Goal: Transaction & Acquisition: Purchase product/service

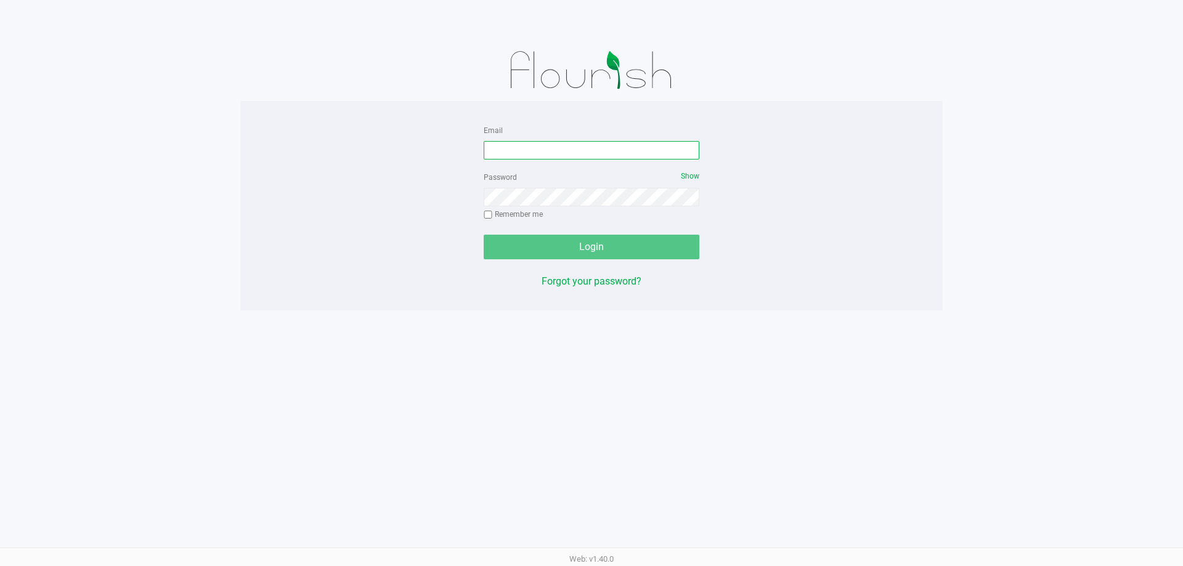
click at [563, 144] on input "Email" at bounding box center [592, 150] width 216 height 18
type input "[EMAIL_ADDRESS][DOMAIN_NAME]"
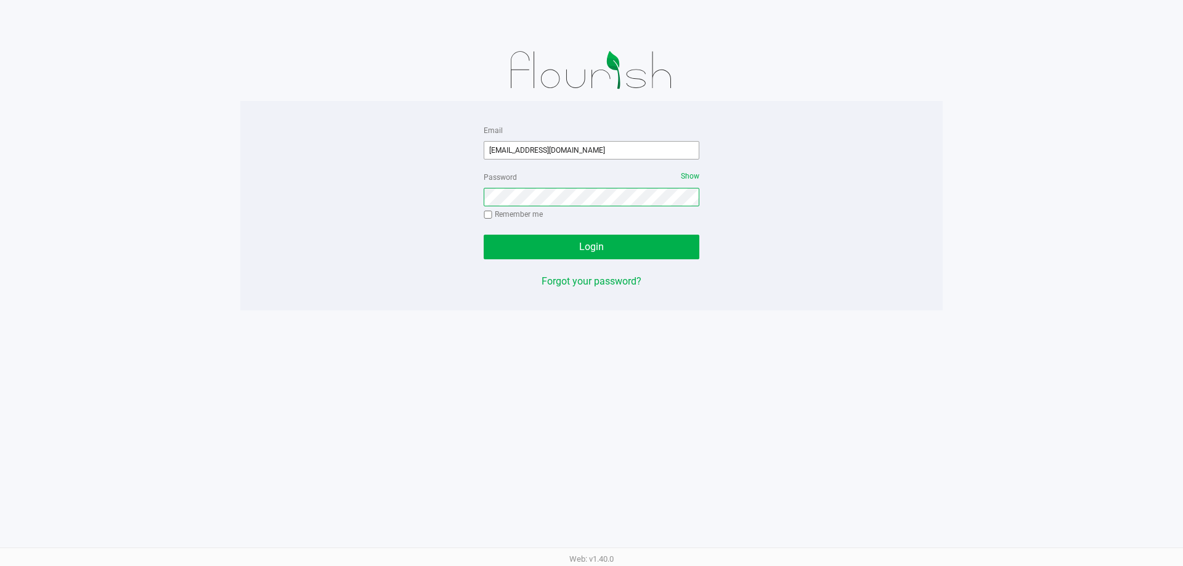
click at [484, 235] on button "Login" at bounding box center [592, 247] width 216 height 25
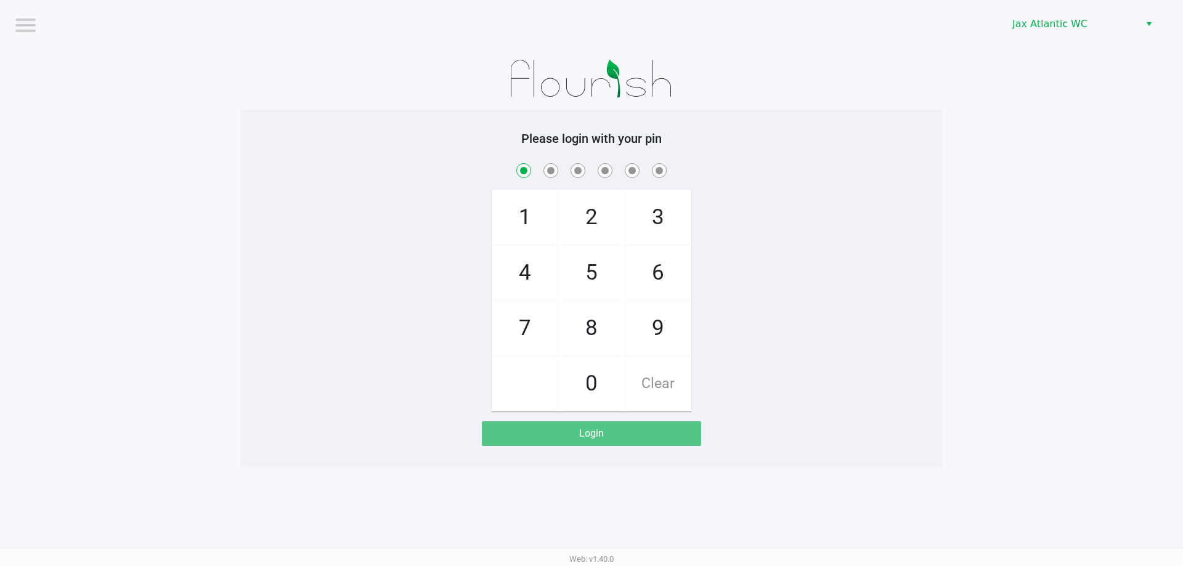
checkbox input "true"
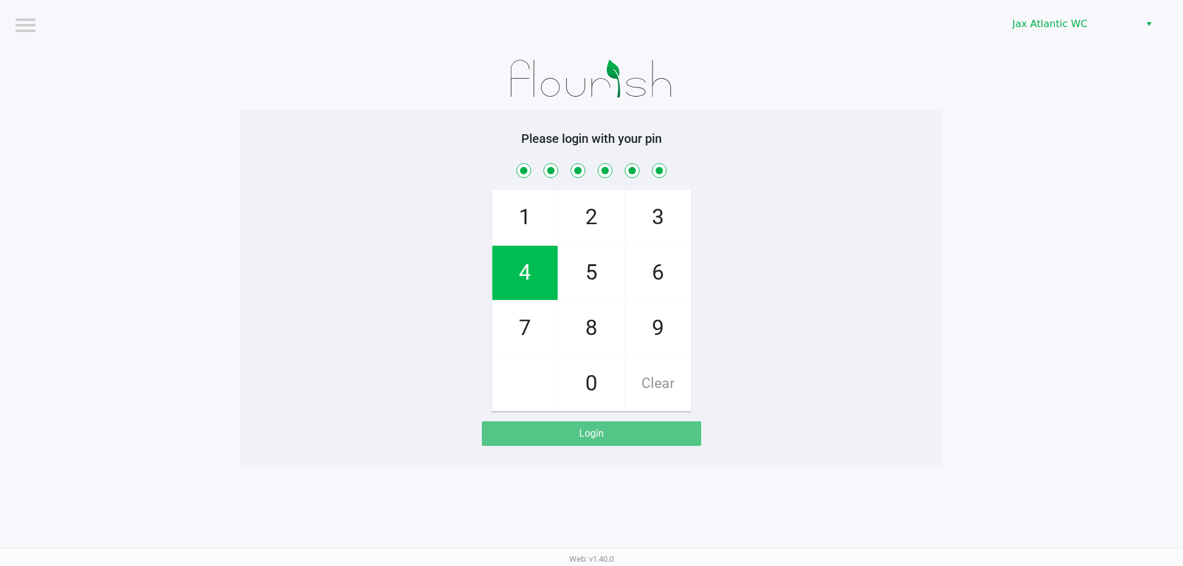
checkbox input "true"
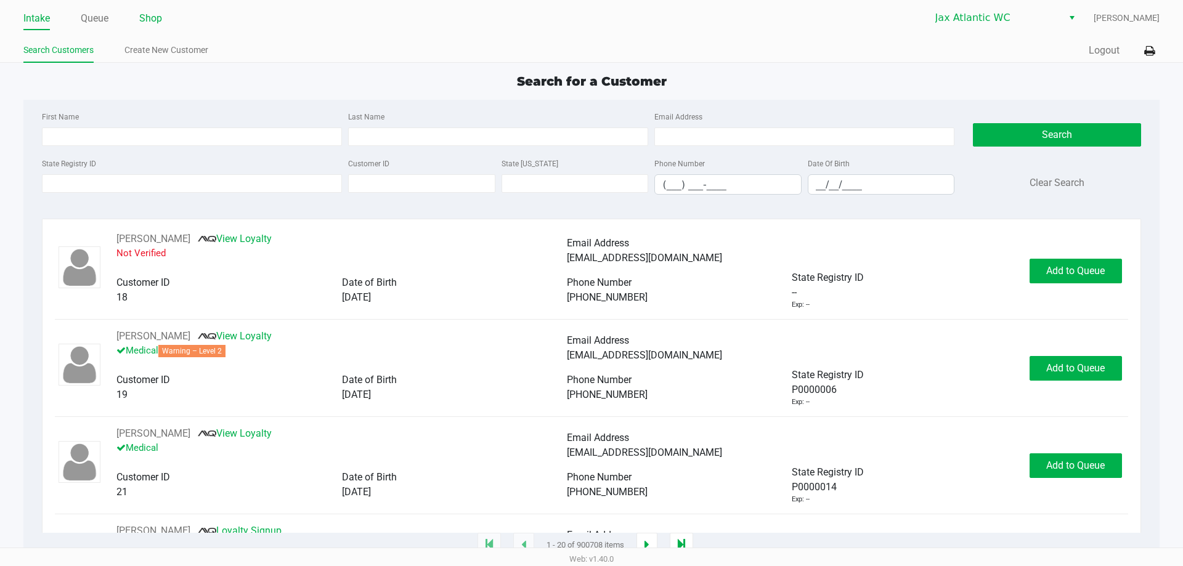
click at [155, 20] on link "Shop" at bounding box center [150, 18] width 23 height 17
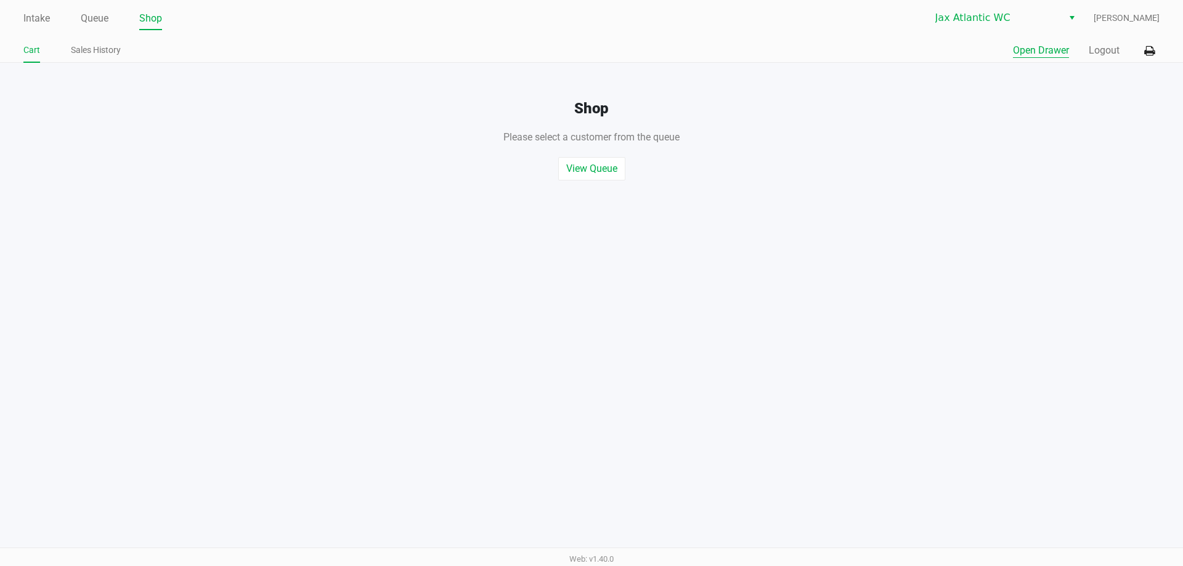
click at [1062, 55] on button "Open Drawer" at bounding box center [1041, 50] width 56 height 15
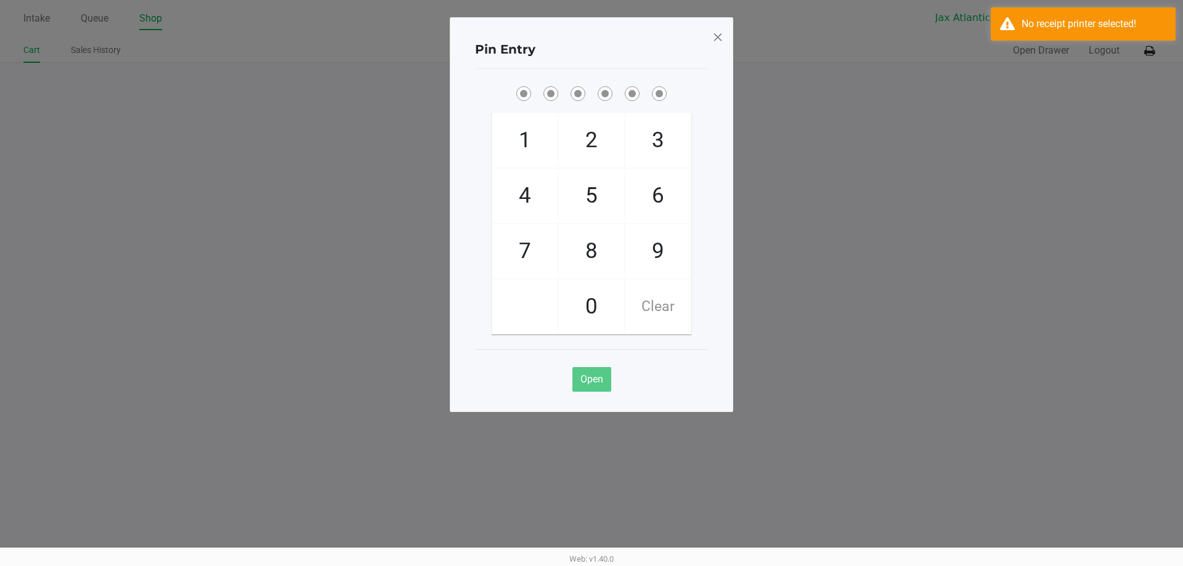
click at [715, 33] on span at bounding box center [717, 37] width 11 height 20
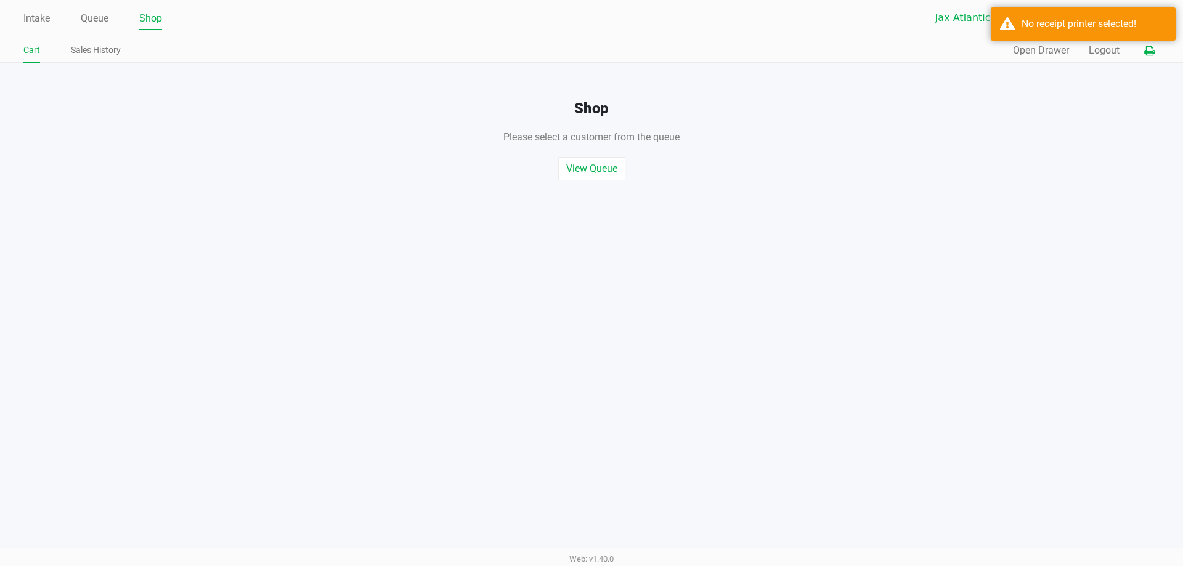
click at [1154, 54] on icon at bounding box center [1149, 51] width 10 height 9
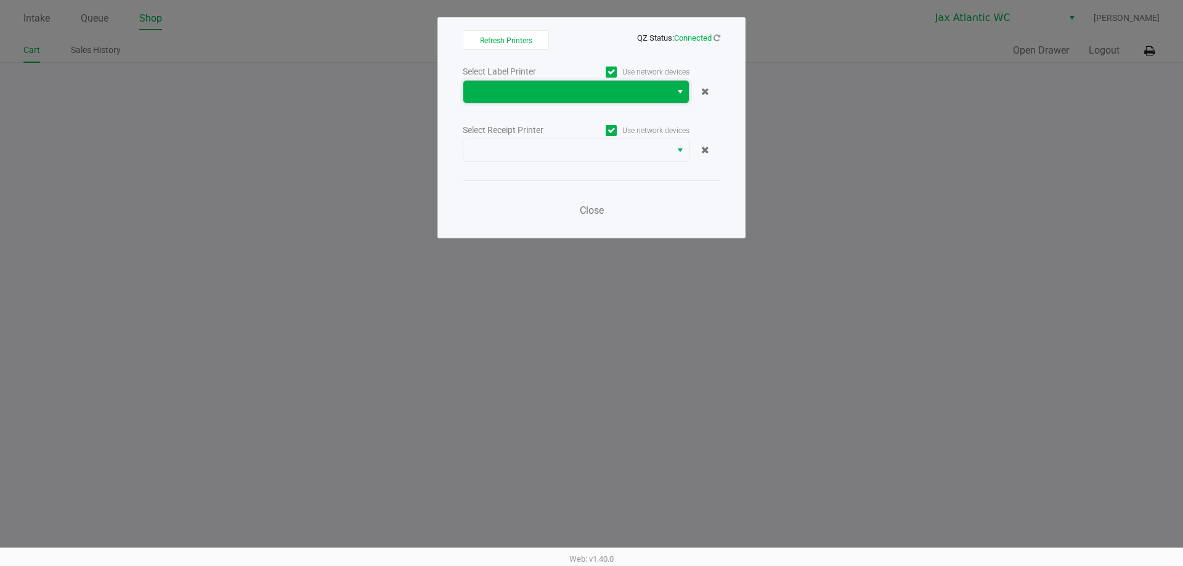
click at [668, 88] on span at bounding box center [567, 92] width 208 height 22
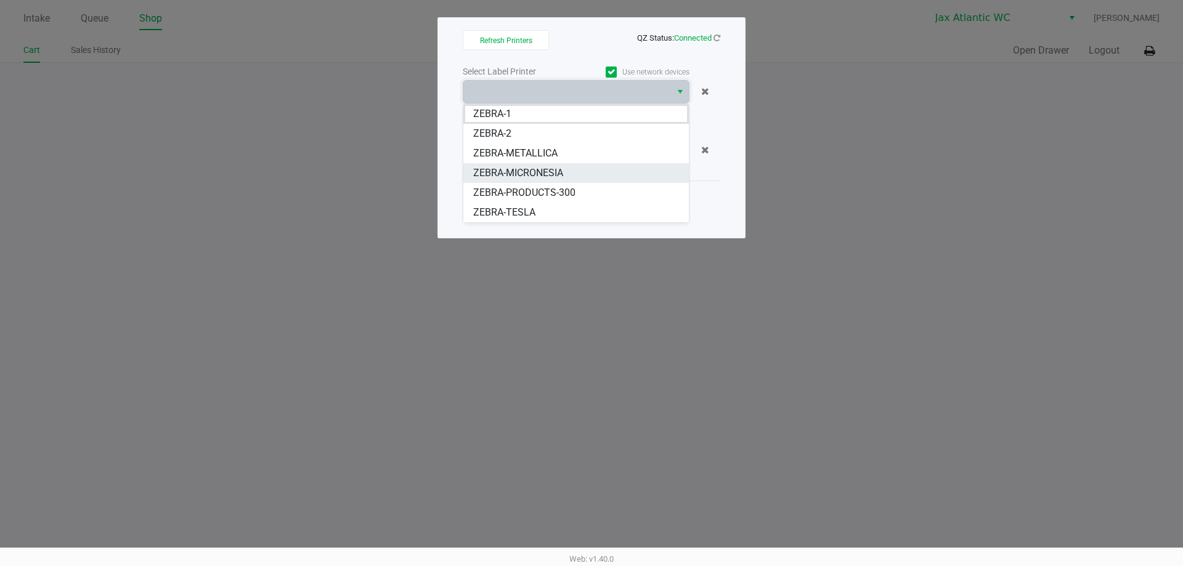
click at [512, 170] on span "ZEBRA-MICRONESIA" at bounding box center [518, 173] width 90 height 15
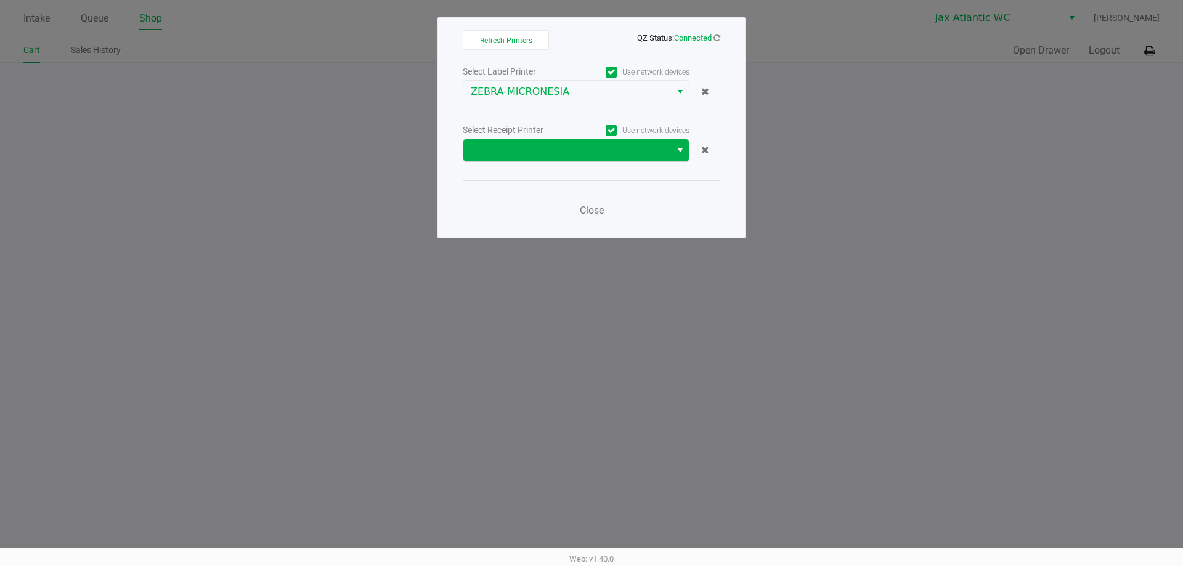
drag, startPoint x: 534, startPoint y: 168, endPoint x: 537, endPoint y: 157, distance: 11.4
click at [535, 160] on div "Select Label Printer Use network devices ZEBRA-MICRONESIA Select Receipt Printe…" at bounding box center [592, 144] width 258 height 162
click at [537, 157] on span at bounding box center [567, 150] width 193 height 15
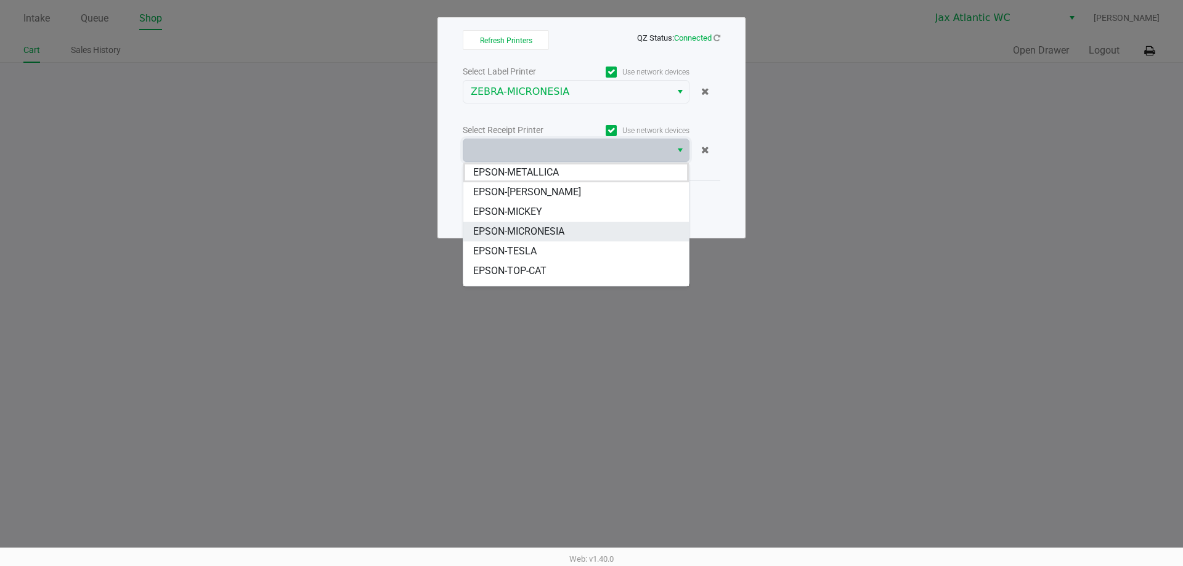
click at [529, 228] on span "EPSON-MICRONESIA" at bounding box center [518, 231] width 91 height 15
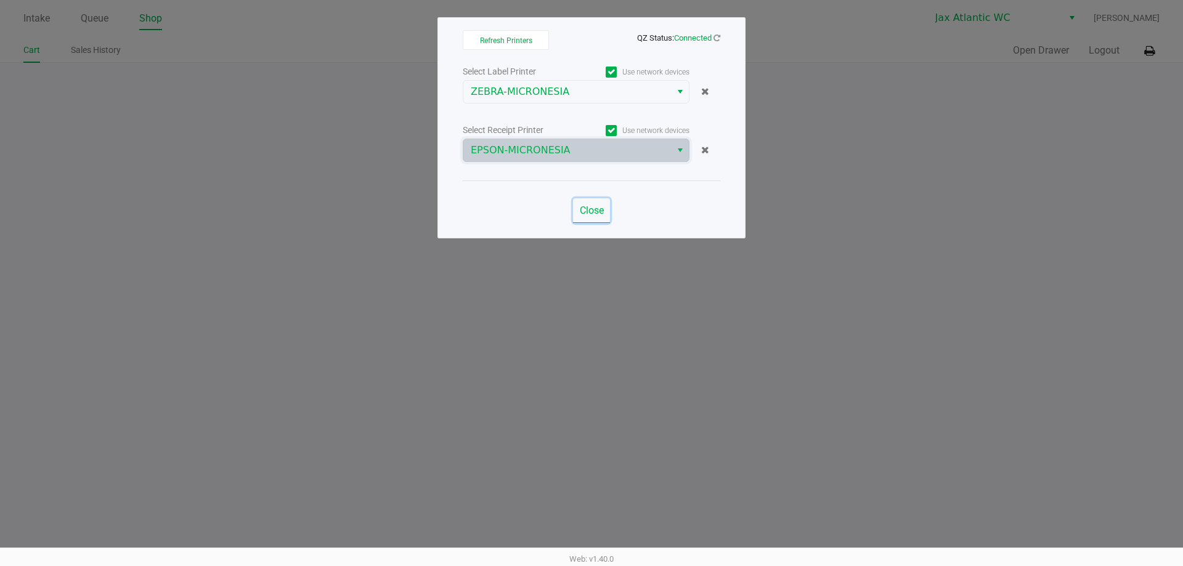
click at [601, 217] on button "Close" at bounding box center [591, 210] width 37 height 25
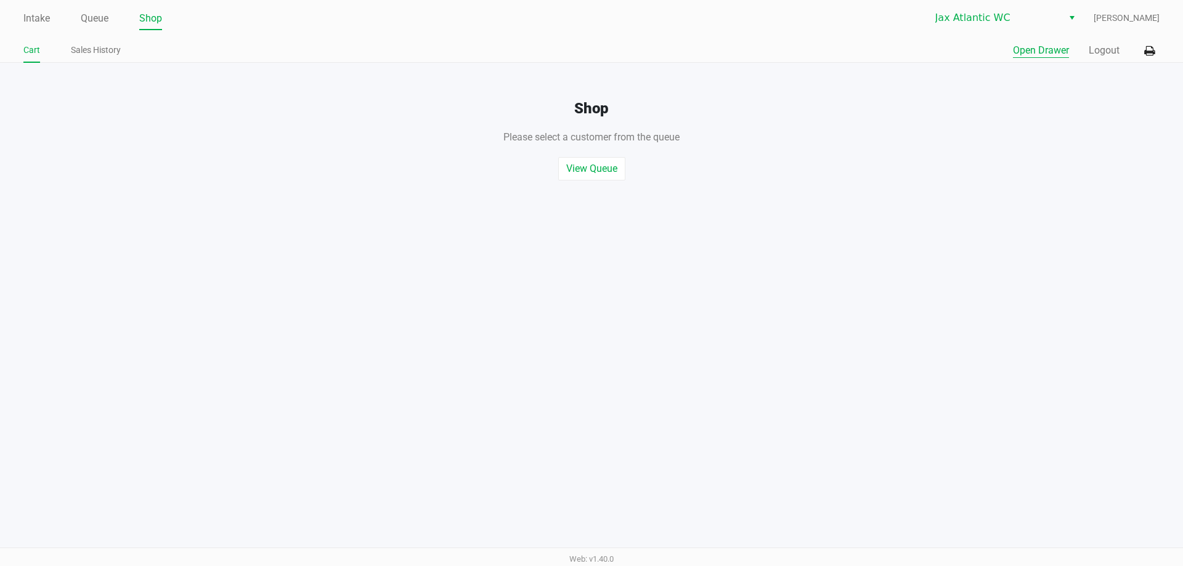
click at [1043, 48] on button "Open Drawer" at bounding box center [1041, 50] width 56 height 15
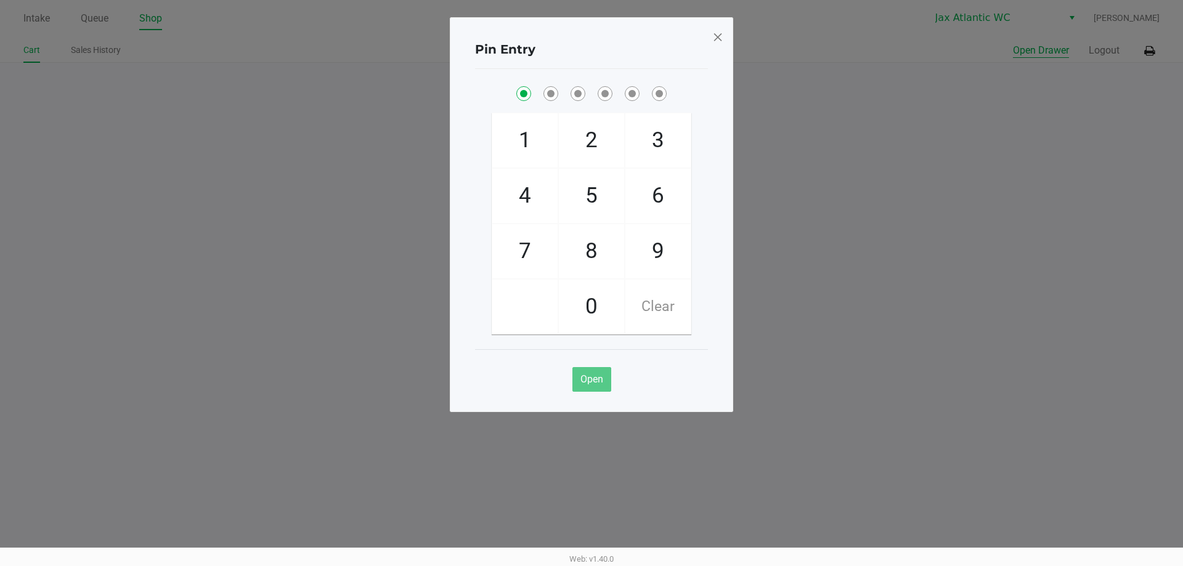
checkbox input "true"
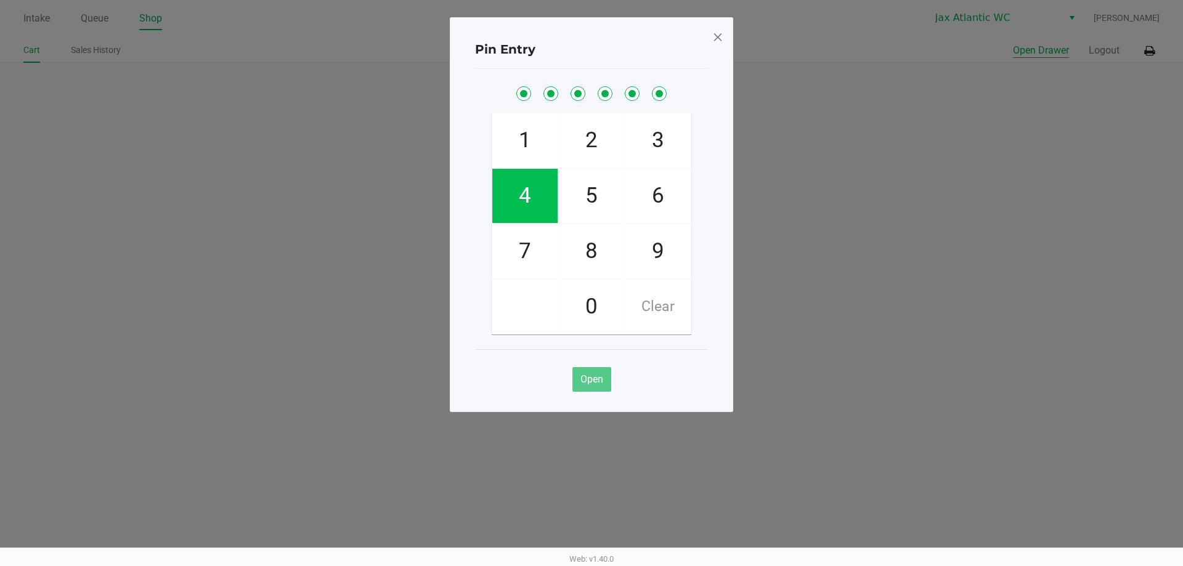
checkbox input "true"
click at [723, 38] on div "Pin Entry 1 4 7 2 5 8 0 3 6 9 Clear Open" at bounding box center [591, 214] width 283 height 395
click at [717, 38] on span at bounding box center [717, 37] width 11 height 20
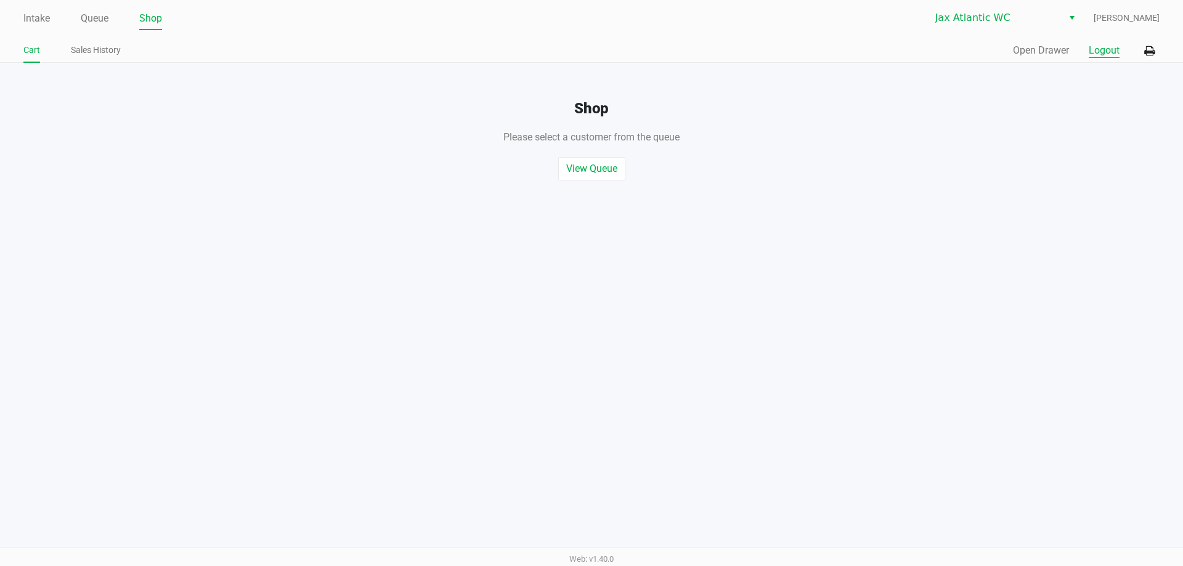
click at [1113, 44] on button "Logout" at bounding box center [1104, 50] width 31 height 15
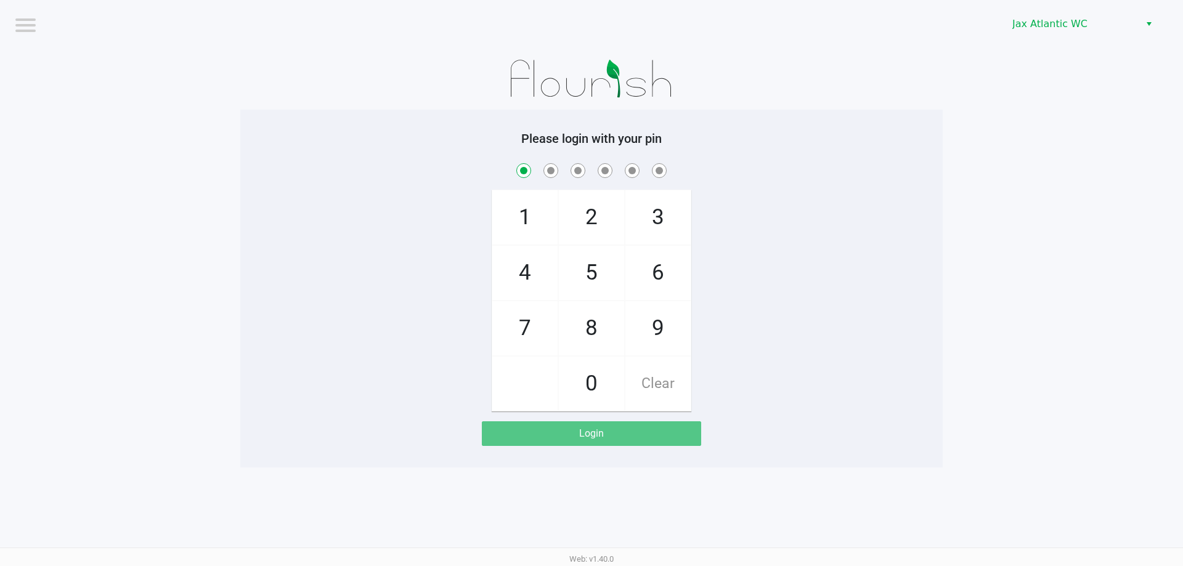
checkbox input "true"
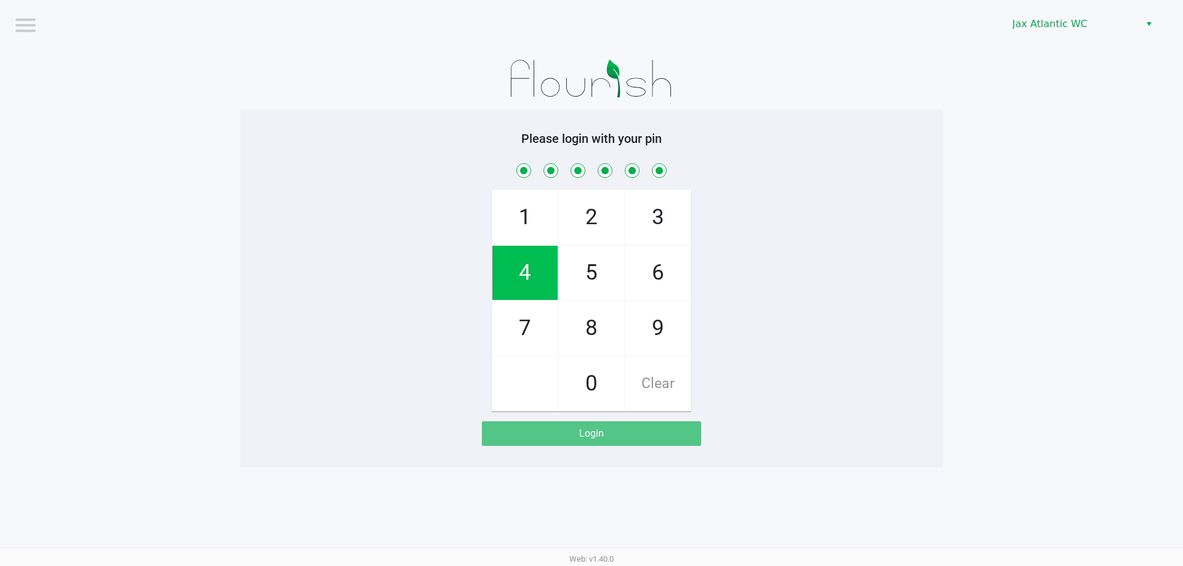
checkbox input "true"
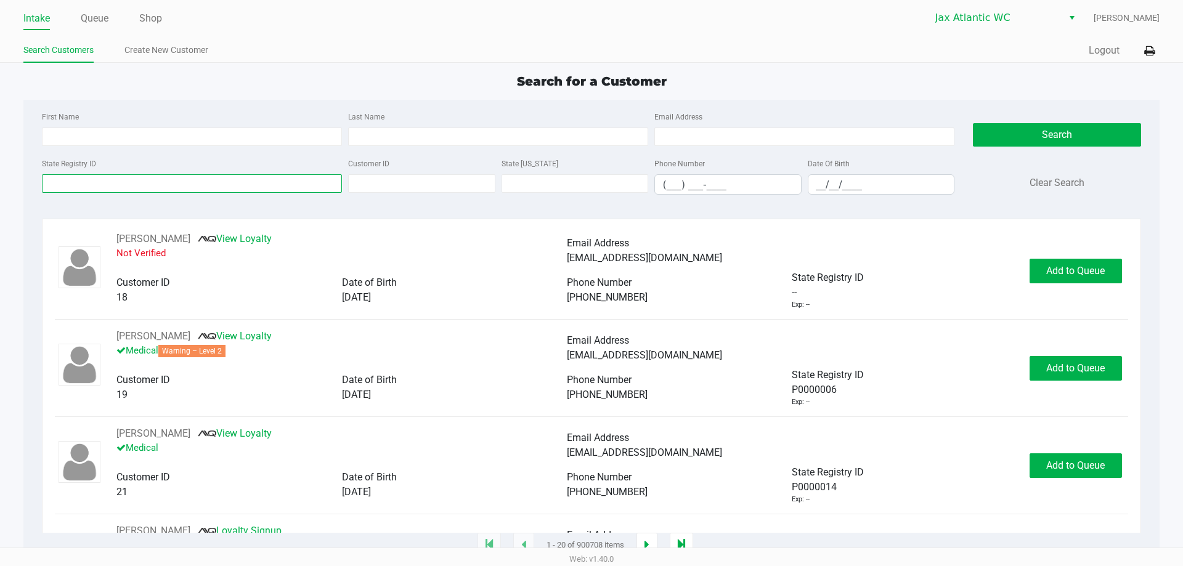
click at [96, 186] on input "State Registry ID" at bounding box center [192, 183] width 300 height 18
click at [139, 181] on input "State Registry ID" at bounding box center [192, 183] width 300 height 18
click at [202, 184] on input "State Registry ID" at bounding box center [192, 183] width 300 height 18
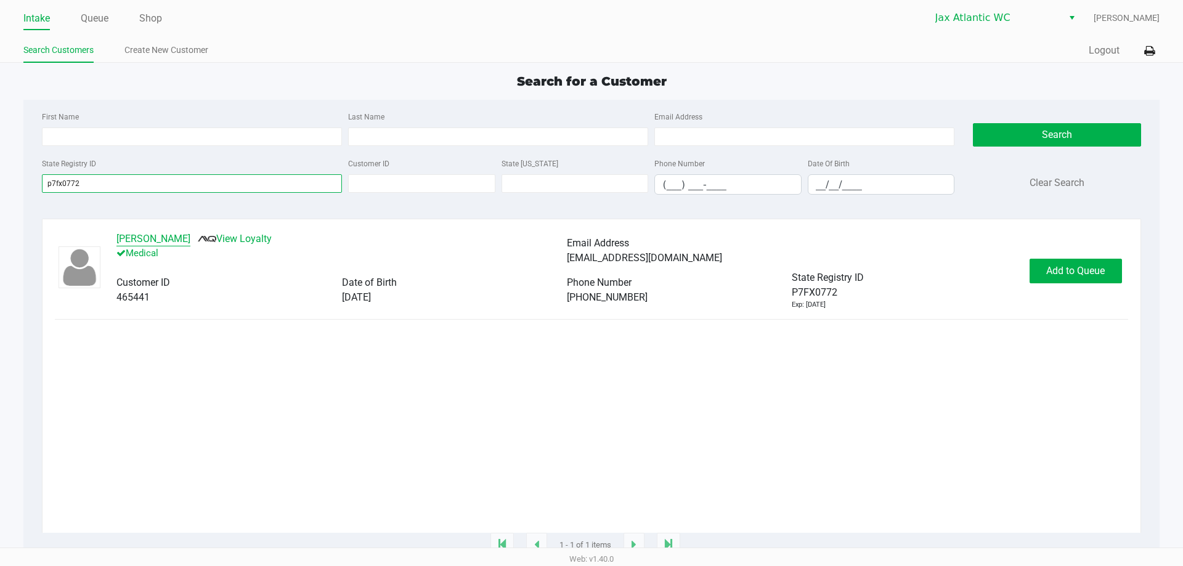
type input "p7fx0772"
click at [157, 243] on button "KIMBERLY BECK" at bounding box center [153, 239] width 74 height 15
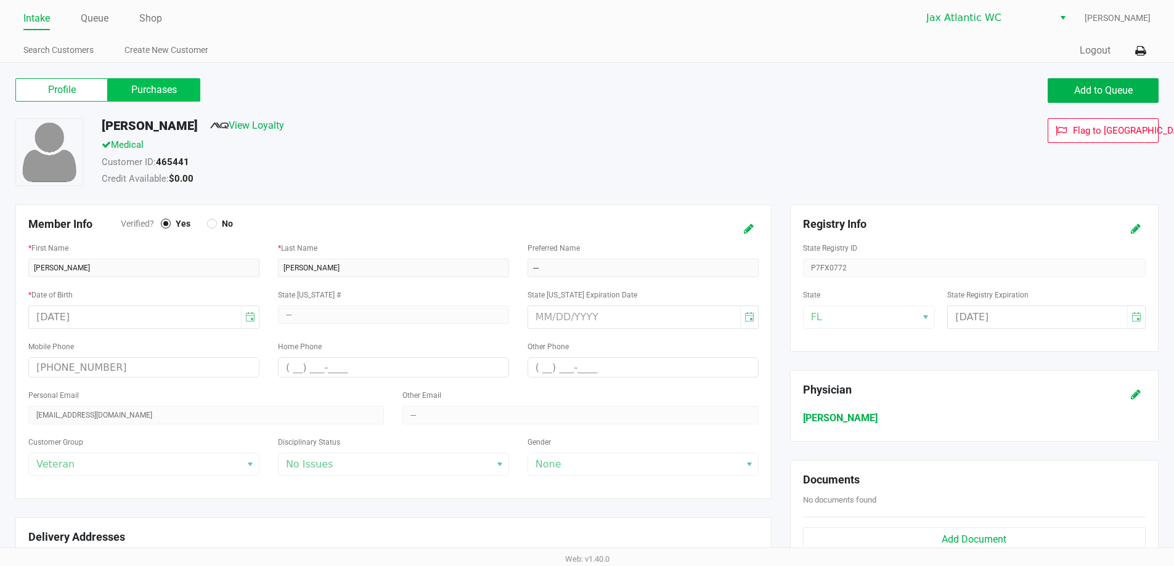
click at [155, 93] on label "Purchases" at bounding box center [154, 89] width 92 height 23
click at [0, 0] on 1 "Purchases" at bounding box center [0, 0] width 0 height 0
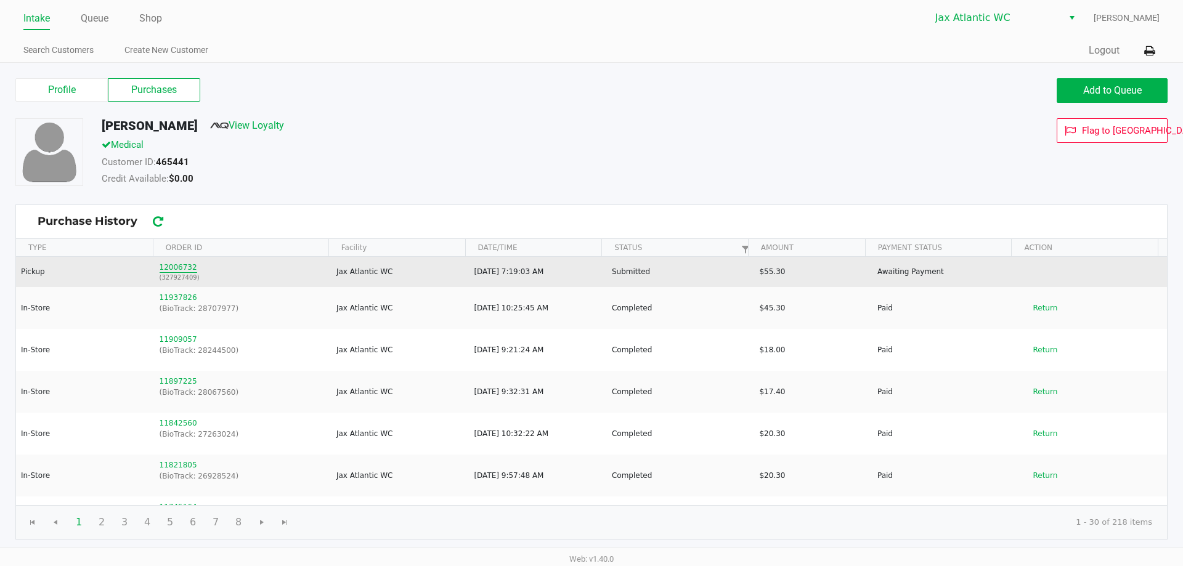
click at [174, 264] on button "12006732" at bounding box center [179, 267] width 38 height 11
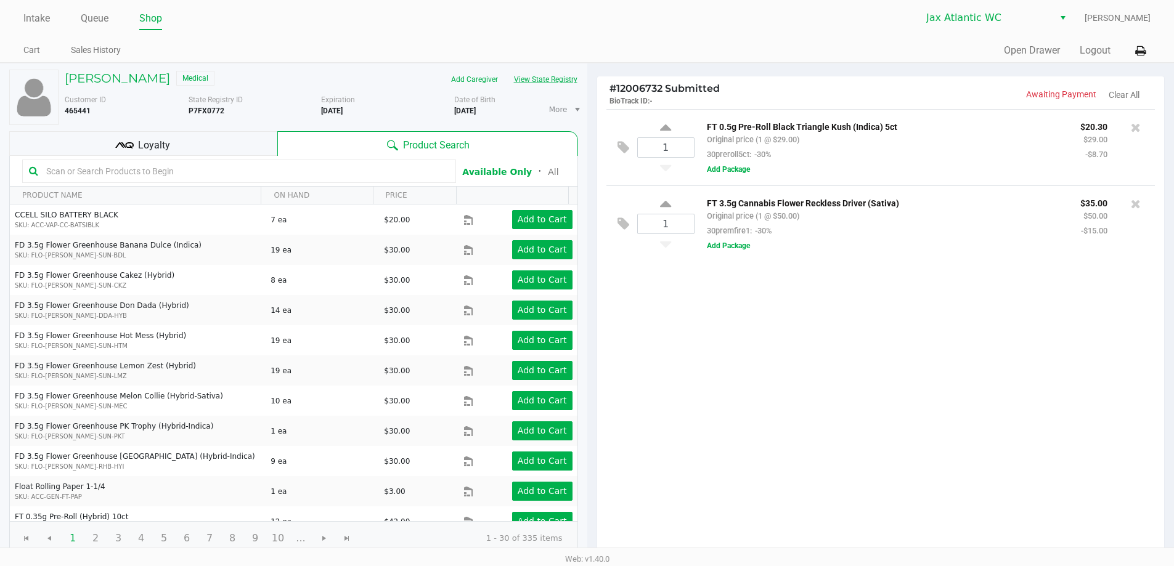
click at [522, 74] on button "View State Registry" at bounding box center [542, 80] width 72 height 20
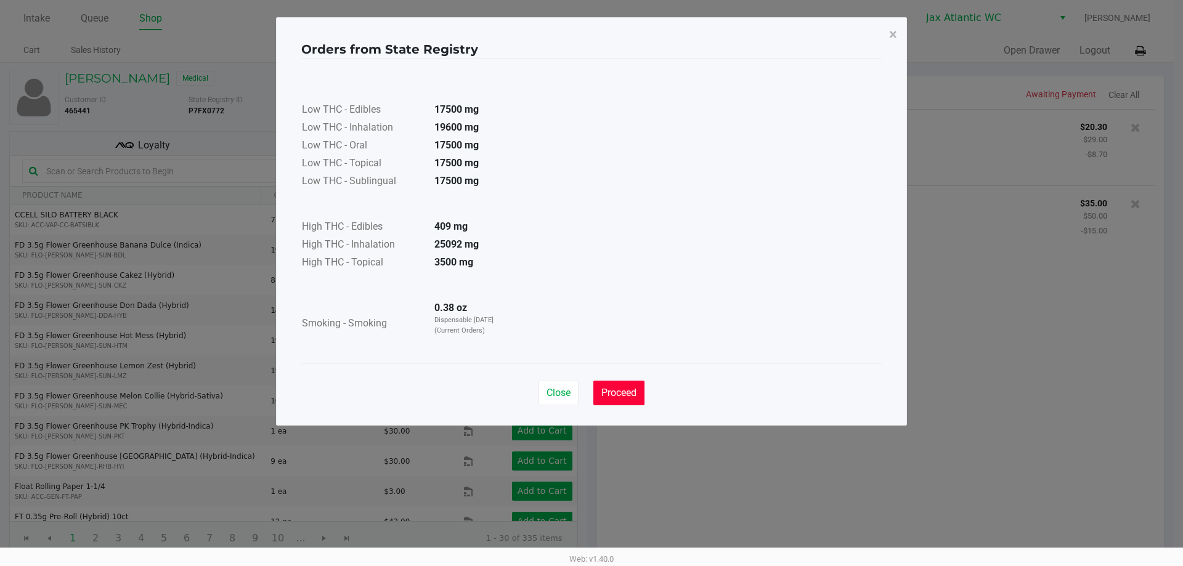
click at [618, 394] on span "Proceed" at bounding box center [618, 393] width 35 height 12
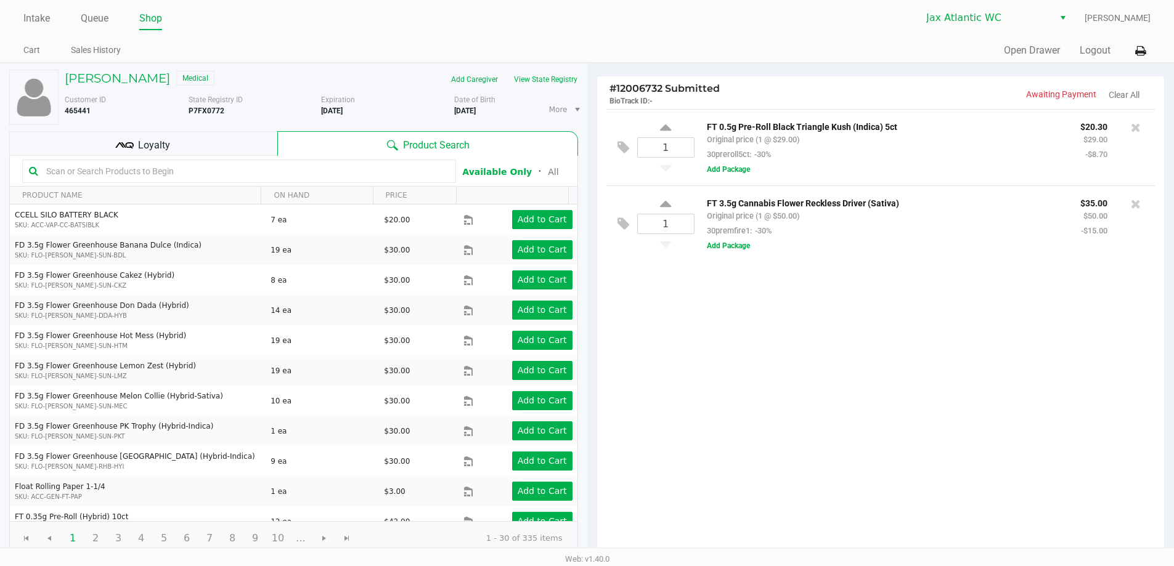
click at [734, 302] on div "1 FT 0.5g Pre-Roll Black Triangle Kush (Indica) 5ct Original price (1 @ $29.00)…" at bounding box center [880, 332] width 567 height 447
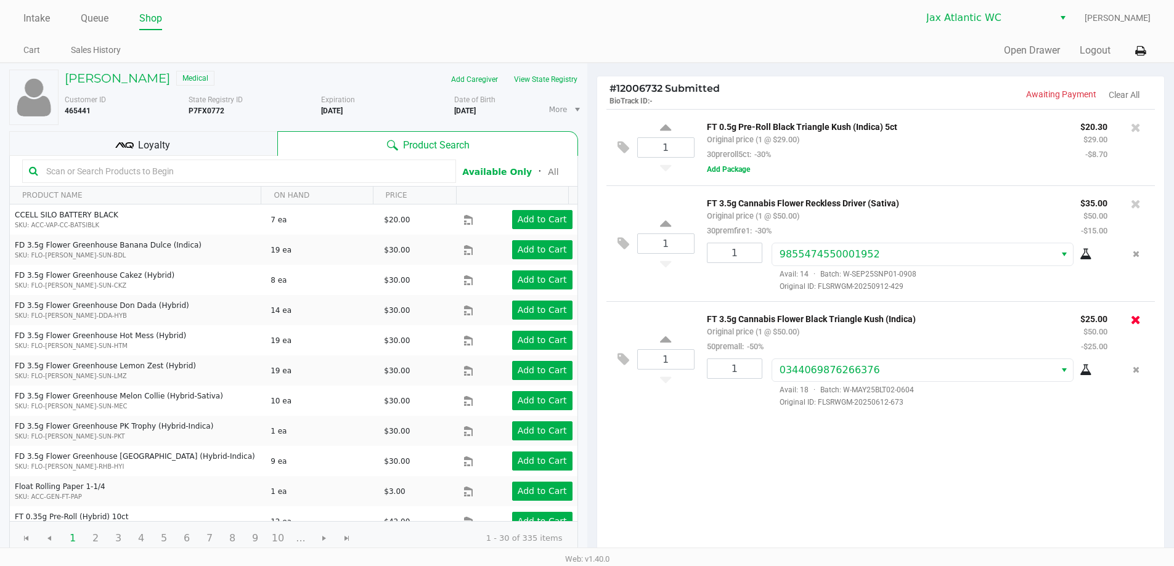
click at [1138, 324] on icon at bounding box center [1136, 320] width 10 height 12
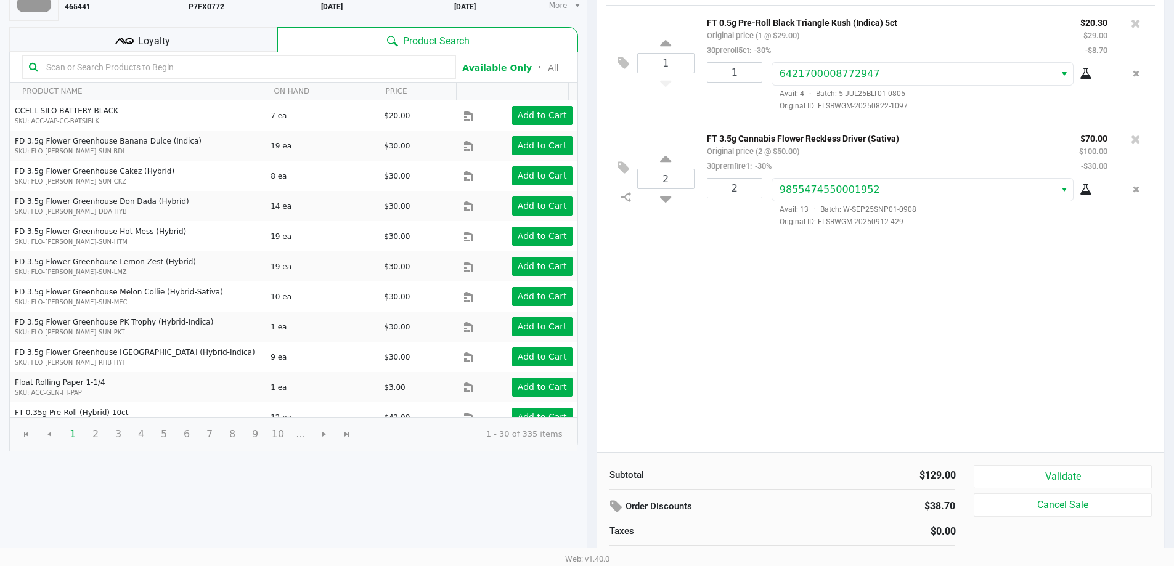
scroll to position [126, 0]
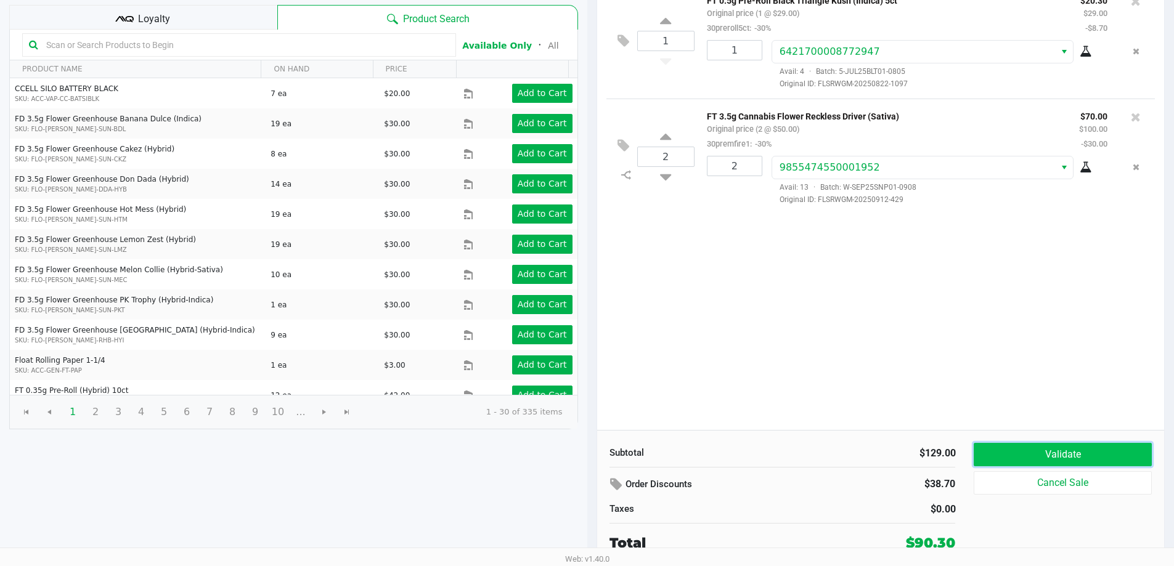
click at [1073, 458] on button "Validate" at bounding box center [1062, 454] width 177 height 23
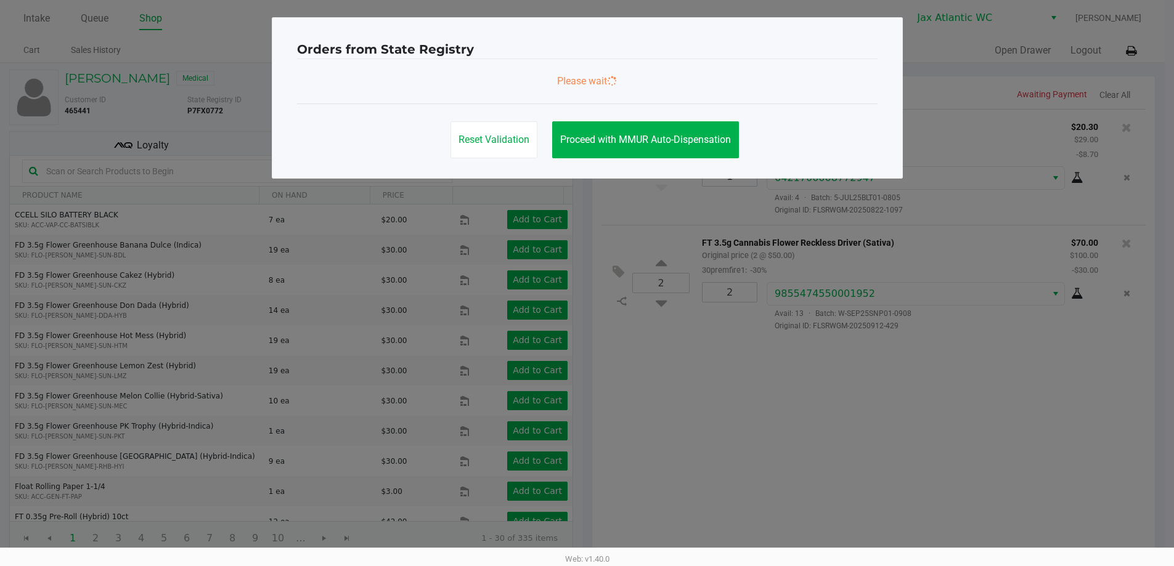
scroll to position [0, 0]
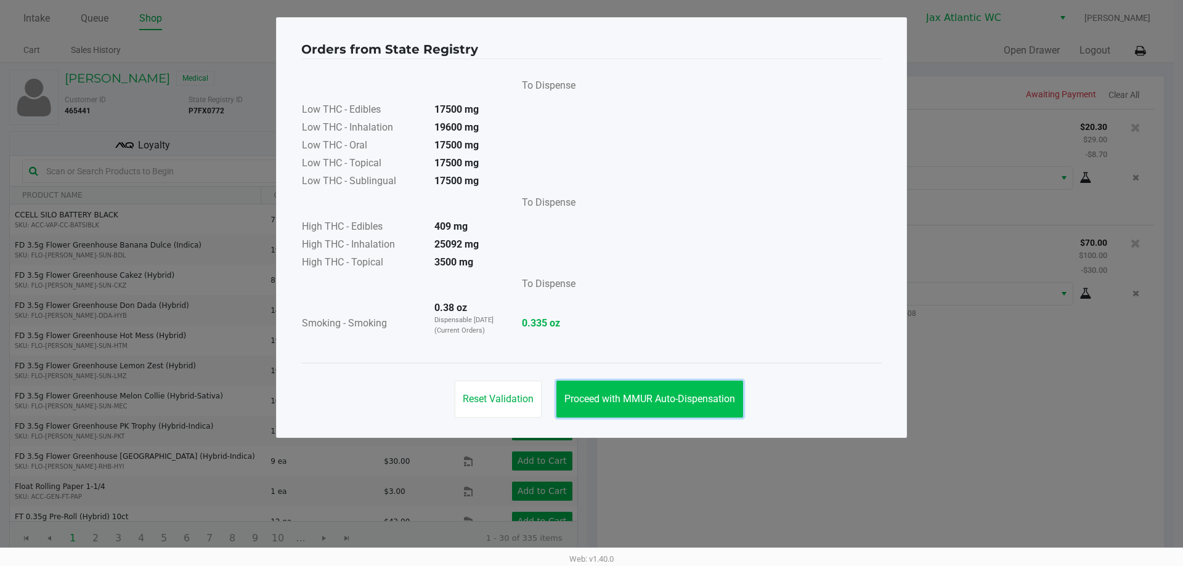
click at [701, 405] on button "Proceed with MMUR Auto-Dispensation" at bounding box center [649, 399] width 187 height 37
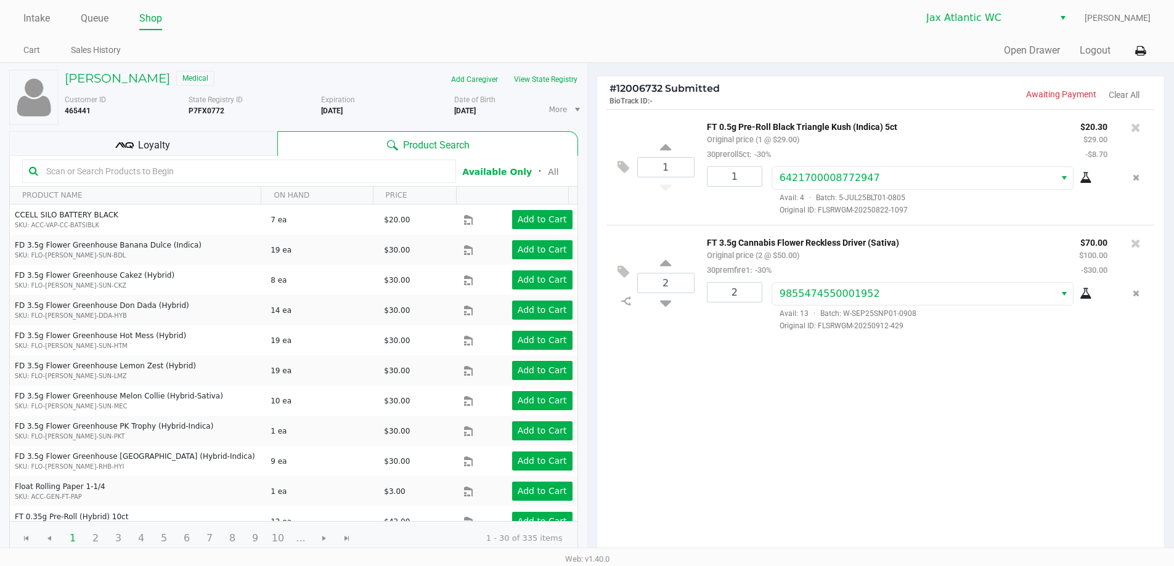
click at [207, 147] on div "Loyalty" at bounding box center [143, 143] width 268 height 25
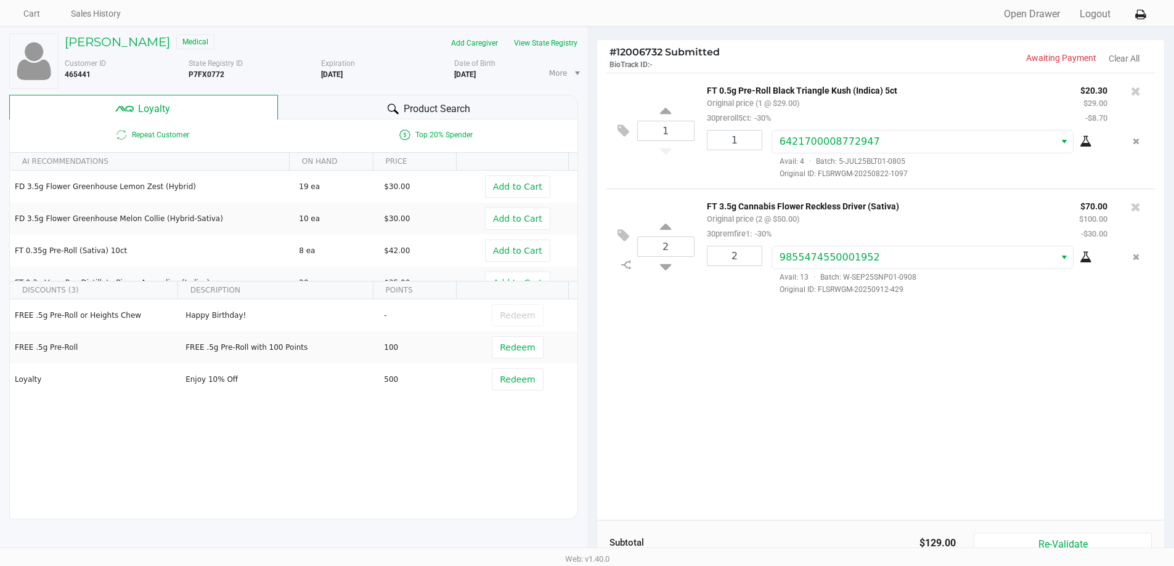
scroll to position [18, 0]
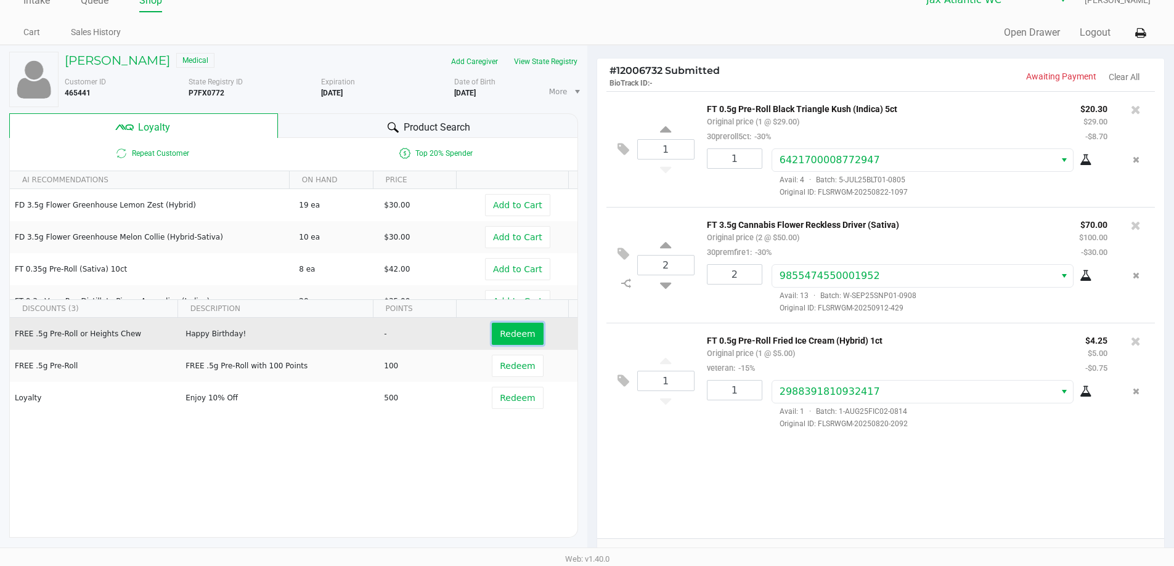
click at [518, 330] on span "Redeem" at bounding box center [517, 334] width 35 height 10
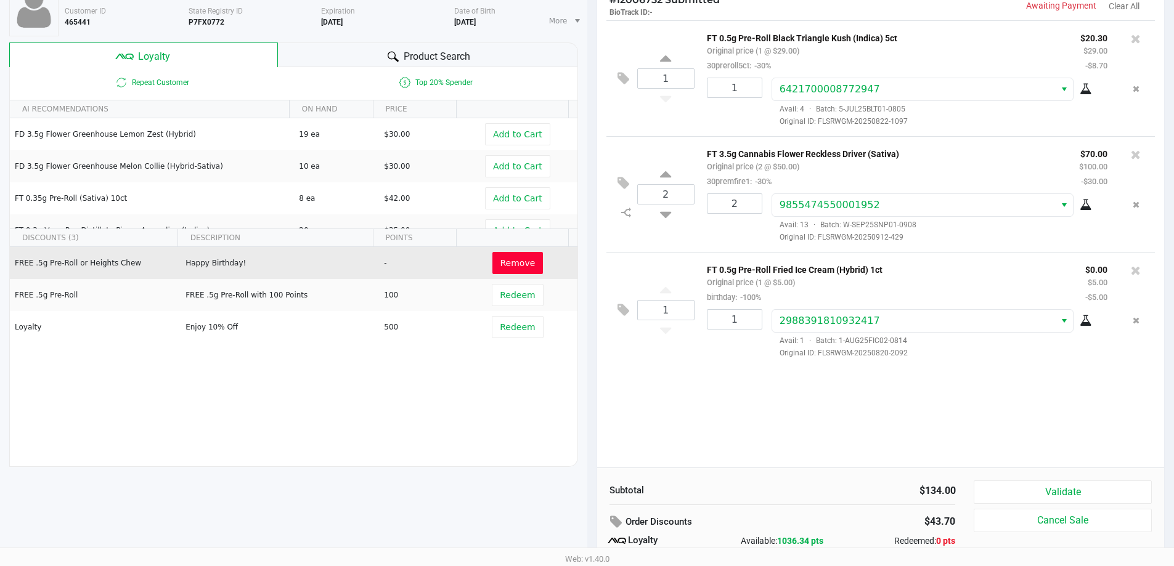
scroll to position [141, 0]
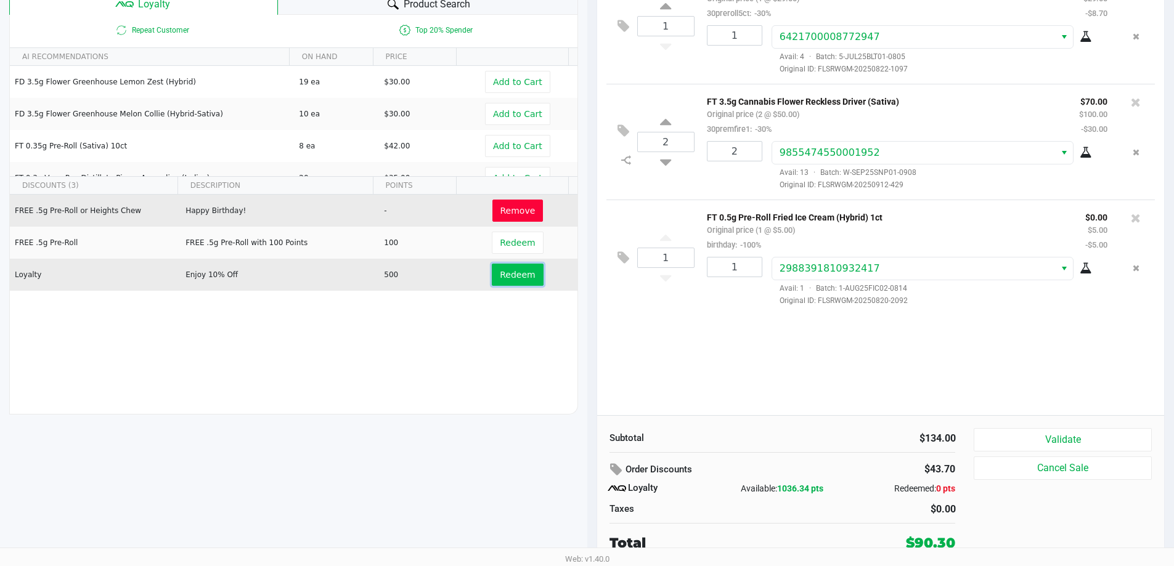
click at [500, 274] on span "Redeem" at bounding box center [517, 275] width 35 height 10
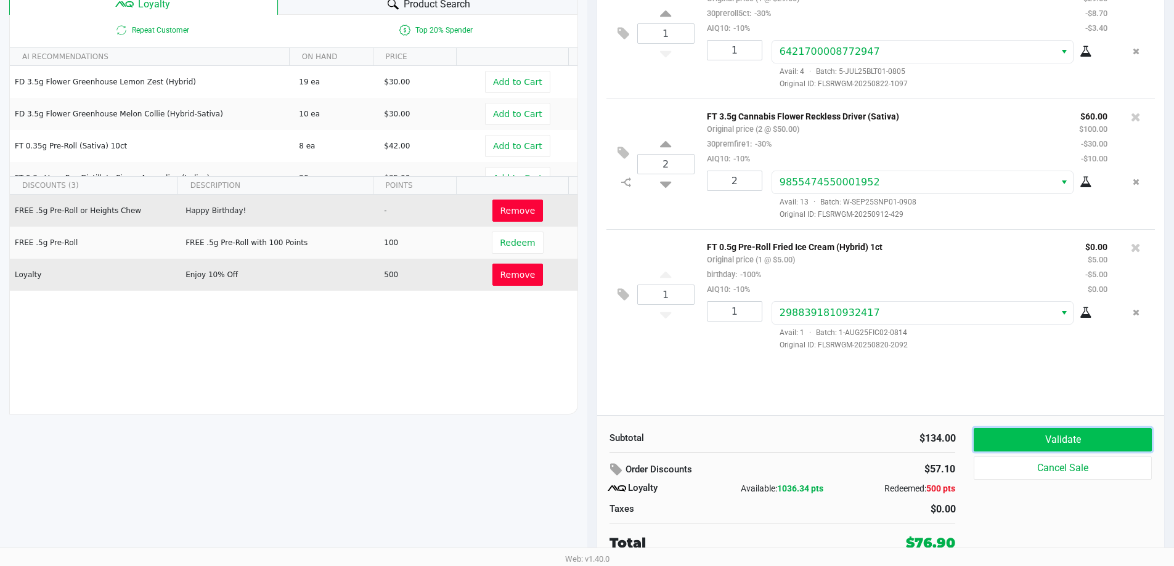
click at [1080, 446] on button "Validate" at bounding box center [1062, 439] width 177 height 23
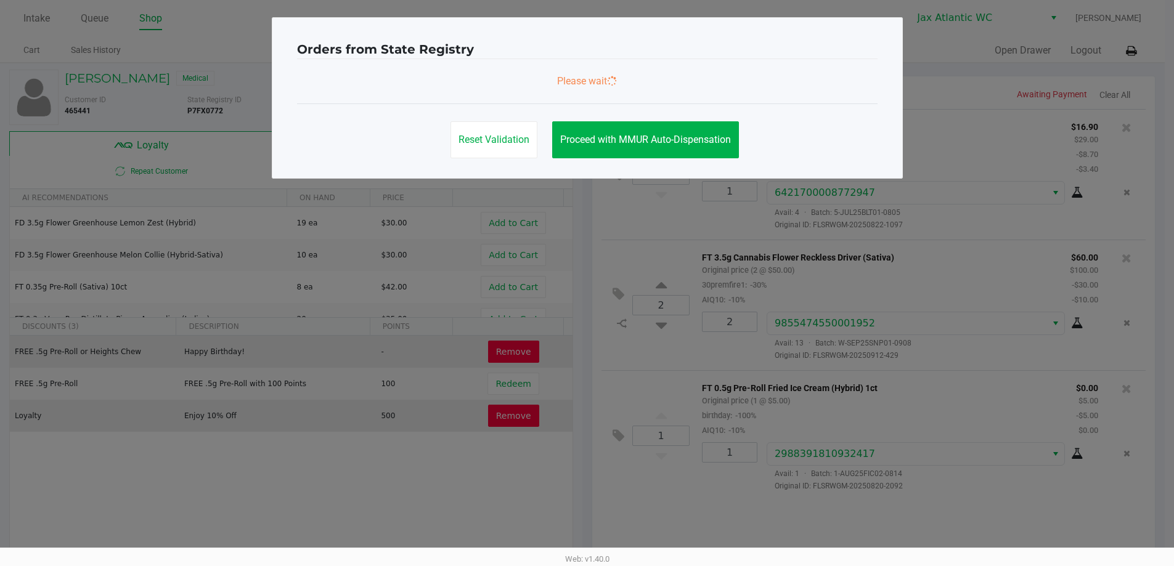
scroll to position [0, 0]
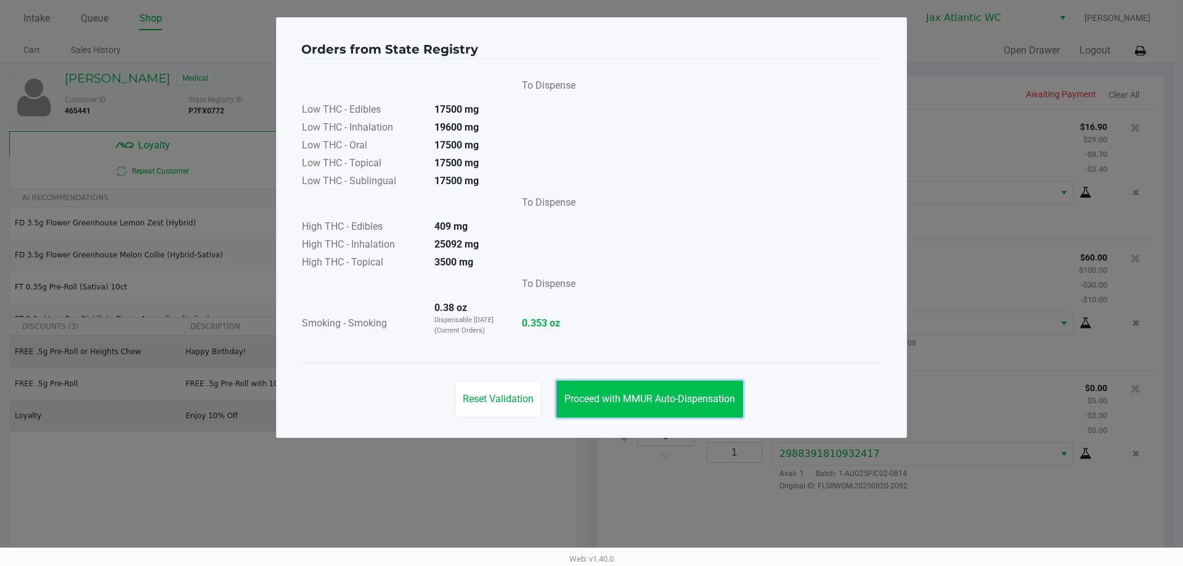
click at [631, 393] on span "Proceed with MMUR Auto-Dispensation" at bounding box center [649, 399] width 171 height 12
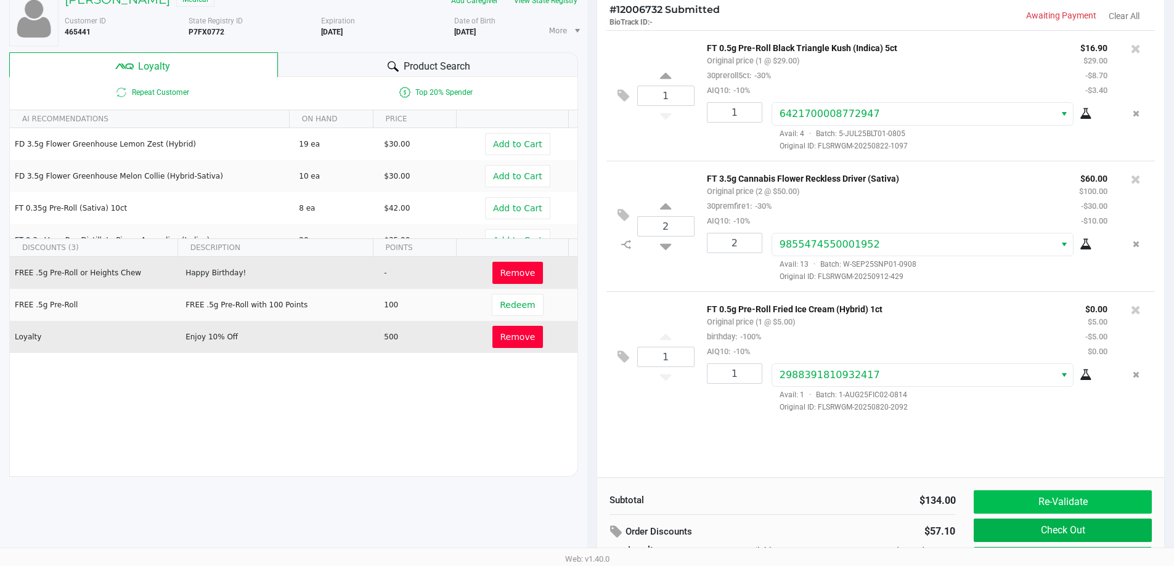
scroll to position [141, 0]
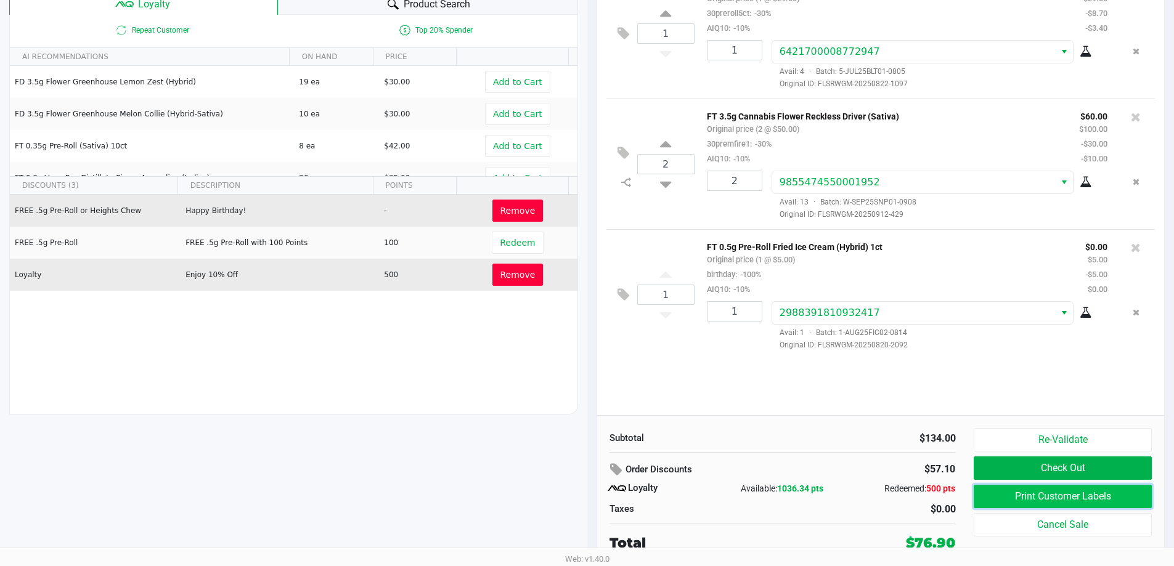
click at [1017, 487] on button "Print Customer Labels" at bounding box center [1062, 496] width 177 height 23
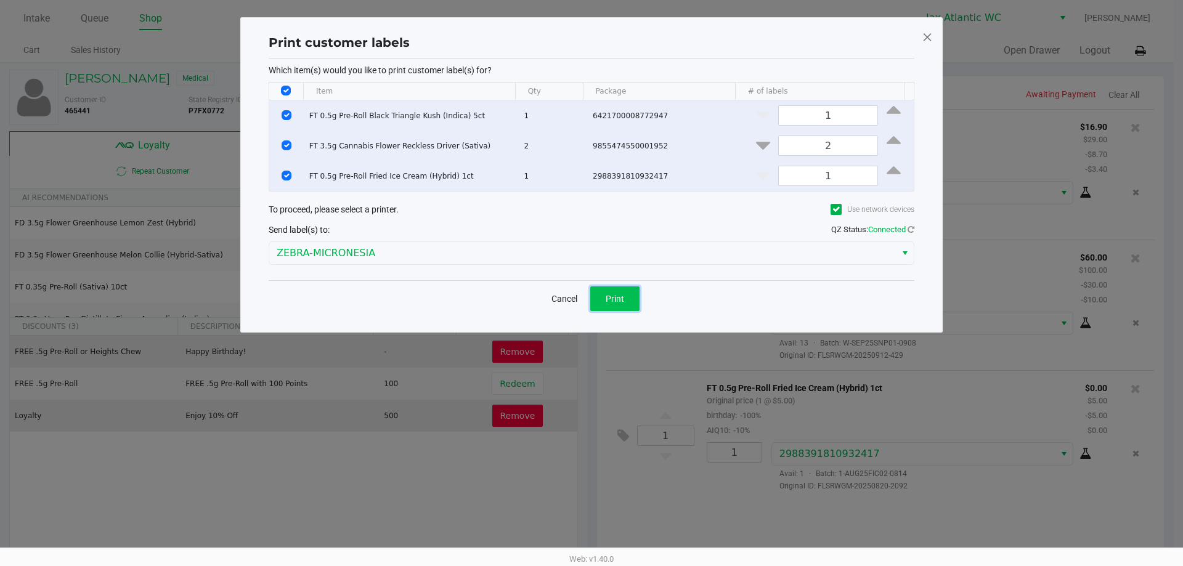
click at [617, 298] on span "Print" at bounding box center [615, 299] width 18 height 10
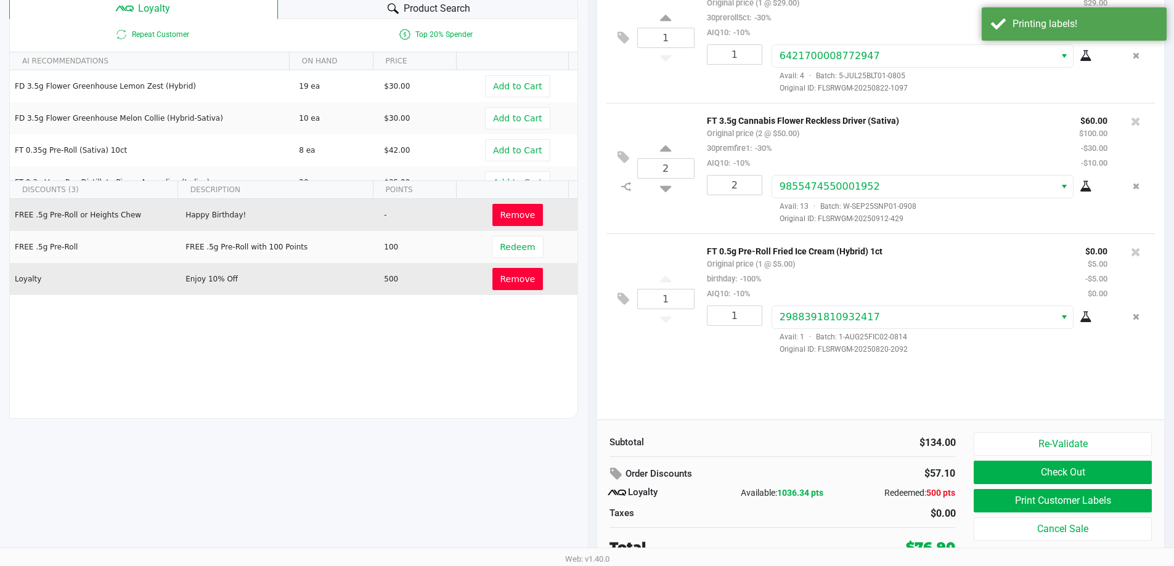
scroll to position [141, 0]
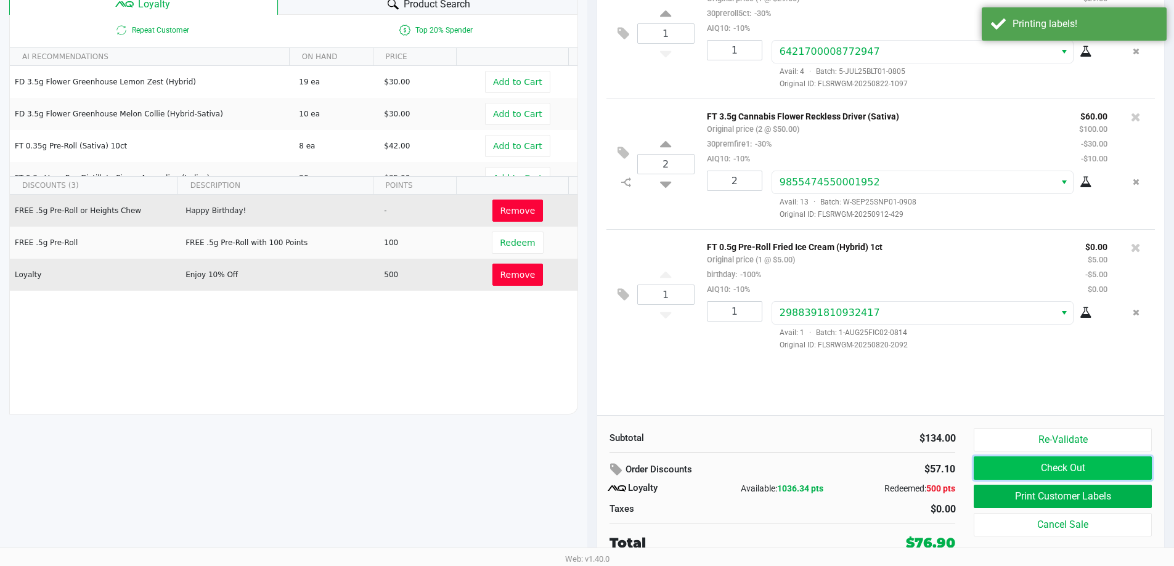
click at [997, 465] on button "Check Out" at bounding box center [1062, 468] width 177 height 23
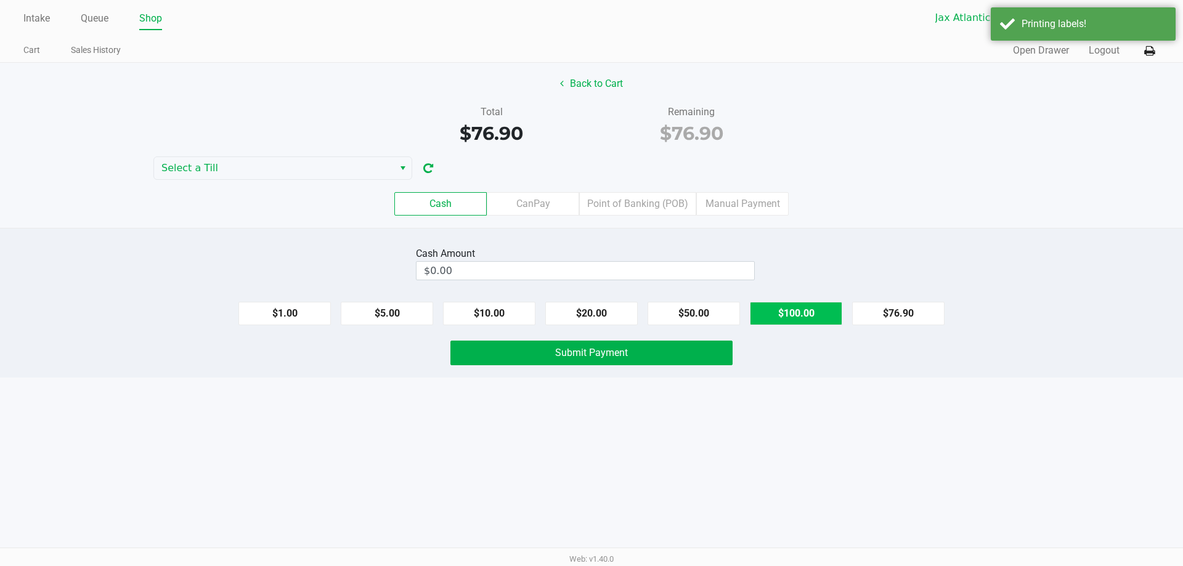
click at [772, 311] on button "$100.00" at bounding box center [796, 313] width 92 height 23
type input "$100.00"
click at [627, 356] on span "Submit Payment" at bounding box center [591, 353] width 73 height 12
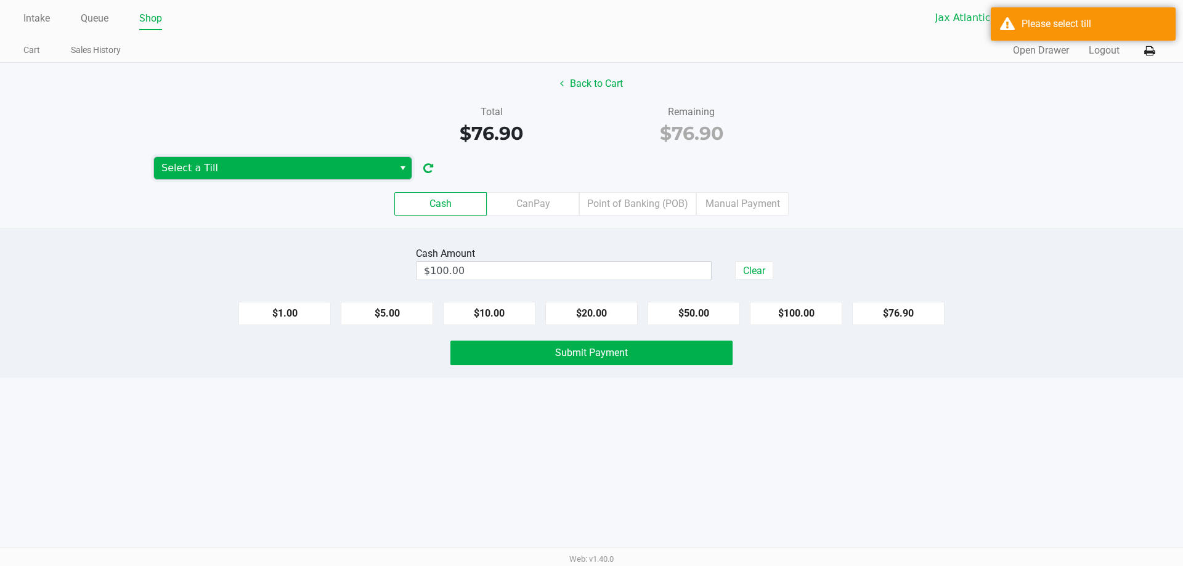
click at [382, 174] on span "Select a Till" at bounding box center [273, 168] width 225 height 15
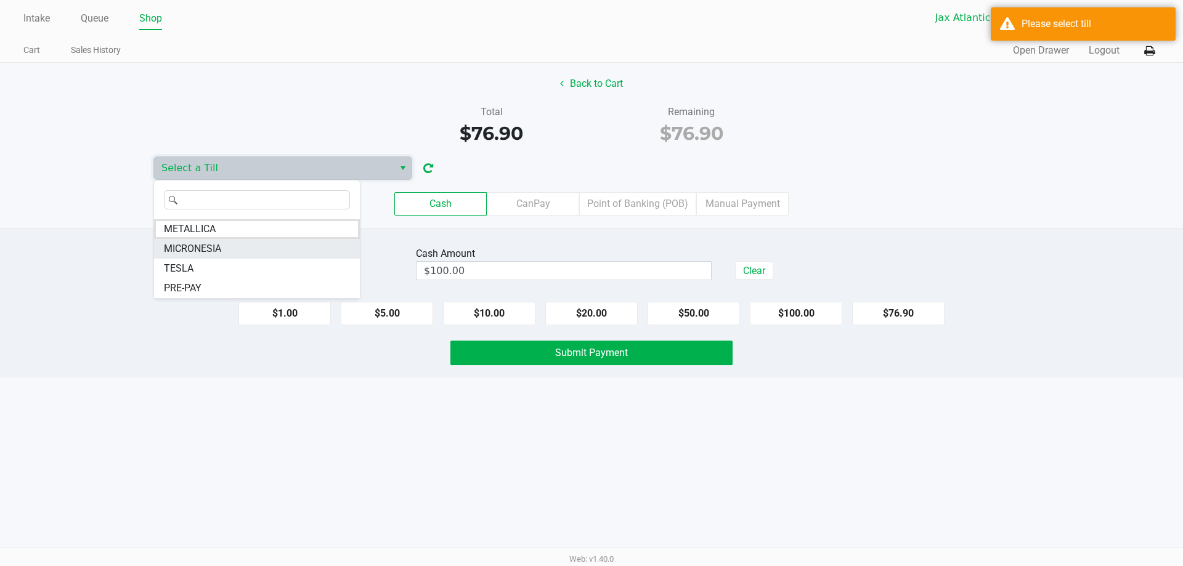
click at [213, 245] on span "MICRONESIA" at bounding box center [192, 249] width 57 height 15
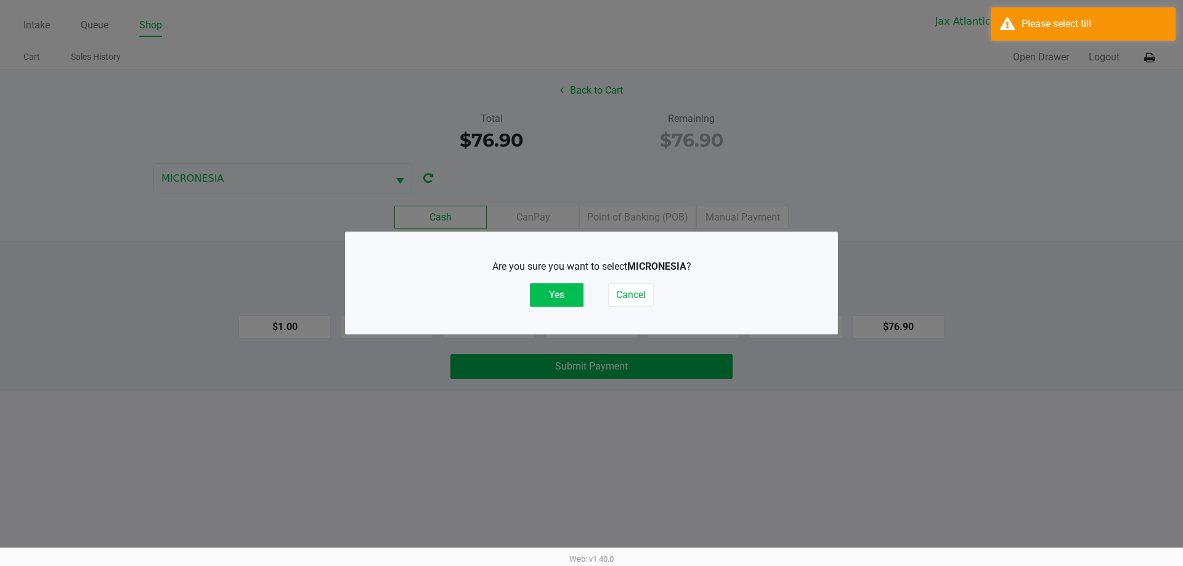
click at [547, 296] on button "Yes" at bounding box center [557, 294] width 54 height 23
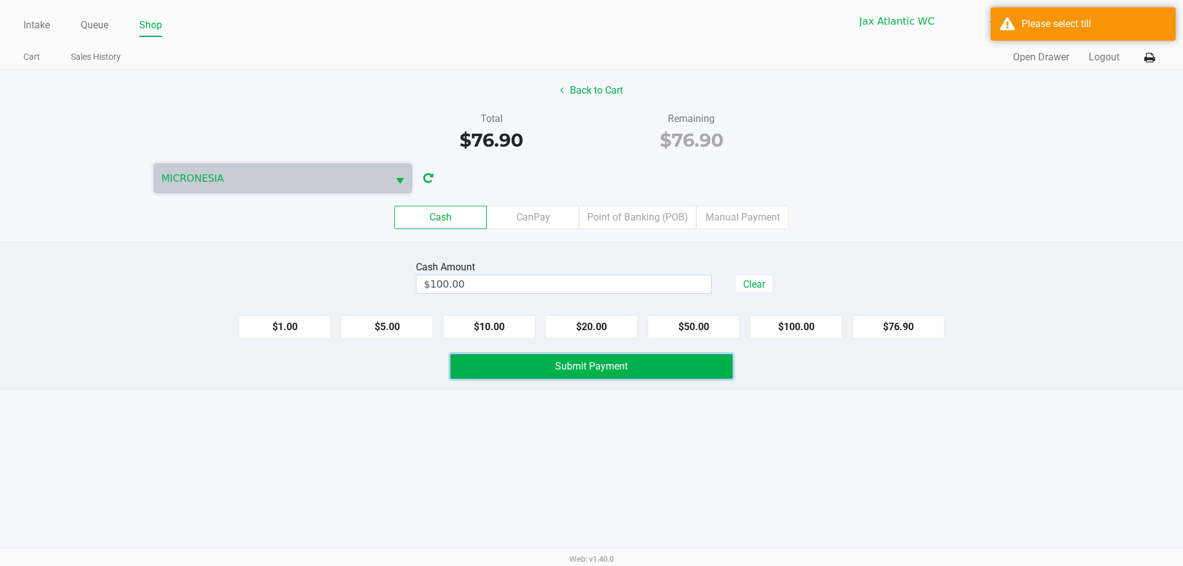
click at [566, 364] on span "Submit Payment" at bounding box center [591, 366] width 73 height 12
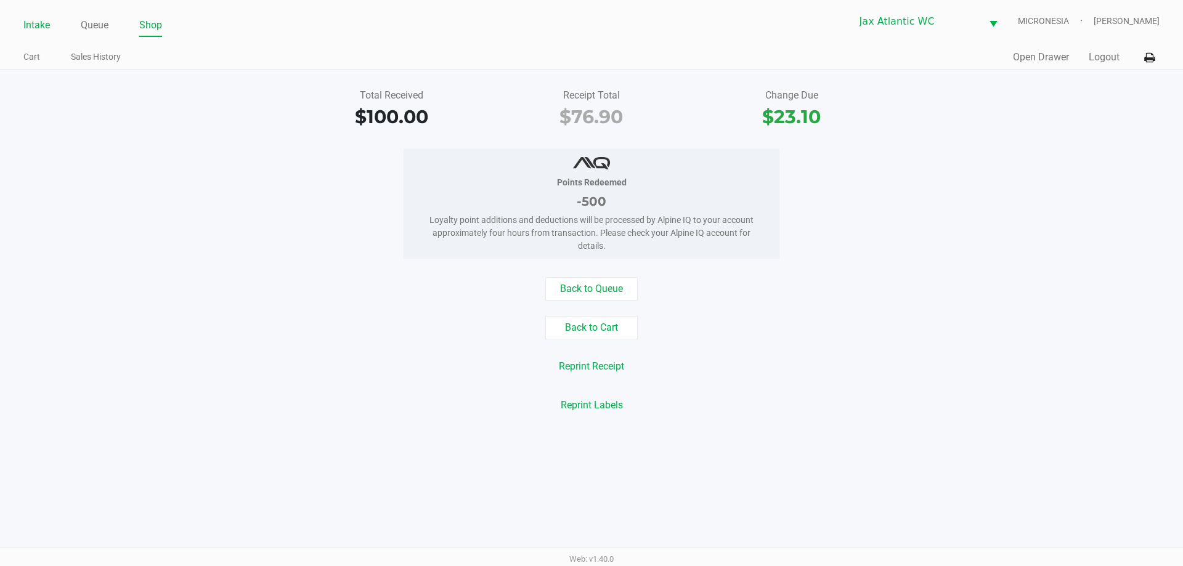
click at [30, 27] on link "Intake" at bounding box center [36, 25] width 26 height 17
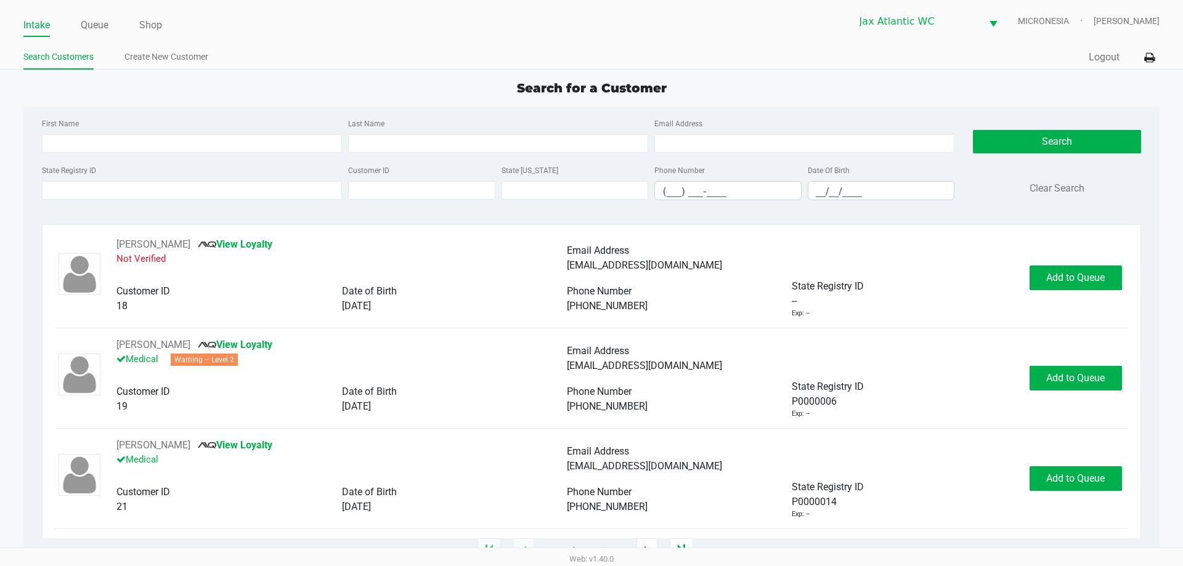
drag, startPoint x: 210, startPoint y: 36, endPoint x: 197, endPoint y: 129, distance: 93.3
click at [211, 42] on div "Intake Queue Shop Jax Atlantic WC MICRONESIA Shiro Faulk Search Customers Creat…" at bounding box center [591, 35] width 1183 height 70
click at [187, 188] on input "State Registry ID" at bounding box center [192, 190] width 300 height 18
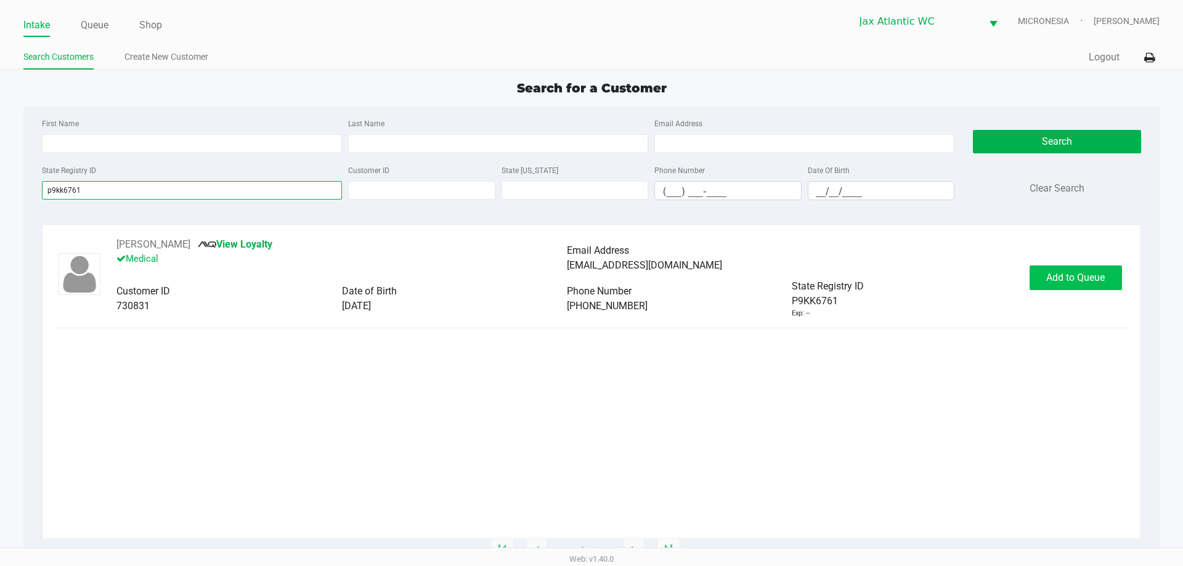
type input "p9kk6761"
click at [1089, 289] on button "Add to Queue" at bounding box center [1076, 278] width 92 height 25
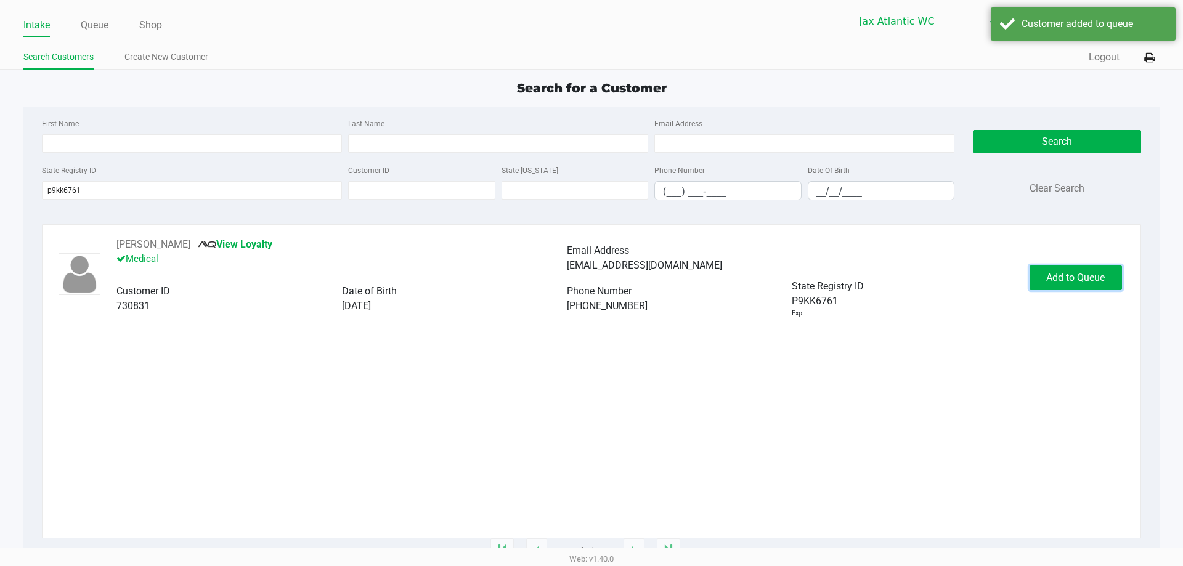
click at [1050, 272] on span "Add to Queue" at bounding box center [1075, 278] width 59 height 12
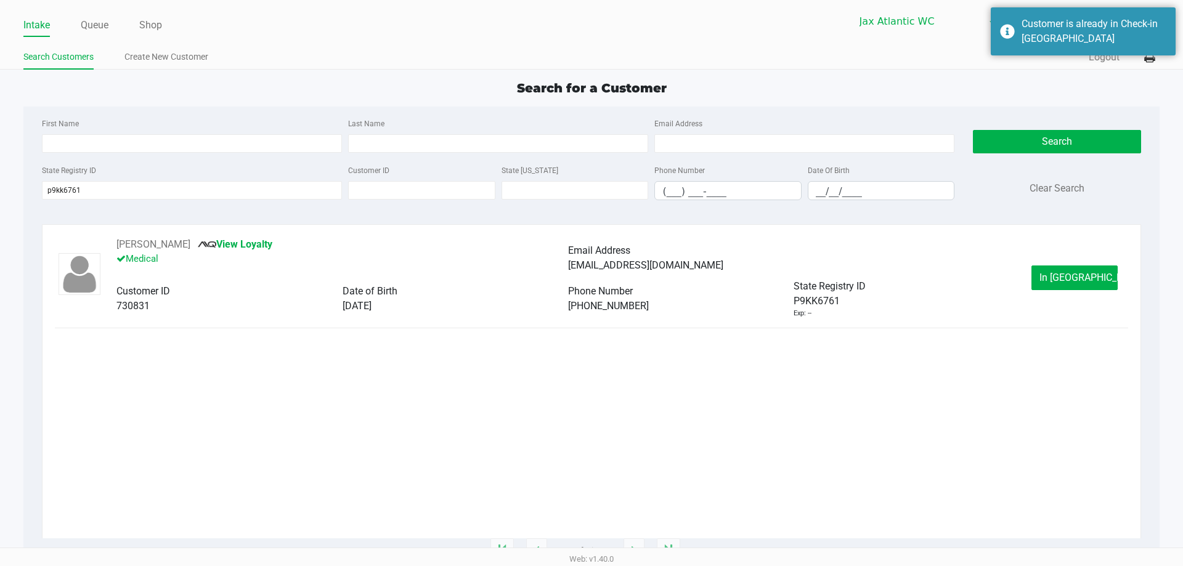
drag, startPoint x: 1093, startPoint y: 314, endPoint x: 1020, endPoint y: 353, distance: 83.3
click at [1018, 353] on div "Heather Walton View Loyalty Medical Email Address neptunebeachgal@bellsouth.net…" at bounding box center [591, 387] width 1073 height 301
click at [1057, 282] on span "In Queue" at bounding box center [1091, 278] width 104 height 12
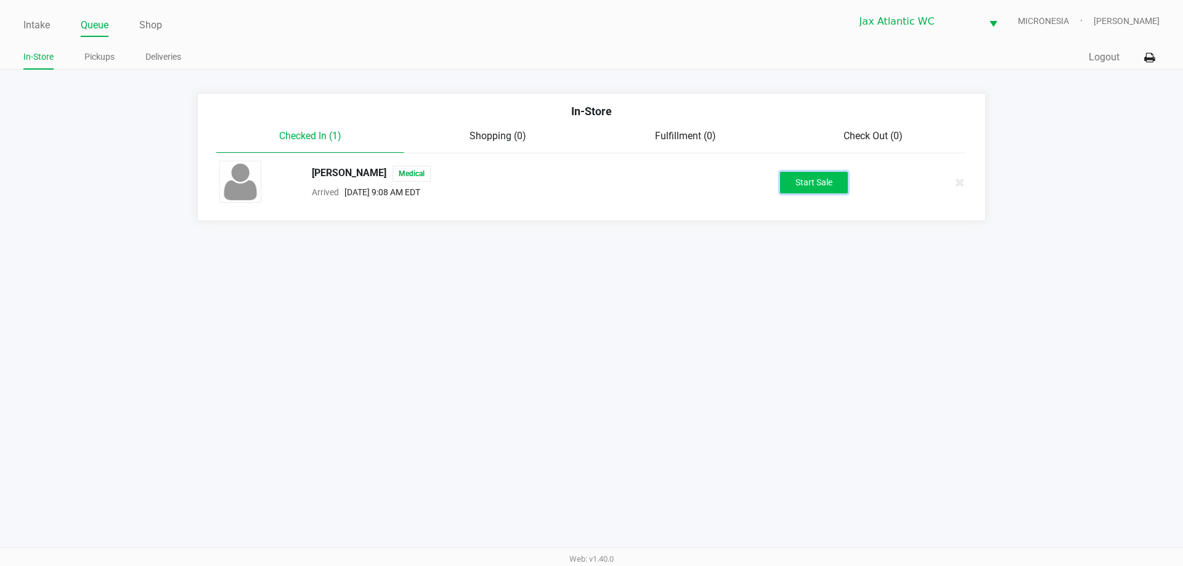
click at [836, 185] on button "Start Sale" at bounding box center [814, 183] width 68 height 22
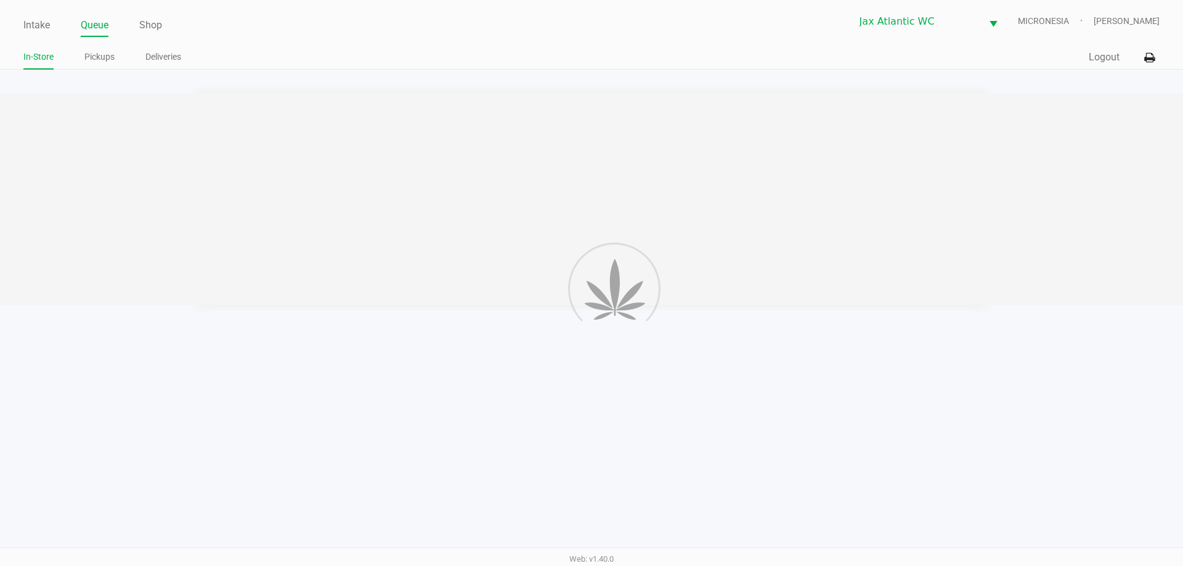
click at [840, 171] on div at bounding box center [591, 199] width 1183 height 212
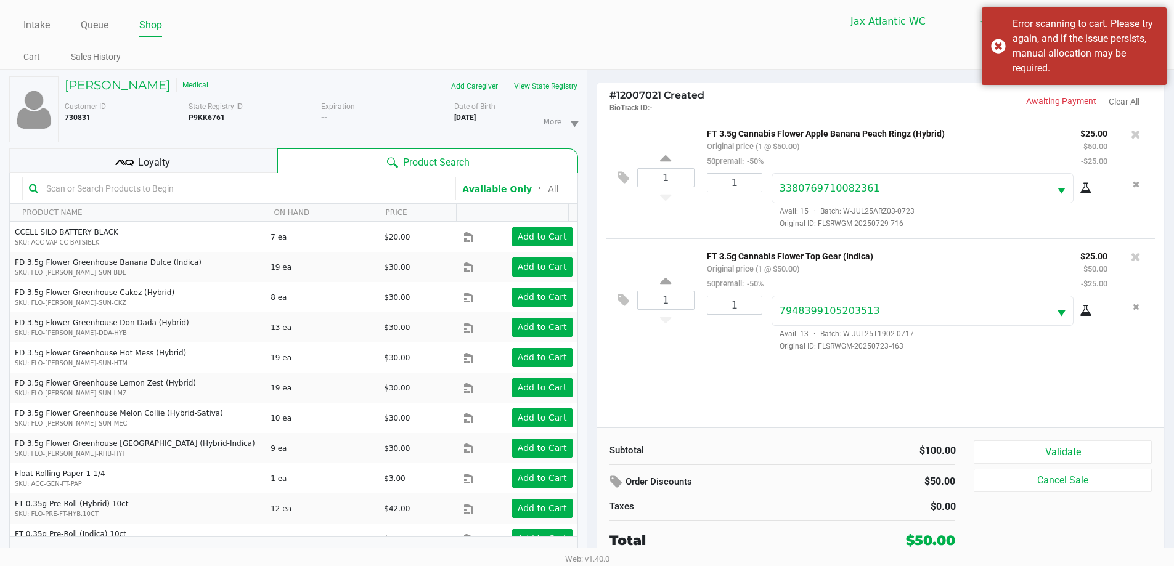
click at [874, 389] on div "1 FT 3.5g Cannabis Flower Apple Banana Peach Ringz (Hybrid) Original price (1 @…" at bounding box center [880, 272] width 567 height 312
click at [536, 101] on ul "More" at bounding box center [561, 121] width 54 height 41
click at [539, 88] on button "View State Registry" at bounding box center [542, 86] width 72 height 20
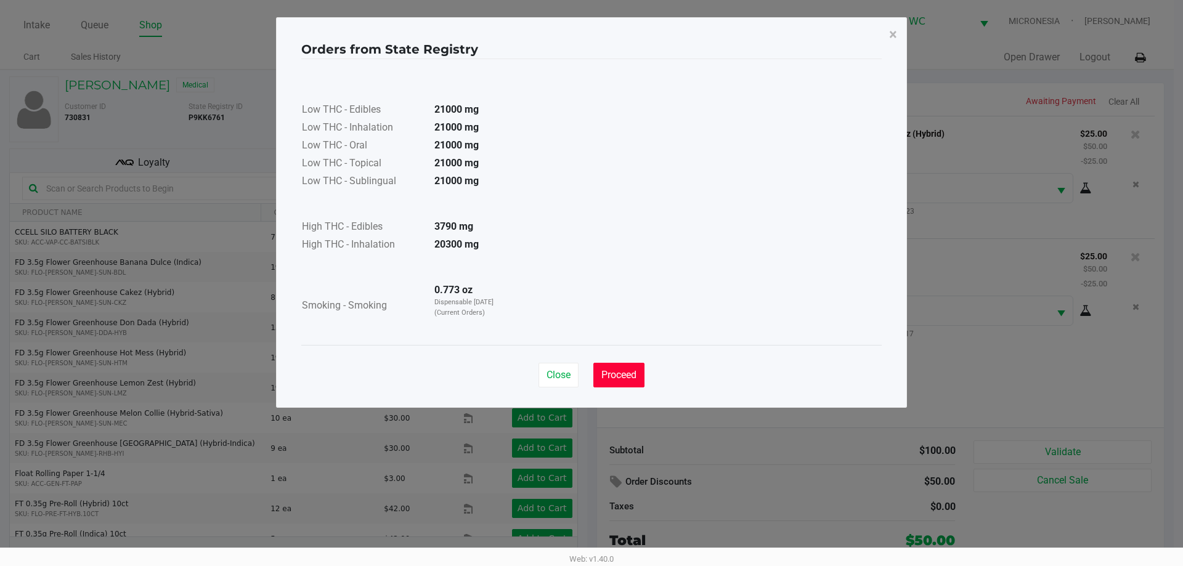
click at [633, 378] on span "Proceed" at bounding box center [618, 375] width 35 height 12
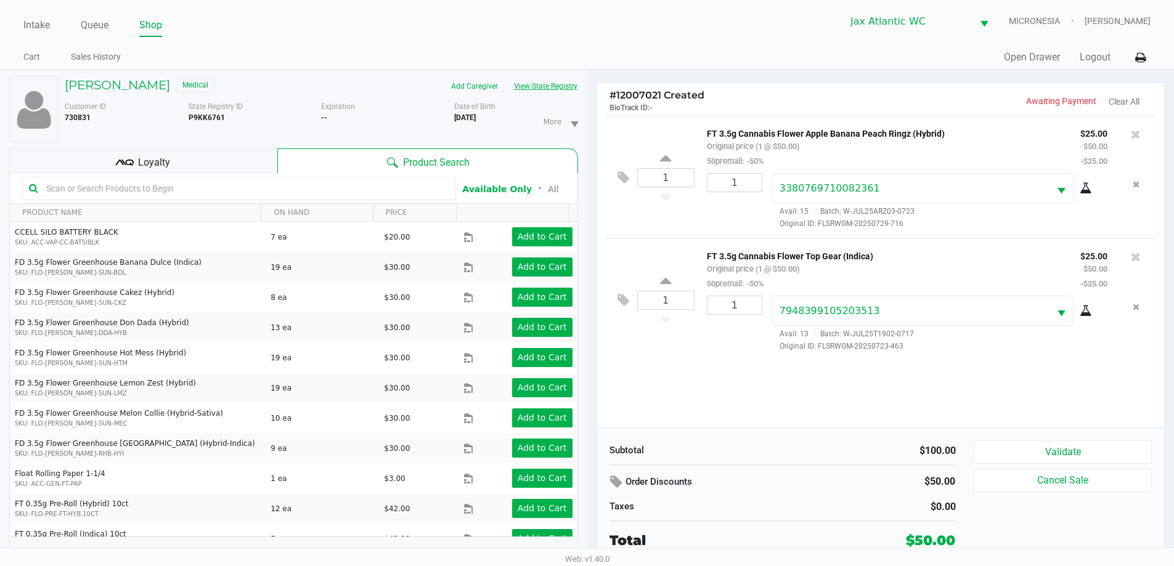
click at [542, 83] on button "View State Registry" at bounding box center [542, 86] width 72 height 20
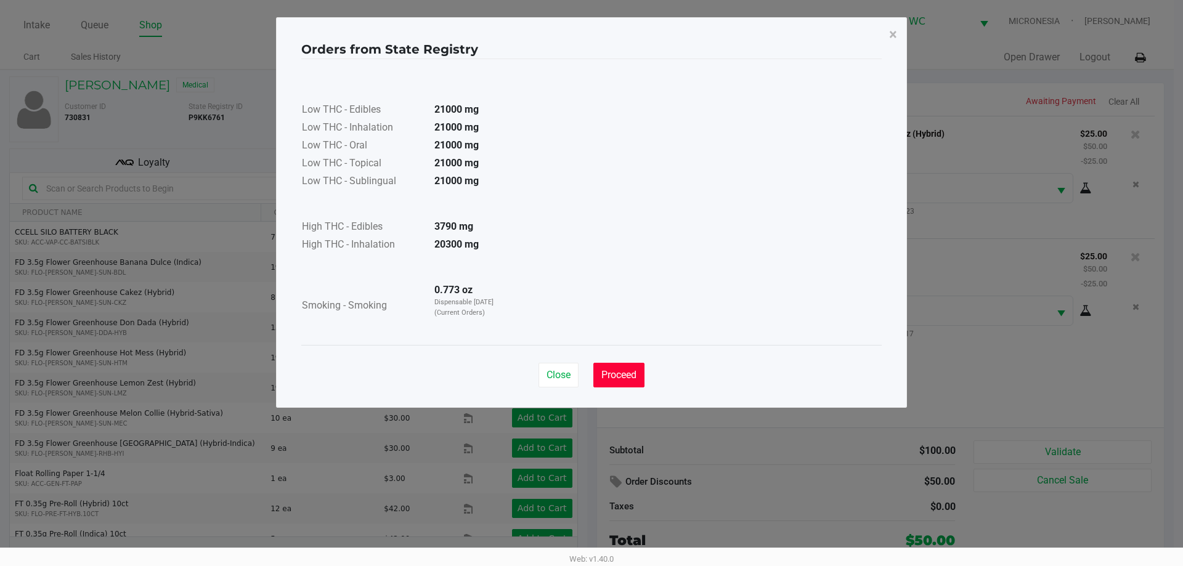
click at [614, 384] on button "Proceed" at bounding box center [618, 375] width 51 height 25
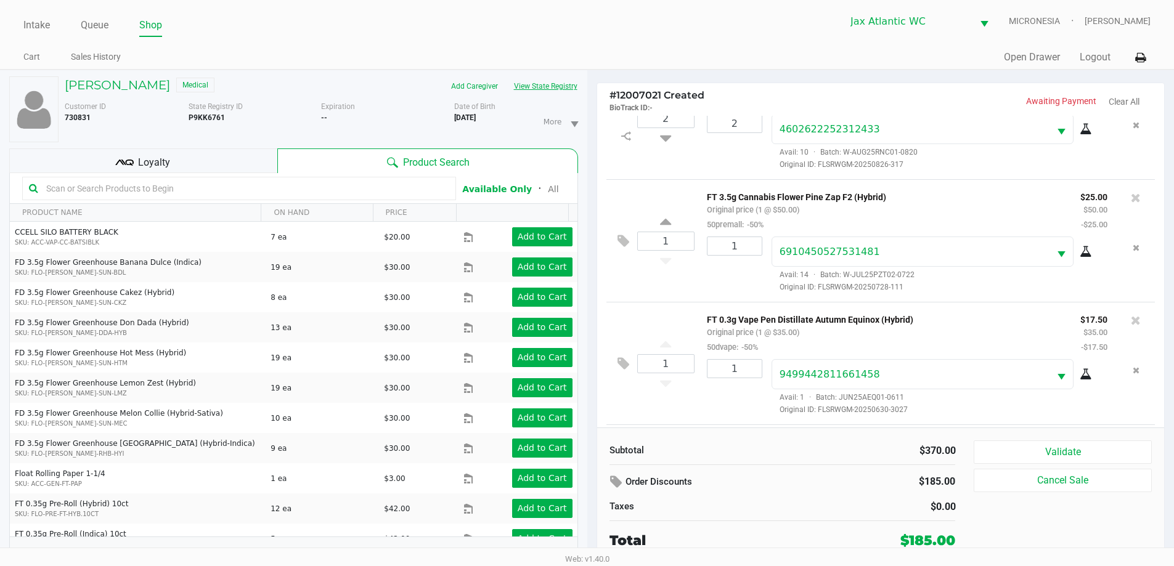
scroll to position [428, 0]
click at [256, 153] on div "Loyalty" at bounding box center [143, 160] width 268 height 25
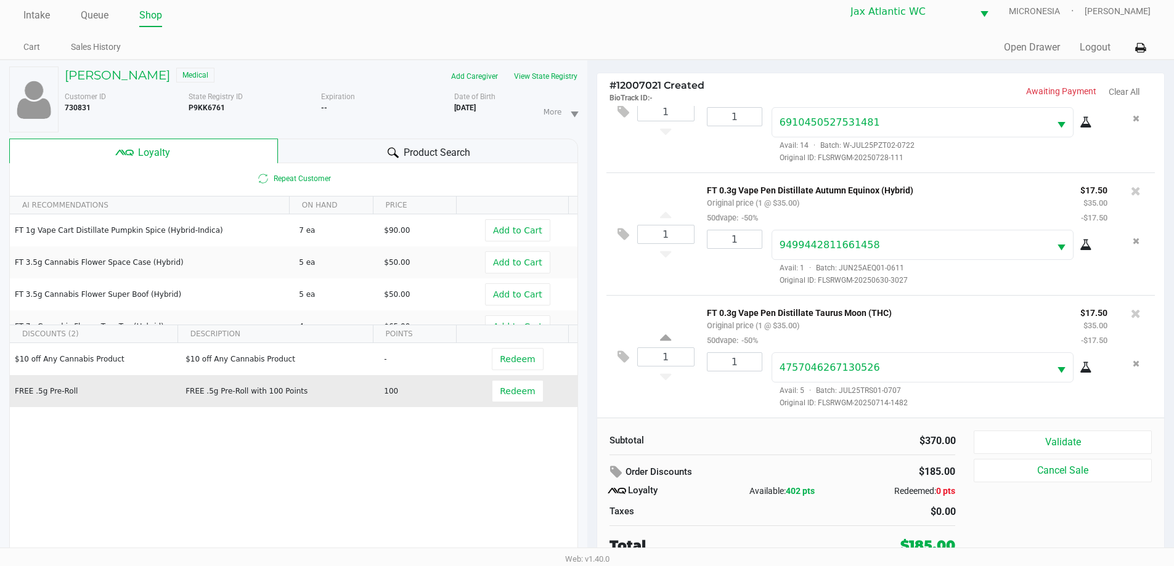
scroll to position [13, 0]
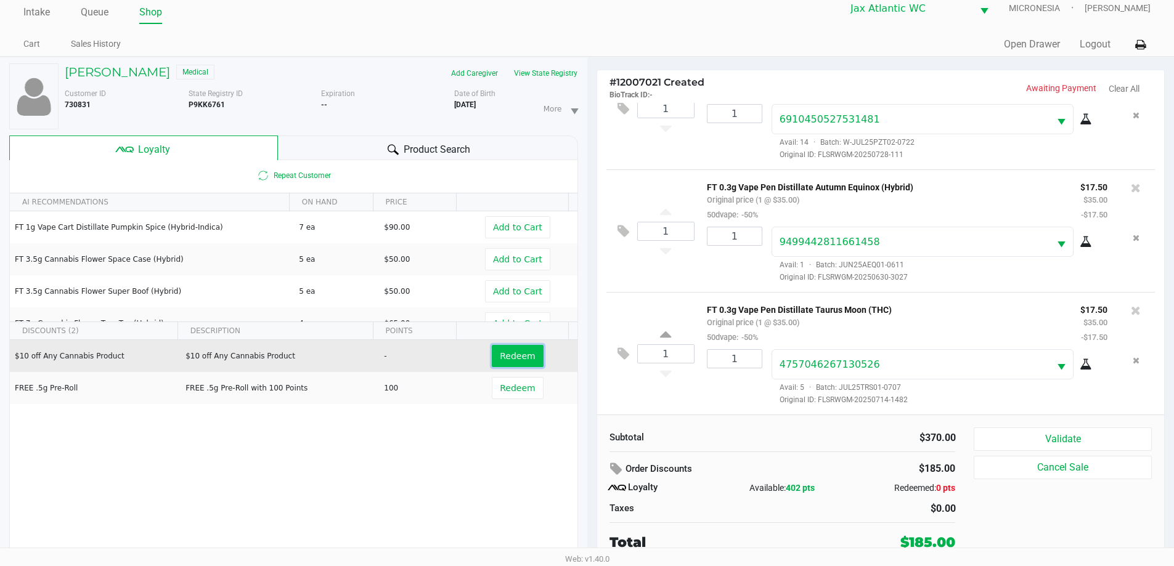
click at [500, 356] on span "Redeem" at bounding box center [517, 356] width 35 height 10
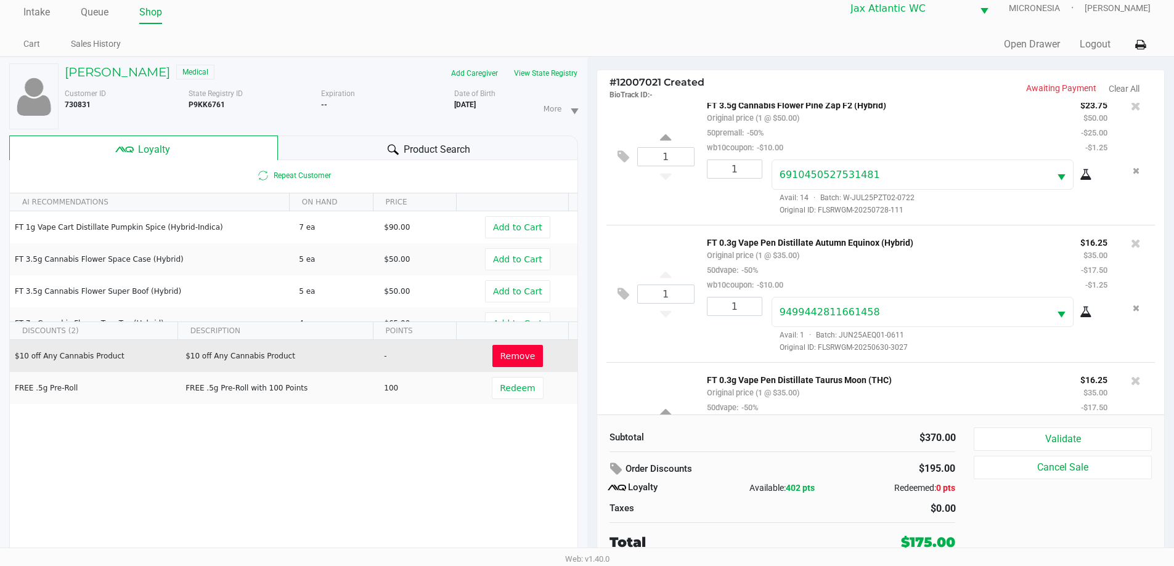
scroll to position [516, 0]
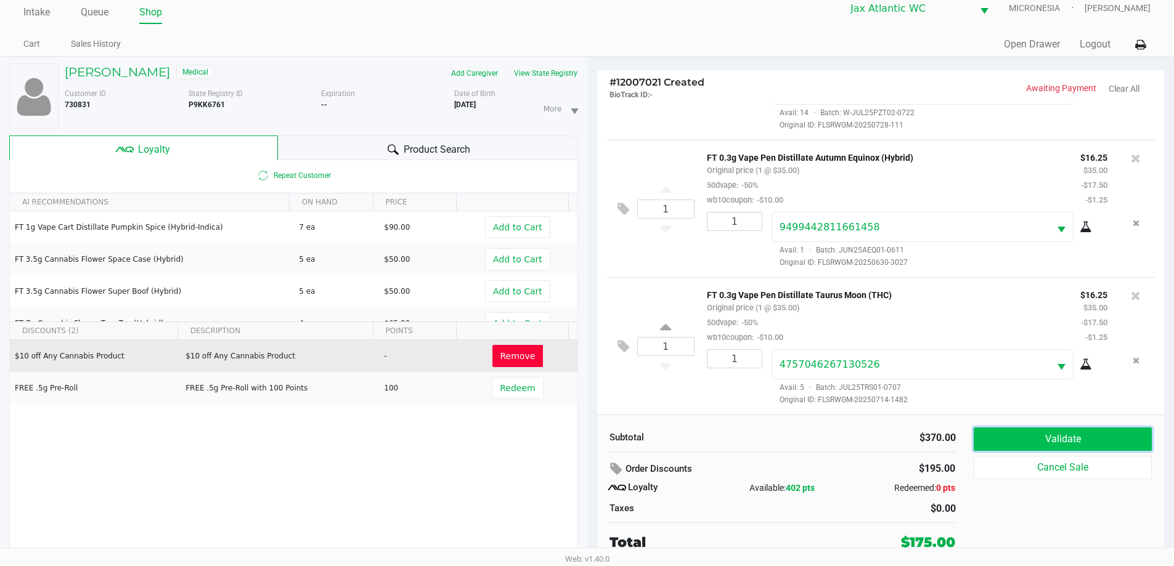
click at [999, 438] on button "Validate" at bounding box center [1062, 439] width 177 height 23
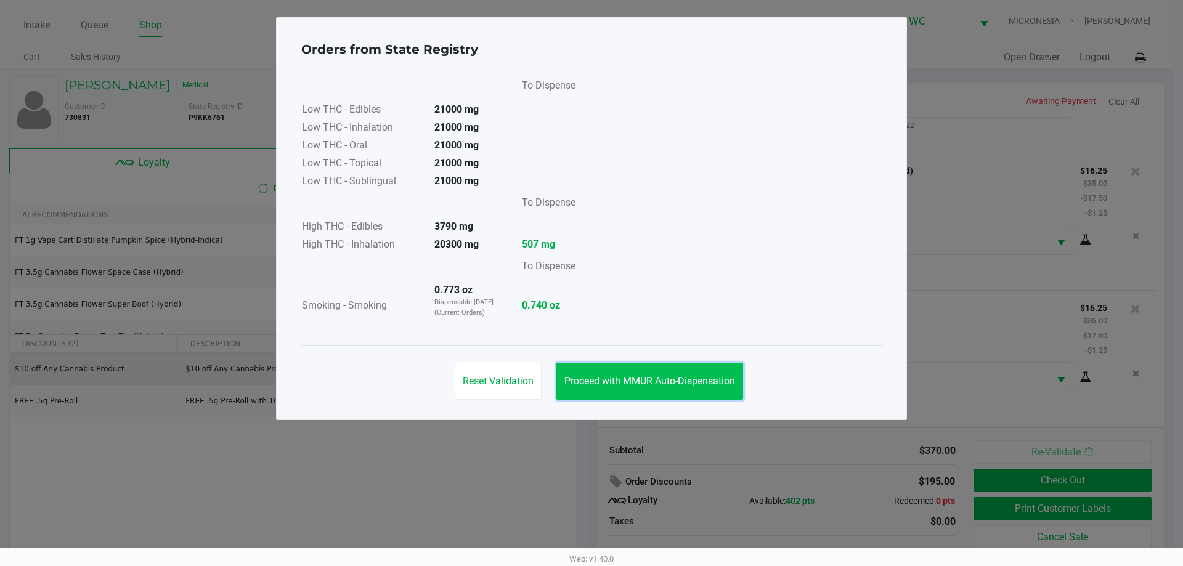
click at [606, 375] on button "Proceed with MMUR Auto-Dispensation" at bounding box center [649, 381] width 187 height 37
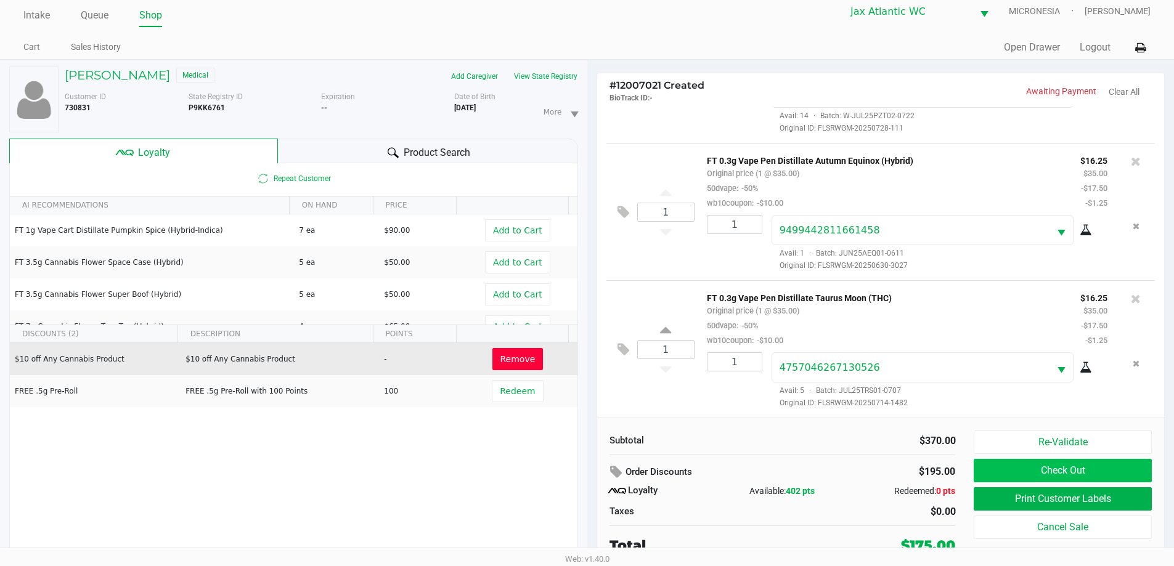
scroll to position [13, 0]
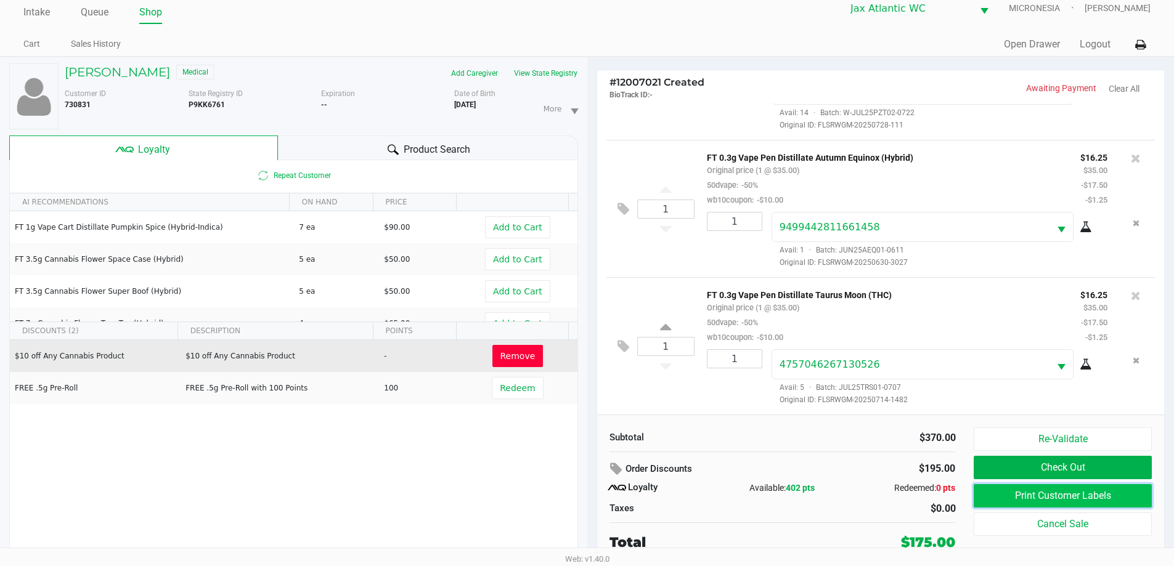
click at [1035, 492] on button "Print Customer Labels" at bounding box center [1062, 495] width 177 height 23
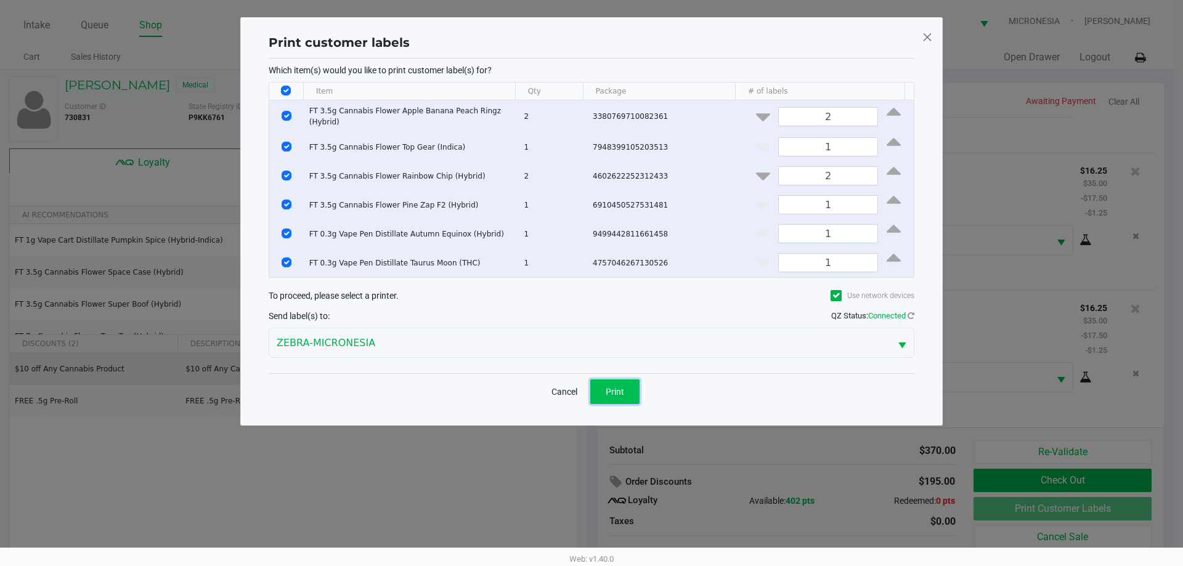
click at [630, 388] on button "Print" at bounding box center [614, 392] width 49 height 25
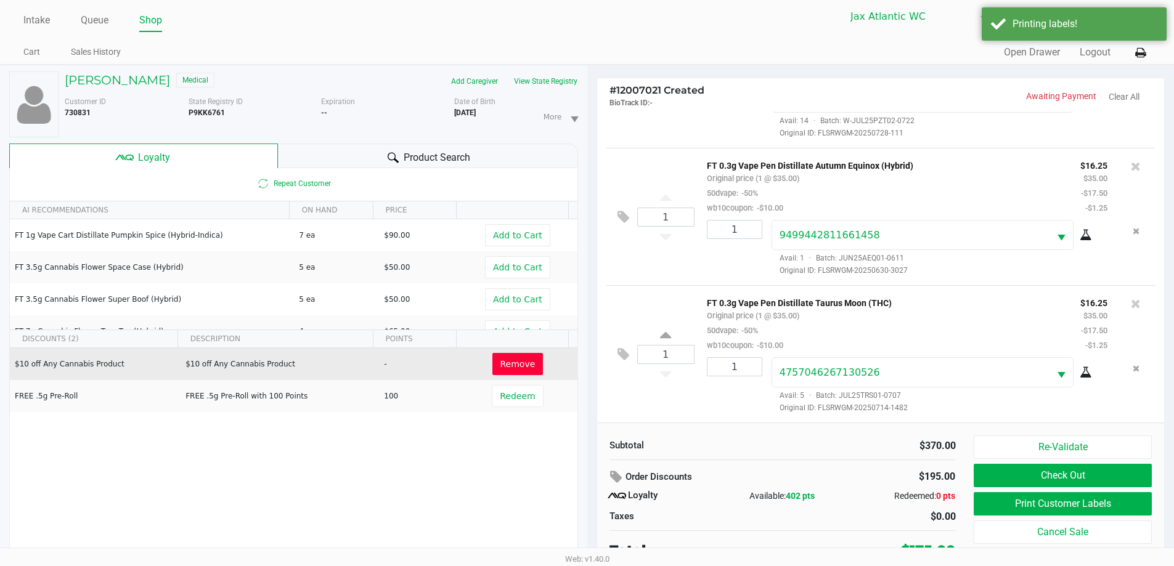
scroll to position [13, 0]
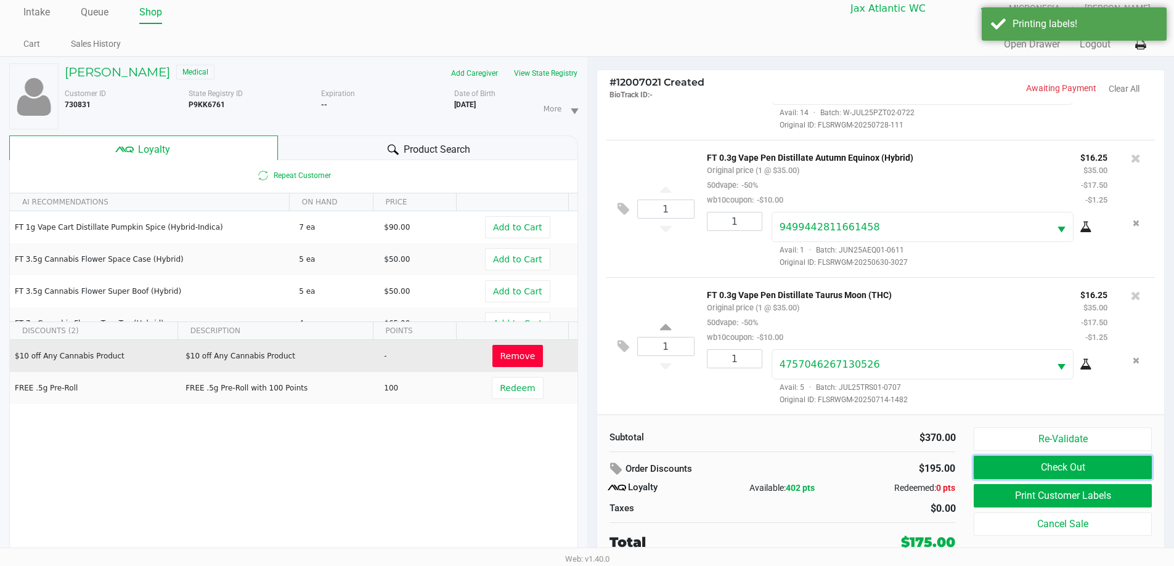
click at [1036, 460] on button "Check Out" at bounding box center [1062, 467] width 177 height 23
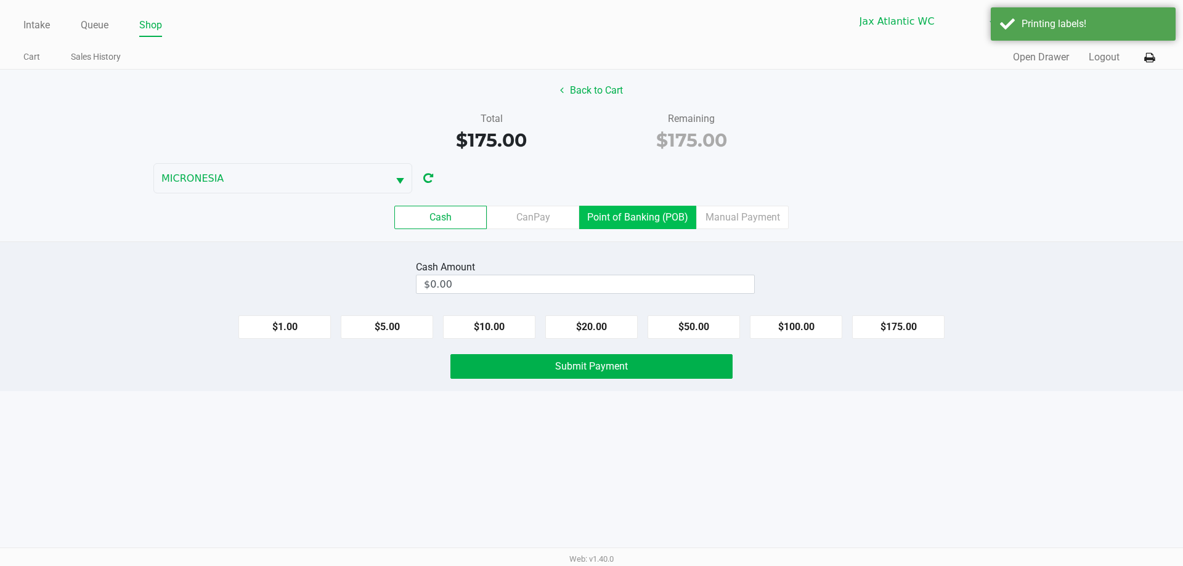
click at [637, 220] on label "Point of Banking (POB)" at bounding box center [637, 217] width 117 height 23
click at [0, 0] on 7 "Point of Banking (POB)" at bounding box center [0, 0] width 0 height 0
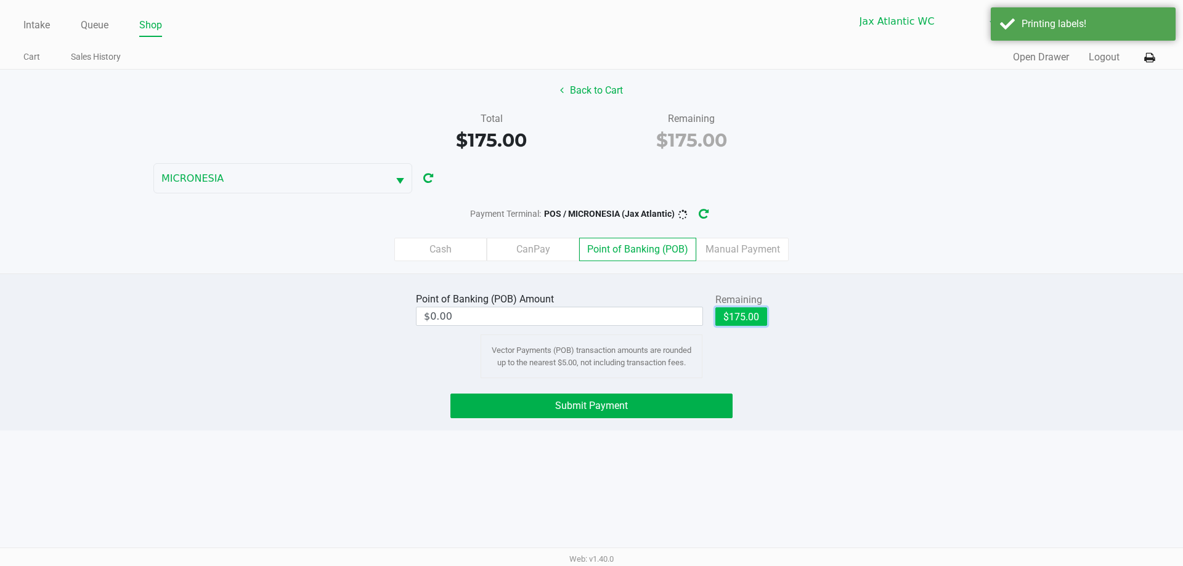
click at [734, 313] on button "$175.00" at bounding box center [741, 316] width 52 height 18
type input "$175.00"
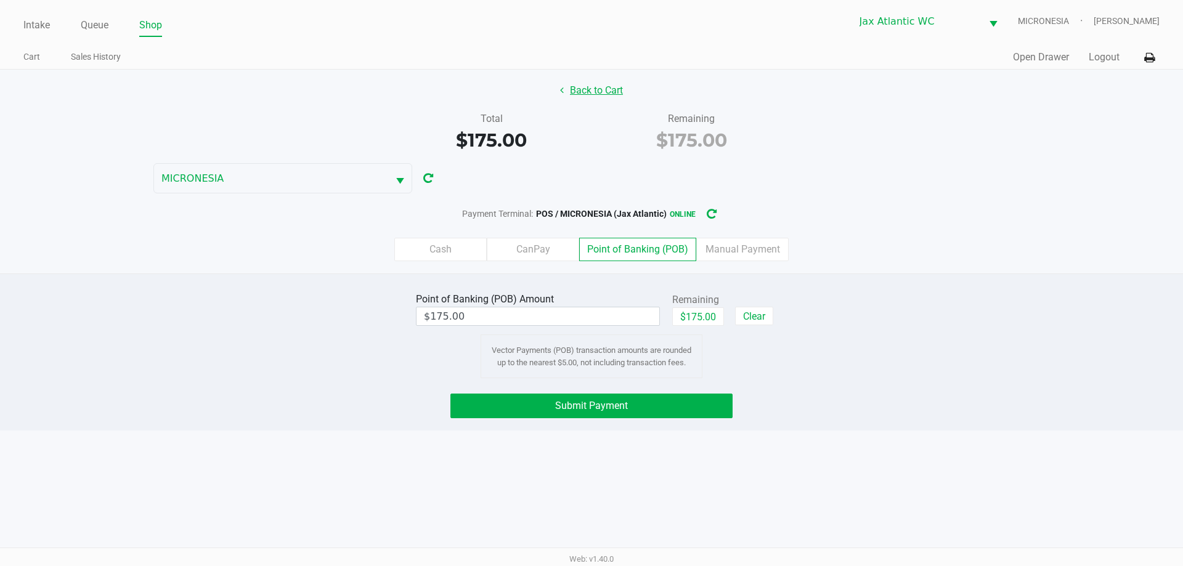
click at [602, 85] on button "Back to Cart" at bounding box center [591, 90] width 79 height 23
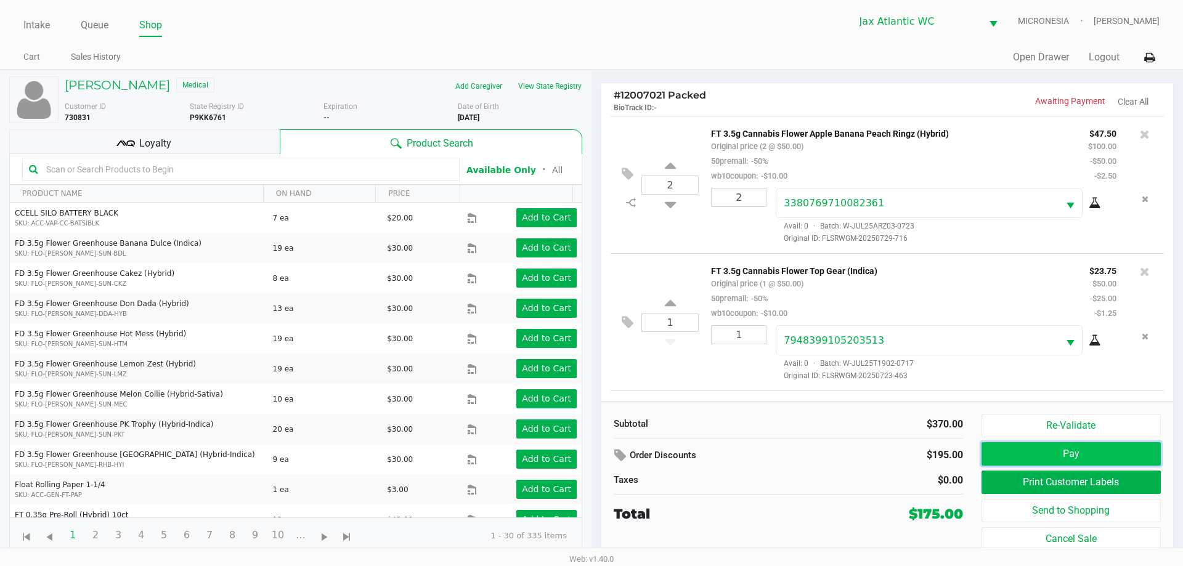
click at [1043, 450] on button "Pay" at bounding box center [1071, 453] width 179 height 23
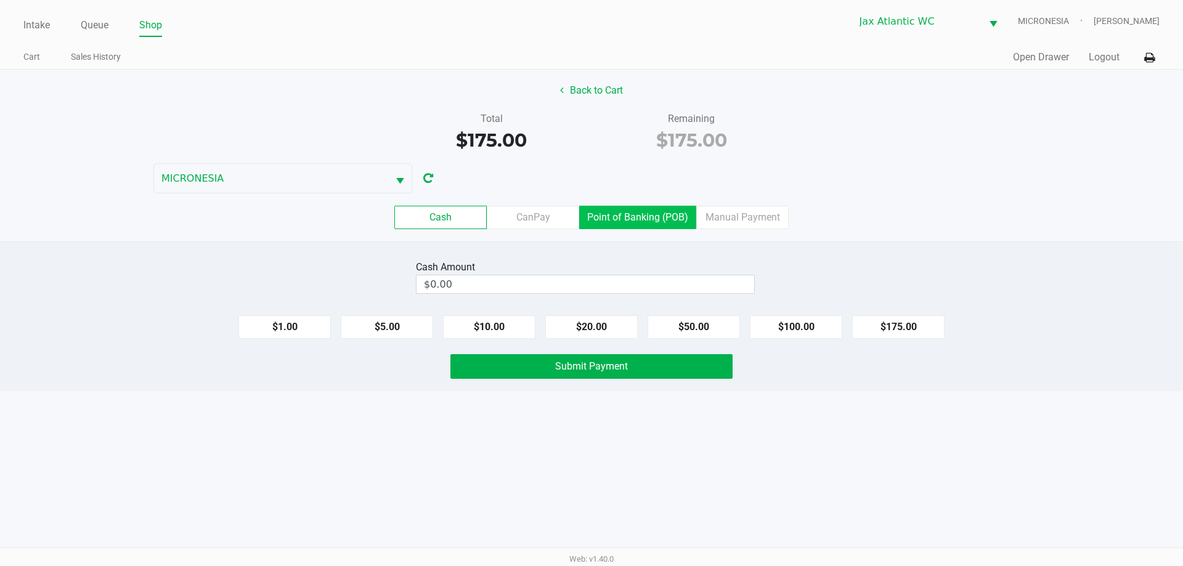
click at [686, 227] on label "Point of Banking (POB)" at bounding box center [637, 217] width 117 height 23
click at [0, 0] on 7 "Point of Banking (POB)" at bounding box center [0, 0] width 0 height 0
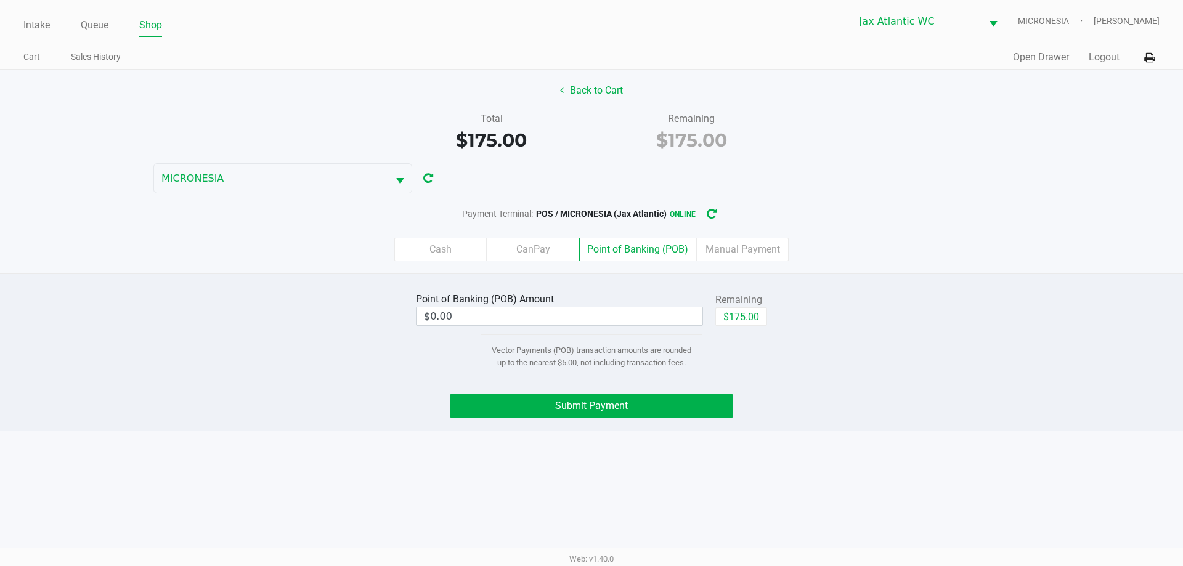
click at [741, 328] on div "$175.00" at bounding box center [741, 321] width 52 height 28
click at [742, 322] on button "$175.00" at bounding box center [741, 316] width 52 height 18
type input "$175.00"
click at [628, 399] on button "Submit Payment" at bounding box center [591, 406] width 282 height 25
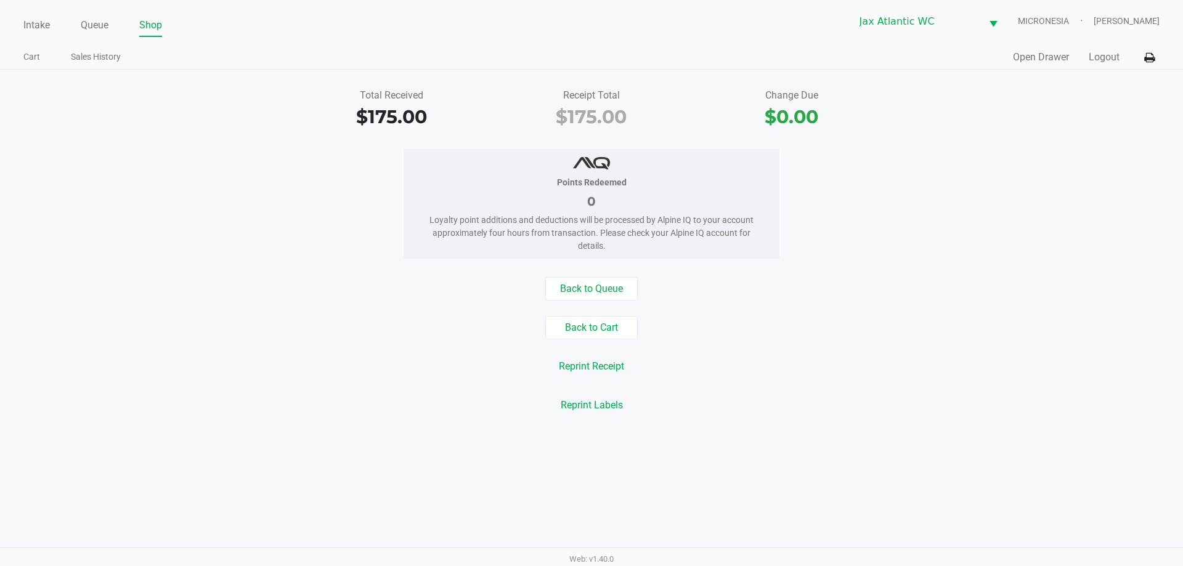
drag, startPoint x: 232, startPoint y: 94, endPoint x: 0, endPoint y: 39, distance: 238.5
click at [231, 93] on div "Total Received $175.00 Receipt Total $175.00 Change Due $0.00" at bounding box center [591, 109] width 1201 height 43
click at [33, 27] on link "Intake" at bounding box center [36, 25] width 26 height 17
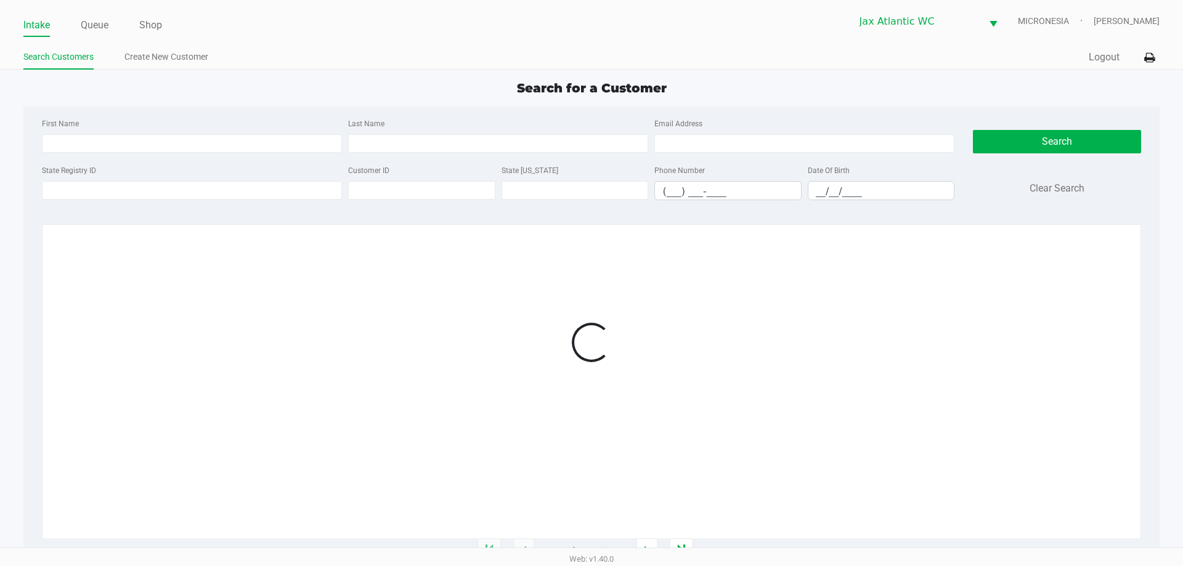
click at [346, 47] on div "Search Customers Create New Customer" at bounding box center [307, 57] width 568 height 23
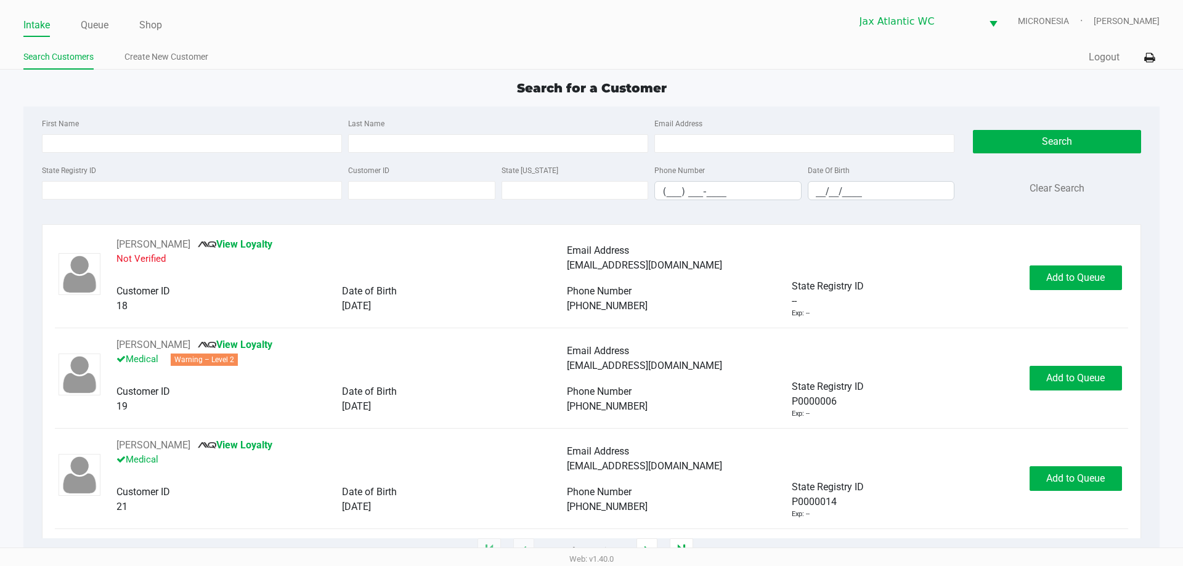
click at [346, 47] on div "Search Customers Create New Customer" at bounding box center [307, 57] width 568 height 23
click at [23, 28] on link "Intake" at bounding box center [36, 25] width 26 height 17
click at [219, 38] on div "Intake Queue Shop Jax Atlantic WC MICRONESIA Shiro Faulk Search Customers Creat…" at bounding box center [591, 35] width 1183 height 70
click at [474, 62] on ul "Search Customers Create New Customer" at bounding box center [307, 58] width 568 height 21
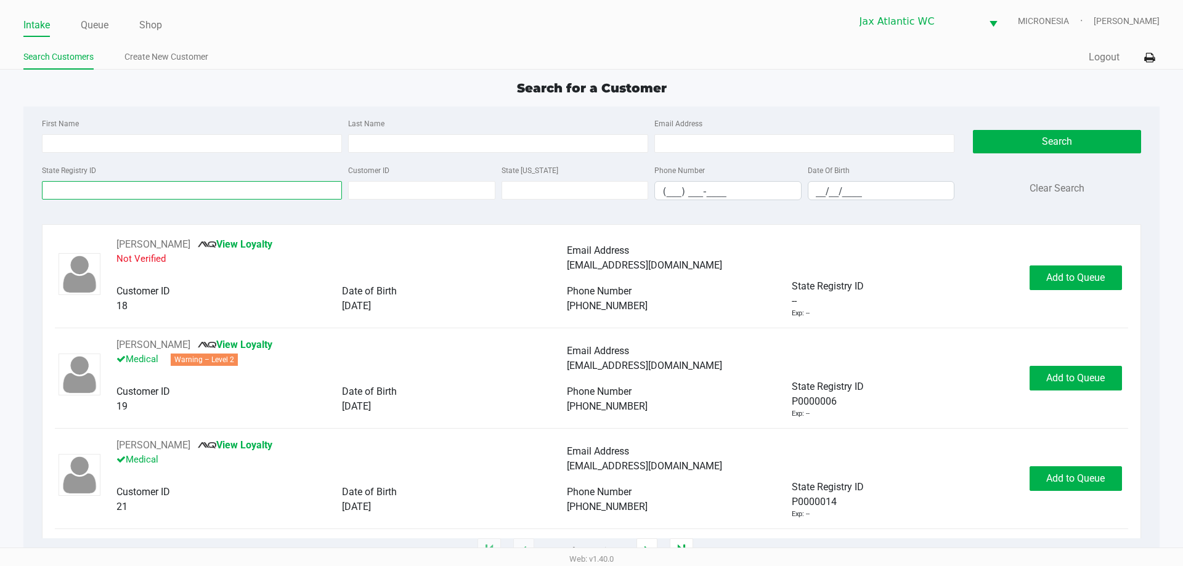
click at [301, 186] on input "State Registry ID" at bounding box center [192, 190] width 300 height 18
drag, startPoint x: 1046, startPoint y: 232, endPoint x: 1016, endPoint y: 224, distance: 30.5
click at [1043, 230] on div "RICHARD MURPHY View Loyalty Not Verified Email Address ms1111111111@hotmail.com…" at bounding box center [591, 387] width 1099 height 327
click at [99, 25] on link "Queue" at bounding box center [95, 25] width 28 height 17
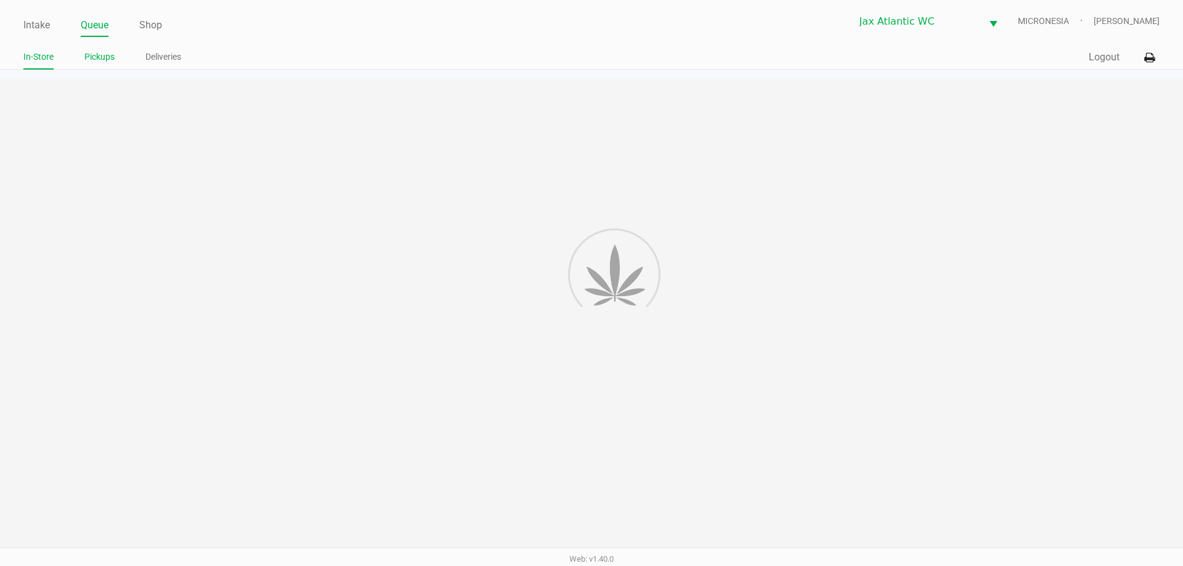
click at [104, 60] on link "Pickups" at bounding box center [99, 56] width 30 height 15
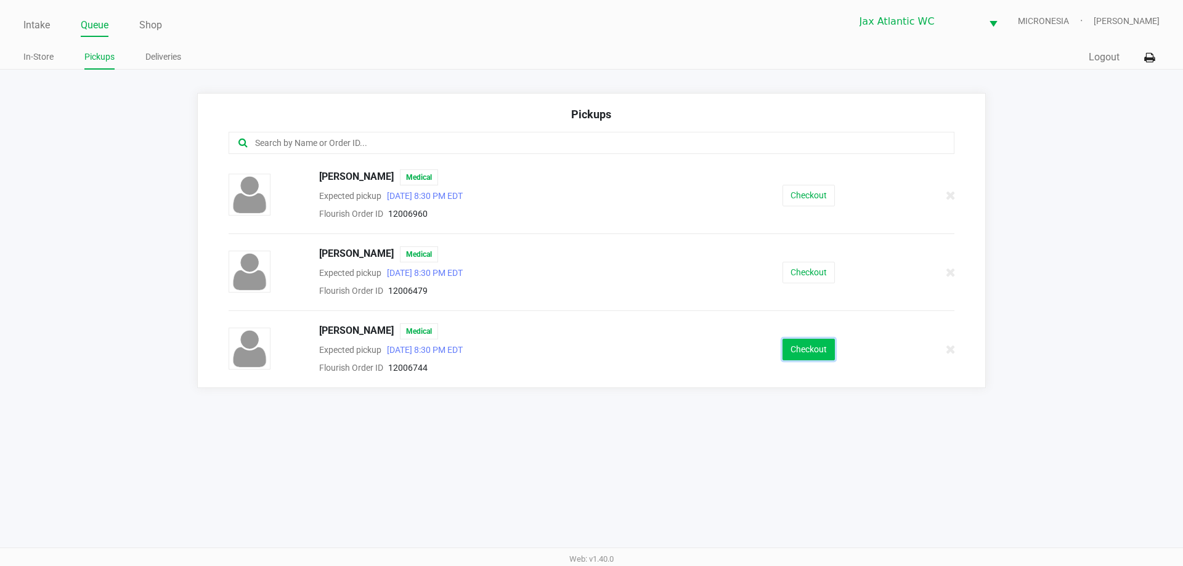
click at [797, 346] on button "Checkout" at bounding box center [809, 350] width 52 height 22
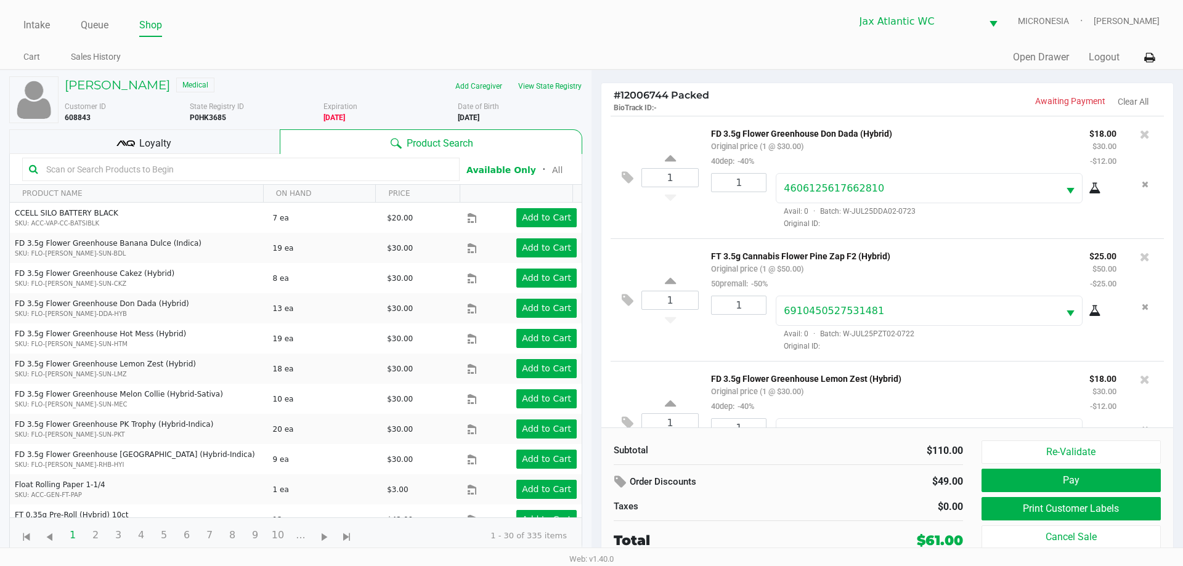
click at [131, 144] on icon at bounding box center [125, 143] width 18 height 18
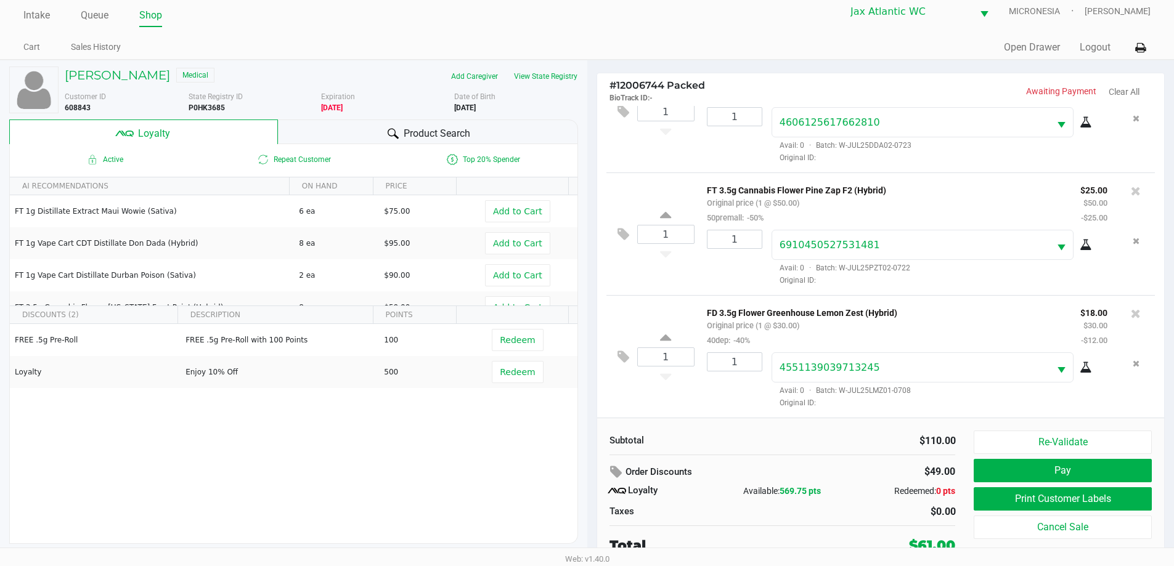
scroll to position [12, 0]
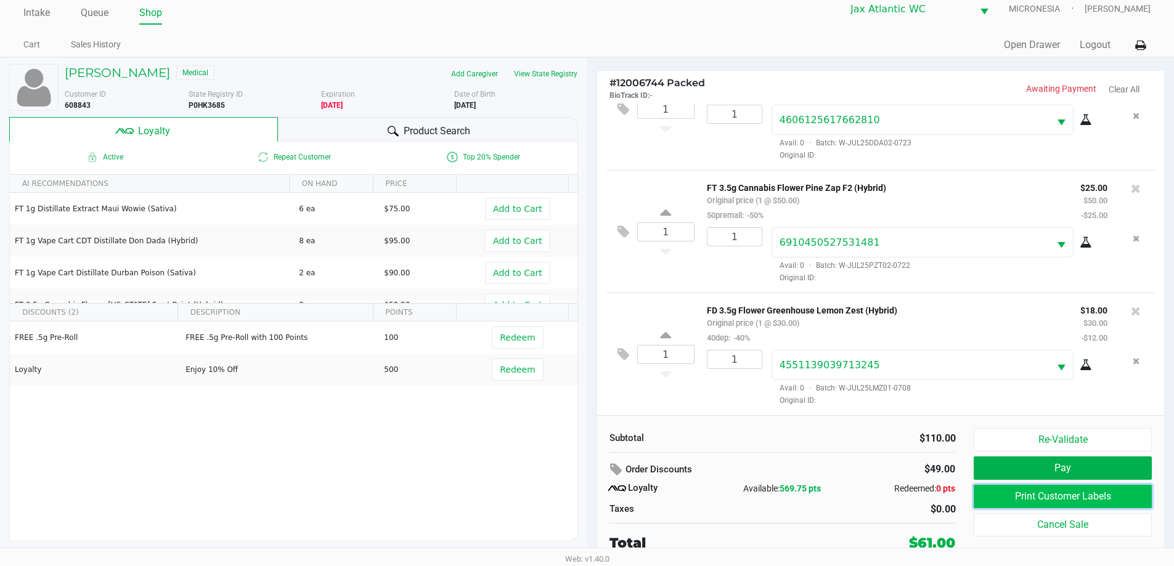
click at [1014, 504] on button "Print Customer Labels" at bounding box center [1062, 496] width 177 height 23
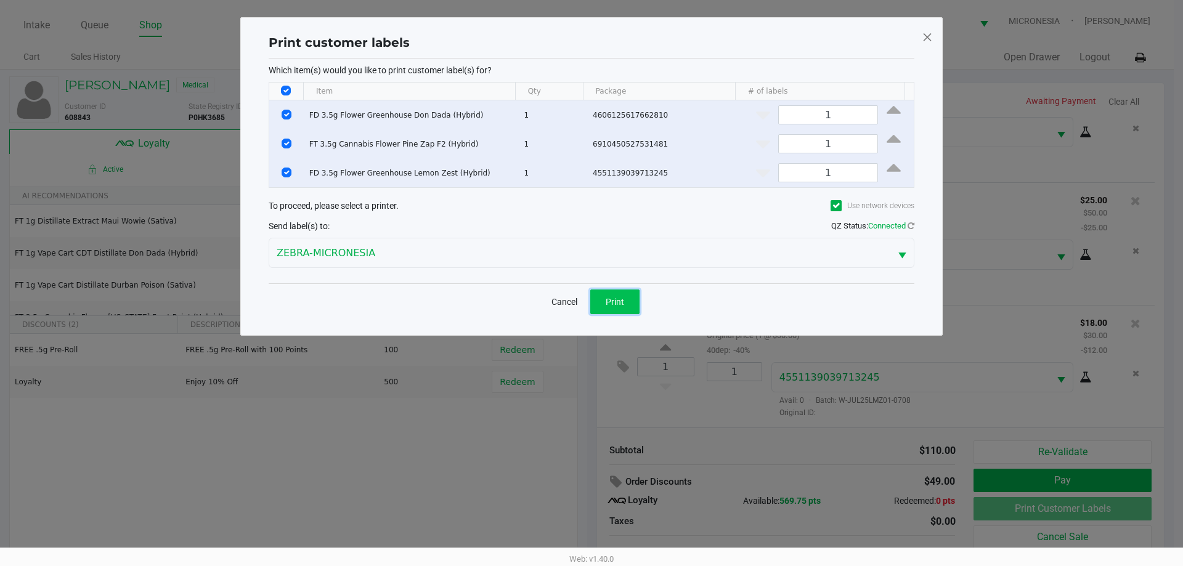
click at [604, 291] on button "Print" at bounding box center [614, 302] width 49 height 25
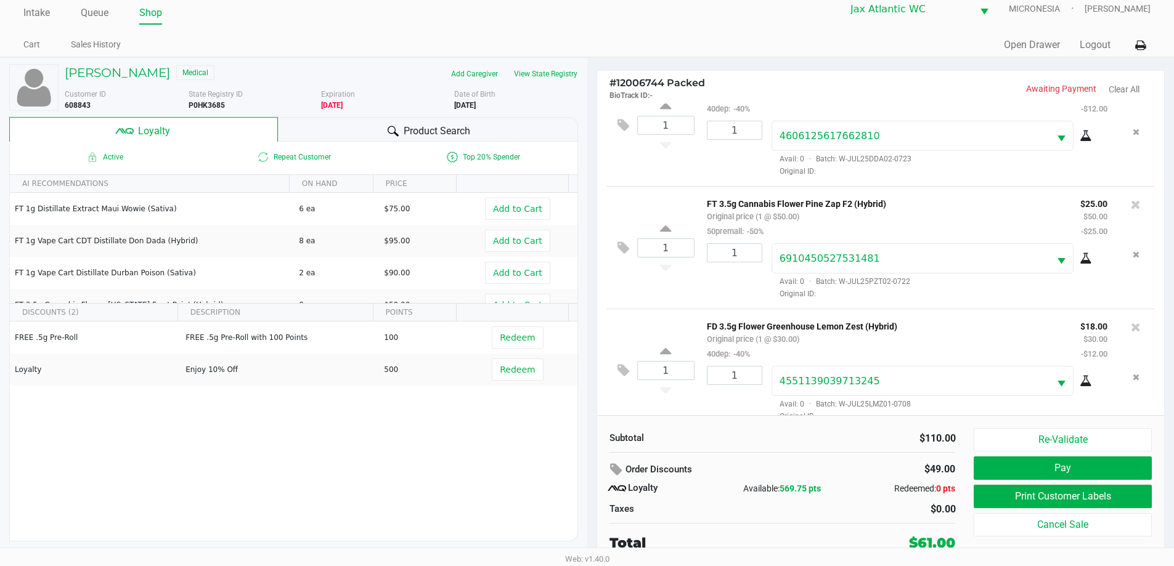
scroll to position [58, 0]
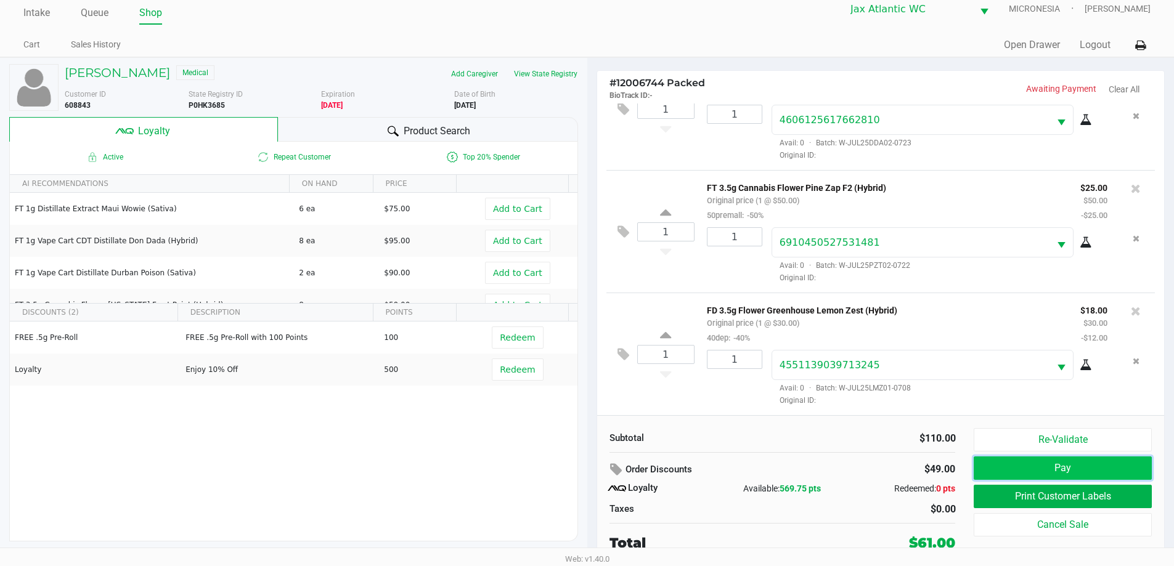
click at [992, 471] on button "Pay" at bounding box center [1062, 468] width 177 height 23
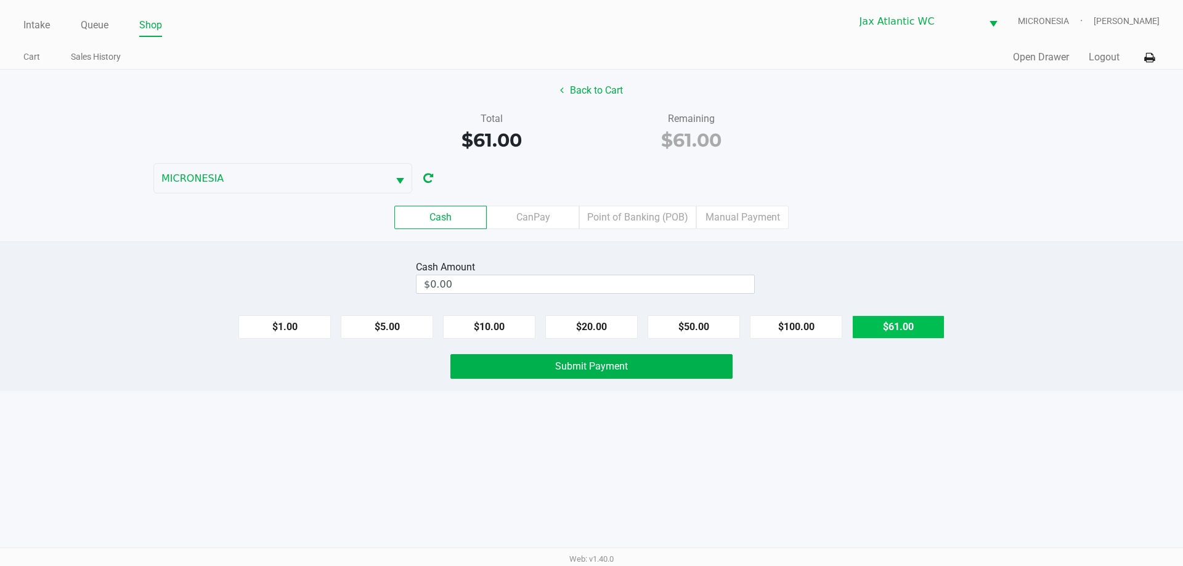
drag, startPoint x: 874, startPoint y: 323, endPoint x: 747, endPoint y: 346, distance: 128.5
click at [874, 322] on button "$61.00" at bounding box center [898, 326] width 92 height 23
type input "$61.00"
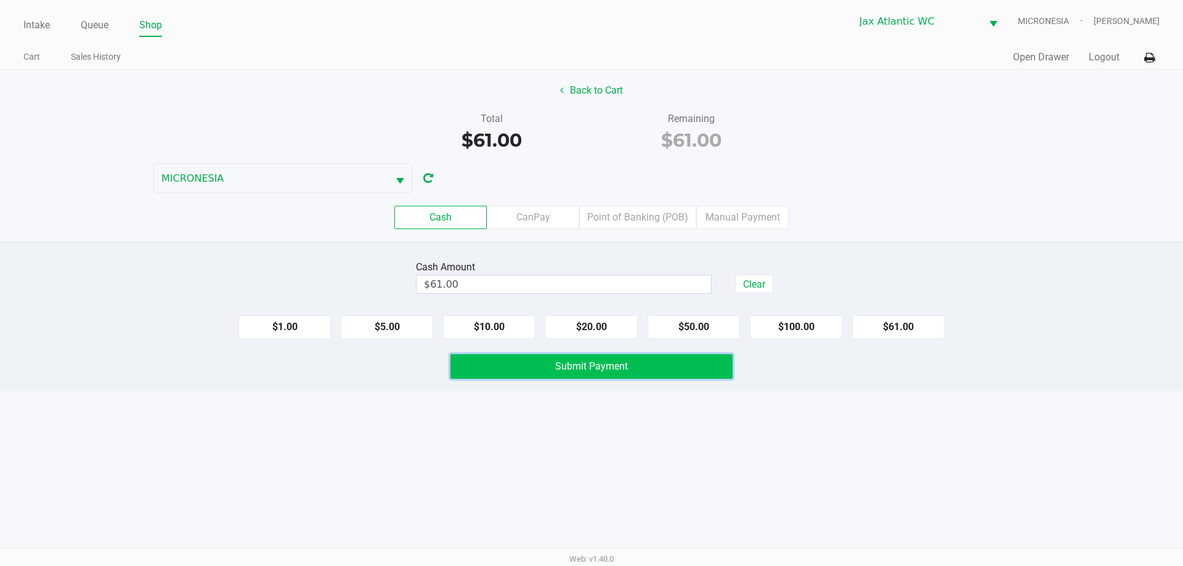
click at [646, 371] on button "Submit Payment" at bounding box center [591, 366] width 282 height 25
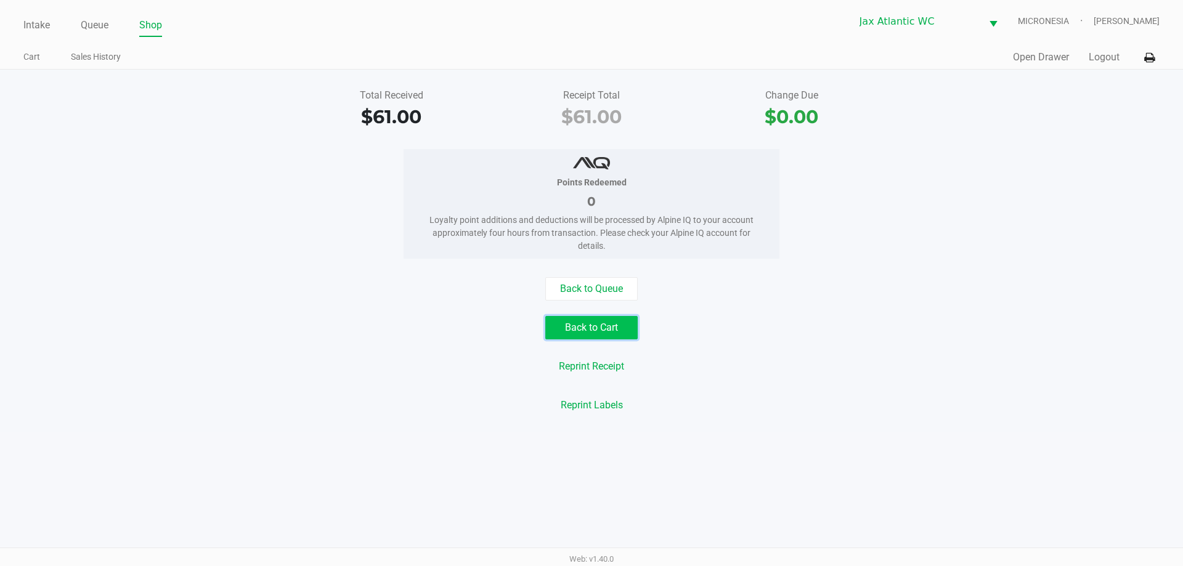
click at [572, 325] on button "Back to Cart" at bounding box center [591, 327] width 92 height 23
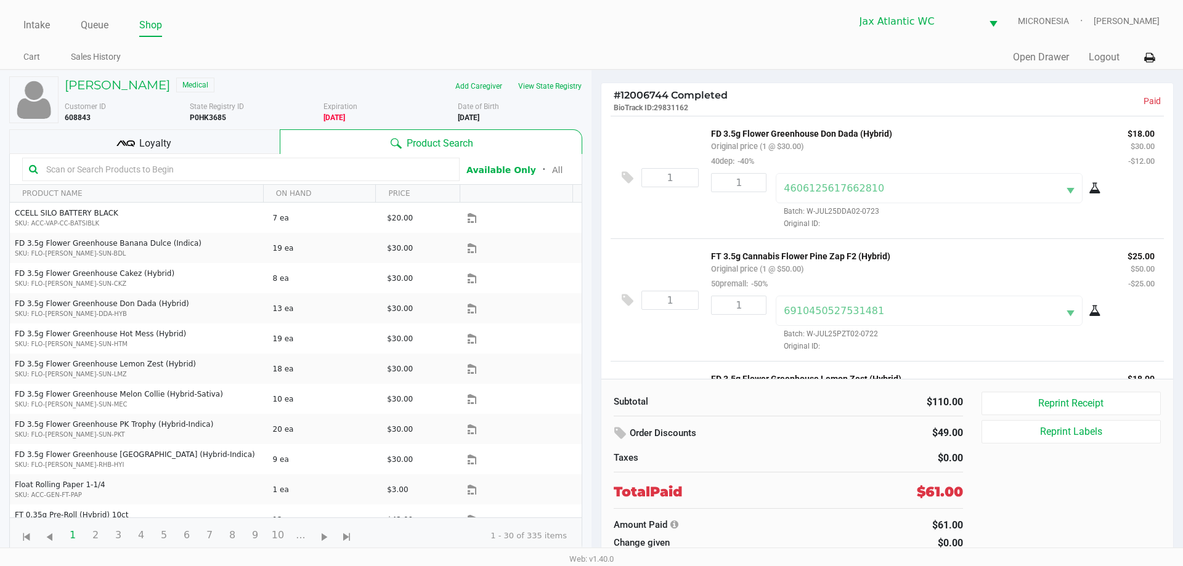
click at [206, 117] on b "P0HK3685" at bounding box center [208, 117] width 36 height 9
copy b "P0HK3685"
click at [467, 116] on b "5/29/1972" at bounding box center [469, 117] width 22 height 9
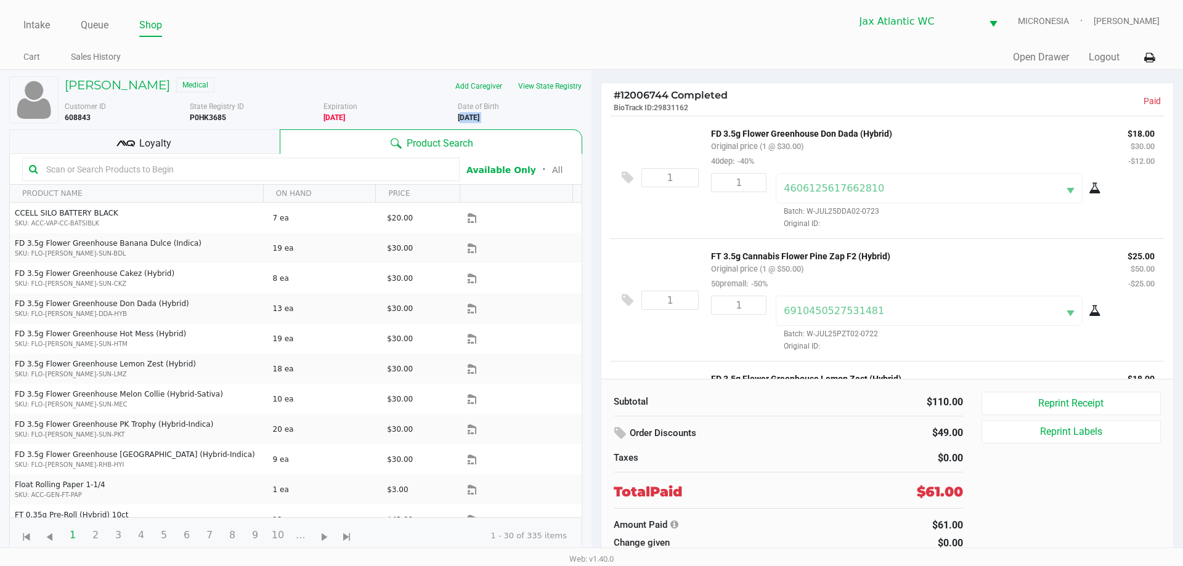
click at [467, 116] on b "5/29/1972" at bounding box center [469, 117] width 22 height 9
copy div "5/29/1972"
click at [1056, 330] on div "6910450527531481 Batch: W-JUL25PZT02-0722 Original ID:" at bounding box center [945, 324] width 359 height 56
click at [39, 23] on link "Intake" at bounding box center [36, 25] width 26 height 17
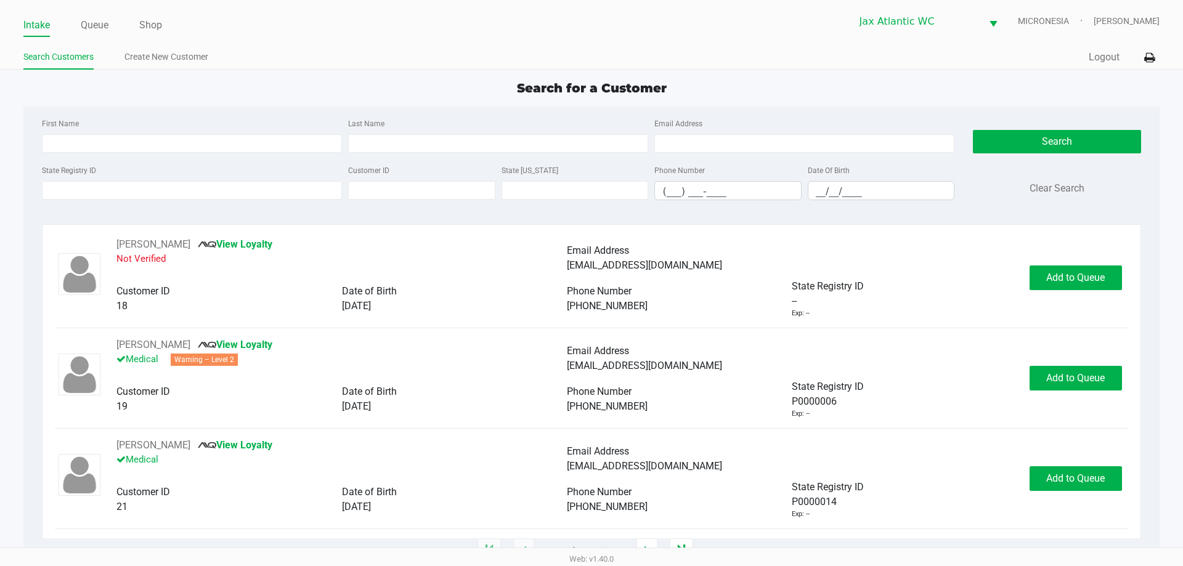
click at [226, 36] on div "Intake Queue Shop Jax Atlantic WC MICRONESIA Shiro Faulk Search Customers Creat…" at bounding box center [591, 35] width 1183 height 70
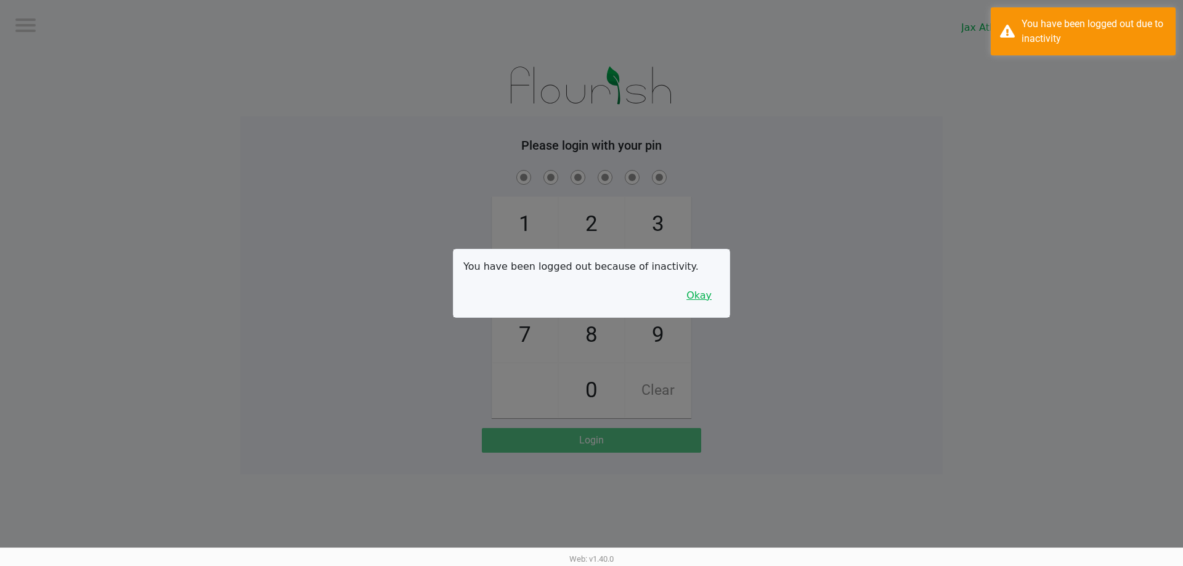
click at [710, 302] on button "Okay" at bounding box center [698, 295] width 41 height 23
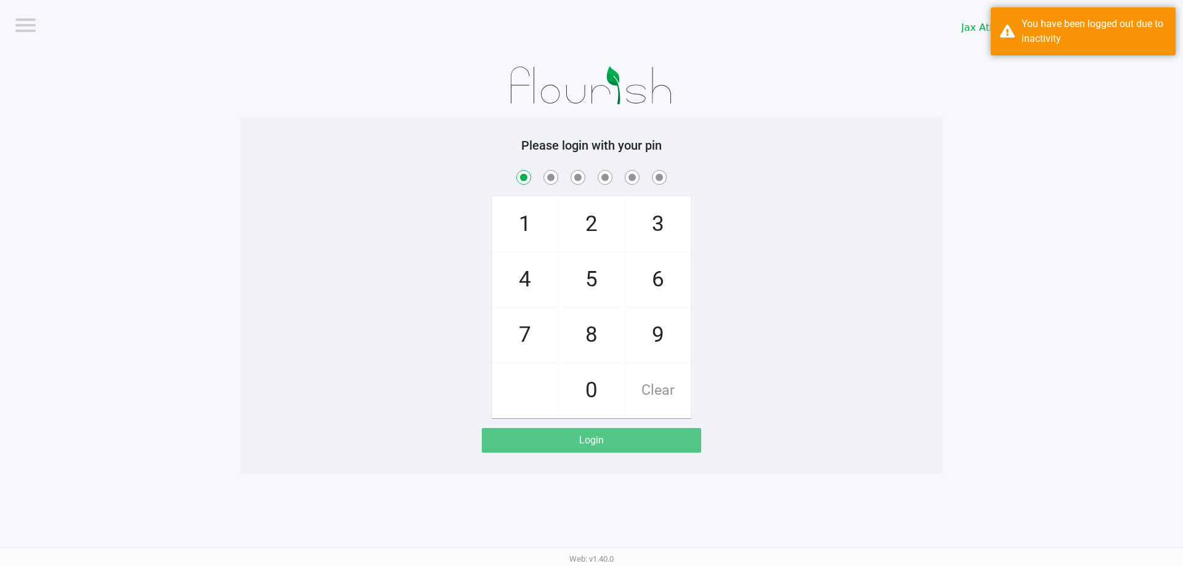
checkbox input "true"
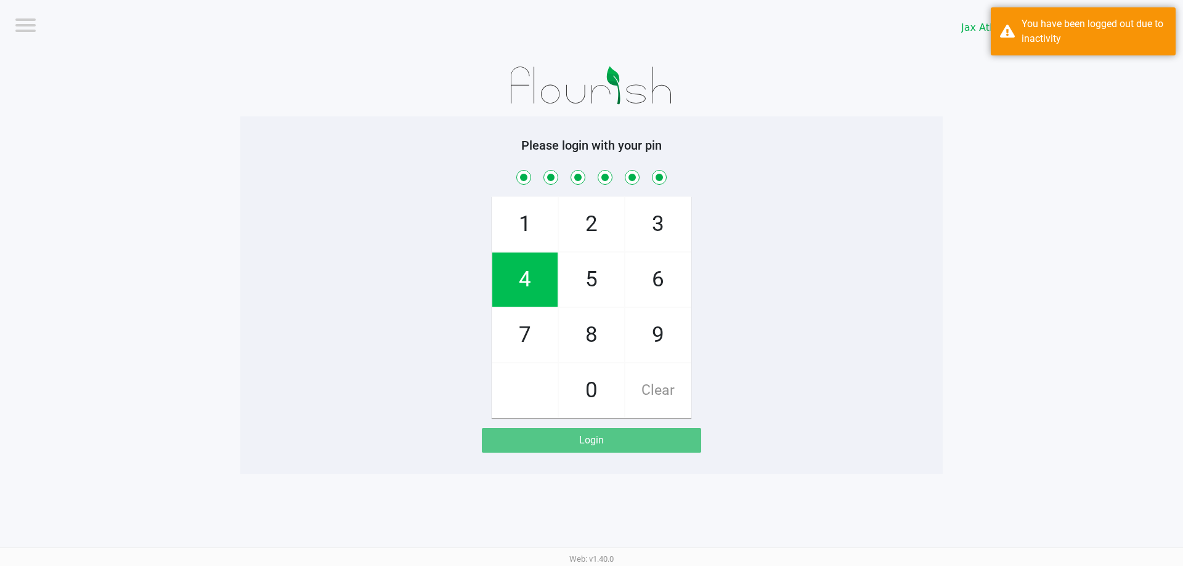
checkbox input "true"
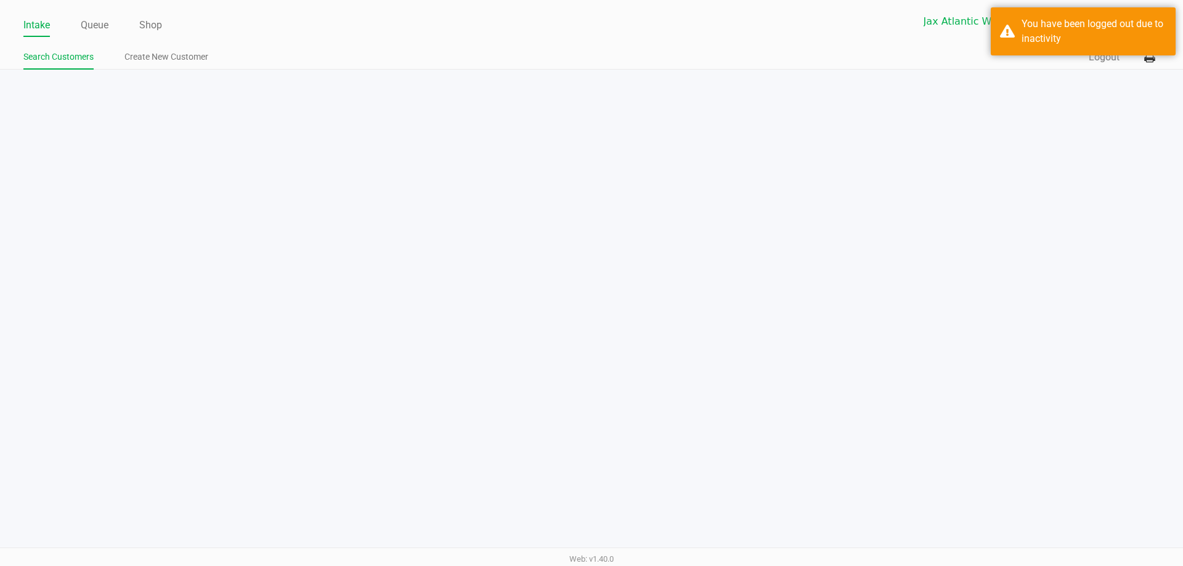
click at [299, 71] on div "Intake Queue Shop Jax Atlantic WC MICRONESIA Search Customers Create New Custom…" at bounding box center [591, 283] width 1183 height 566
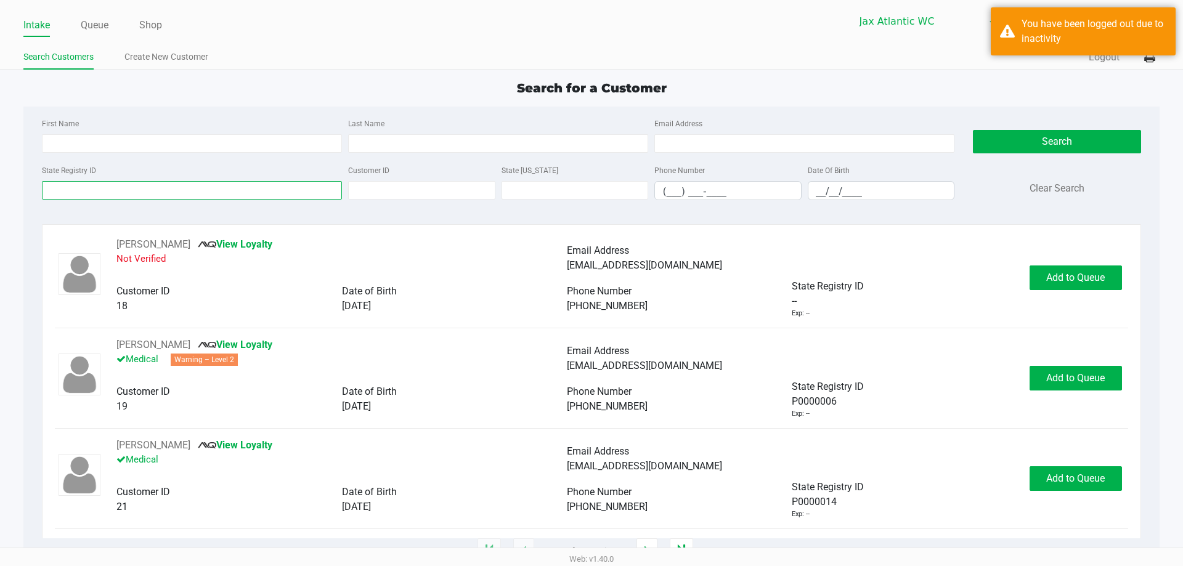
click at [176, 192] on input "State Registry ID" at bounding box center [192, 190] width 300 height 18
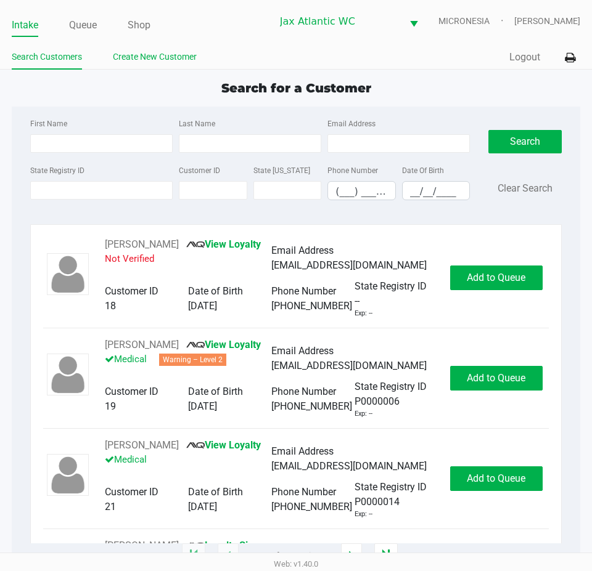
click at [135, 52] on link "Create New Customer" at bounding box center [155, 56] width 84 height 15
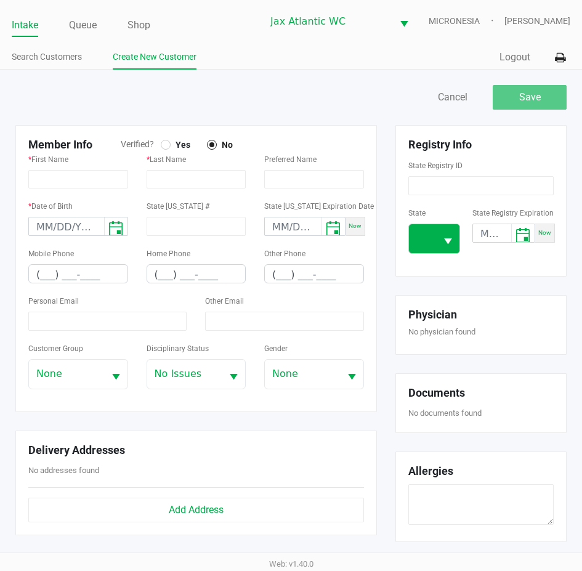
click at [444, 253] on button "Select" at bounding box center [447, 238] width 23 height 29
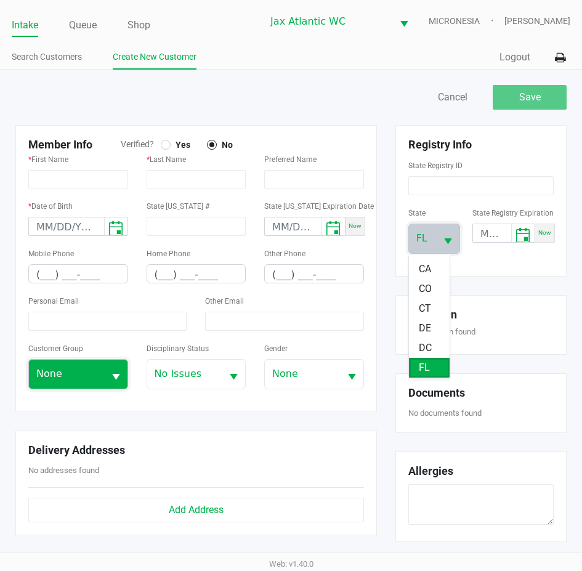
click at [68, 381] on span "None" at bounding box center [66, 374] width 75 height 29
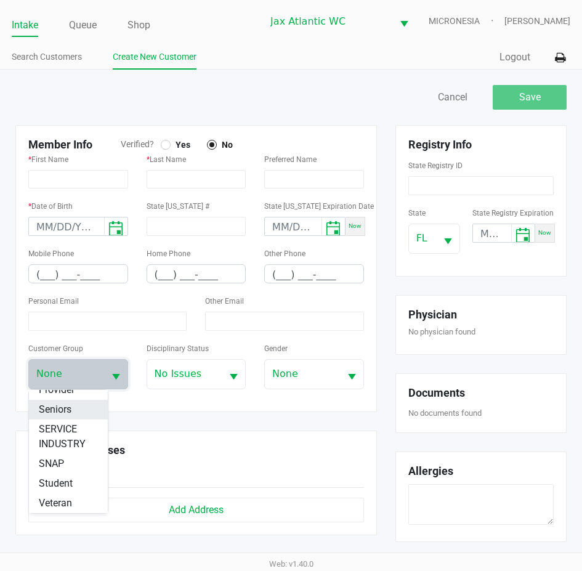
scroll to position [217, 0]
click at [73, 412] on li "Seniors" at bounding box center [68, 410] width 79 height 20
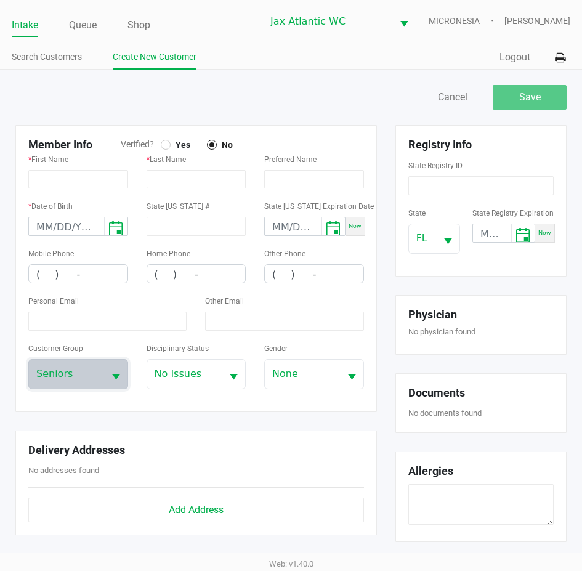
click at [385, 327] on div "Member Info Verified? Yes No * First Name * Last Name Preferred Name * Date of …" at bounding box center [196, 268] width 380 height 287
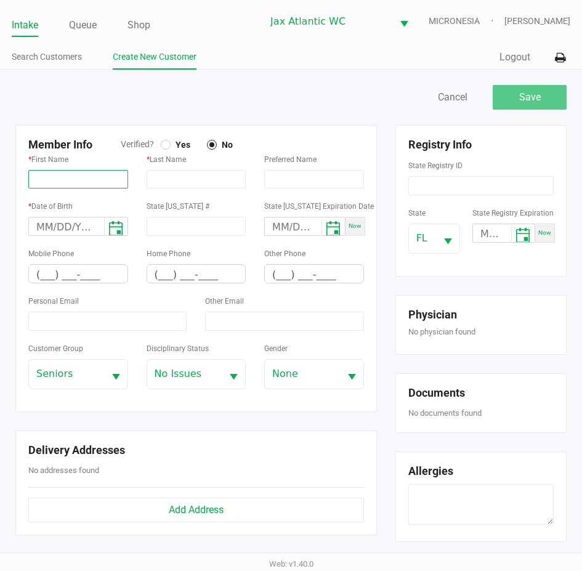
click at [83, 171] on input "text" at bounding box center [78, 179] width 100 height 18
paste input "KATHY"
type input "KATHY"
click at [200, 175] on input "text" at bounding box center [197, 179] width 100 height 18
paste input "MOOREFIELD"
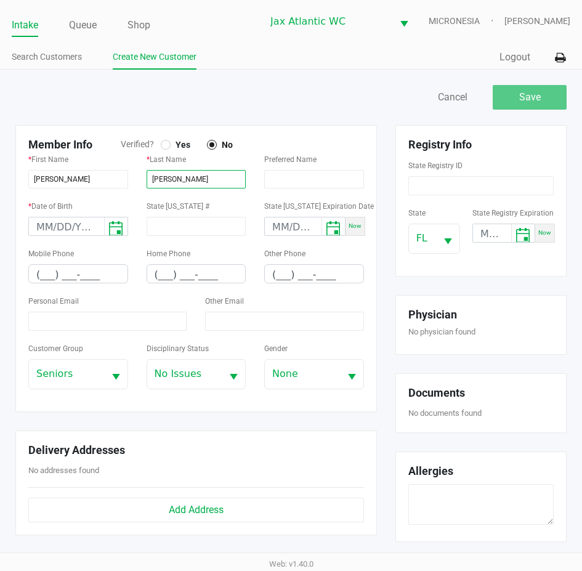
type input "MOOREFIELD"
click at [171, 135] on div "Member Info Verified? Yes No * First Name KATHY * Last Name MOOREFIELD Preferre…" at bounding box center [196, 268] width 362 height 287
click at [173, 140] on span "Yes" at bounding box center [181, 144] width 20 height 11
click at [65, 280] on input "(___) ___-____" at bounding box center [78, 274] width 99 height 19
paste input "904) 234-4076"
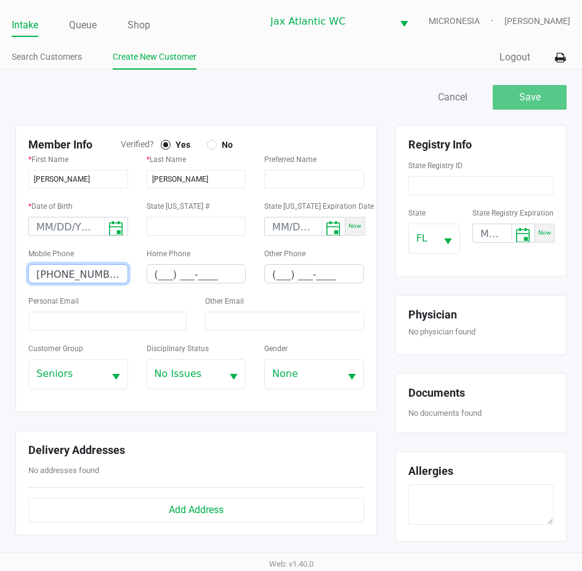
type input "(904) 234-4076"
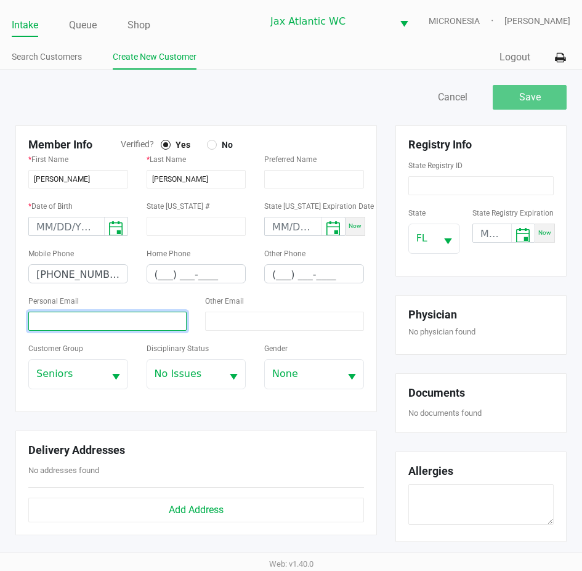
click at [97, 317] on input at bounding box center [107, 321] width 158 height 19
paste input "KDSSASSY@YAHOO.COM"
type input "KDSSASSY@YAHOO.COM"
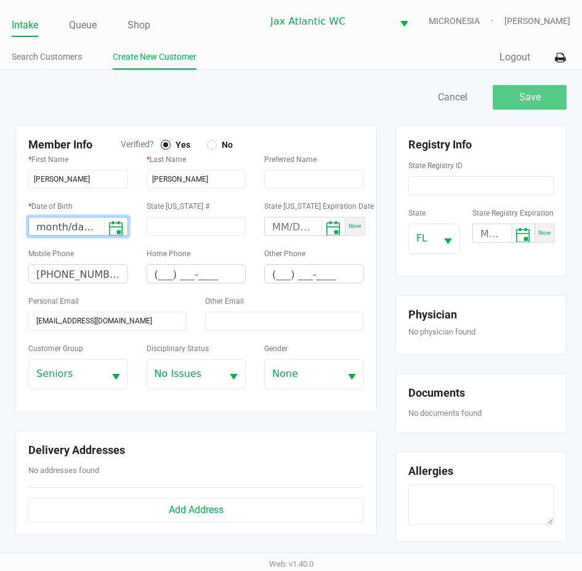
click at [52, 232] on input "month/day/year" at bounding box center [66, 227] width 75 height 19
type input "11/20/1956"
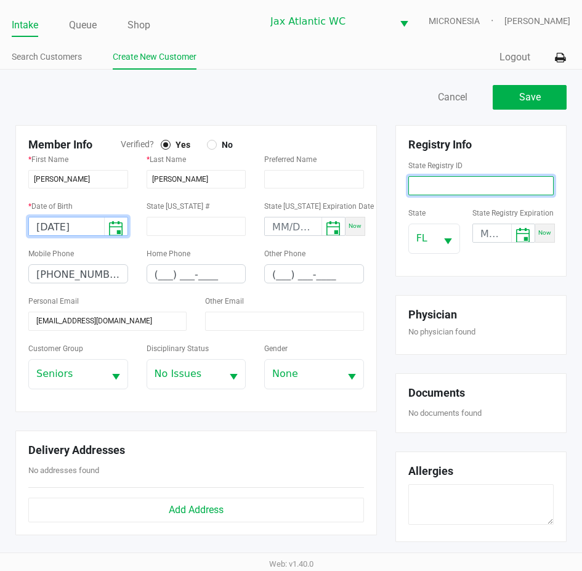
click at [486, 193] on input at bounding box center [481, 185] width 145 height 19
click at [457, 193] on input at bounding box center [481, 185] width 145 height 19
paste input "P8VY2989"
type input "P8VY2989"
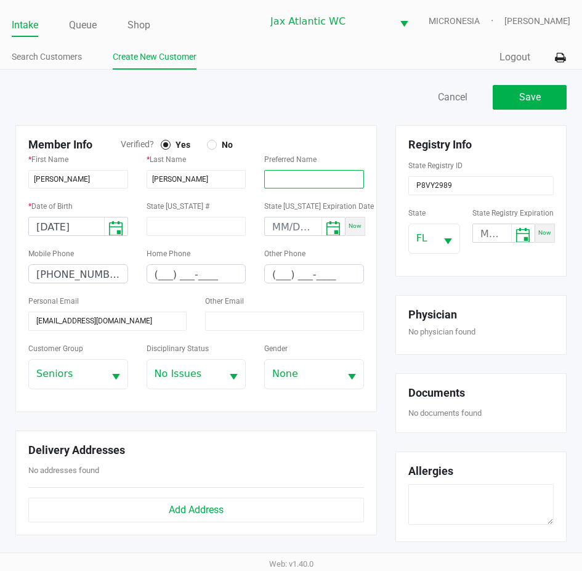
drag, startPoint x: 303, startPoint y: 189, endPoint x: 310, endPoint y: 204, distance: 16.8
click at [302, 198] on form "Member Info Verified? Yes No * First Name KATHY * Last Name MOOREFIELD Preferre…" at bounding box center [196, 268] width 336 height 261
click at [388, 137] on div "Registry Info State Registry ID P8VY2989 State FL State Registry Expiration Now" at bounding box center [481, 201] width 190 height 152
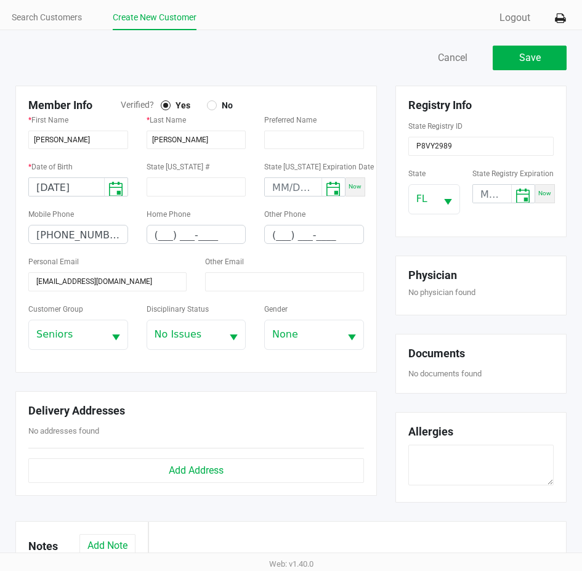
scroll to position [62, 0]
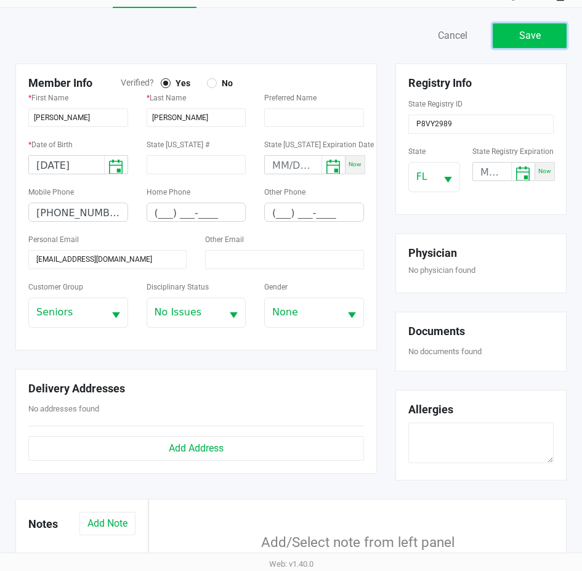
click at [507, 41] on button "Save" at bounding box center [530, 35] width 74 height 25
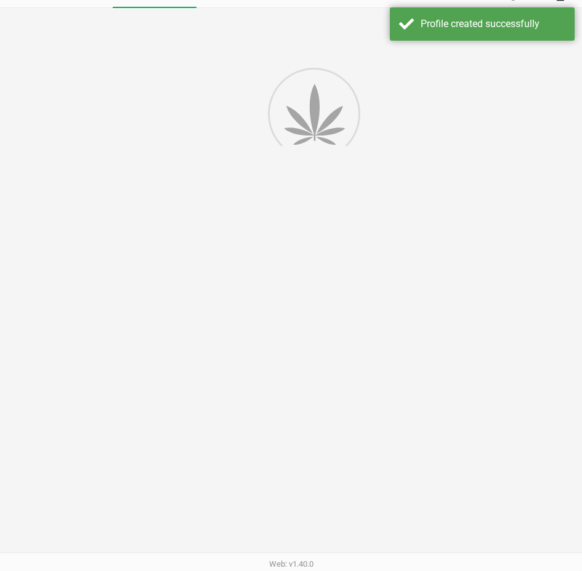
type input "---"
type input "( __) ___-____"
type input "---"
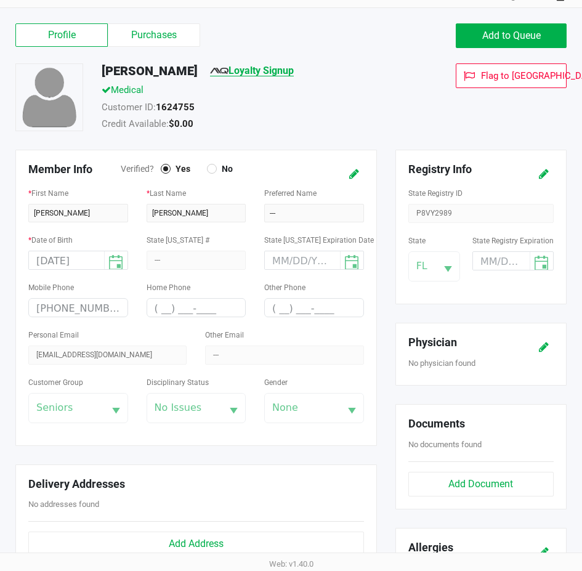
click at [294, 69] on link "Loyalty Signup" at bounding box center [252, 71] width 84 height 12
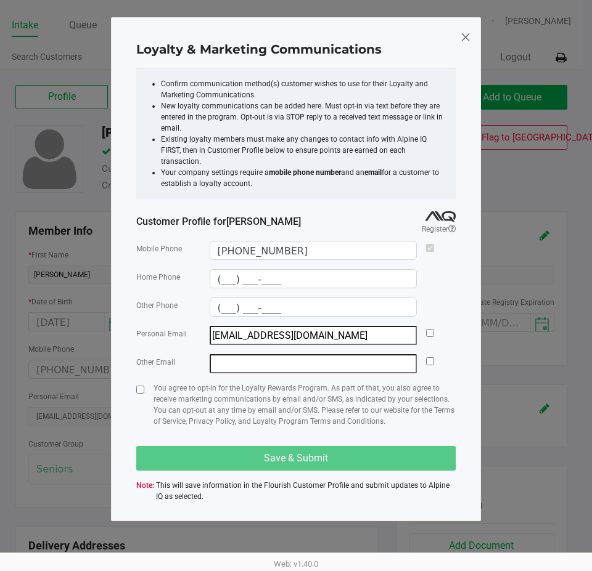
click at [431, 326] on div at bounding box center [430, 335] width 8 height 19
click at [430, 329] on input "checkbox" at bounding box center [430, 333] width 8 height 8
checkbox input "true"
click at [143, 386] on input "checkbox" at bounding box center [140, 390] width 8 height 8
checkbox input "true"
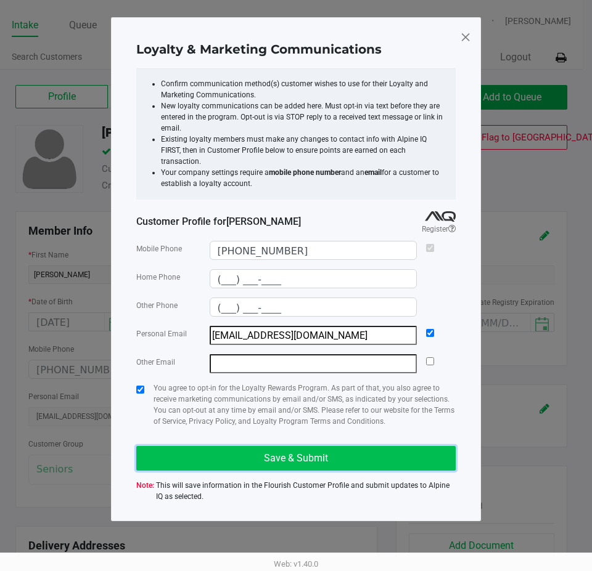
click at [296, 452] on span "Save & Submit" at bounding box center [296, 458] width 64 height 12
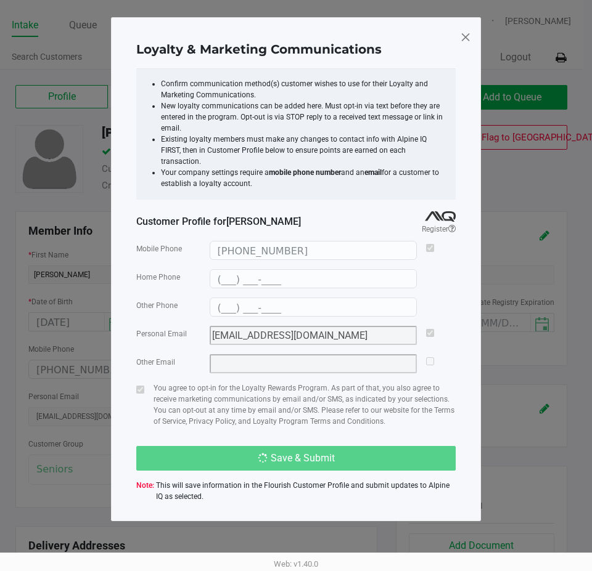
type input "(___) ___-____"
type input "kdssassy@yahoo.com"
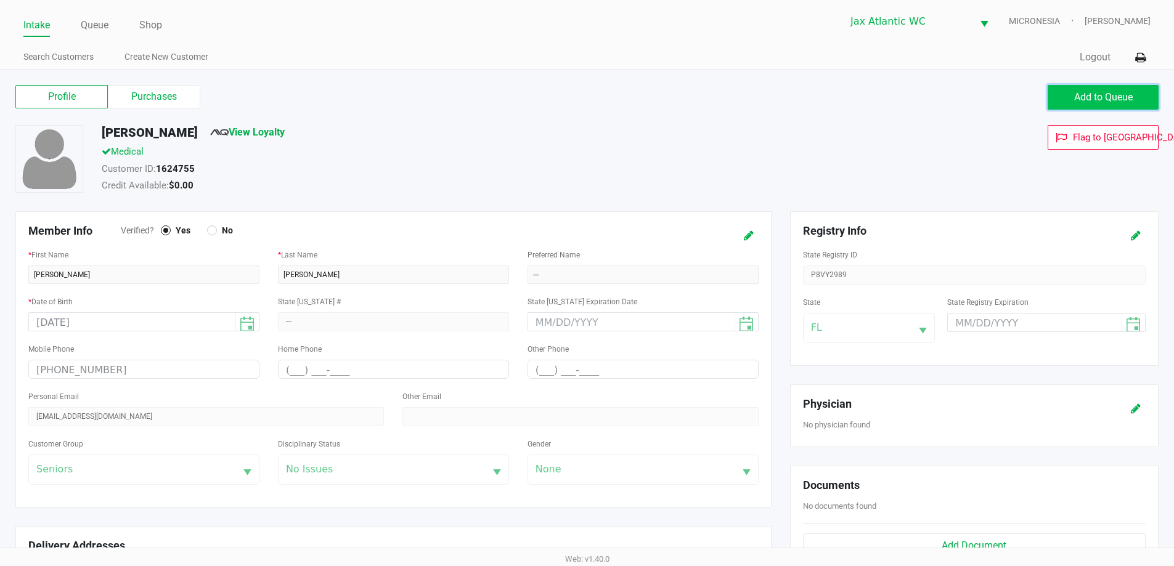
click at [1105, 99] on span "Add to Queue" at bounding box center [1103, 97] width 59 height 12
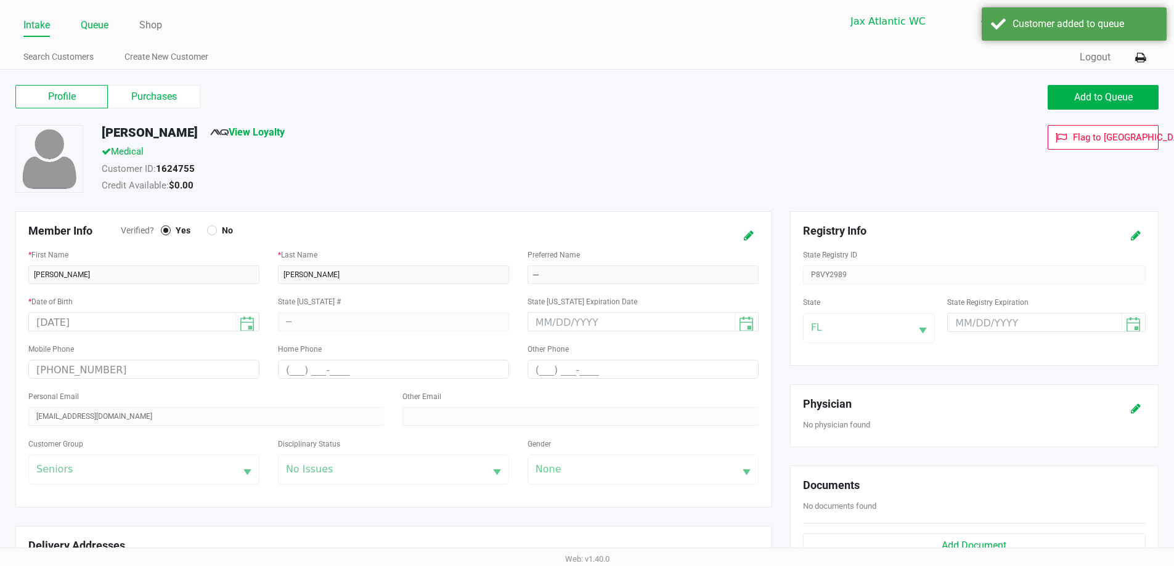
click at [101, 25] on link "Queue" at bounding box center [95, 25] width 28 height 17
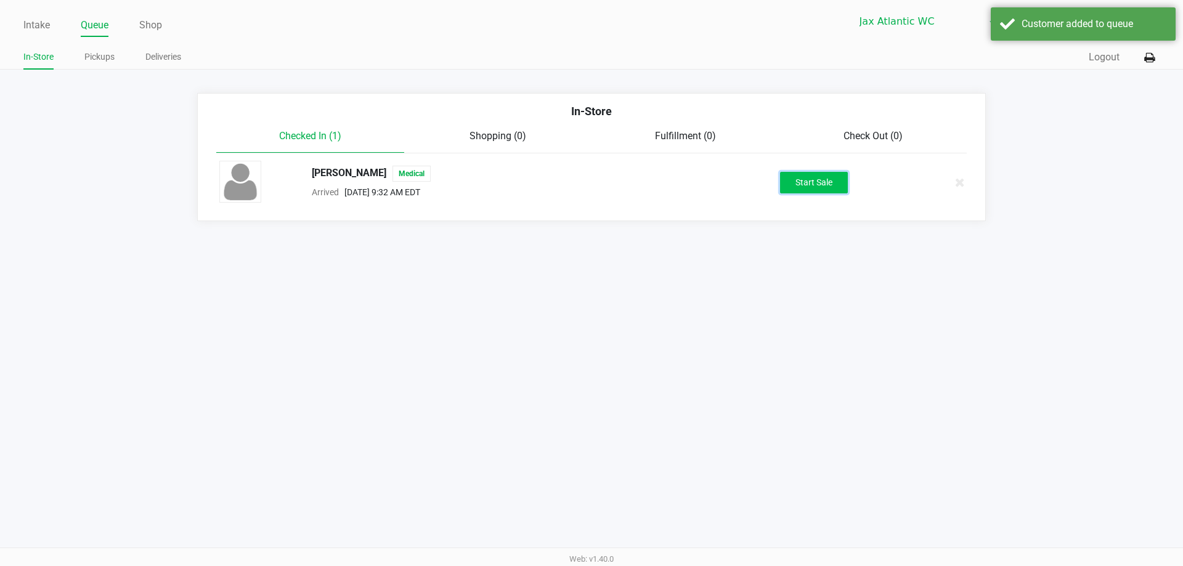
click at [821, 185] on button "Start Sale" at bounding box center [814, 183] width 68 height 22
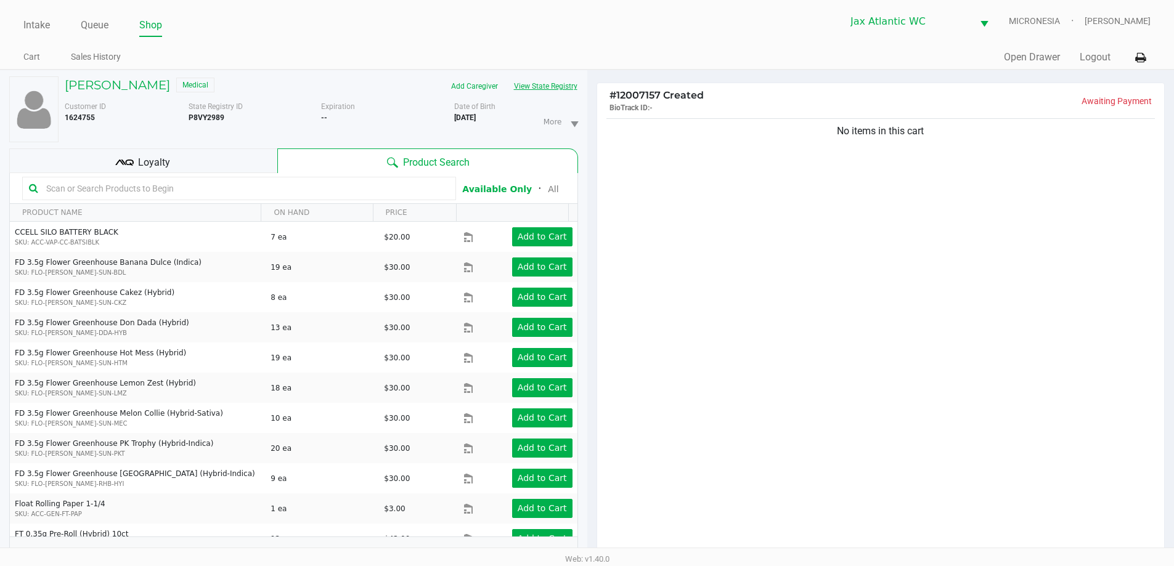
click at [563, 89] on button "View State Registry" at bounding box center [542, 86] width 72 height 20
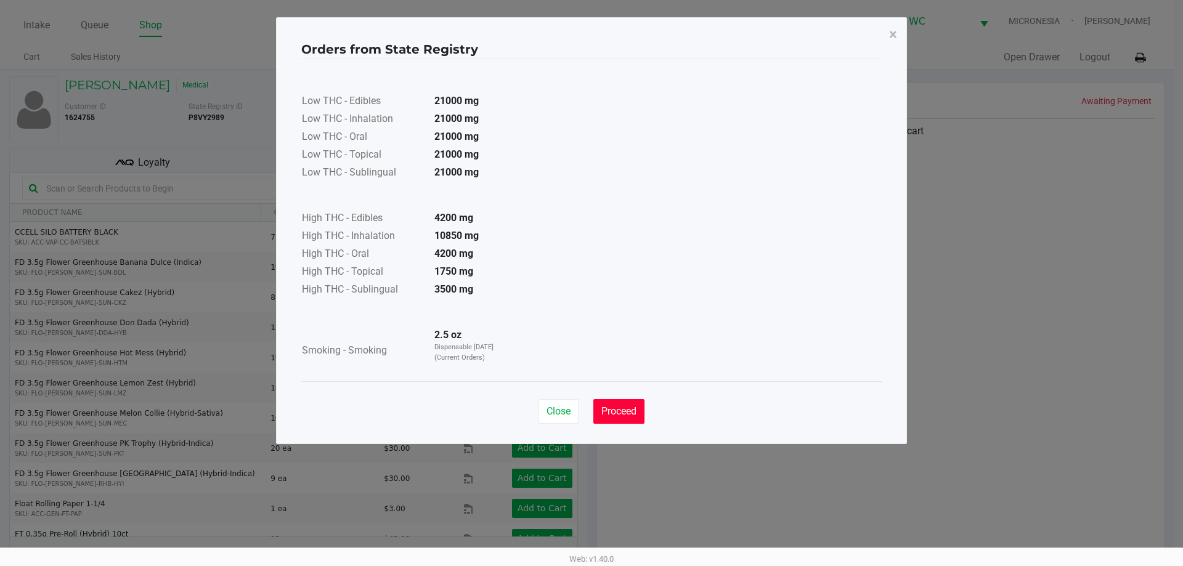
click at [629, 415] on span "Proceed" at bounding box center [618, 411] width 35 height 12
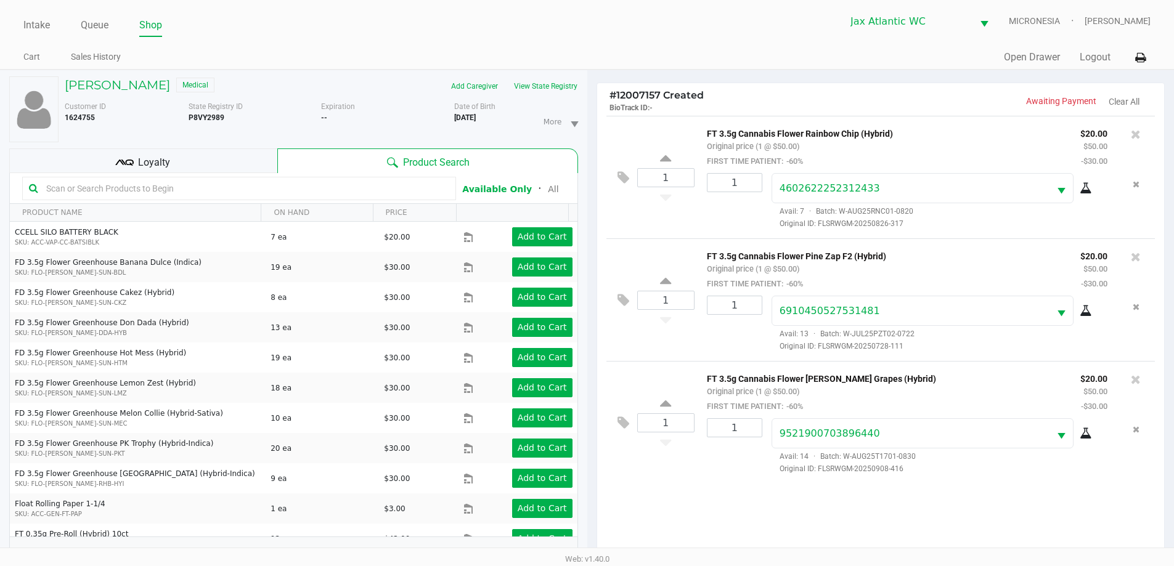
click at [603, 141] on div "1 FT 3.5g Cannabis Flower Rainbow Chip (Hybrid) Original price (1 @ $50.00) FIR…" at bounding box center [880, 339] width 567 height 447
click at [166, 87] on h5 "KATHY MOOREFIELD" at bounding box center [117, 85] width 105 height 15
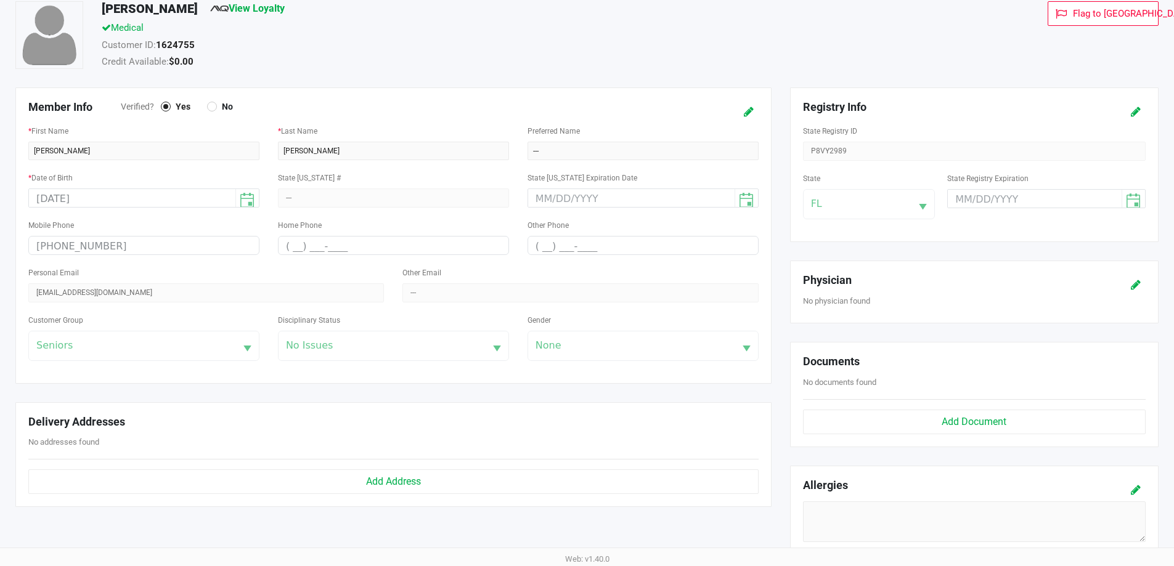
scroll to position [246, 0]
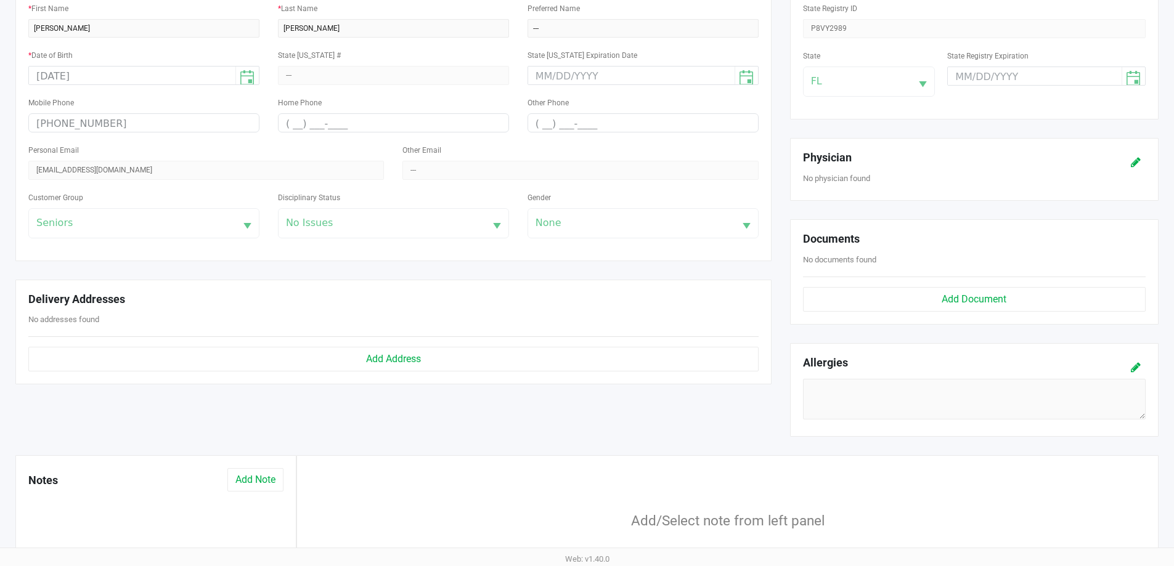
drag, startPoint x: 201, startPoint y: 238, endPoint x: 211, endPoint y: 232, distance: 11.5
click at [210, 234] on div "Customer Group Seniors" at bounding box center [144, 219] width 250 height 59
click at [213, 227] on div "Customer Group Seniors" at bounding box center [143, 214] width 231 height 49
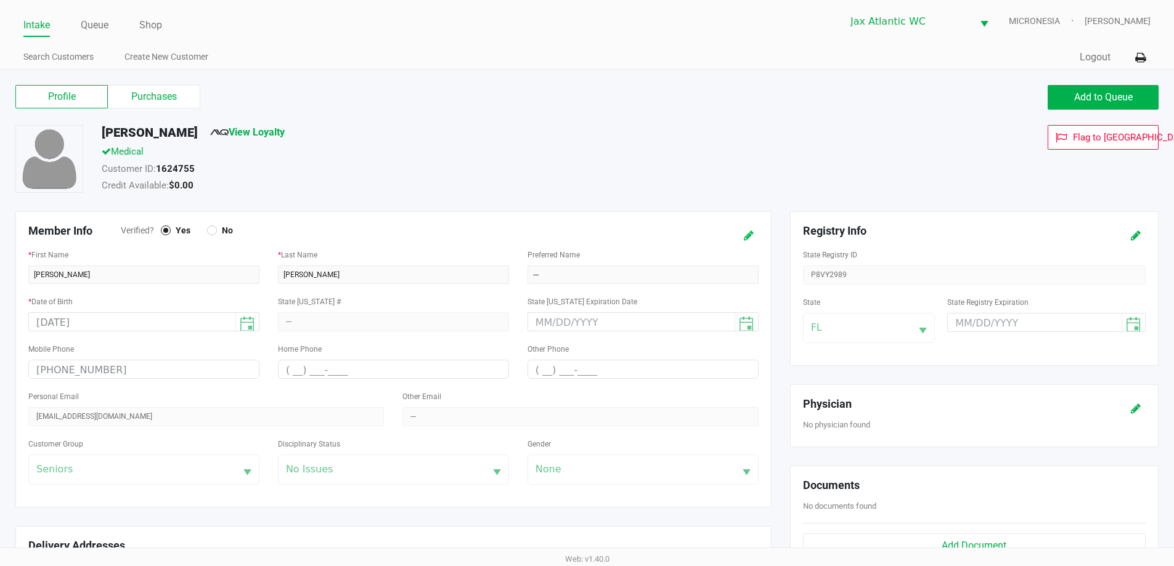
click at [741, 242] on button at bounding box center [749, 235] width 20 height 23
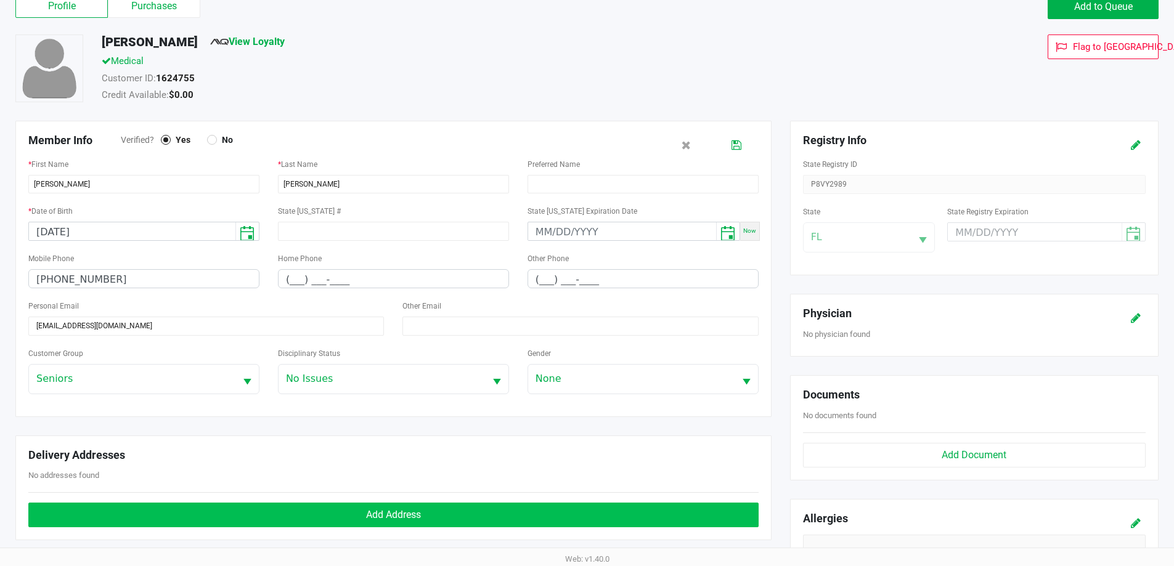
scroll to position [308, 0]
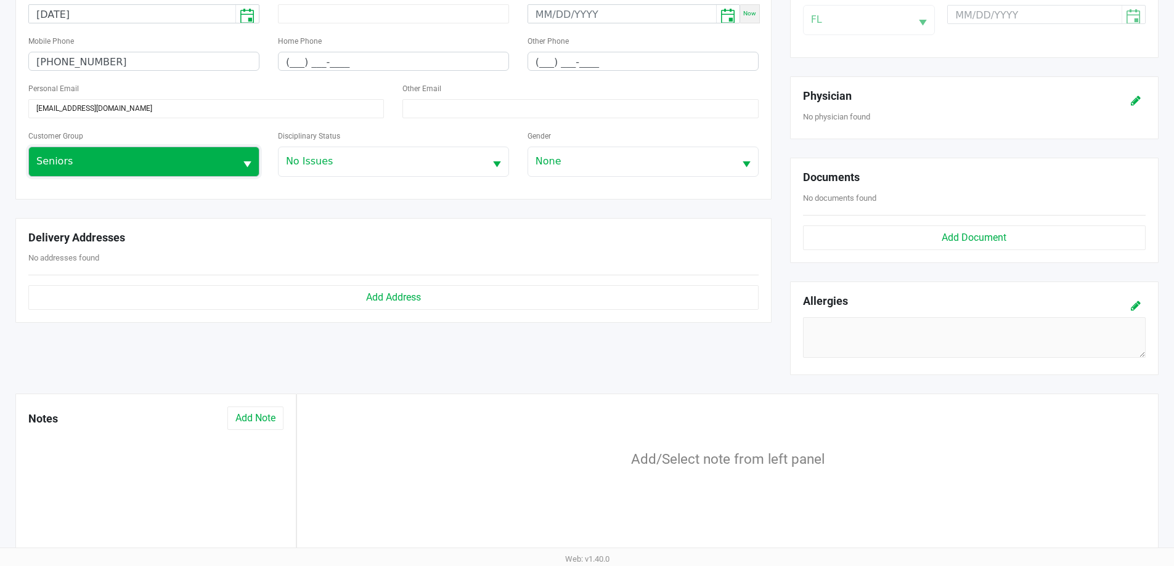
click at [224, 162] on span "Seniors" at bounding box center [132, 161] width 192 height 15
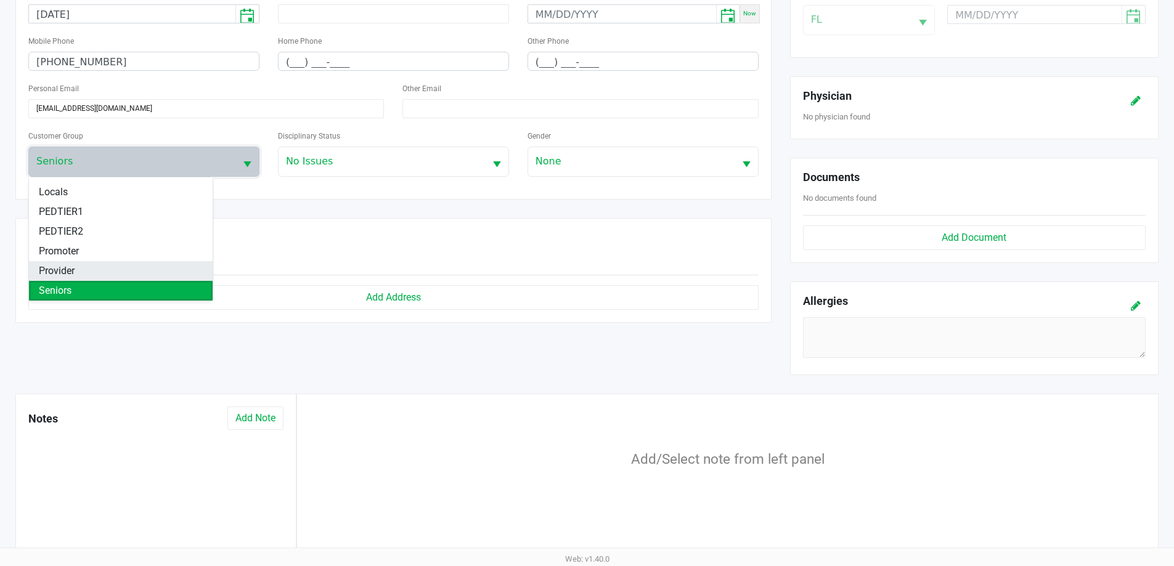
scroll to position [0, 0]
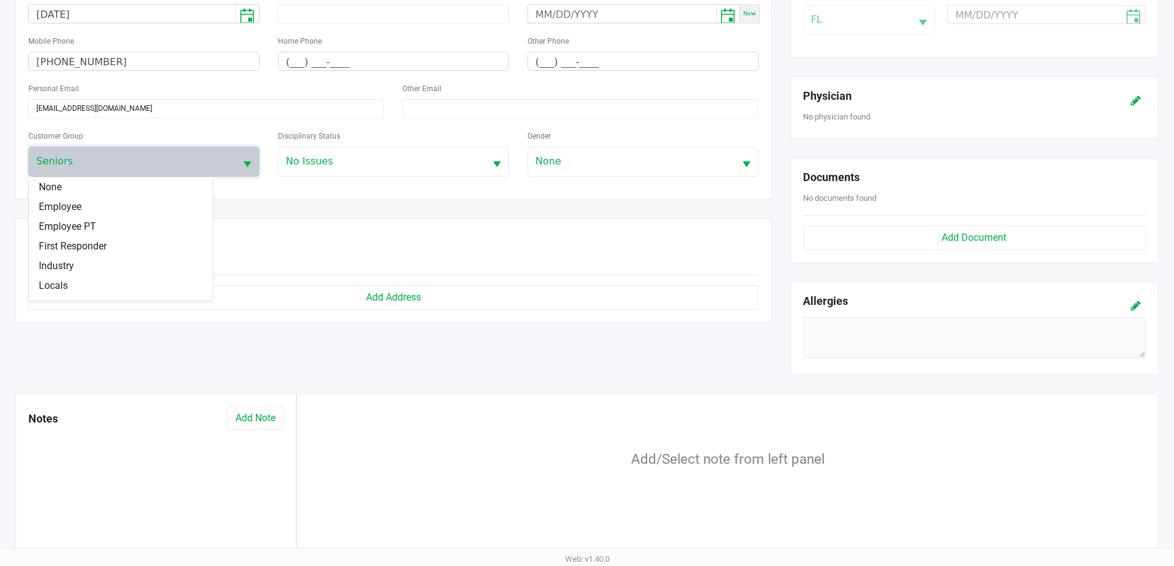
click at [300, 192] on div "Member Info Verified? Yes No * First Name KATHY * Last Name MOOREFIELD Preferre…" at bounding box center [393, 51] width 756 height 296
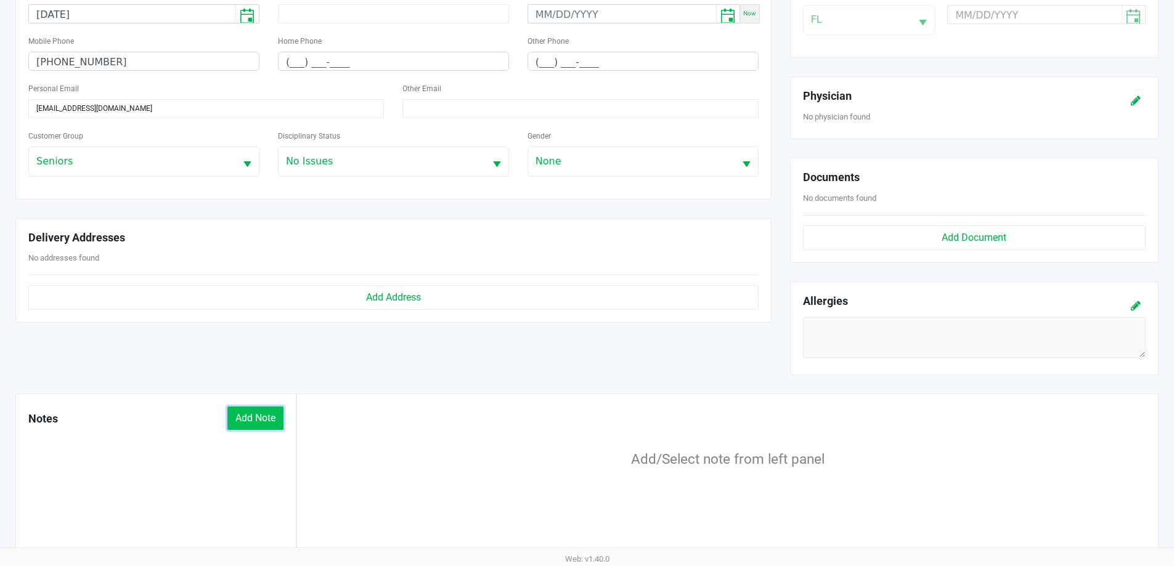
click at [261, 420] on button "Add Note" at bounding box center [255, 418] width 56 height 23
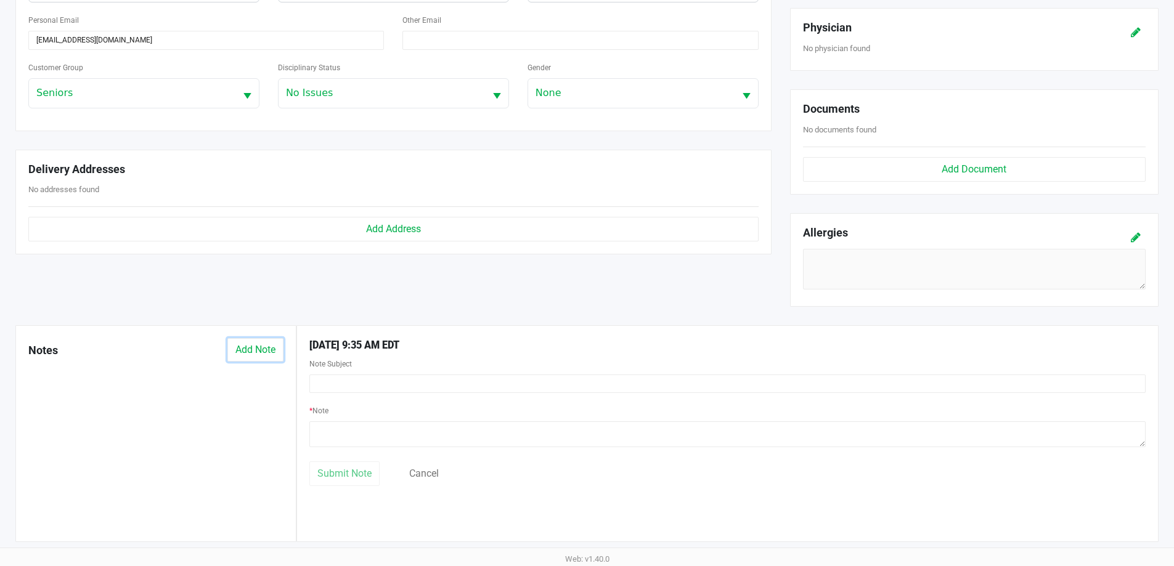
scroll to position [377, 0]
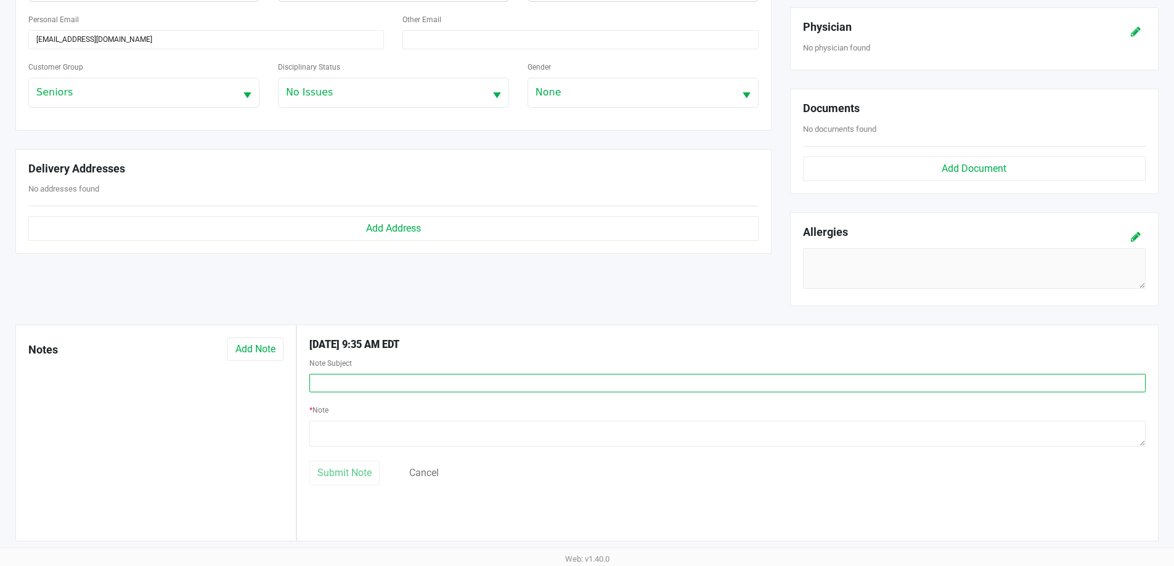
click at [343, 382] on input "text" at bounding box center [727, 383] width 836 height 18
type input "Also VA!"
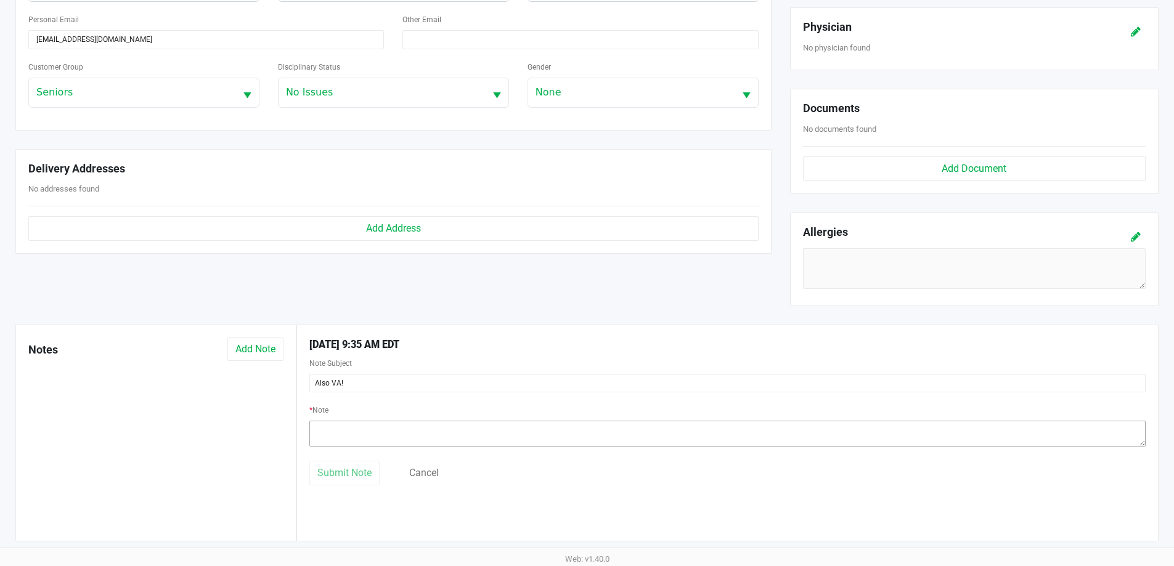
click at [410, 429] on div "* Note" at bounding box center [727, 426] width 836 height 49
click at [412, 433] on textarea at bounding box center [727, 434] width 836 height 26
type textarea "Be sure to dbl the vet senior discount to 30"
click at [373, 468] on button "Submit Note" at bounding box center [344, 473] width 70 height 25
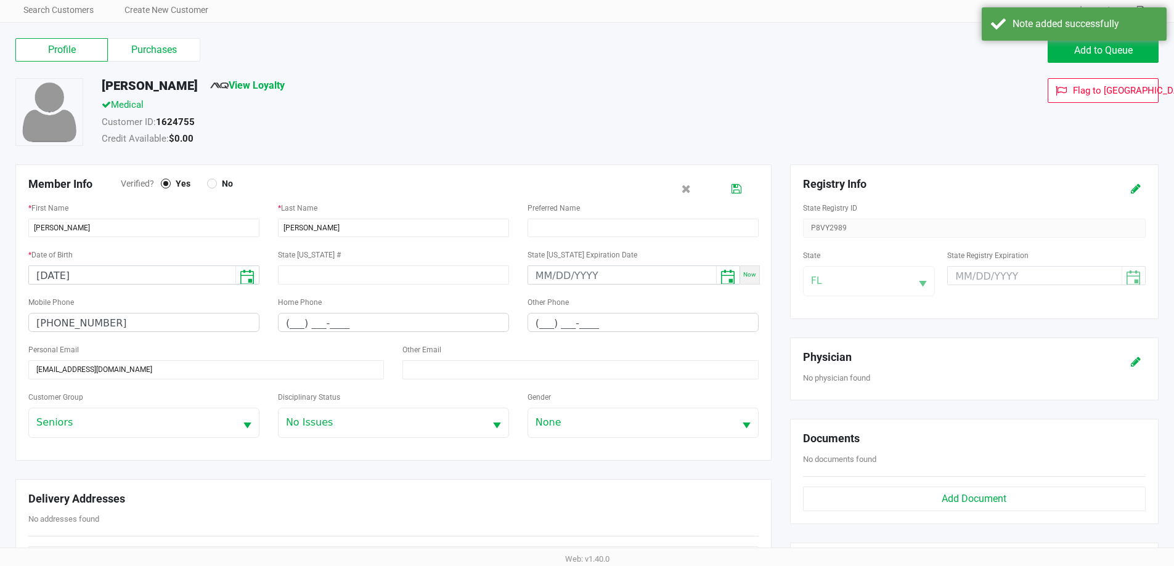
scroll to position [0, 0]
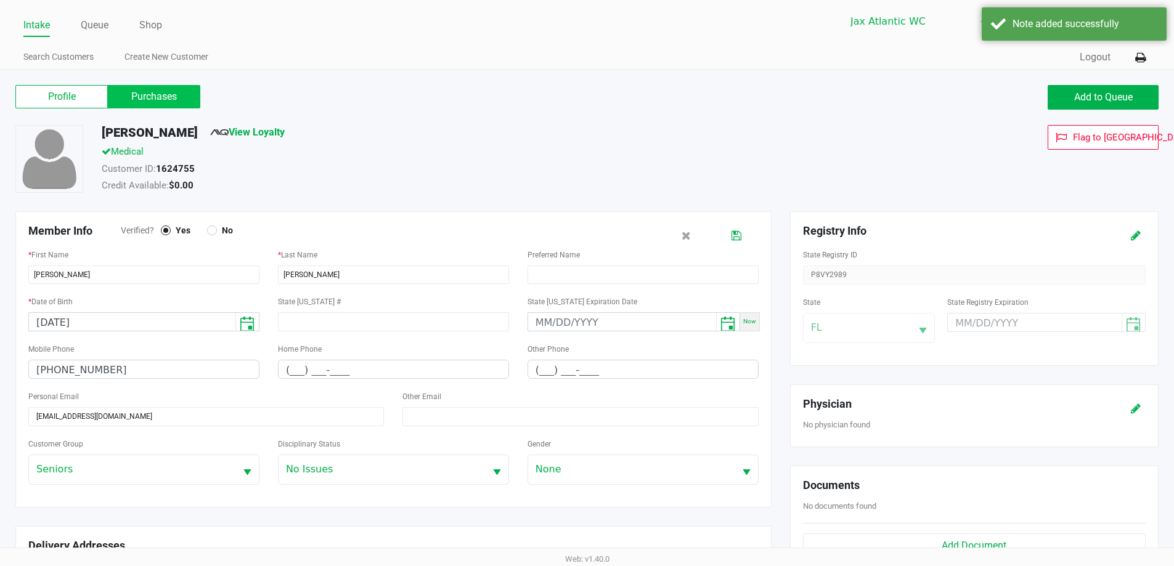
click at [165, 102] on label "Purchases" at bounding box center [154, 96] width 92 height 23
click at [0, 0] on 1 "Purchases" at bounding box center [0, 0] width 0 height 0
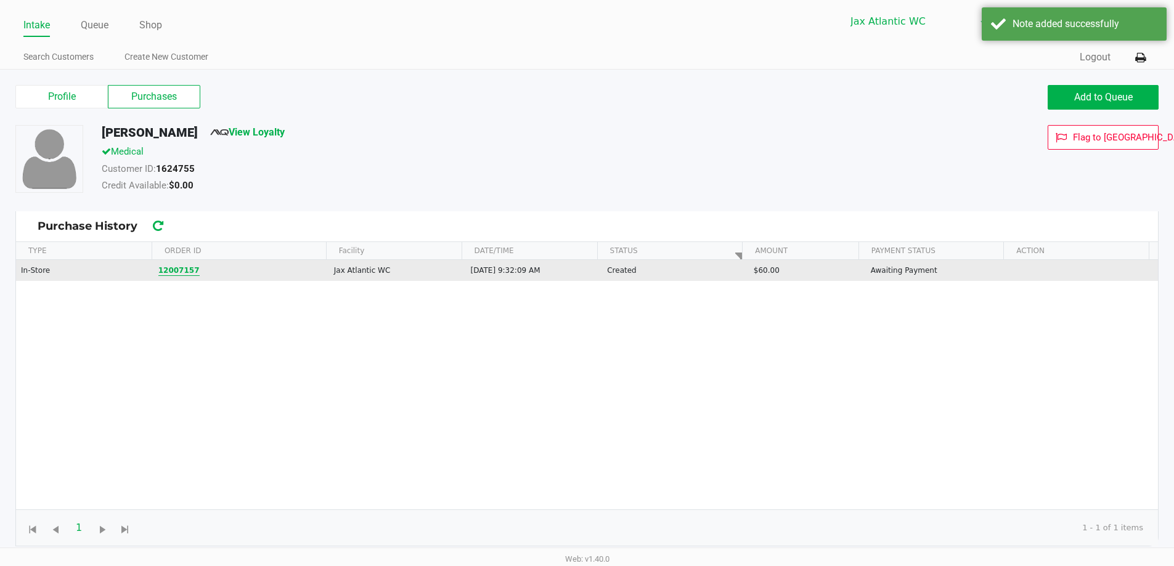
click at [168, 270] on button "12007157" at bounding box center [178, 270] width 41 height 11
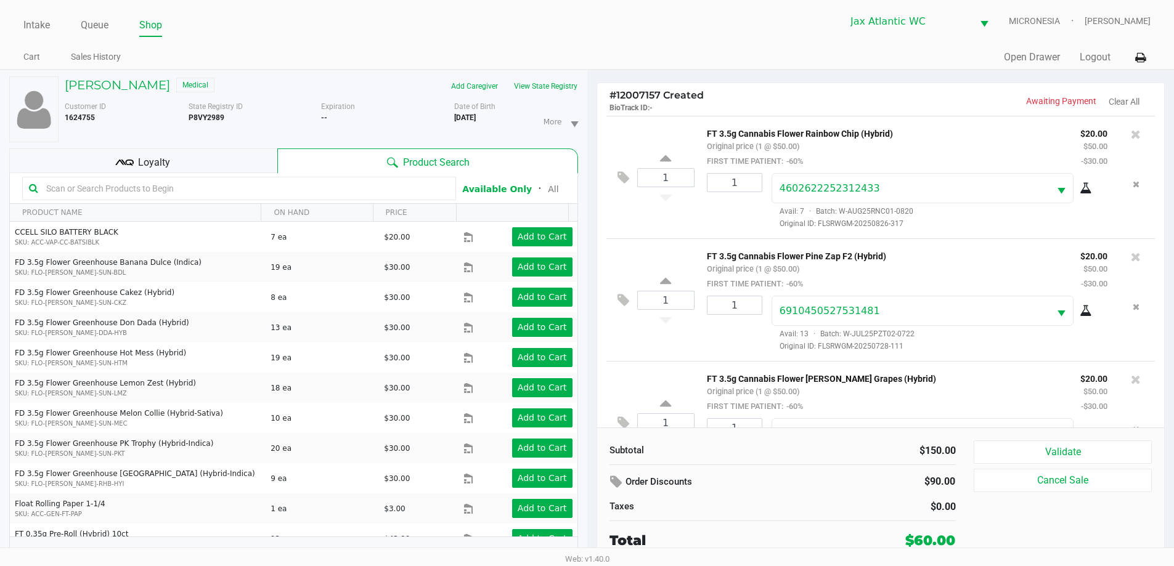
click at [730, 117] on div "1 FT 3.5g Cannabis Flower Rainbow Chip (Hybrid) Original price (1 @ $50.00) FIR…" at bounding box center [880, 177] width 549 height 123
click at [241, 157] on div "Loyalty" at bounding box center [143, 160] width 268 height 25
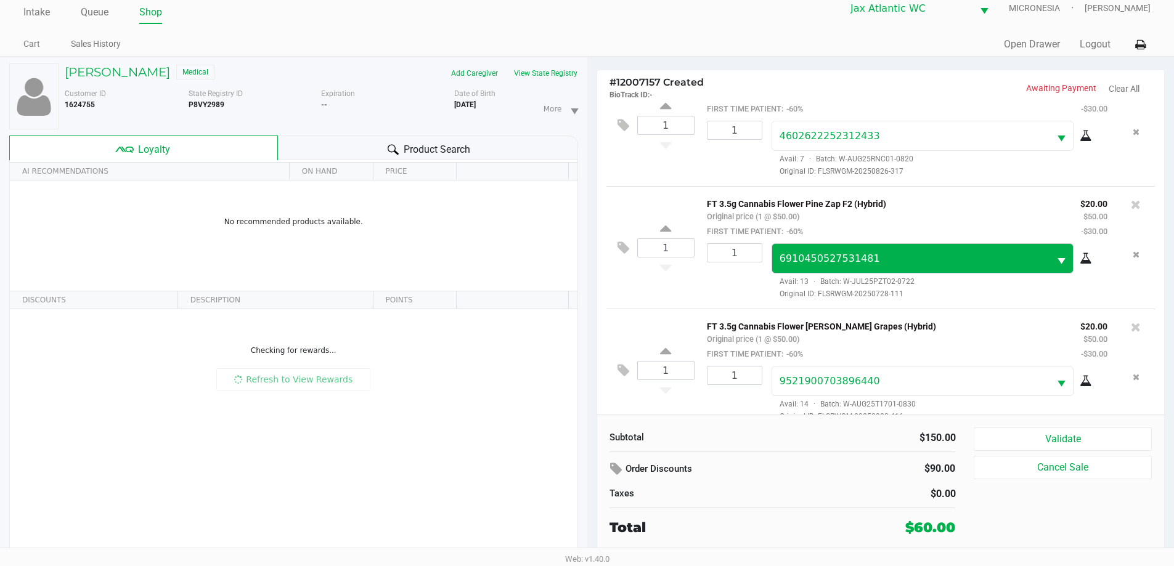
scroll to position [58, 0]
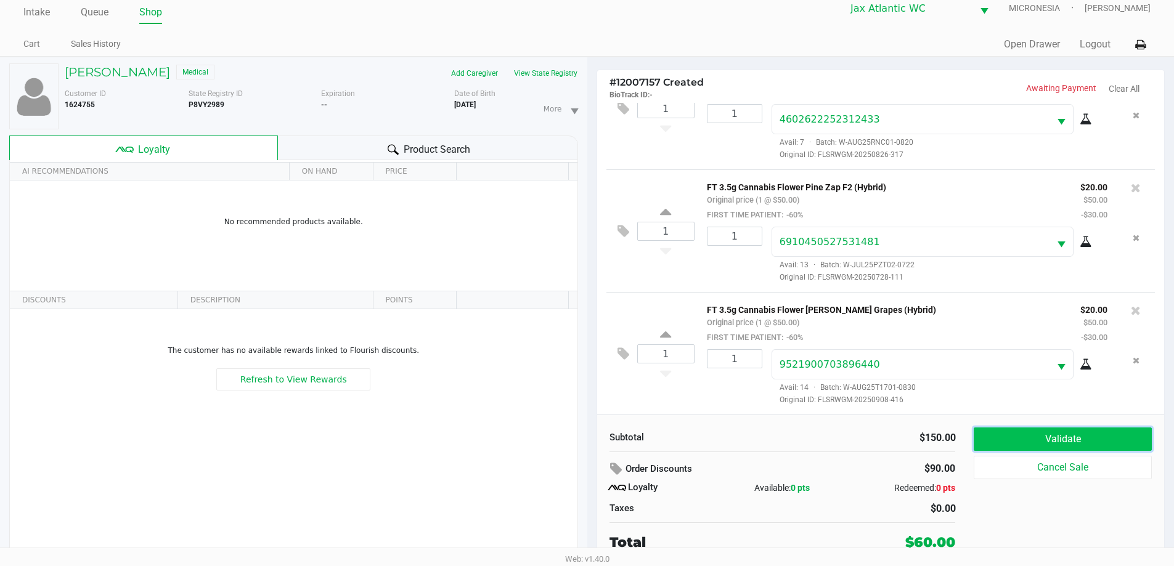
click at [1049, 443] on button "Validate" at bounding box center [1062, 439] width 177 height 23
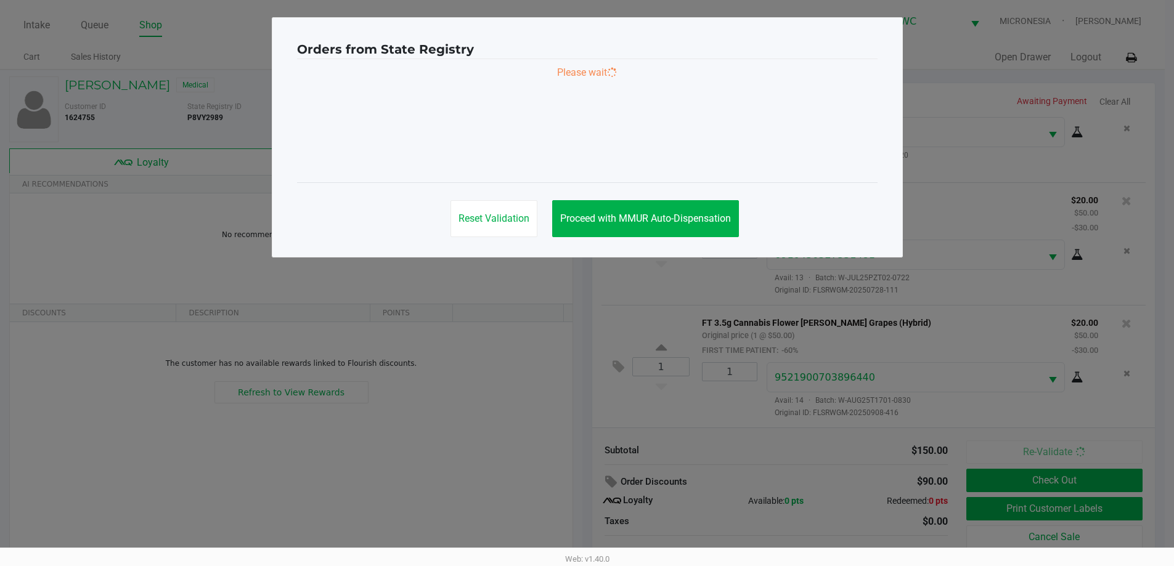
scroll to position [0, 0]
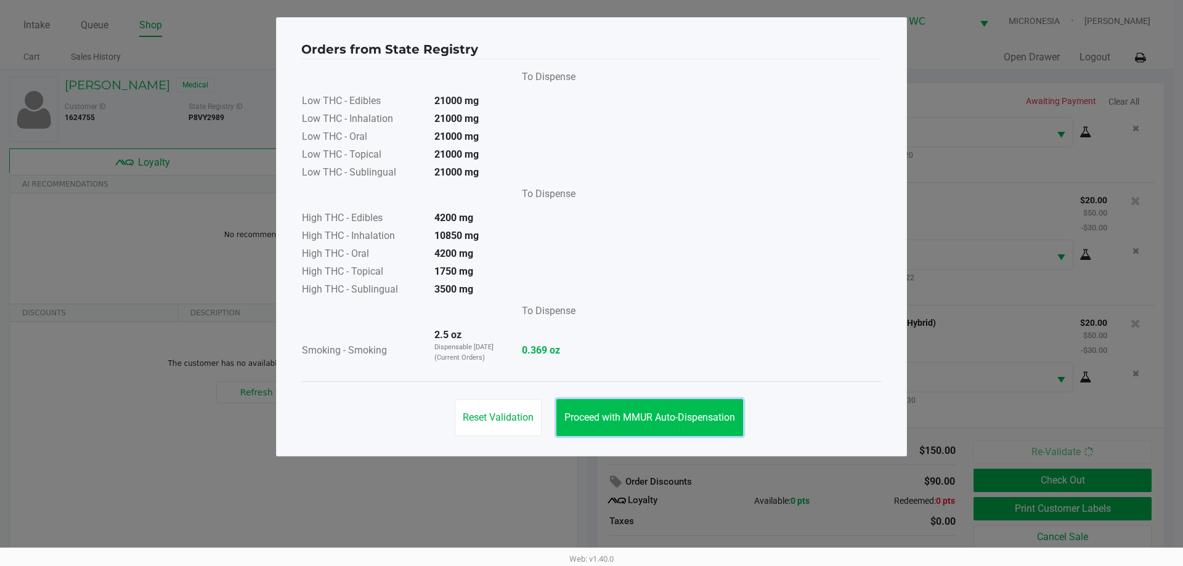
click at [635, 407] on button "Proceed with MMUR Auto-Dispensation" at bounding box center [649, 417] width 187 height 37
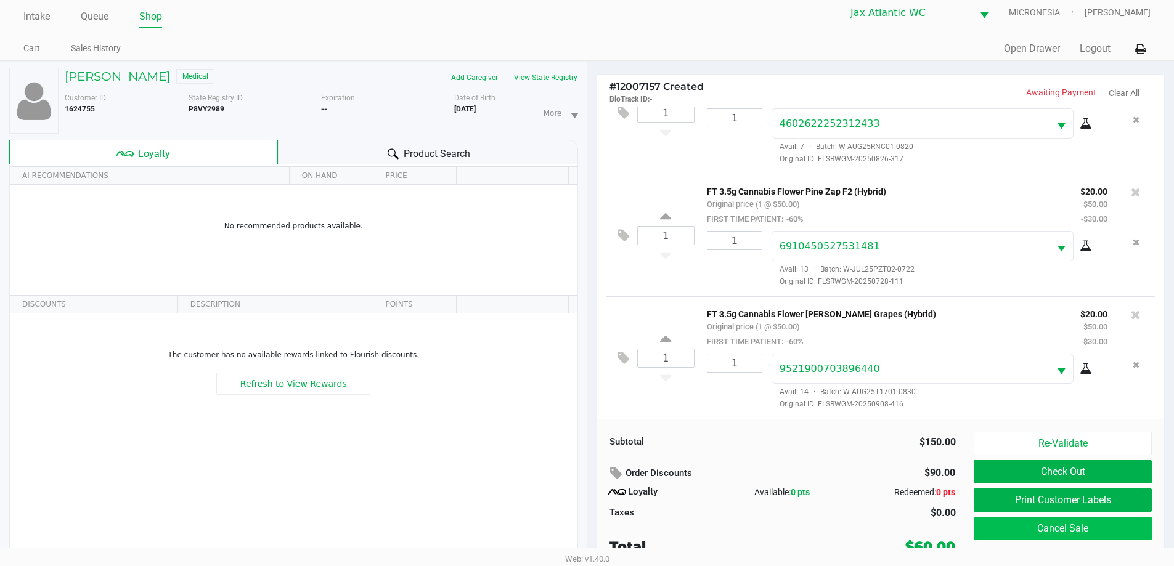
scroll to position [13, 0]
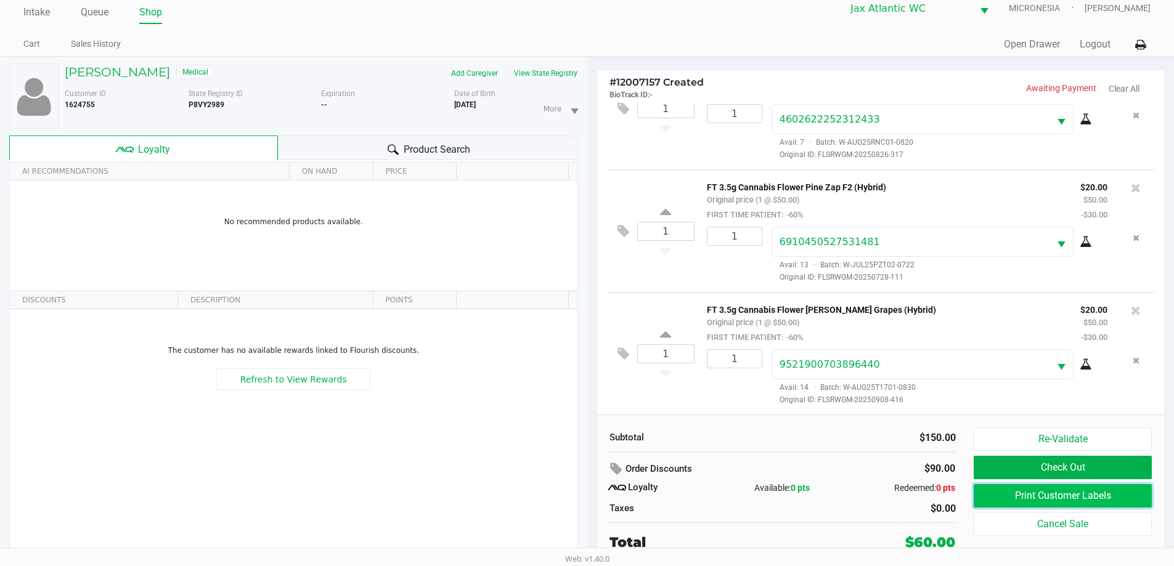
click at [1010, 490] on button "Print Customer Labels" at bounding box center [1062, 495] width 177 height 23
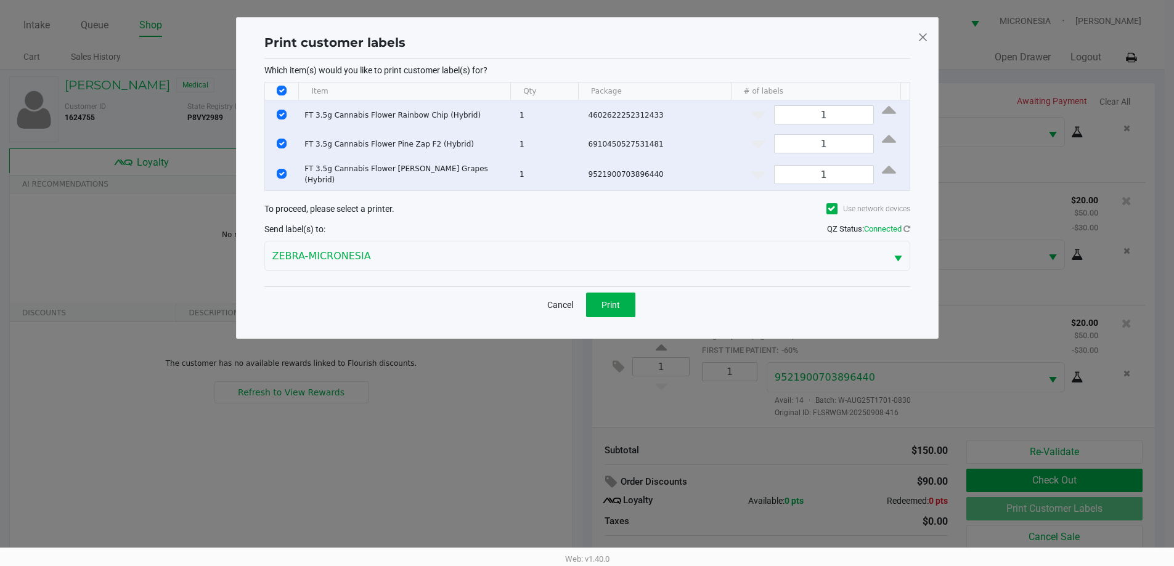
scroll to position [0, 0]
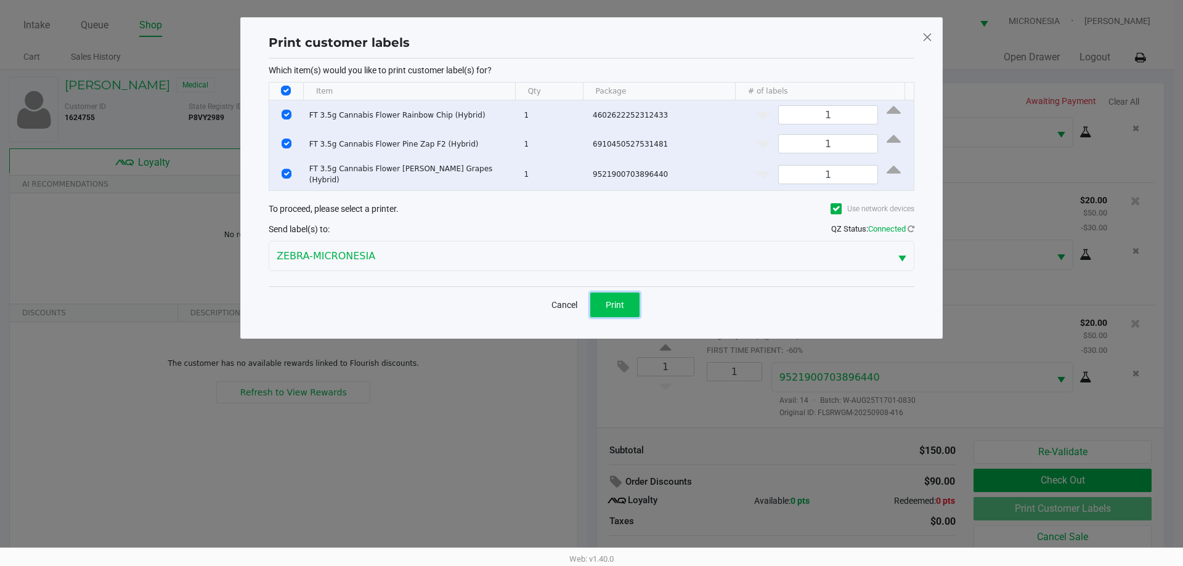
click at [627, 303] on button "Print" at bounding box center [614, 305] width 49 height 25
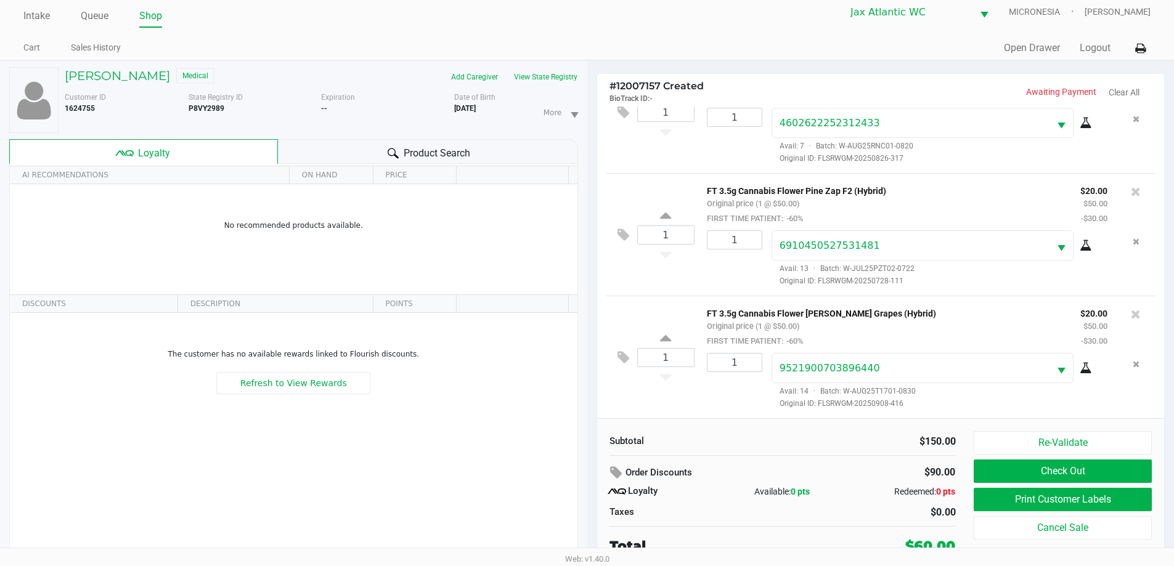
scroll to position [13, 0]
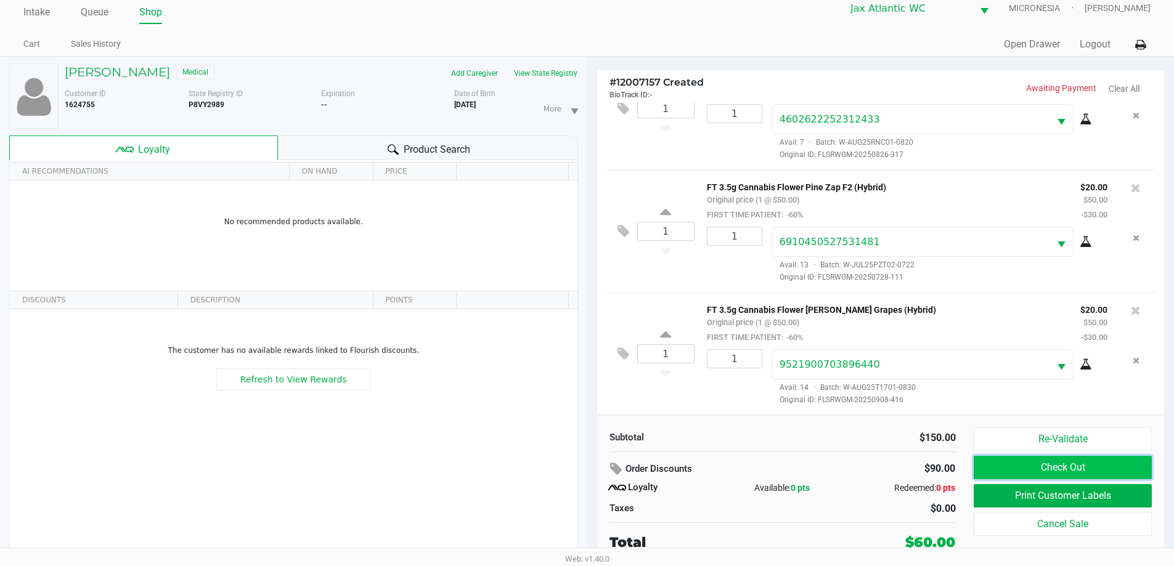
click at [1001, 471] on button "Check Out" at bounding box center [1062, 467] width 177 height 23
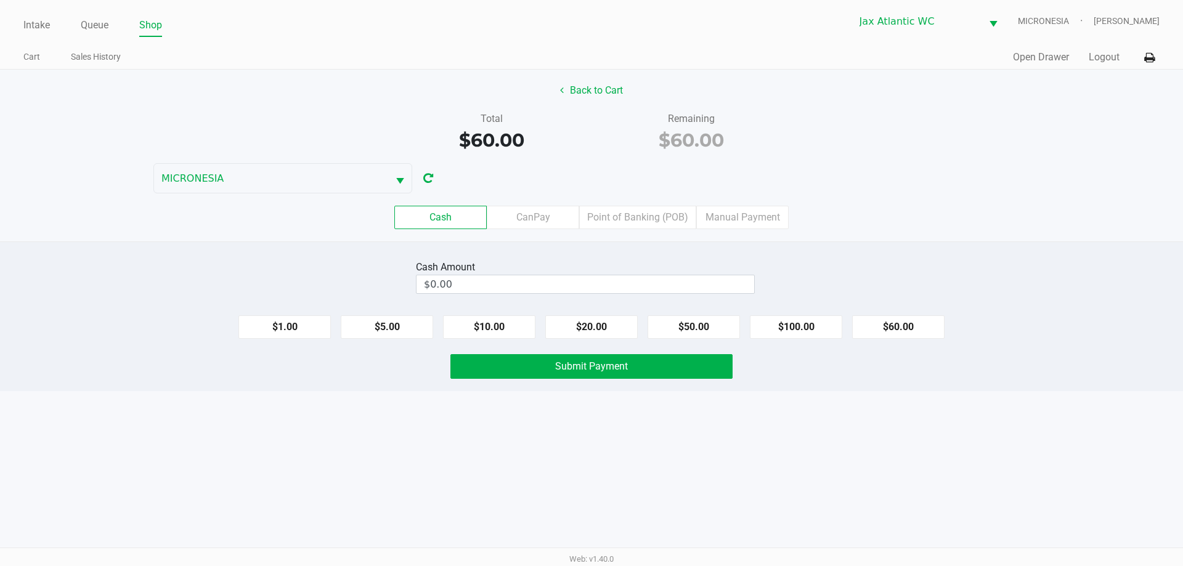
click at [877, 313] on div "$1.00 $5.00 $10.00 $20.00 $50.00 $100.00 $60.00" at bounding box center [591, 322] width 1183 height 33
click at [864, 324] on button "$60.00" at bounding box center [898, 326] width 92 height 23
type input "$60.00"
click at [627, 361] on span "Submit Payment" at bounding box center [591, 366] width 73 height 12
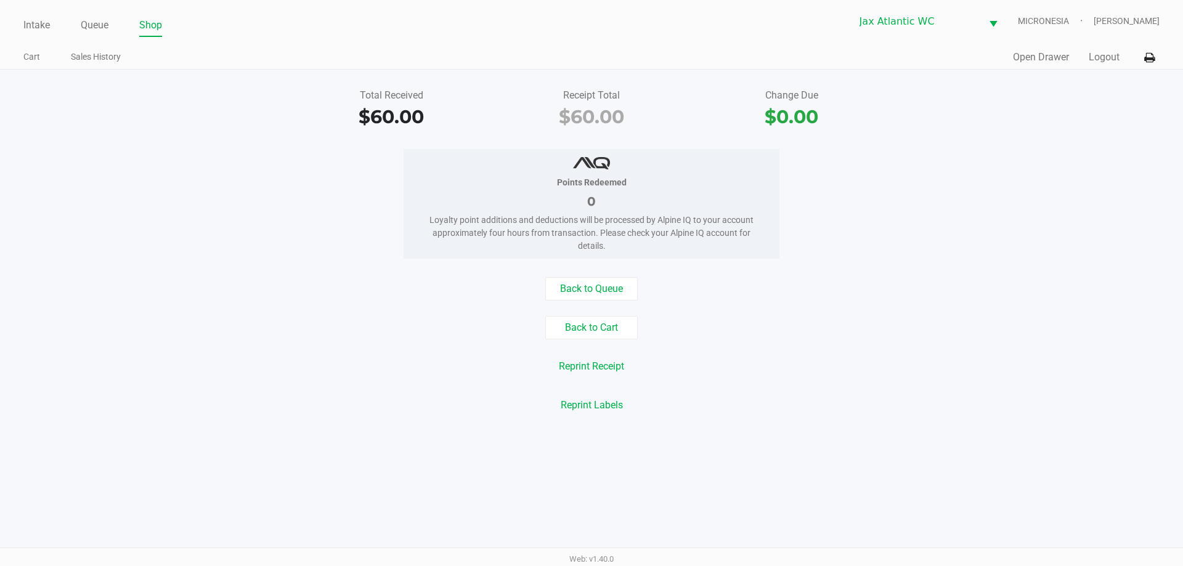
click at [281, 68] on ul "Cart Sales History" at bounding box center [307, 58] width 568 height 21
drag, startPoint x: 41, startPoint y: 25, endPoint x: 49, endPoint y: 29, distance: 9.6
click at [43, 25] on link "Intake" at bounding box center [36, 25] width 26 height 17
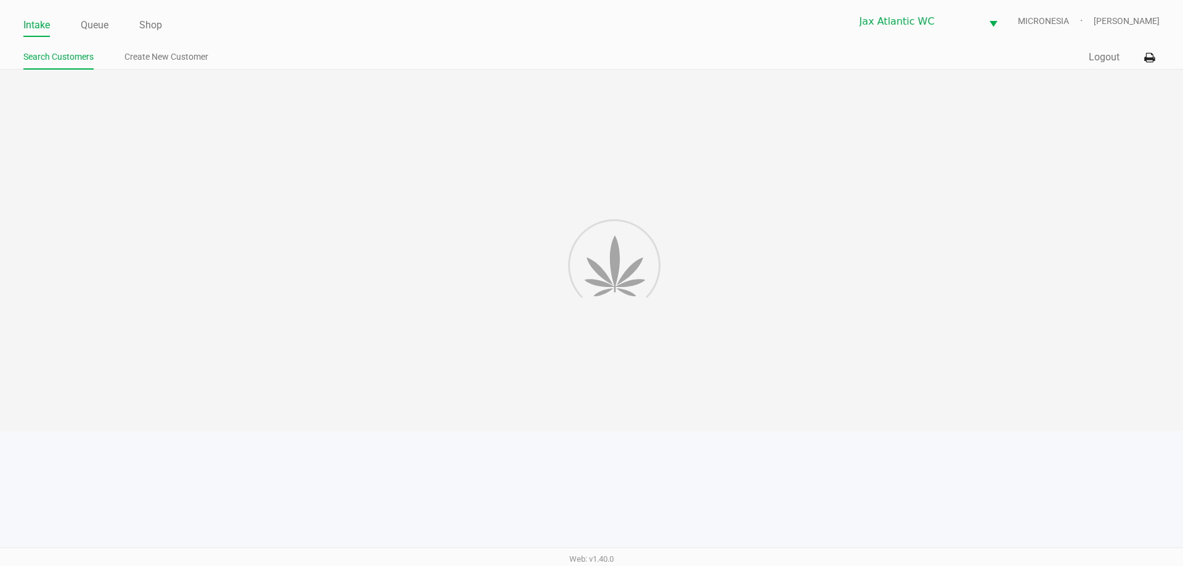
click at [206, 36] on ul "Intake Queue Shop" at bounding box center [307, 25] width 568 height 21
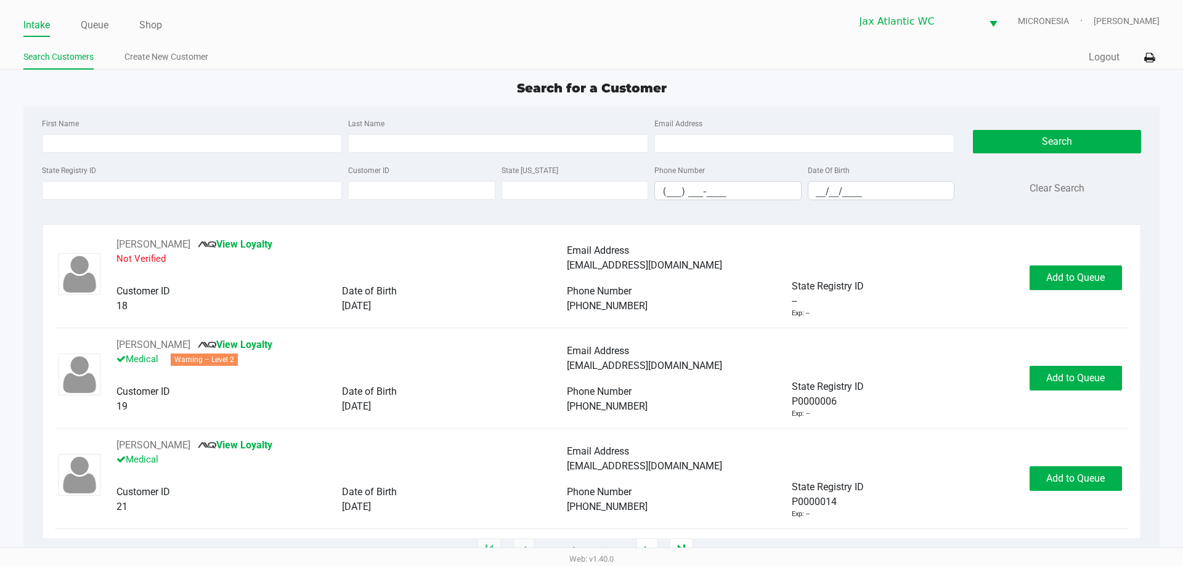
click at [206, 36] on ul "Intake Queue Shop" at bounding box center [307, 25] width 568 height 21
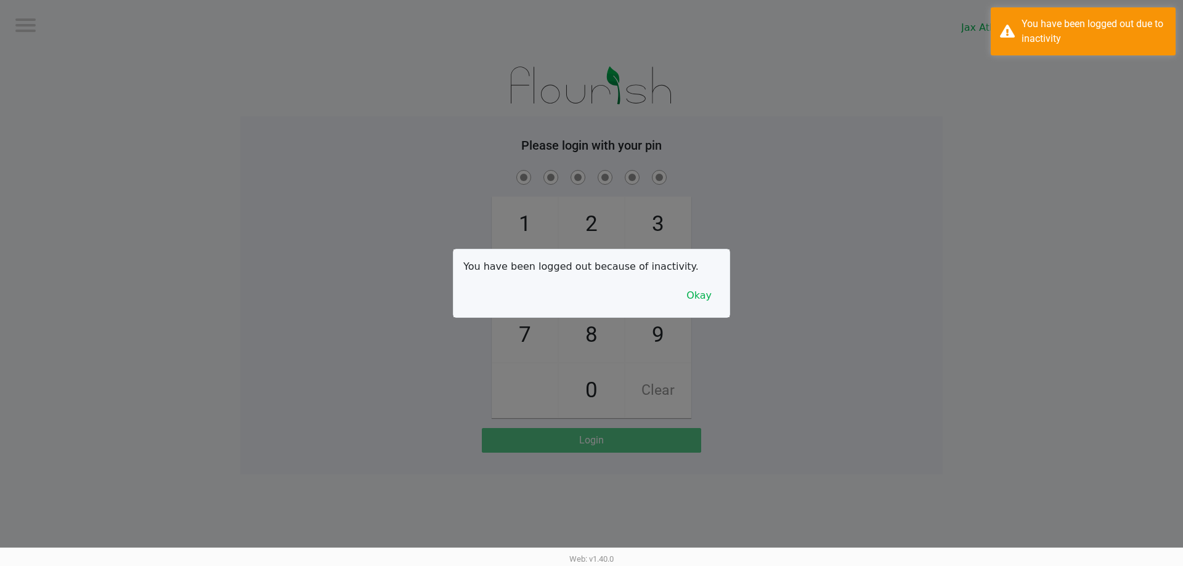
click at [209, 198] on div at bounding box center [591, 283] width 1183 height 566
click at [713, 300] on button "Okay" at bounding box center [698, 295] width 41 height 23
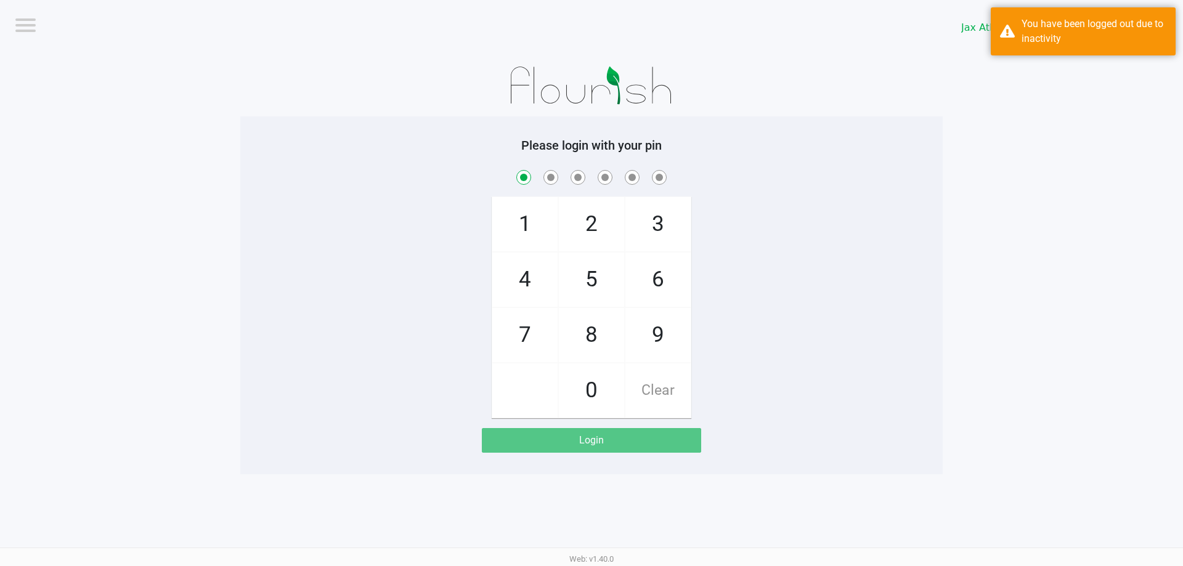
checkbox input "true"
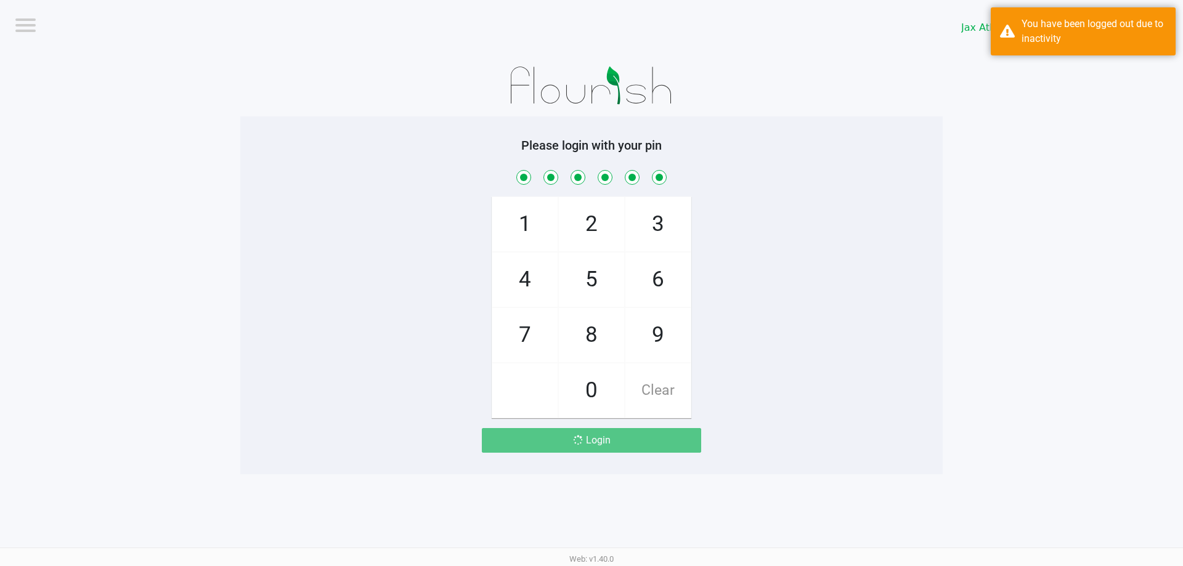
checkbox input "true"
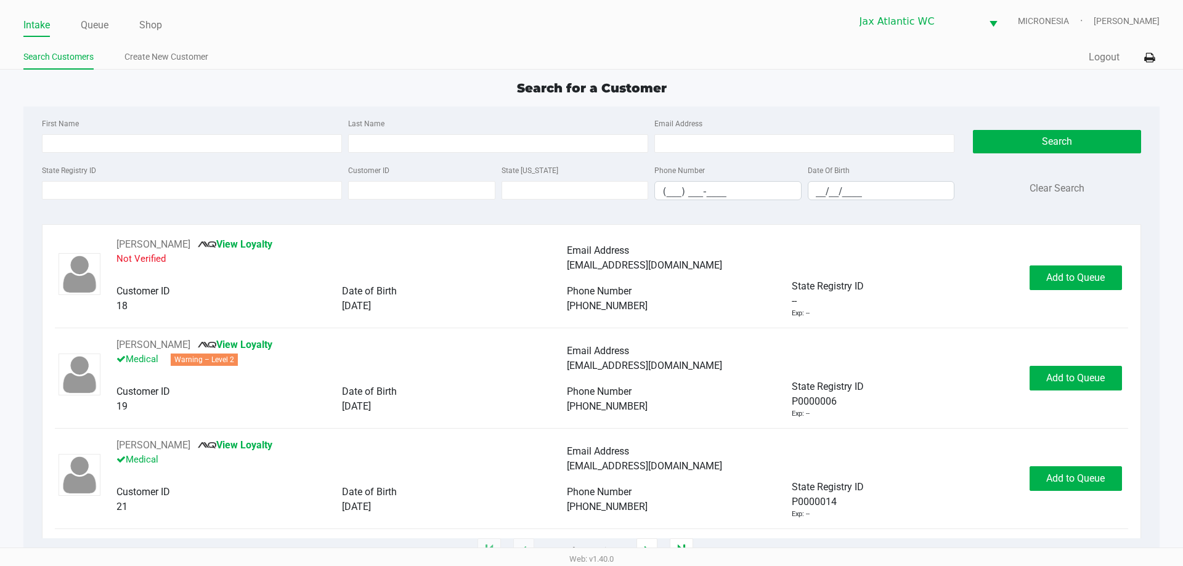
click at [483, 62] on ul "Search Customers Create New Customer" at bounding box center [307, 58] width 568 height 21
type input "MICHAEL"
type input "WHITMER"
type input "10/29/1986"
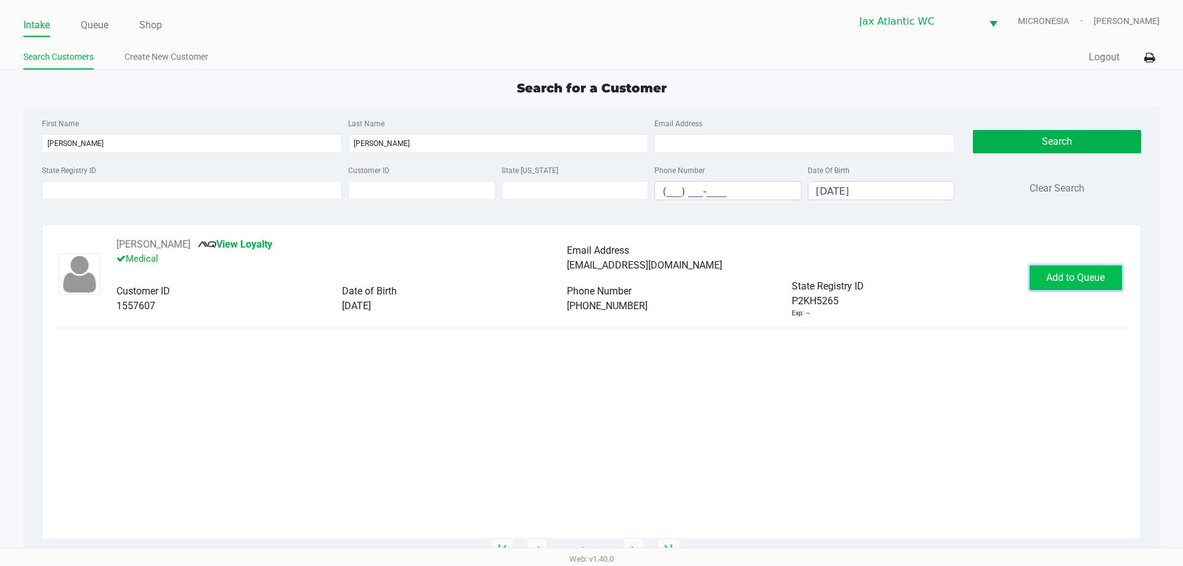
click at [1062, 272] on span "Add to Queue" at bounding box center [1075, 278] width 59 height 12
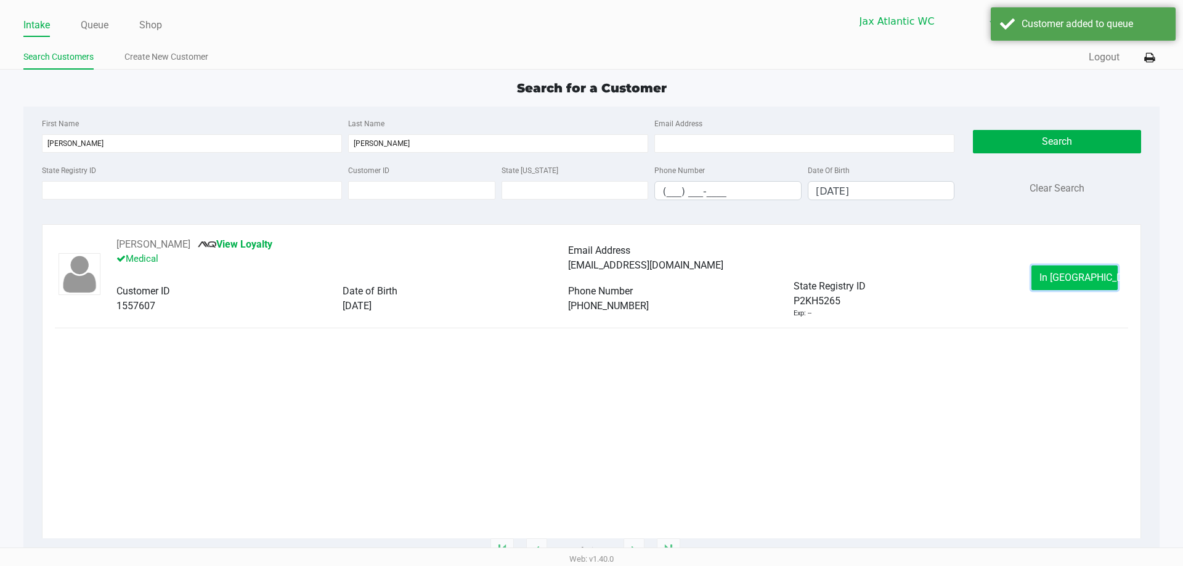
click at [1038, 281] on button "In Queue" at bounding box center [1074, 278] width 86 height 25
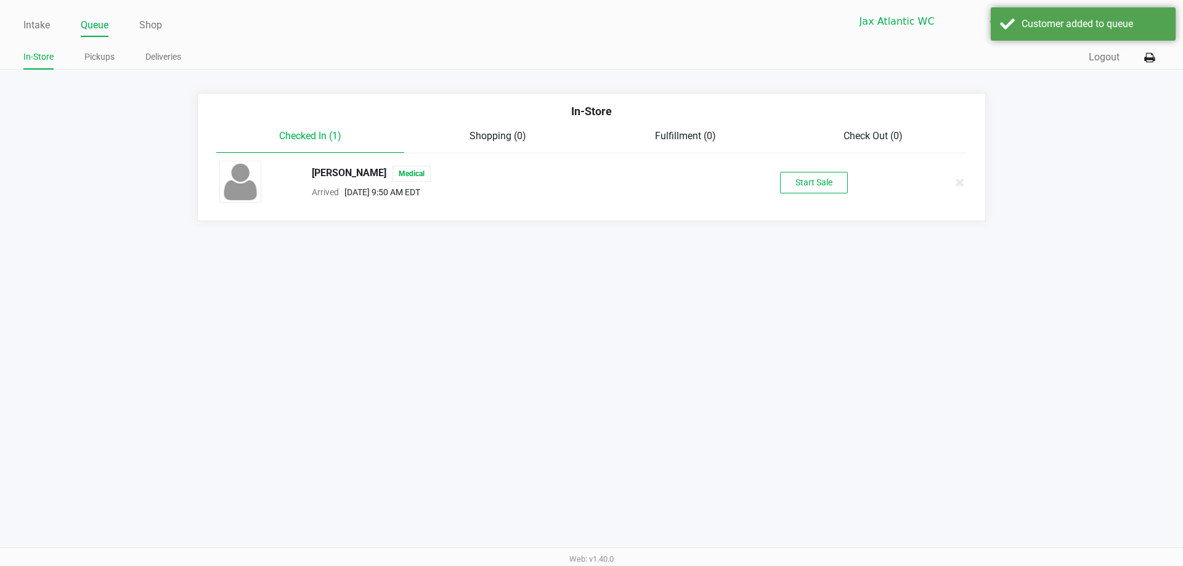
click at [815, 179] on button "Start Sale" at bounding box center [814, 183] width 68 height 22
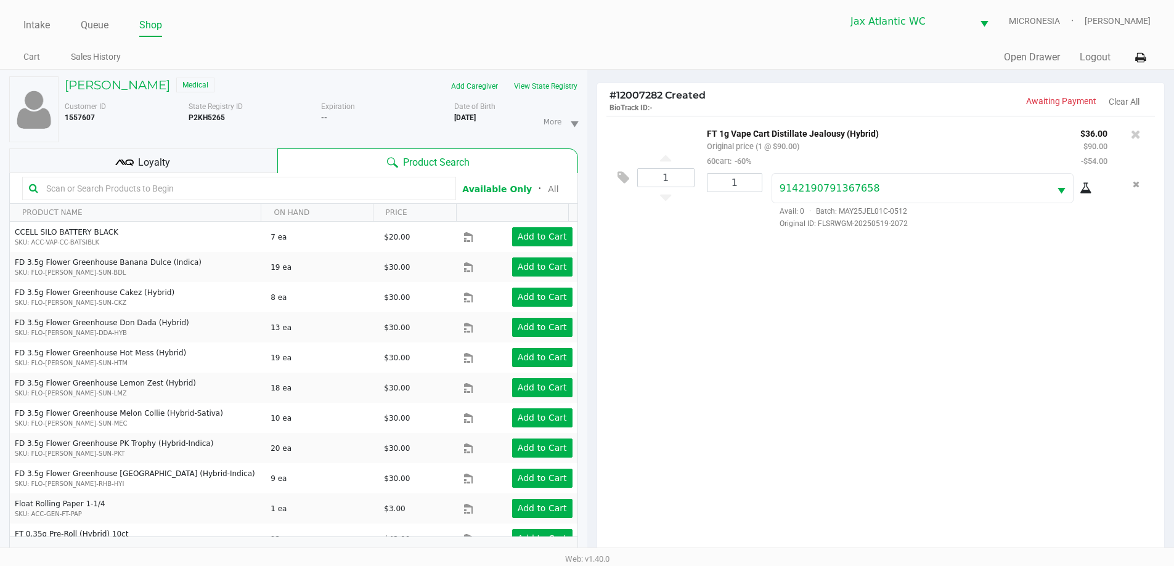
click at [220, 156] on div "Loyalty" at bounding box center [143, 160] width 268 height 25
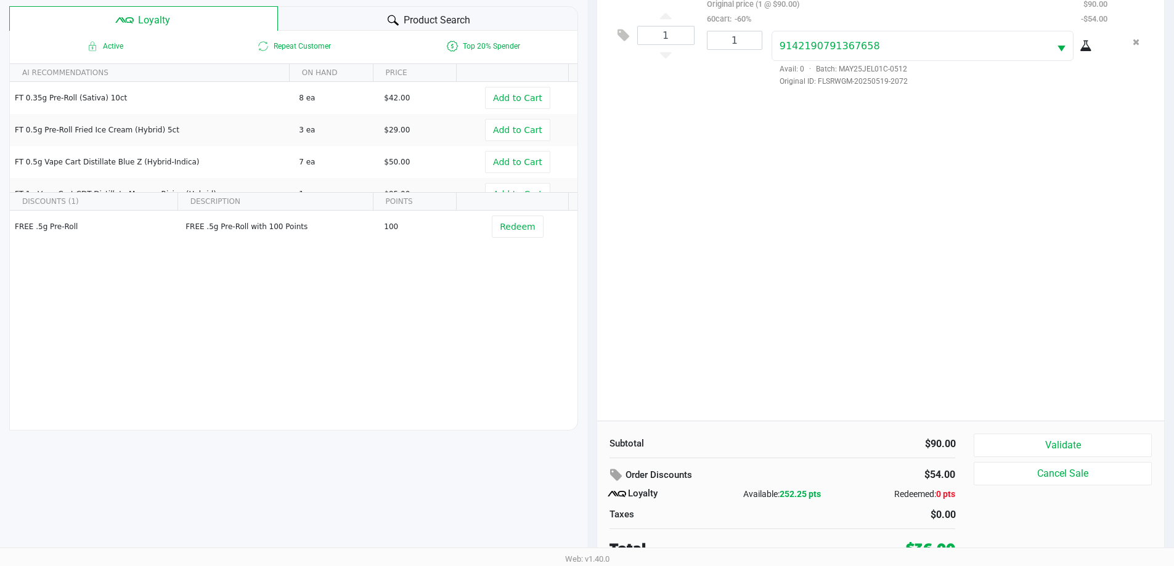
scroll to position [148, 0]
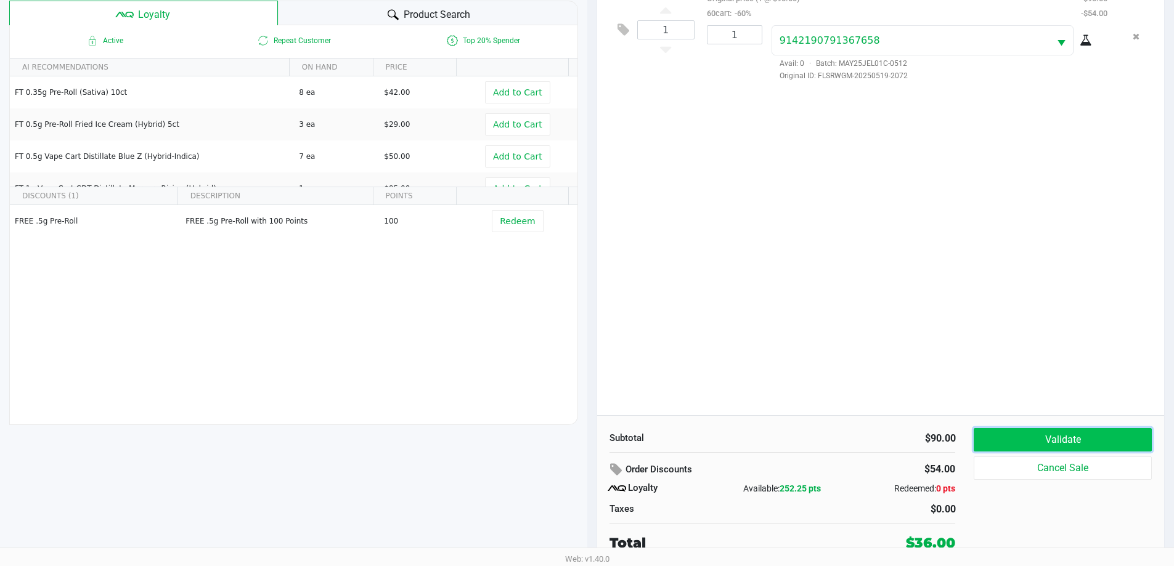
click at [1039, 444] on button "Validate" at bounding box center [1062, 439] width 177 height 23
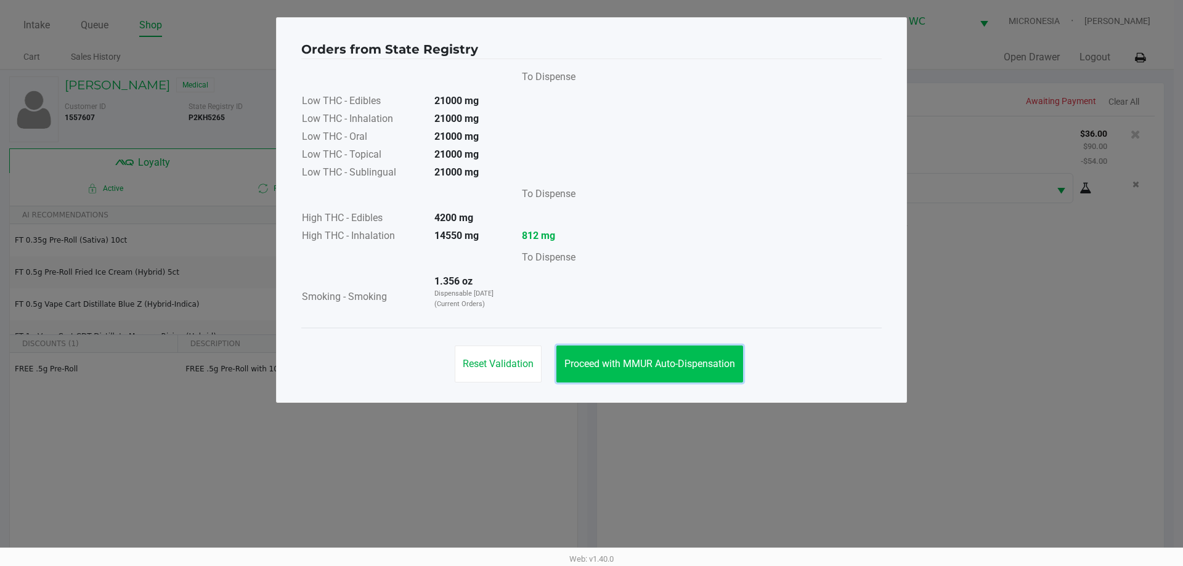
click at [704, 359] on span "Proceed with MMUR Auto-Dispensation" at bounding box center [649, 364] width 171 height 12
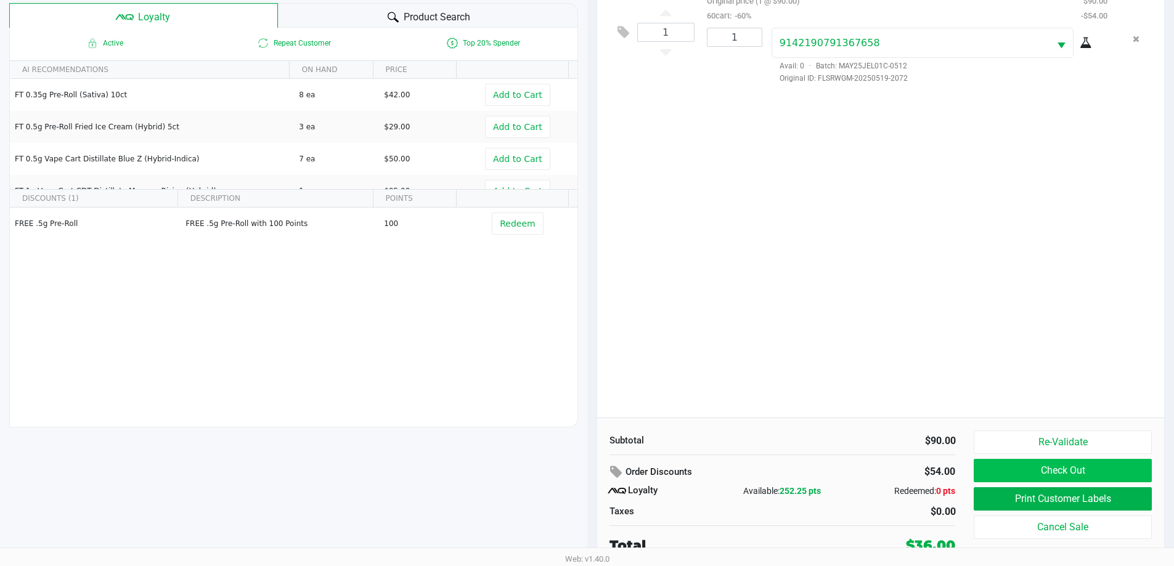
scroll to position [148, 0]
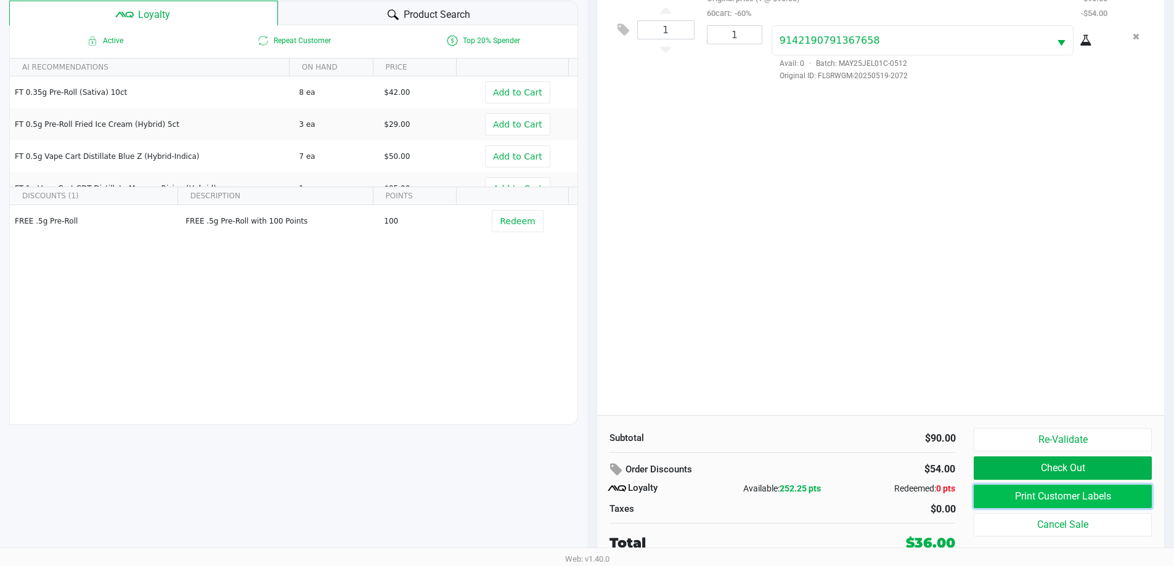
click at [1051, 500] on button "Print Customer Labels" at bounding box center [1062, 496] width 177 height 23
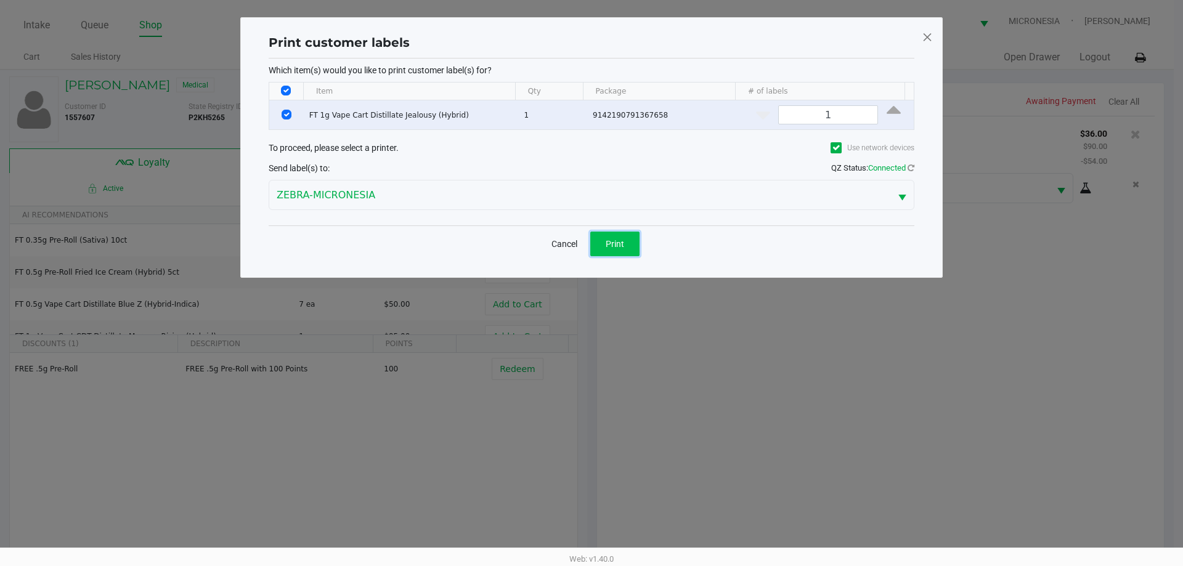
click at [620, 248] on span "Print" at bounding box center [615, 244] width 18 height 10
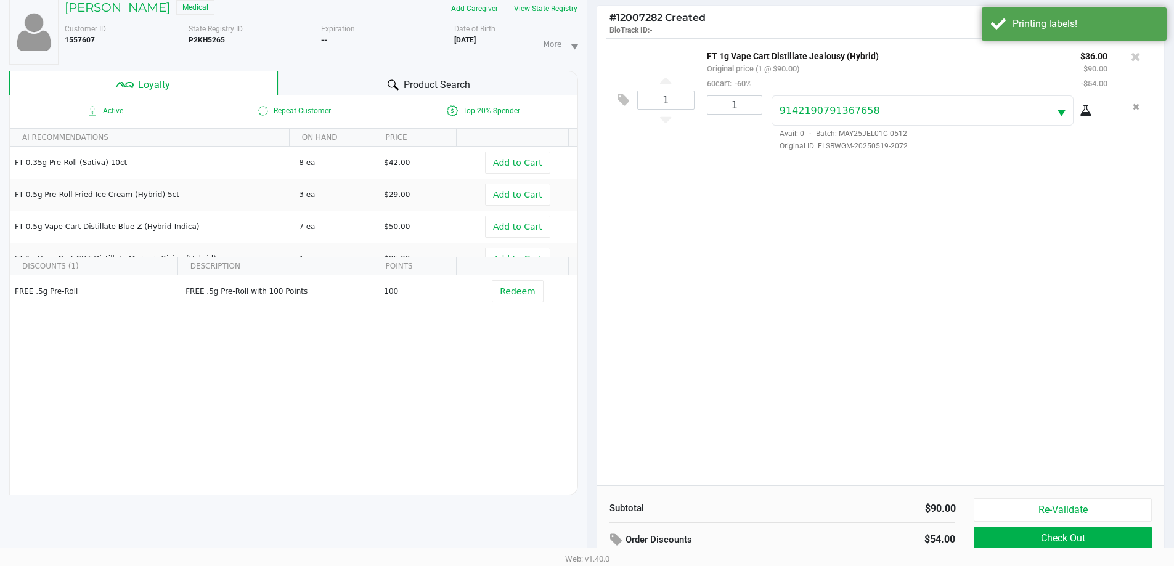
scroll to position [148, 0]
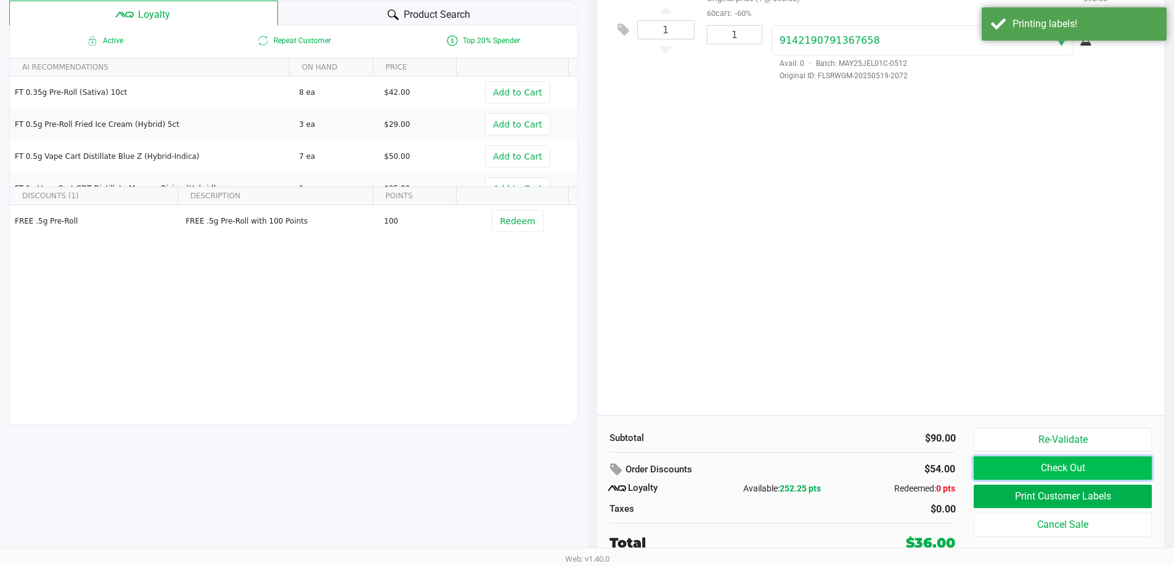
click at [982, 462] on button "Check Out" at bounding box center [1062, 468] width 177 height 23
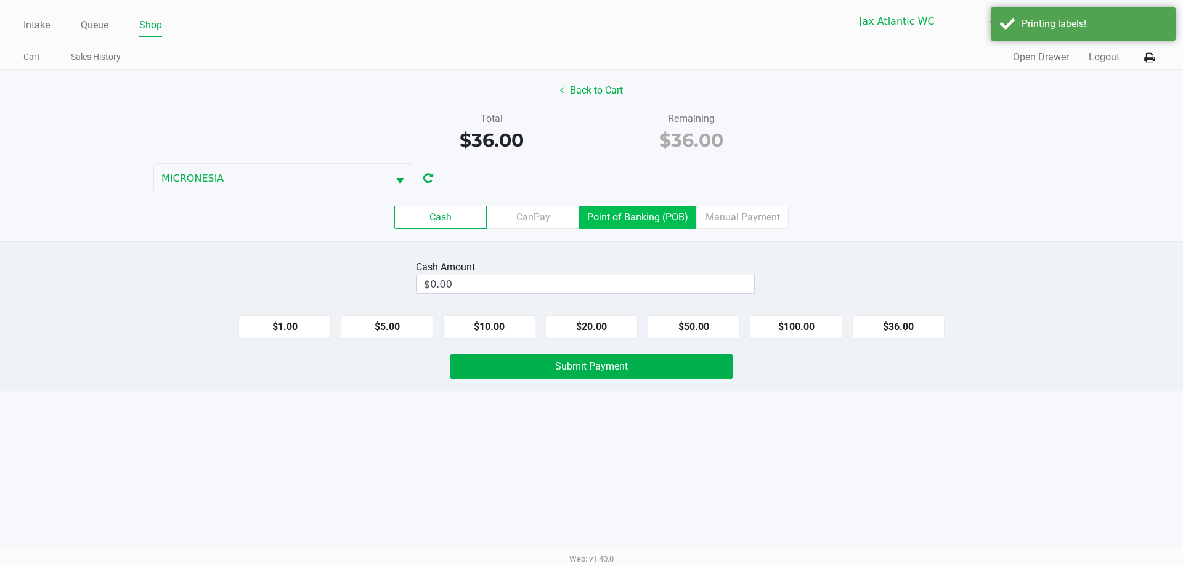
click at [633, 224] on label "Point of Banking (POB)" at bounding box center [637, 217] width 117 height 23
click at [0, 0] on 7 "Point of Banking (POB)" at bounding box center [0, 0] width 0 height 0
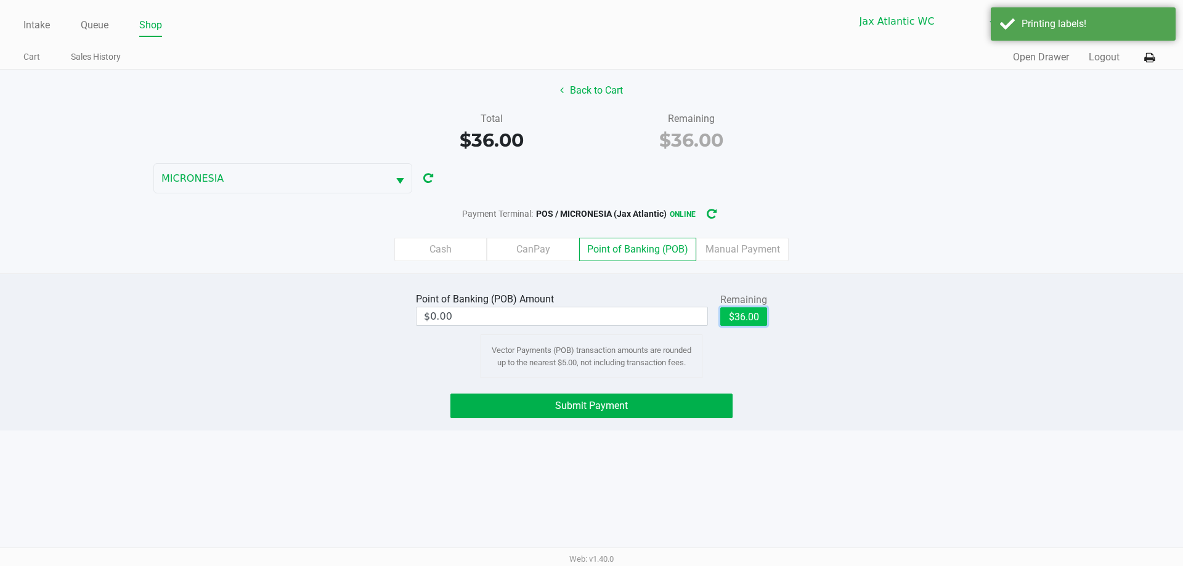
click at [747, 312] on button "$36.00" at bounding box center [743, 316] width 47 height 18
type input "$36.00"
click at [610, 402] on span "Submit Payment" at bounding box center [591, 406] width 73 height 12
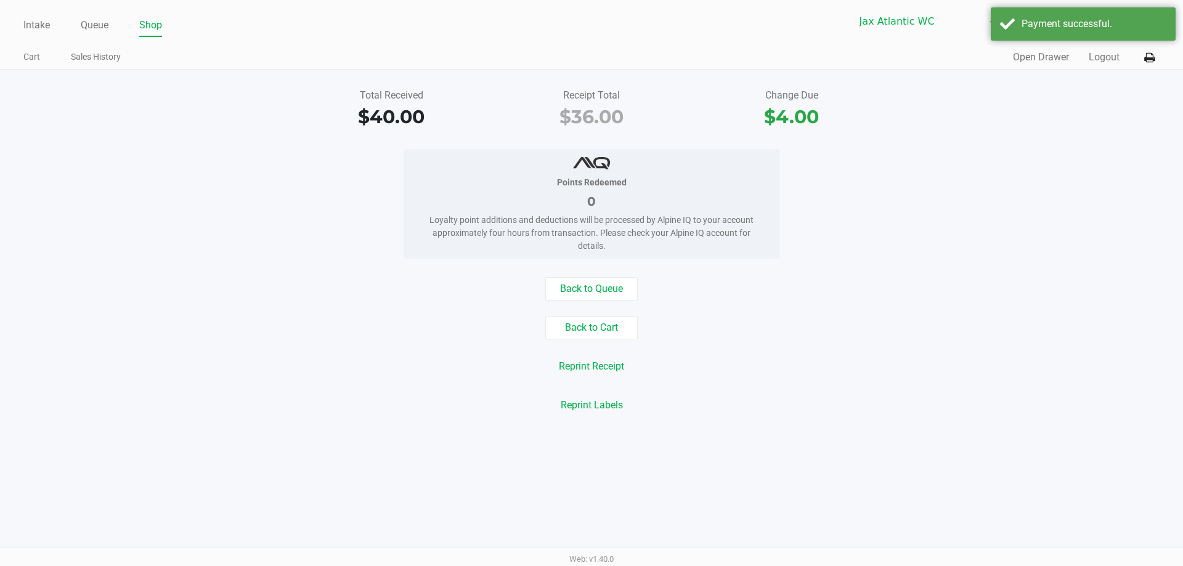
click at [449, 99] on div "Total Received" at bounding box center [392, 95] width 182 height 15
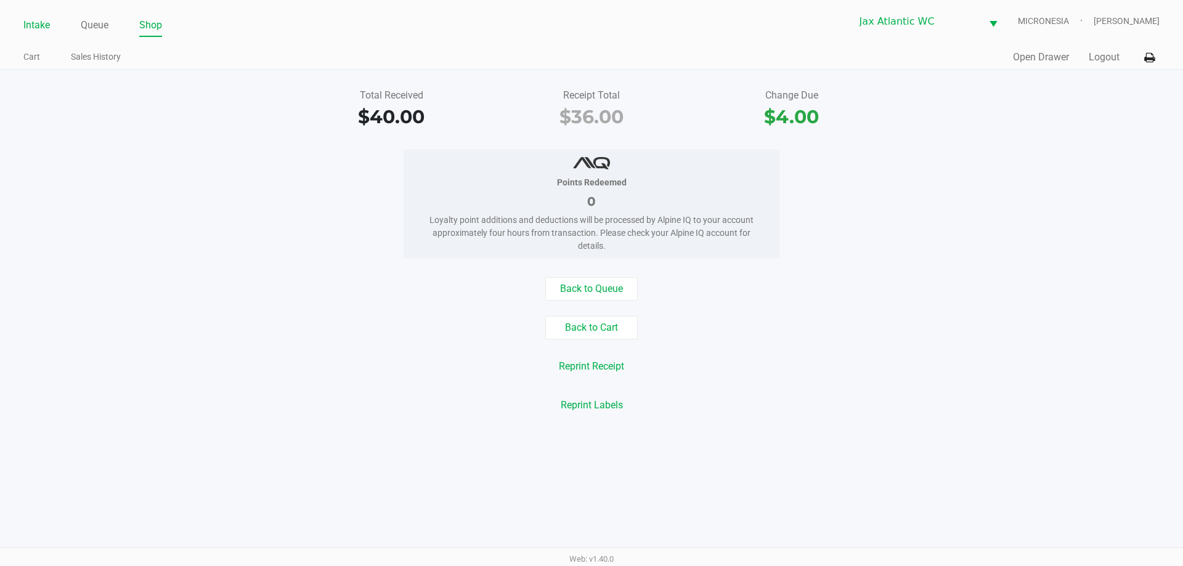
click at [49, 24] on link "Intake" at bounding box center [36, 25] width 26 height 17
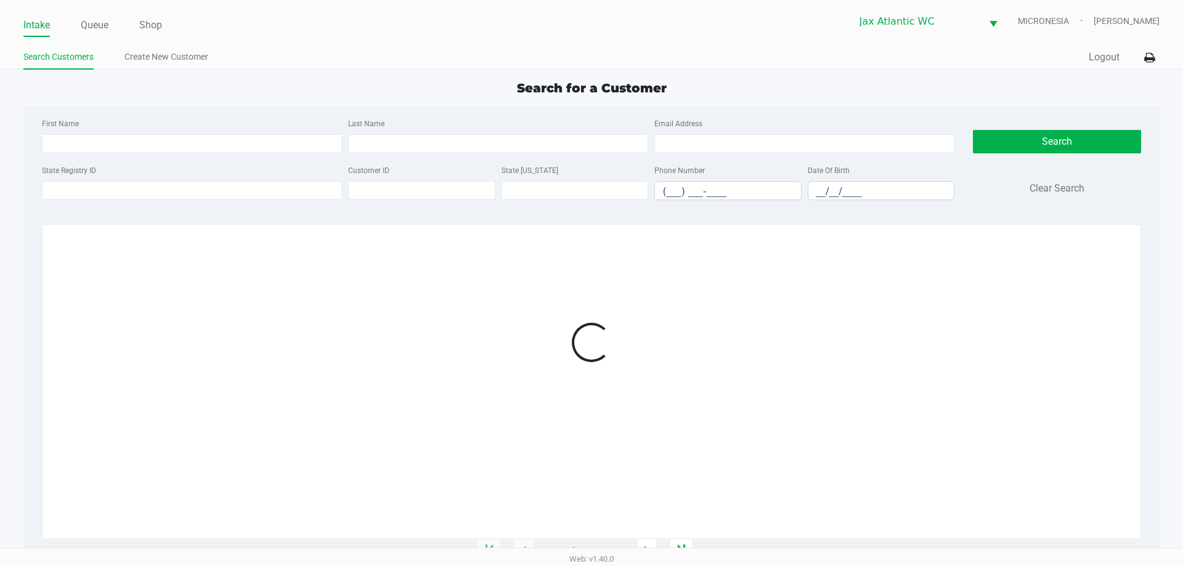
click at [222, 29] on ul "Intake Queue Shop" at bounding box center [307, 25] width 568 height 21
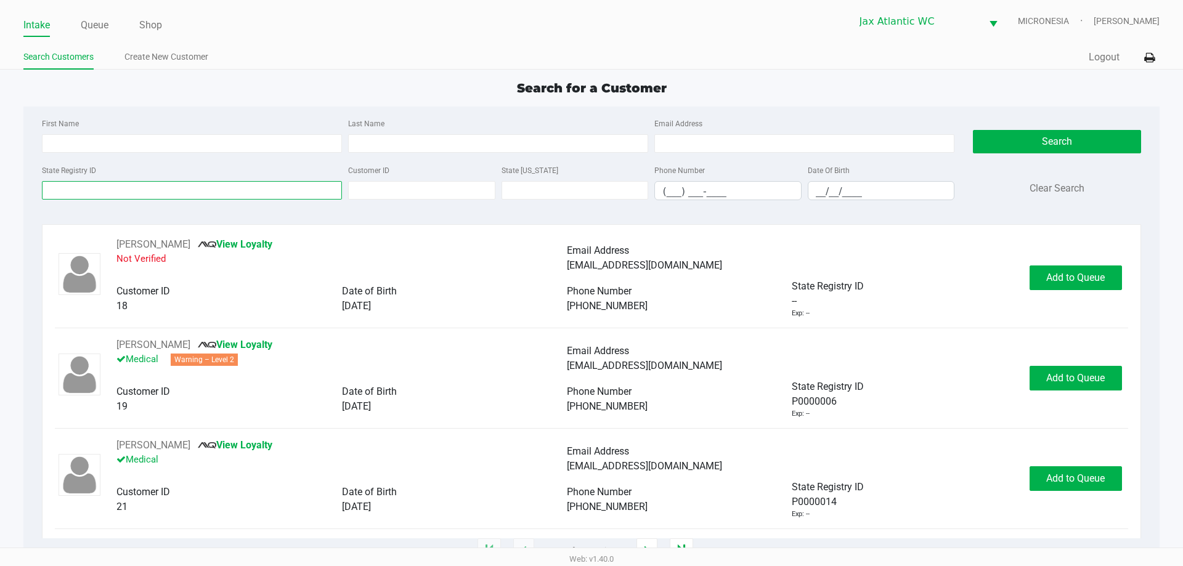
click at [263, 190] on input "State Registry ID" at bounding box center [192, 190] width 300 height 18
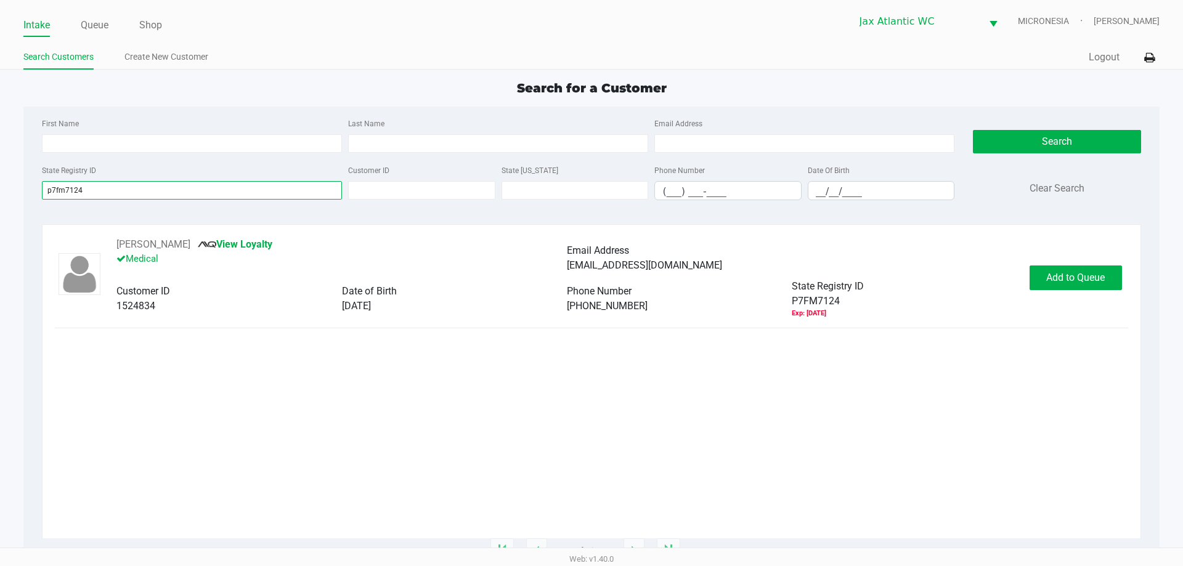
type input "p7fm7124"
drag, startPoint x: 1043, startPoint y: 252, endPoint x: 1055, endPoint y: 271, distance: 22.7
click at [1049, 260] on div "CRYSTAL CARPENTER View Loyalty Medical Email Address crystaltaylor844@gmail.com…" at bounding box center [591, 277] width 1073 height 81
click at [1058, 271] on button "Add to Queue" at bounding box center [1076, 278] width 92 height 25
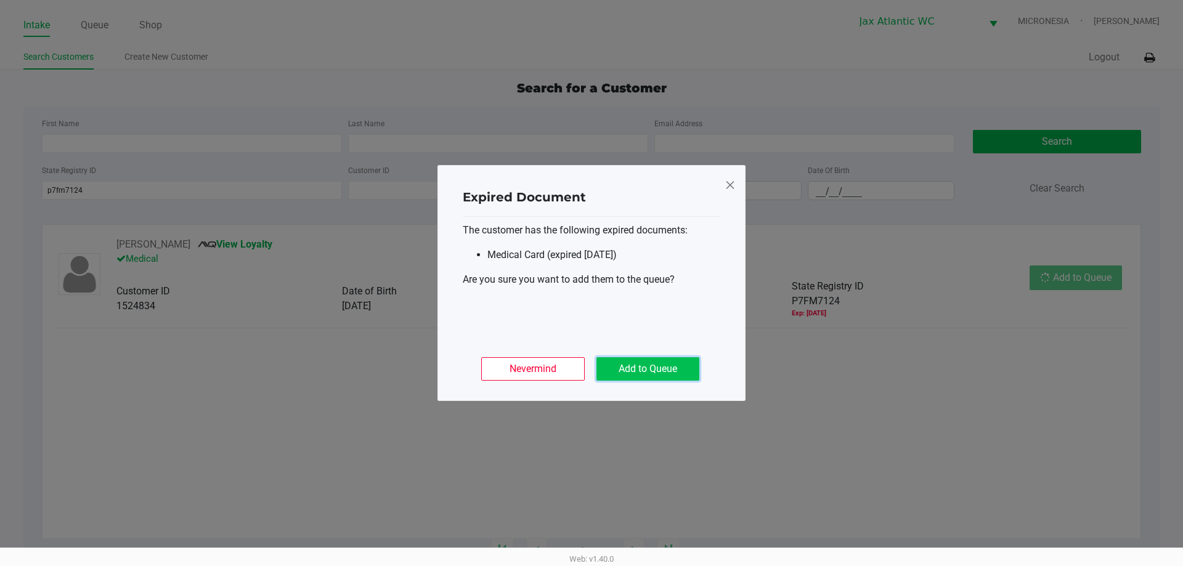
click at [673, 375] on button "Add to Queue" at bounding box center [647, 368] width 103 height 23
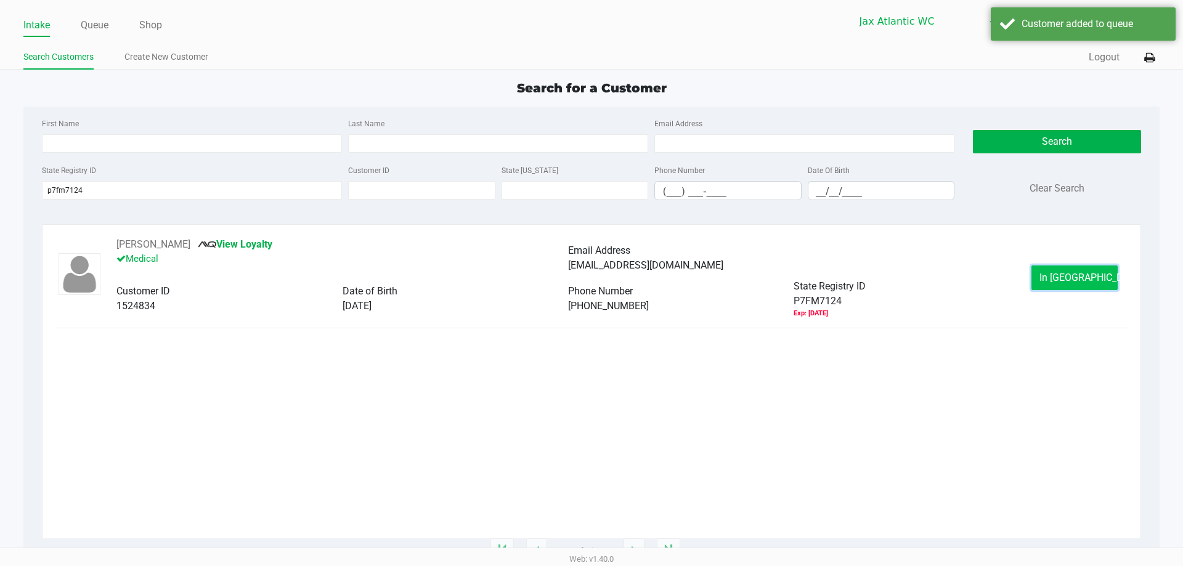
click at [1061, 285] on button "In Queue" at bounding box center [1074, 278] width 86 height 25
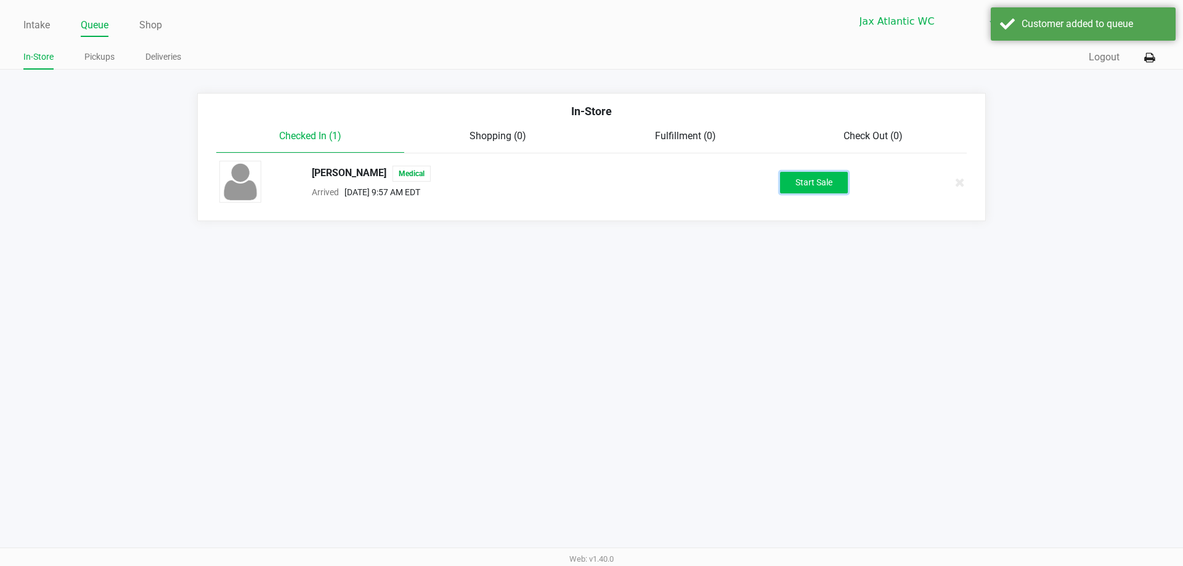
click at [830, 189] on button "Start Sale" at bounding box center [814, 183] width 68 height 22
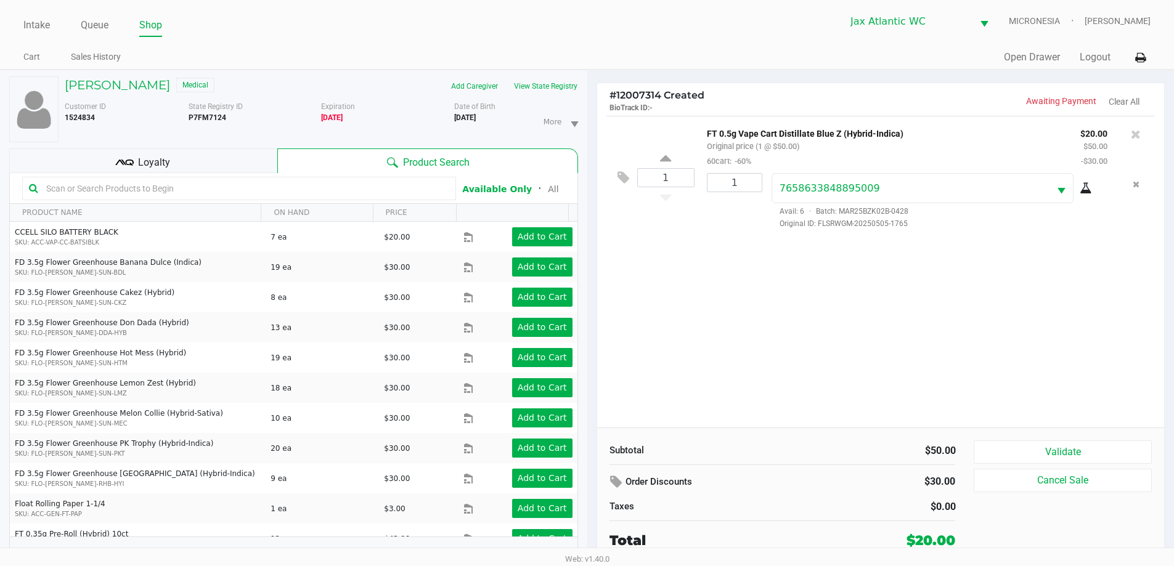
click at [143, 153] on div "Loyalty" at bounding box center [143, 160] width 268 height 25
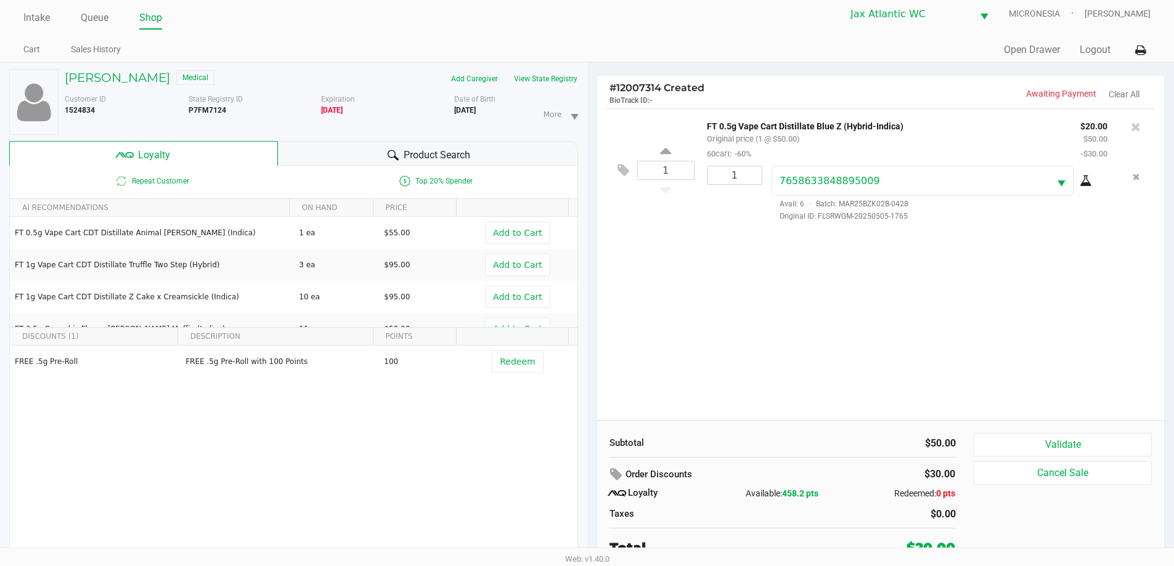
scroll to position [13, 0]
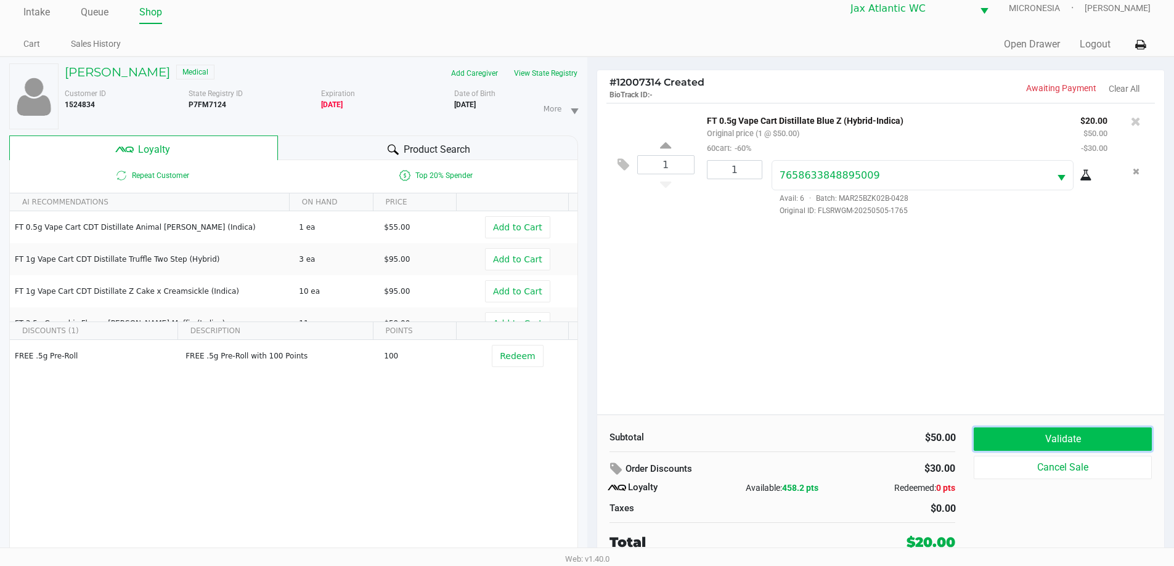
click at [1077, 446] on button "Validate" at bounding box center [1062, 439] width 177 height 23
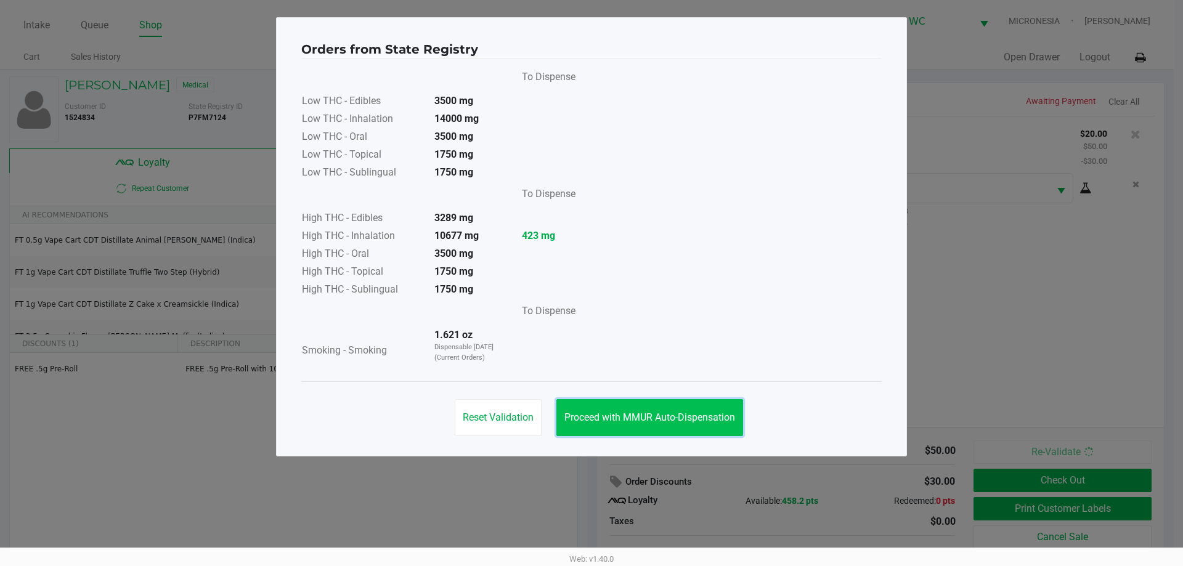
click at [646, 421] on span "Proceed with MMUR Auto-Dispensation" at bounding box center [649, 418] width 171 height 12
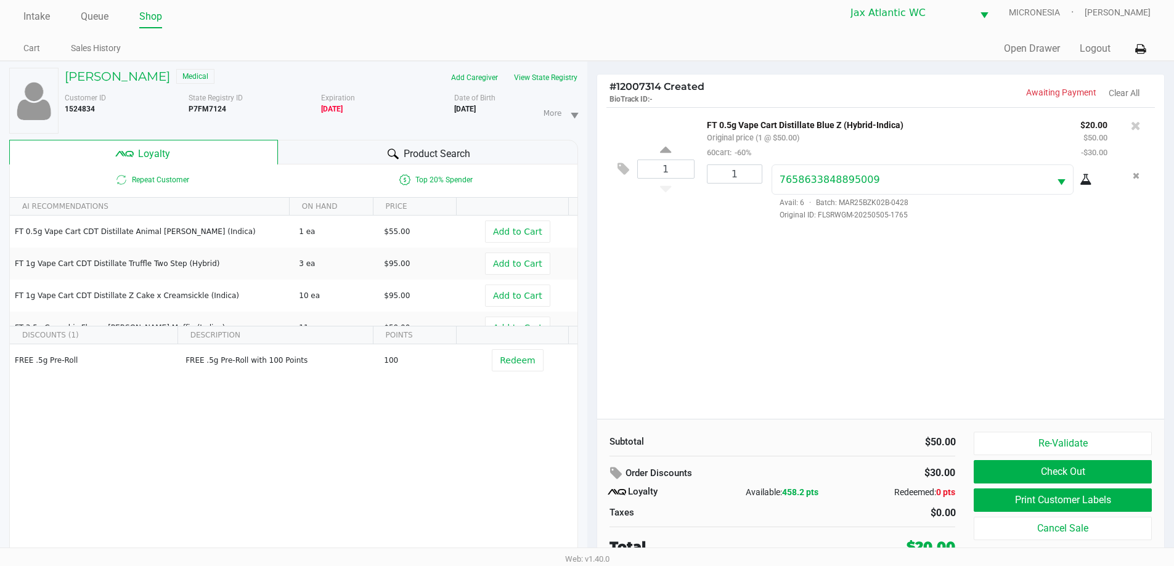
scroll to position [13, 0]
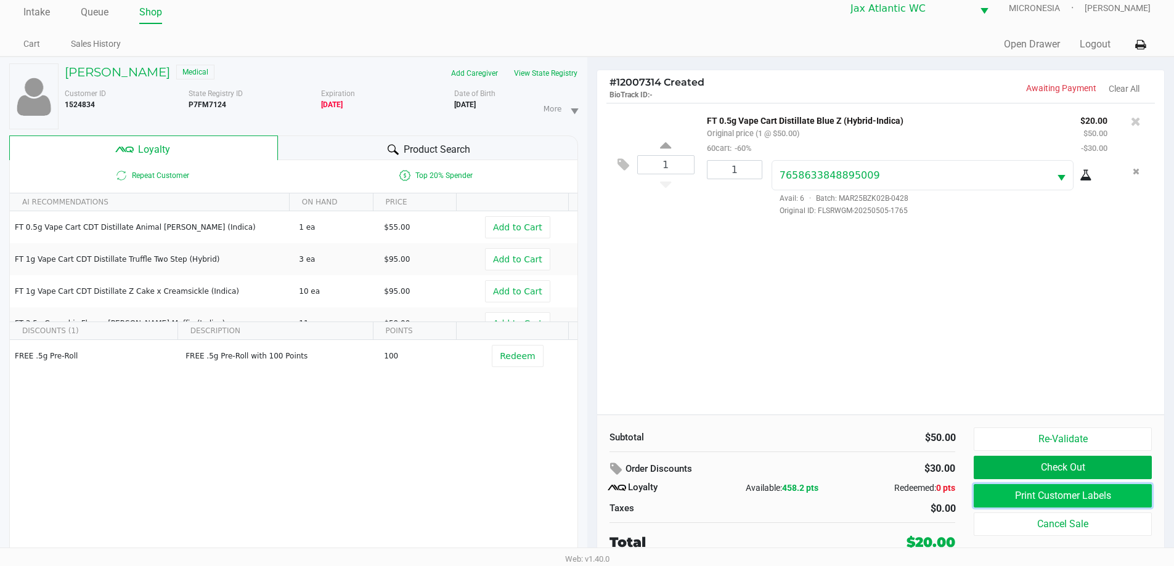
click at [990, 490] on button "Print Customer Labels" at bounding box center [1062, 495] width 177 height 23
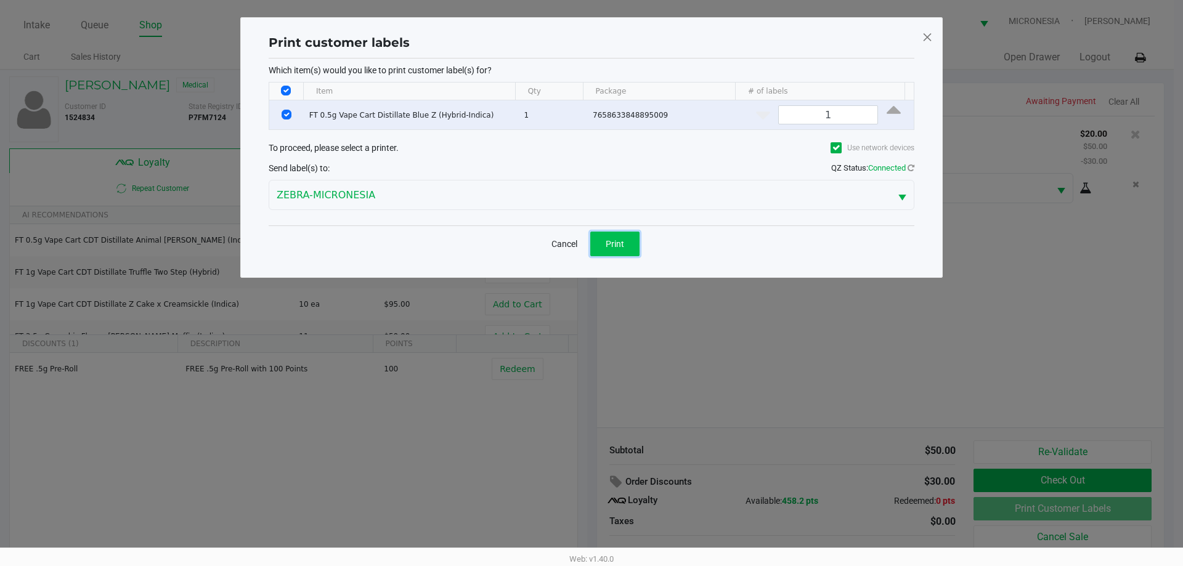
click at [622, 241] on span "Print" at bounding box center [615, 244] width 18 height 10
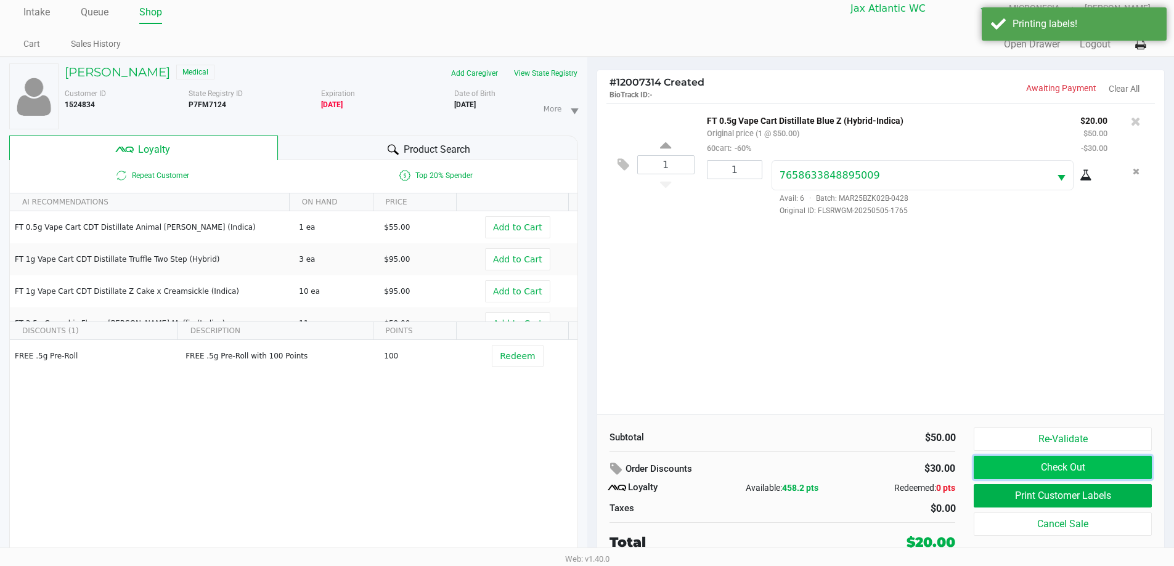
click at [1051, 466] on button "Check Out" at bounding box center [1062, 467] width 177 height 23
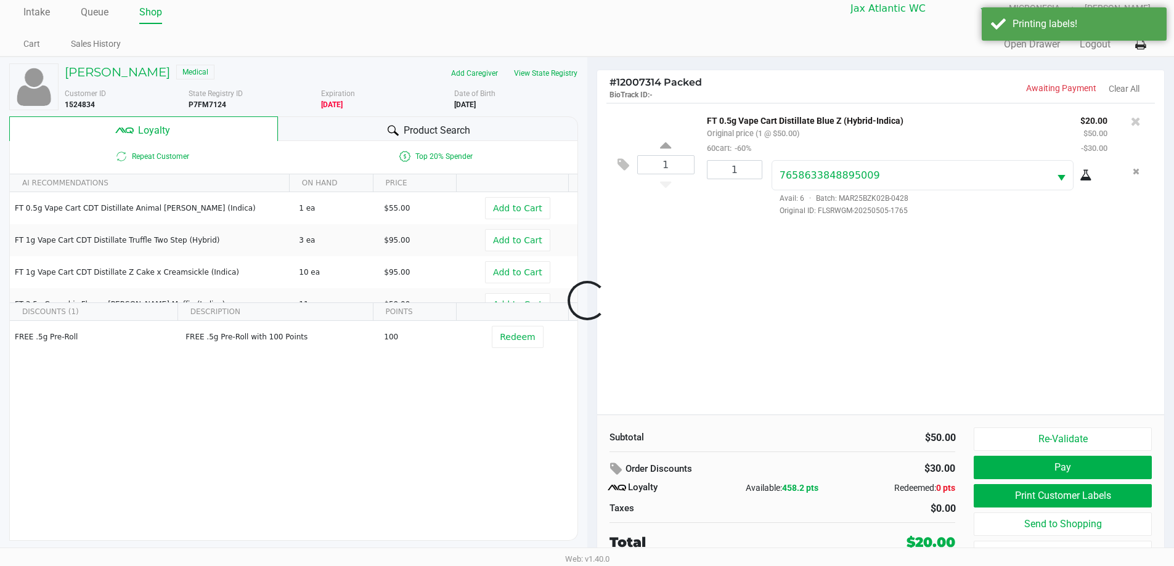
scroll to position [22, 0]
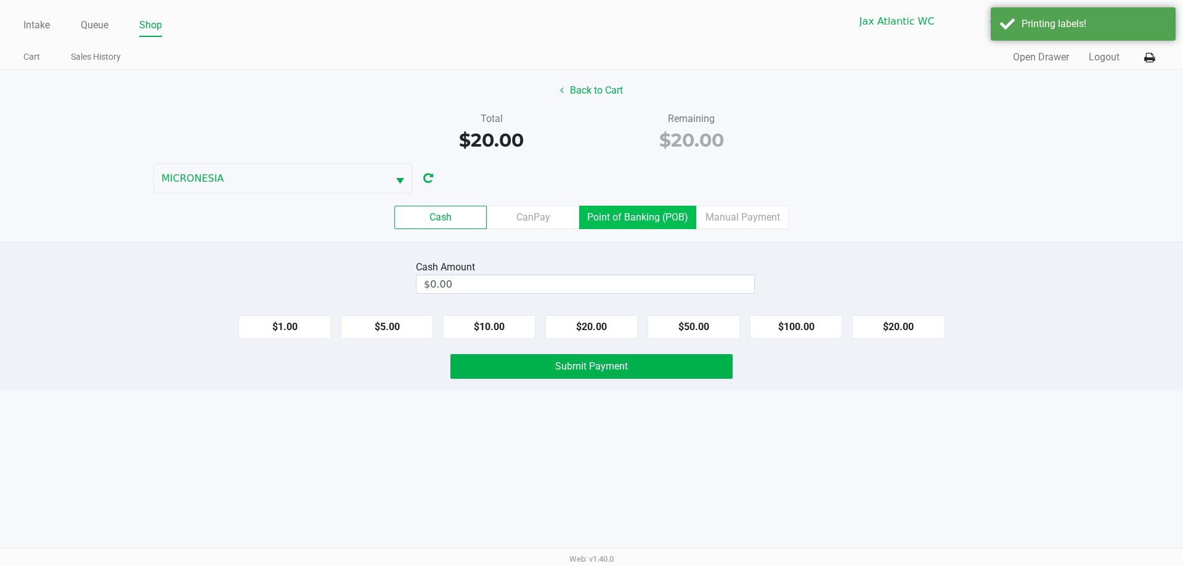
click at [676, 212] on label "Point of Banking (POB)" at bounding box center [637, 217] width 117 height 23
click at [0, 0] on 7 "Point of Banking (POB)" at bounding box center [0, 0] width 0 height 0
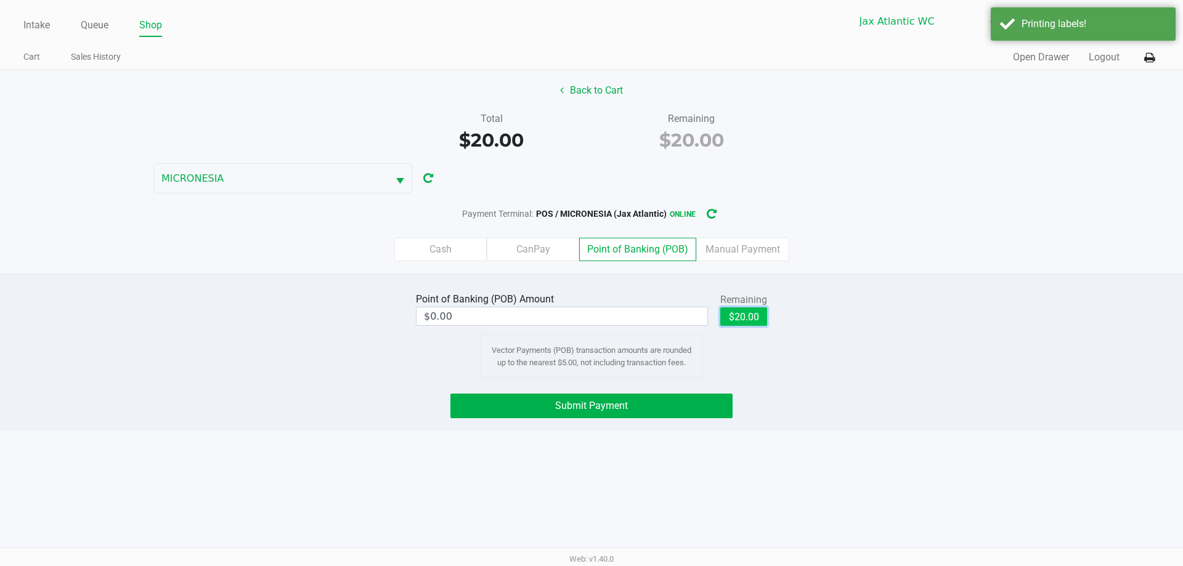
click at [755, 312] on button "$20.00" at bounding box center [743, 316] width 47 height 18
type input "$20.00"
click at [613, 399] on button "Submit Payment" at bounding box center [591, 406] width 282 height 25
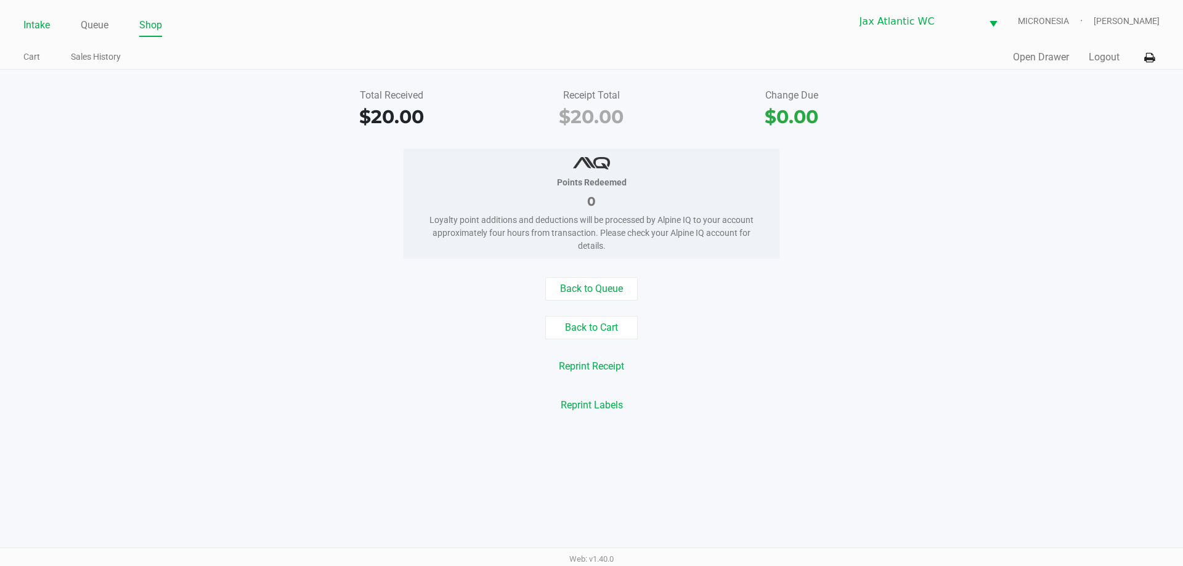
click at [38, 22] on link "Intake" at bounding box center [36, 25] width 26 height 17
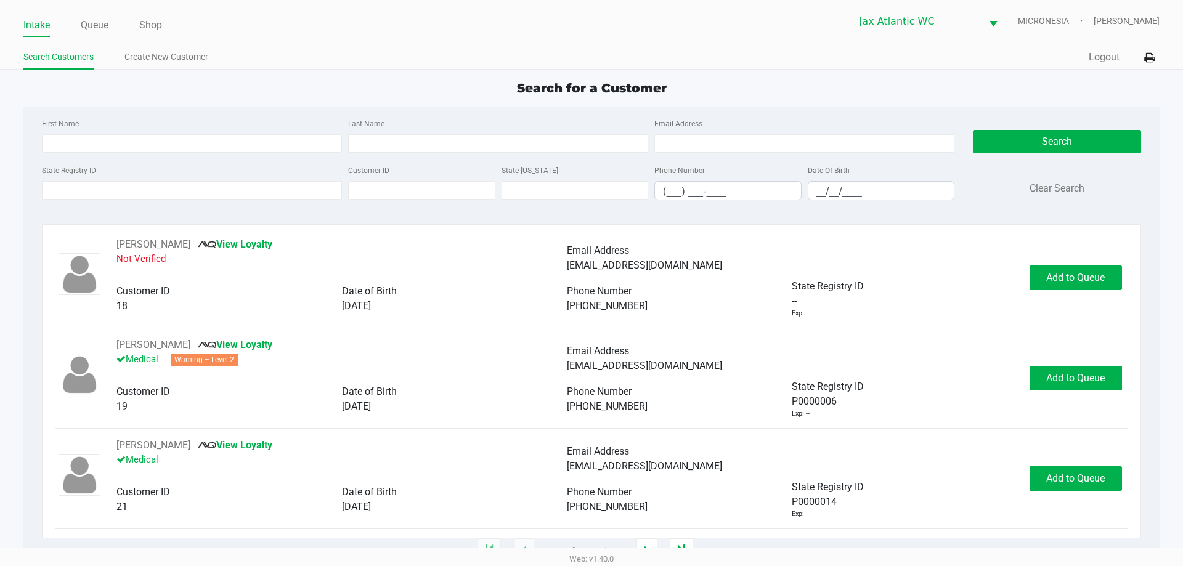
click at [368, 16] on ul "Intake Queue Shop" at bounding box center [307, 25] width 568 height 21
click at [359, 53] on ul "Search Customers Create New Customer" at bounding box center [307, 58] width 568 height 21
click at [274, 185] on input "State Registry ID" at bounding box center [192, 190] width 300 height 18
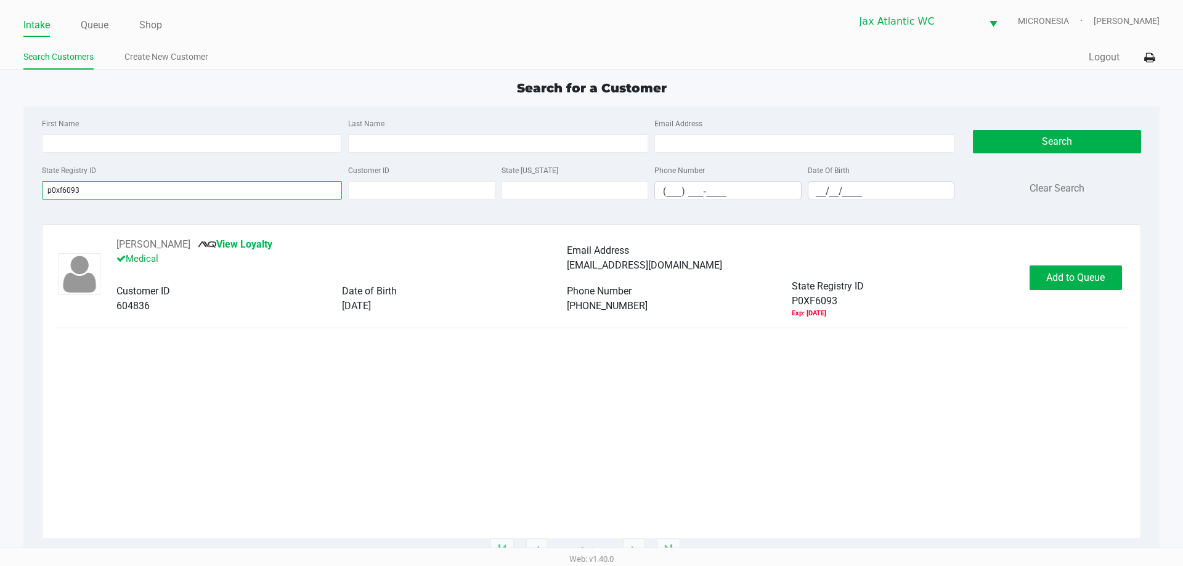
type input "p0xf6093"
click at [1084, 279] on span "Add to Queue" at bounding box center [1075, 278] width 59 height 12
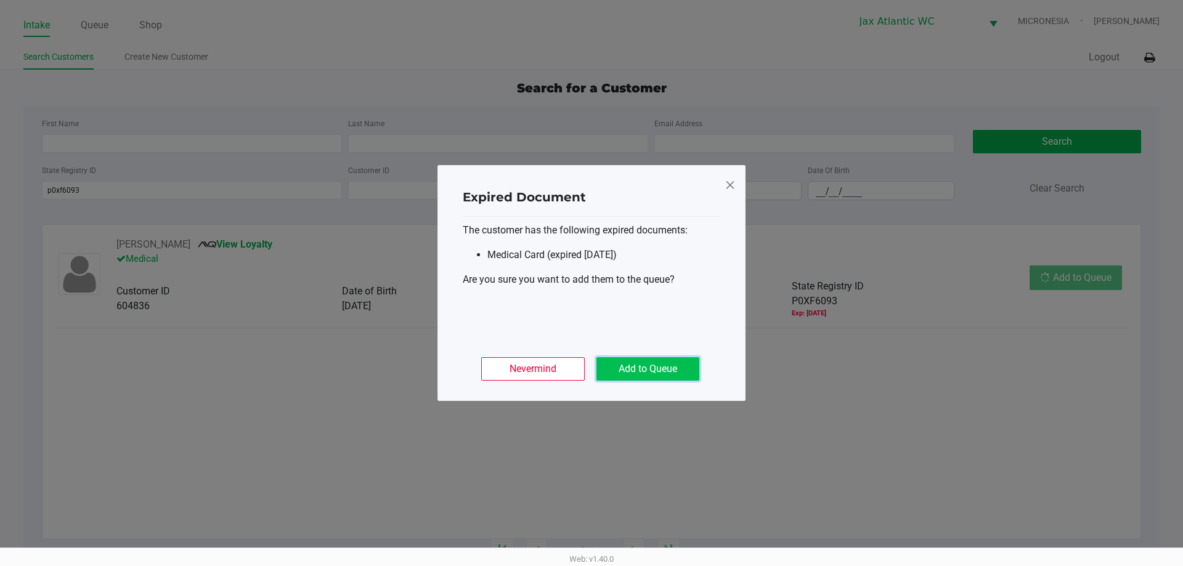
click at [662, 364] on button "Add to Queue" at bounding box center [647, 368] width 103 height 23
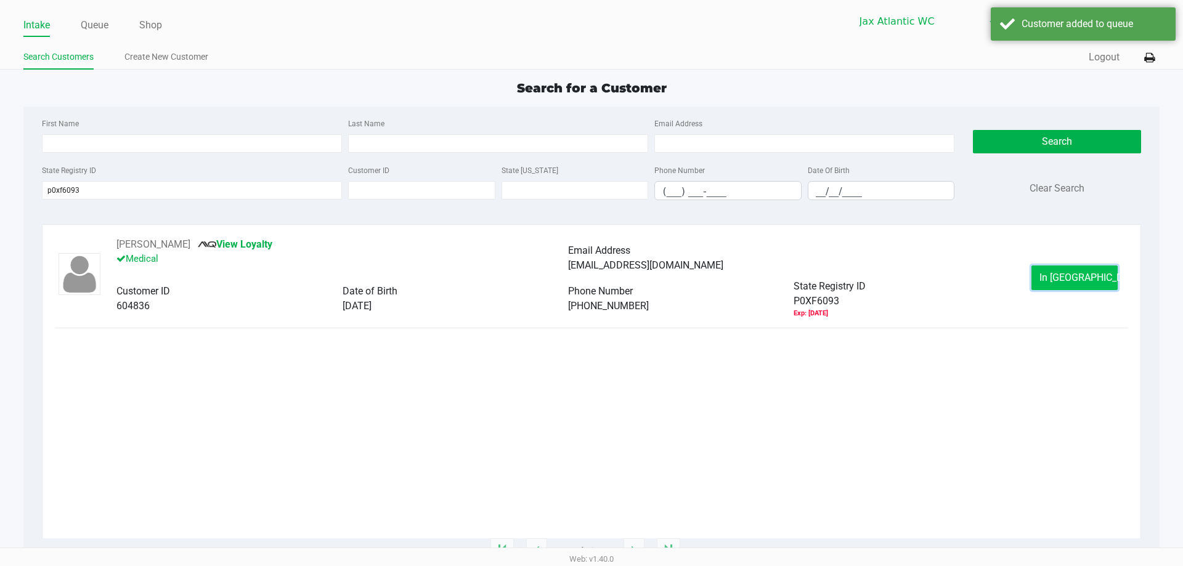
click at [1086, 282] on span "In Queue" at bounding box center [1091, 278] width 104 height 12
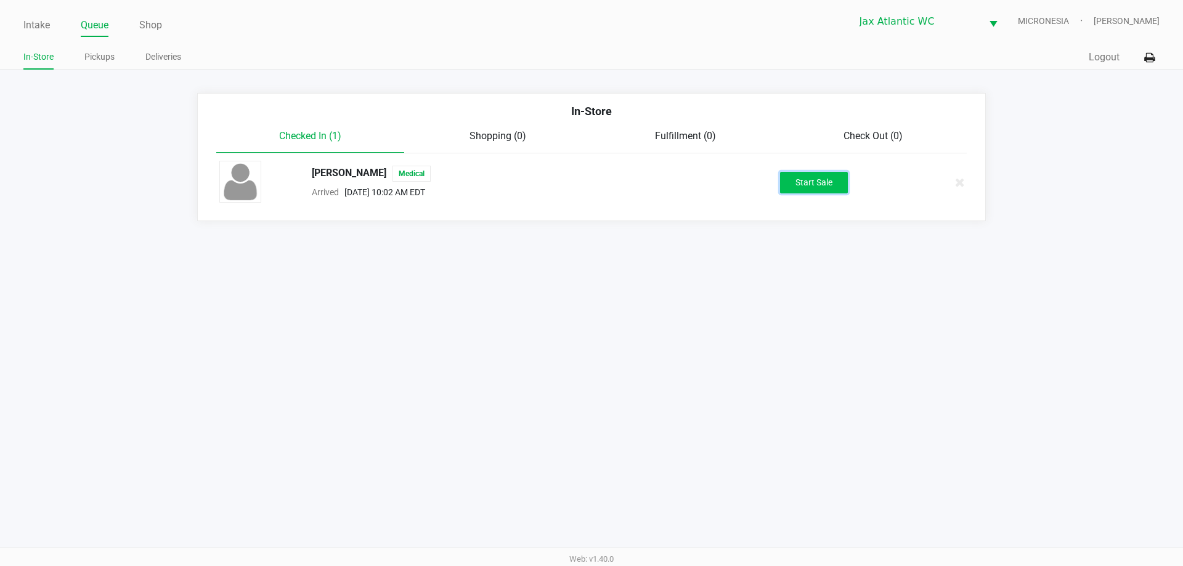
click at [805, 192] on button "Start Sale" at bounding box center [814, 183] width 68 height 22
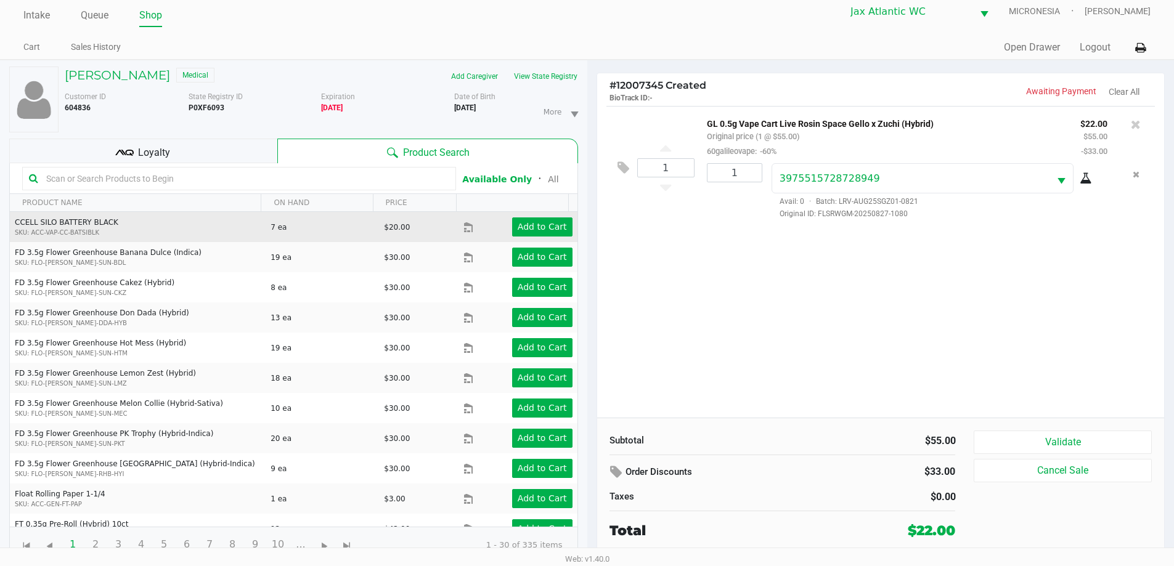
scroll to position [13, 0]
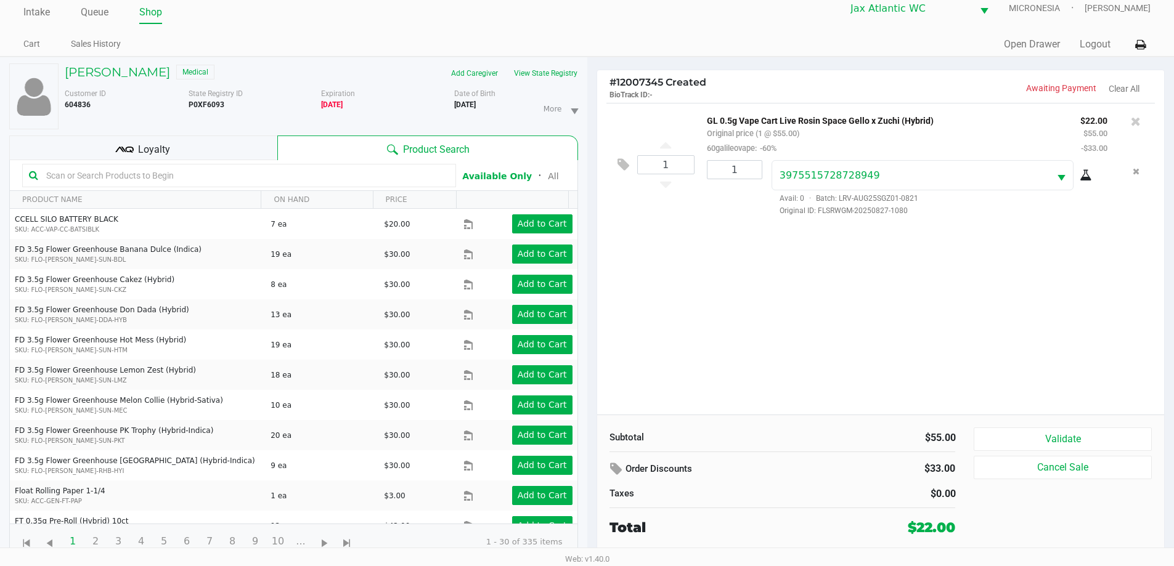
click at [207, 159] on div "Loyalty" at bounding box center [143, 148] width 268 height 25
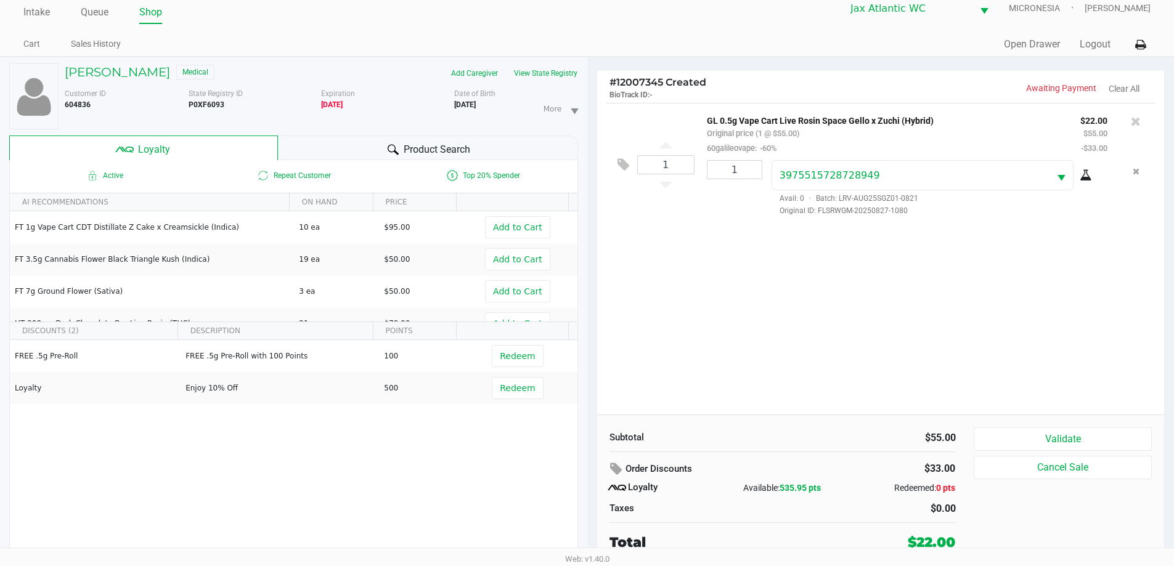
click at [709, 314] on div "1 GL 0.5g Vape Cart Live Rosin Space Gello x Zuchi (Hybrid) Original price (1 @…" at bounding box center [880, 259] width 567 height 312
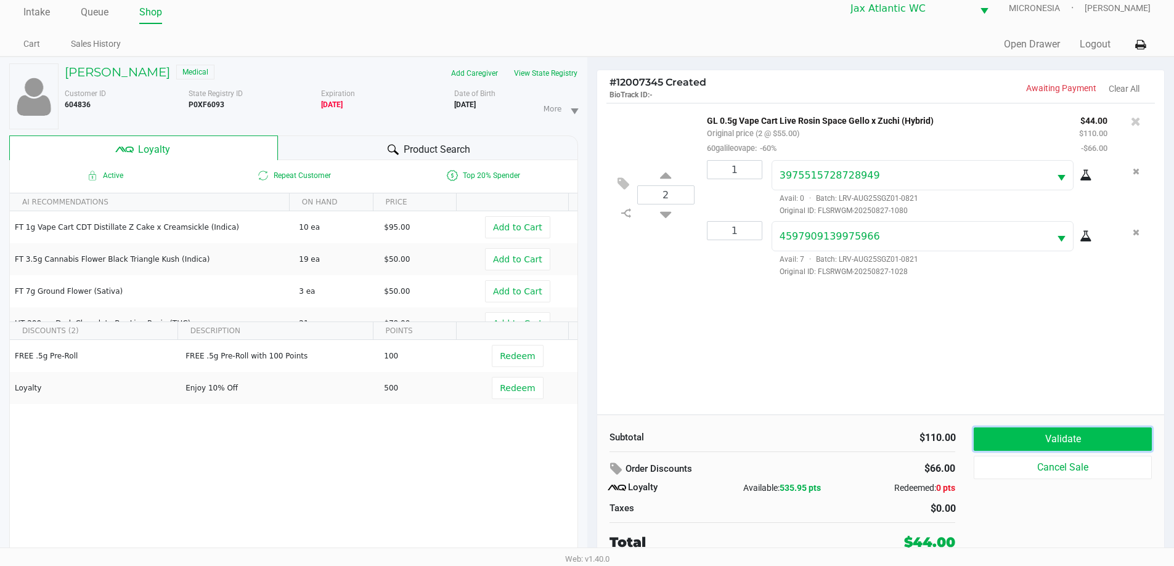
click at [986, 445] on button "Validate" at bounding box center [1062, 439] width 177 height 23
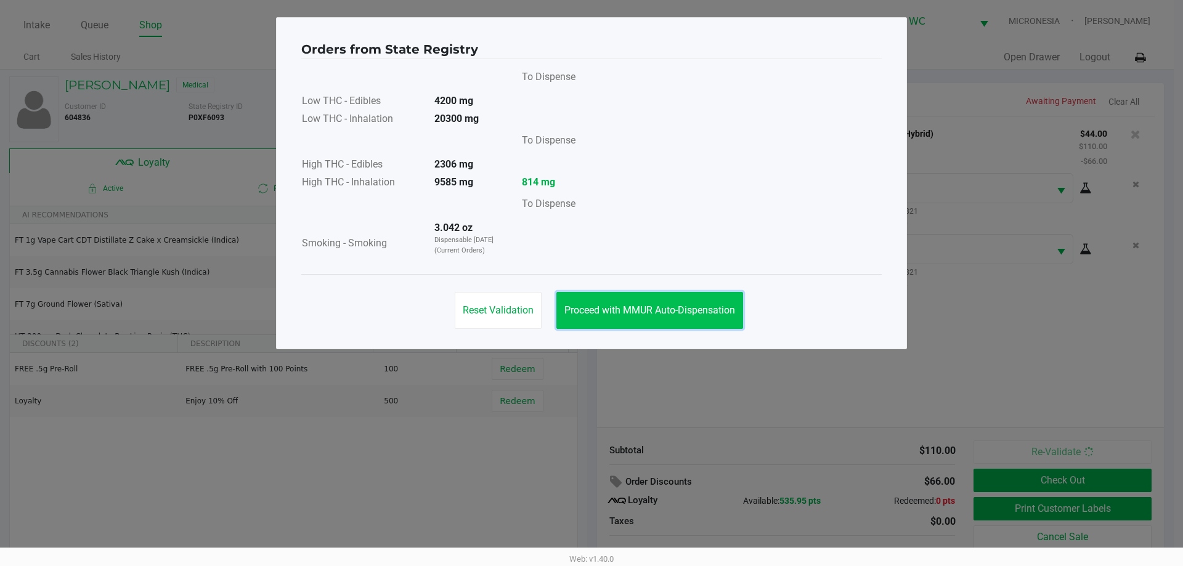
click at [655, 312] on span "Proceed with MMUR Auto-Dispensation" at bounding box center [649, 310] width 171 height 12
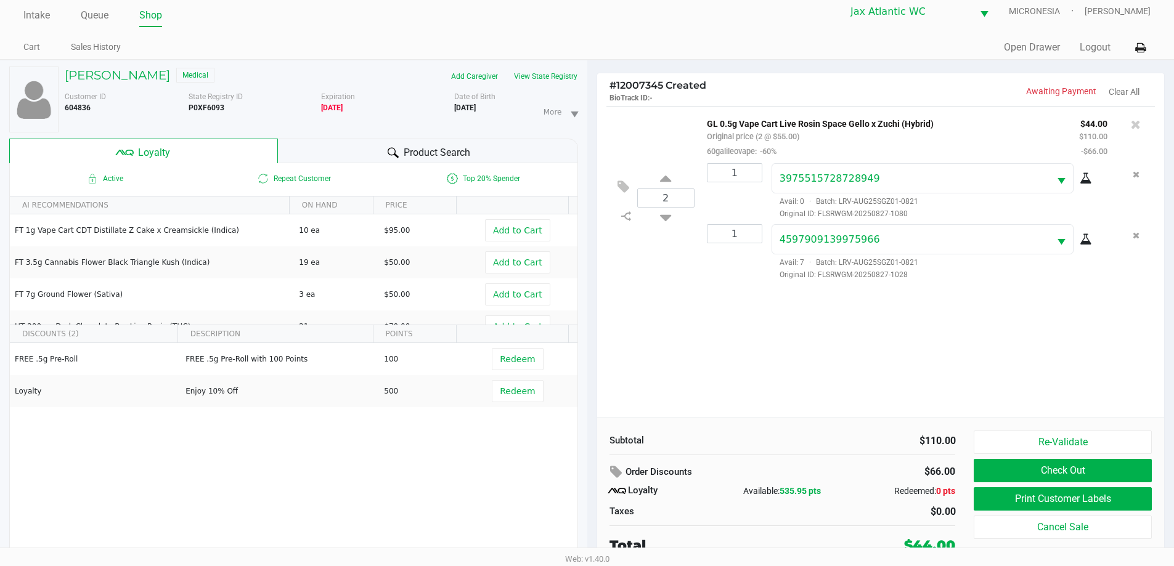
scroll to position [13, 0]
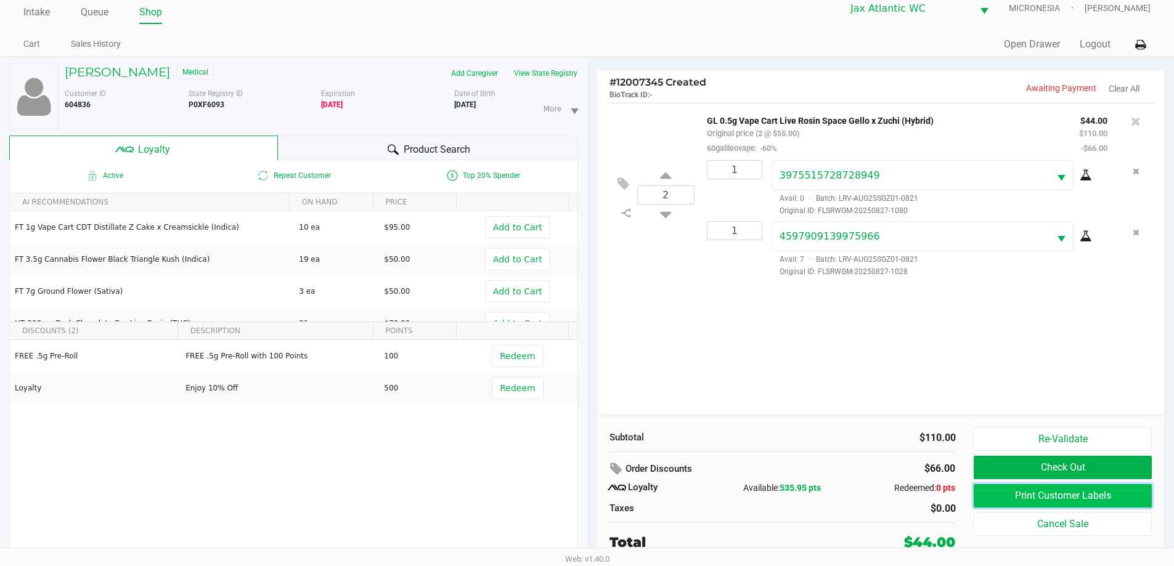
click at [1002, 493] on button "Print Customer Labels" at bounding box center [1062, 495] width 177 height 23
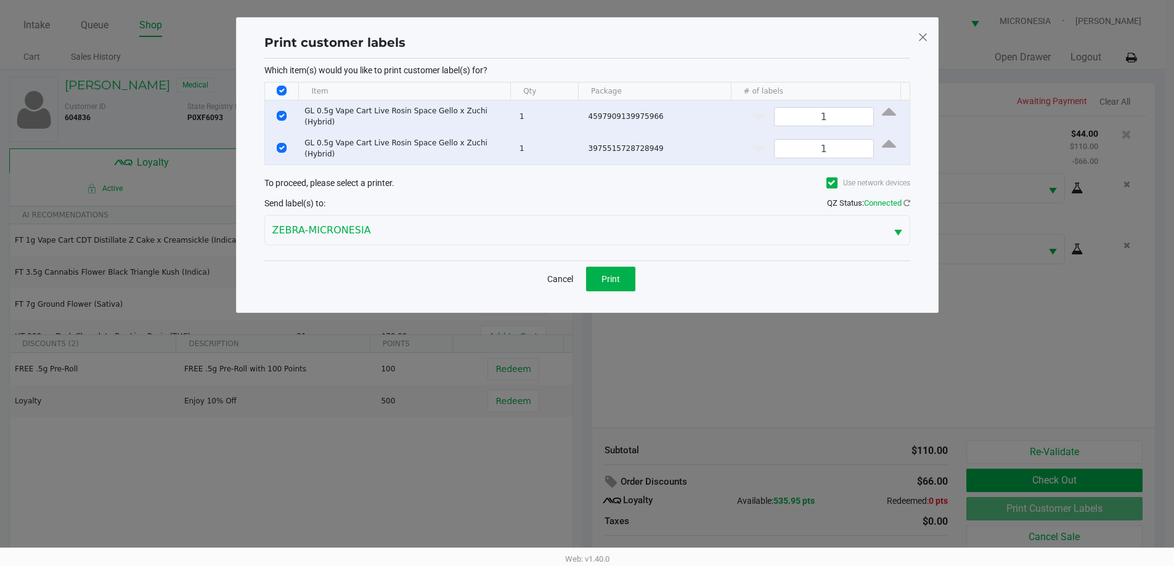
scroll to position [0, 0]
drag, startPoint x: 625, startPoint y: 277, endPoint x: 707, endPoint y: 298, distance: 84.1
click at [627, 277] on button "Print" at bounding box center [614, 279] width 49 height 25
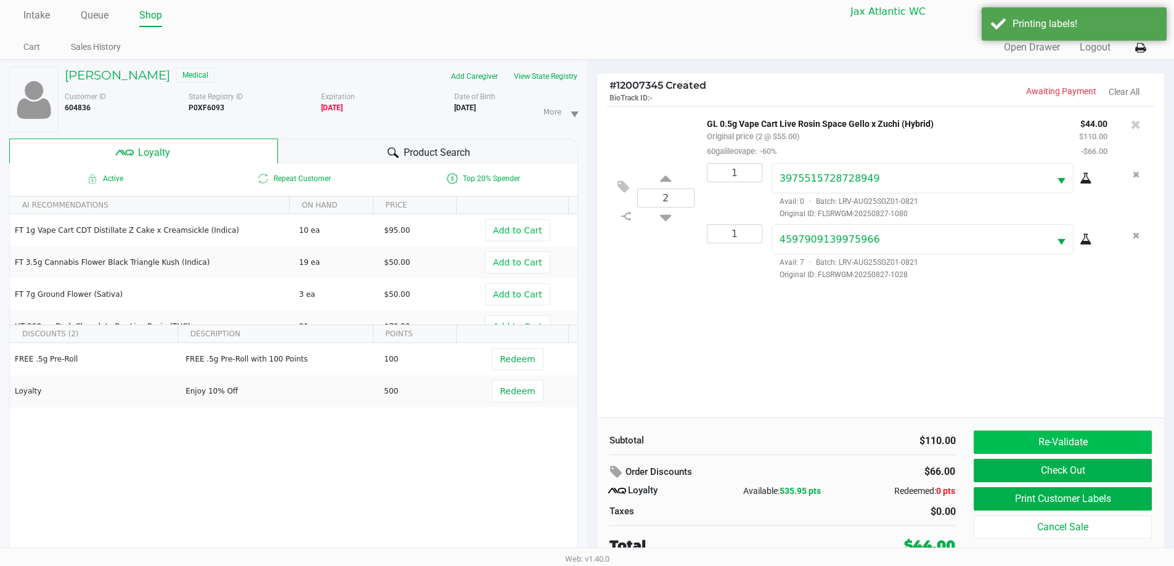
scroll to position [13, 0]
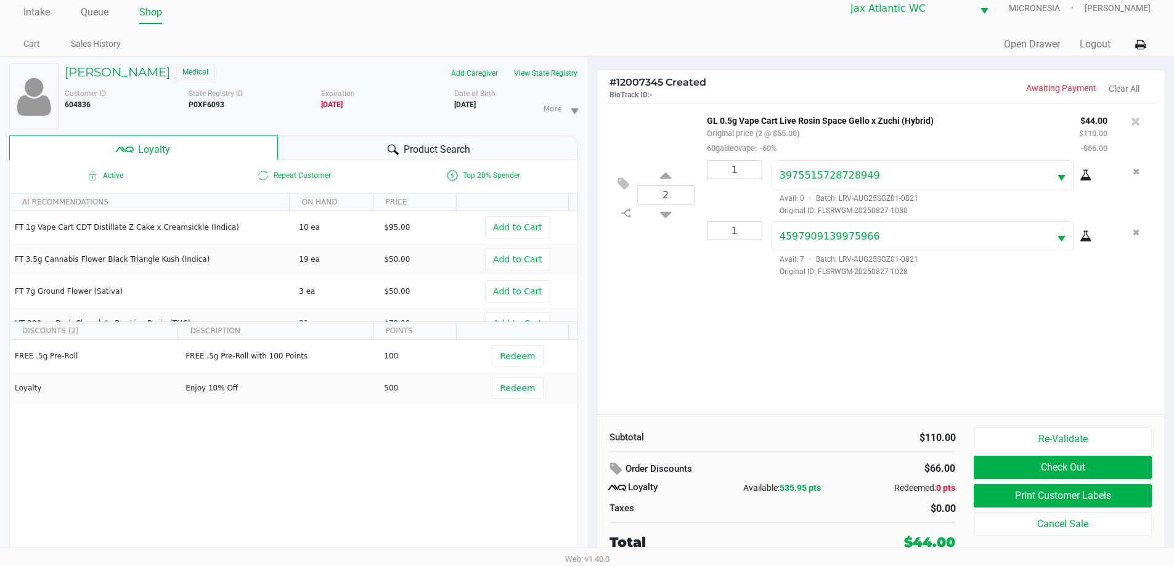
click at [1018, 453] on div "Re-Validate Check Out Print Customer Labels Cancel Sale" at bounding box center [1067, 490] width 187 height 125
click at [1015, 461] on button "Check Out" at bounding box center [1062, 467] width 177 height 23
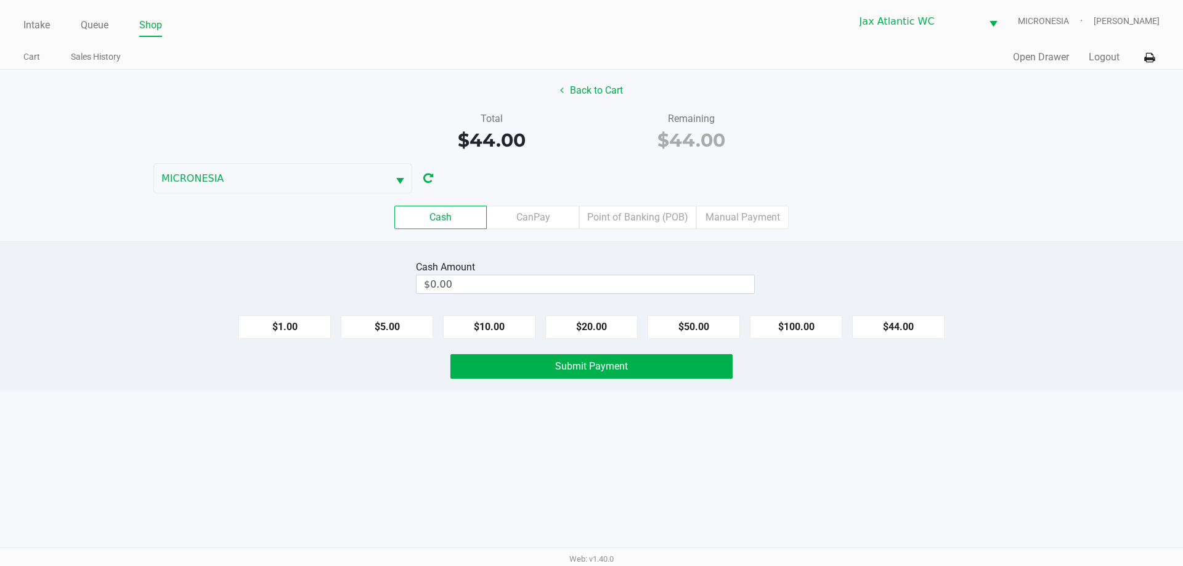
drag, startPoint x: 902, startPoint y: 322, endPoint x: 808, endPoint y: 353, distance: 98.6
click at [902, 323] on button "$44.00" at bounding box center [898, 326] width 92 height 23
type input "$44.00"
click at [691, 365] on button "Submit Payment" at bounding box center [591, 366] width 282 height 25
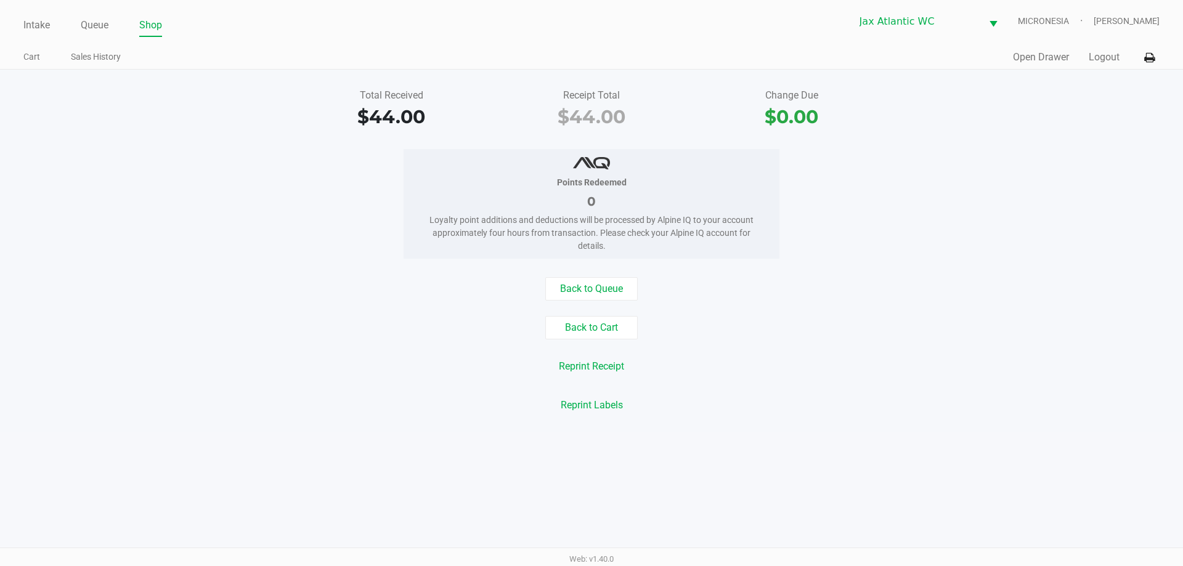
drag, startPoint x: 41, startPoint y: 28, endPoint x: 61, endPoint y: 27, distance: 19.7
click at [41, 28] on link "Intake" at bounding box center [36, 25] width 26 height 17
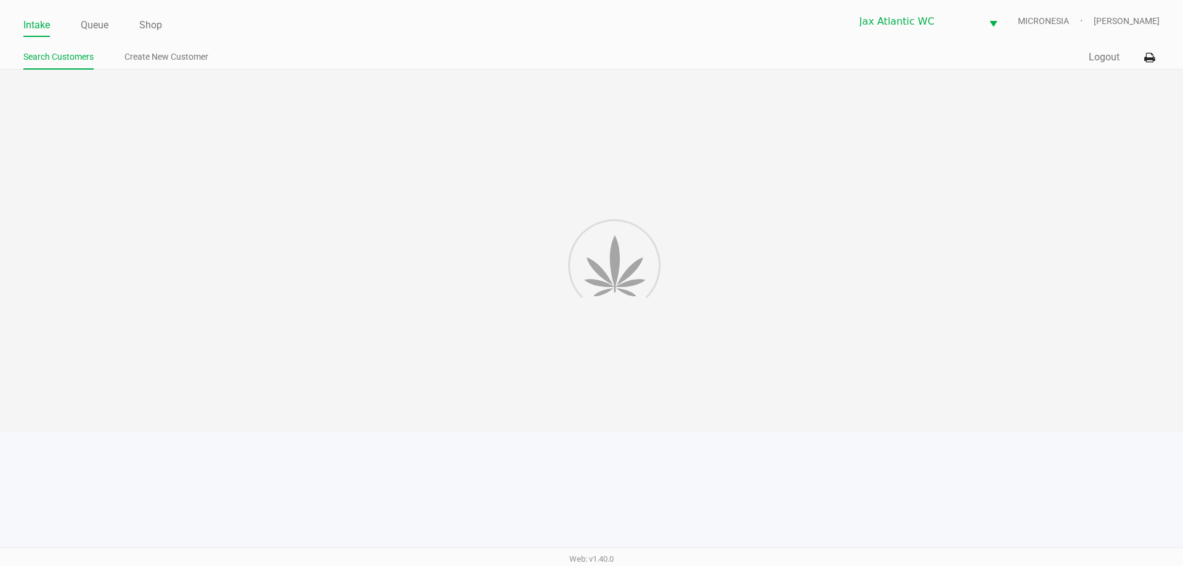
click at [222, 39] on div "Intake Queue Shop Jax Atlantic WC MICRONESIA Shiro Faulk Search Customers Creat…" at bounding box center [591, 35] width 1183 height 70
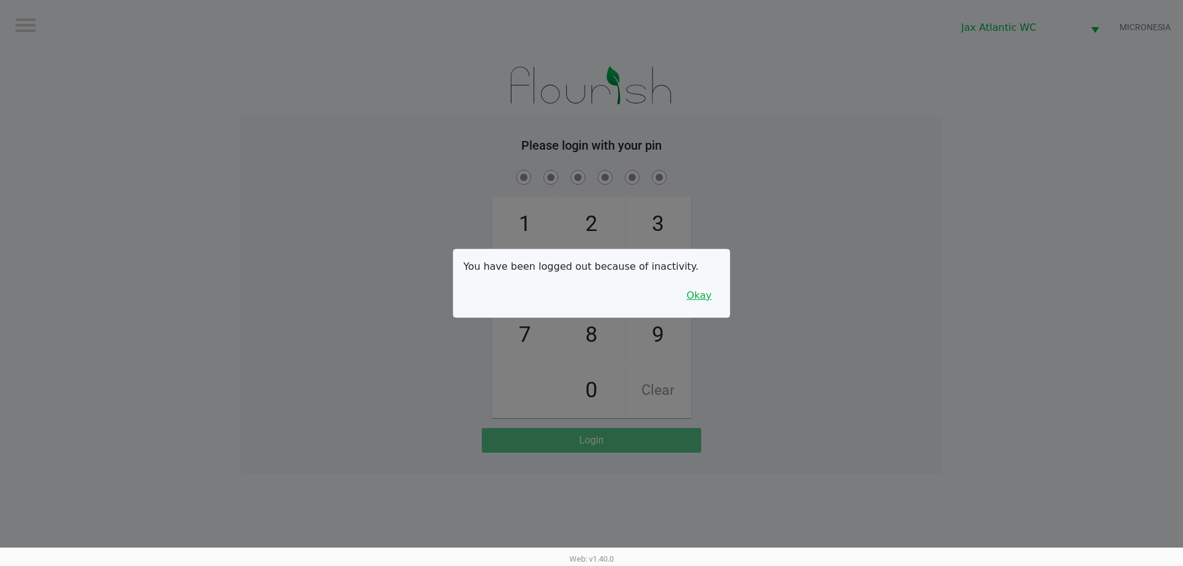
click at [689, 295] on button "Okay" at bounding box center [698, 295] width 41 height 23
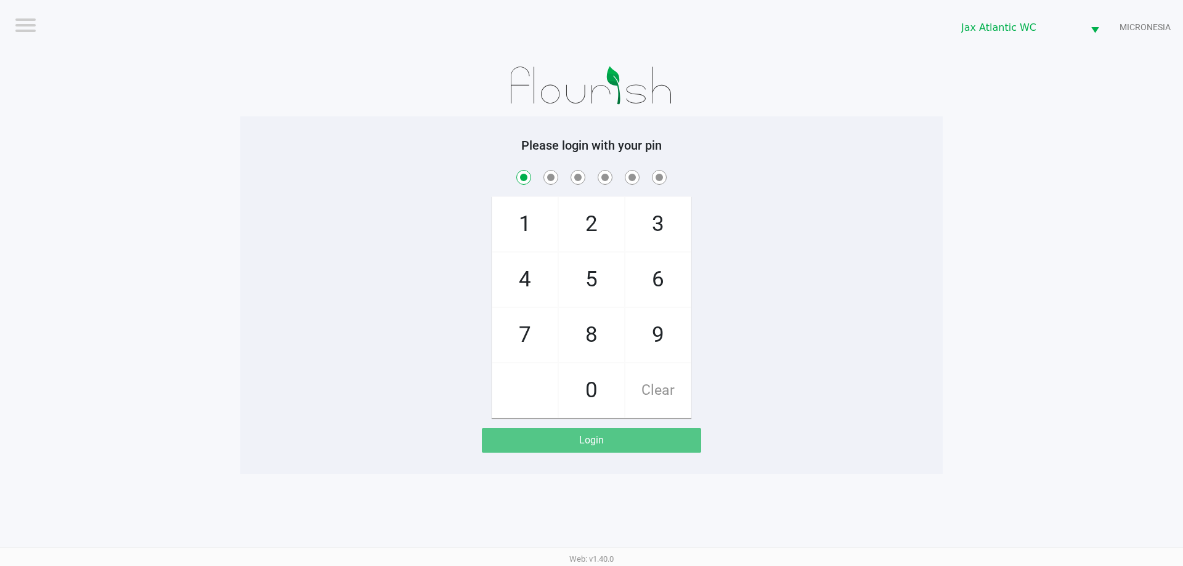
checkbox input "true"
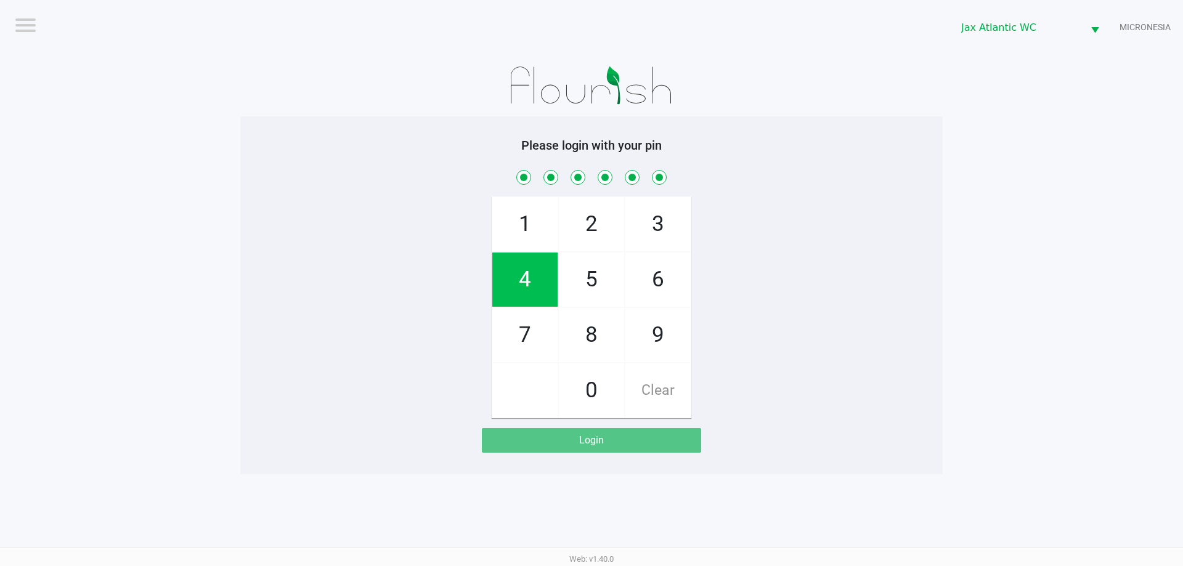
checkbox input "true"
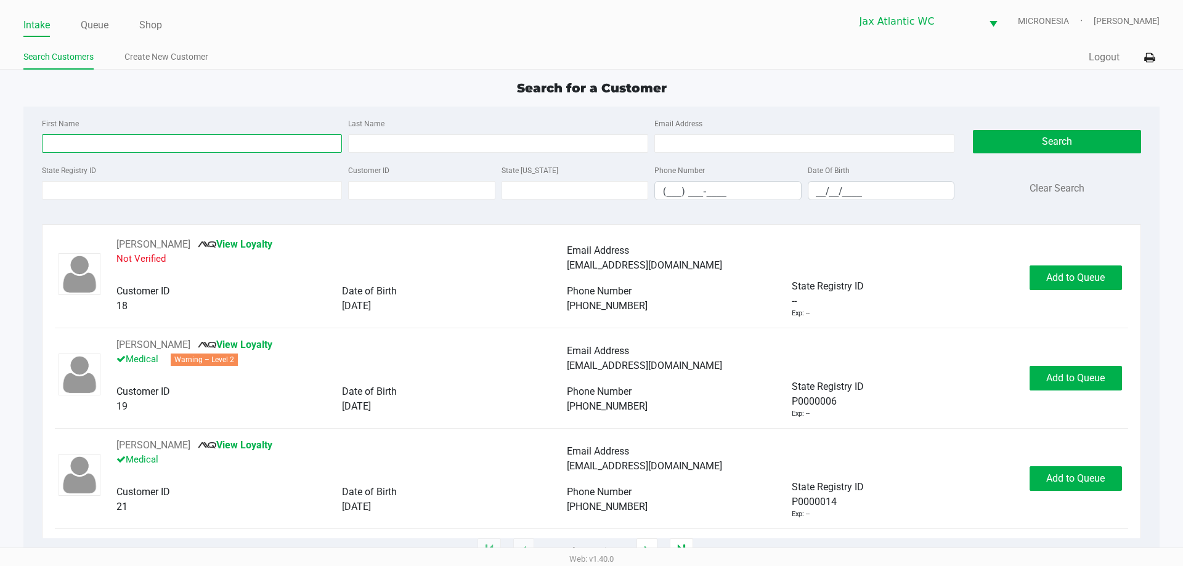
click at [200, 136] on input "First Name" at bounding box center [192, 143] width 300 height 18
type input "paul"
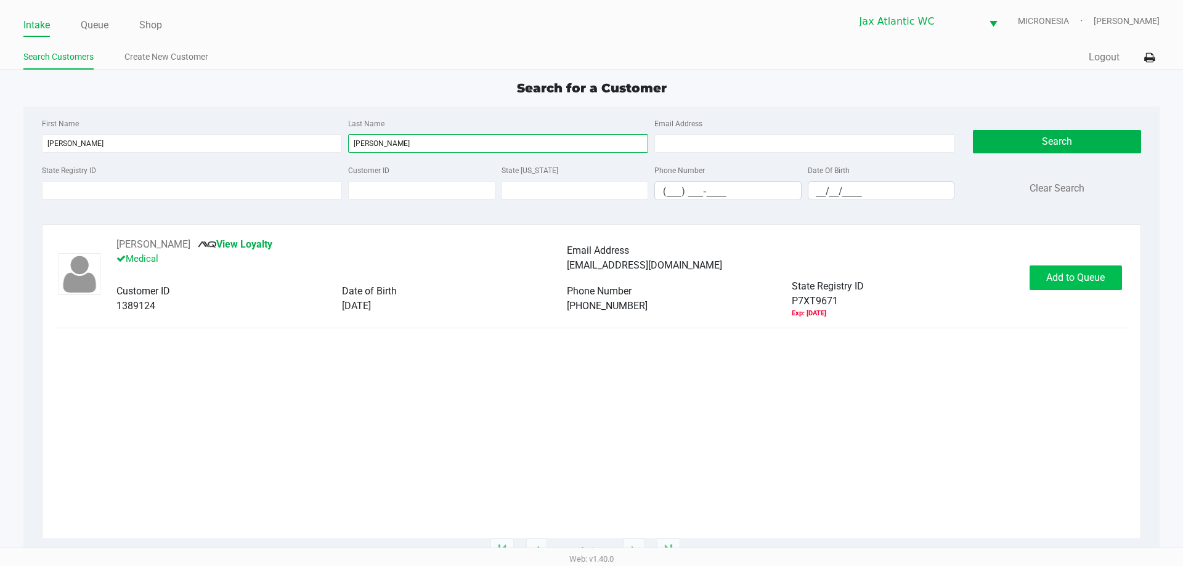
type input "Rozales"
click at [1104, 283] on button "Add to Queue" at bounding box center [1076, 278] width 92 height 25
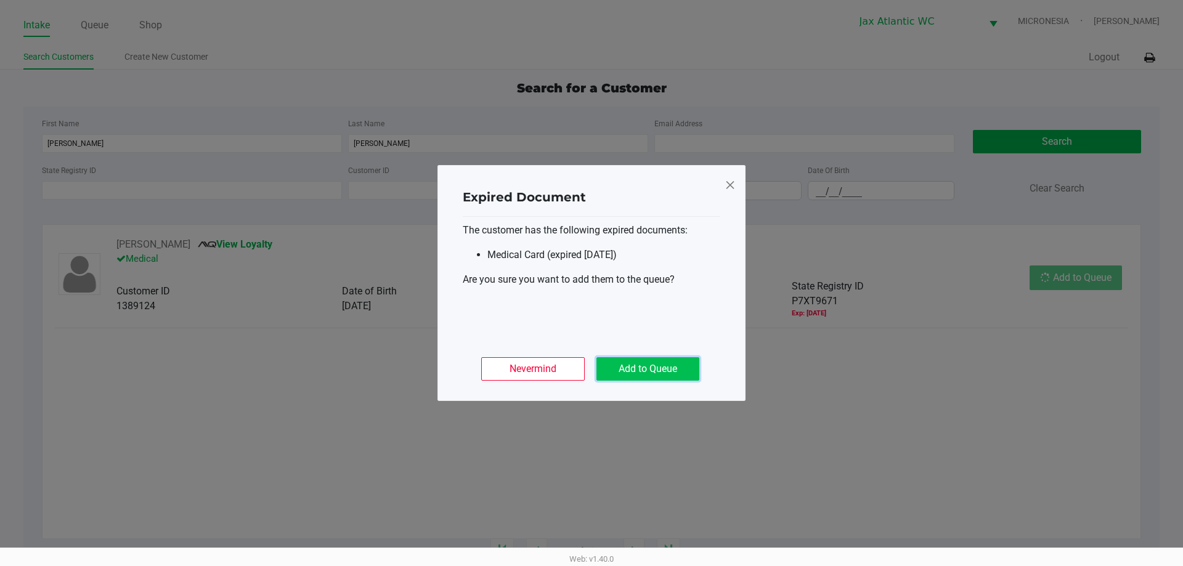
click at [664, 365] on button "Add to Queue" at bounding box center [647, 368] width 103 height 23
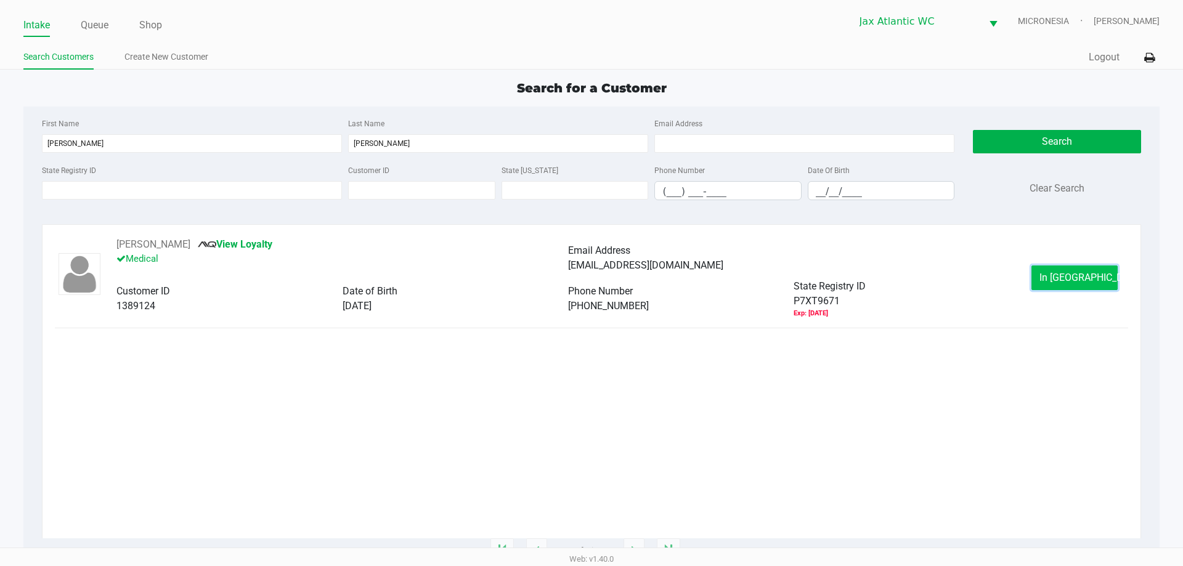
click at [1063, 279] on span "In Queue" at bounding box center [1091, 278] width 104 height 12
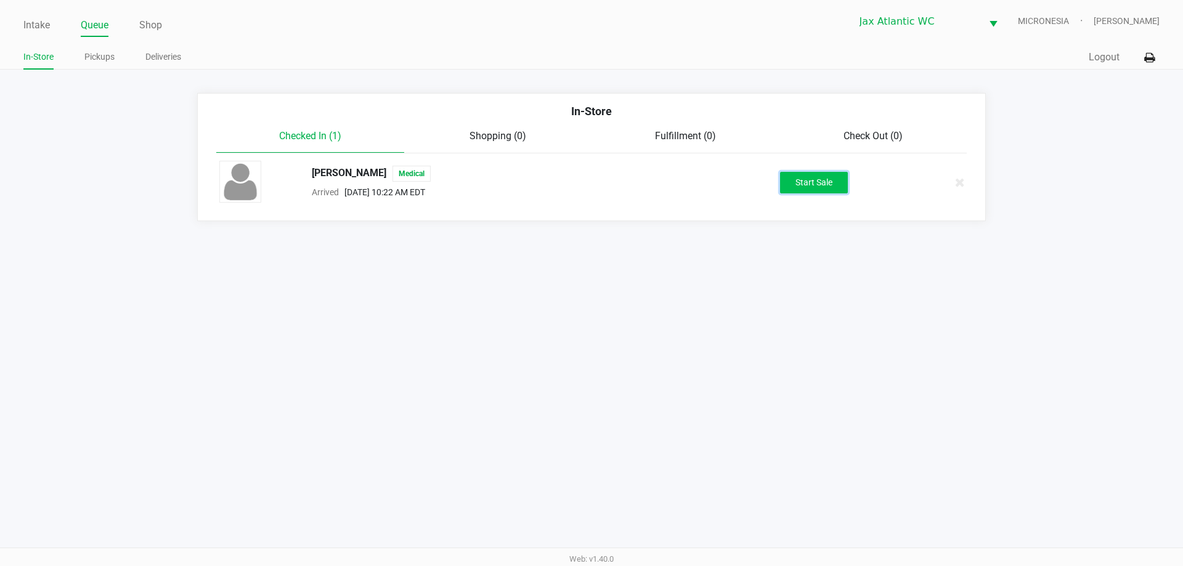
click at [832, 172] on button "Start Sale" at bounding box center [814, 183] width 68 height 22
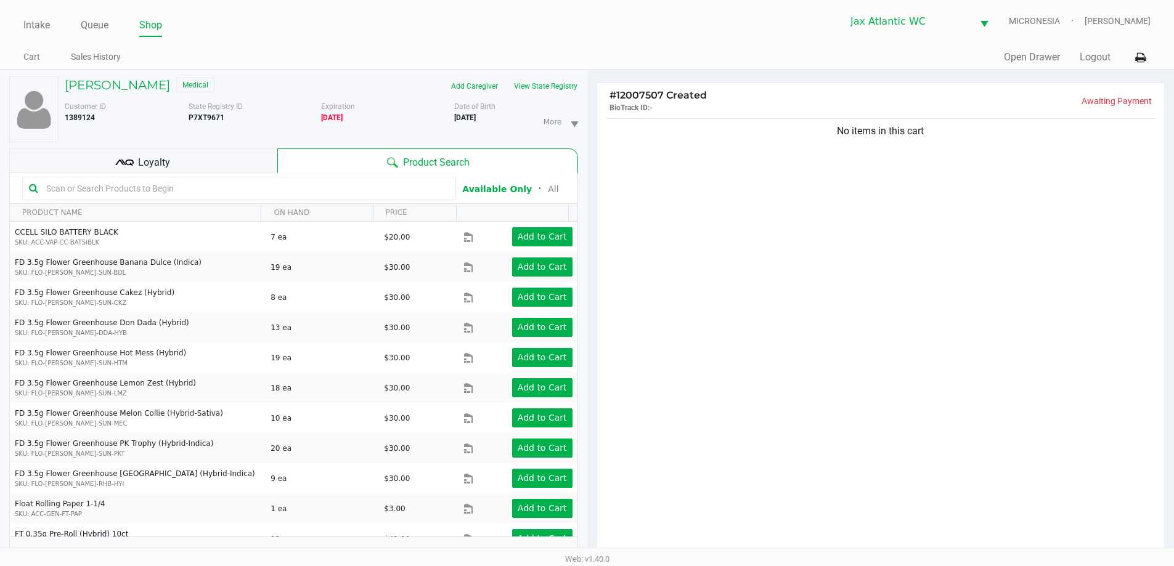
click at [625, 63] on div "Quick Sale Open Drawer Logout" at bounding box center [868, 57] width 563 height 23
click at [30, 20] on link "Intake" at bounding box center [36, 25] width 26 height 17
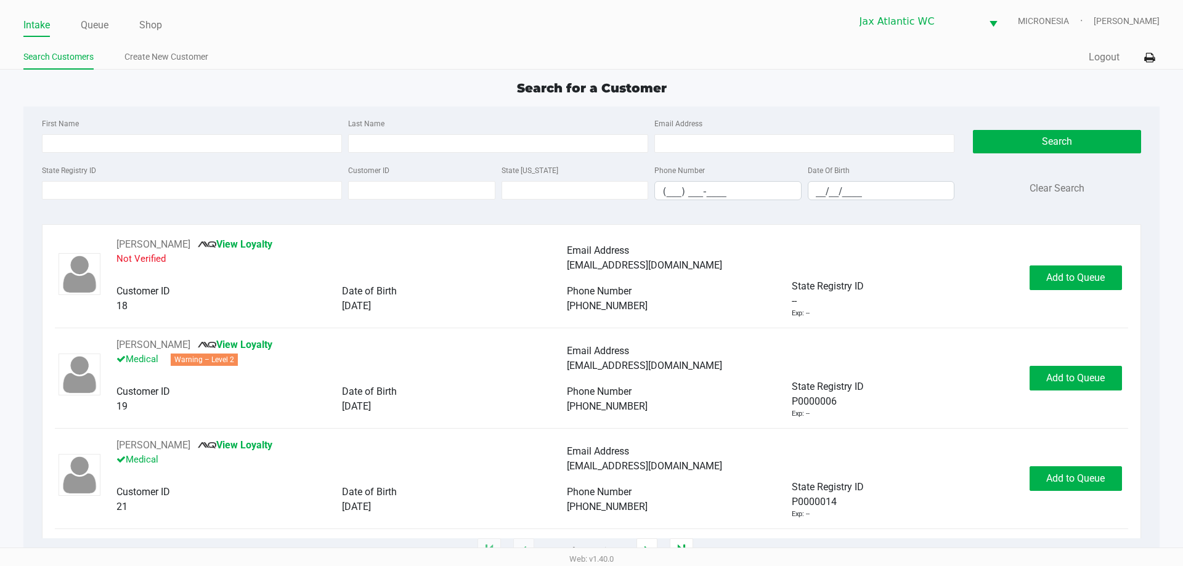
click at [445, 39] on div "Intake Queue Shop Jax Atlantic WC MICRONESIA Shiro Faulk Search Customers Creat…" at bounding box center [591, 35] width 1183 height 70
click at [274, 189] on input "State Registry ID" at bounding box center [192, 190] width 300 height 18
click at [282, 192] on input "State Registry ID" at bounding box center [192, 190] width 300 height 18
click at [471, 108] on div "First Name Last Name Email Address State Registry ID Customer ID State ID Phone…" at bounding box center [591, 163] width 1117 height 113
click at [274, 188] on input "State Registry ID" at bounding box center [192, 190] width 300 height 18
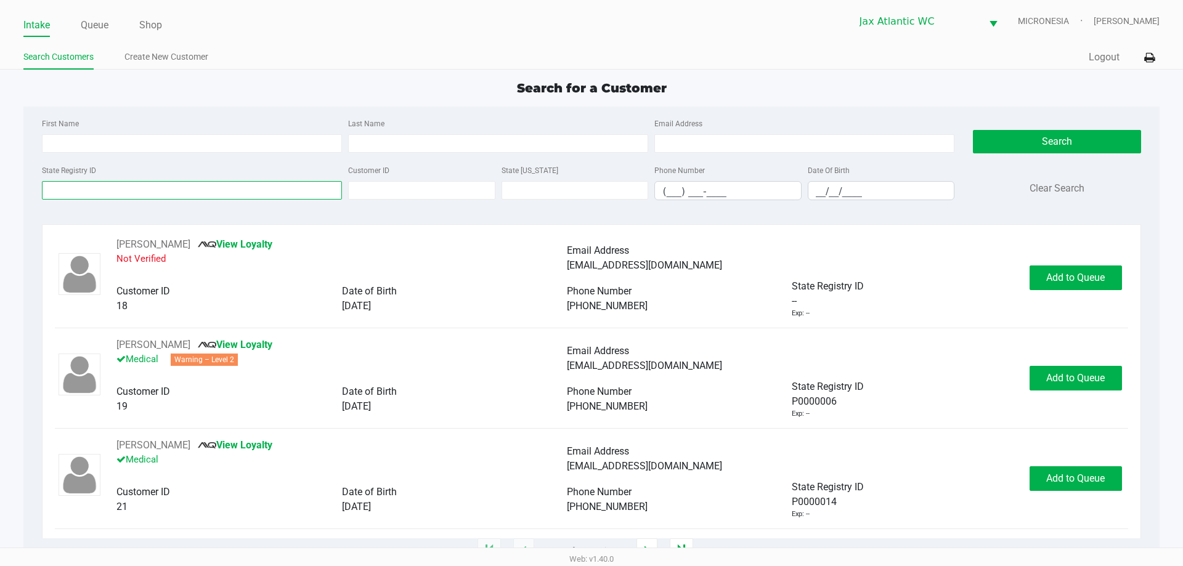
click at [261, 184] on input "State Registry ID" at bounding box center [192, 190] width 300 height 18
click at [249, 89] on div "Search for a Customer" at bounding box center [591, 88] width 1154 height 18
type input "TINDEL"
type input "GARRISON"
type input "07/16/1994"
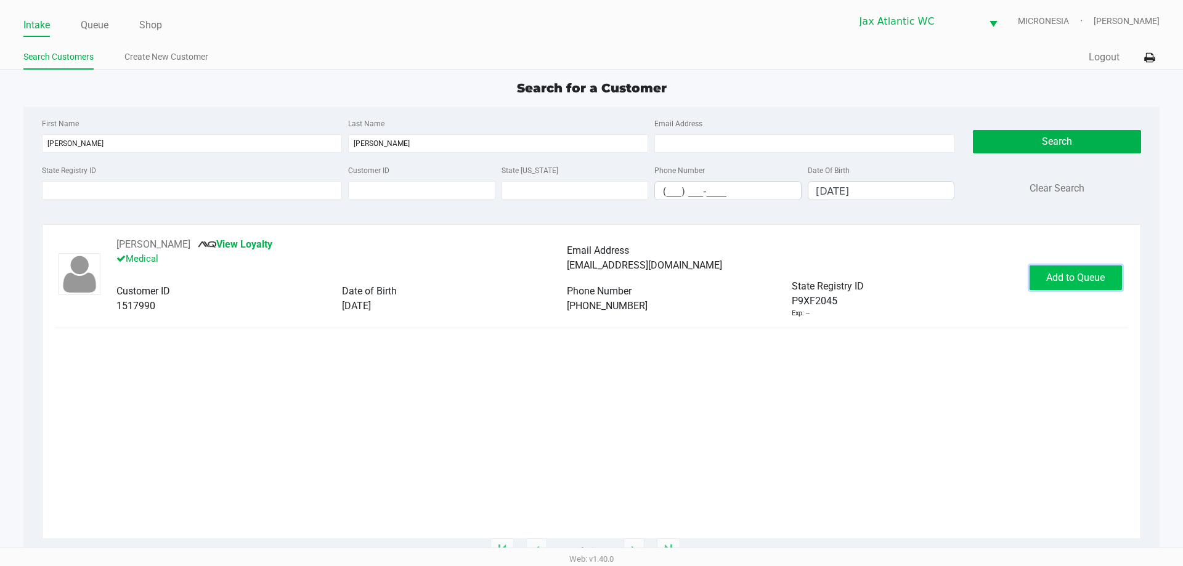
click at [1097, 283] on button "Add to Queue" at bounding box center [1076, 278] width 92 height 25
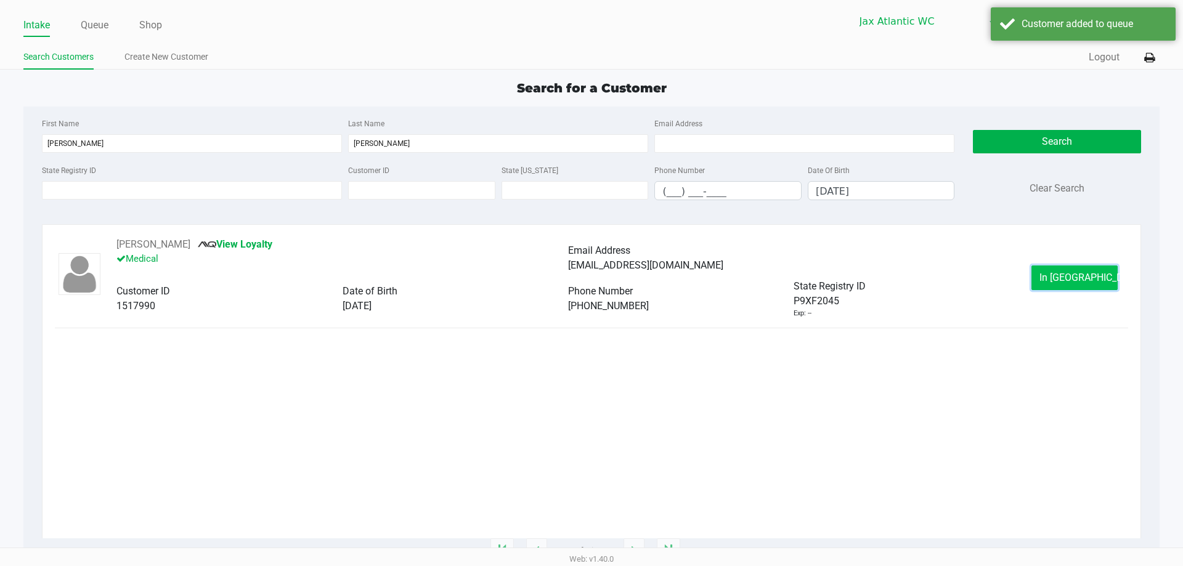
click at [1040, 279] on button "In Queue" at bounding box center [1074, 278] width 86 height 25
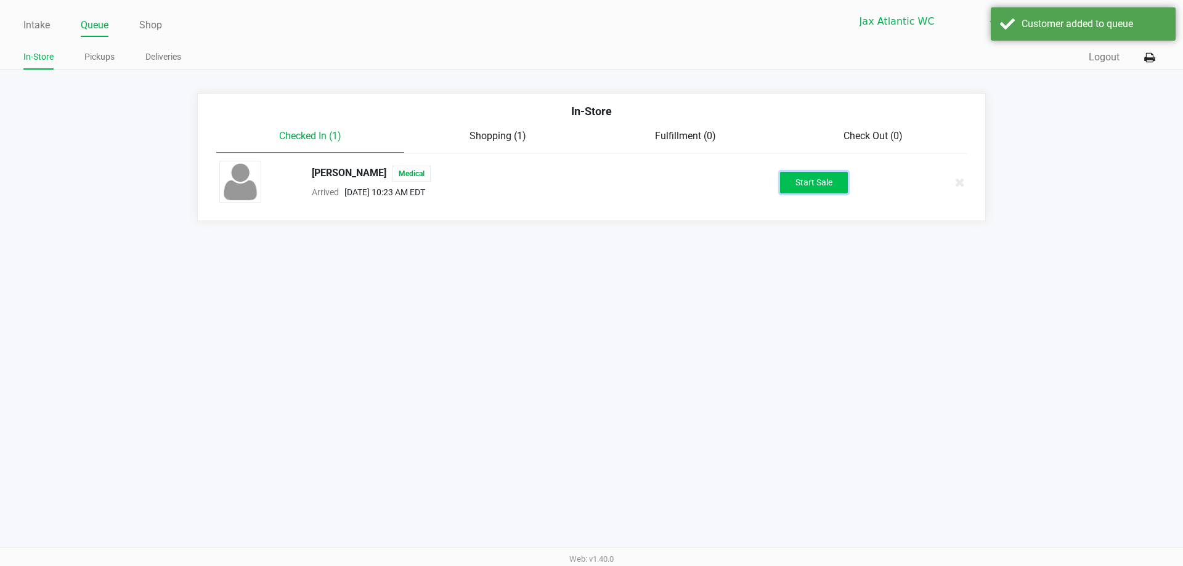
click at [808, 191] on button "Start Sale" at bounding box center [814, 183] width 68 height 22
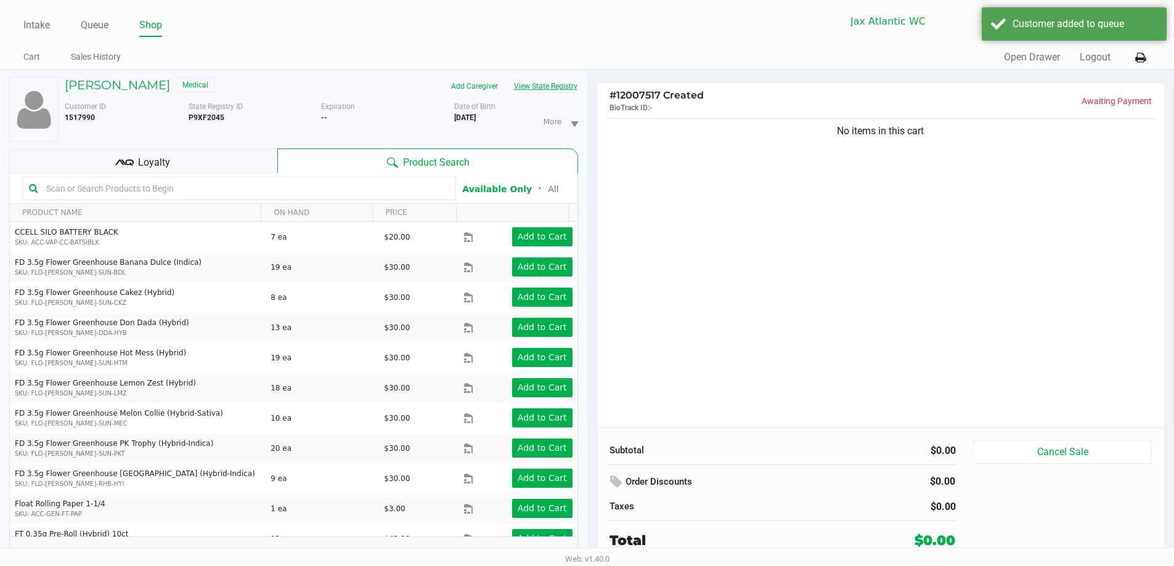
click at [535, 79] on button "View State Registry" at bounding box center [542, 86] width 72 height 20
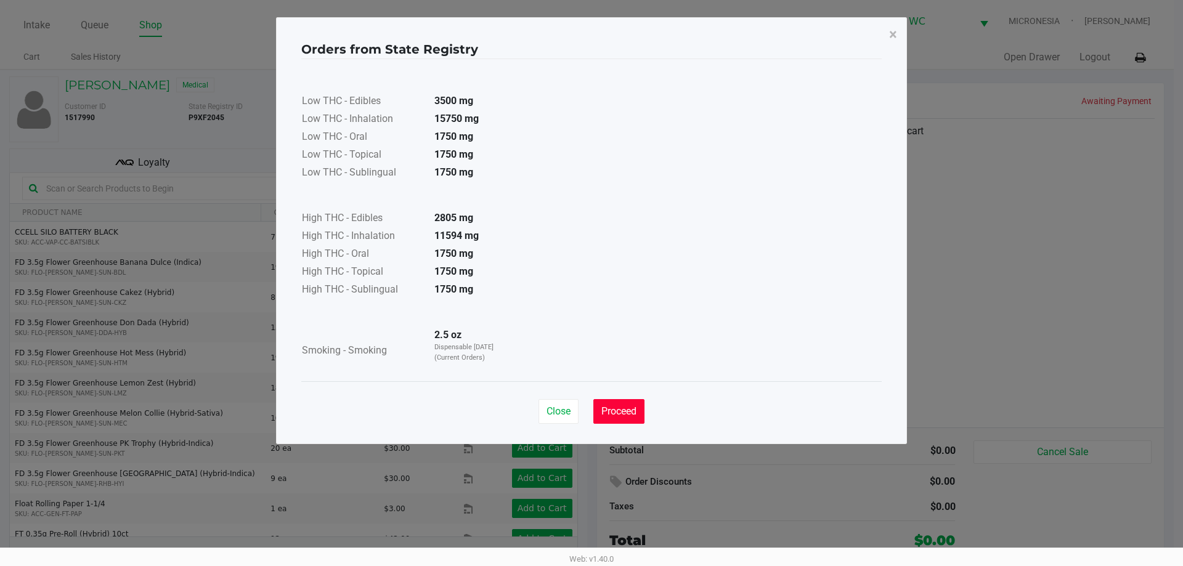
click at [611, 415] on span "Proceed" at bounding box center [618, 411] width 35 height 12
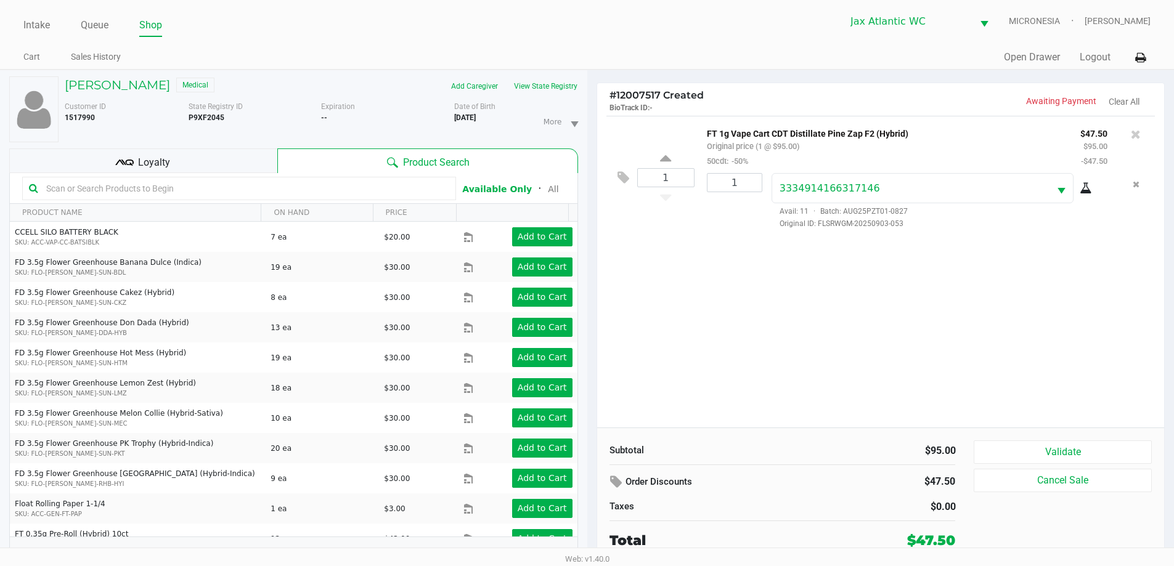
click at [609, 77] on div "# 12007517 Created BioTrack ID: - Awaiting Payment Clear All 1 FT 1g Vape Cart …" at bounding box center [880, 324] width 587 height 509
click at [654, 266] on div "1 FT 1g Vape Cart CDT Distillate Pine Zap F2 (Hybrid) Original price (1 @ $95.0…" at bounding box center [880, 272] width 567 height 312
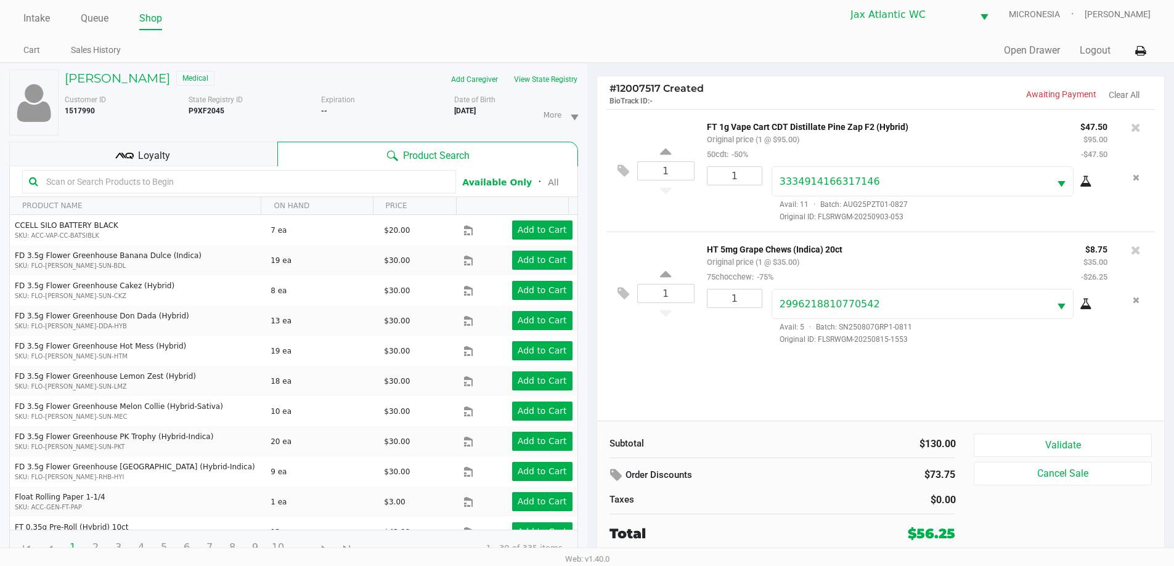
scroll to position [13, 0]
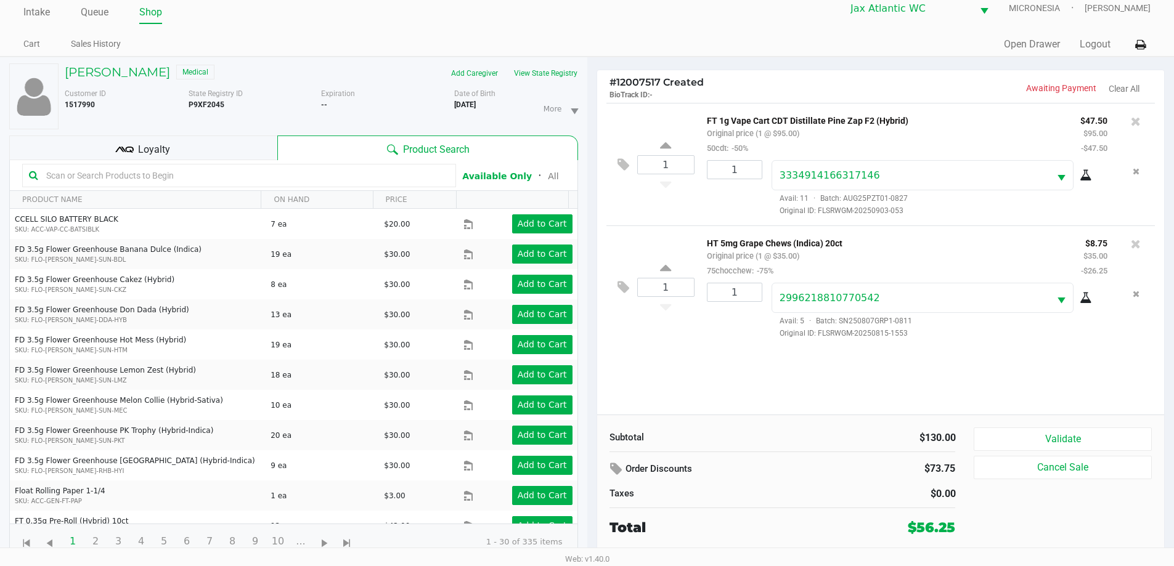
click at [241, 138] on div "Loyalty" at bounding box center [143, 148] width 268 height 25
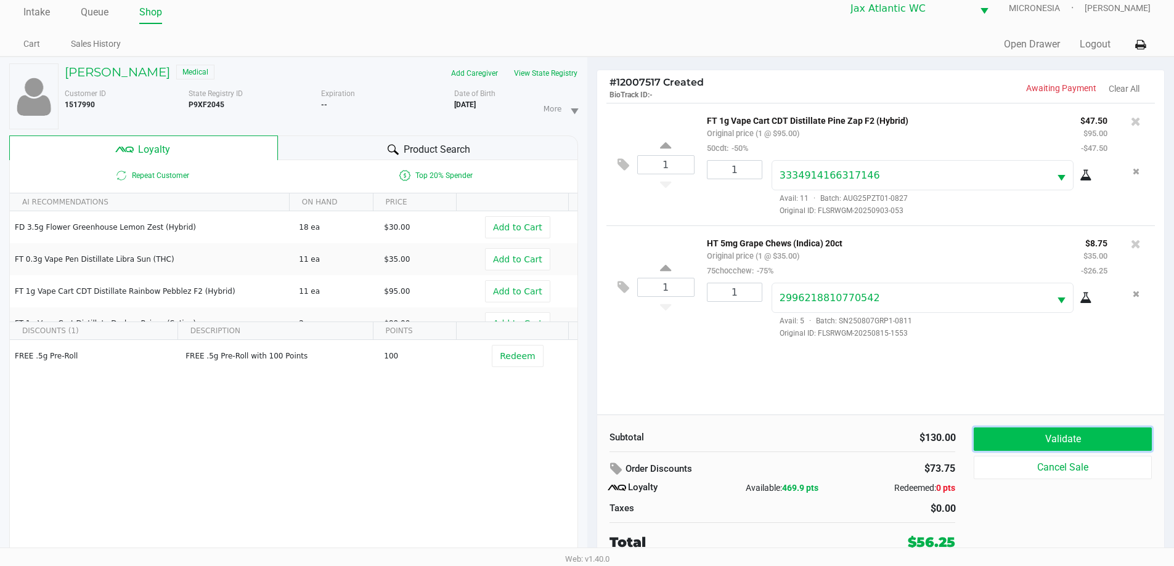
click at [1030, 445] on button "Validate" at bounding box center [1062, 439] width 177 height 23
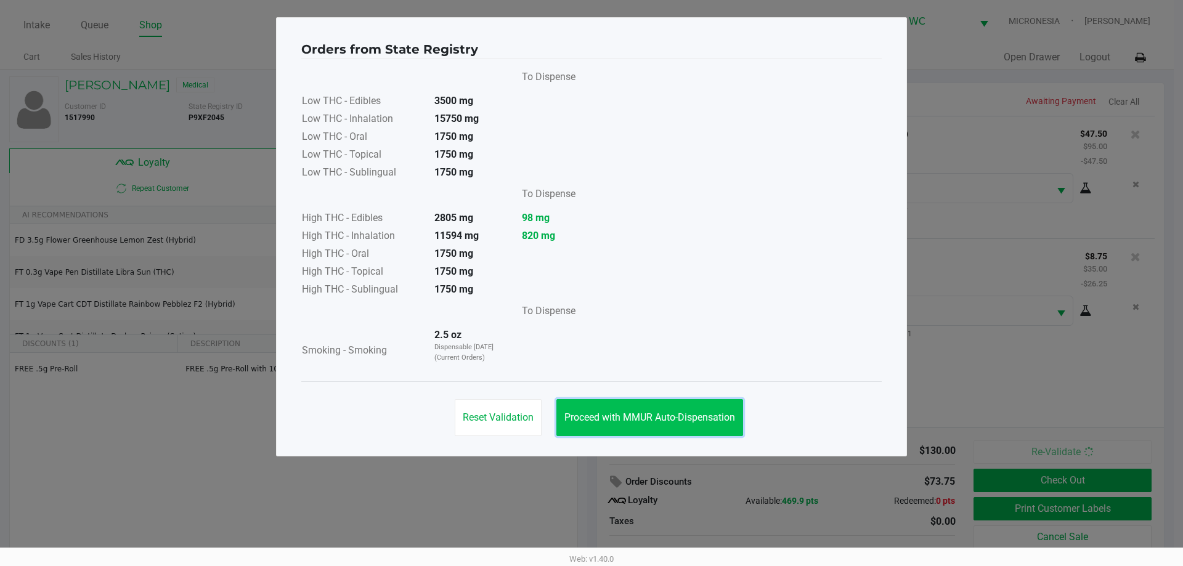
click at [675, 403] on button "Proceed with MMUR Auto-Dispensation" at bounding box center [649, 417] width 187 height 37
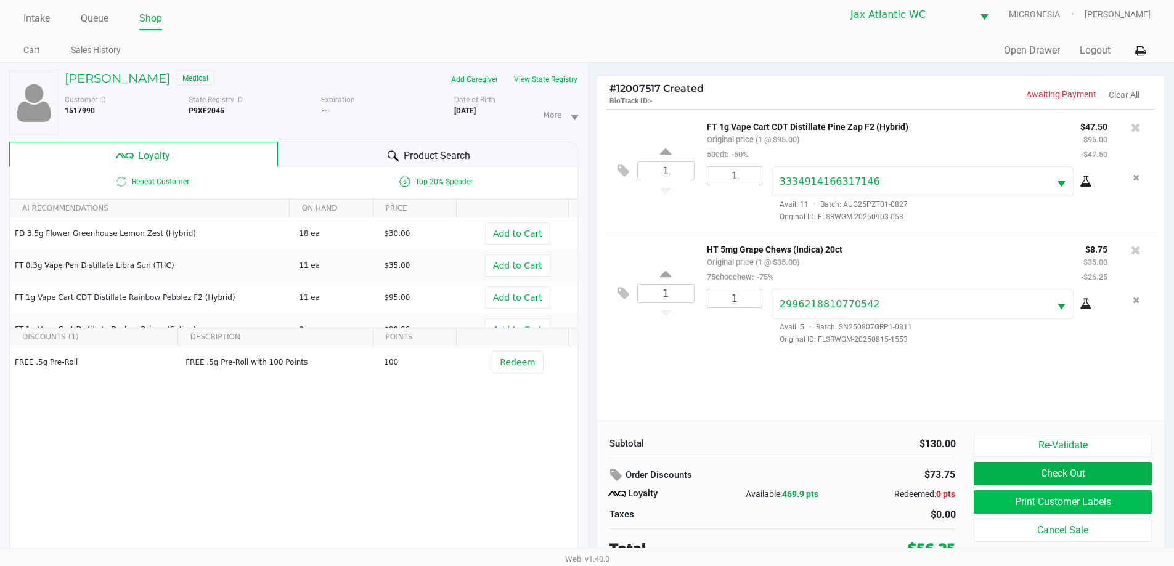
scroll to position [13, 0]
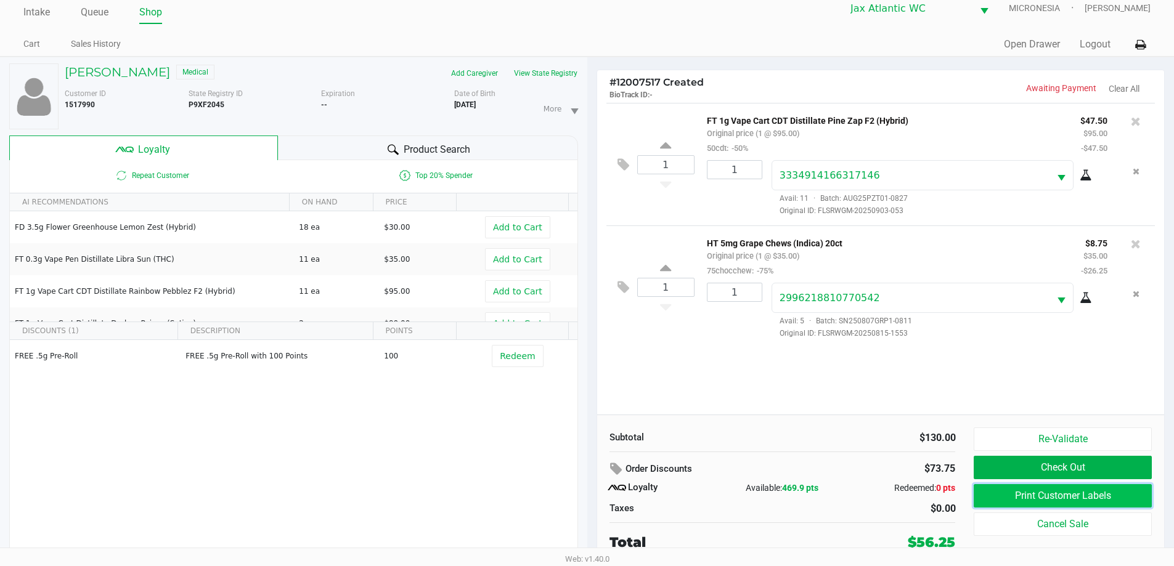
click at [1027, 497] on button "Print Customer Labels" at bounding box center [1062, 495] width 177 height 23
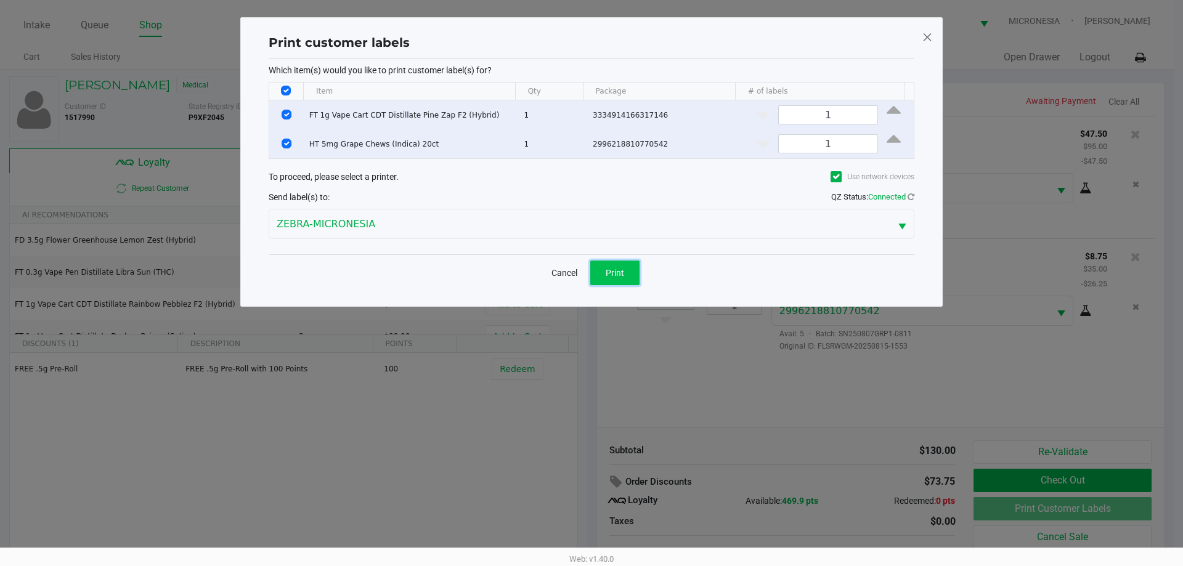
drag, startPoint x: 609, startPoint y: 272, endPoint x: 686, endPoint y: 299, distance: 82.2
click at [609, 272] on span "Print" at bounding box center [615, 273] width 18 height 10
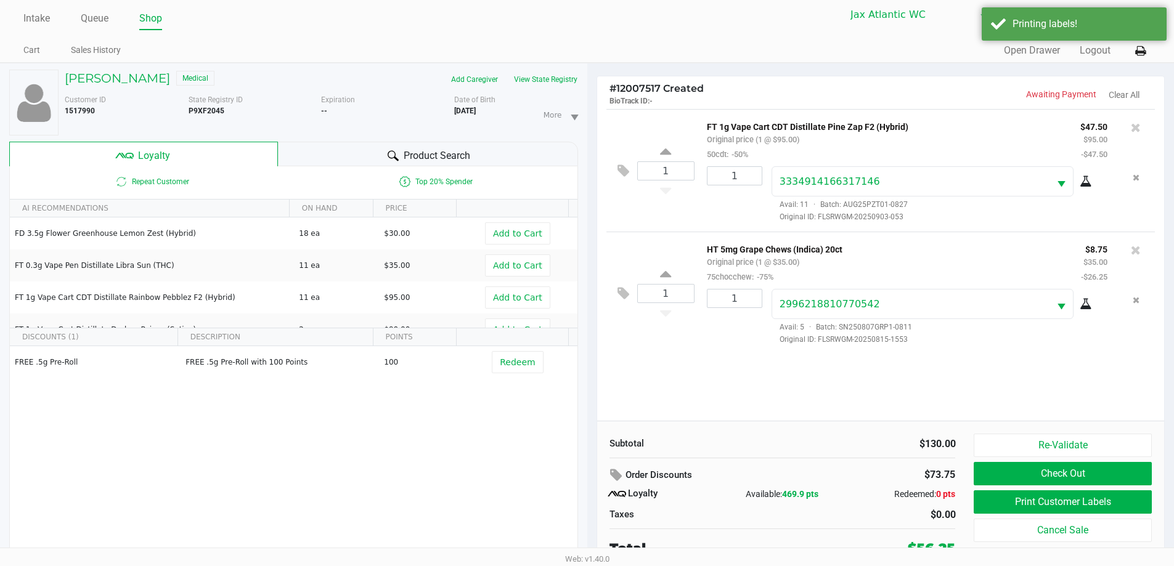
scroll to position [13, 0]
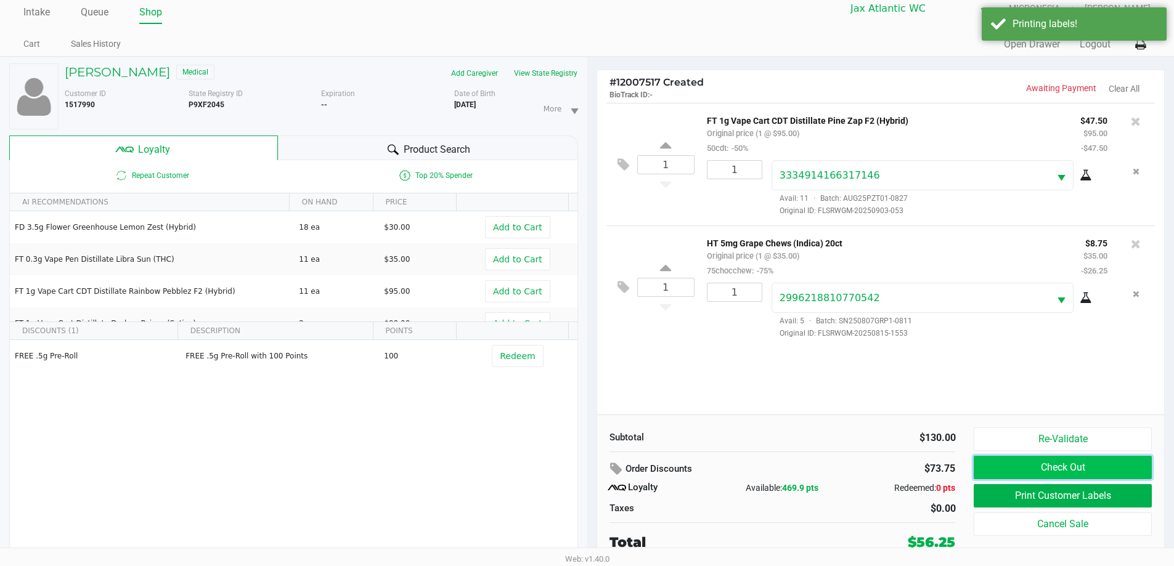
click at [981, 468] on button "Check Out" at bounding box center [1062, 467] width 177 height 23
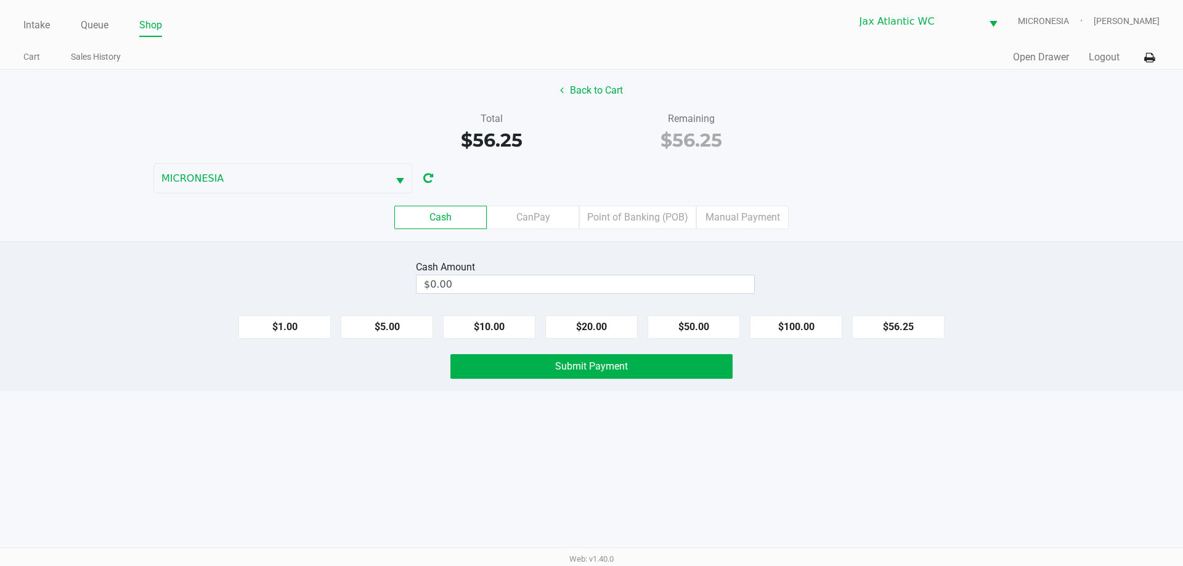
click at [683, 85] on div "Back to Cart" at bounding box center [591, 90] width 1201 height 23
click at [665, 328] on button "$50.00" at bounding box center [694, 326] width 92 height 23
click at [535, 325] on button "$10.00" at bounding box center [489, 326] width 92 height 23
type input "$60.00"
click at [677, 375] on button "Submit Payment" at bounding box center [591, 366] width 282 height 25
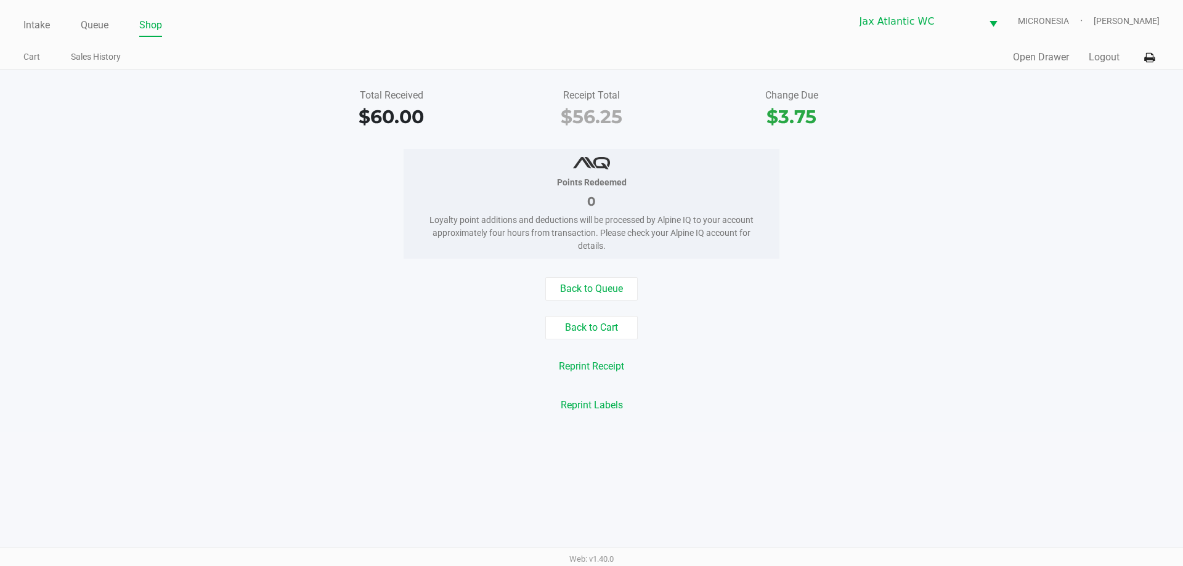
drag, startPoint x: 187, startPoint y: 47, endPoint x: 170, endPoint y: 47, distance: 16.6
click at [185, 46] on div "Cart Sales History" at bounding box center [307, 57] width 568 height 23
click at [36, 22] on link "Intake" at bounding box center [36, 25] width 26 height 17
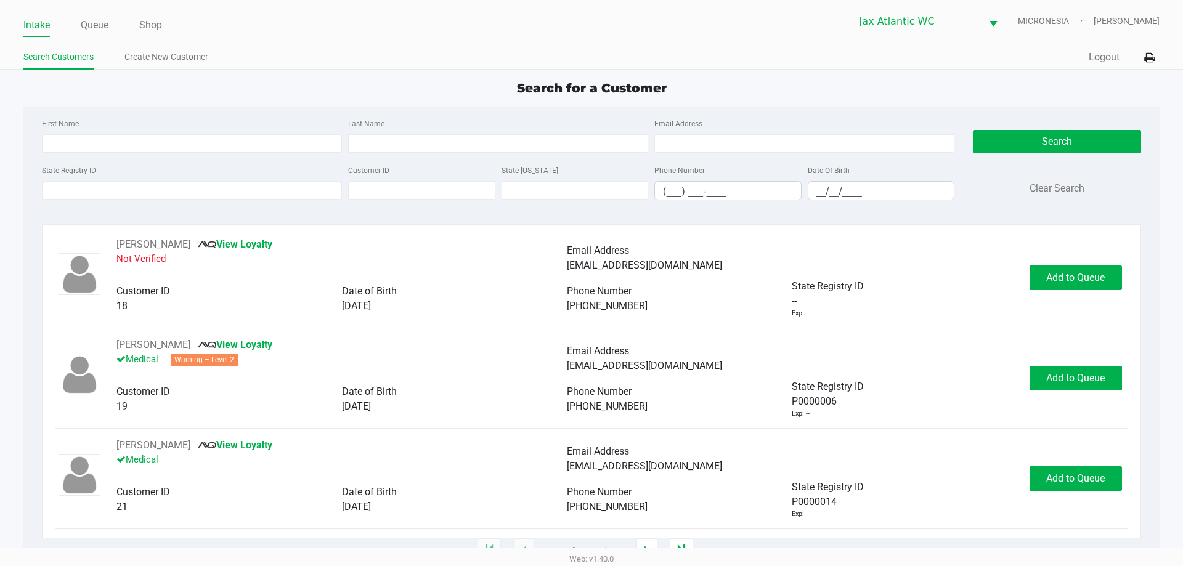
click at [438, 55] on ul "Search Customers Create New Customer" at bounding box center [307, 58] width 568 height 21
click at [263, 193] on input "State Registry ID" at bounding box center [192, 190] width 300 height 18
click at [98, 21] on link "Queue" at bounding box center [95, 25] width 28 height 17
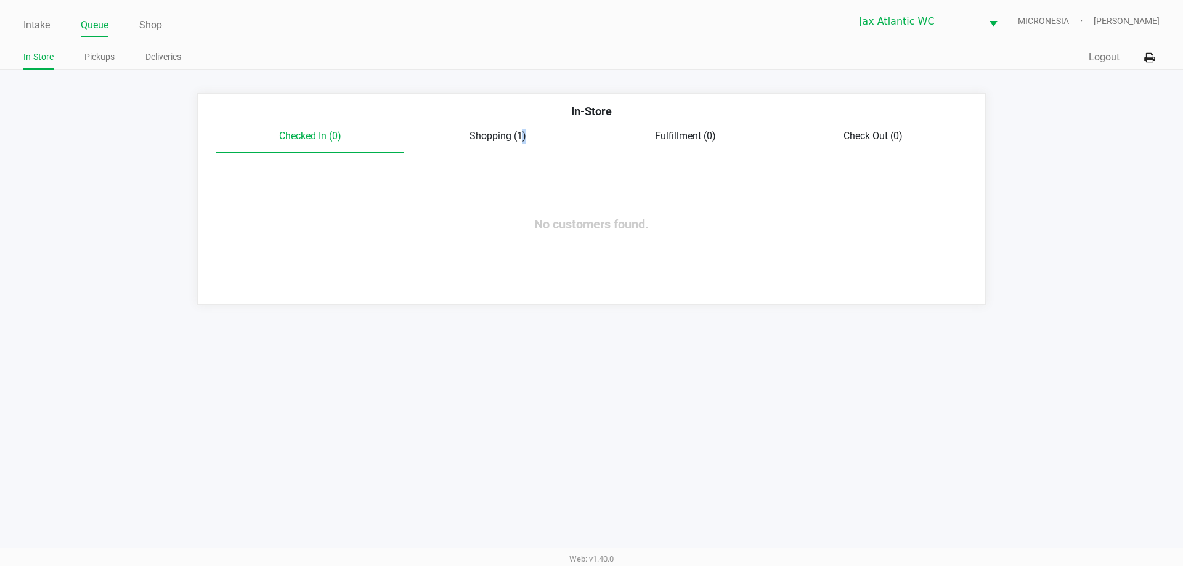
click at [519, 147] on div "Checked In (0) Shopping (1) Fulfillment (0) Check Out (0)" at bounding box center [591, 141] width 750 height 25
click at [497, 131] on span "Shopping (1)" at bounding box center [498, 136] width 57 height 12
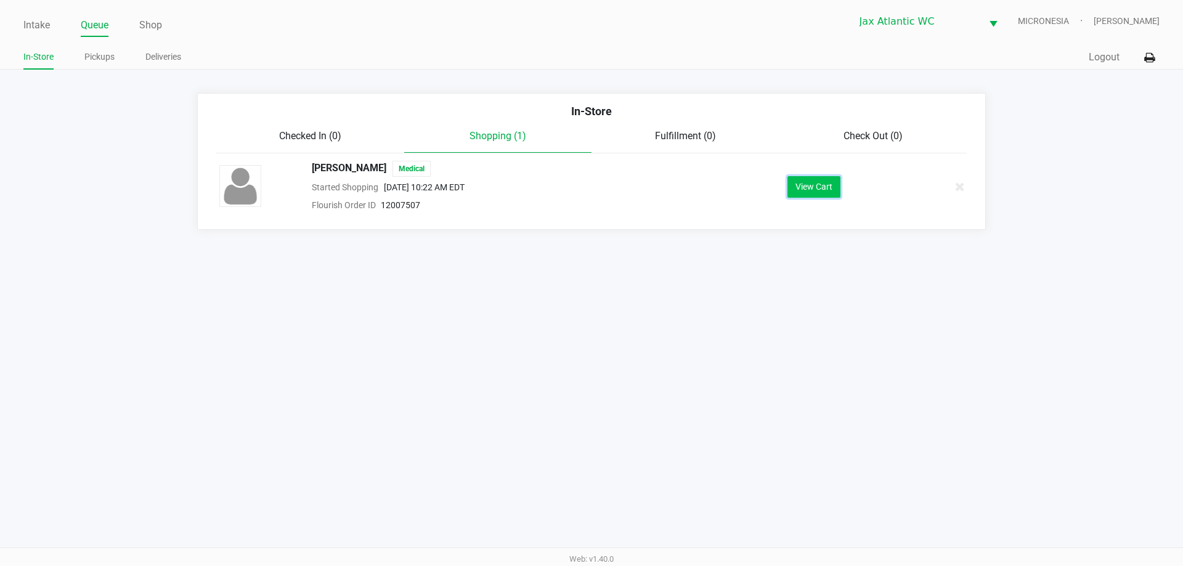
click at [804, 185] on button "View Cart" at bounding box center [813, 187] width 53 height 22
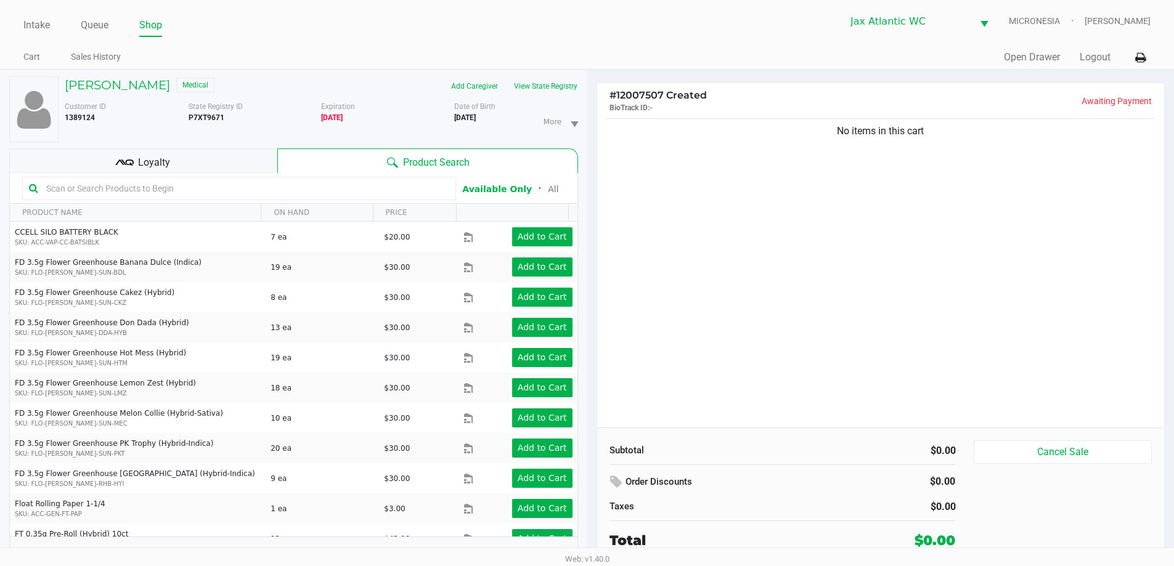
click at [588, 81] on div "# 12007507 Created BioTrack ID: - Awaiting Payment No items in this cart Subtot…" at bounding box center [880, 324] width 587 height 509
click at [393, 44] on div "Intake Queue Shop Jax Atlantic WC MICRONESIA Shiro Faulk Cart Sales History Qui…" at bounding box center [587, 35] width 1174 height 70
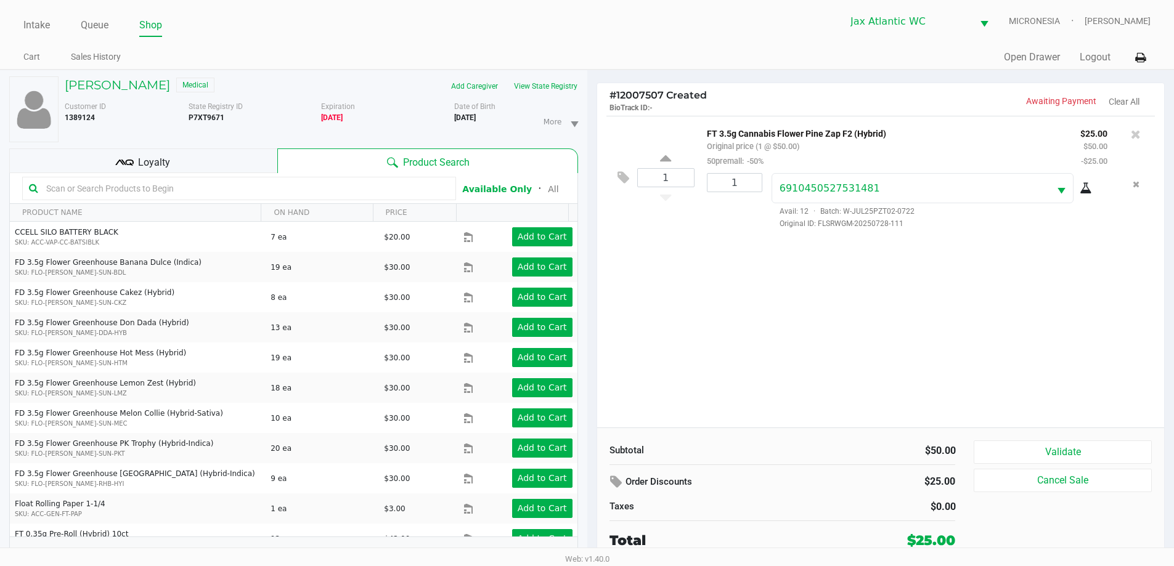
click at [134, 152] on div "Loyalty" at bounding box center [143, 160] width 268 height 25
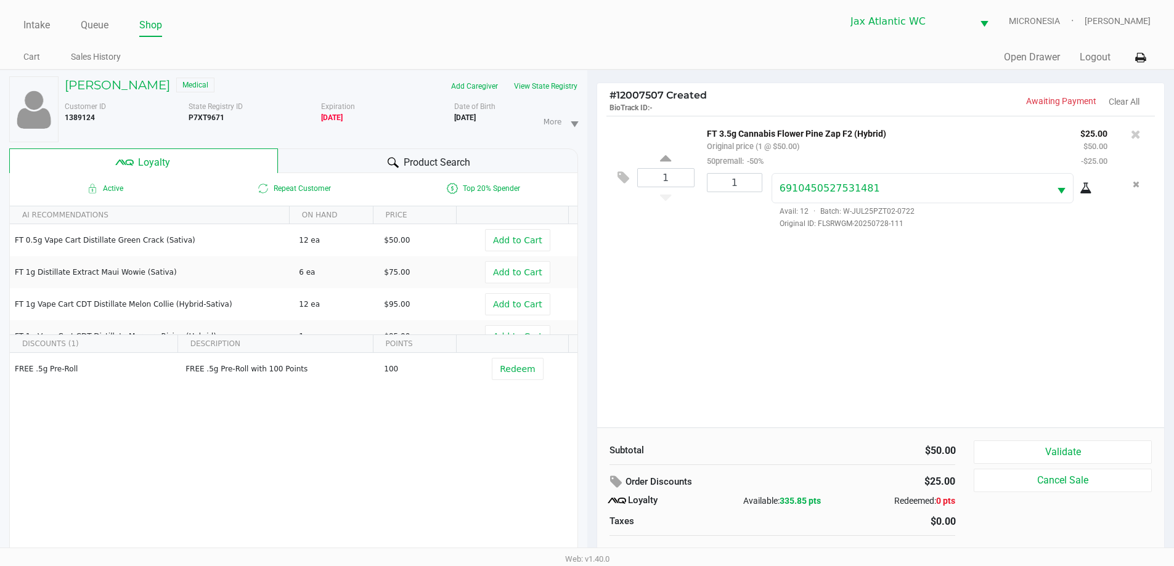
click at [568, 97] on div "Customer ID 1389124 State Registry ID P7XT9671 Expiration 01/16/2025 More Date …" at bounding box center [321, 119] width 532 height 46
click at [569, 86] on button "View State Registry" at bounding box center [542, 86] width 72 height 20
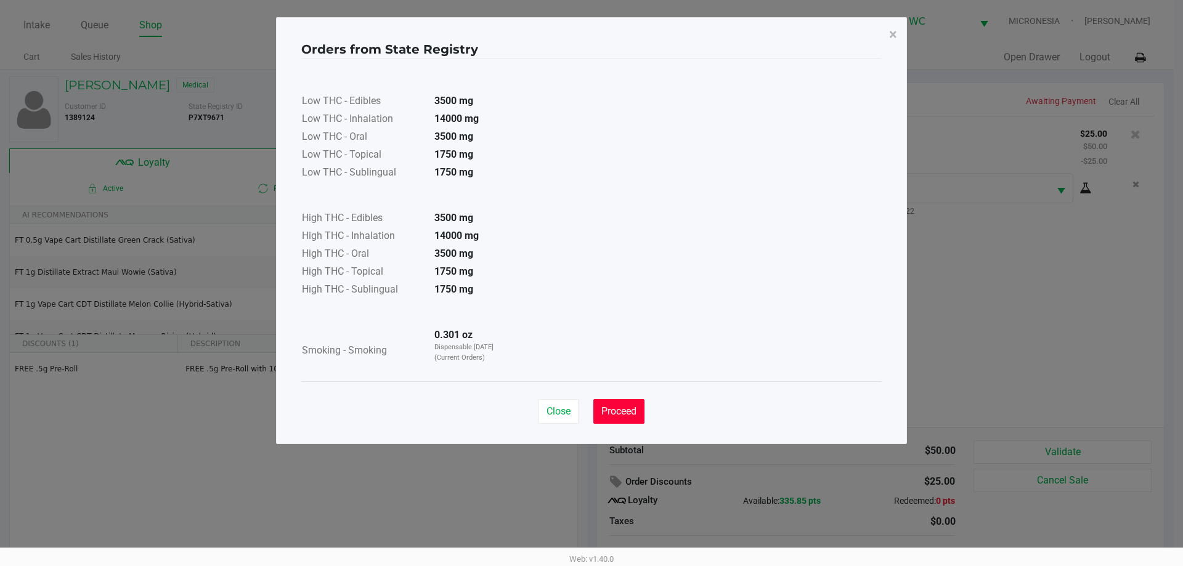
drag, startPoint x: 590, startPoint y: 404, endPoint x: 594, endPoint y: 414, distance: 11.1
click at [594, 414] on div "Close Proceed" at bounding box center [592, 411] width 106 height 25
click at [632, 399] on div "Close Proceed" at bounding box center [591, 406] width 580 height 50
click at [641, 410] on button "Proceed" at bounding box center [618, 411] width 51 height 25
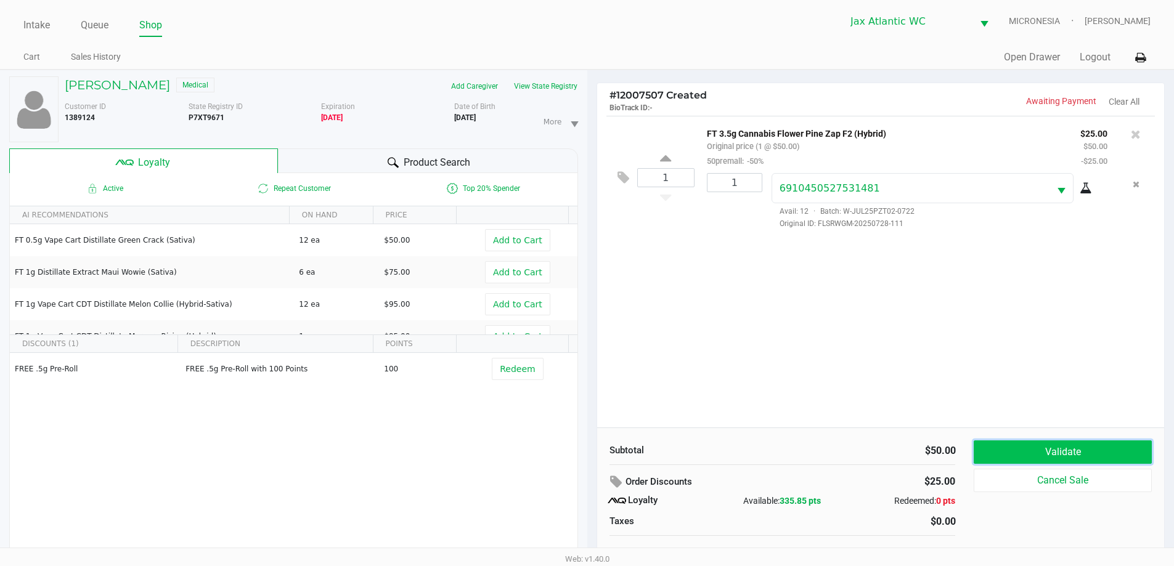
click at [1020, 444] on button "Validate" at bounding box center [1062, 452] width 177 height 23
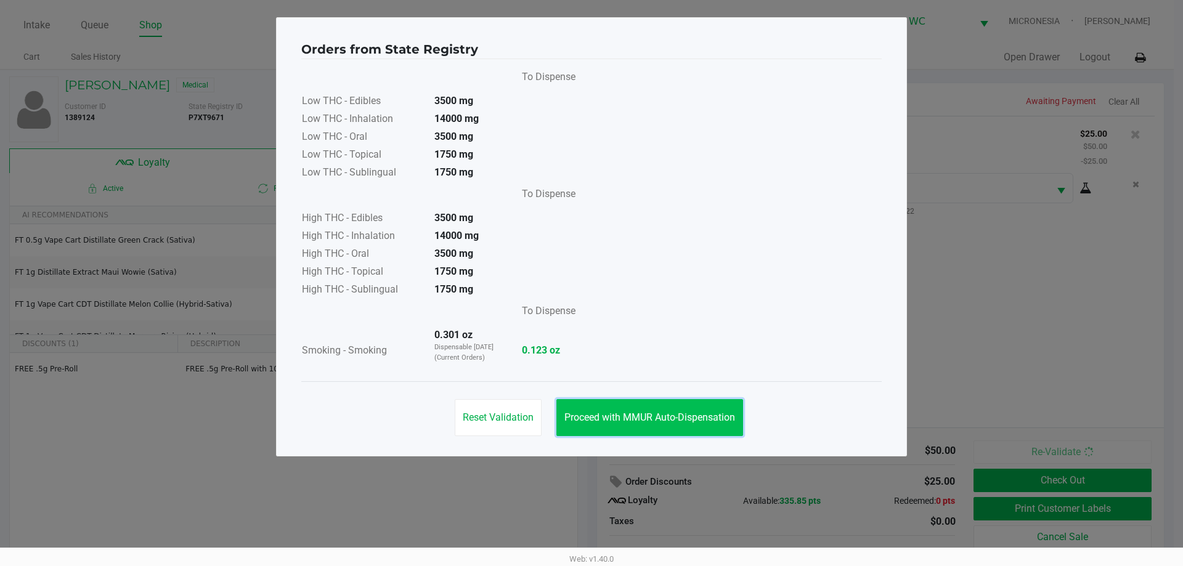
click at [649, 427] on button "Proceed with MMUR Auto-Dispensation" at bounding box center [649, 417] width 187 height 37
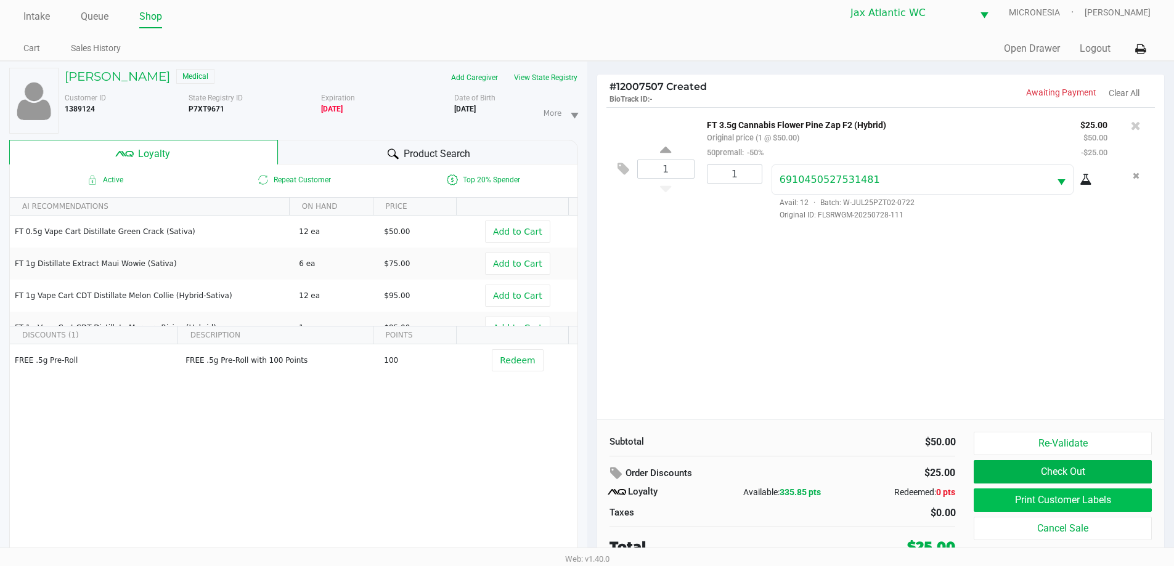
scroll to position [13, 0]
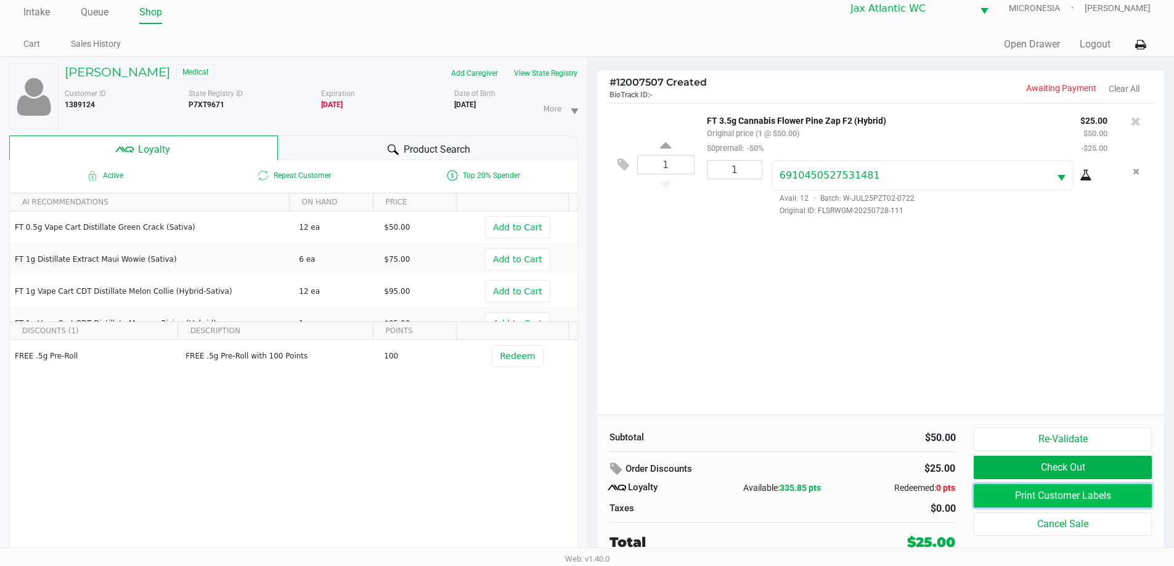
click at [1082, 501] on button "Print Customer Labels" at bounding box center [1062, 495] width 177 height 23
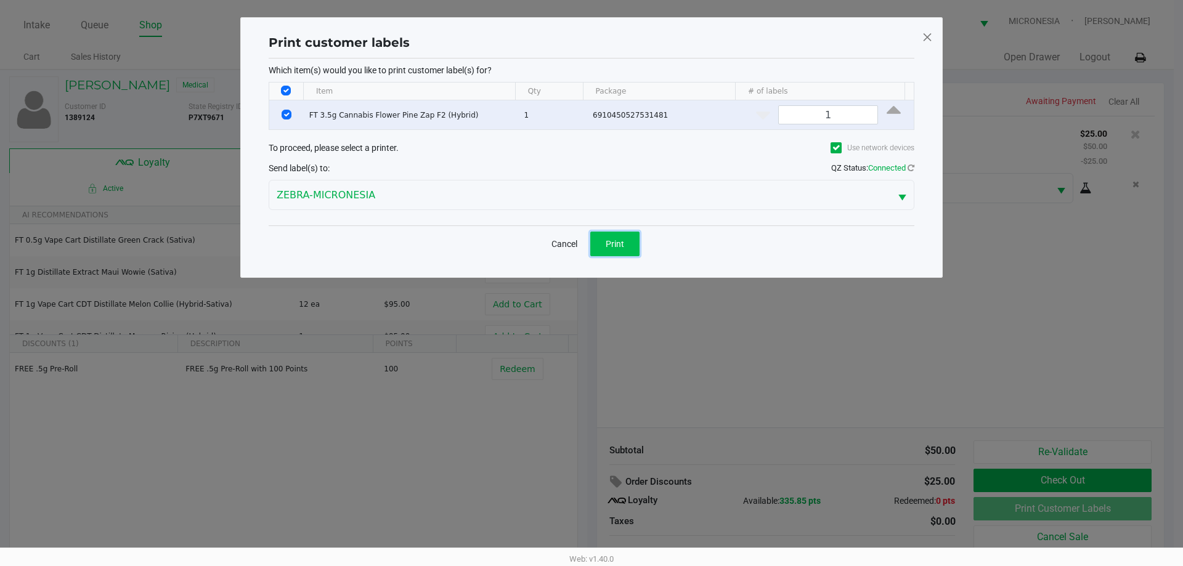
click at [619, 248] on span "Print" at bounding box center [615, 244] width 18 height 10
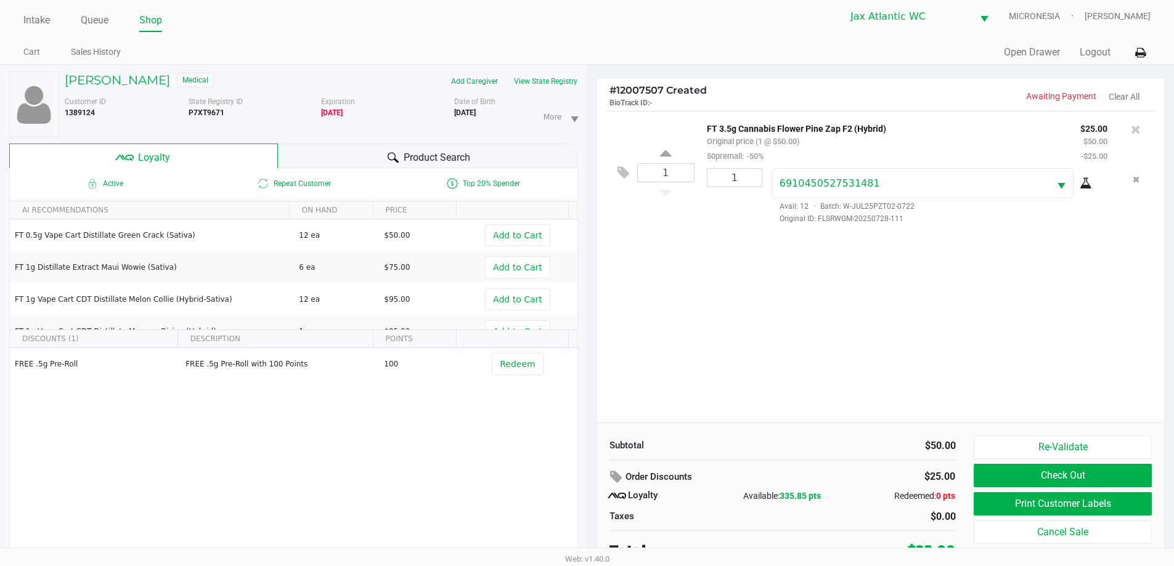
scroll to position [13, 0]
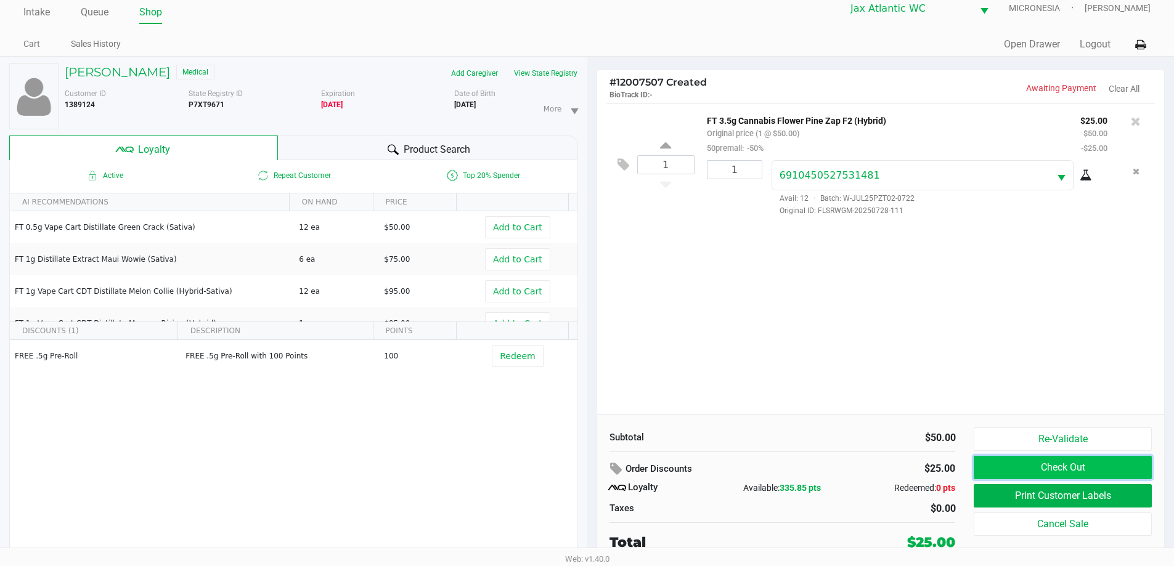
click at [987, 471] on button "Check Out" at bounding box center [1062, 467] width 177 height 23
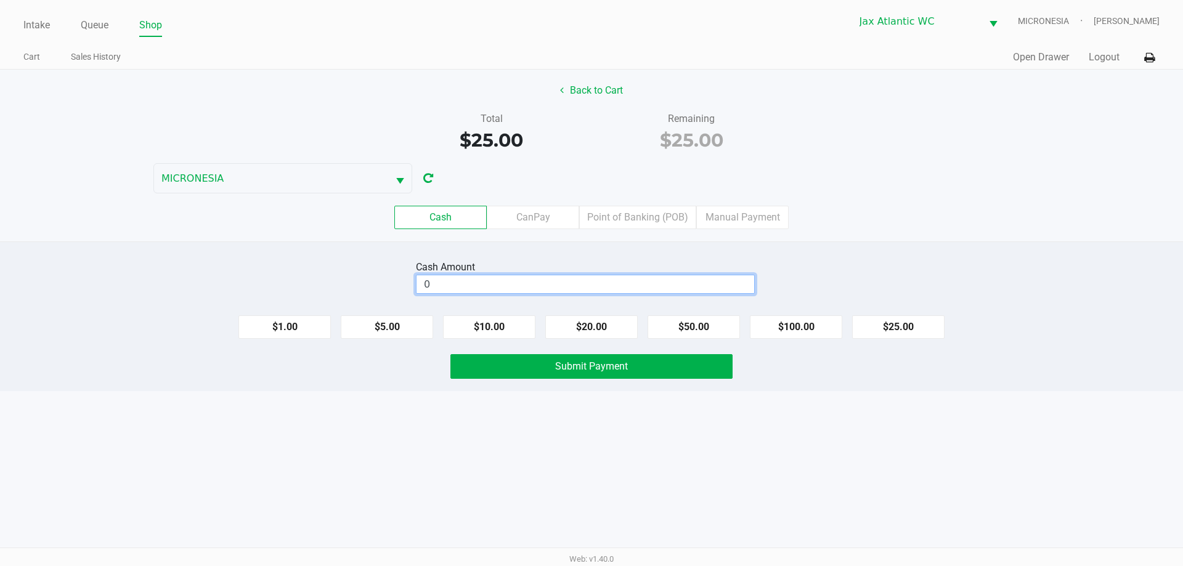
click at [691, 279] on input "0" at bounding box center [586, 284] width 338 height 18
type input "$30.00"
click at [664, 360] on button "Submit Payment" at bounding box center [591, 366] width 282 height 25
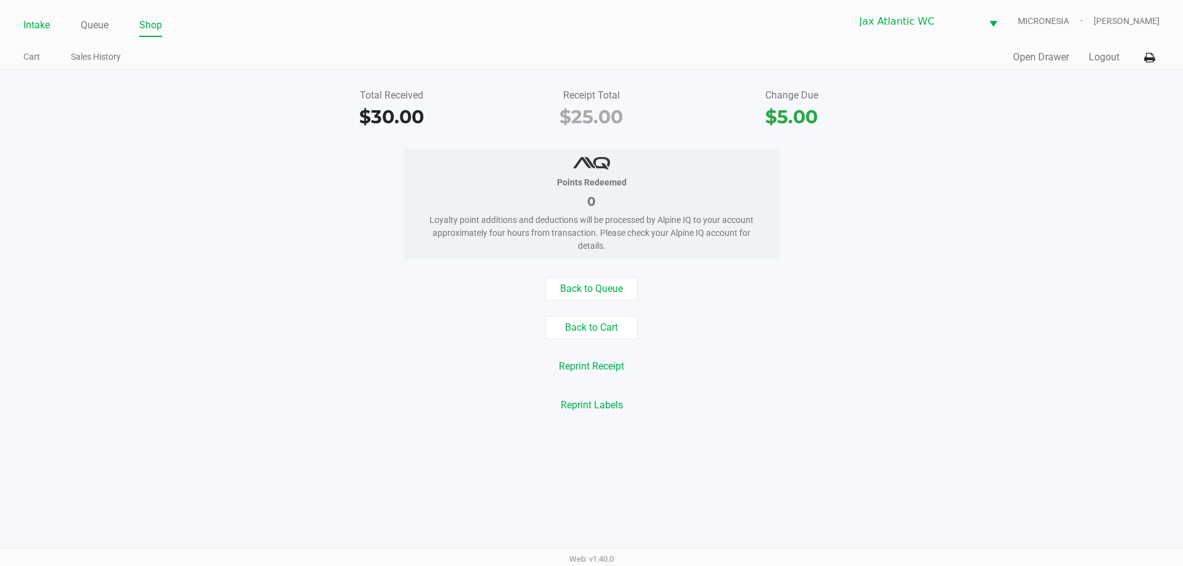
click at [39, 25] on link "Intake" at bounding box center [36, 25] width 26 height 17
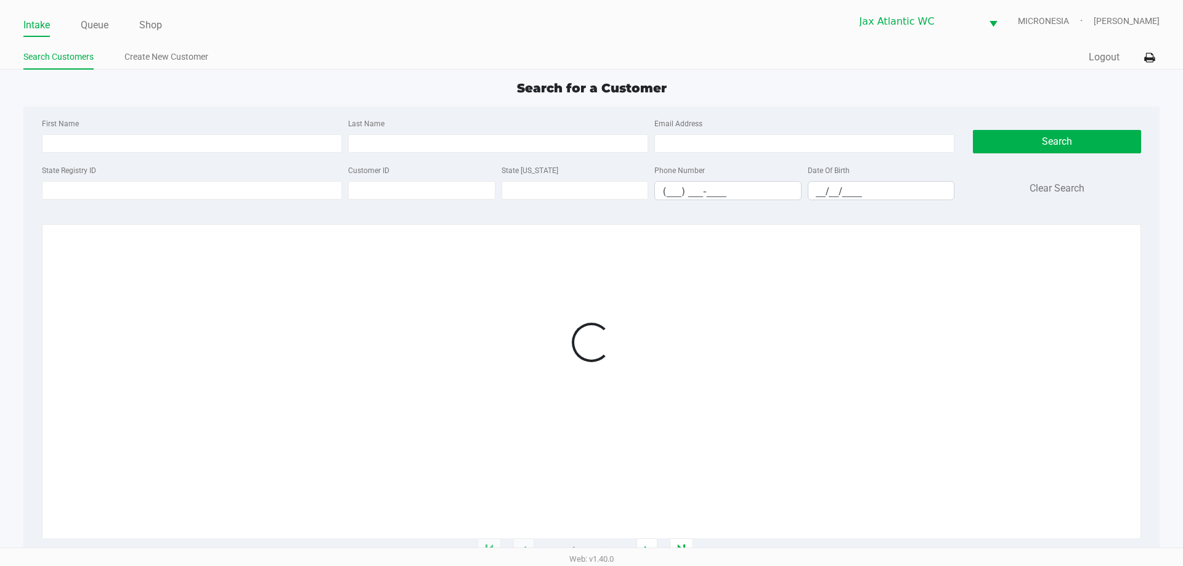
click at [236, 17] on ul "Intake Queue Shop" at bounding box center [307, 25] width 568 height 21
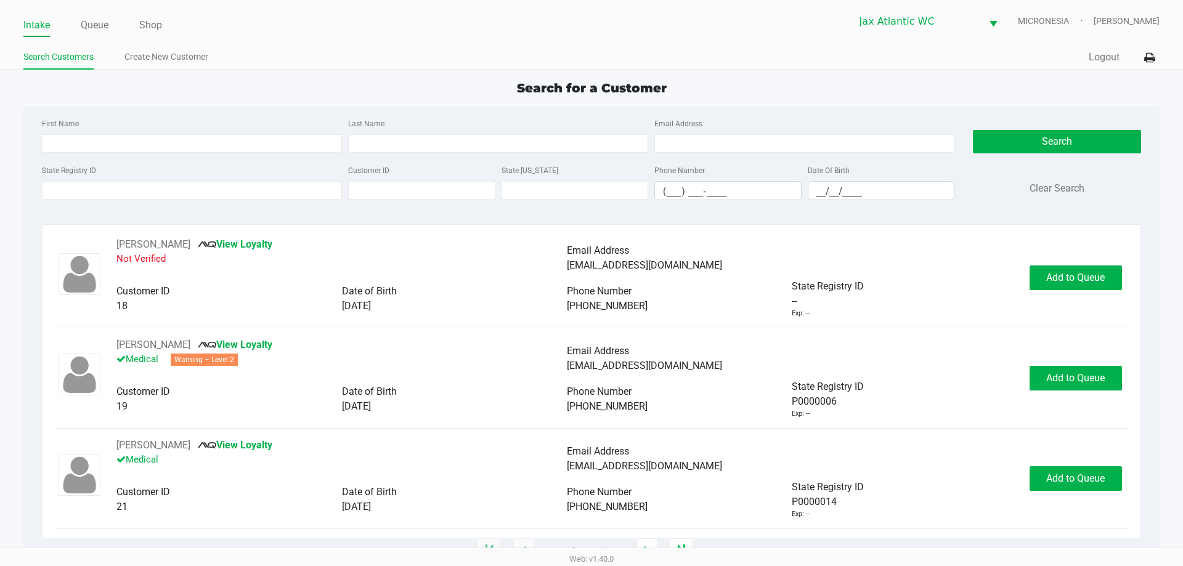
click at [255, 44] on div "Intake Queue Shop Jax Atlantic WC MICRONESIA Shiro Faulk Search Customers Creat…" at bounding box center [591, 35] width 1183 height 70
click at [219, 197] on input "State Registry ID" at bounding box center [192, 190] width 300 height 18
click at [224, 193] on input "State Registry ID" at bounding box center [192, 190] width 300 height 18
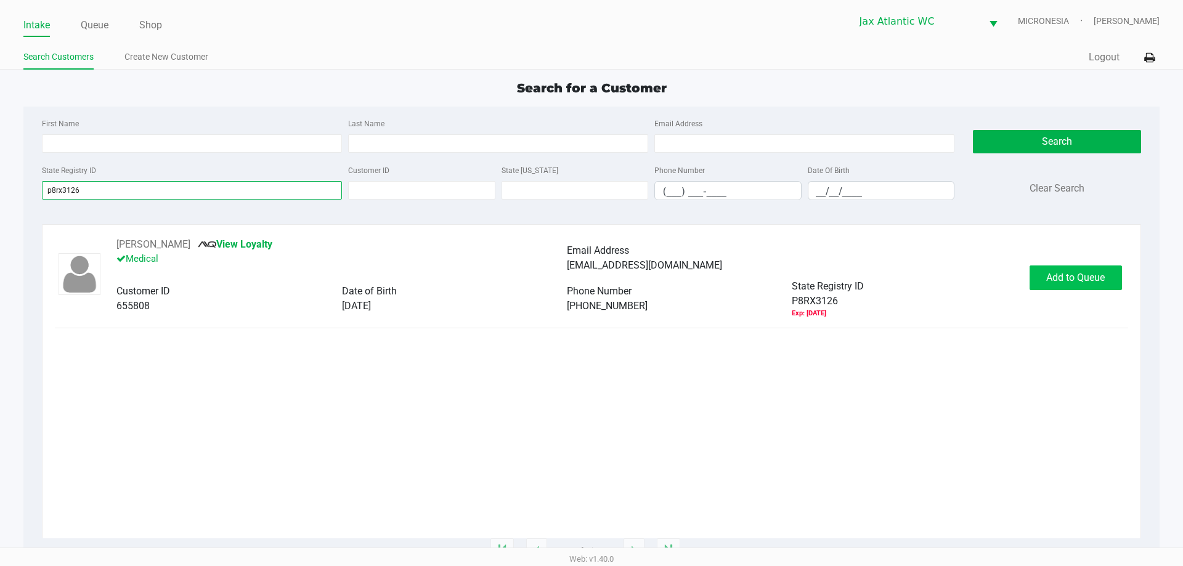
type input "p8rx3126"
click at [1075, 281] on span "Add to Queue" at bounding box center [1075, 278] width 59 height 12
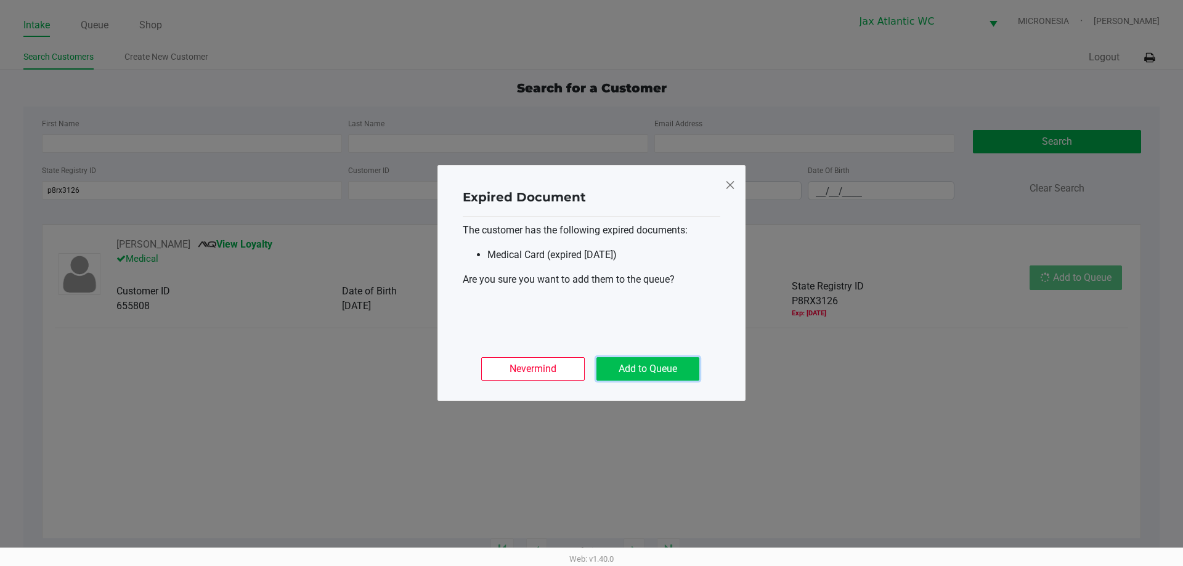
click at [633, 371] on button "Add to Queue" at bounding box center [647, 368] width 103 height 23
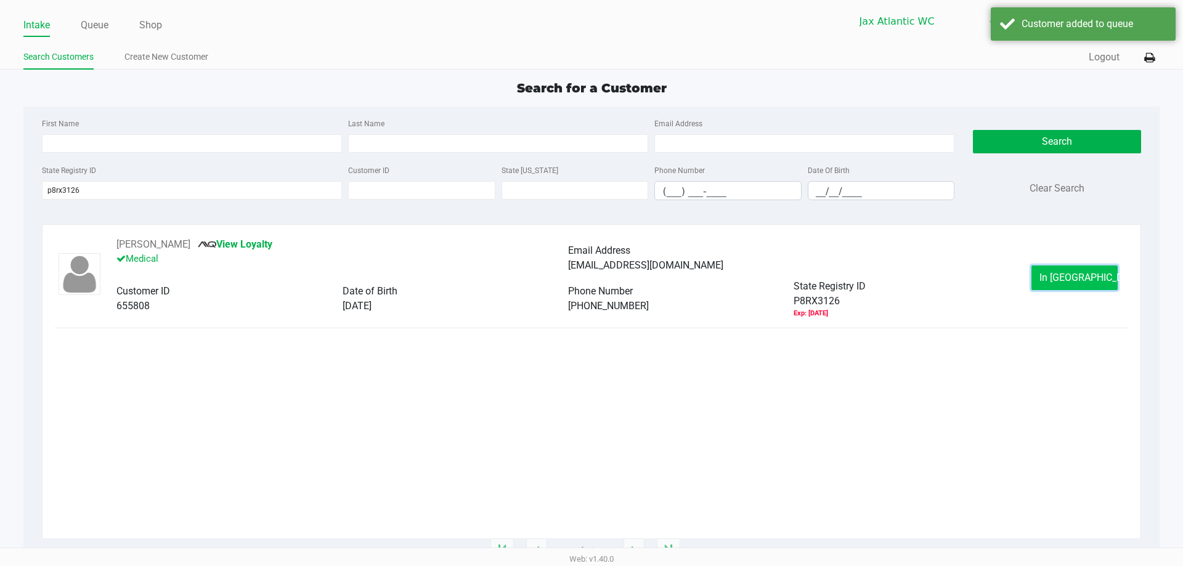
click at [1099, 283] on button "In Queue" at bounding box center [1074, 278] width 86 height 25
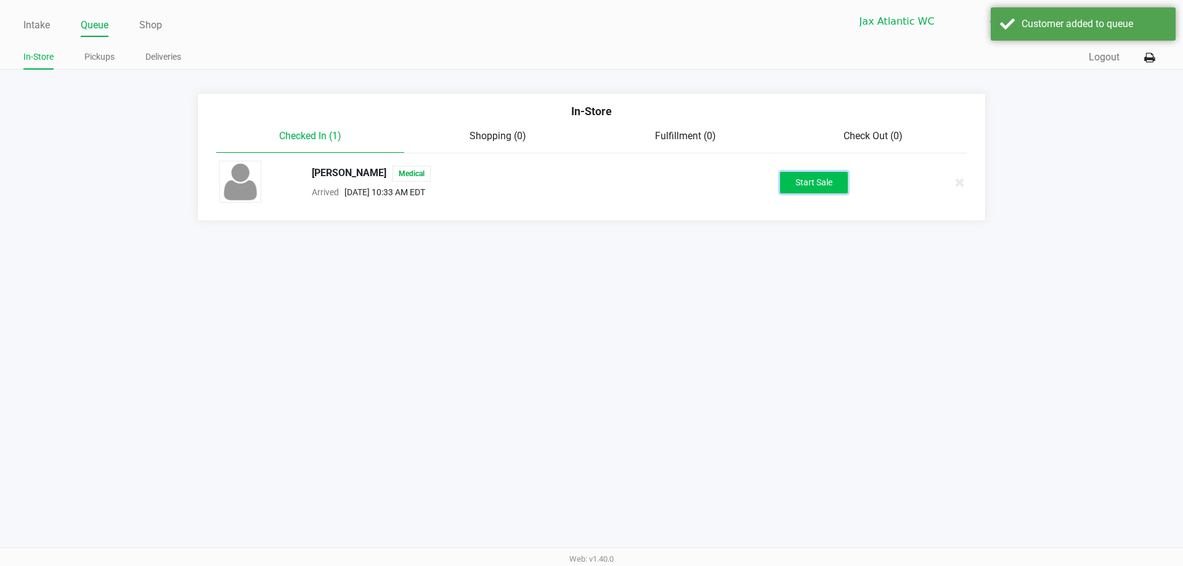
click at [802, 176] on button "Start Sale" at bounding box center [814, 183] width 68 height 22
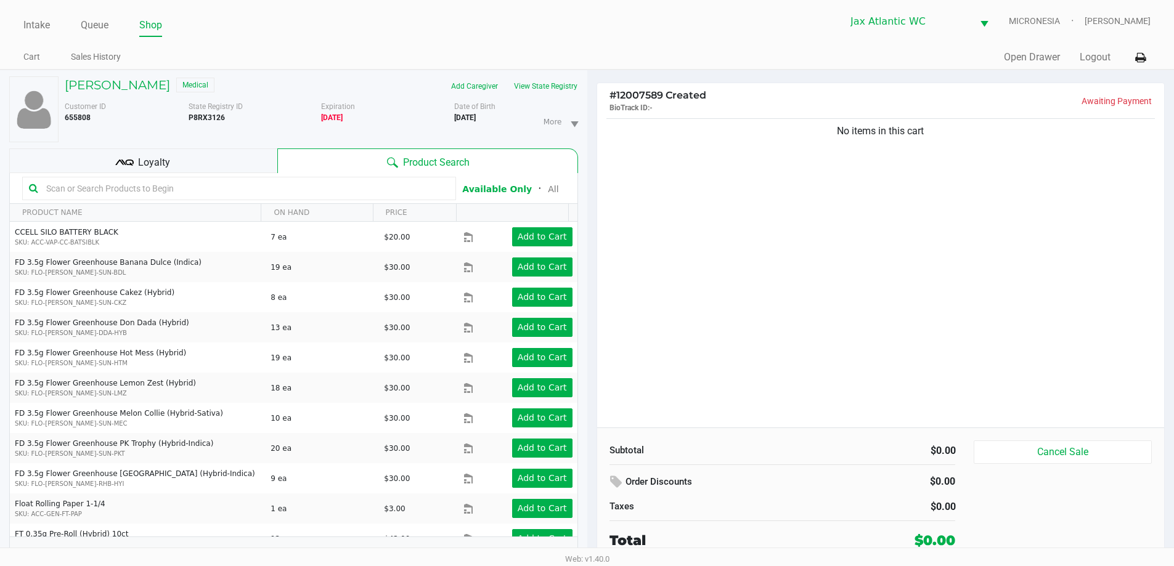
click at [235, 178] on div at bounding box center [239, 188] width 434 height 23
click at [239, 170] on div "Loyalty" at bounding box center [143, 160] width 268 height 25
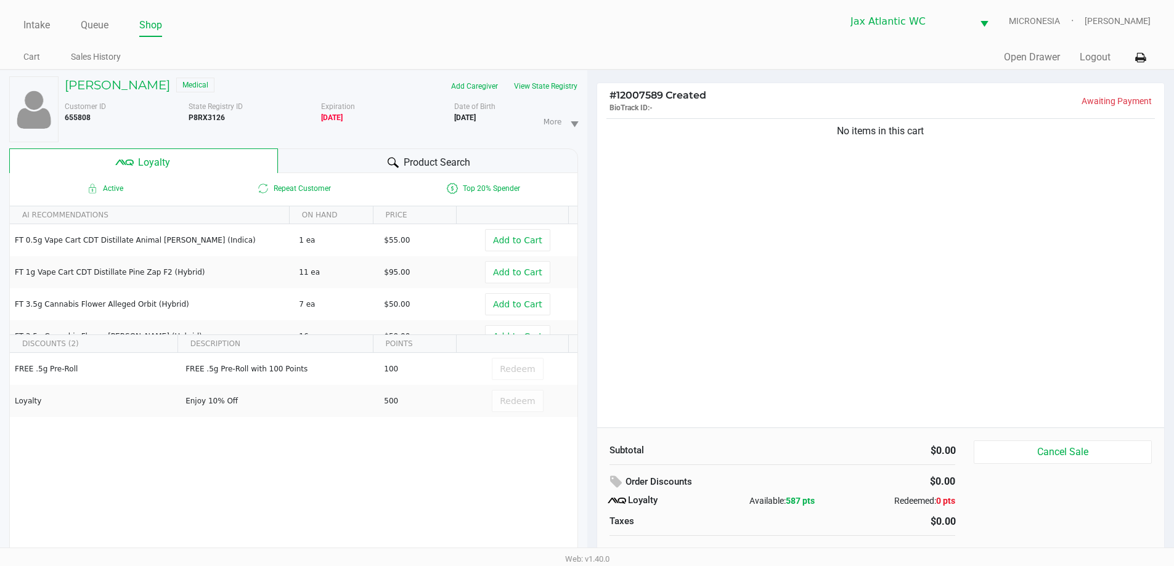
click at [595, 81] on div "# 12007589 Created BioTrack ID: - Awaiting Payment No items in this cart Subtot…" at bounding box center [880, 324] width 587 height 509
click at [595, 79] on div "# 12007589 Created BioTrack ID: - Awaiting Payment No items in this cart Subtot…" at bounding box center [880, 324] width 587 height 509
click at [594, 80] on div "# 12007589 Created BioTrack ID: - Awaiting Payment No items in this cart Subtot…" at bounding box center [880, 324] width 587 height 509
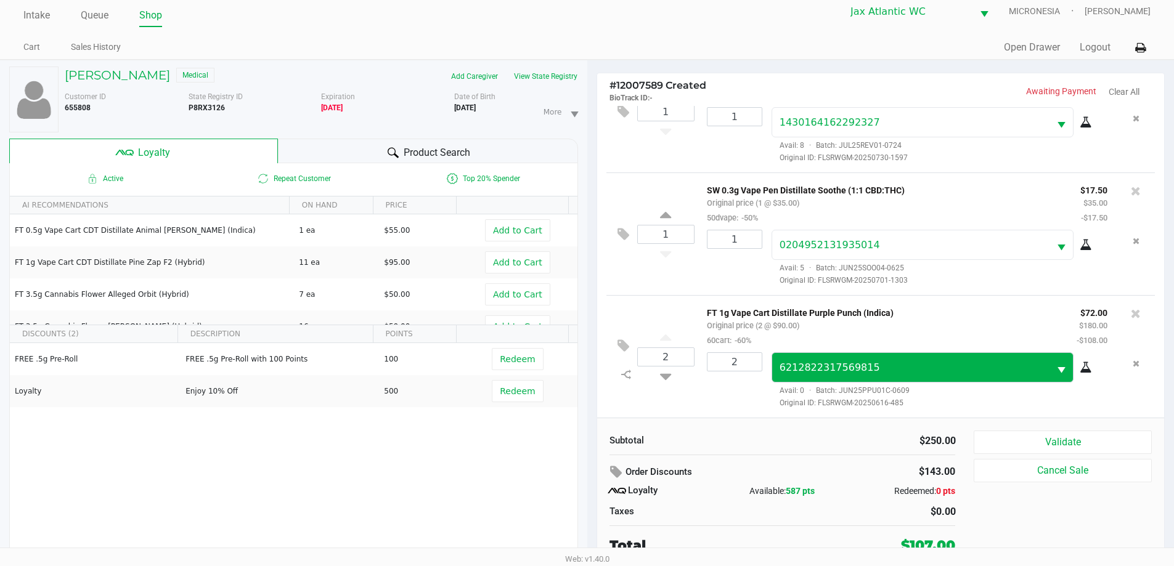
scroll to position [13, 0]
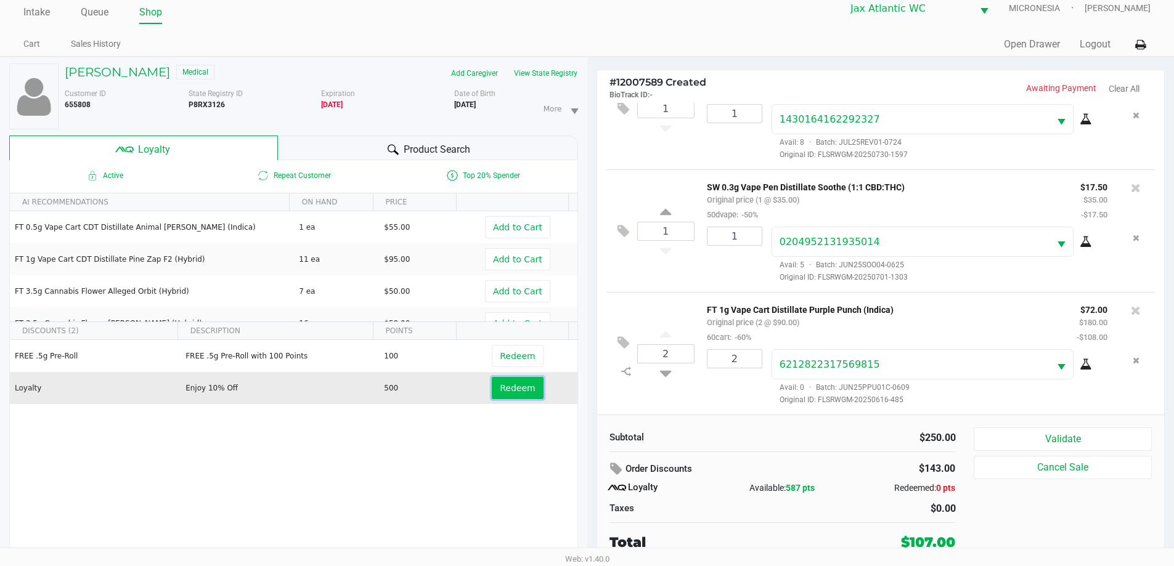
click at [500, 393] on span "Redeem" at bounding box center [517, 388] width 35 height 10
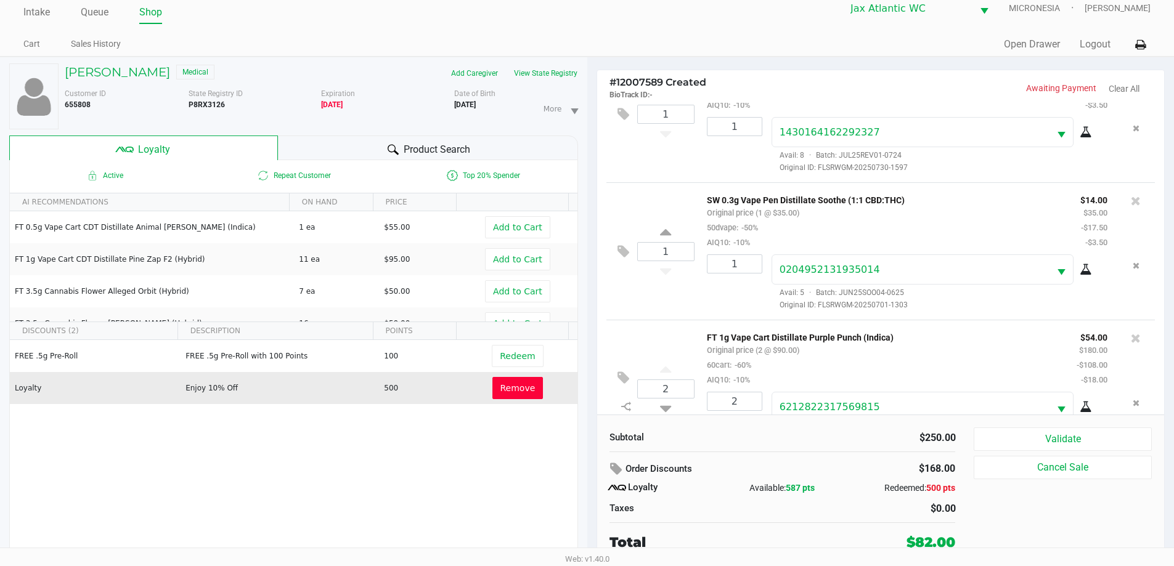
scroll to position [102, 0]
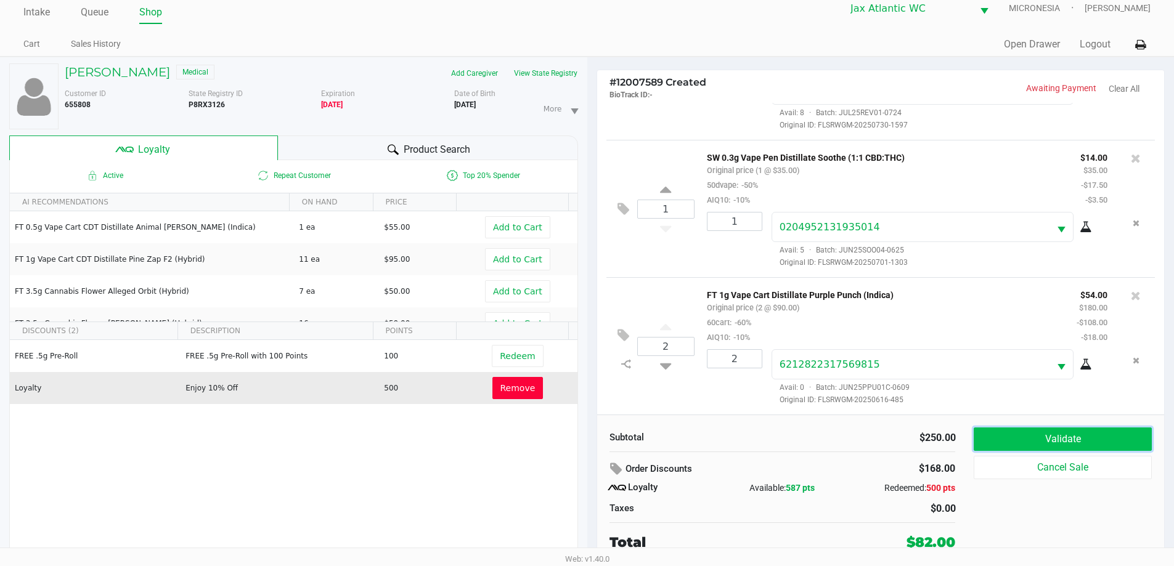
click at [1052, 430] on button "Validate" at bounding box center [1062, 439] width 177 height 23
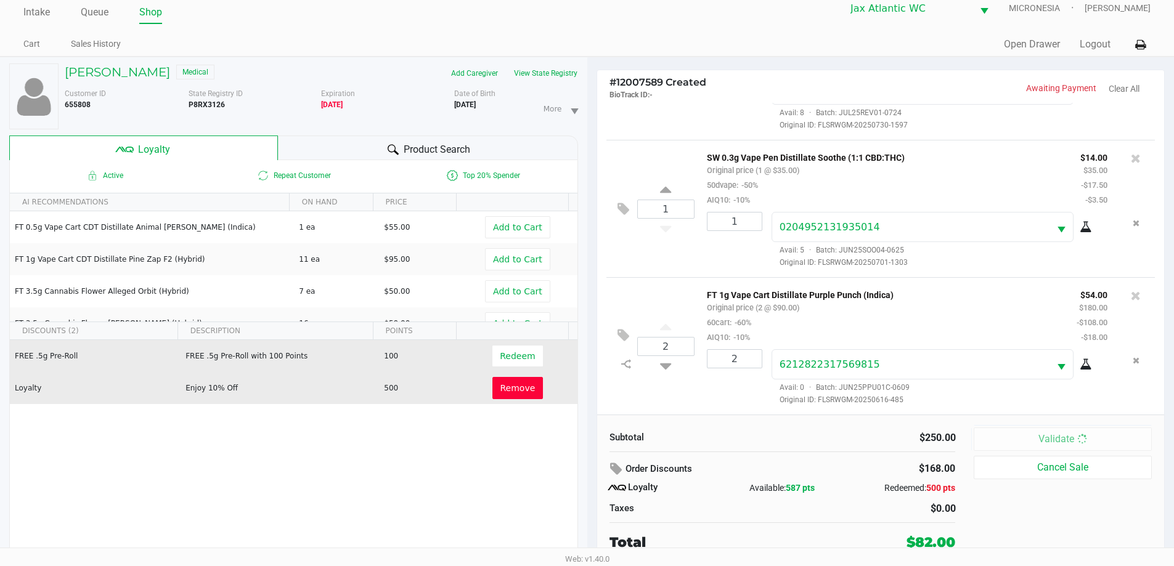
scroll to position [0, 0]
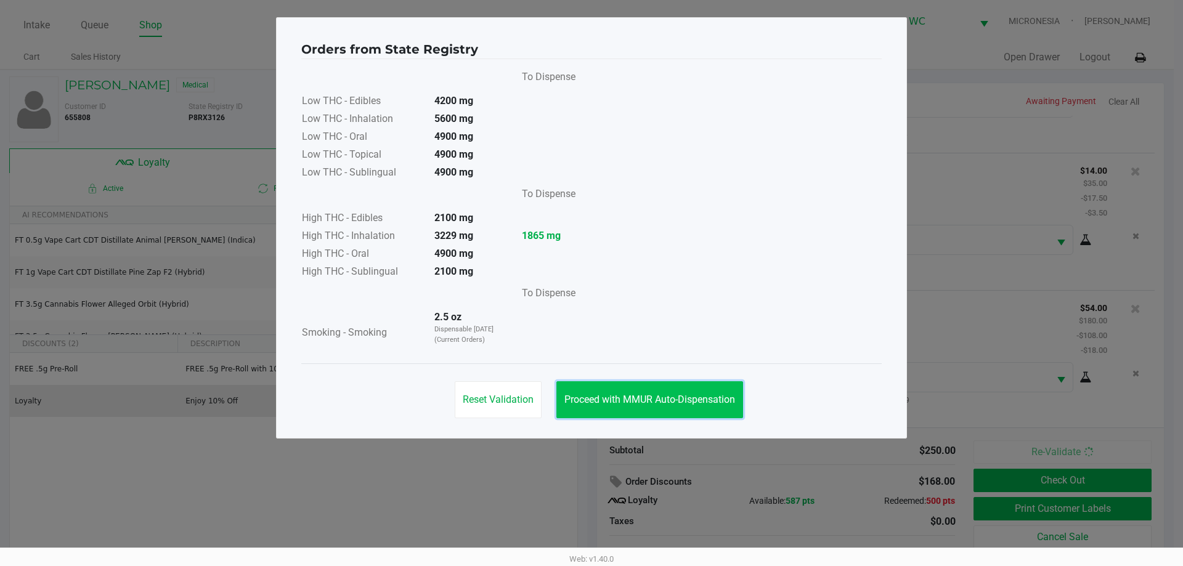
click at [617, 395] on span "Proceed with MMUR Auto-Dispensation" at bounding box center [649, 400] width 171 height 12
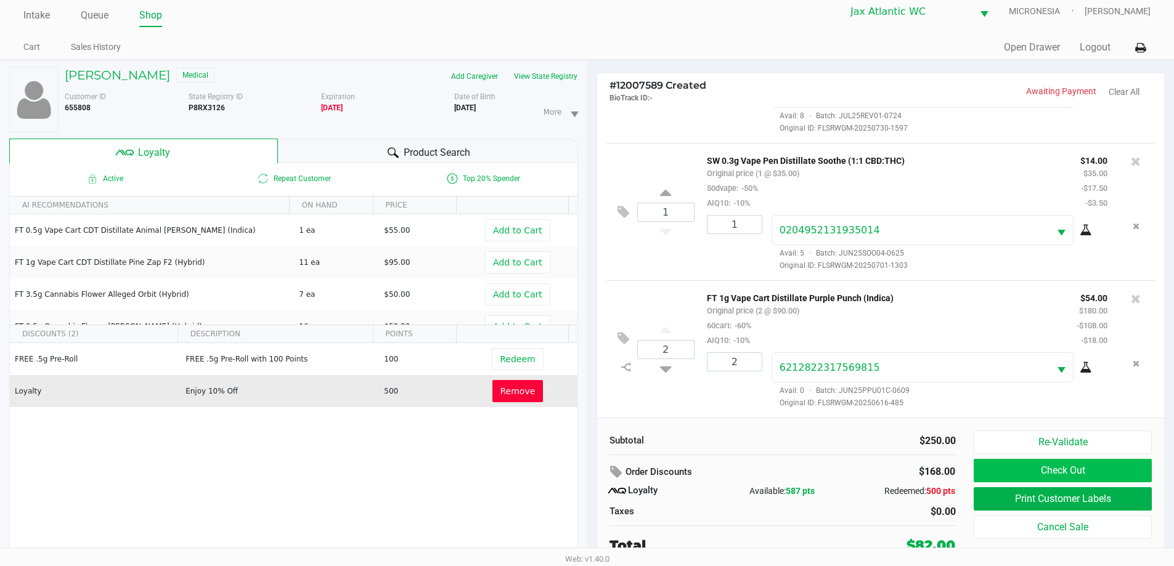
scroll to position [13, 0]
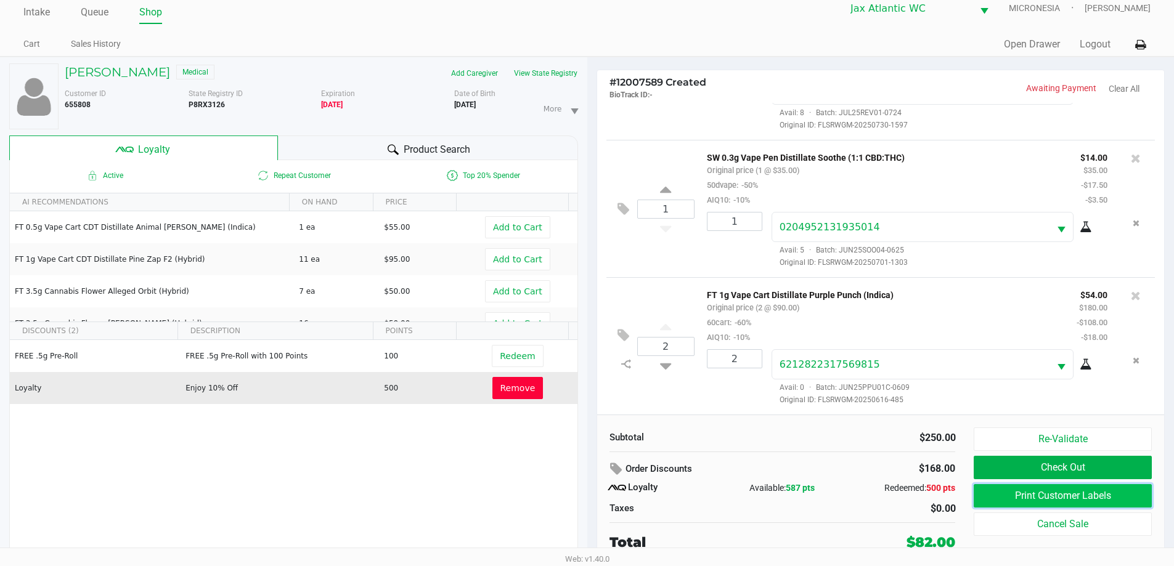
click at [993, 489] on button "Print Customer Labels" at bounding box center [1062, 495] width 177 height 23
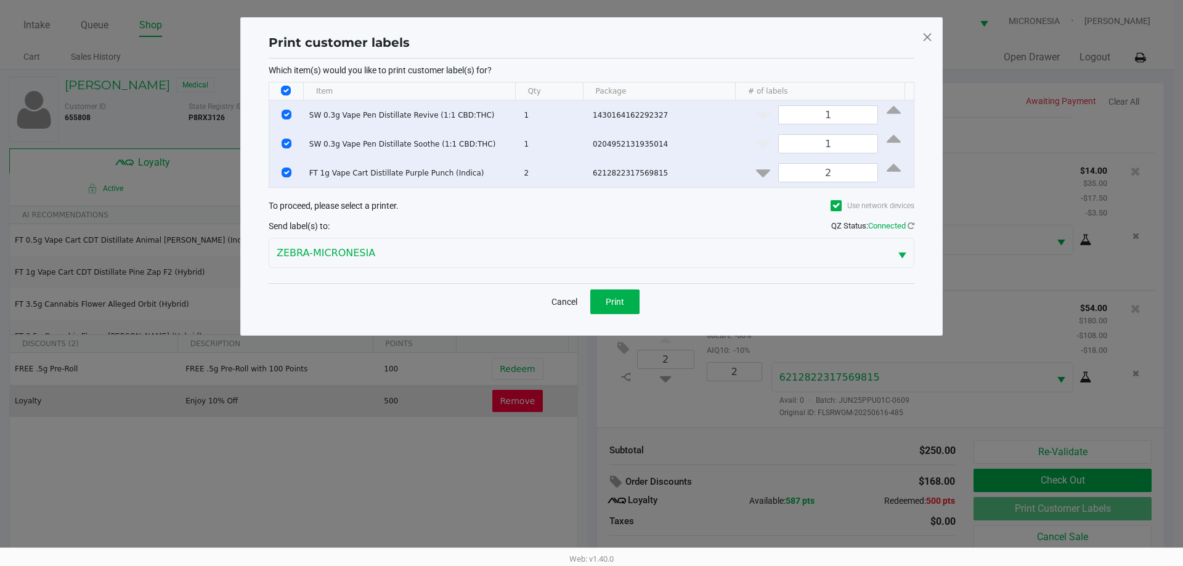
click at [609, 286] on div "Cancel Print" at bounding box center [592, 301] width 646 height 36
click at [624, 304] on button "Print" at bounding box center [614, 302] width 49 height 25
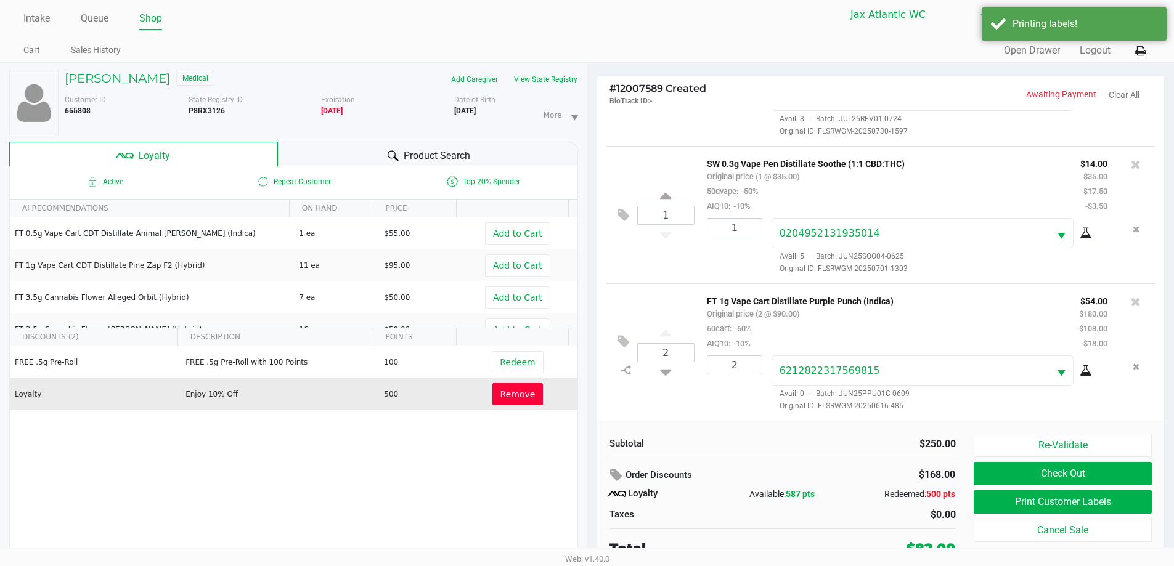
scroll to position [13, 0]
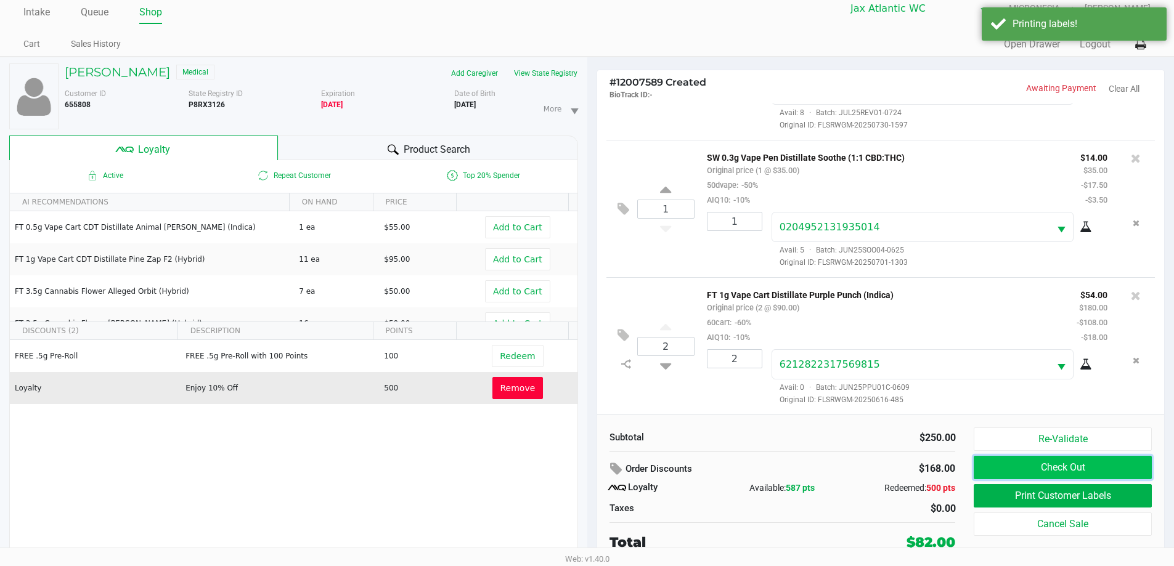
click at [998, 469] on button "Check Out" at bounding box center [1062, 467] width 177 height 23
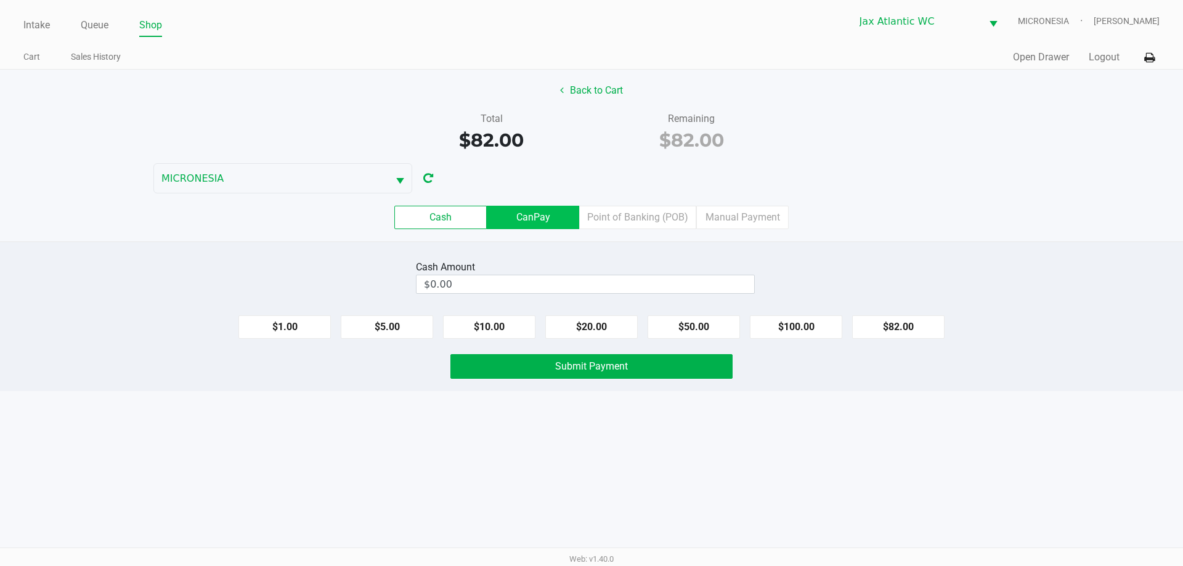
click at [559, 213] on label "CanPay" at bounding box center [533, 217] width 92 height 23
click at [0, 0] on 2 "CanPay" at bounding box center [0, 0] width 0 height 0
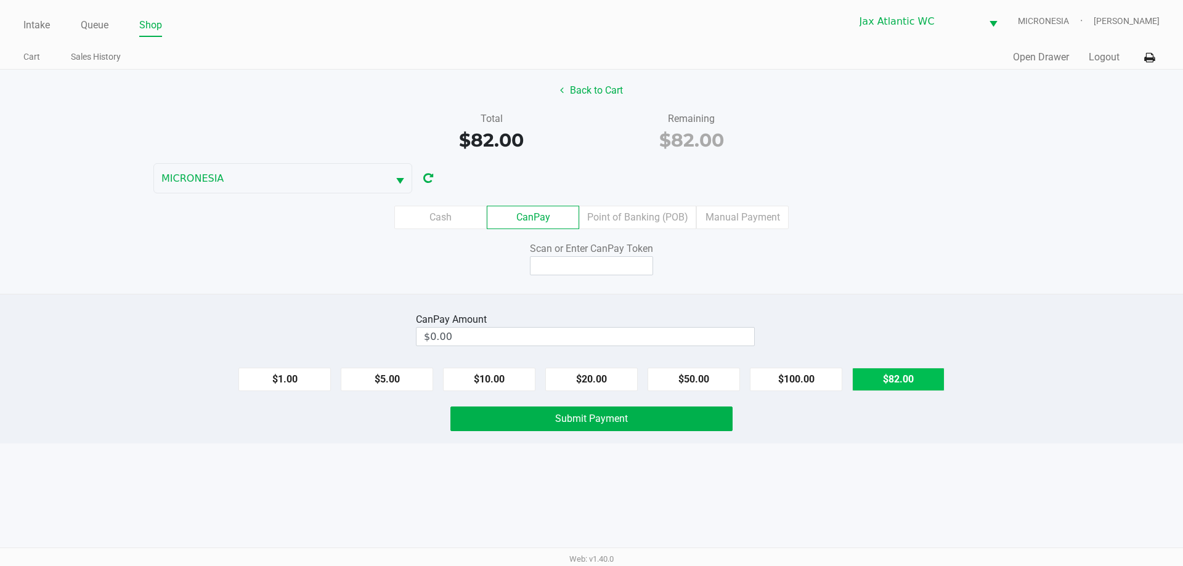
click at [884, 372] on button "$82.00" at bounding box center [898, 379] width 92 height 23
type input "$82.00"
click at [636, 265] on input at bounding box center [591, 265] width 123 height 19
click at [604, 270] on input at bounding box center [591, 265] width 123 height 19
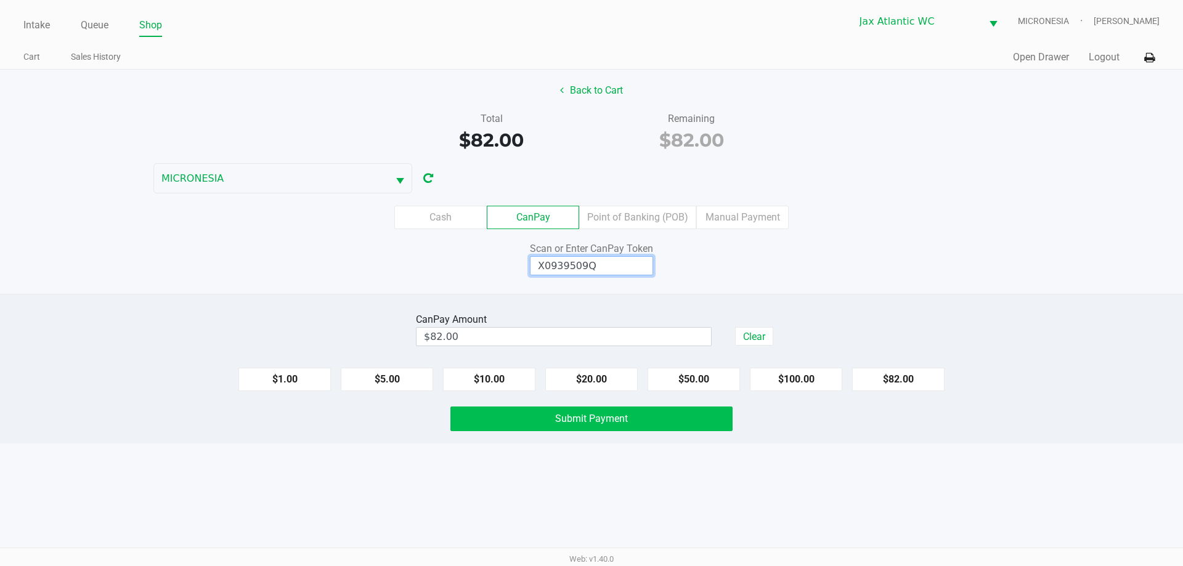
type input "X0939509Q"
click at [617, 420] on span "Submit Payment" at bounding box center [591, 419] width 73 height 12
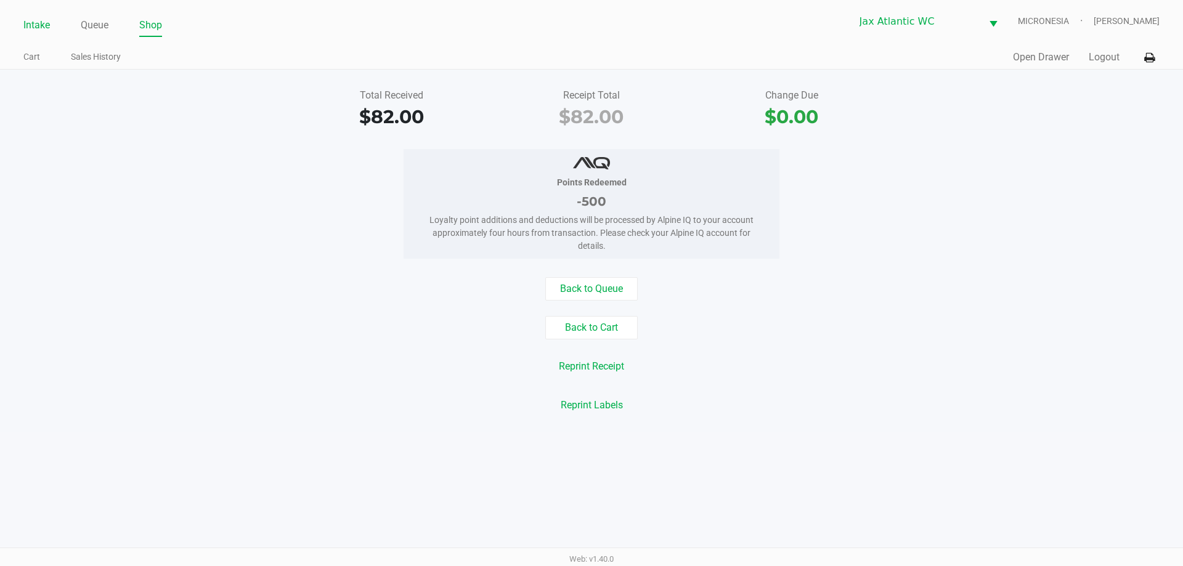
click at [38, 28] on link "Intake" at bounding box center [36, 25] width 26 height 17
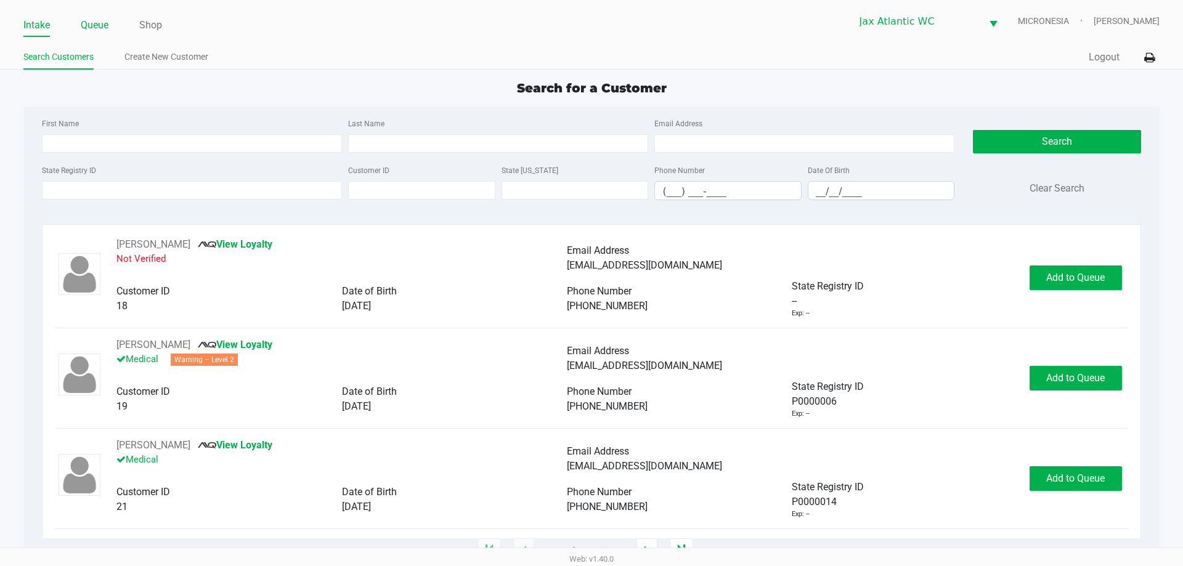
click at [103, 28] on link "Queue" at bounding box center [95, 25] width 28 height 17
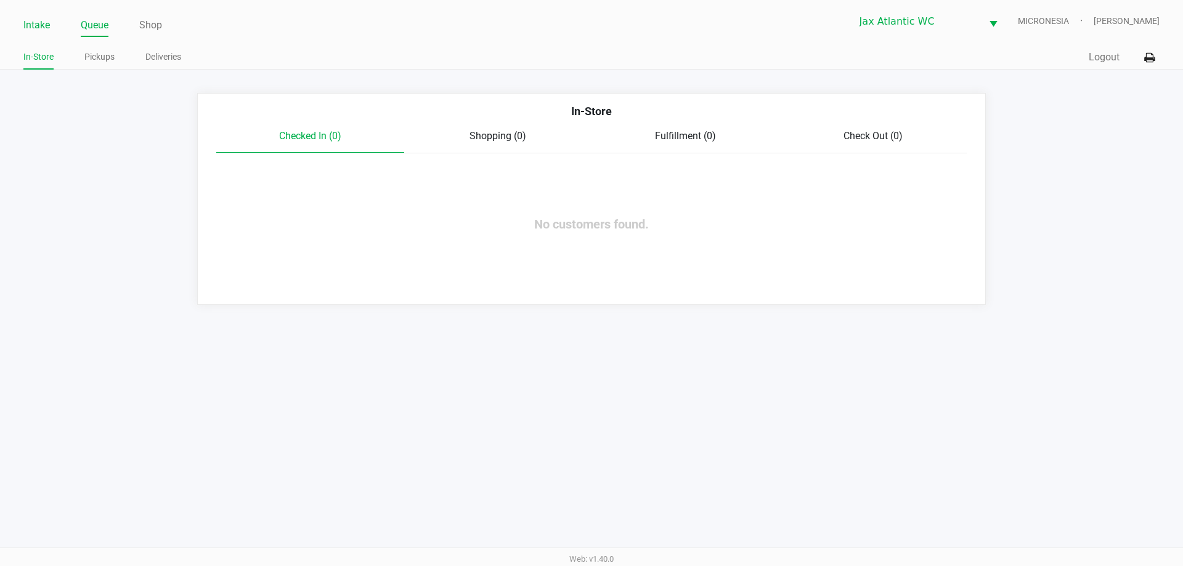
click at [28, 25] on link "Intake" at bounding box center [36, 25] width 26 height 17
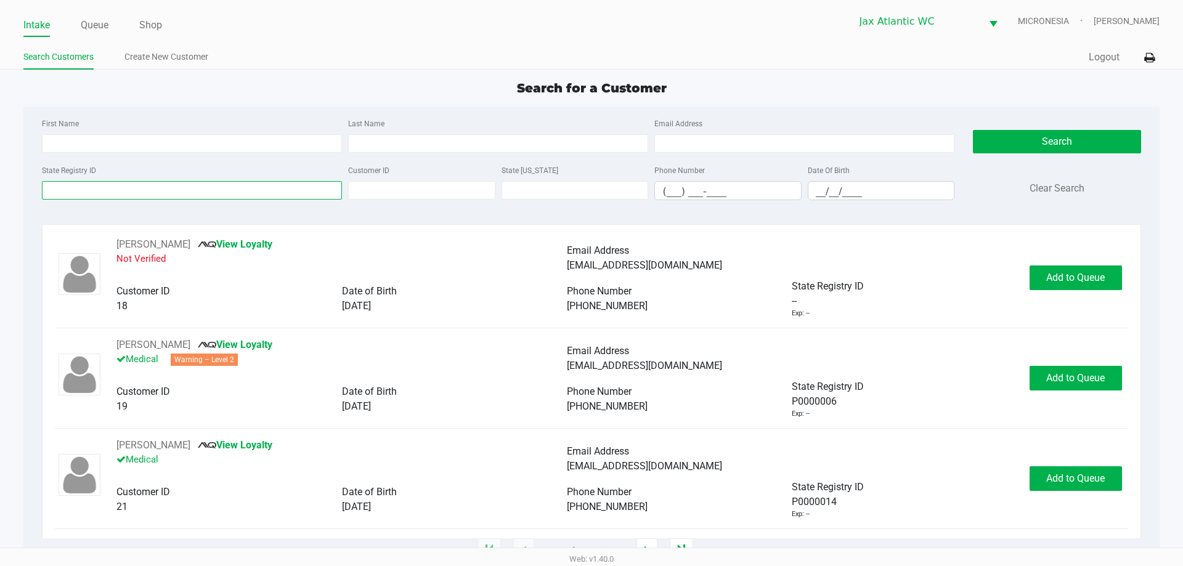
click at [129, 194] on input "State Registry ID" at bounding box center [192, 190] width 300 height 18
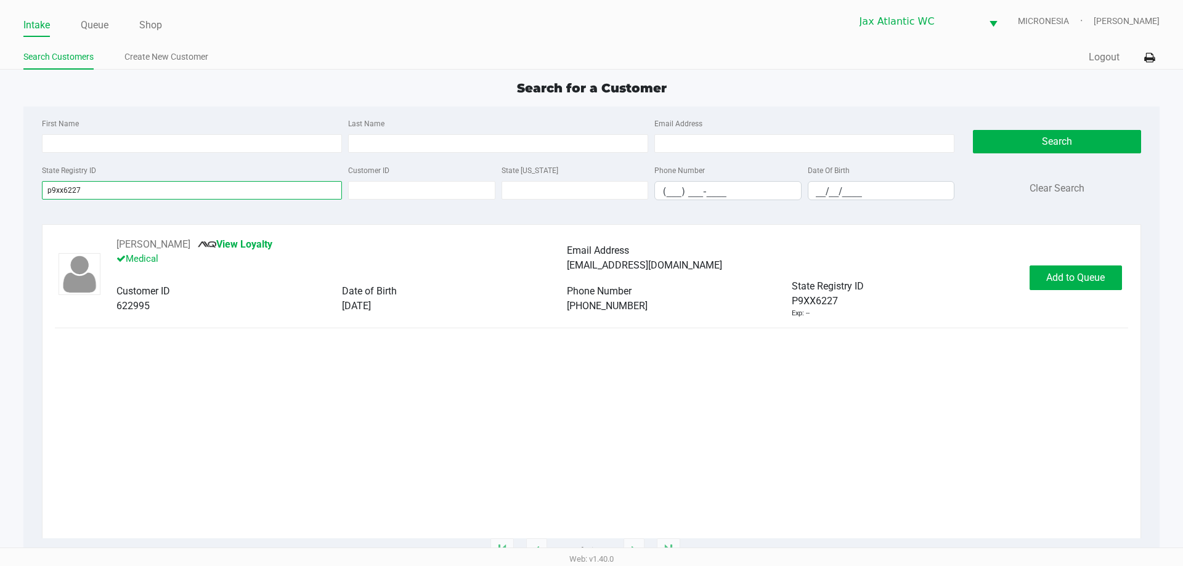
type input "p9xx6227"
click at [1080, 280] on span "Add to Queue" at bounding box center [1075, 278] width 59 height 12
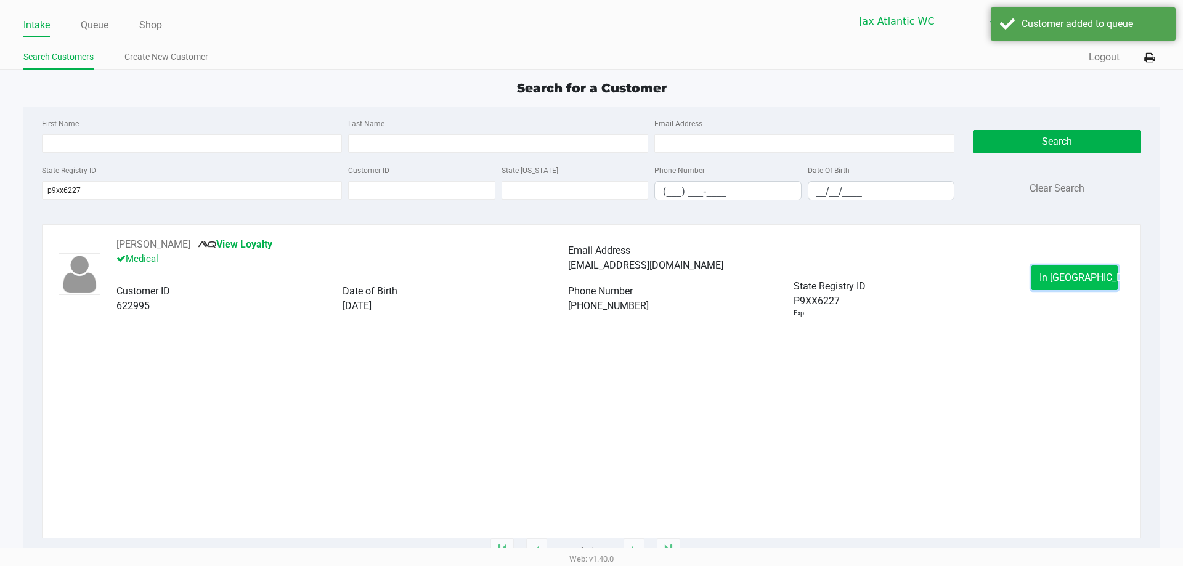
click at [1057, 289] on button "In Queue" at bounding box center [1074, 278] width 86 height 25
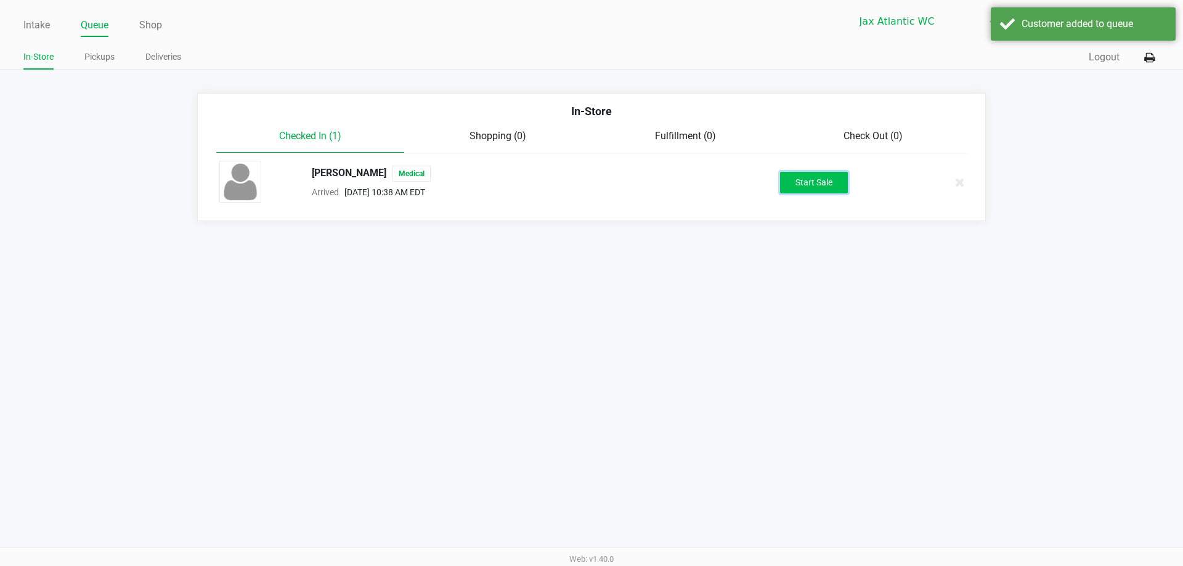
click at [819, 190] on button "Start Sale" at bounding box center [814, 183] width 68 height 22
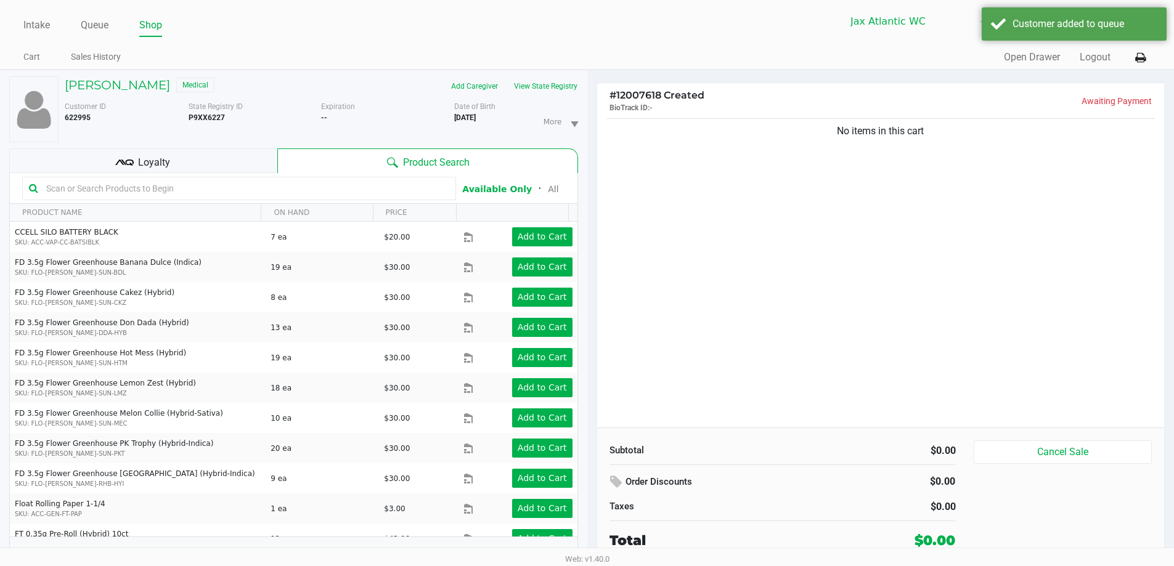
click at [548, 76] on div "Anna Usher Medical Add Caregiver View State Registry Customer ID 622995 State R…" at bounding box center [293, 324] width 569 height 509
click at [551, 81] on button "View State Registry" at bounding box center [542, 86] width 72 height 20
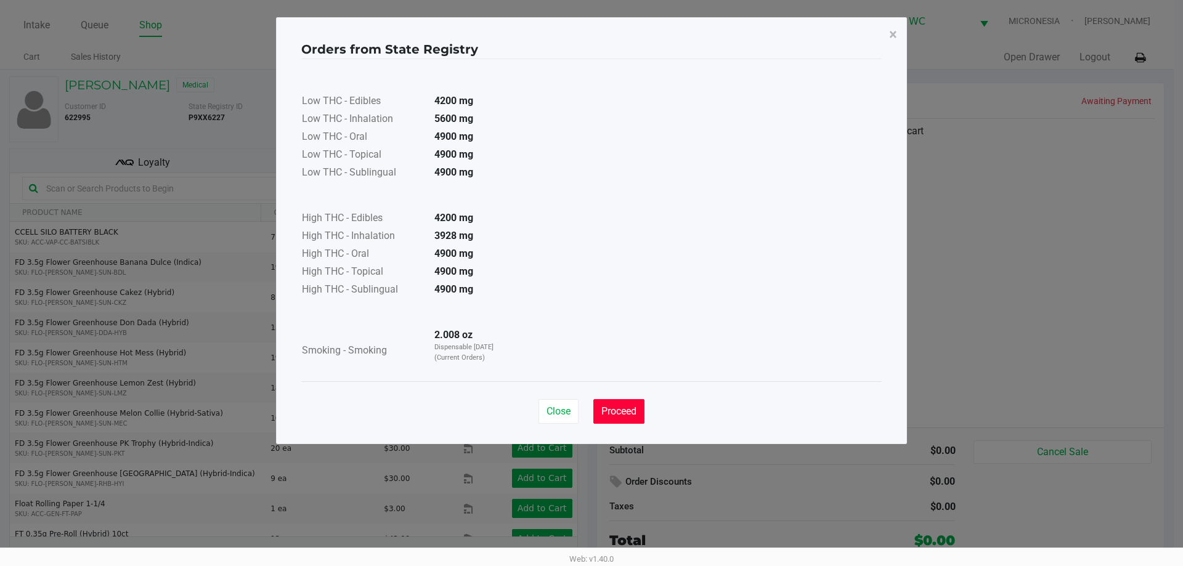
click at [611, 407] on span "Proceed" at bounding box center [618, 411] width 35 height 12
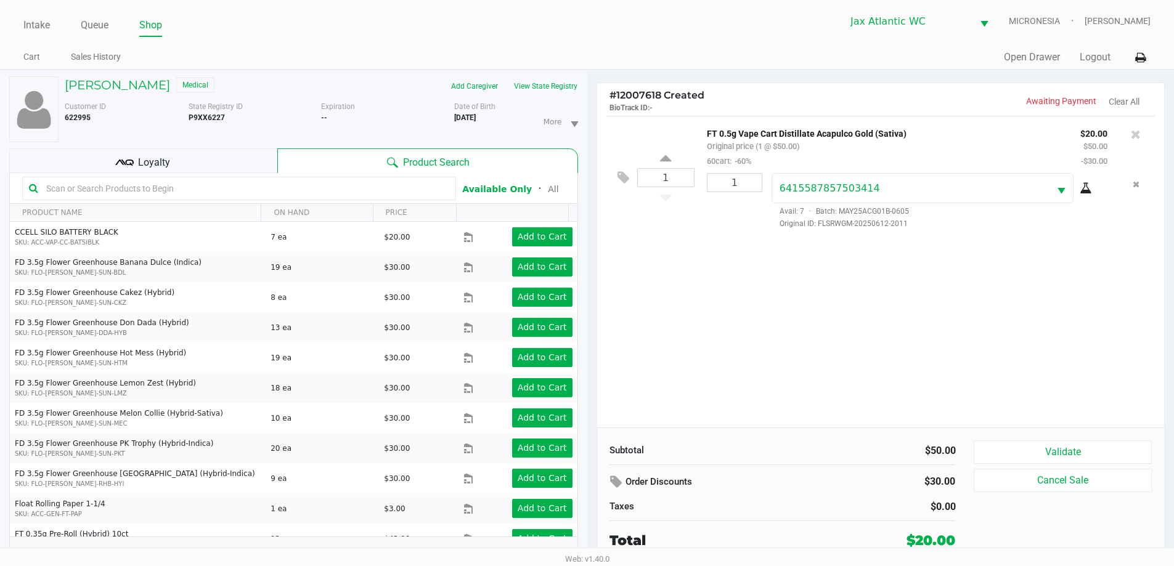
click at [225, 162] on div "Loyalty" at bounding box center [143, 160] width 268 height 25
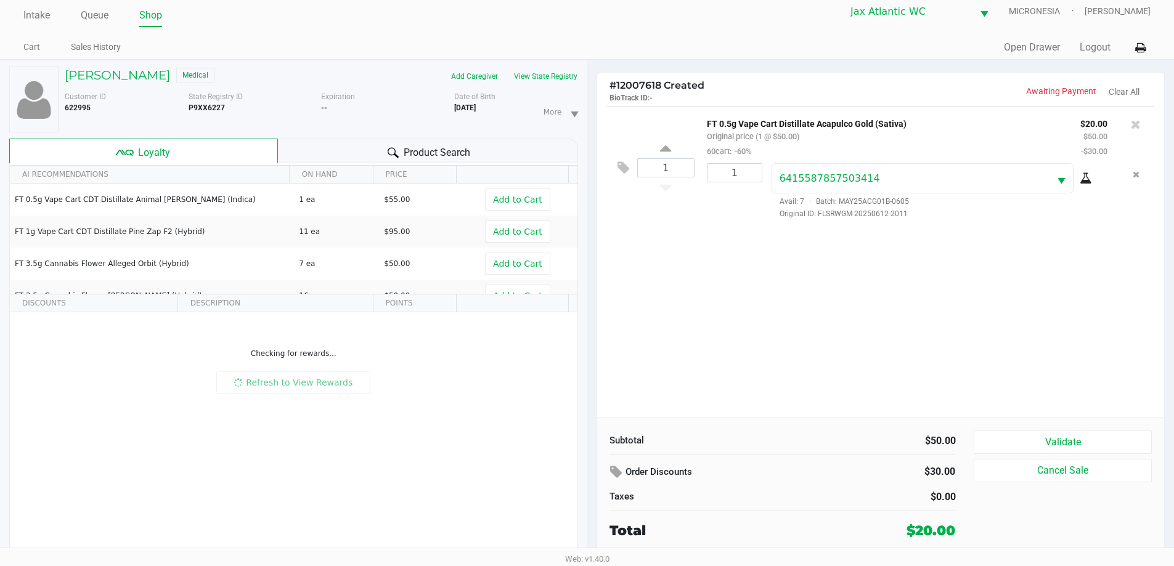
scroll to position [13, 0]
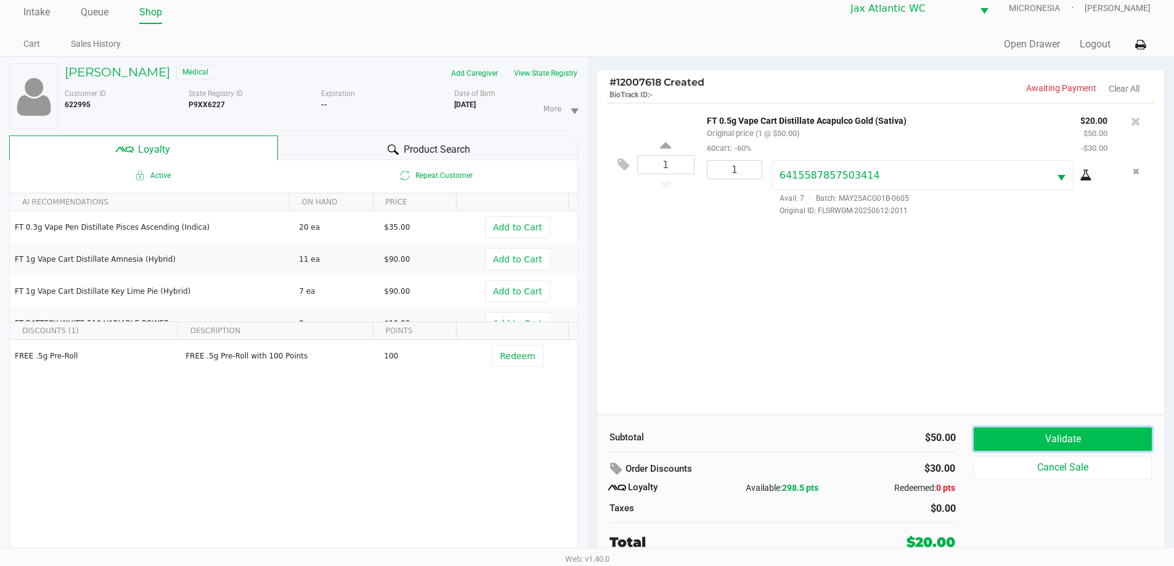
click at [989, 429] on button "Validate" at bounding box center [1062, 439] width 177 height 23
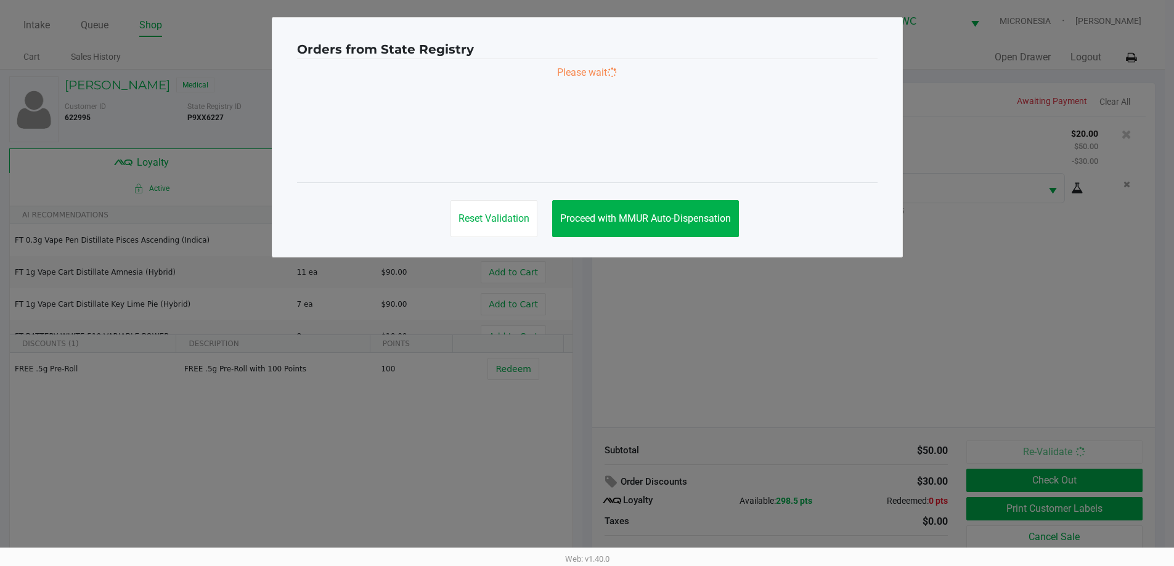
scroll to position [0, 0]
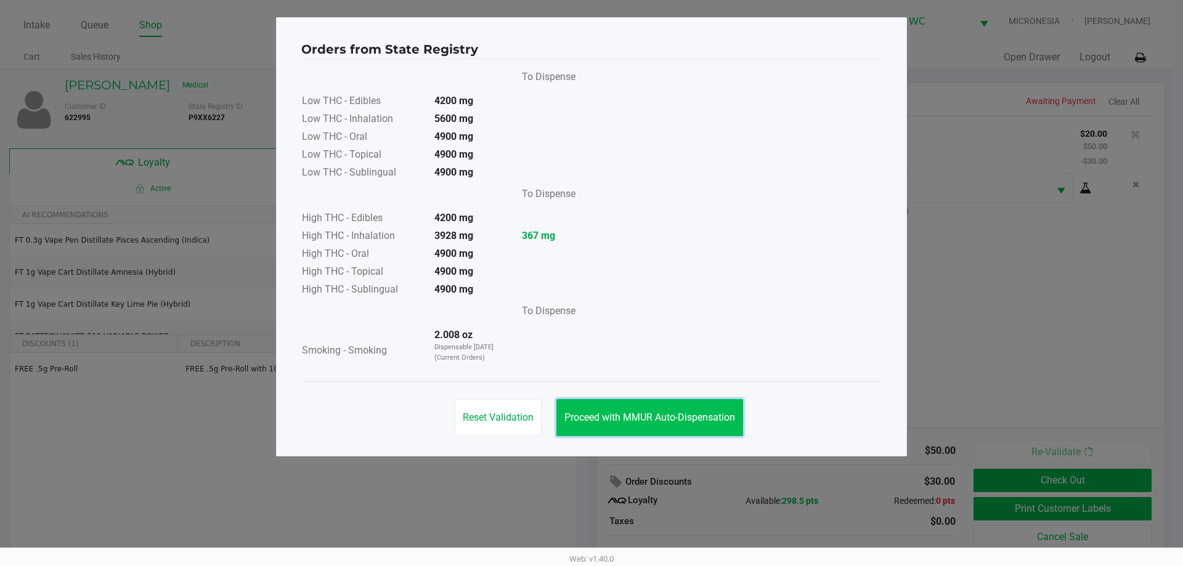
click at [631, 407] on button "Proceed with MMUR Auto-Dispensation" at bounding box center [649, 417] width 187 height 37
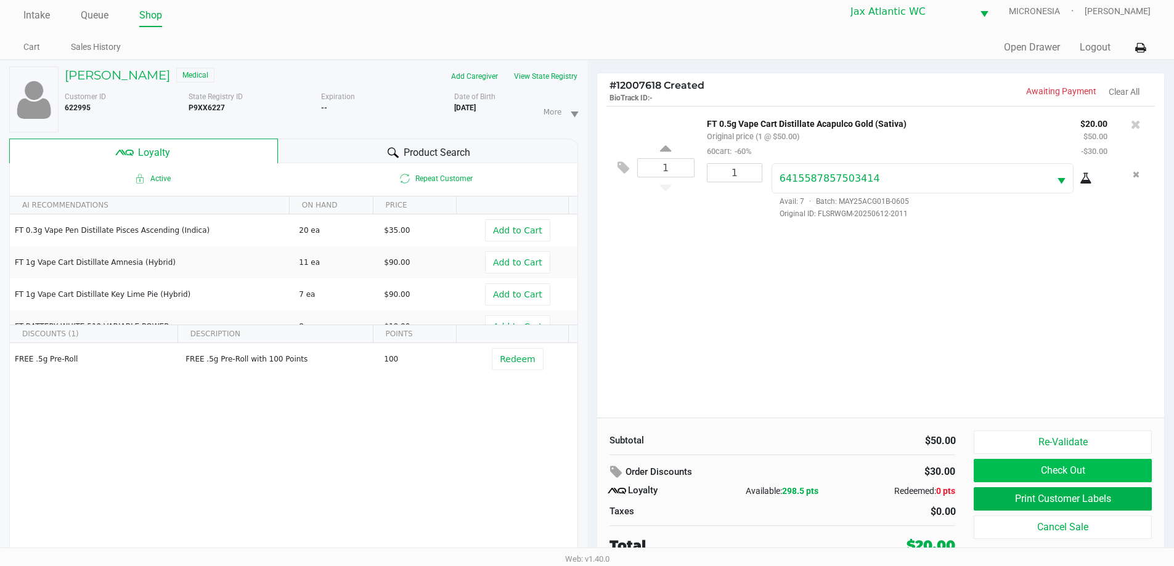
scroll to position [13, 0]
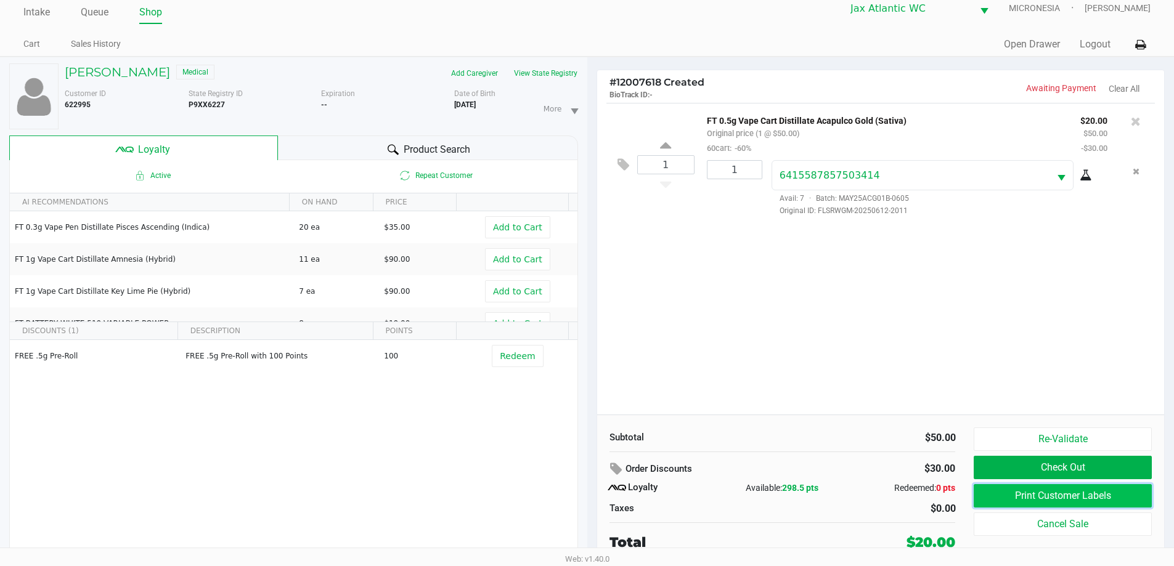
click at [1004, 487] on button "Print Customer Labels" at bounding box center [1062, 495] width 177 height 23
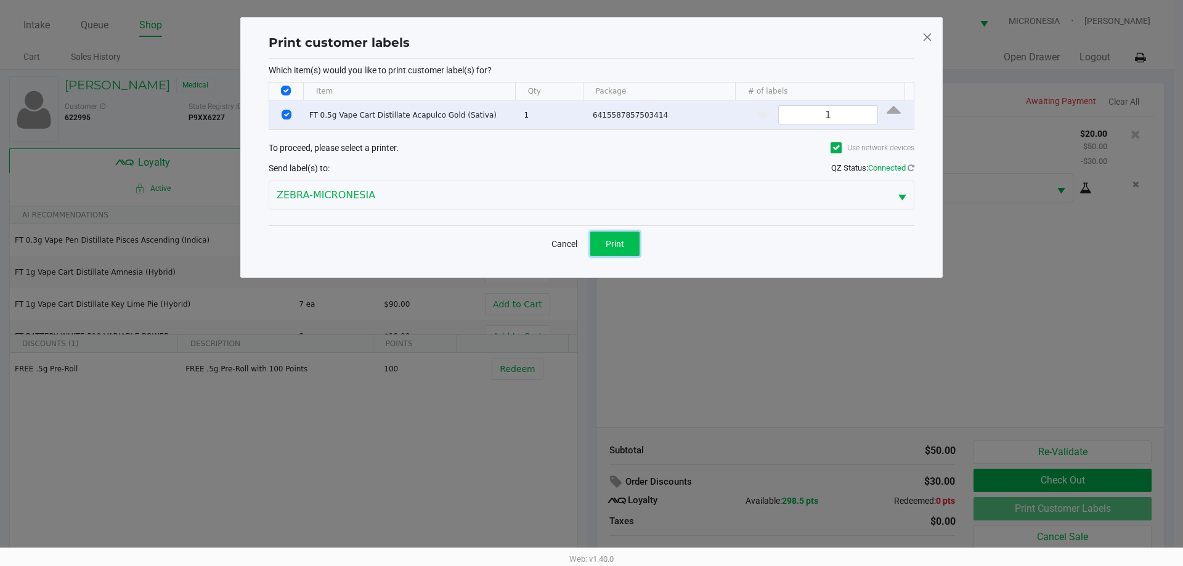
click at [610, 253] on button "Print" at bounding box center [614, 244] width 49 height 25
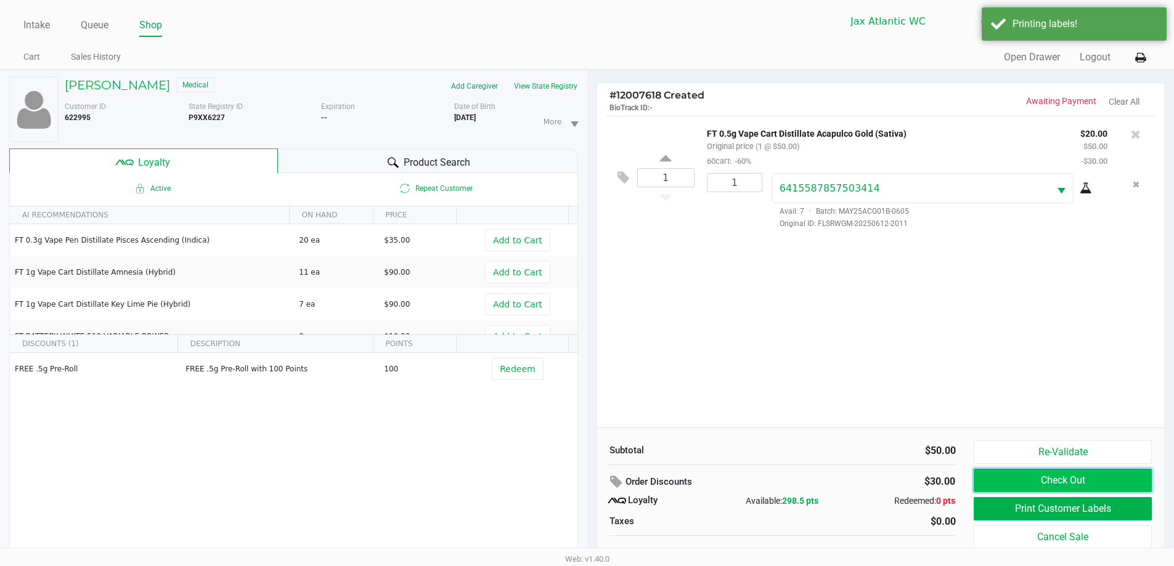
click at [988, 480] on button "Check Out" at bounding box center [1062, 480] width 177 height 23
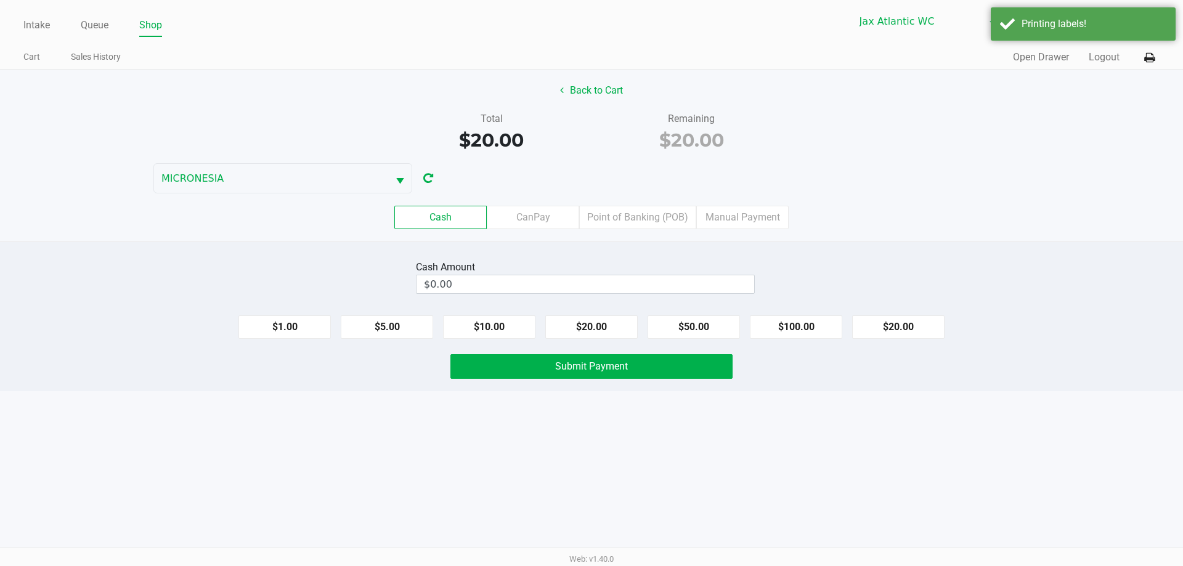
drag, startPoint x: 628, startPoint y: 226, endPoint x: 659, endPoint y: 234, distance: 31.8
click at [629, 226] on label "Point of Banking (POB)" at bounding box center [637, 217] width 117 height 23
click at [0, 0] on 7 "Point of Banking (POB)" at bounding box center [0, 0] width 0 height 0
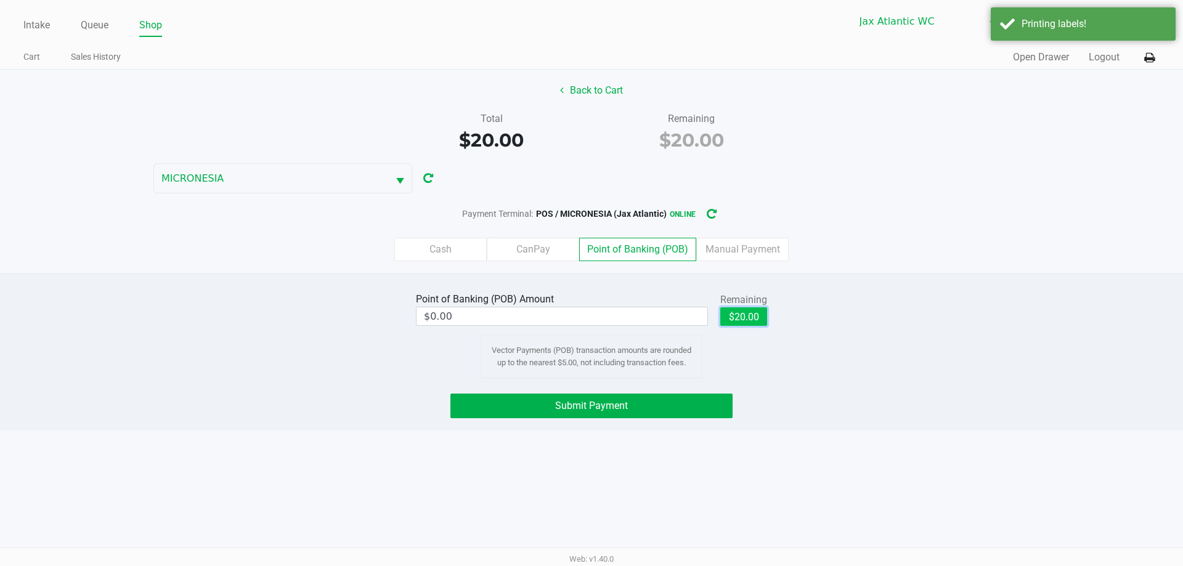
click at [738, 319] on button "$20.00" at bounding box center [743, 316] width 47 height 18
type input "$20.00"
click at [641, 402] on button "Submit Payment" at bounding box center [591, 406] width 282 height 25
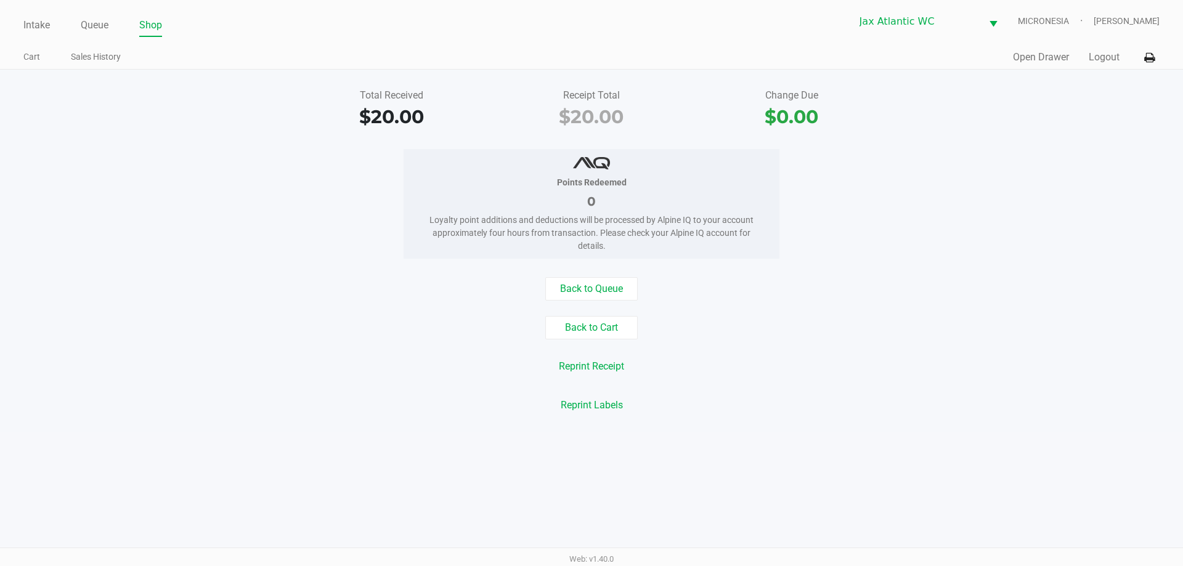
drag, startPoint x: 192, startPoint y: 55, endPoint x: 63, endPoint y: 36, distance: 129.7
click at [190, 55] on ul "Cart Sales History" at bounding box center [307, 58] width 568 height 21
drag, startPoint x: 43, startPoint y: 26, endPoint x: 305, endPoint y: 32, distance: 261.9
click at [44, 26] on link "Intake" at bounding box center [36, 25] width 26 height 17
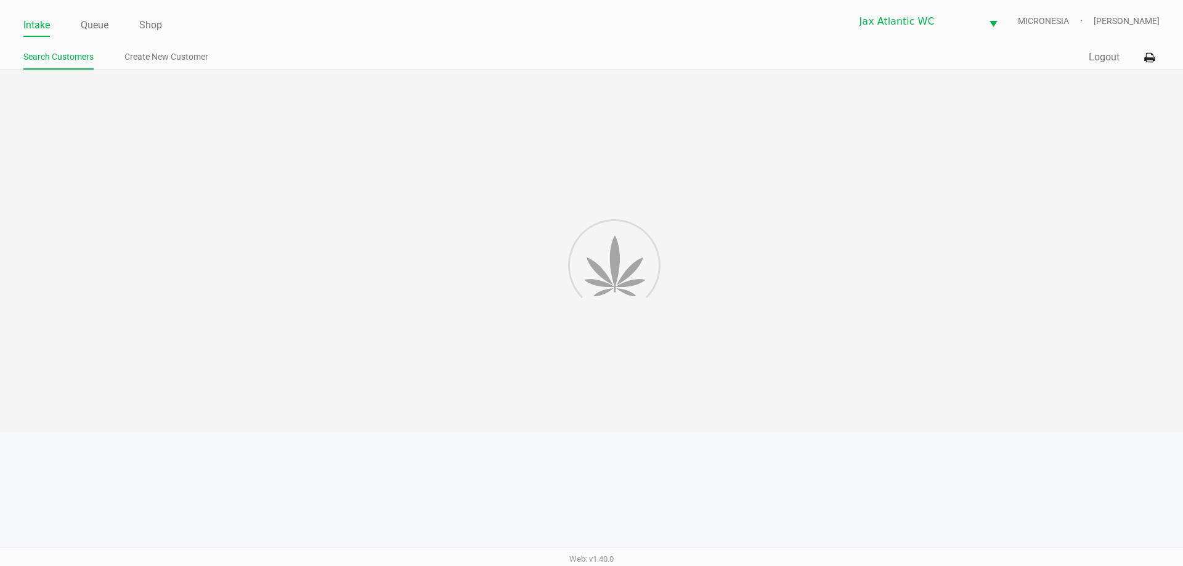
click at [306, 31] on ul "Intake Queue Shop" at bounding box center [307, 25] width 568 height 21
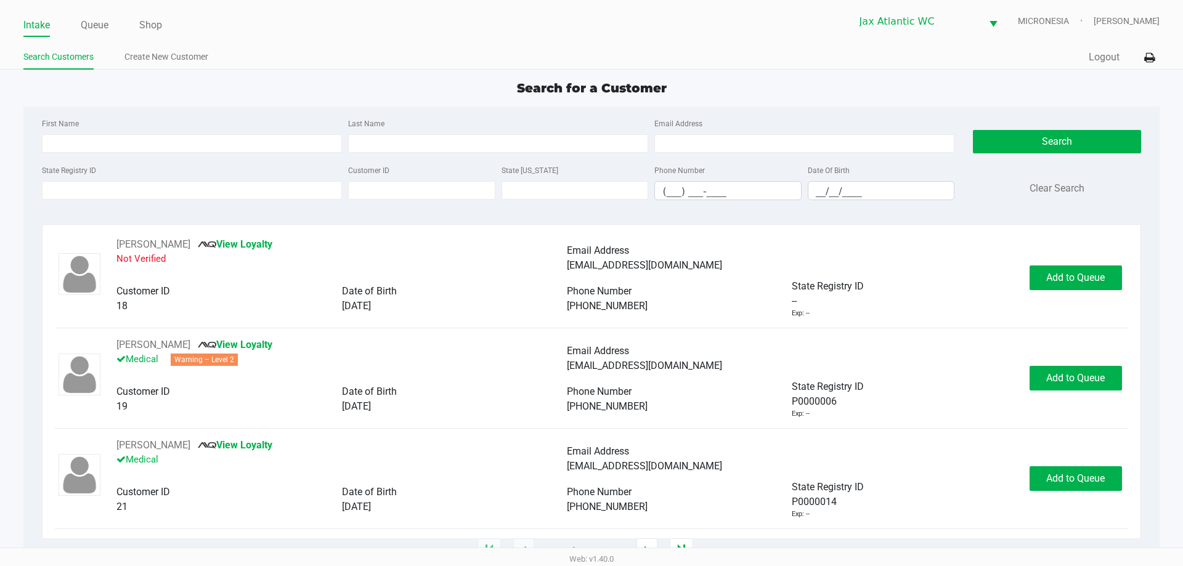
click at [223, 34] on ul "Intake Queue Shop" at bounding box center [307, 25] width 568 height 21
click at [448, 54] on ul "Search Customers Create New Customer" at bounding box center [307, 58] width 568 height 21
click at [253, 19] on ul "Intake Queue Shop" at bounding box center [307, 25] width 568 height 21
drag, startPoint x: 237, startPoint y: 57, endPoint x: 245, endPoint y: 102, distance: 45.8
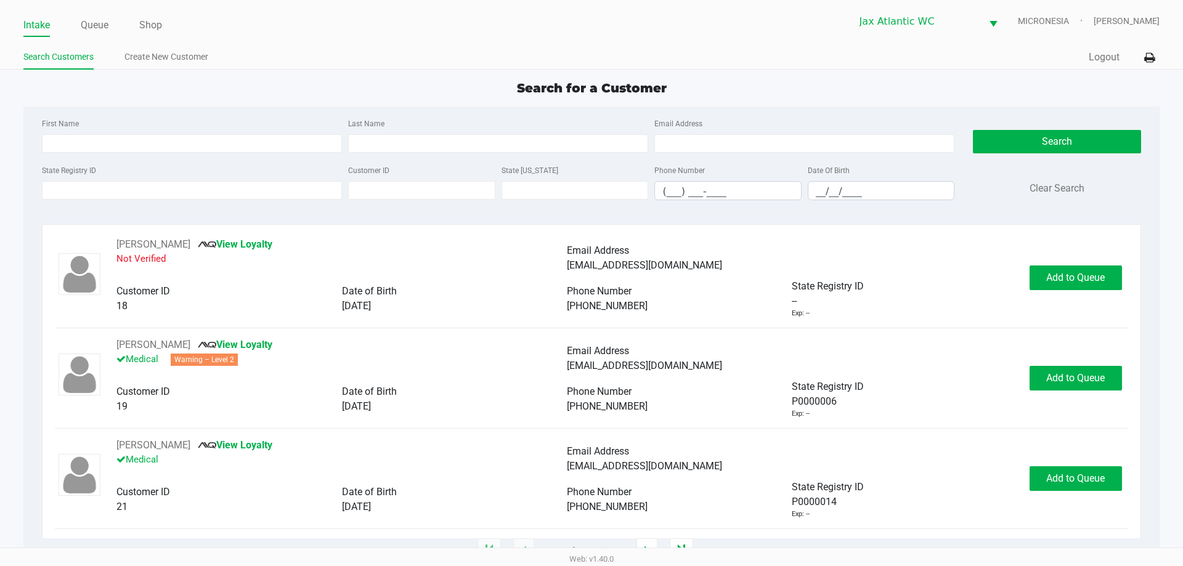
click at [237, 57] on ul "Search Customers Create New Customer" at bounding box center [307, 58] width 568 height 21
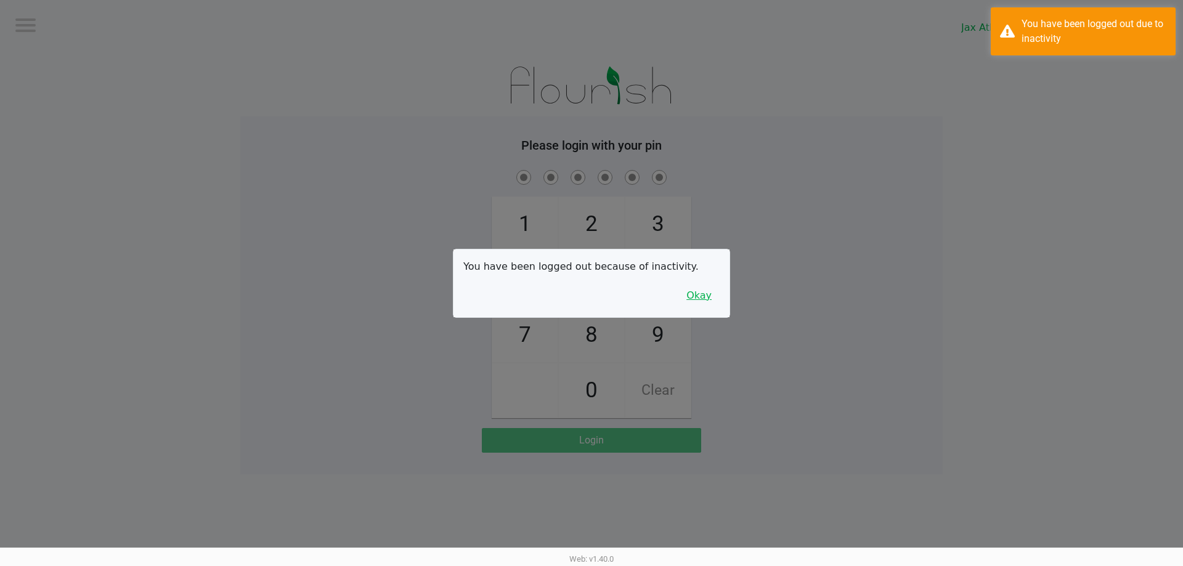
click at [685, 291] on button "Okay" at bounding box center [698, 295] width 41 height 23
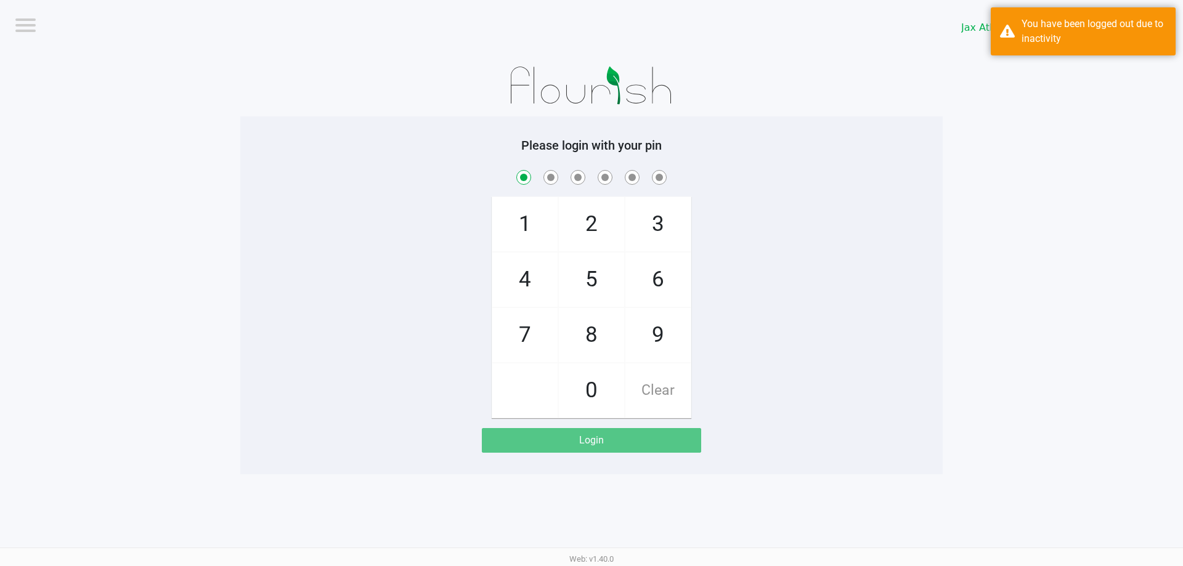
checkbox input "true"
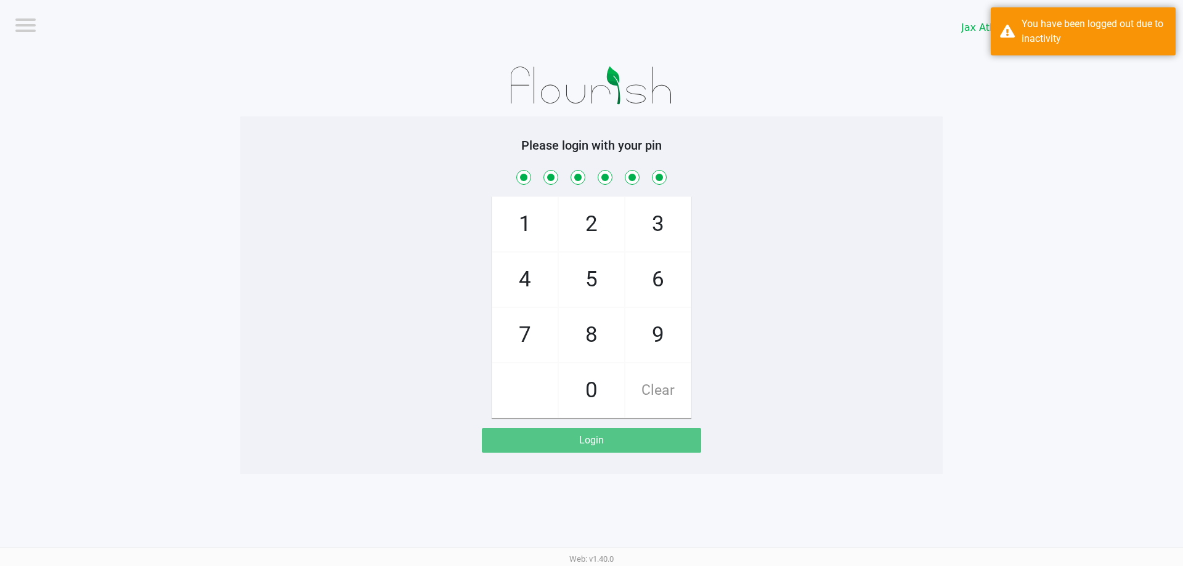
checkbox input "true"
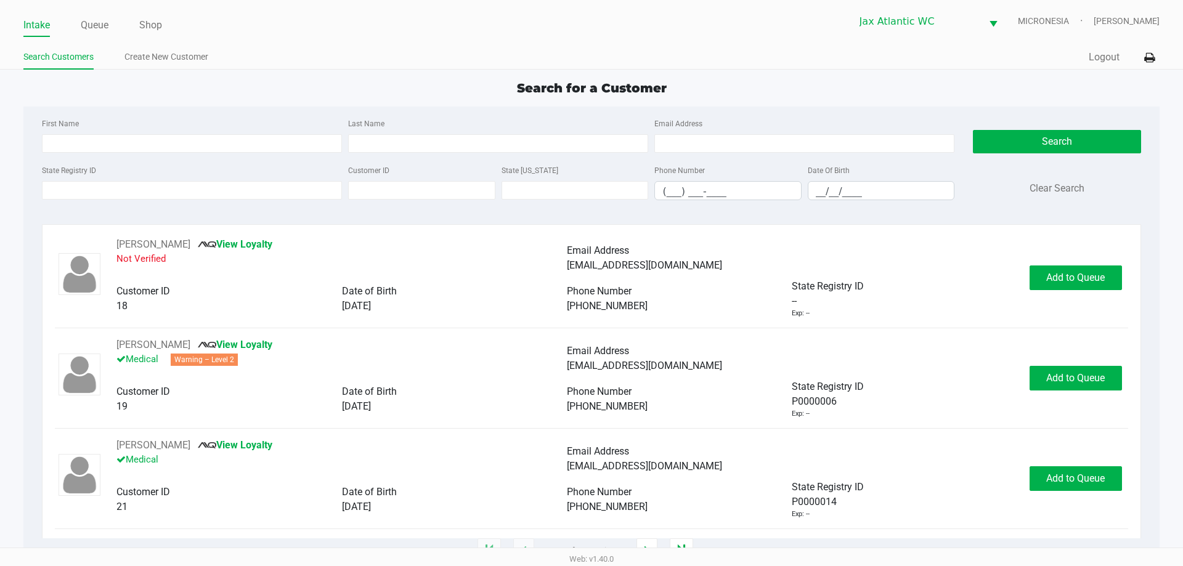
click at [420, 64] on ul "Search Customers Create New Customer" at bounding box center [307, 58] width 568 height 21
click at [142, 182] on input "State Registry ID" at bounding box center [192, 190] width 300 height 18
click at [92, 14] on div "Intake Queue Shop" at bounding box center [307, 25] width 568 height 23
click at [91, 18] on link "Queue" at bounding box center [95, 25] width 28 height 17
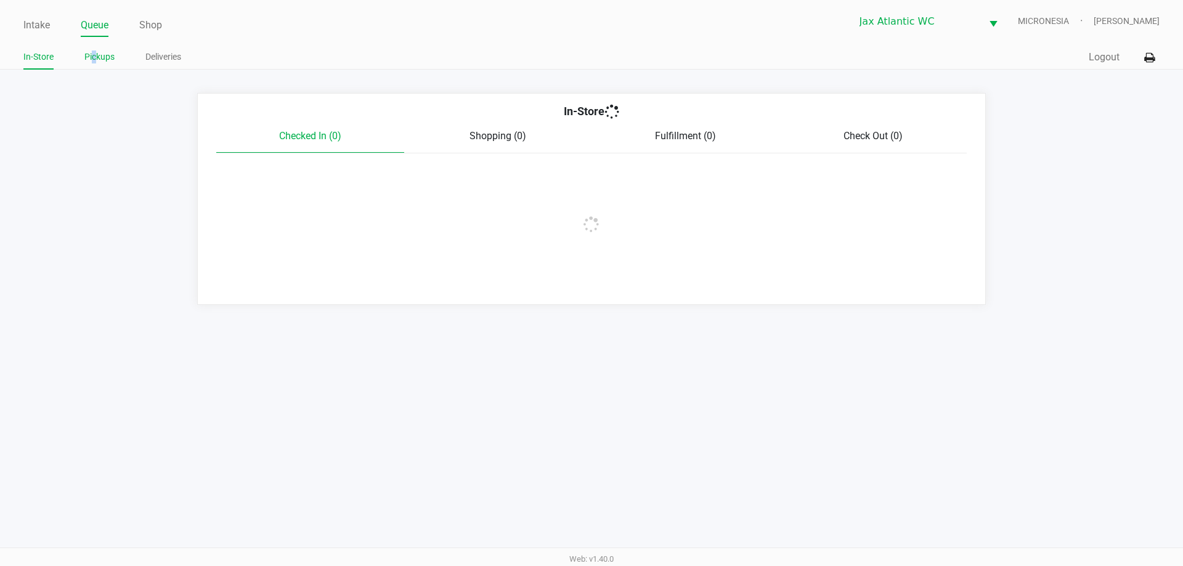
click at [94, 52] on link "Pickups" at bounding box center [99, 56] width 30 height 15
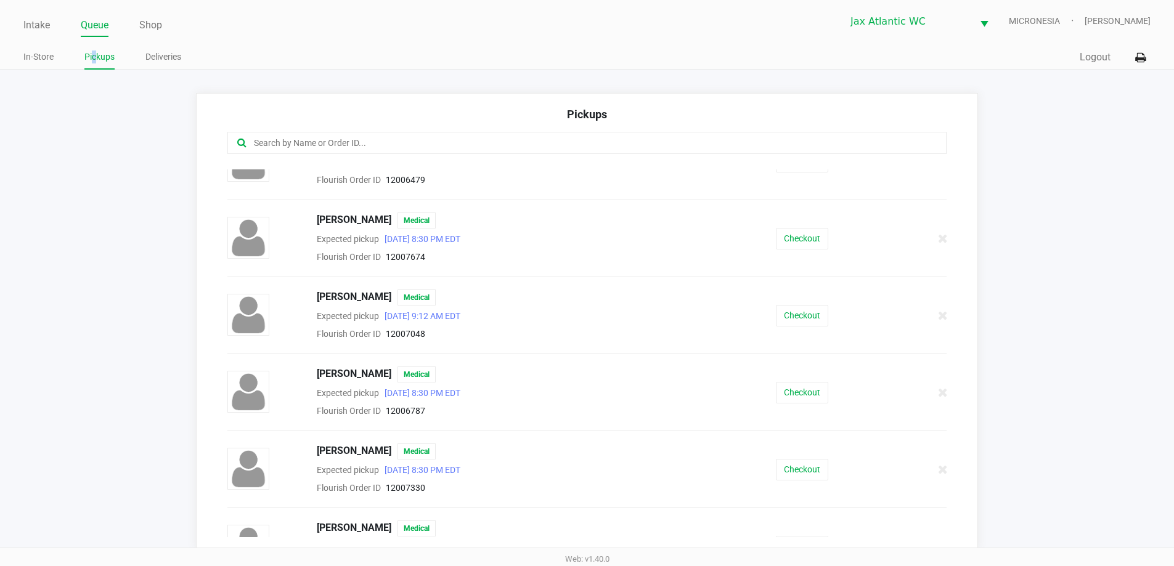
scroll to position [678, 0]
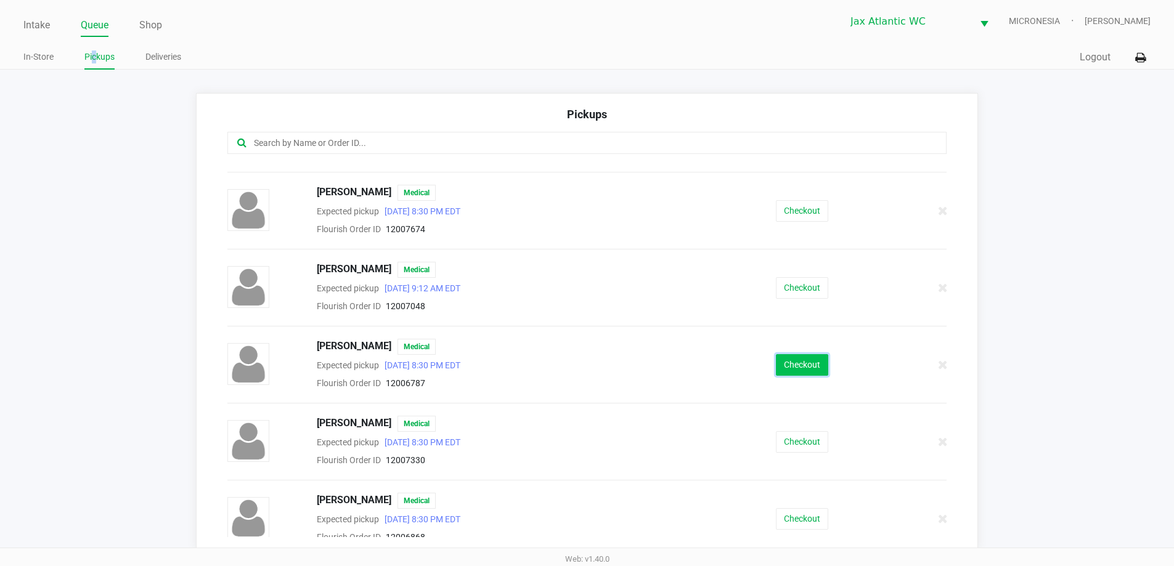
click at [786, 366] on button "Checkout" at bounding box center [802, 365] width 52 height 22
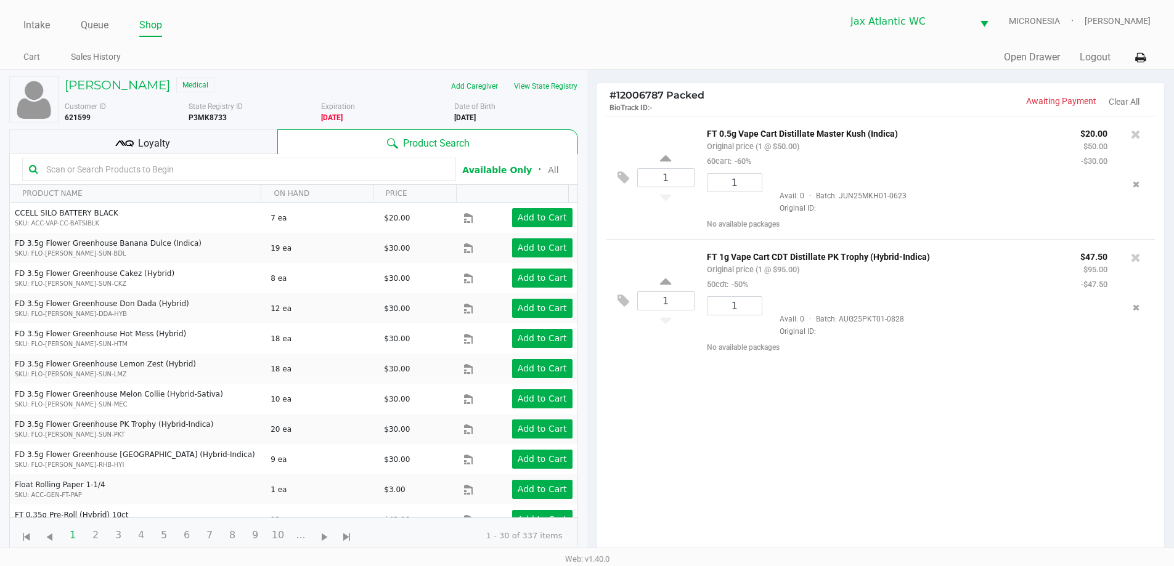
click at [238, 137] on div "Loyalty" at bounding box center [143, 141] width 268 height 25
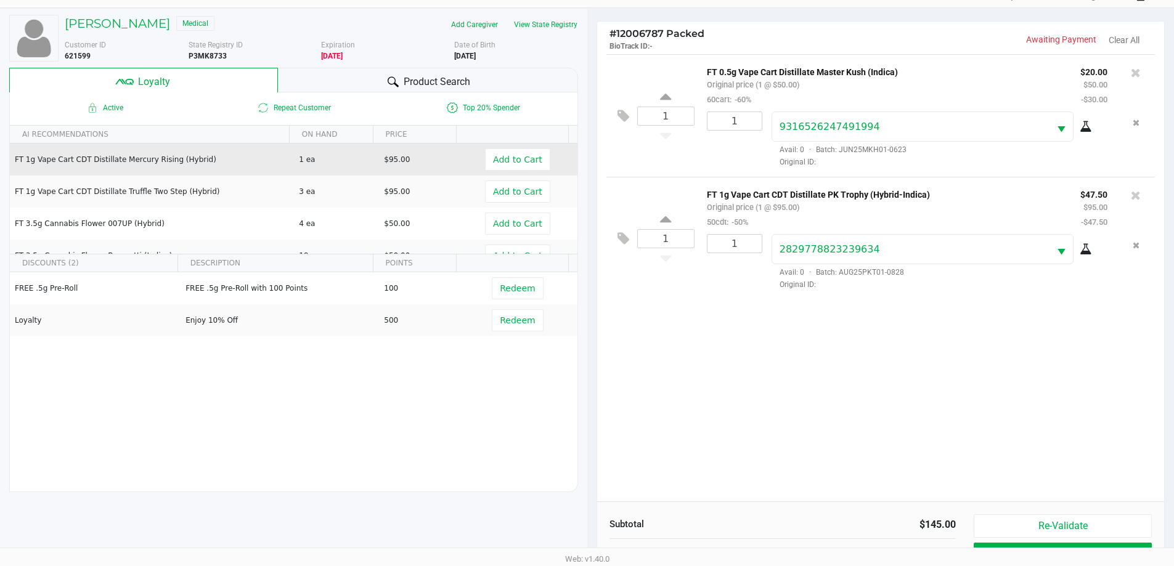
scroll to position [148, 0]
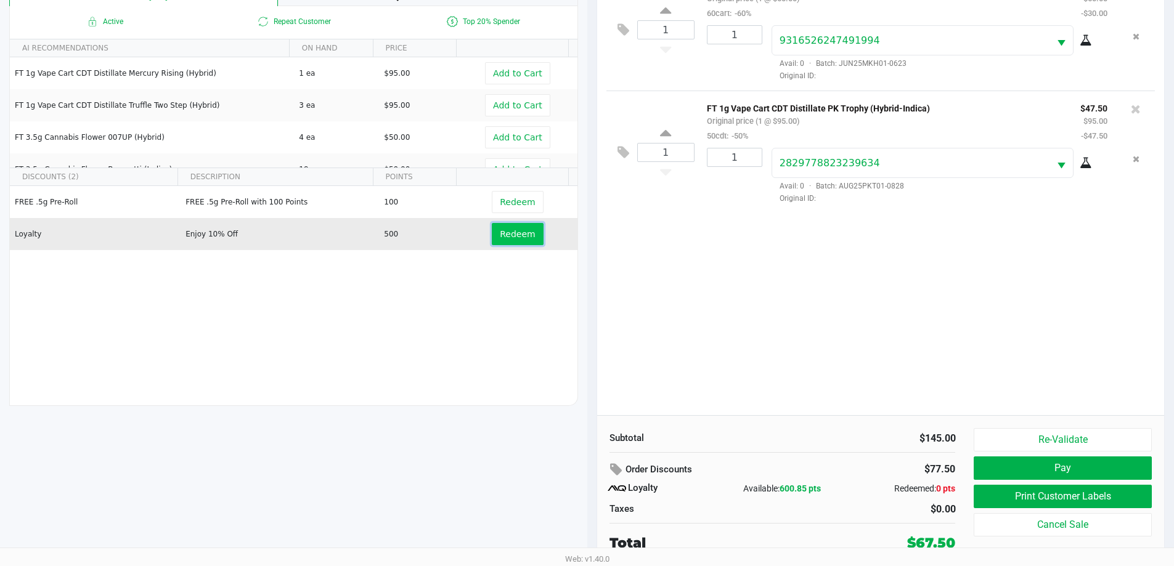
click at [522, 238] on span "Redeem" at bounding box center [517, 234] width 35 height 10
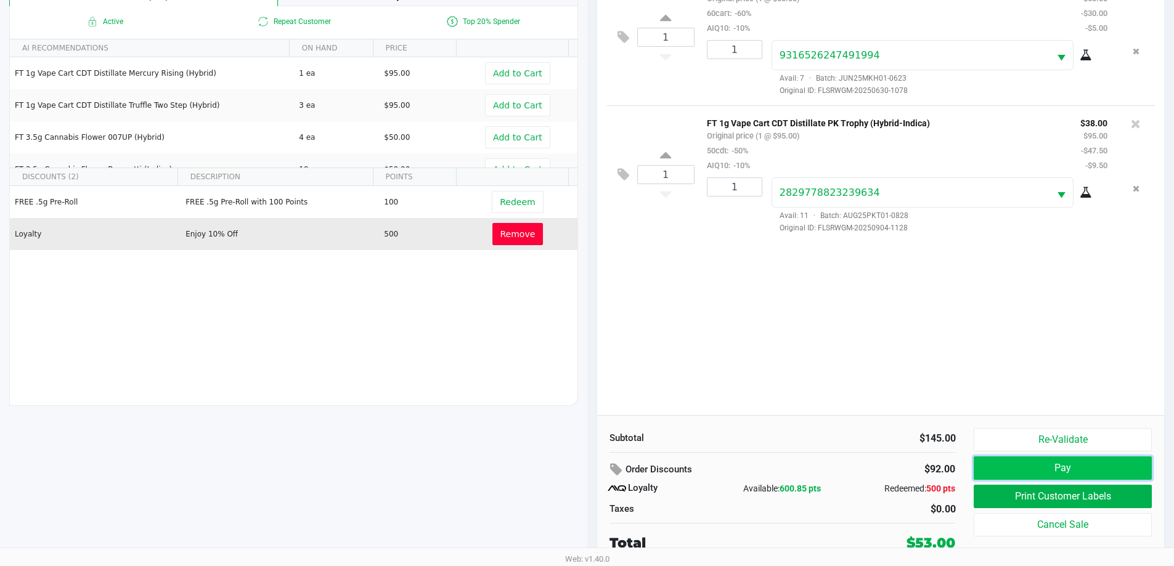
click at [1034, 461] on button "Pay" at bounding box center [1062, 468] width 177 height 23
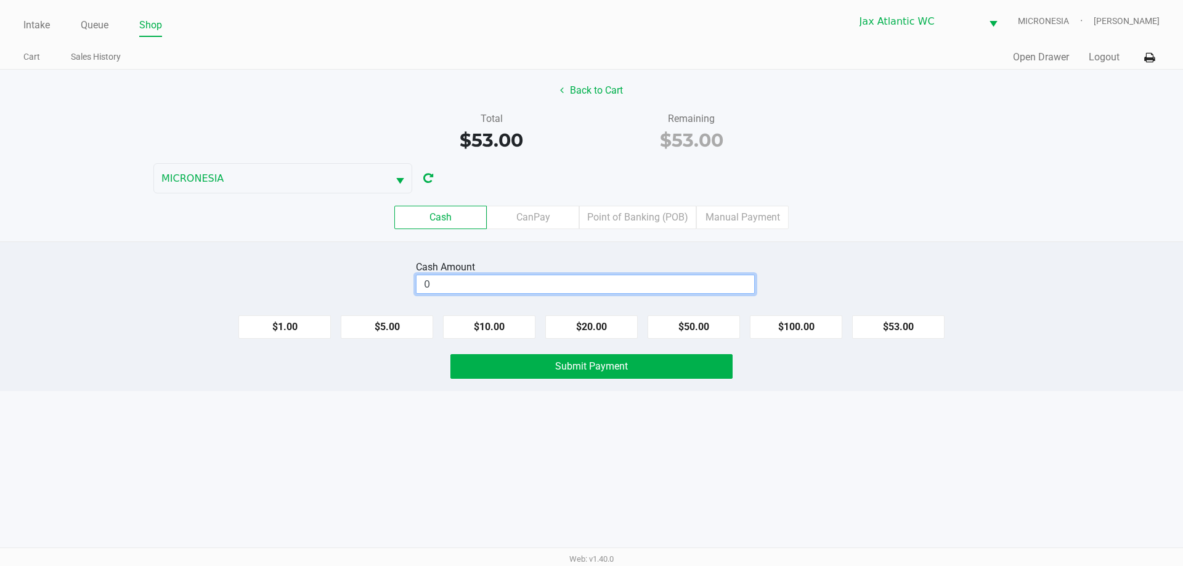
click at [617, 284] on input "0" at bounding box center [586, 284] width 338 height 18
type input "$60.00"
click at [602, 91] on button "Back to Cart" at bounding box center [591, 90] width 79 height 23
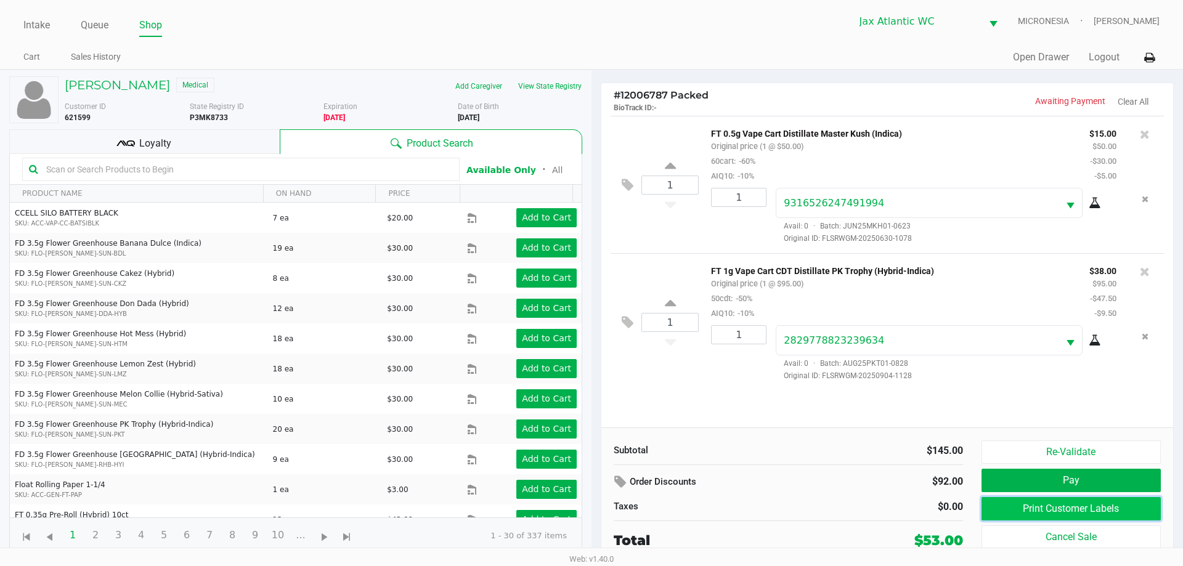
click at [1010, 510] on button "Print Customer Labels" at bounding box center [1071, 508] width 179 height 23
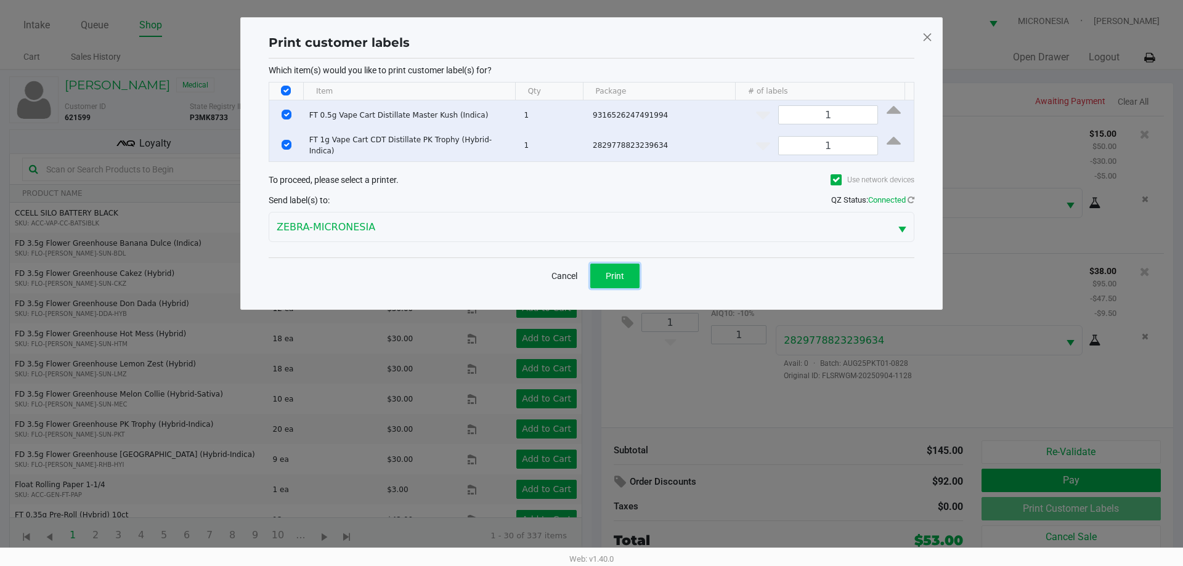
click at [623, 272] on span "Print" at bounding box center [615, 276] width 18 height 10
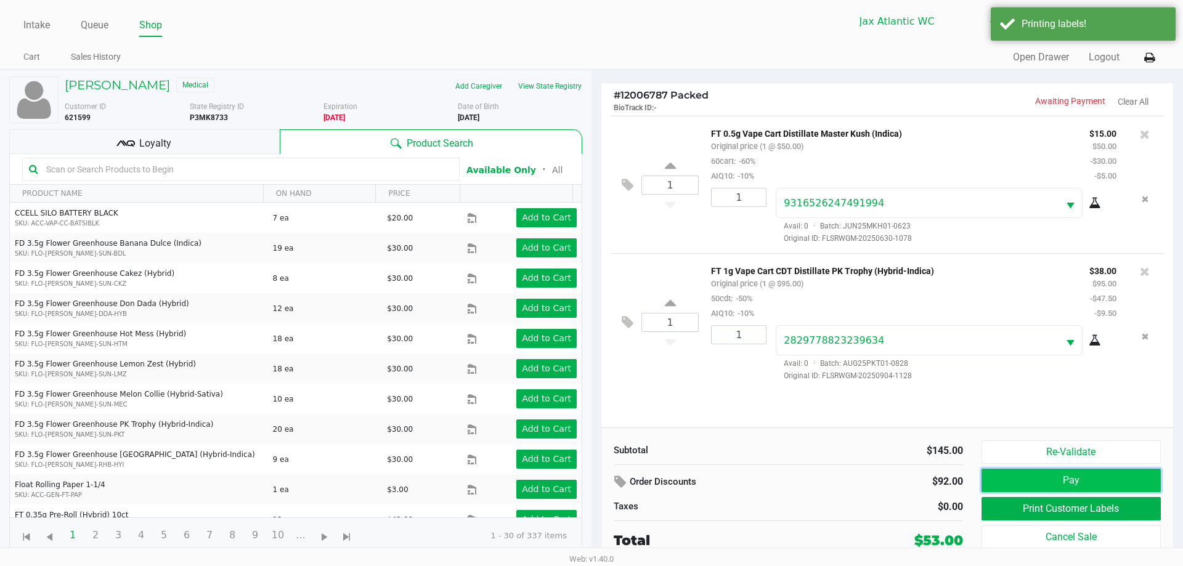
click at [1038, 482] on button "Pay" at bounding box center [1071, 480] width 179 height 23
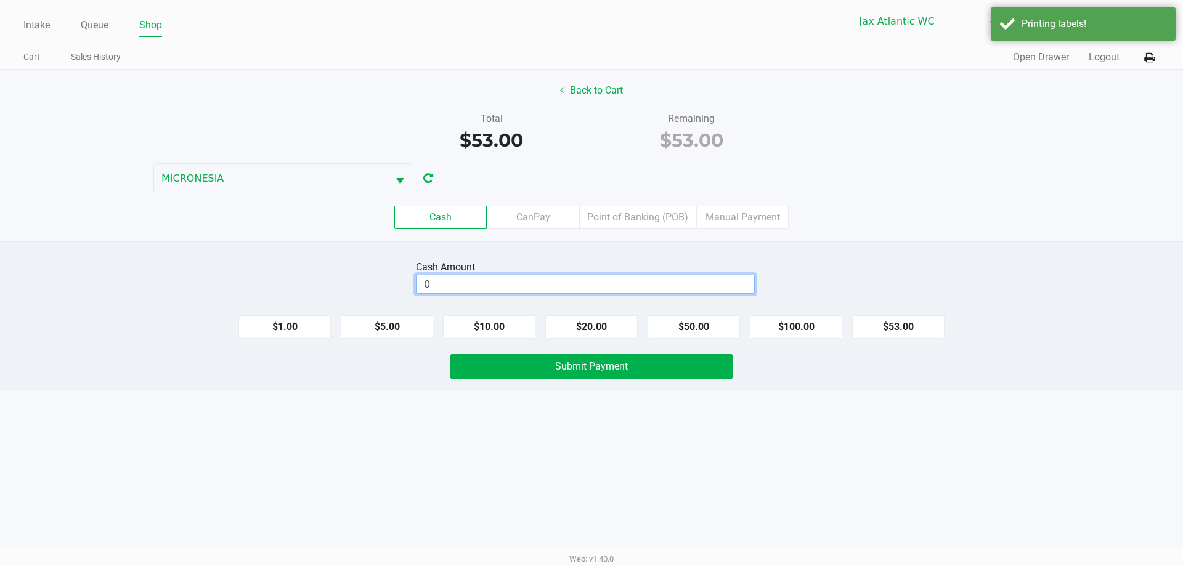
click at [603, 282] on input "0" at bounding box center [586, 284] width 338 height 18
type input "$60.00"
click at [625, 373] on button "Submit Payment" at bounding box center [591, 366] width 282 height 25
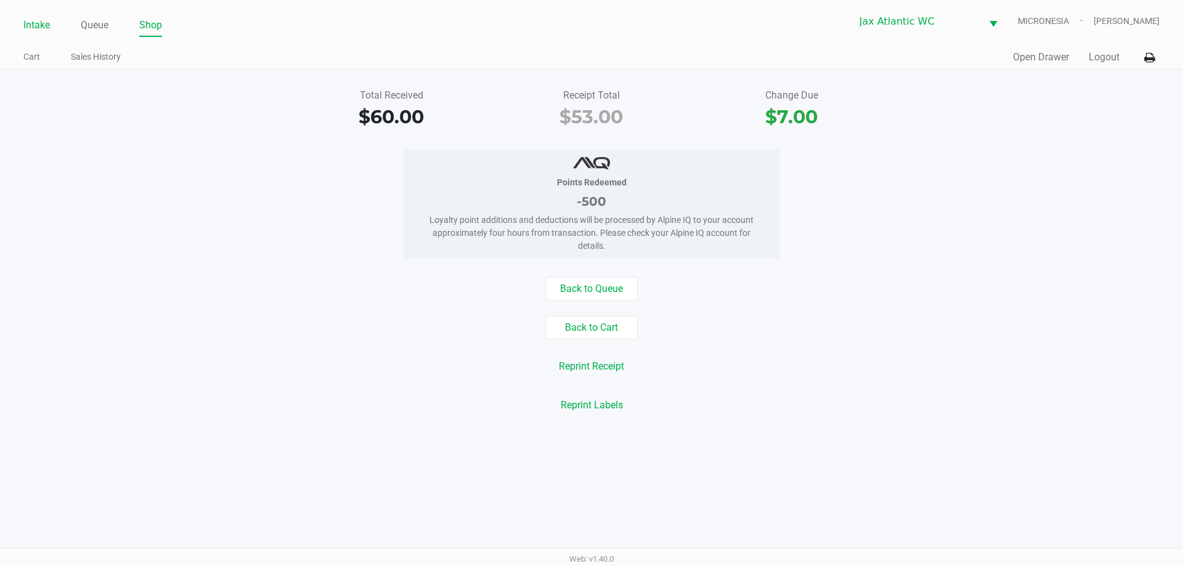
click at [31, 31] on link "Intake" at bounding box center [36, 25] width 26 height 17
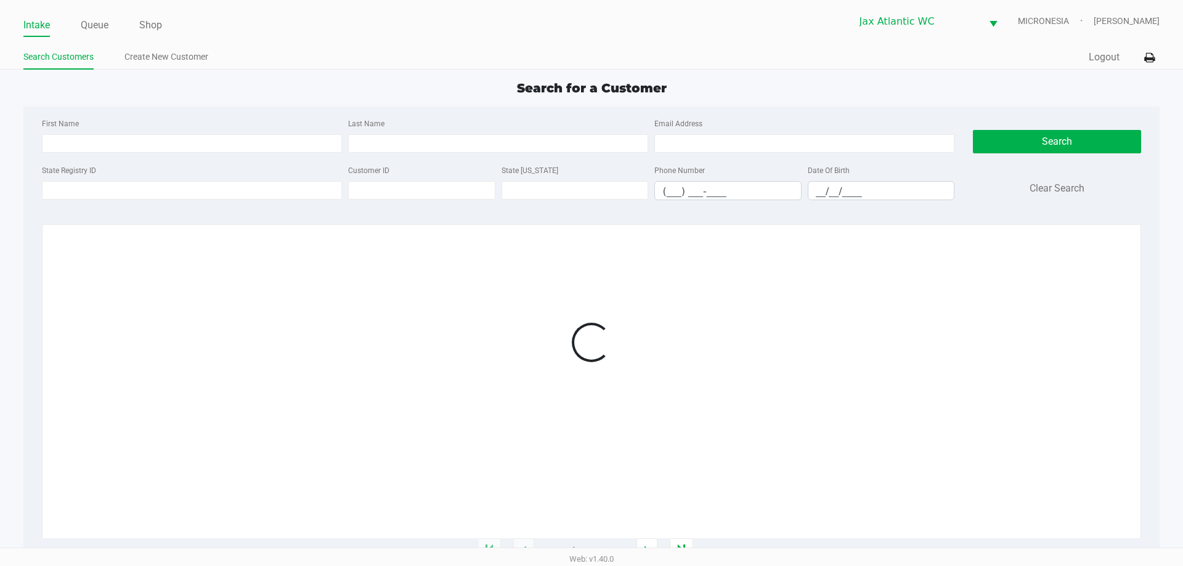
click at [280, 47] on div "Search Customers Create New Customer" at bounding box center [307, 57] width 568 height 23
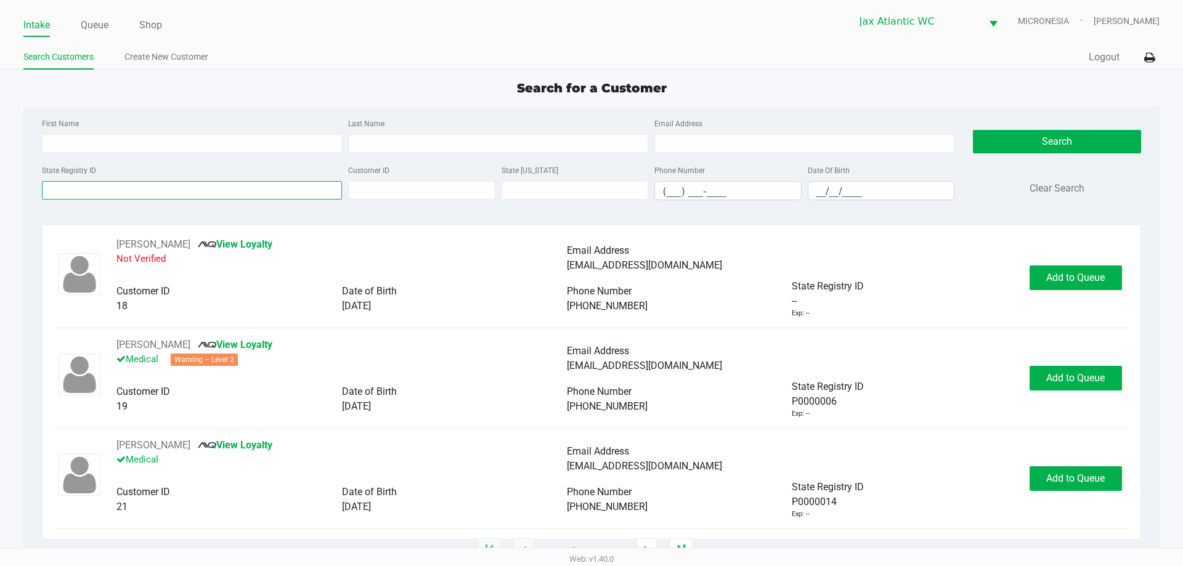
click at [206, 198] on input "State Registry ID" at bounding box center [192, 190] width 300 height 18
click at [107, 23] on link "Queue" at bounding box center [95, 25] width 28 height 17
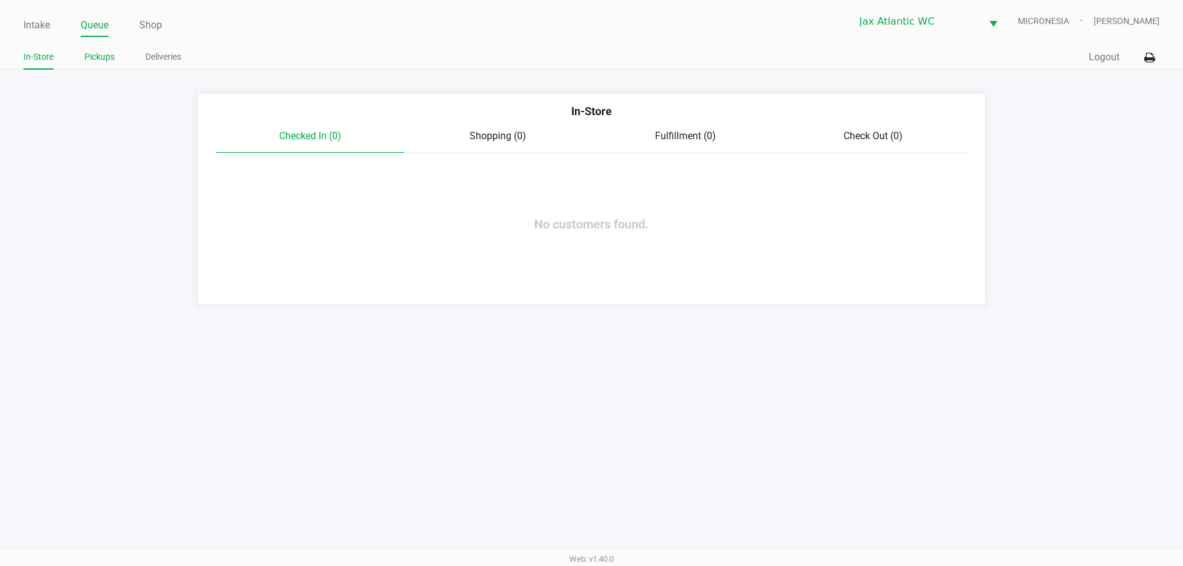
click at [106, 55] on link "Pickups" at bounding box center [99, 56] width 30 height 15
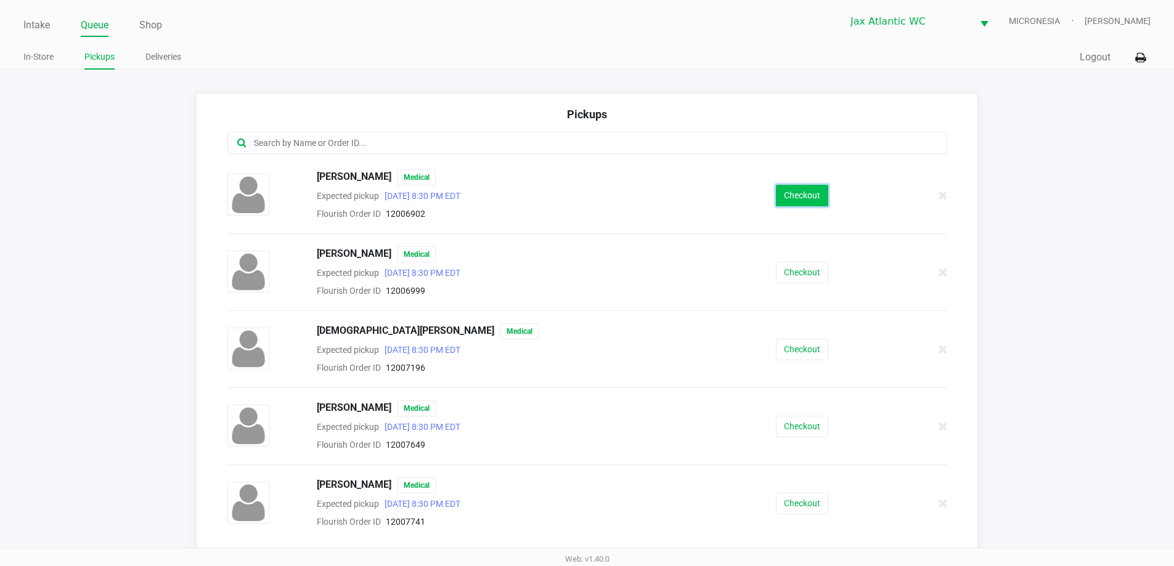
click at [776, 198] on button "Checkout" at bounding box center [802, 196] width 52 height 22
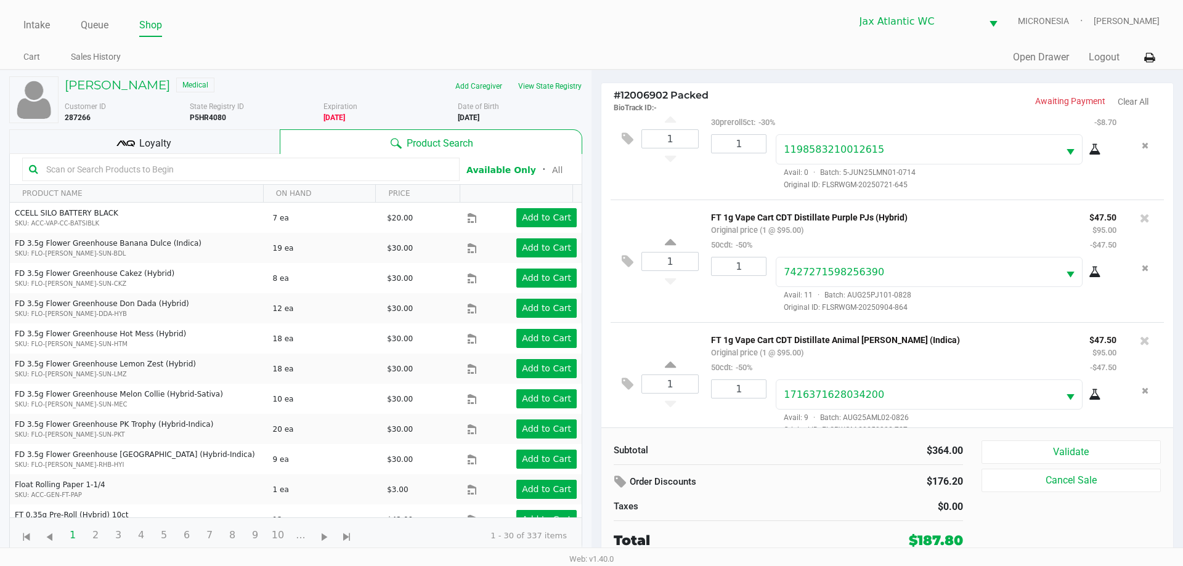
scroll to position [304, 0]
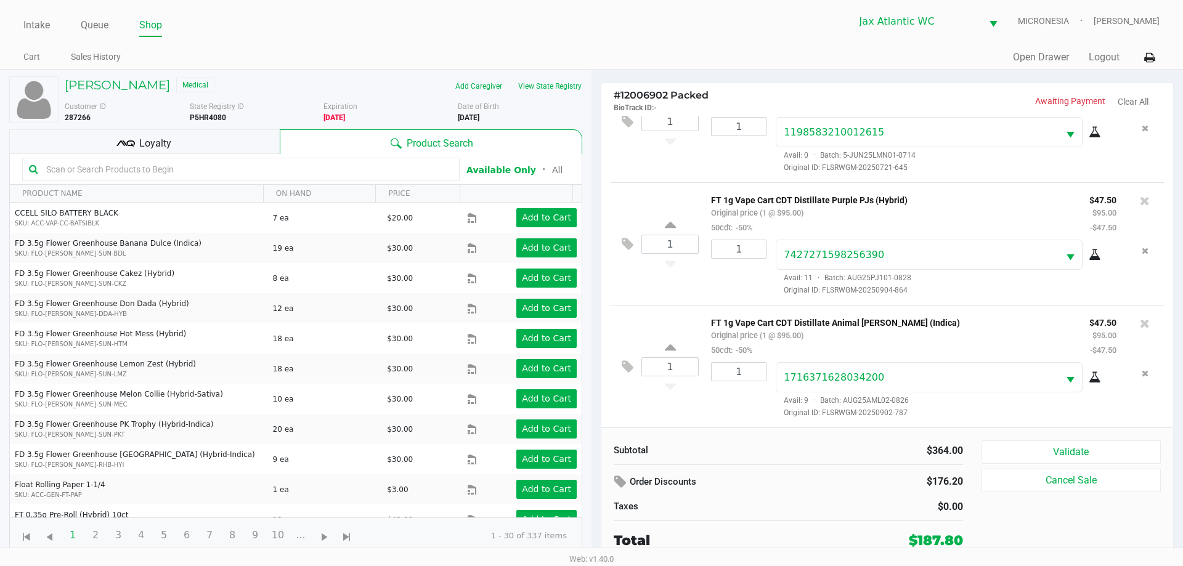
click at [205, 148] on div "Loyalty" at bounding box center [144, 141] width 270 height 25
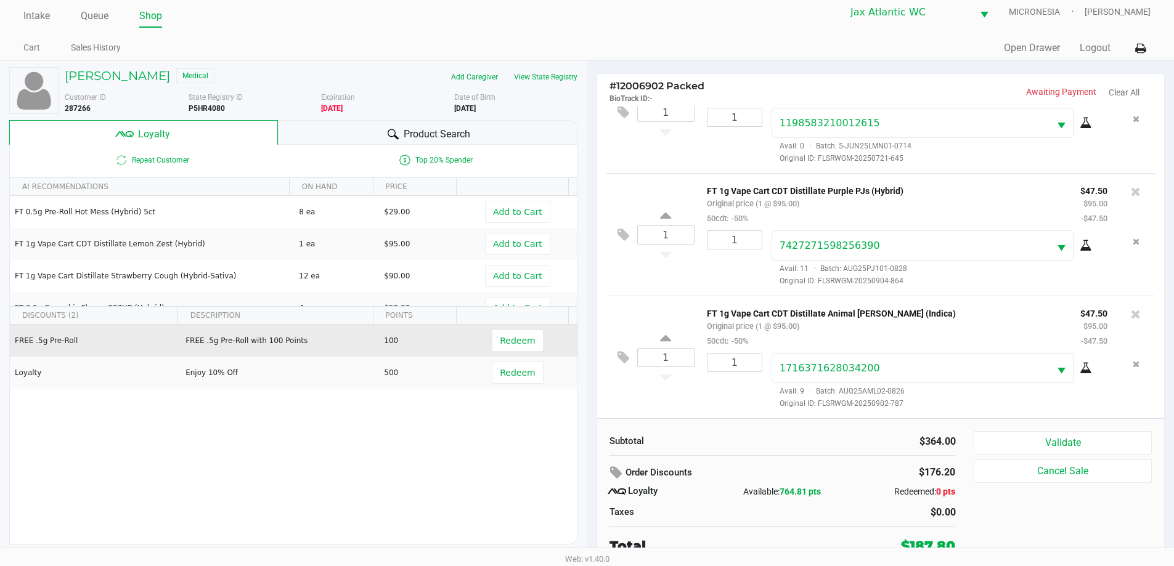
scroll to position [12, 0]
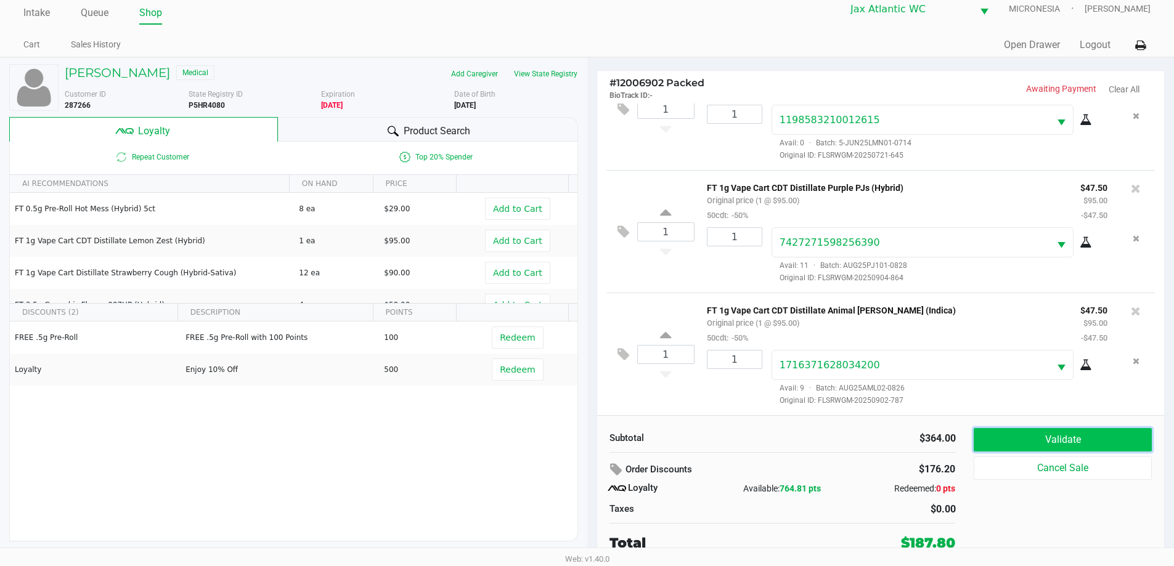
click at [1031, 443] on button "Validate" at bounding box center [1062, 439] width 177 height 23
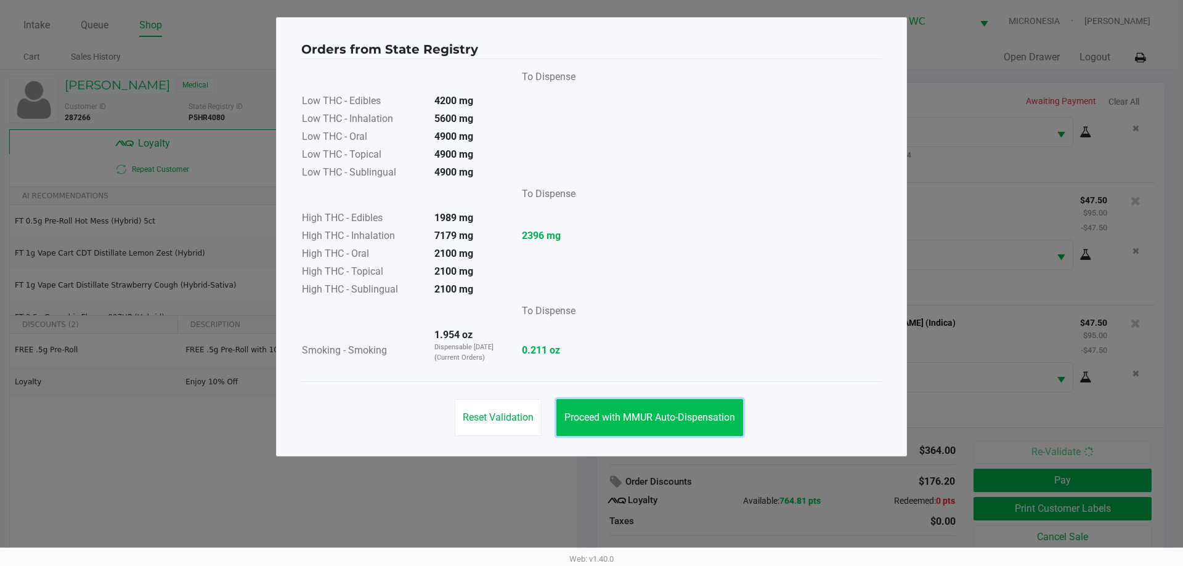
click at [579, 414] on span "Proceed with MMUR Auto-Dispensation" at bounding box center [649, 418] width 171 height 12
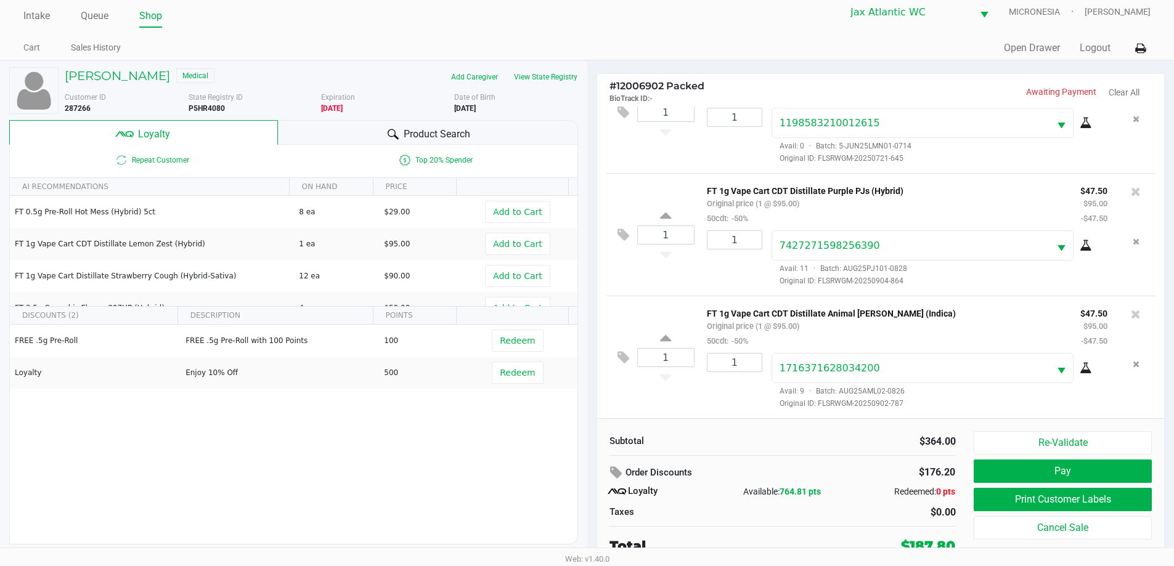
scroll to position [12, 0]
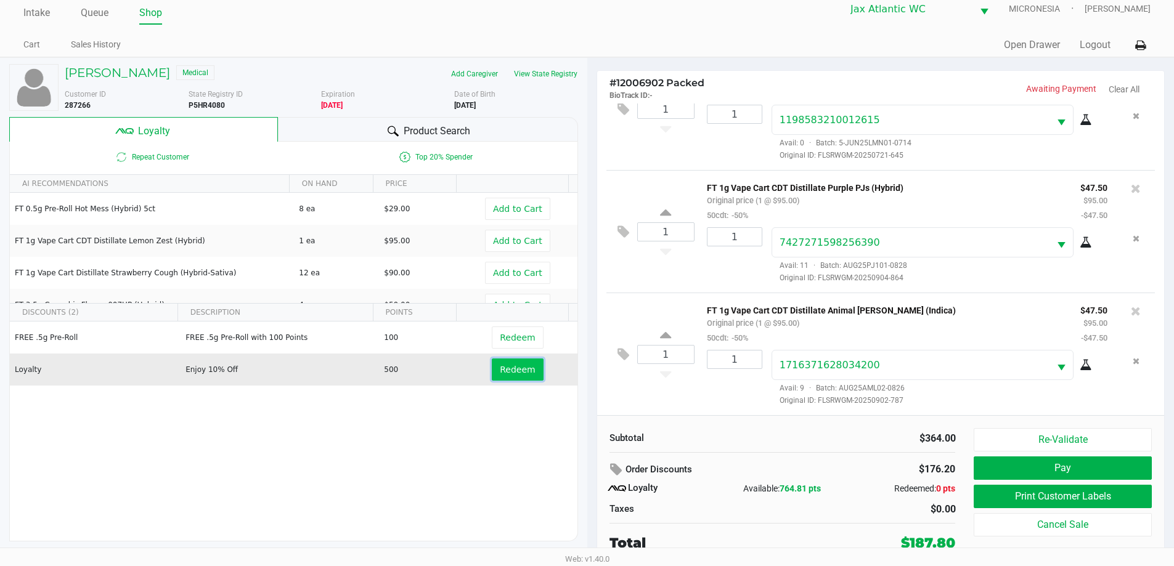
click at [506, 378] on button "Redeem" at bounding box center [517, 370] width 51 height 22
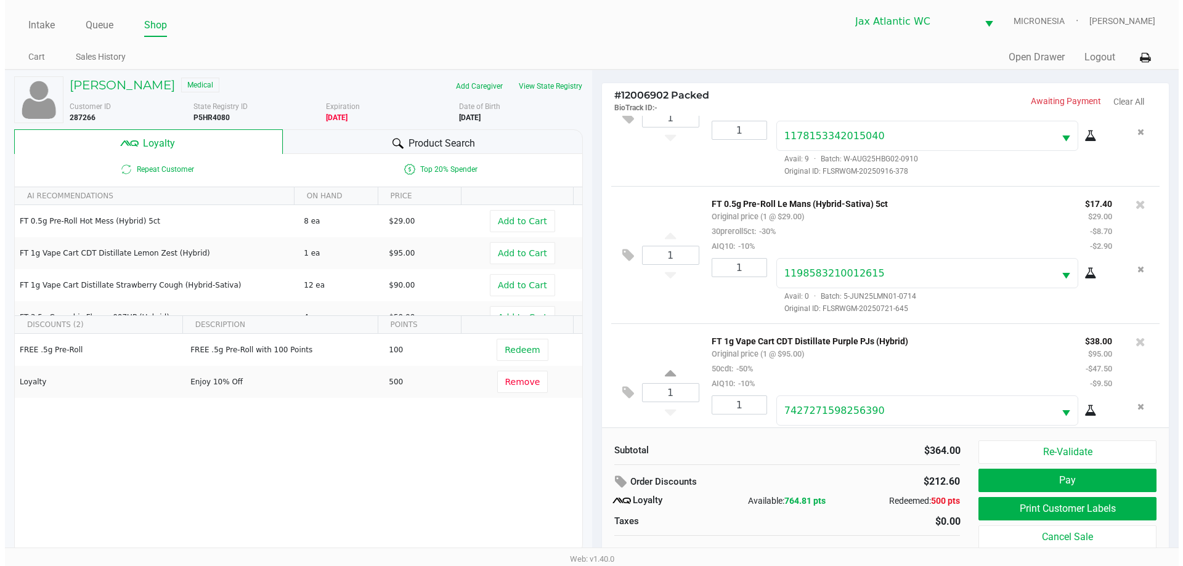
scroll to position [185, 0]
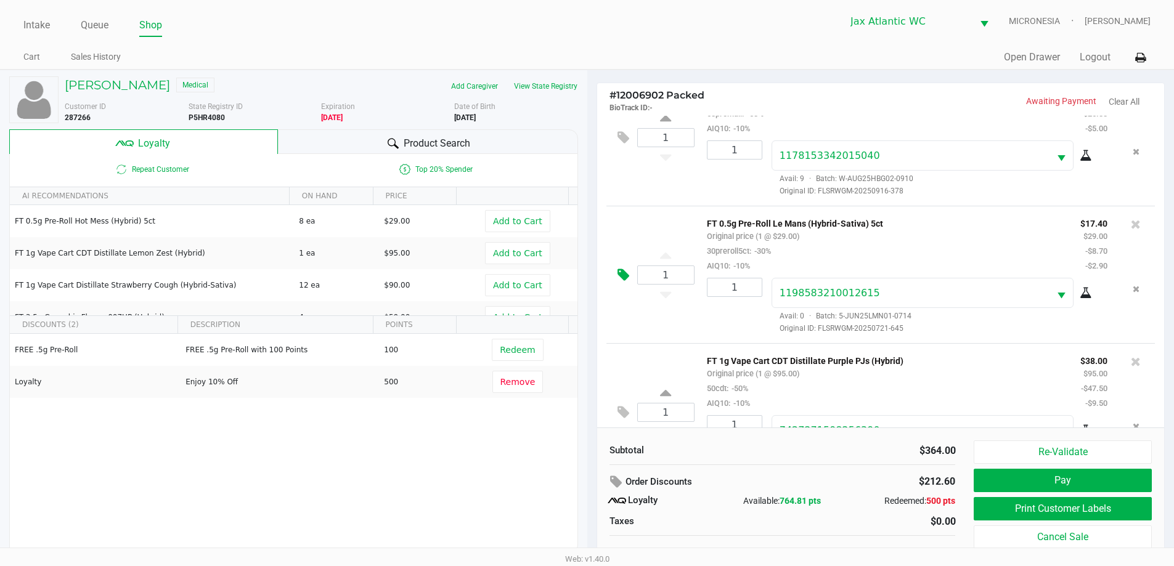
click at [619, 280] on icon at bounding box center [623, 275] width 12 height 14
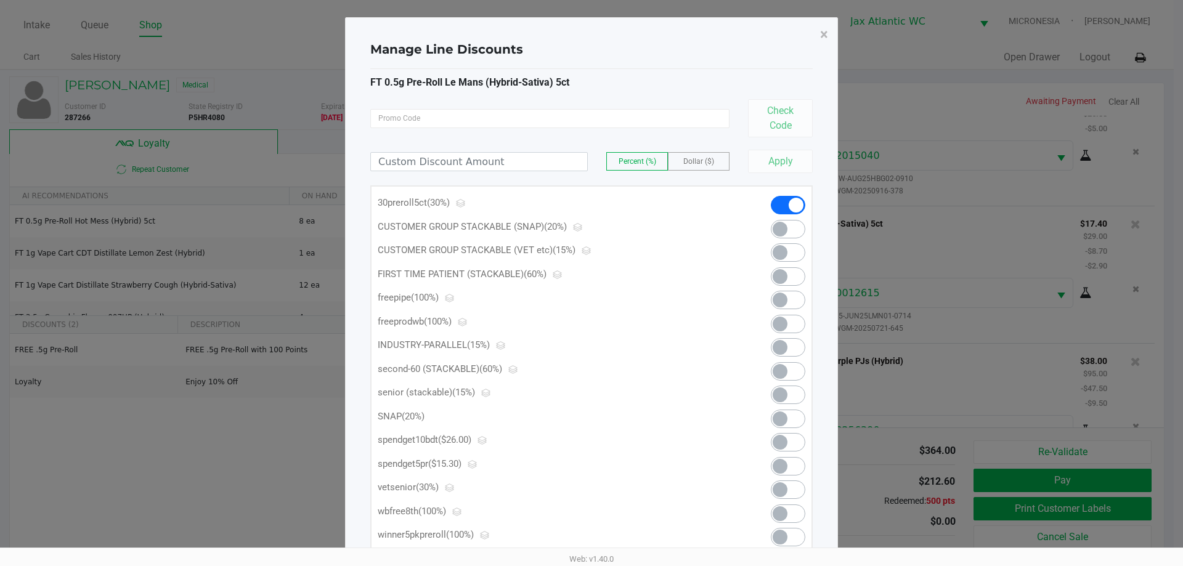
click at [773, 467] on span at bounding box center [780, 466] width 15 height 15
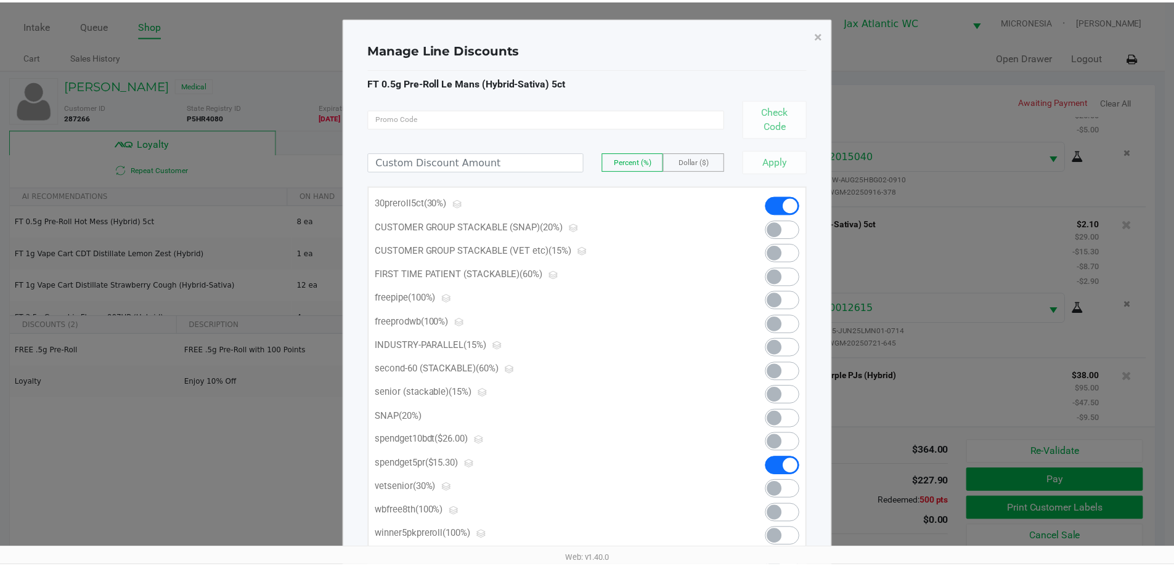
scroll to position [378, 0]
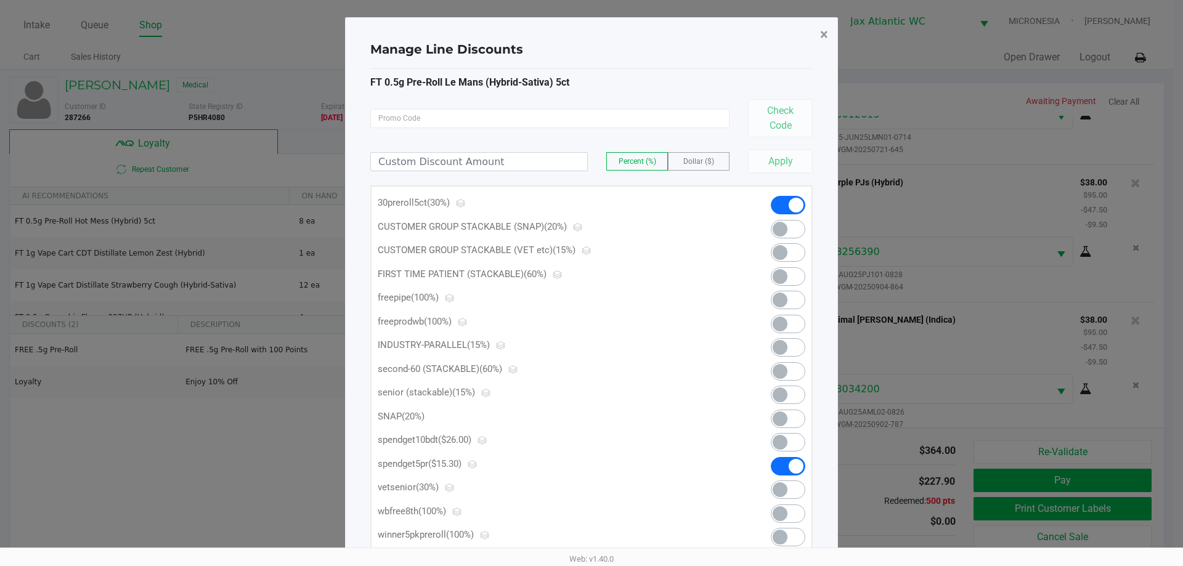
click at [817, 34] on button "×" at bounding box center [824, 34] width 28 height 35
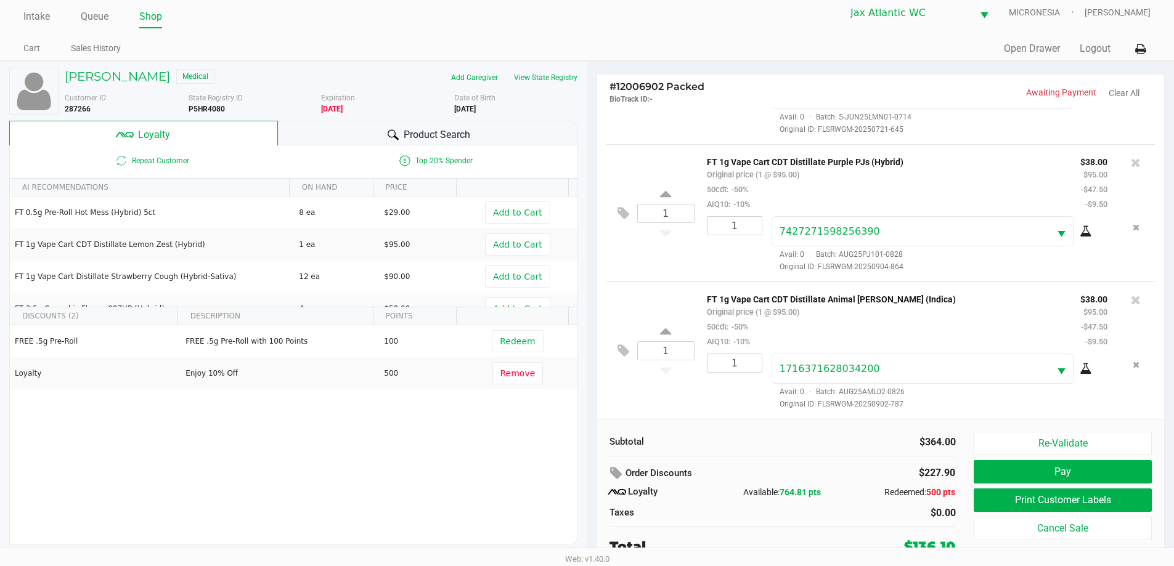
scroll to position [12, 0]
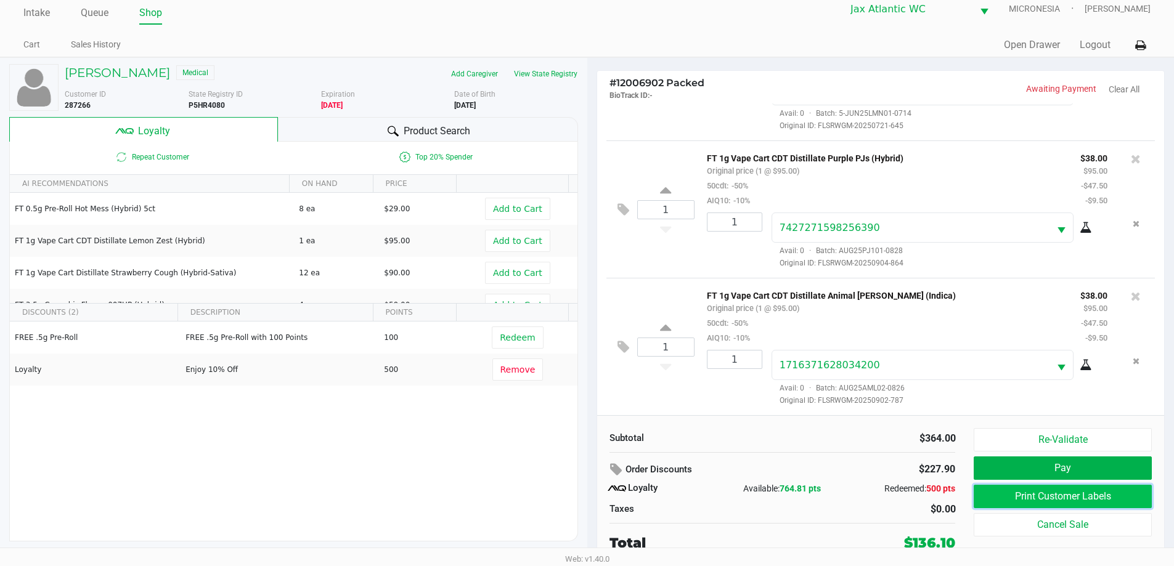
click at [999, 492] on button "Print Customer Labels" at bounding box center [1062, 496] width 177 height 23
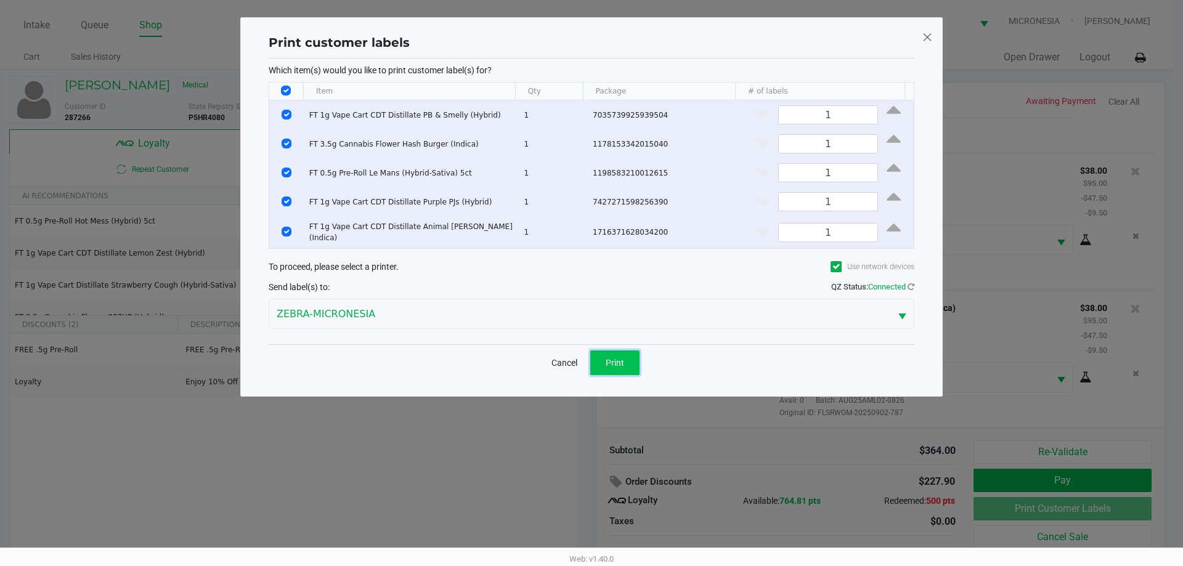
click at [634, 370] on button "Print" at bounding box center [614, 363] width 49 height 25
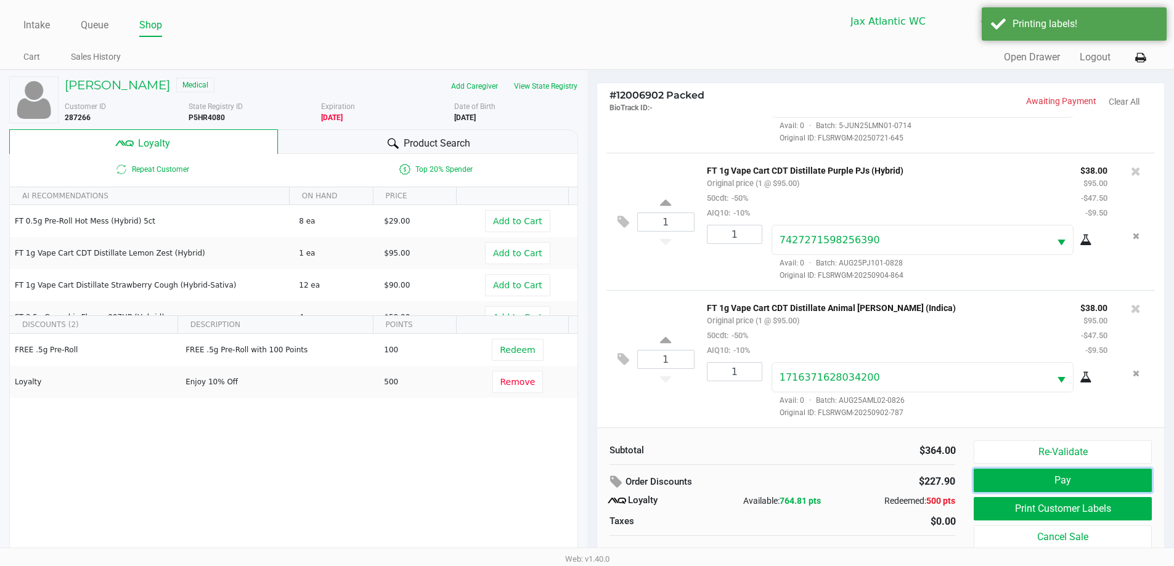
click at [1023, 489] on button "Pay" at bounding box center [1062, 480] width 177 height 23
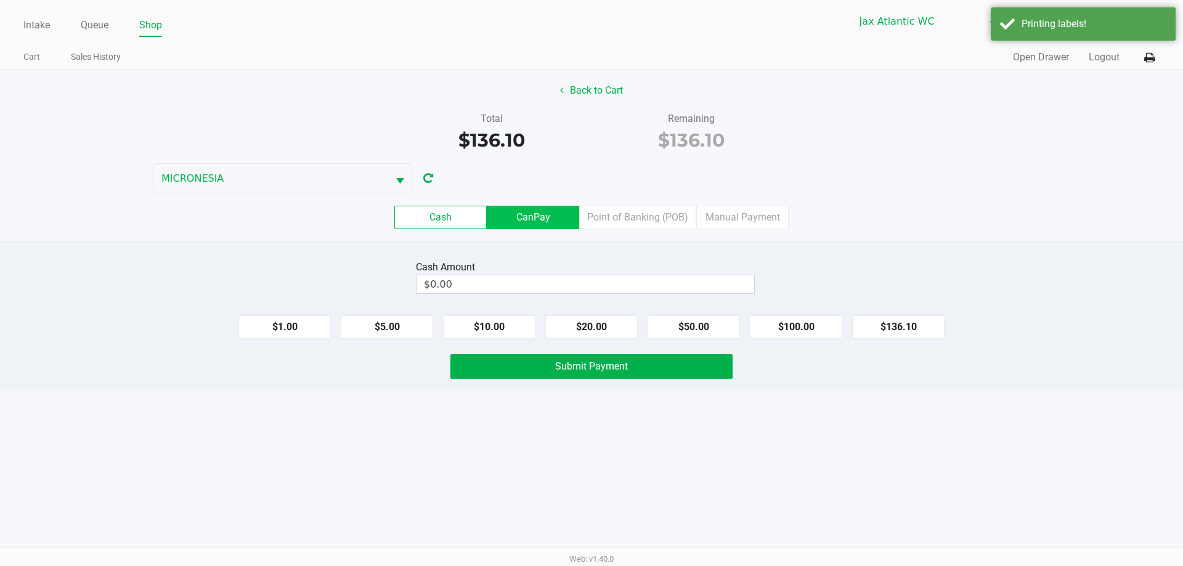
click at [548, 221] on label "CanPay" at bounding box center [533, 217] width 92 height 23
click at [0, 0] on 2 "CanPay" at bounding box center [0, 0] width 0 height 0
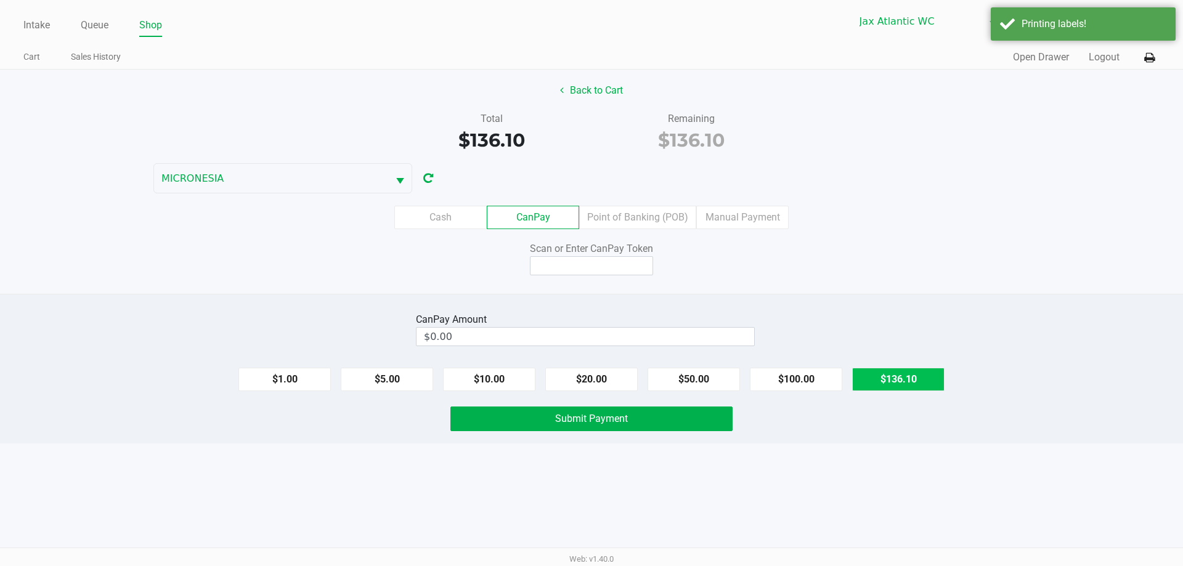
click at [879, 368] on button "$136.10" at bounding box center [898, 379] width 92 height 23
type input "$136.10"
click at [635, 271] on input at bounding box center [591, 265] width 123 height 19
click at [747, 297] on div "CanPay Amount $136.10 Clear $1.00 $5.00 $10.00 $20.00 $50.00 $100.00 $136.10 Su…" at bounding box center [591, 369] width 1183 height 150
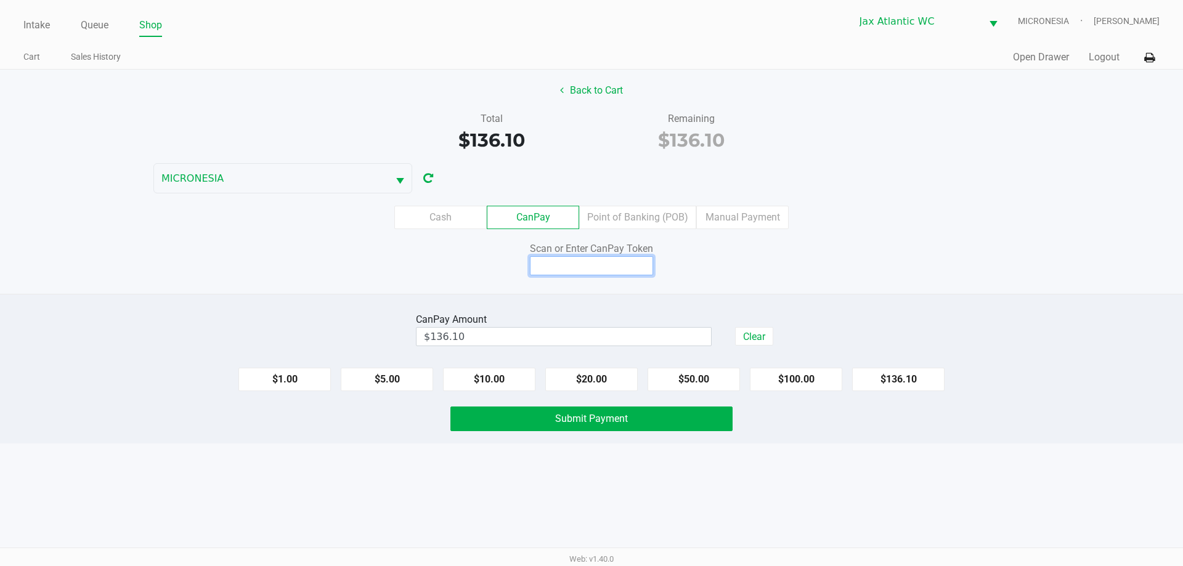
click at [582, 265] on input at bounding box center [591, 265] width 123 height 19
type input "Q3154530X"
click at [667, 419] on button "Submit Payment" at bounding box center [591, 419] width 282 height 25
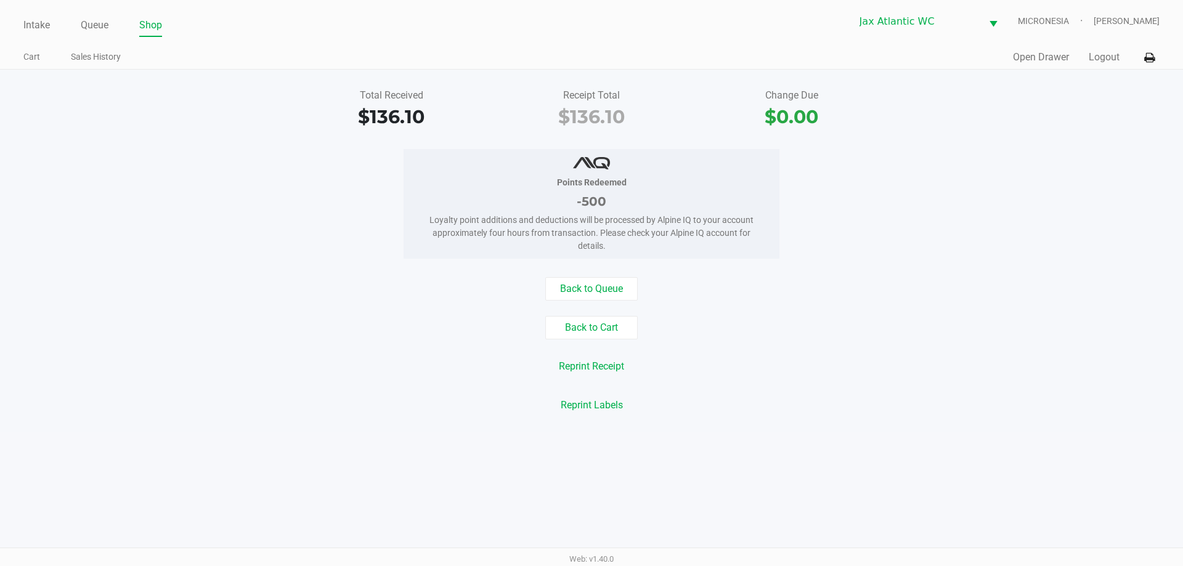
click at [476, 79] on div "Total Received $136.10 Receipt Total $136.10 Change Due $0.00 Points Redeemed -…" at bounding box center [591, 251] width 1183 height 362
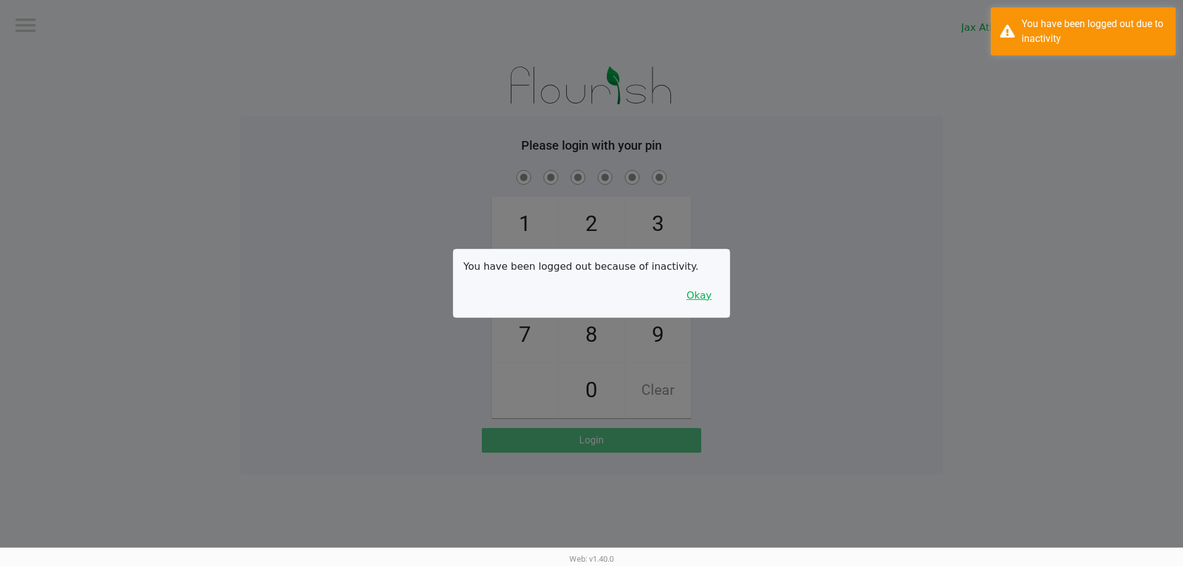
click at [690, 290] on button "Okay" at bounding box center [698, 295] width 41 height 23
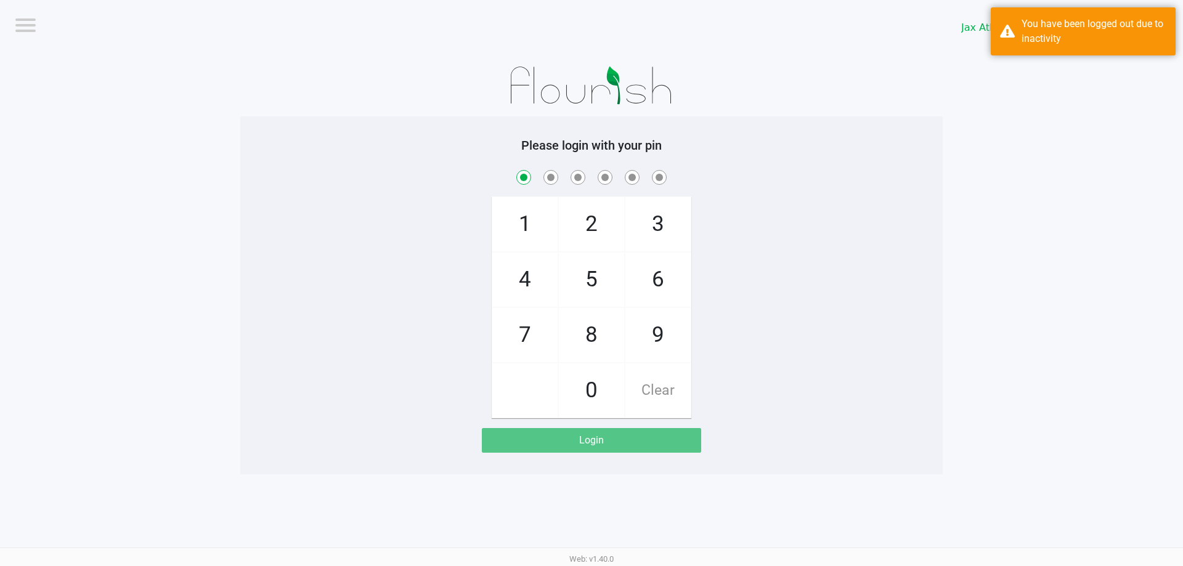
checkbox input "true"
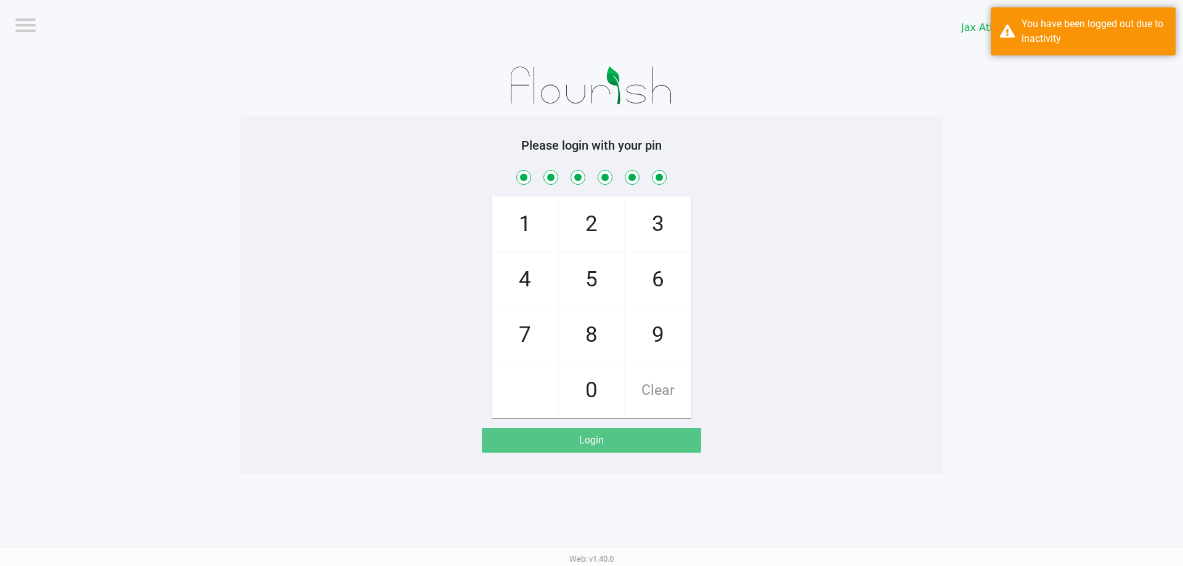
checkbox input "true"
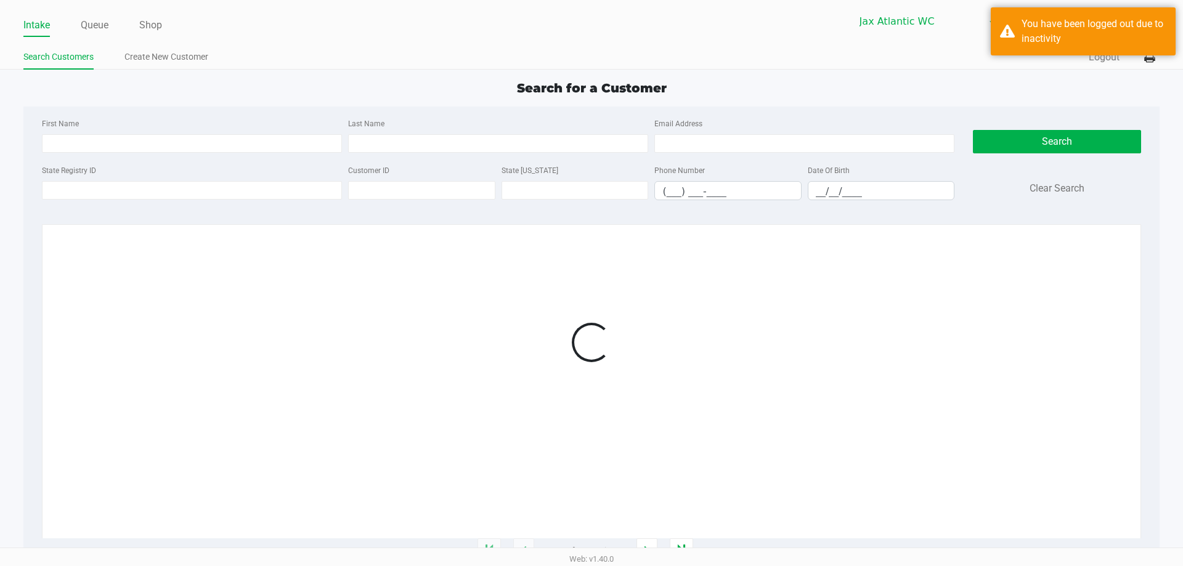
click at [331, 46] on div "Intake Queue Shop Jax Atlantic WC MICRONESIA Shiro Faulk Search Customers Creat…" at bounding box center [591, 35] width 1183 height 70
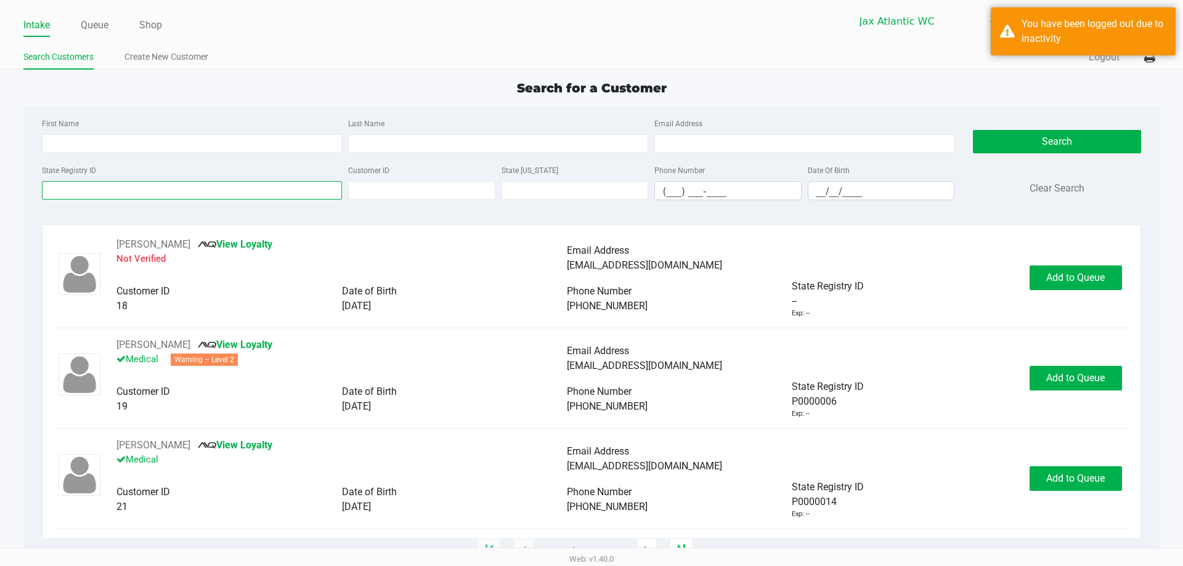
click at [235, 184] on input "State Registry ID" at bounding box center [192, 190] width 300 height 18
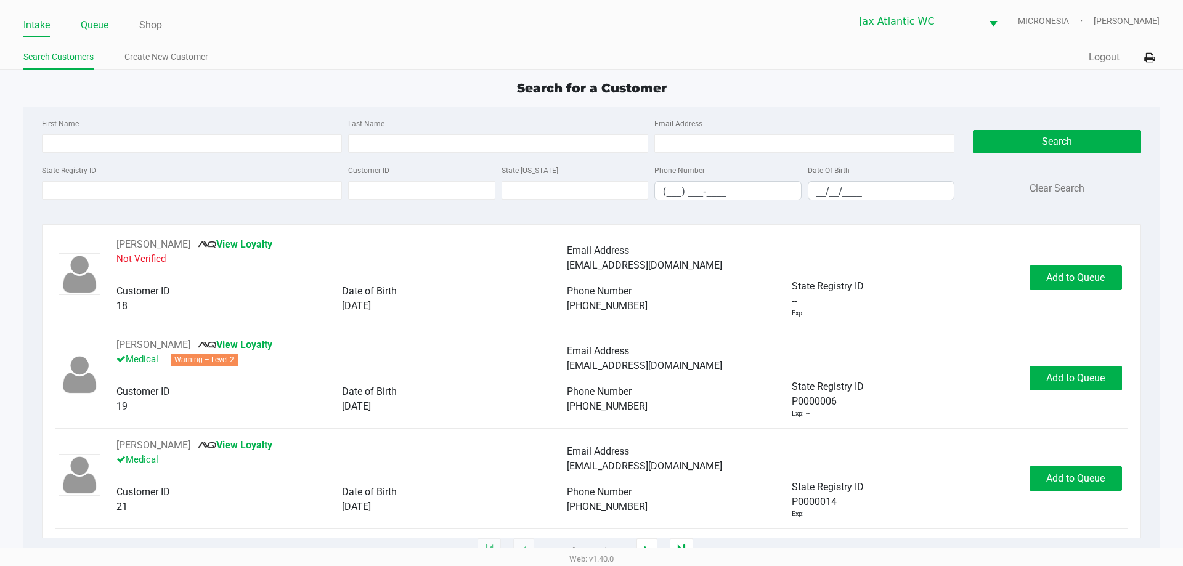
click at [92, 25] on link "Queue" at bounding box center [95, 25] width 28 height 17
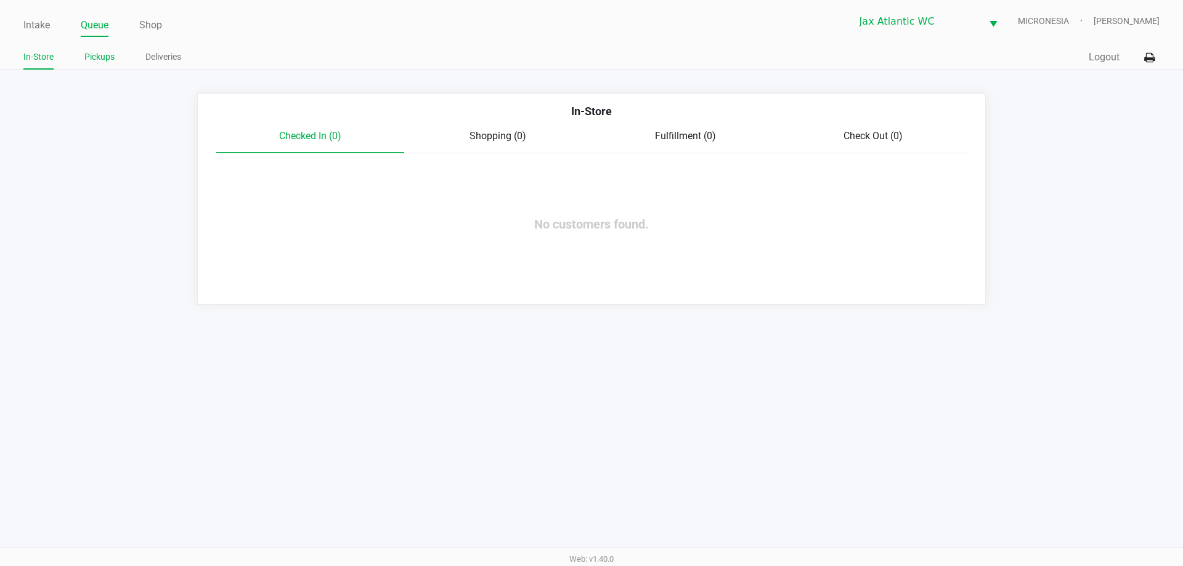
click at [94, 58] on link "Pickups" at bounding box center [99, 56] width 30 height 15
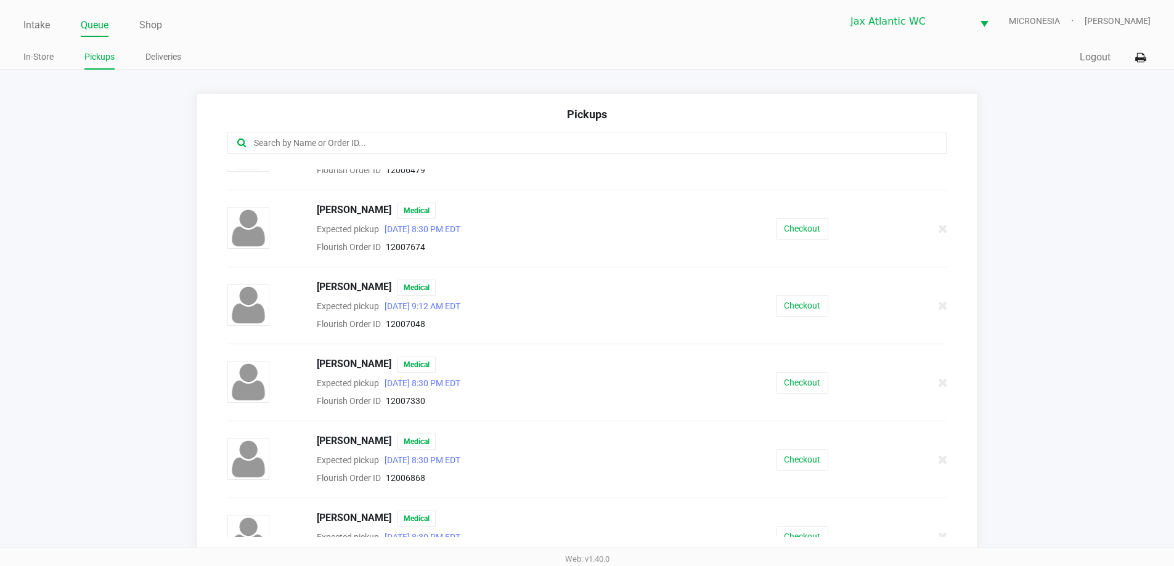
scroll to position [608, 0]
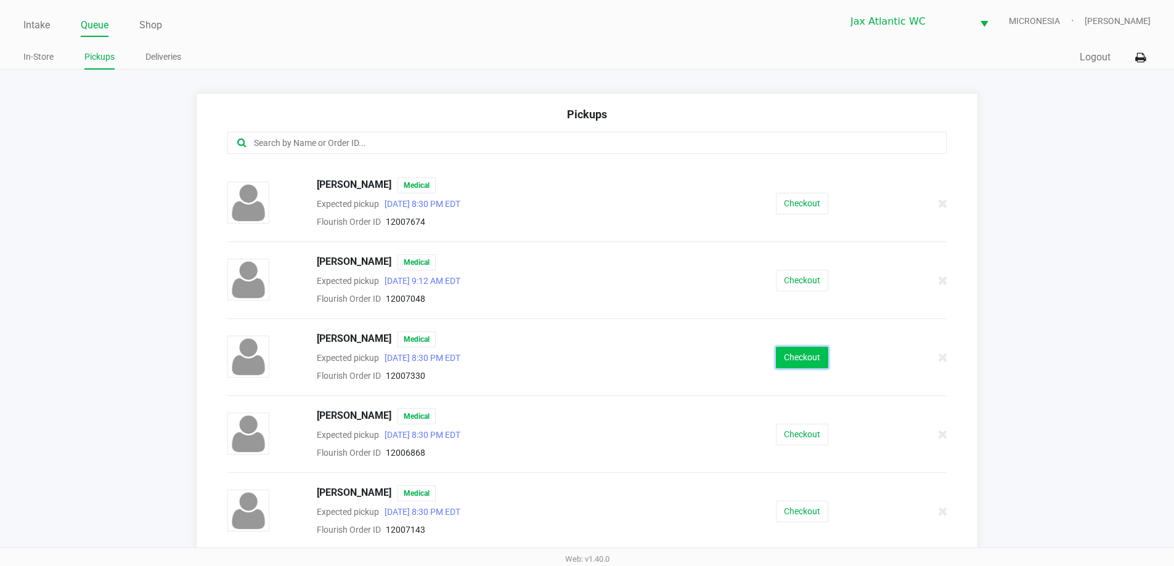
click at [810, 354] on button "Checkout" at bounding box center [802, 358] width 52 height 22
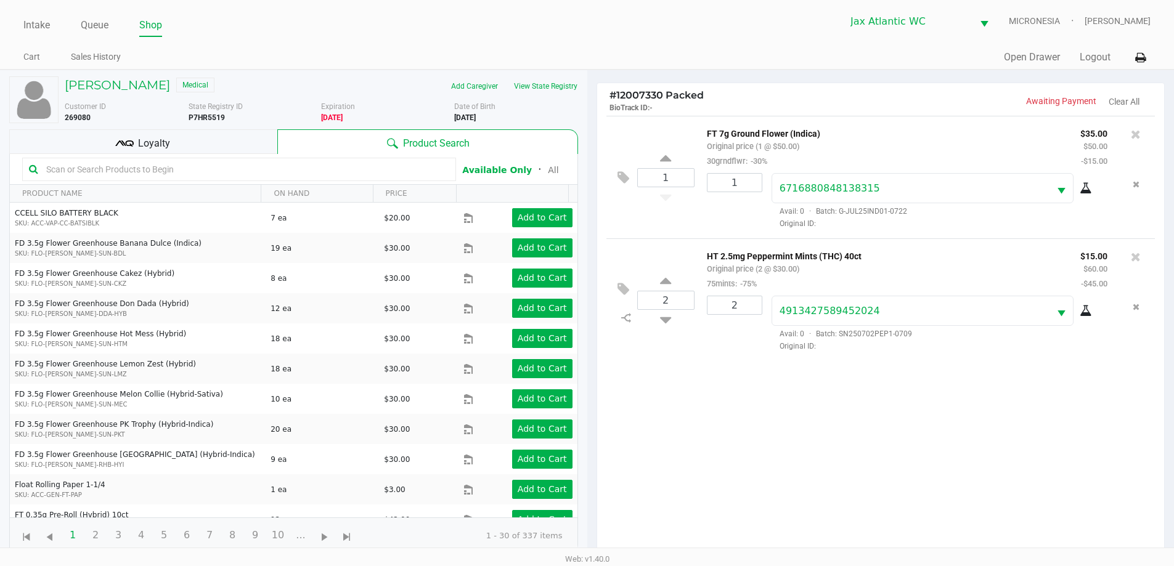
click at [171, 142] on div "Loyalty" at bounding box center [143, 141] width 268 height 25
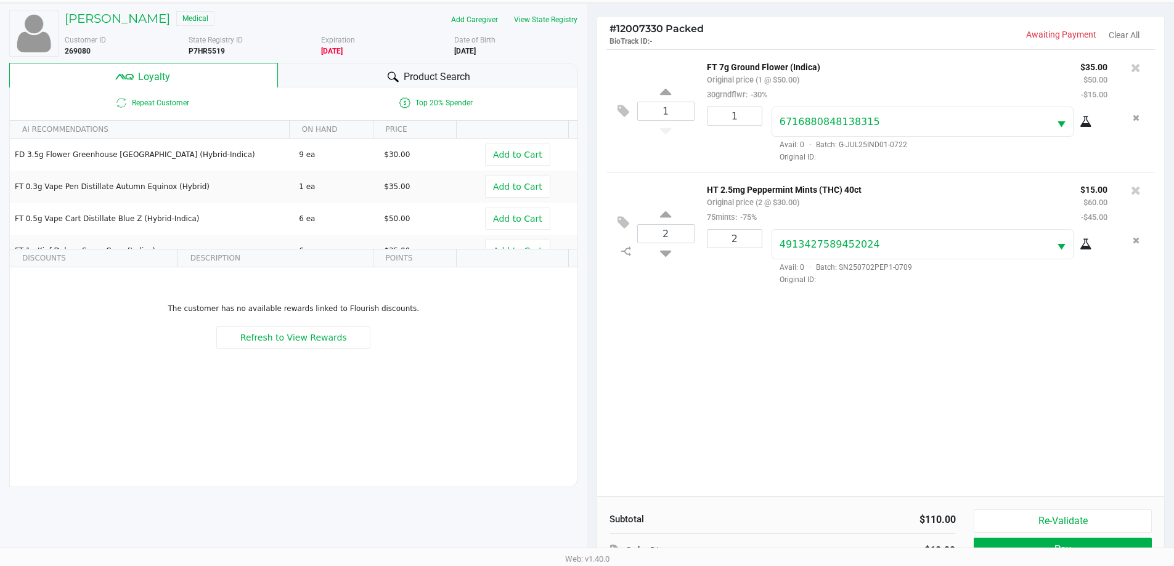
scroll to position [148, 0]
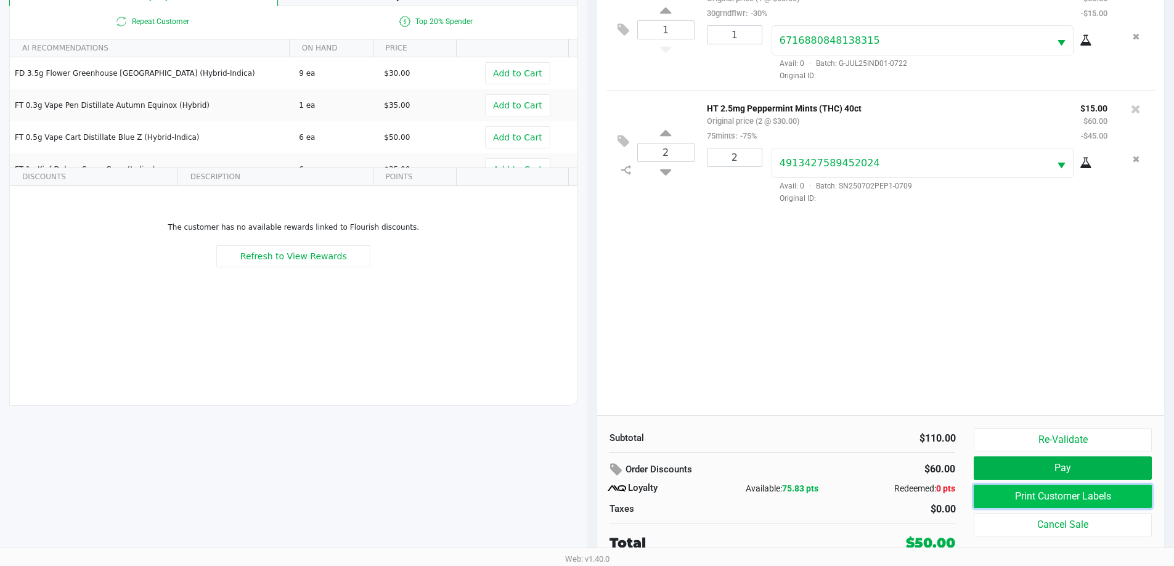
click at [996, 498] on button "Print Customer Labels" at bounding box center [1062, 496] width 177 height 23
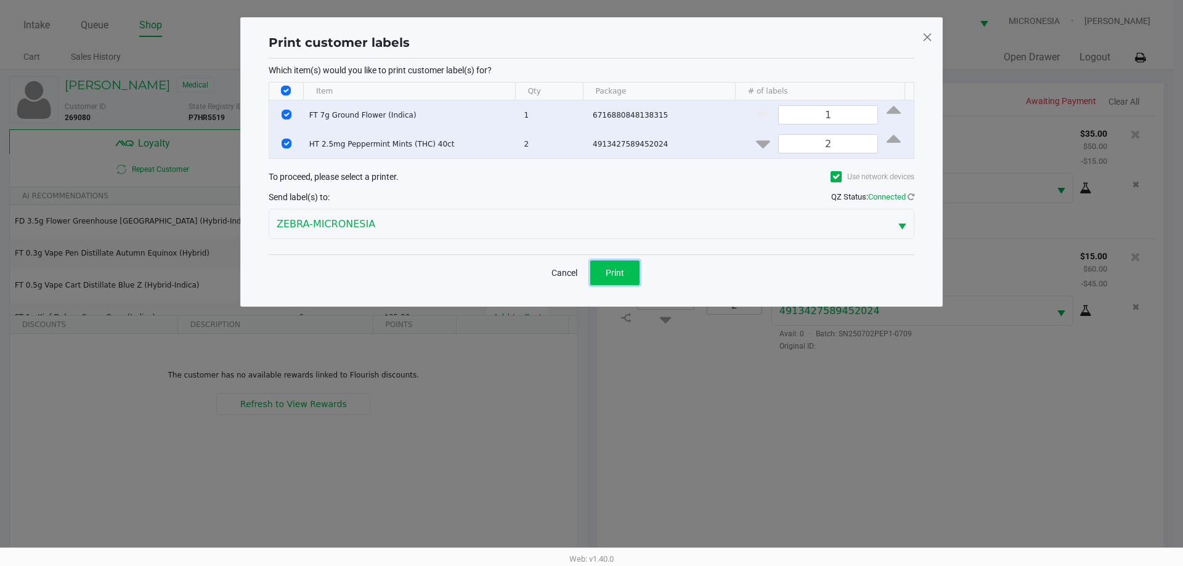
click at [617, 273] on span "Print" at bounding box center [615, 273] width 18 height 10
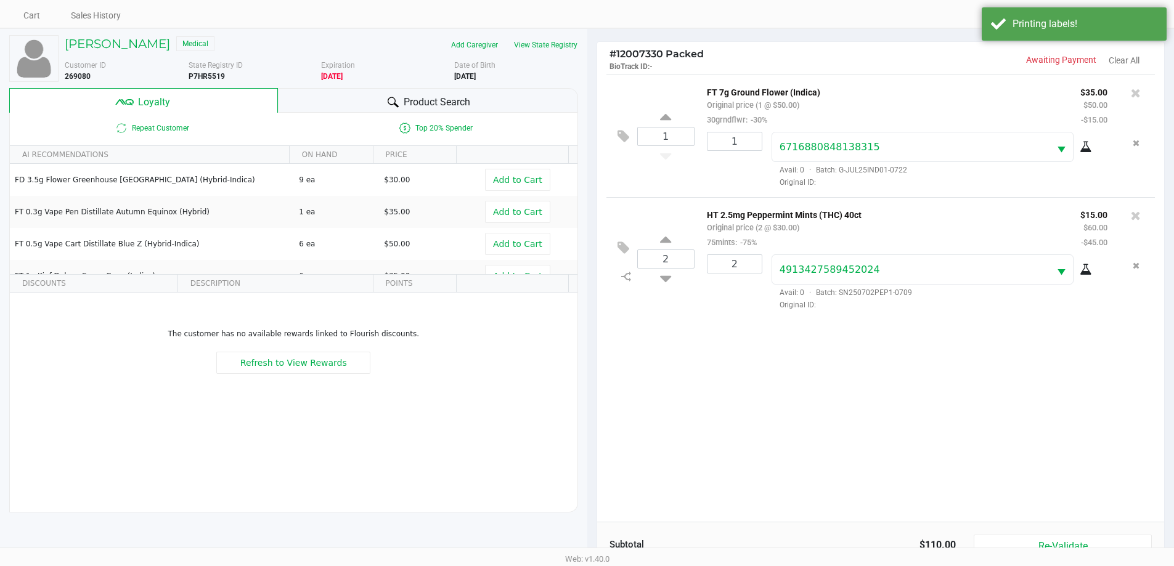
scroll to position [148, 0]
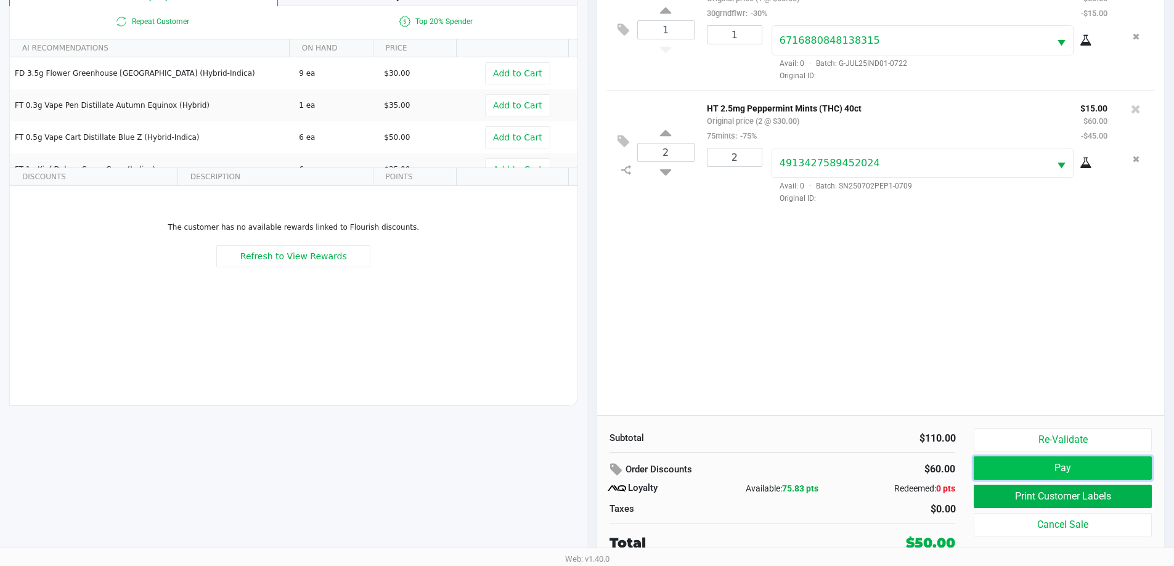
click at [1026, 467] on button "Pay" at bounding box center [1062, 468] width 177 height 23
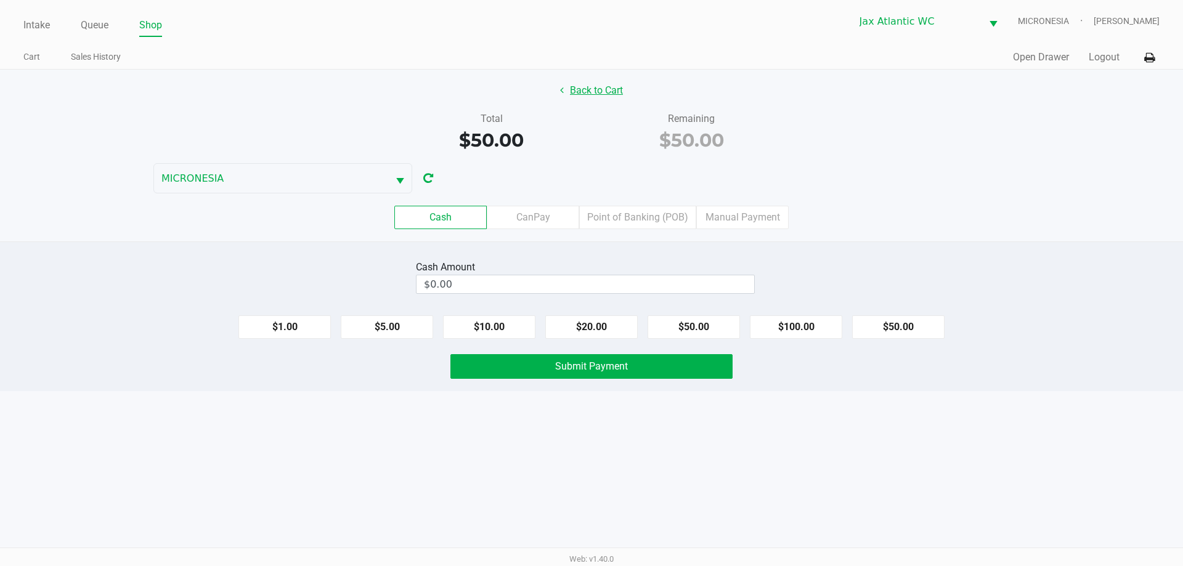
click at [611, 100] on button "Back to Cart" at bounding box center [591, 90] width 79 height 23
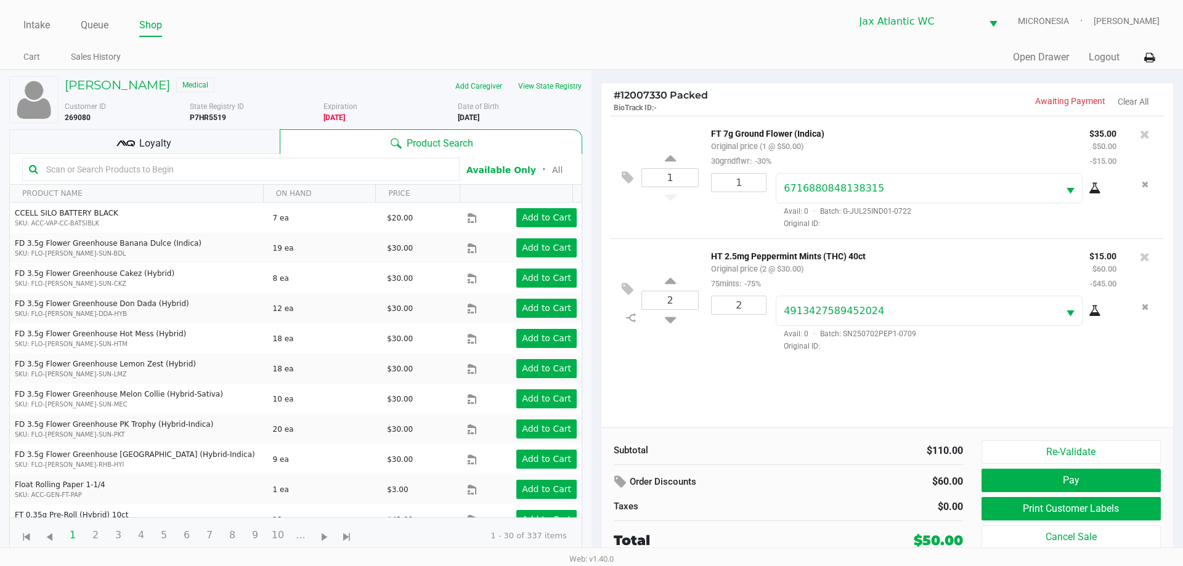
click at [171, 140] on div "Loyalty" at bounding box center [144, 141] width 270 height 25
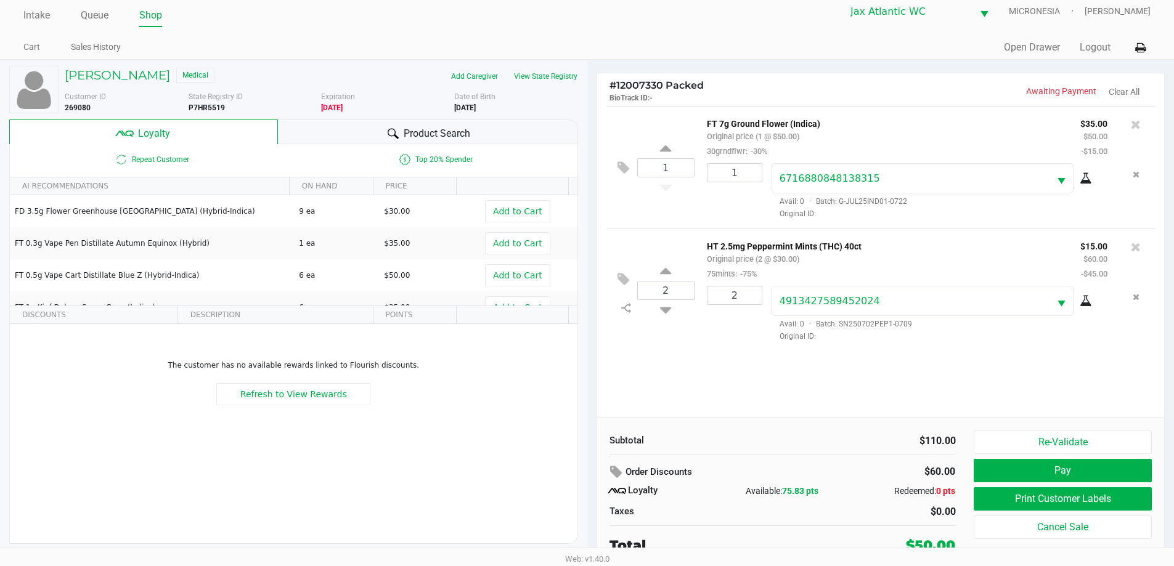
scroll to position [12, 0]
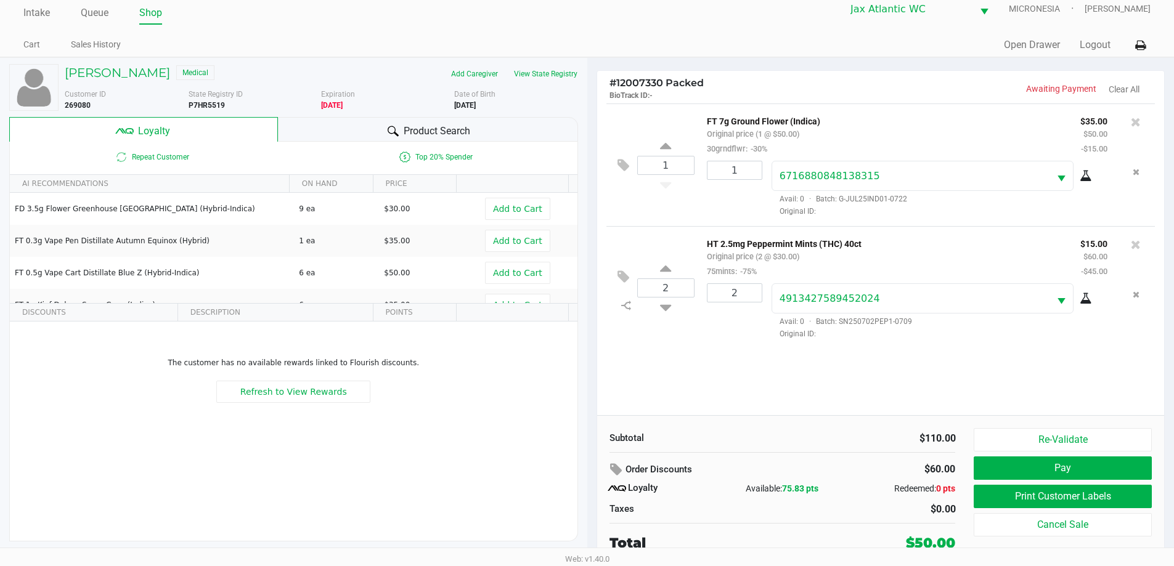
drag, startPoint x: 779, startPoint y: 481, endPoint x: 837, endPoint y: 482, distance: 57.9
click at [837, 484] on div "Available: 75.83 pts" at bounding box center [782, 488] width 115 height 13
click at [736, 436] on div "Subtotal" at bounding box center [691, 438] width 164 height 14
click at [1052, 471] on button "Pay" at bounding box center [1062, 468] width 177 height 23
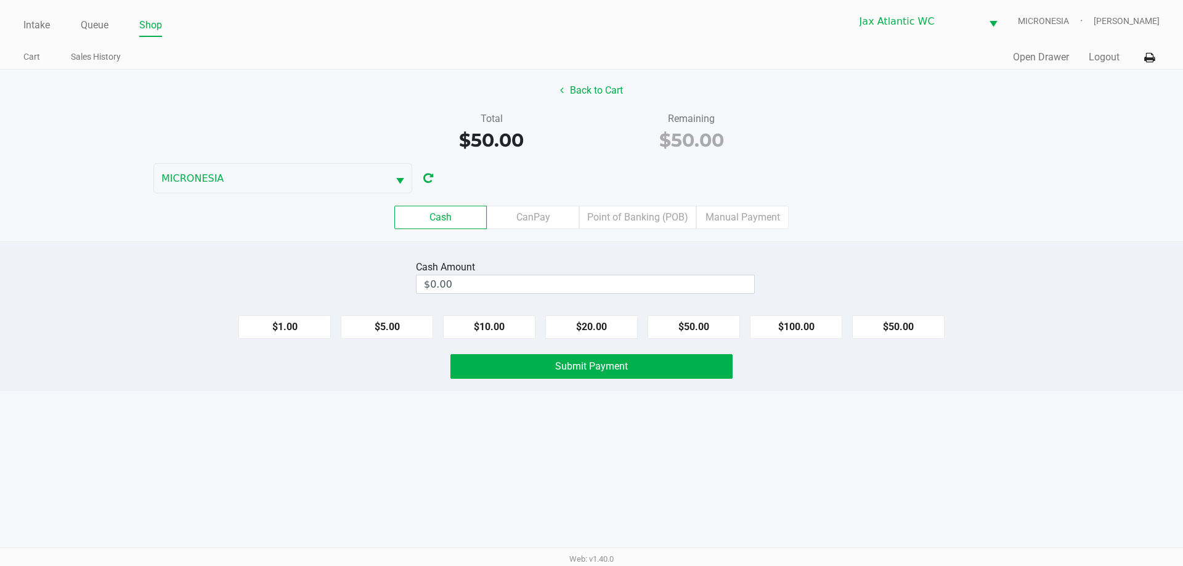
click at [818, 266] on div "Cash Amount $0.00" at bounding box center [591, 277] width 1201 height 39
click at [666, 325] on button "$50.00" at bounding box center [694, 326] width 92 height 23
click at [518, 331] on button "$10.00" at bounding box center [489, 326] width 92 height 23
type input "$60.00"
click at [532, 374] on button "Submit Payment" at bounding box center [591, 366] width 282 height 25
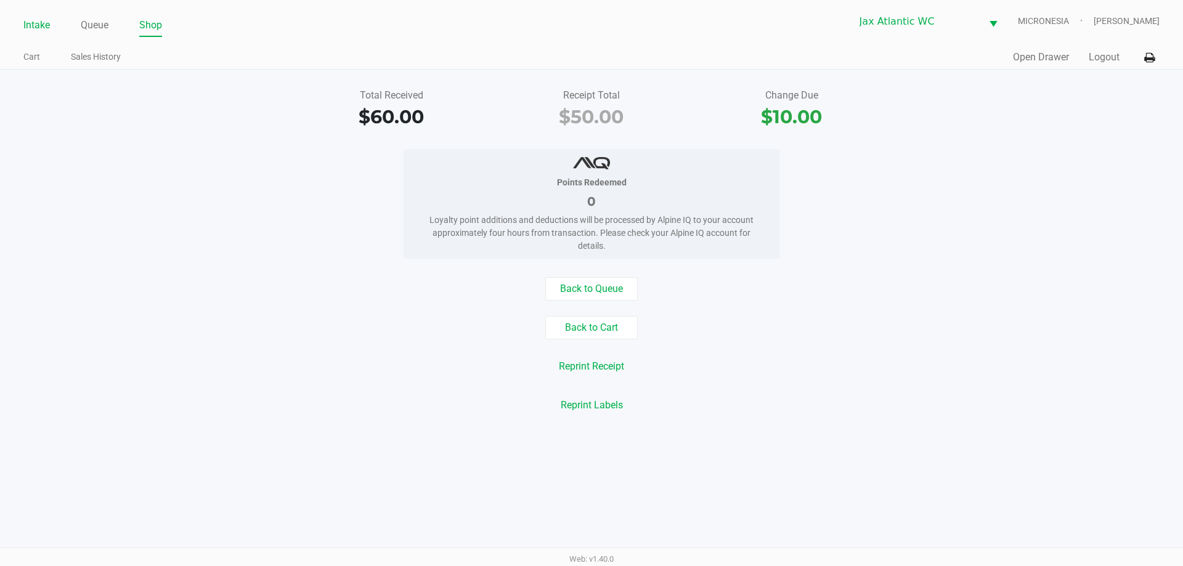
click at [29, 21] on link "Intake" at bounding box center [36, 25] width 26 height 17
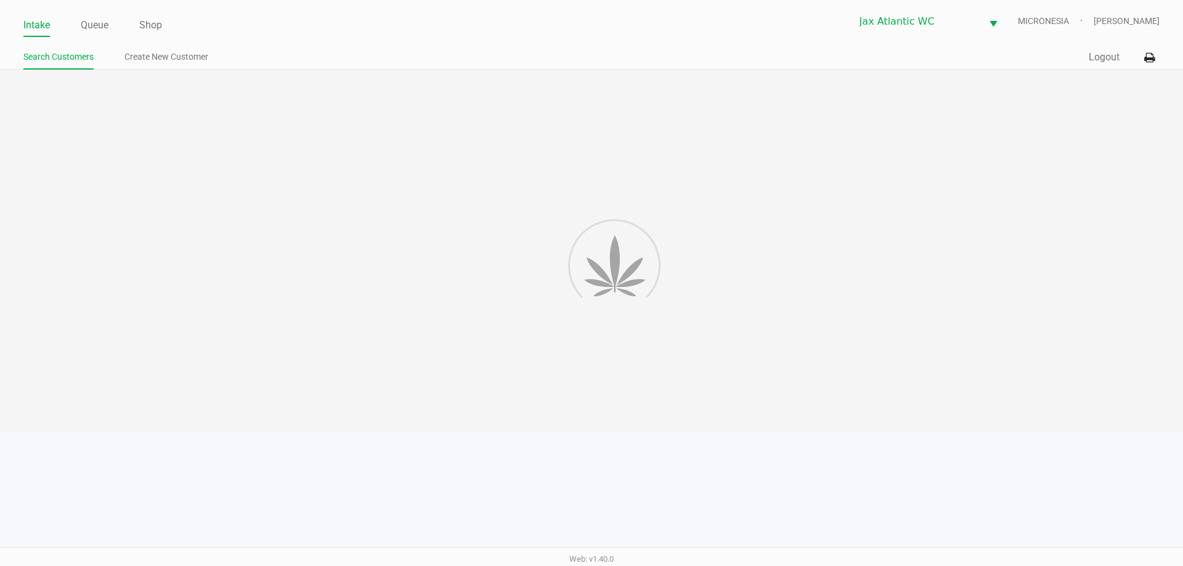
click at [279, 34] on ul "Intake Queue Shop" at bounding box center [307, 25] width 568 height 21
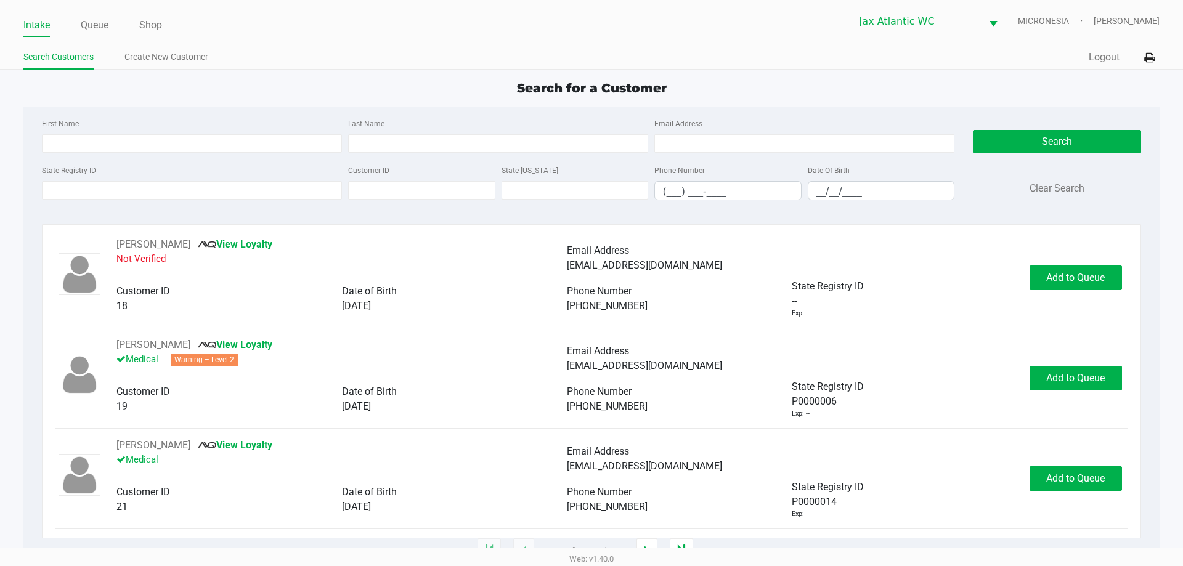
click at [356, 31] on ul "Intake Queue Shop" at bounding box center [307, 25] width 568 height 21
click at [224, 187] on input "State Registry ID" at bounding box center [192, 190] width 300 height 18
click at [404, 84] on div "Search for a Customer" at bounding box center [591, 88] width 1154 height 18
type input "KARI"
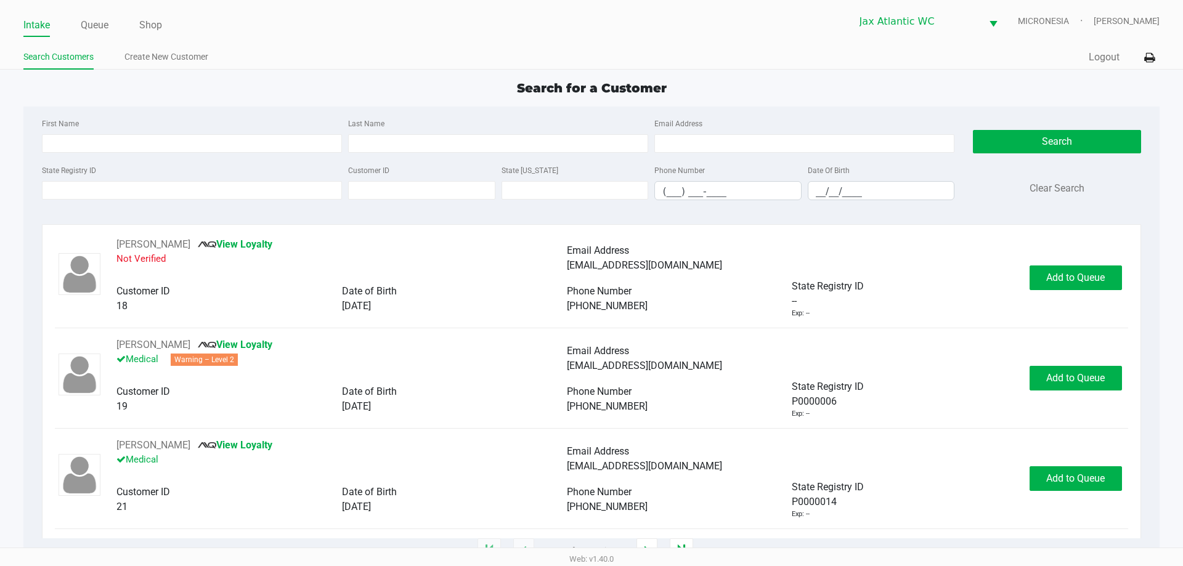
type input "DEESE"
type input "08/22/1989"
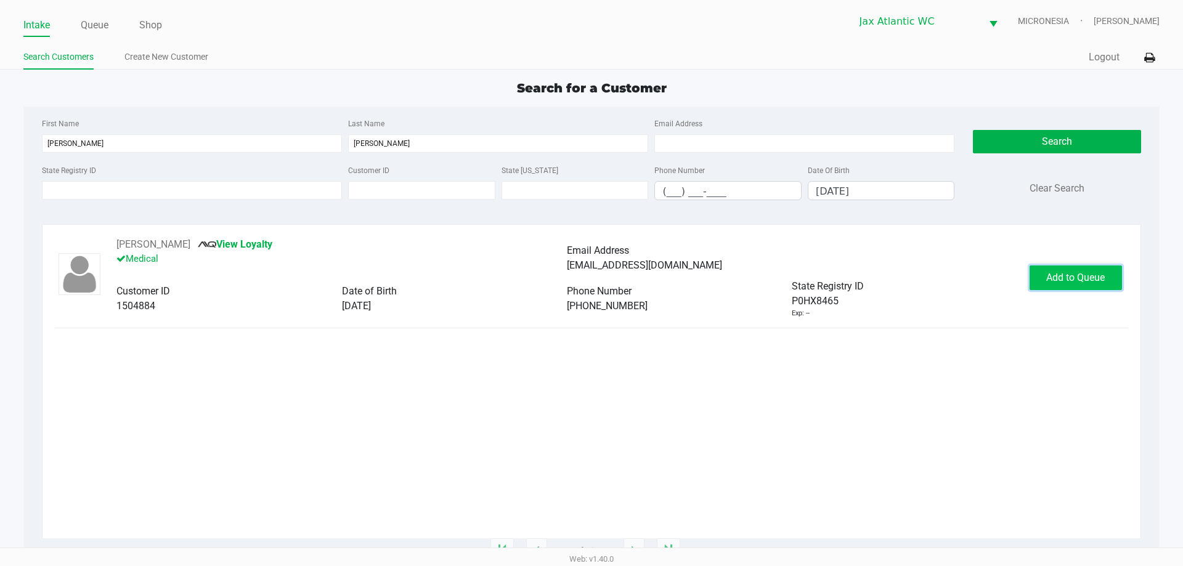
click at [1060, 287] on button "Add to Queue" at bounding box center [1076, 278] width 92 height 25
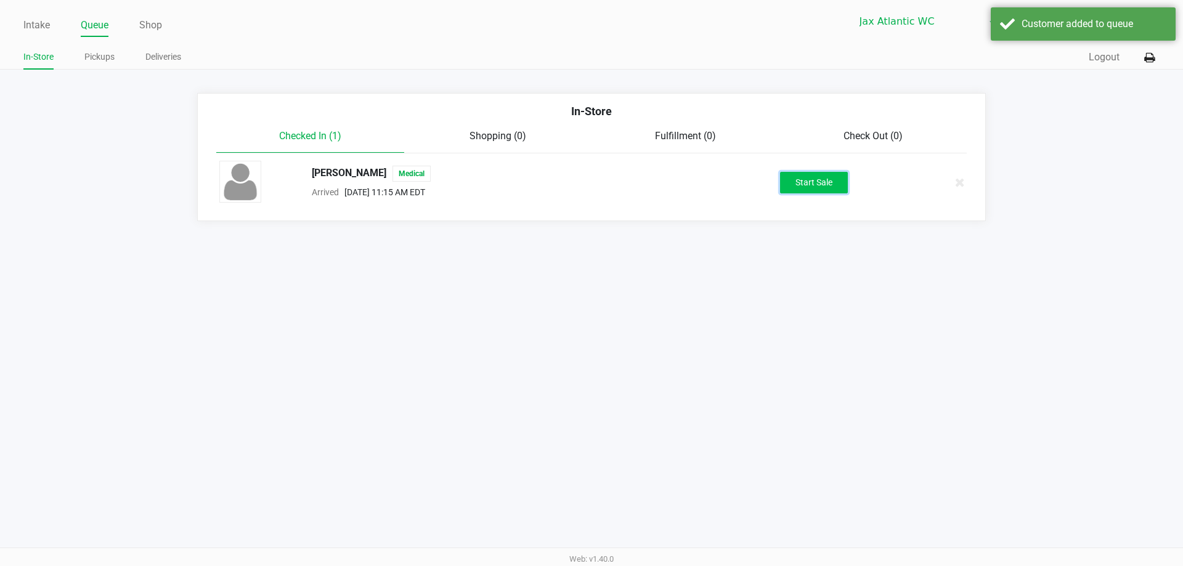
click at [822, 192] on button "Start Sale" at bounding box center [814, 183] width 68 height 22
click at [502, 71] on app-point-of-sale "Intake Queue Shop Jax Atlantic WC MICRONESIA Shiro Faulk In-Store Pickups Deliv…" at bounding box center [591, 110] width 1183 height 221
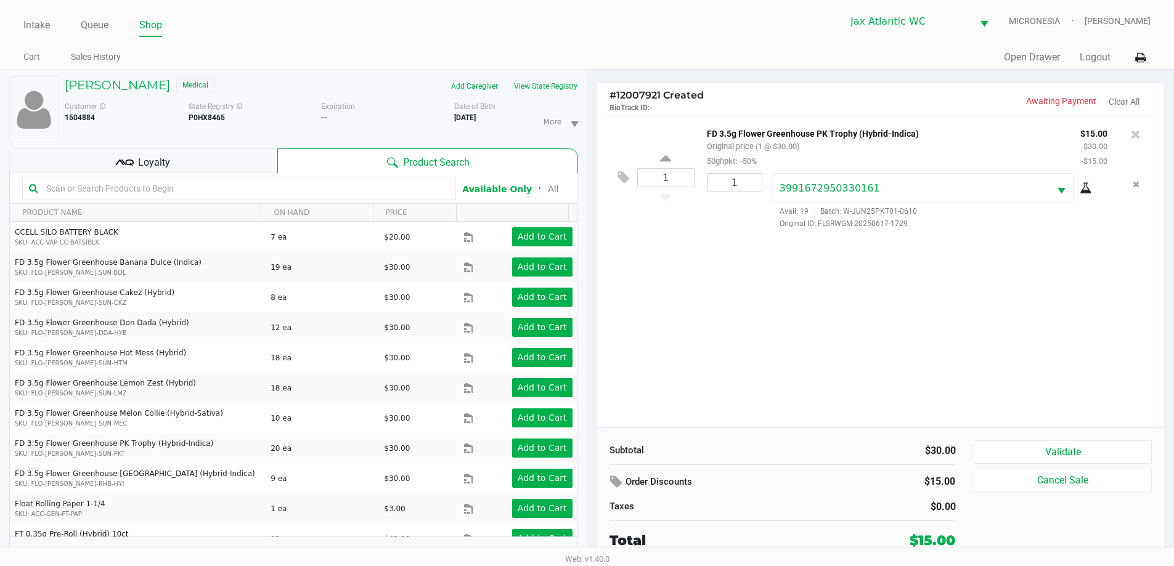
drag, startPoint x: 179, startPoint y: 160, endPoint x: 220, endPoint y: 168, distance: 41.3
click at [180, 160] on div "Loyalty" at bounding box center [143, 160] width 268 height 25
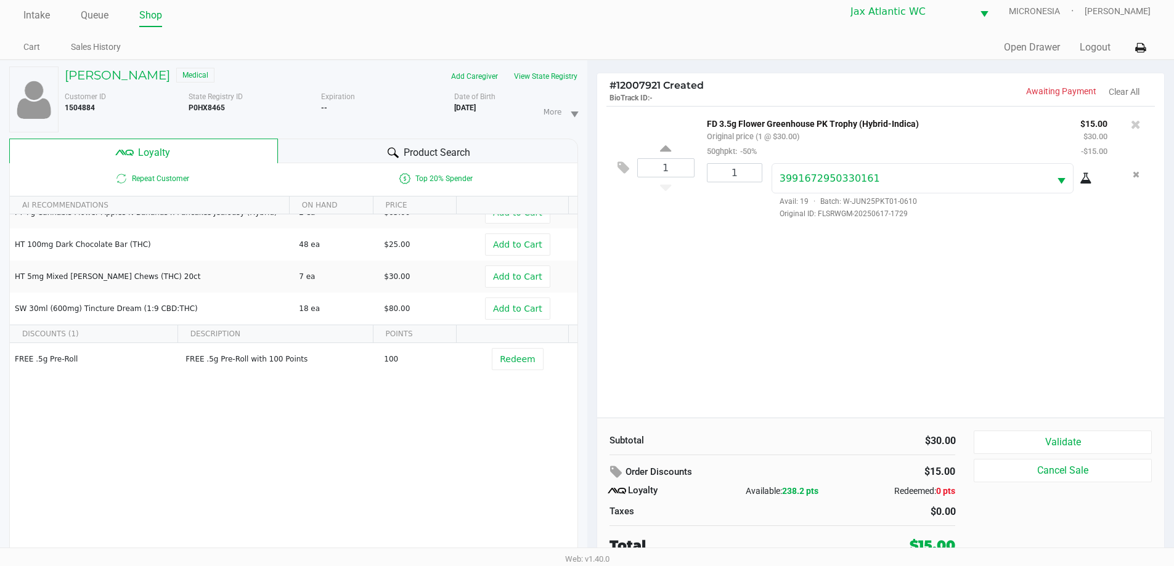
scroll to position [13, 0]
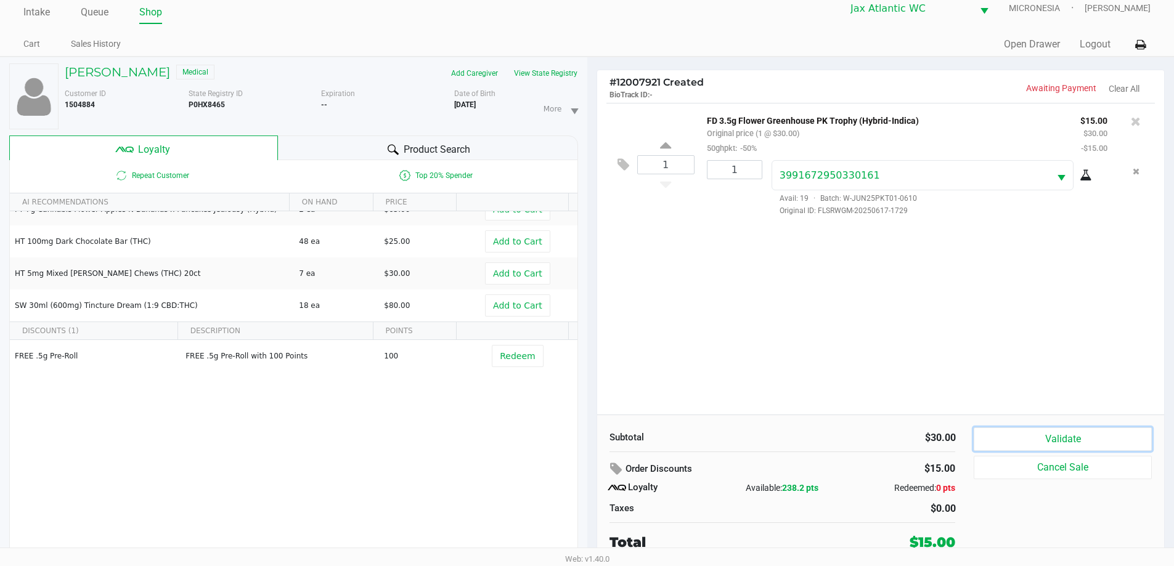
click at [1097, 433] on button "Validate" at bounding box center [1062, 439] width 177 height 23
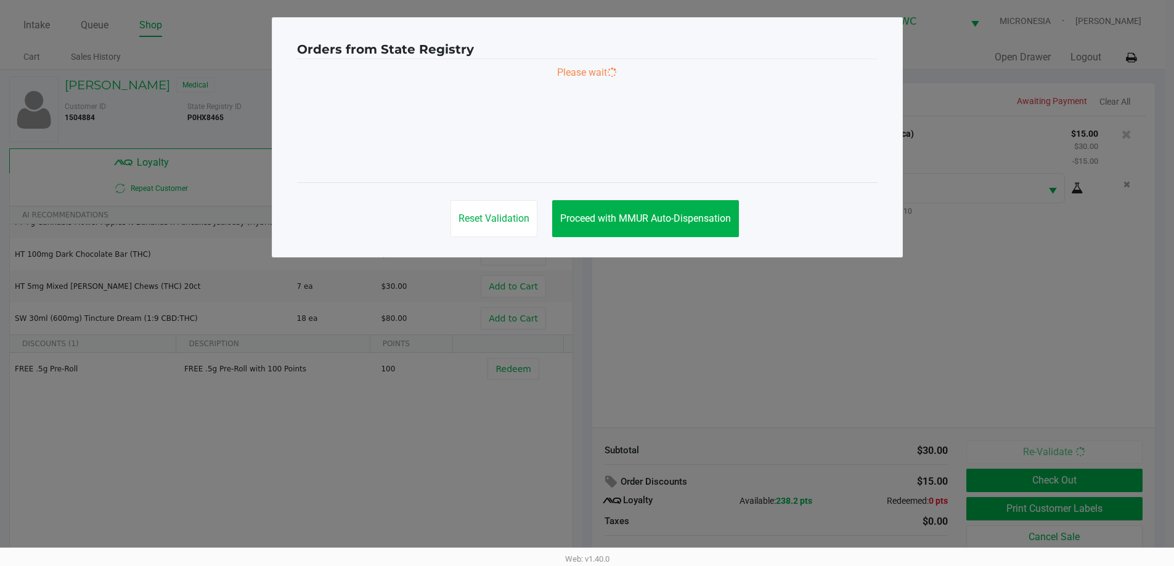
scroll to position [0, 0]
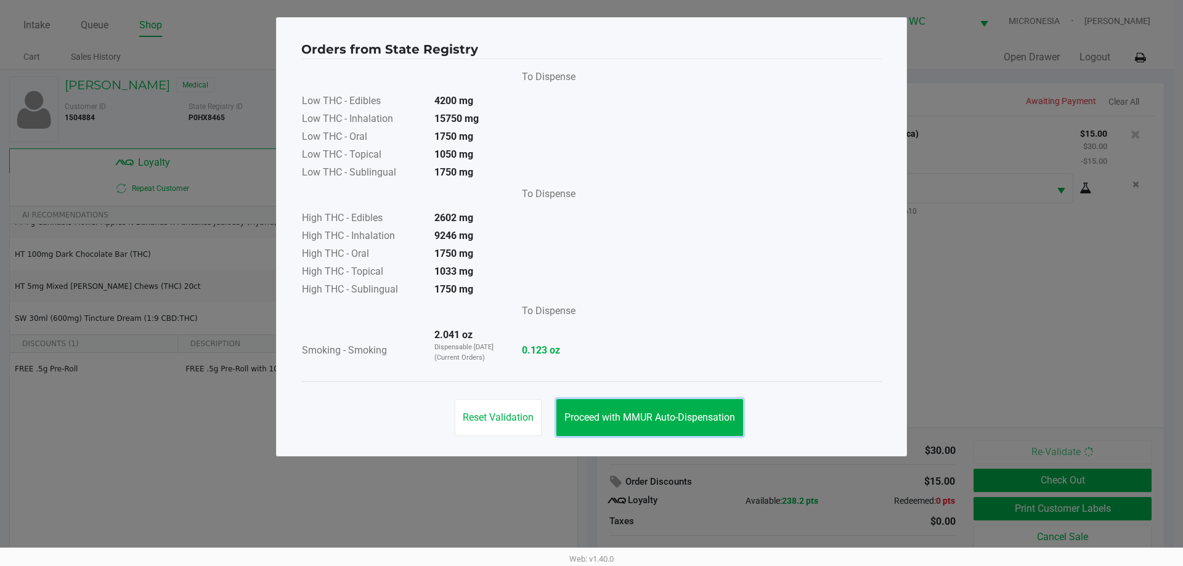
drag, startPoint x: 633, startPoint y: 429, endPoint x: 734, endPoint y: 424, distance: 101.2
click at [632, 429] on button "Proceed with MMUR Auto-Dispensation" at bounding box center [649, 417] width 187 height 37
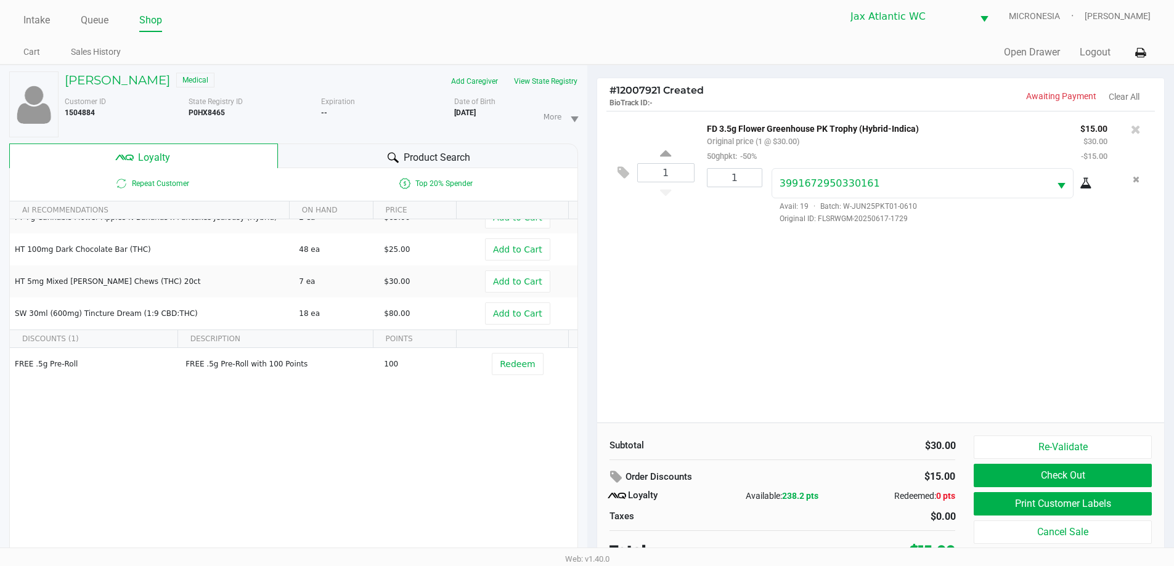
scroll to position [13, 0]
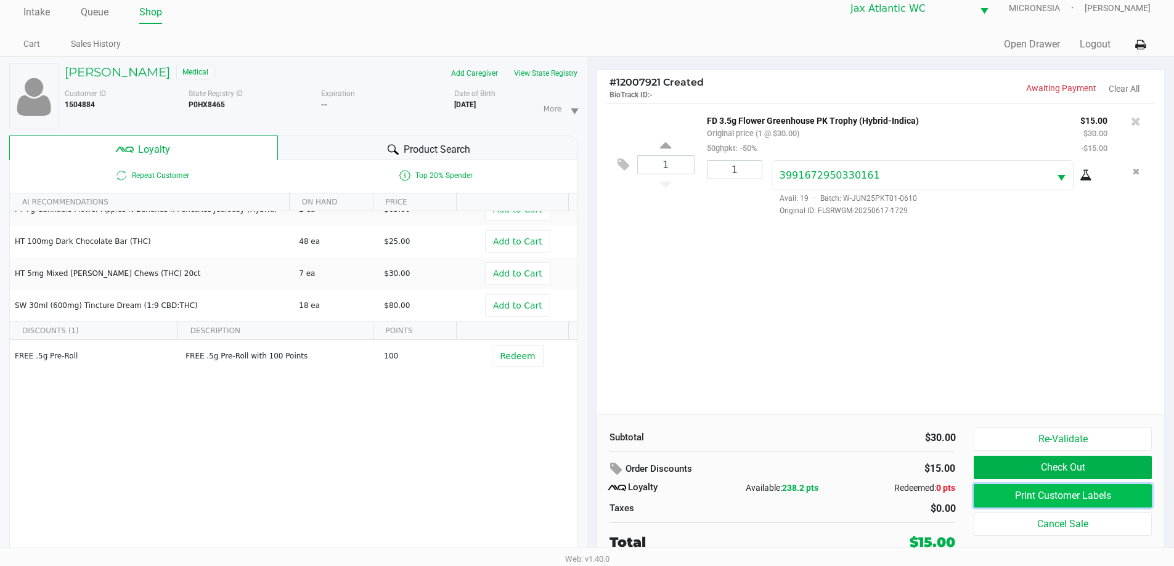
click at [992, 502] on button "Print Customer Labels" at bounding box center [1062, 495] width 177 height 23
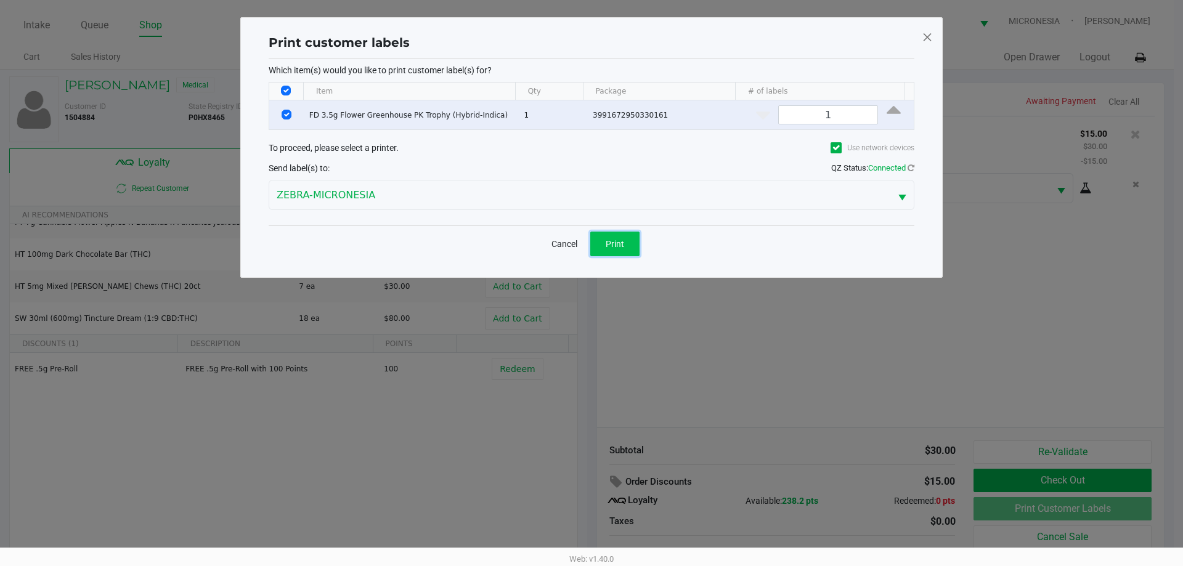
click at [615, 246] on span "Print" at bounding box center [615, 244] width 18 height 10
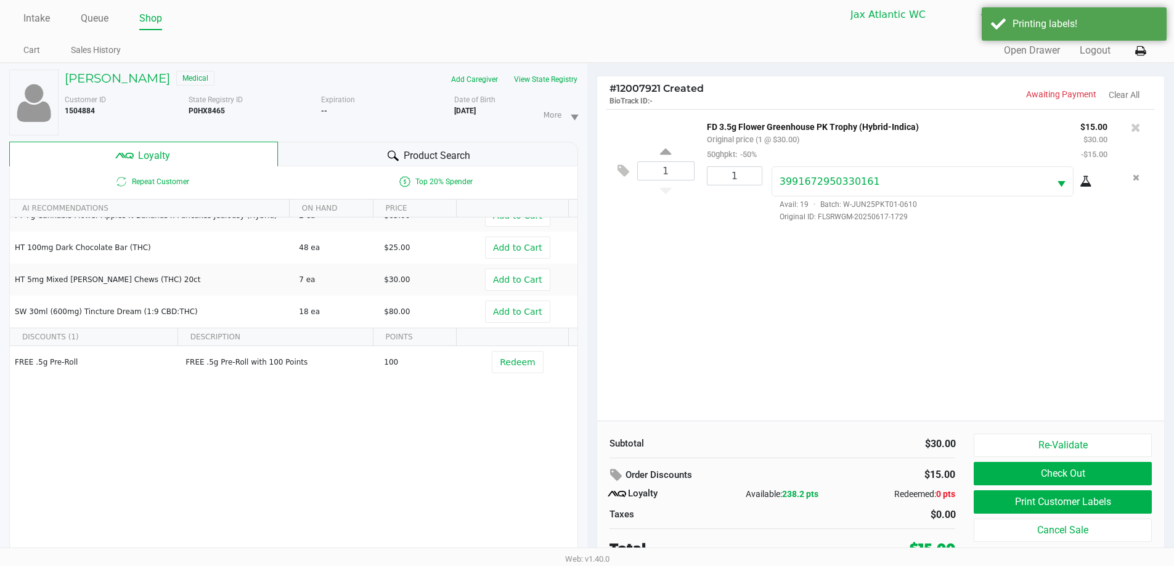
scroll to position [13, 0]
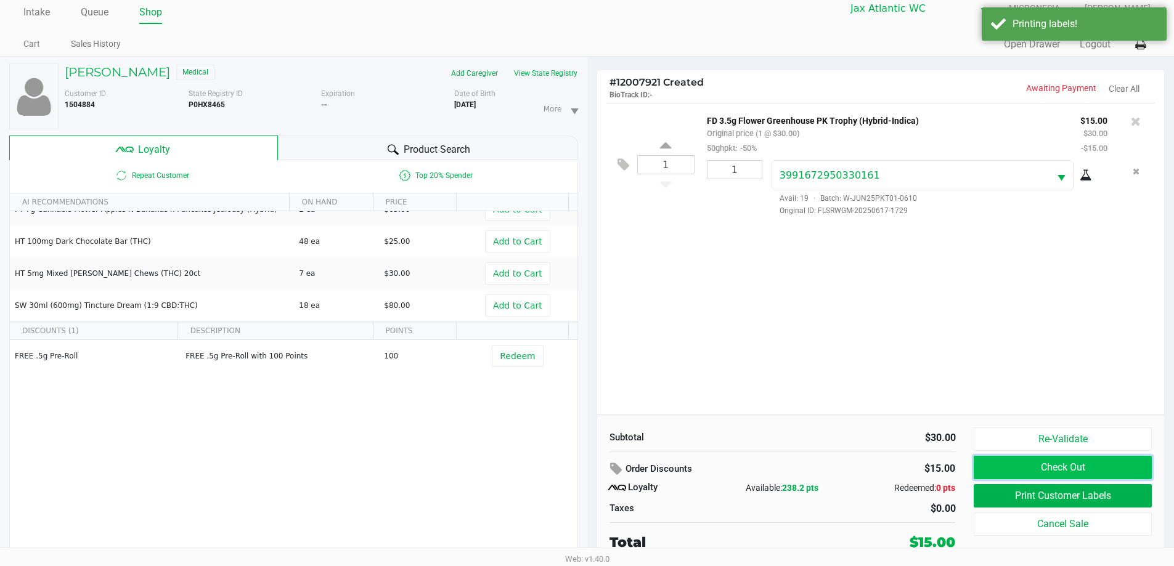
click at [1054, 457] on button "Check Out" at bounding box center [1062, 467] width 177 height 23
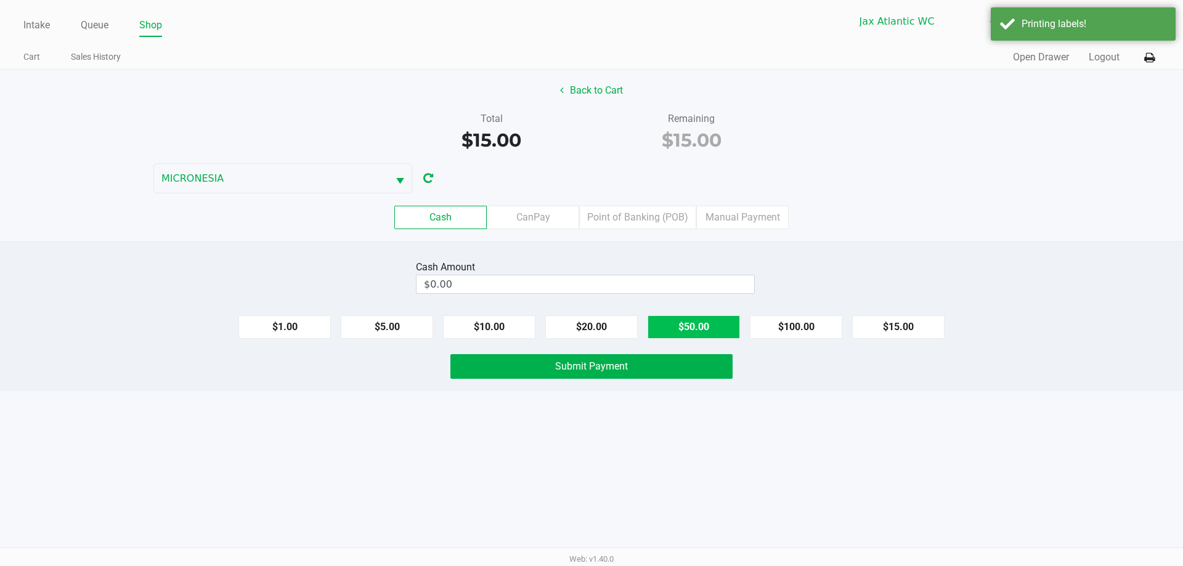
click at [710, 328] on button "$50.00" at bounding box center [694, 326] width 92 height 23
type input "$50.00"
click at [693, 364] on button "Submit Payment" at bounding box center [591, 366] width 282 height 25
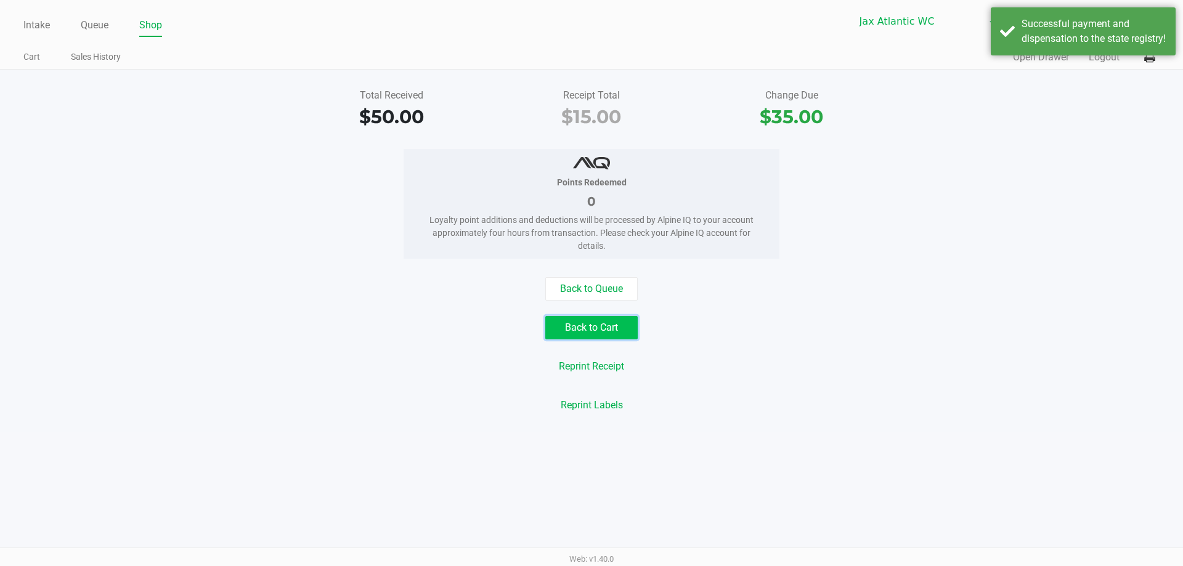
click at [560, 329] on button "Back to Cart" at bounding box center [591, 327] width 92 height 23
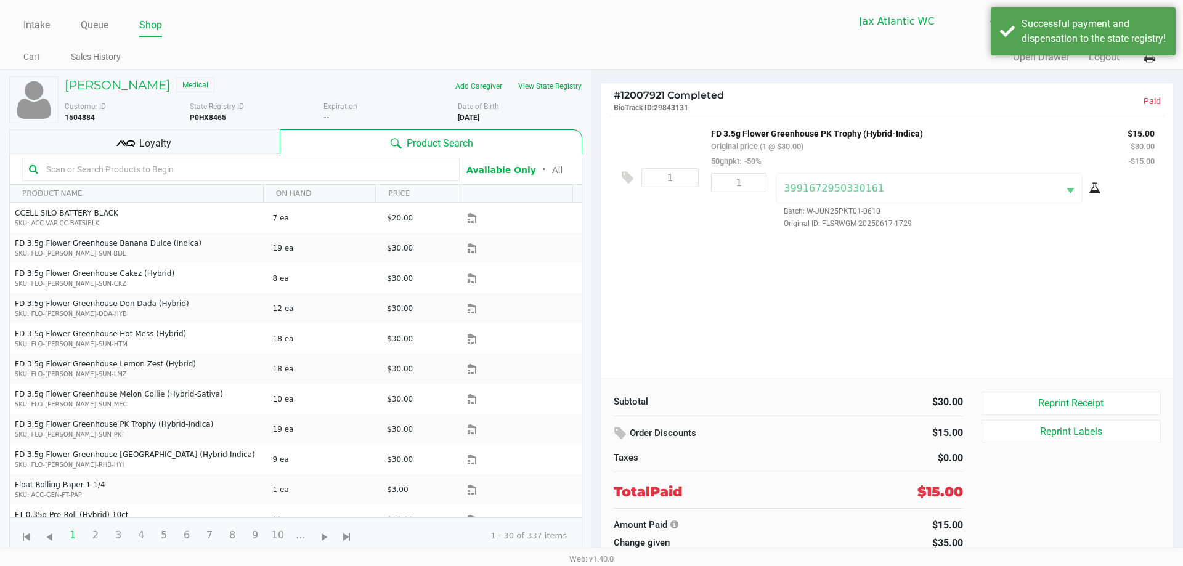
click at [179, 124] on div "KARI DEESE Medical Add Caregiver View State Registry Customer ID 1504884 State …" at bounding box center [295, 315] width 573 height 490
click at [178, 137] on div "Loyalty" at bounding box center [144, 141] width 270 height 25
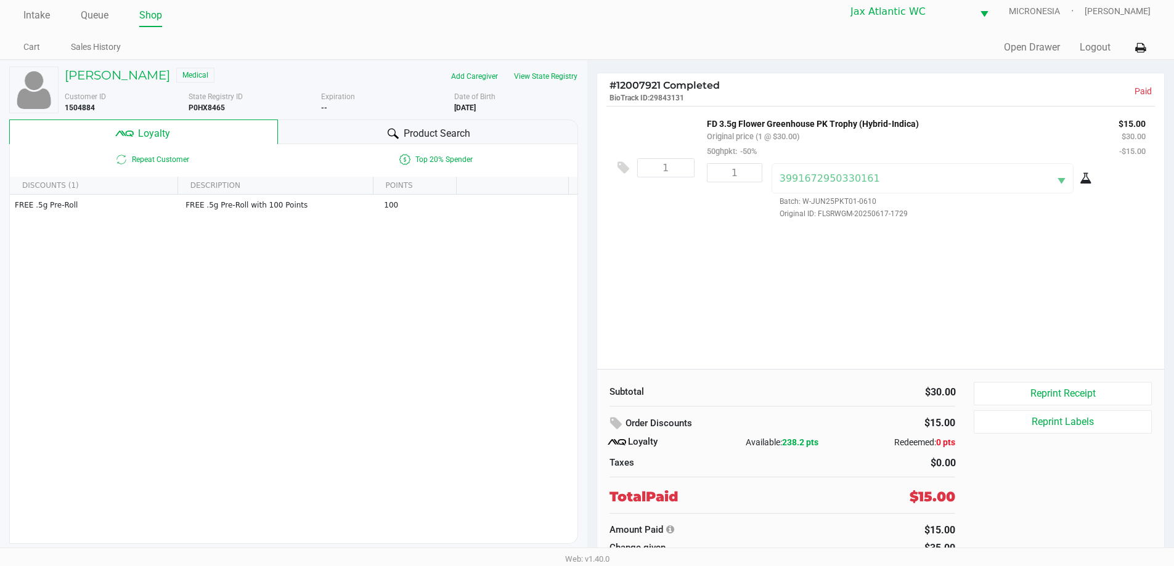
scroll to position [12, 0]
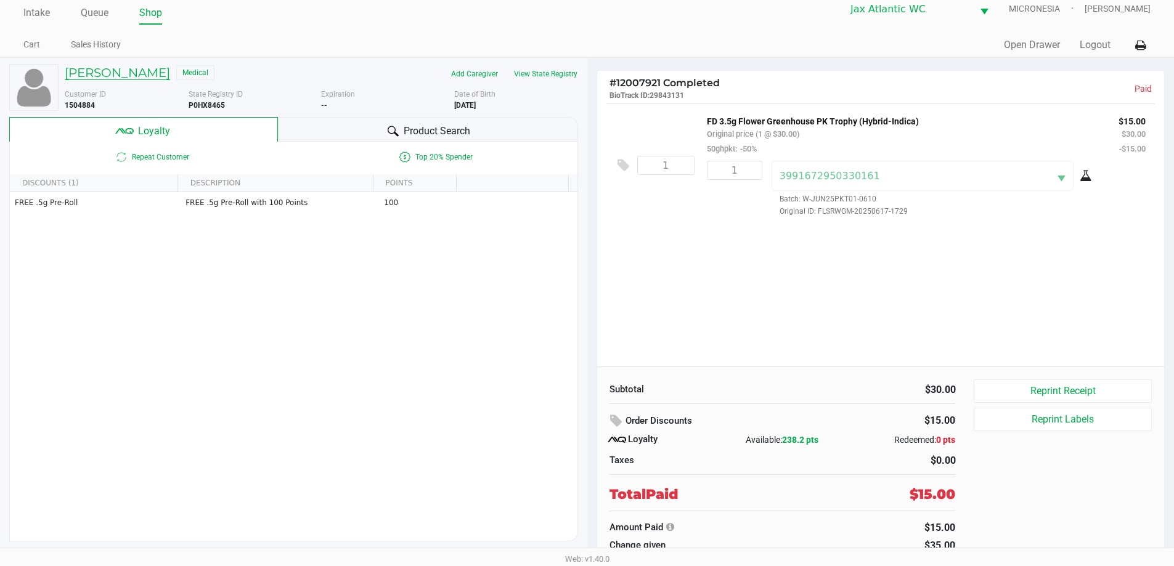
click at [120, 65] on h5 "KARI DEESE" at bounding box center [117, 72] width 105 height 15
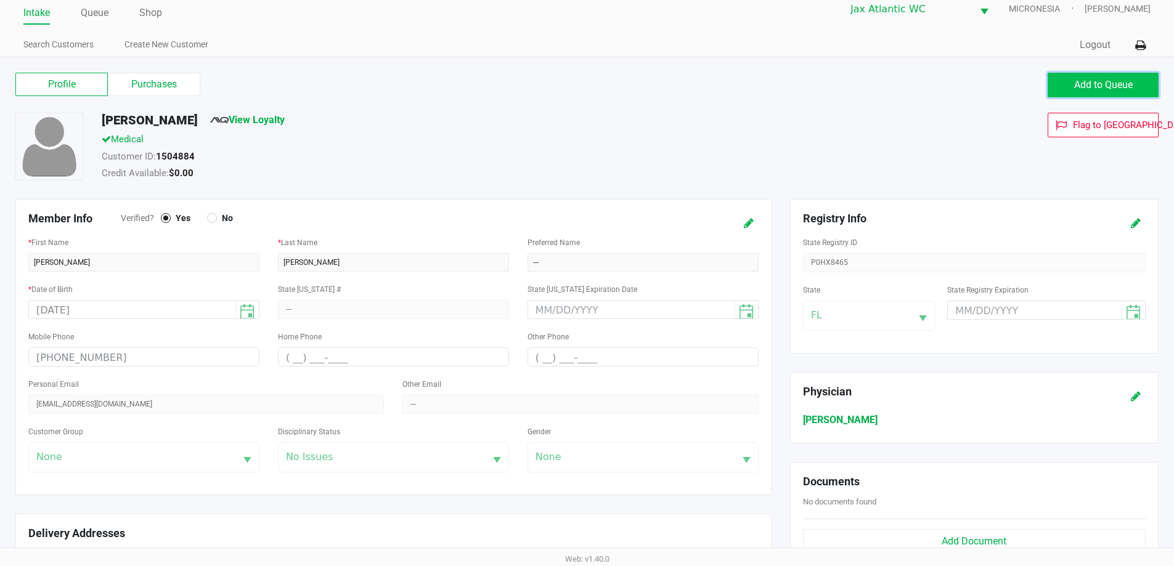
click at [1077, 83] on span "Add to Queue" at bounding box center [1103, 85] width 59 height 12
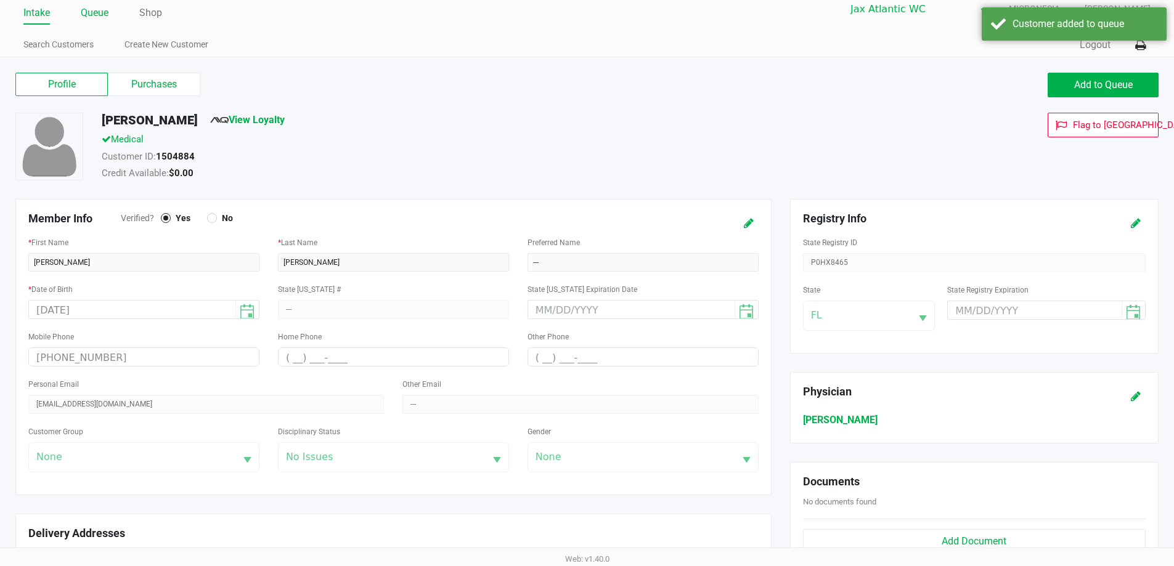
click at [94, 12] on link "Queue" at bounding box center [95, 12] width 28 height 17
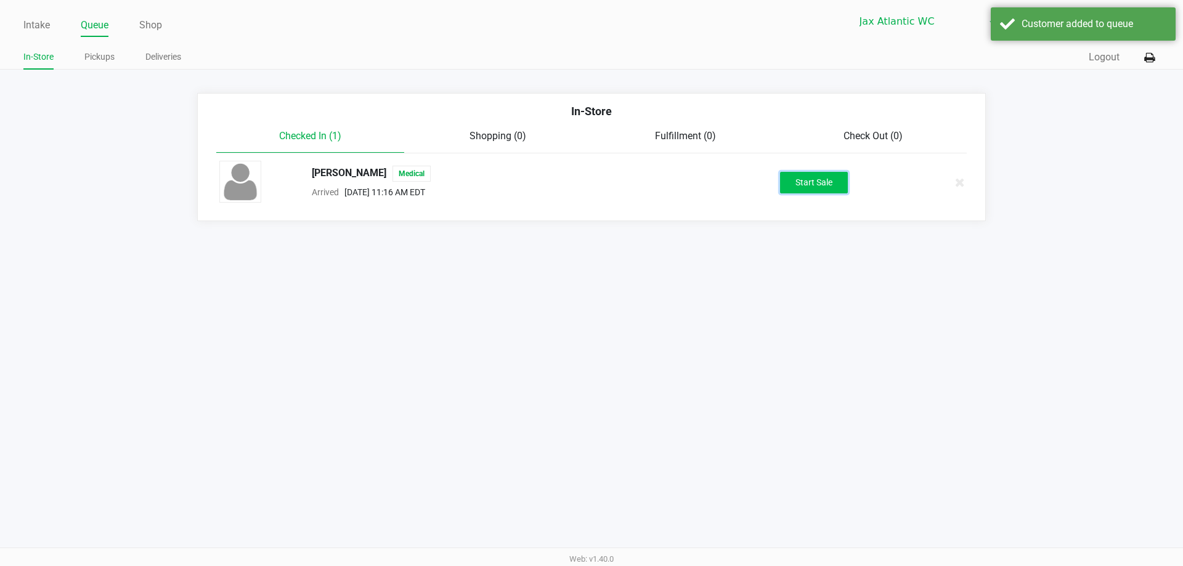
click at [814, 191] on button "Start Sale" at bounding box center [814, 183] width 68 height 22
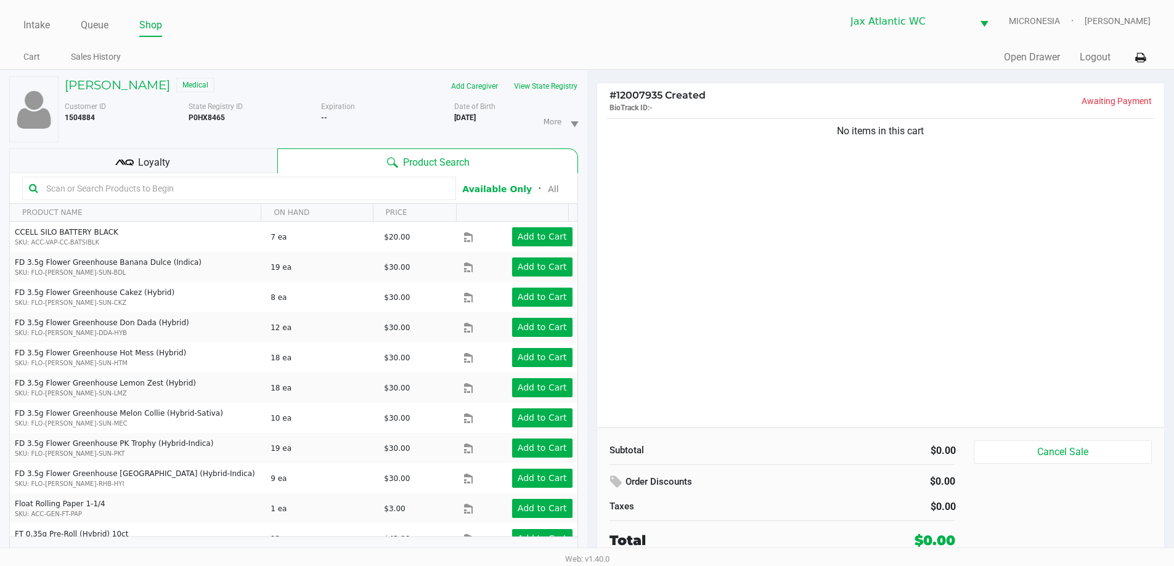
click at [245, 160] on div "Loyalty" at bounding box center [143, 160] width 268 height 25
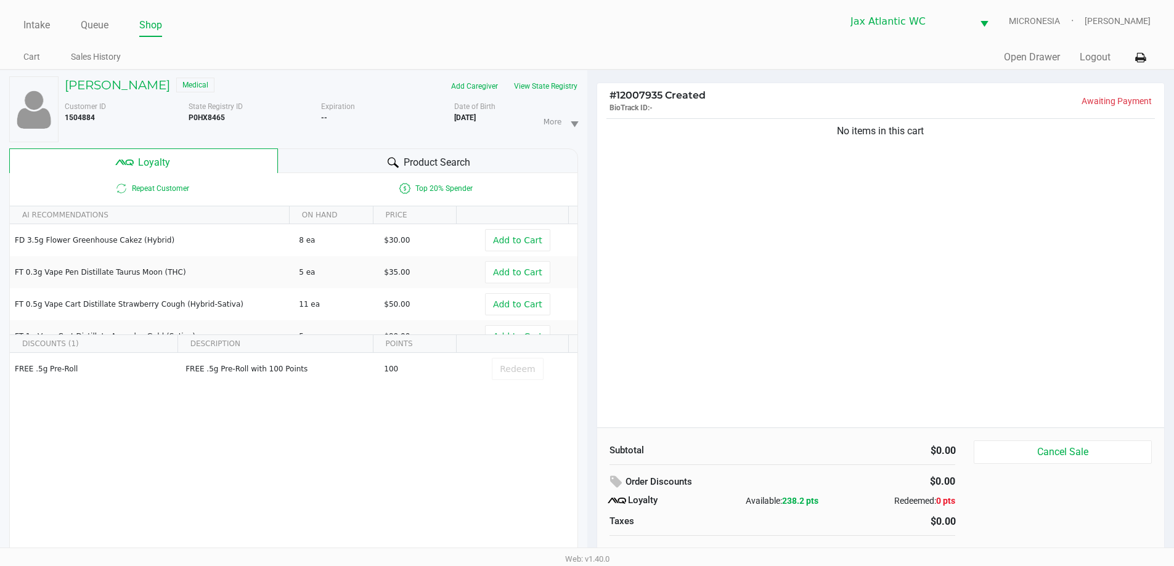
click at [926, 302] on div "No items in this cart" at bounding box center [880, 272] width 567 height 312
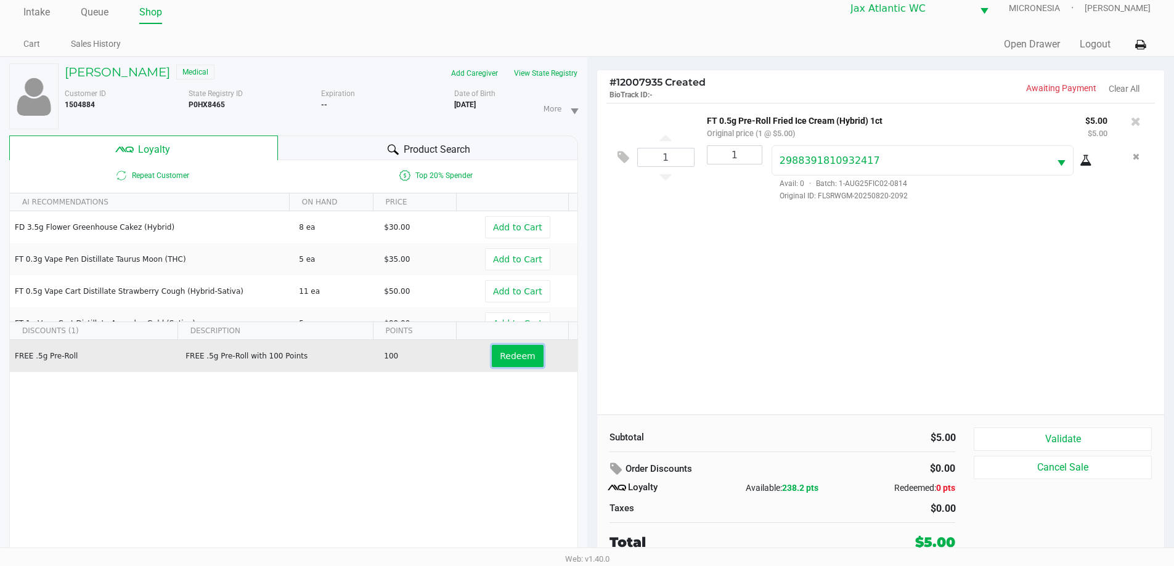
click at [514, 358] on span "Redeem" at bounding box center [517, 356] width 35 height 10
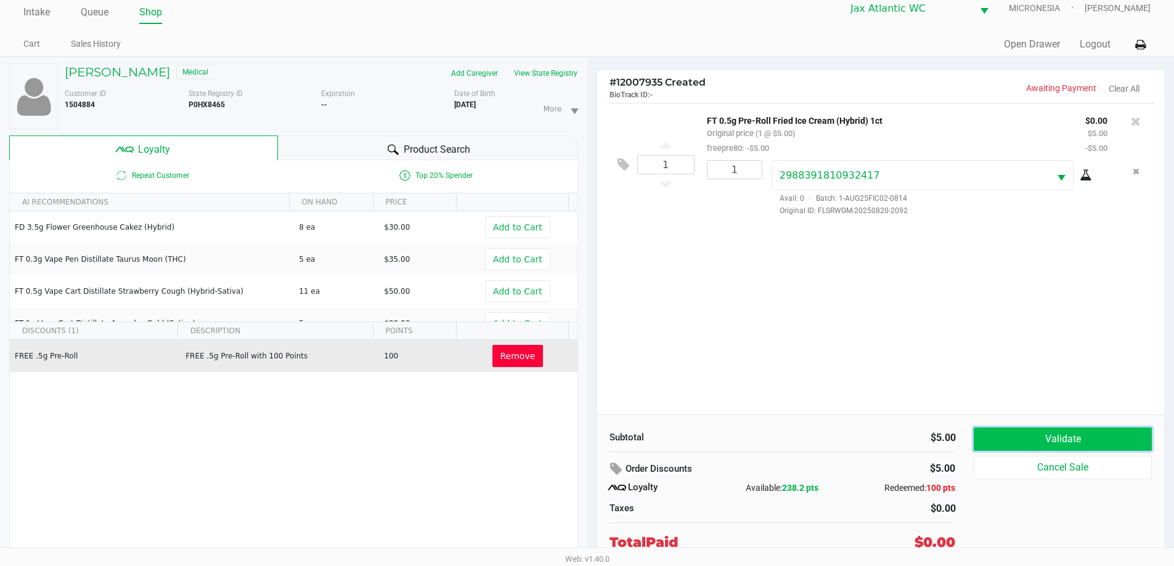
click at [1014, 442] on button "Validate" at bounding box center [1062, 439] width 177 height 23
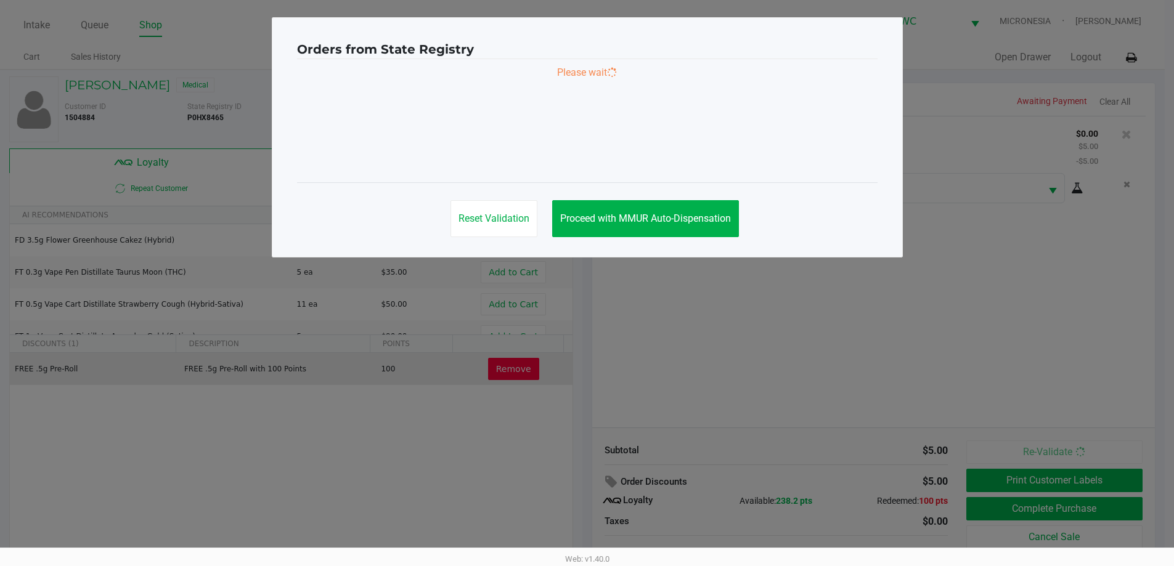
scroll to position [0, 0]
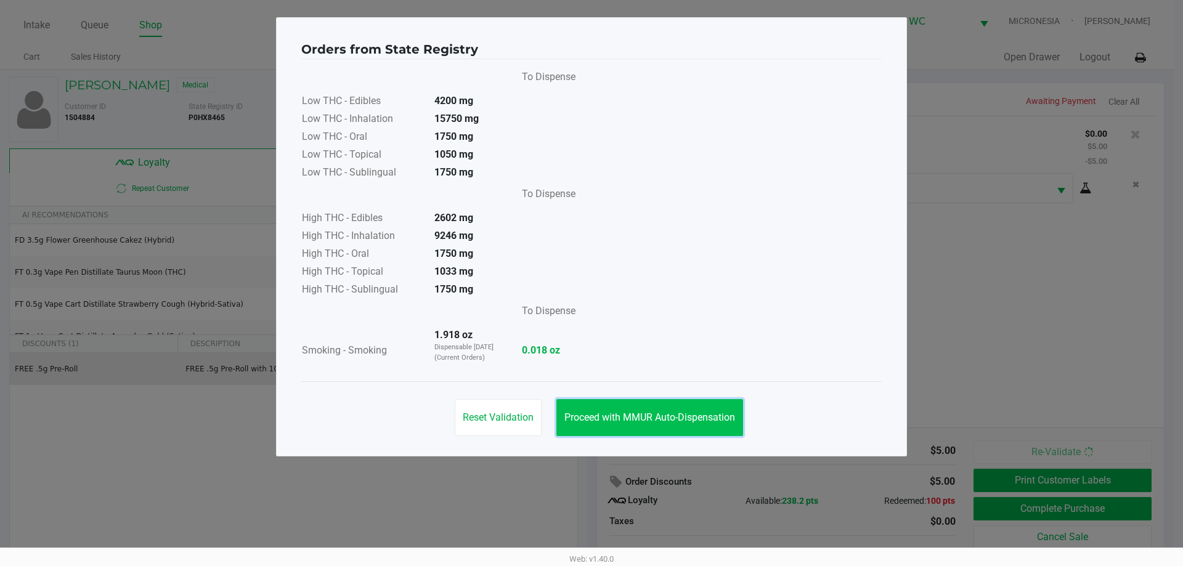
click at [640, 419] on span "Proceed with MMUR Auto-Dispensation" at bounding box center [649, 418] width 171 height 12
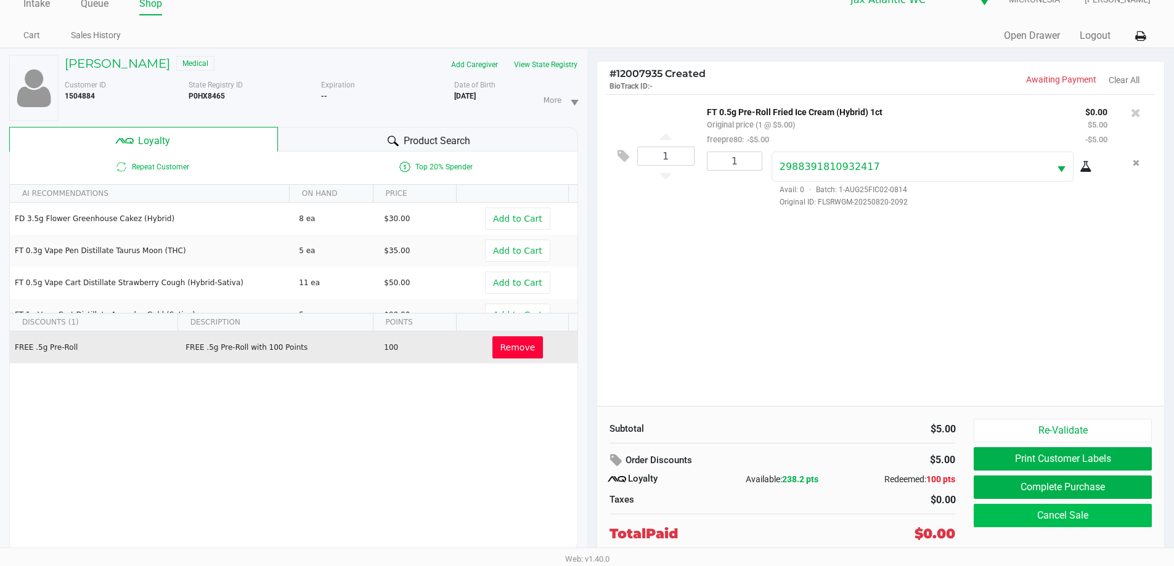
scroll to position [43, 0]
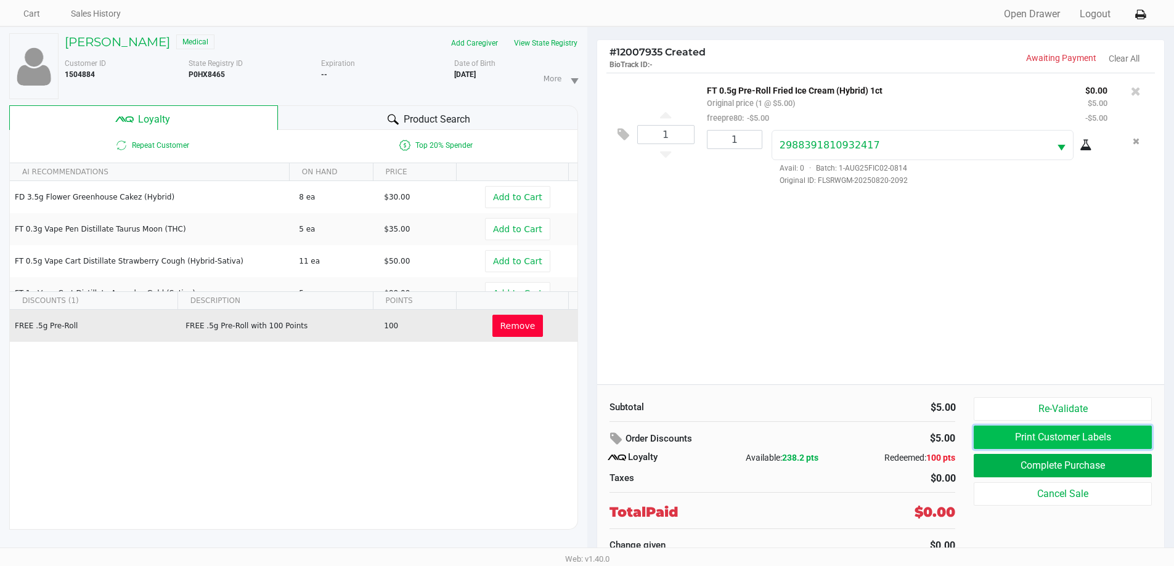
click at [1007, 431] on button "Print Customer Labels" at bounding box center [1062, 437] width 177 height 23
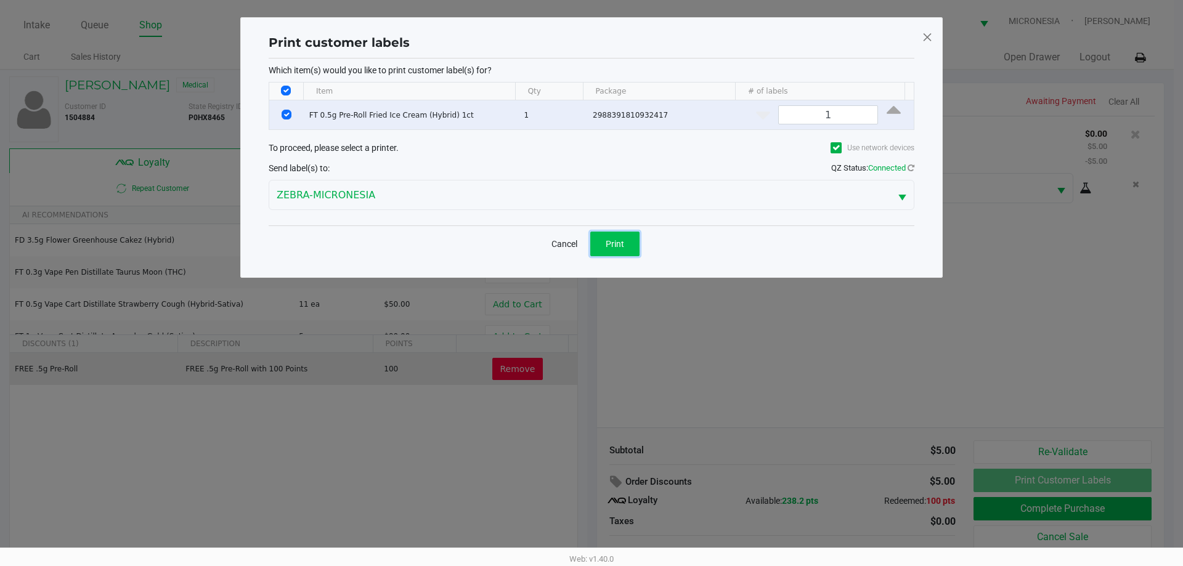
click at [609, 246] on span "Print" at bounding box center [615, 244] width 18 height 10
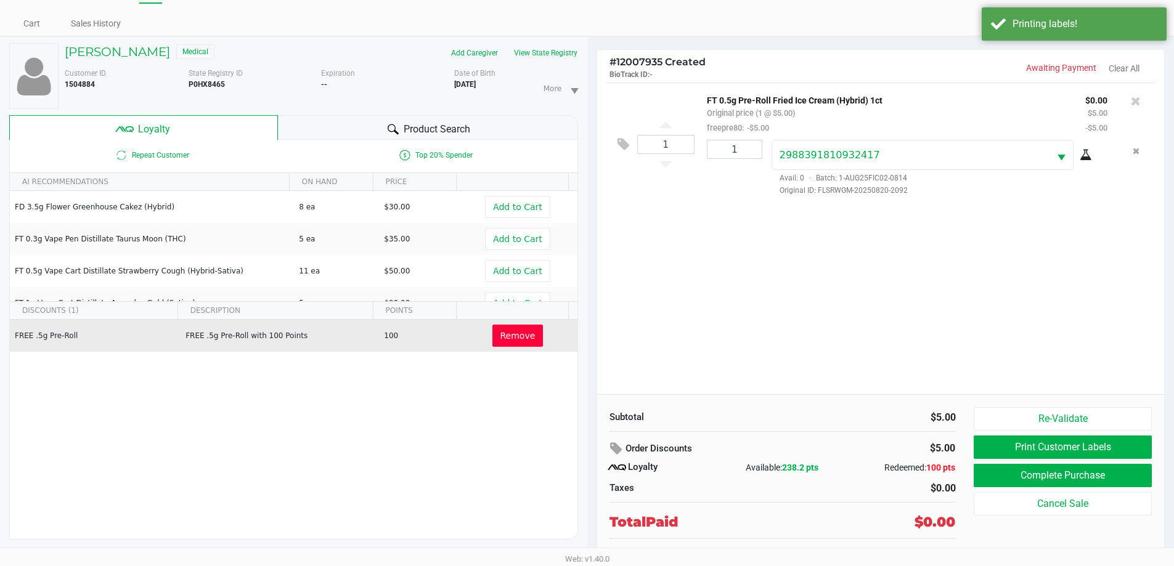
scroll to position [43, 0]
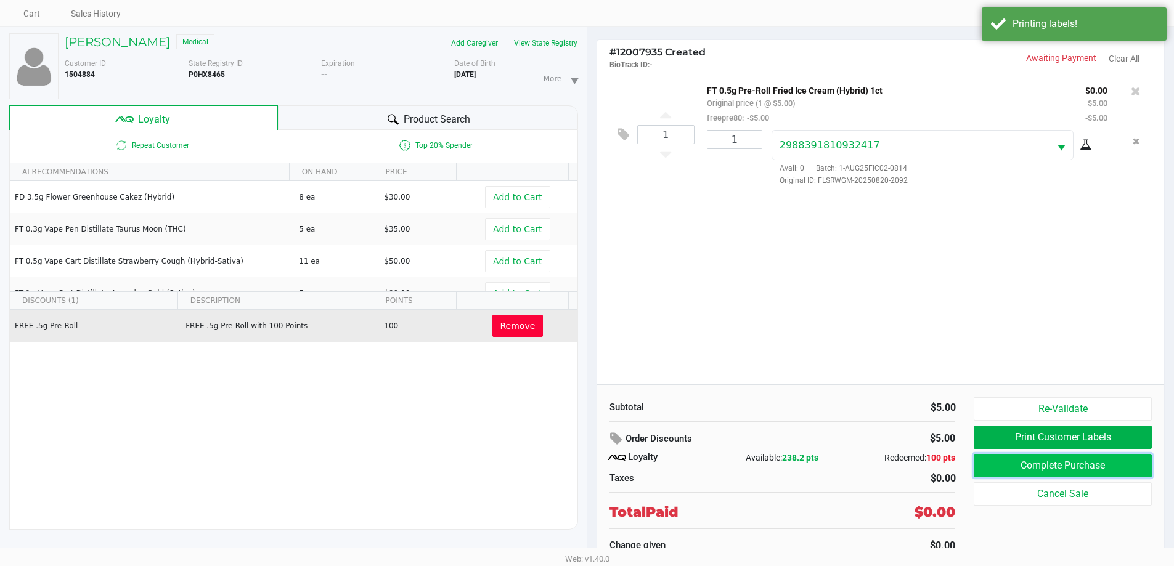
click at [986, 470] on button "Complete Purchase" at bounding box center [1062, 465] width 177 height 23
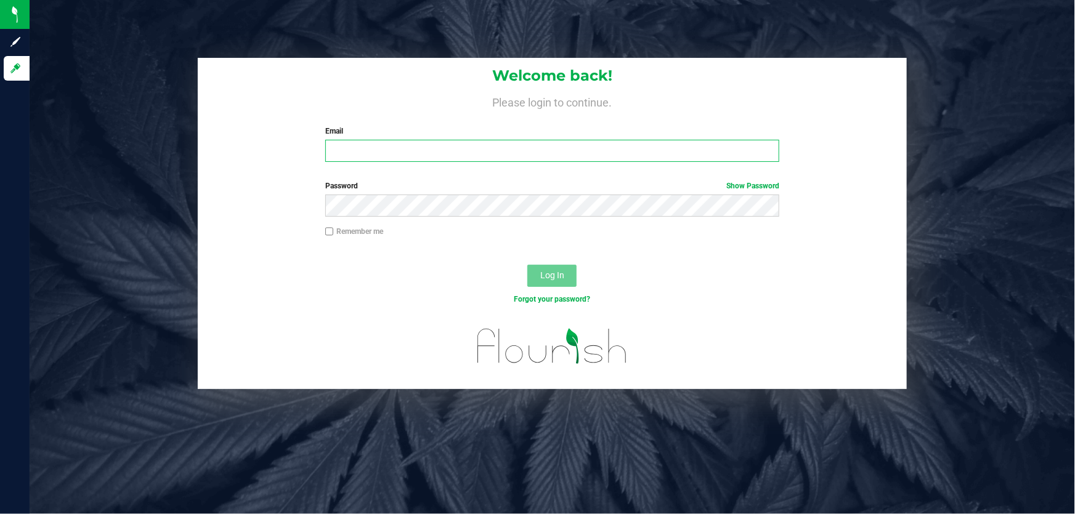
click at [353, 150] on input "Email" at bounding box center [552, 151] width 455 height 22
type input "[EMAIL_ADDRESS][DOMAIN_NAME]"
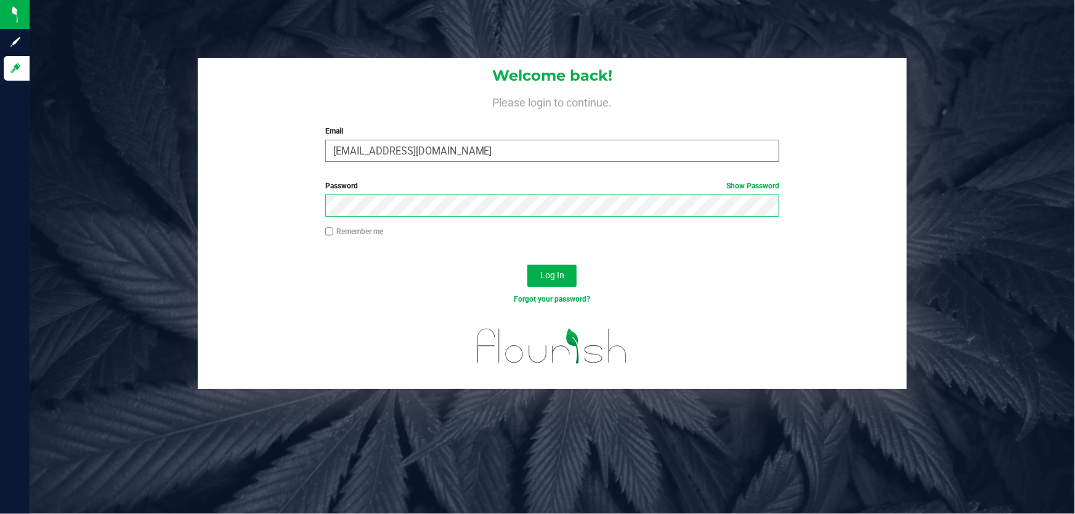
click at [527, 265] on button "Log In" at bounding box center [551, 276] width 49 height 22
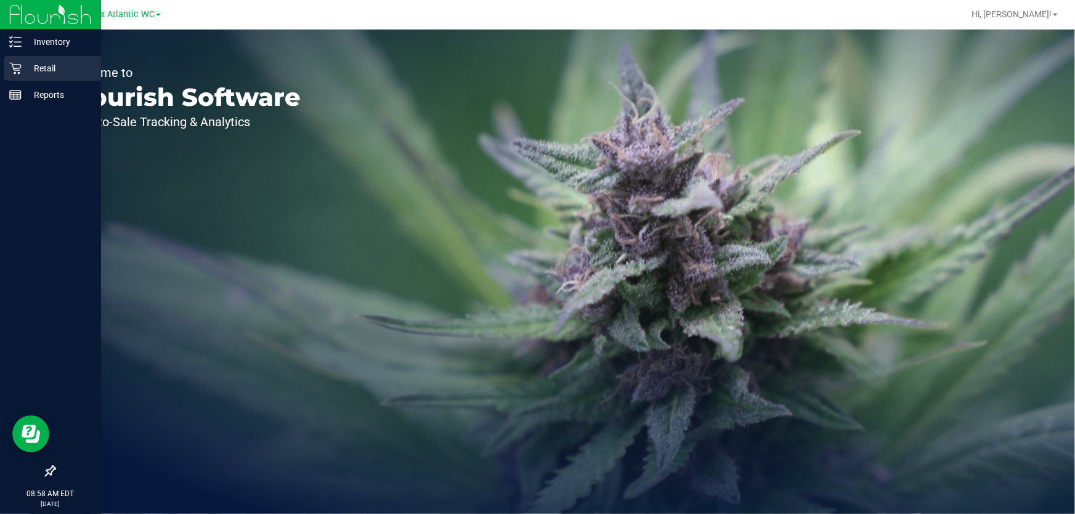
click at [20, 65] on icon at bounding box center [15, 69] width 12 height 12
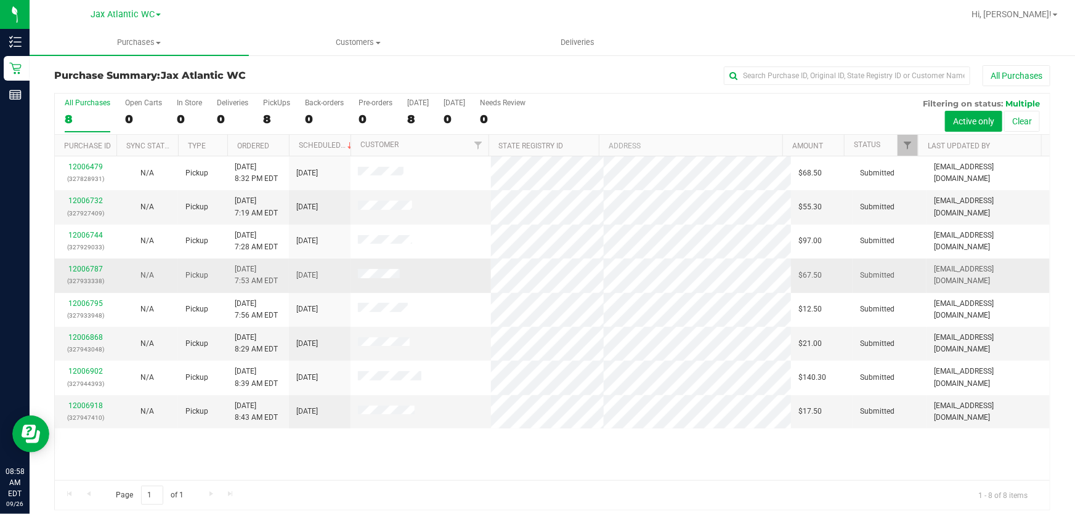
scroll to position [9, 0]
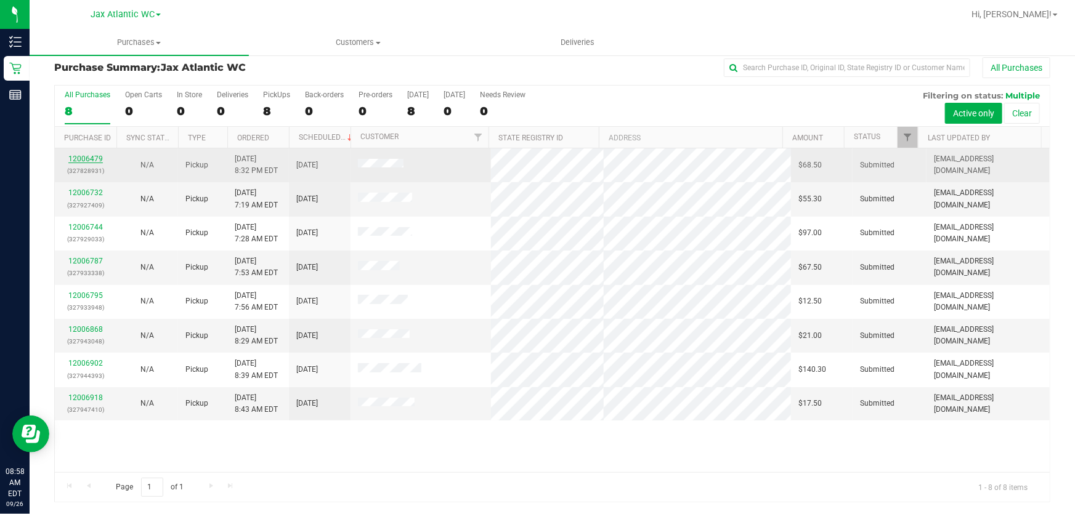
click at [89, 160] on link "12006479" at bounding box center [85, 159] width 35 height 9
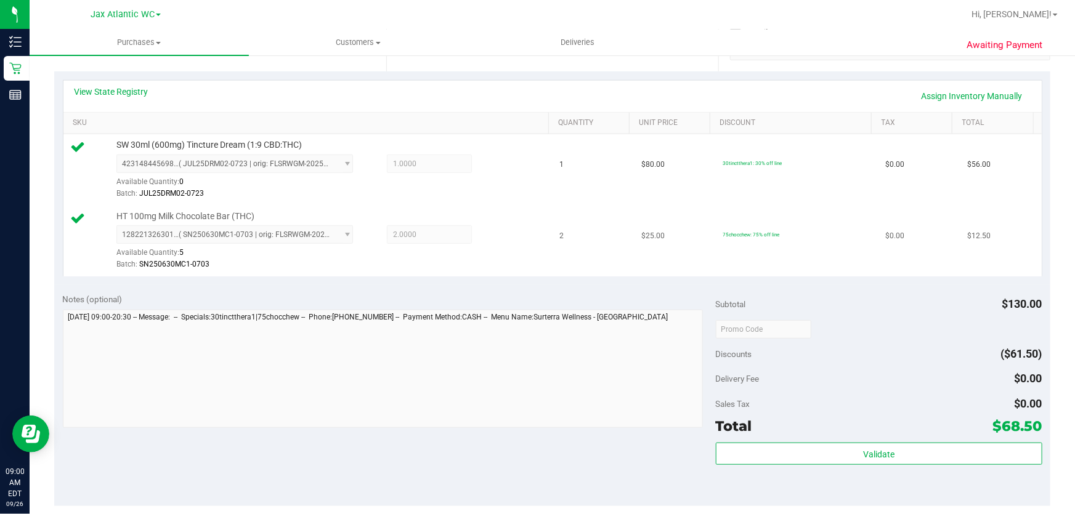
scroll to position [280, 0]
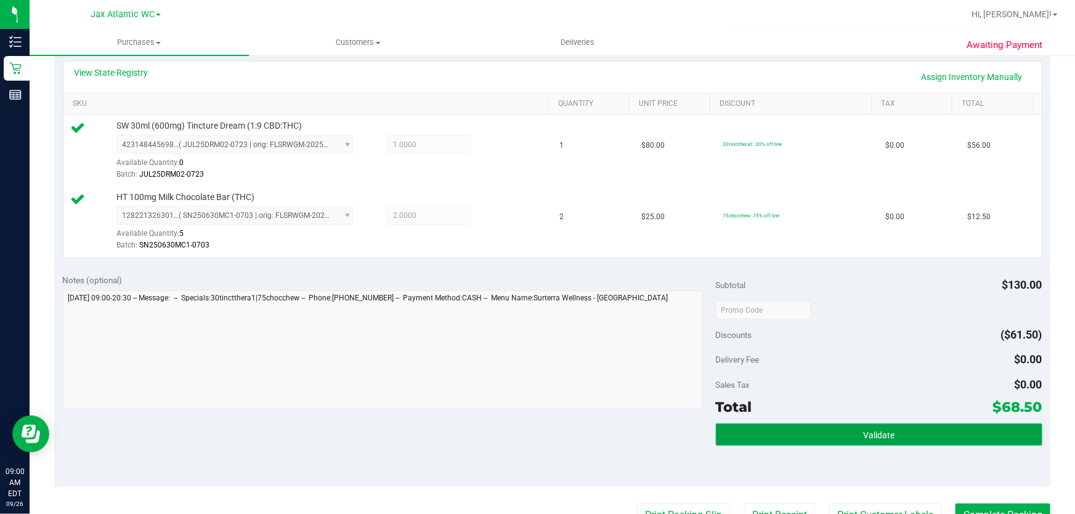
click at [844, 424] on button "Validate" at bounding box center [879, 435] width 327 height 22
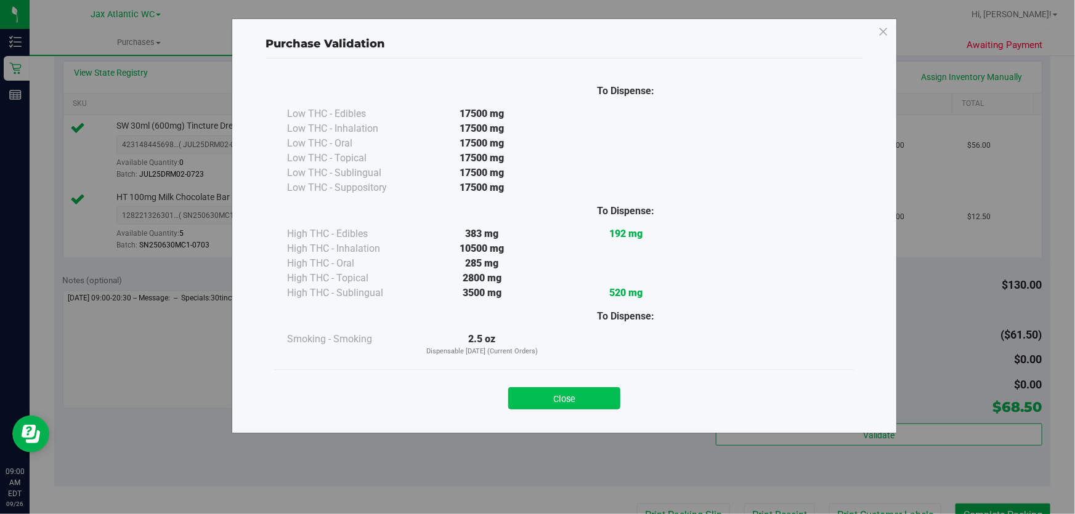
click at [608, 402] on button "Close" at bounding box center [564, 399] width 112 height 22
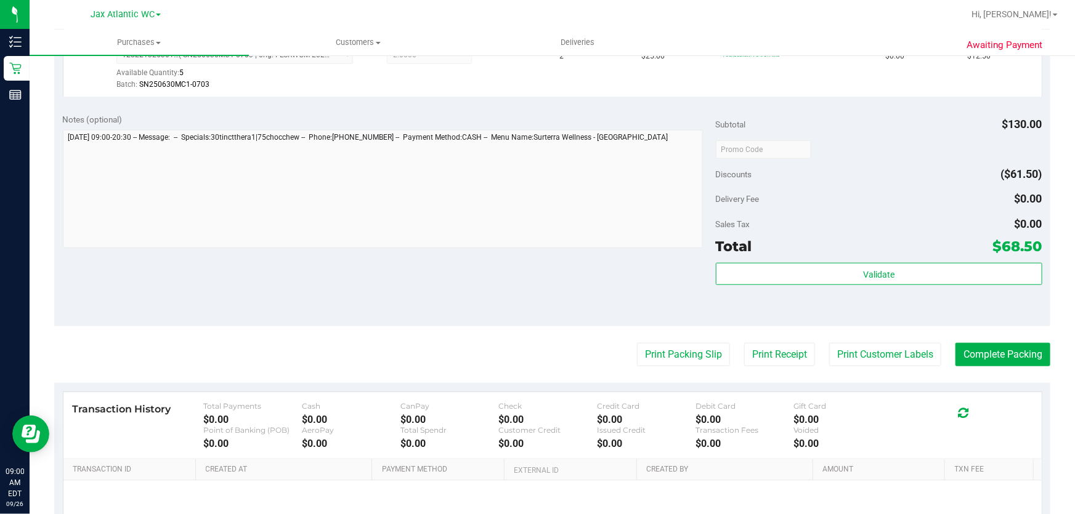
scroll to position [560, 0]
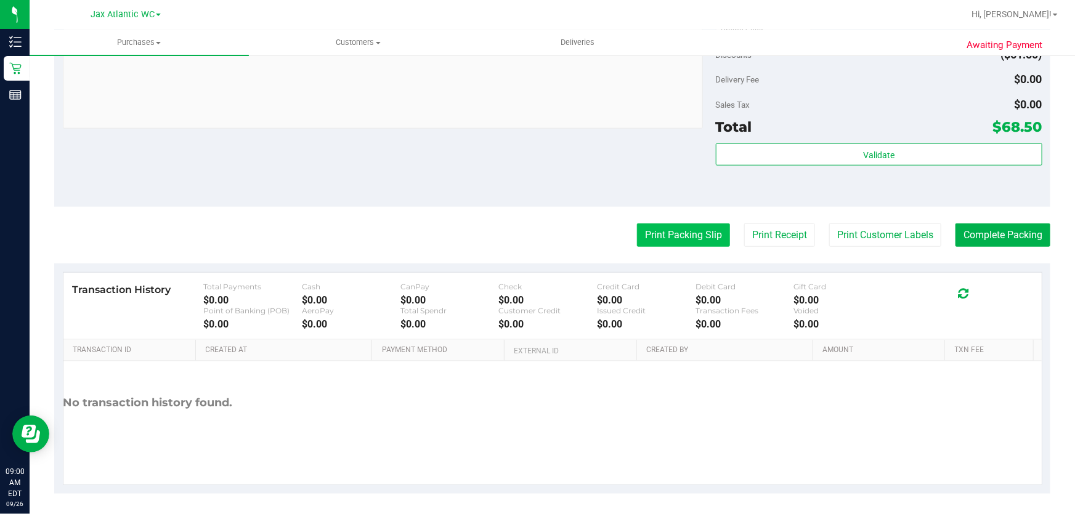
click at [681, 239] on button "Print Packing Slip" at bounding box center [683, 235] width 93 height 23
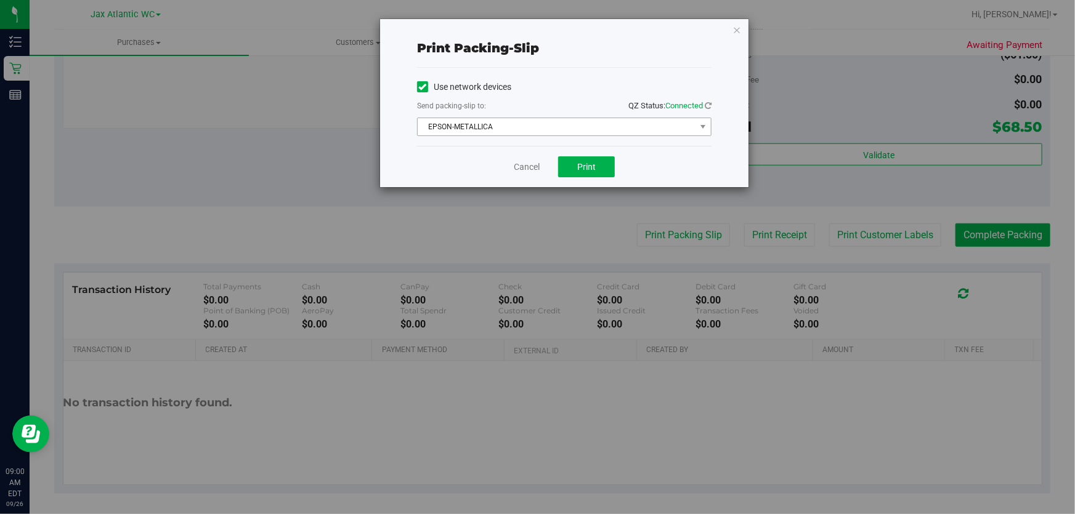
click at [566, 120] on span "EPSON-METALLICA" at bounding box center [557, 126] width 278 height 17
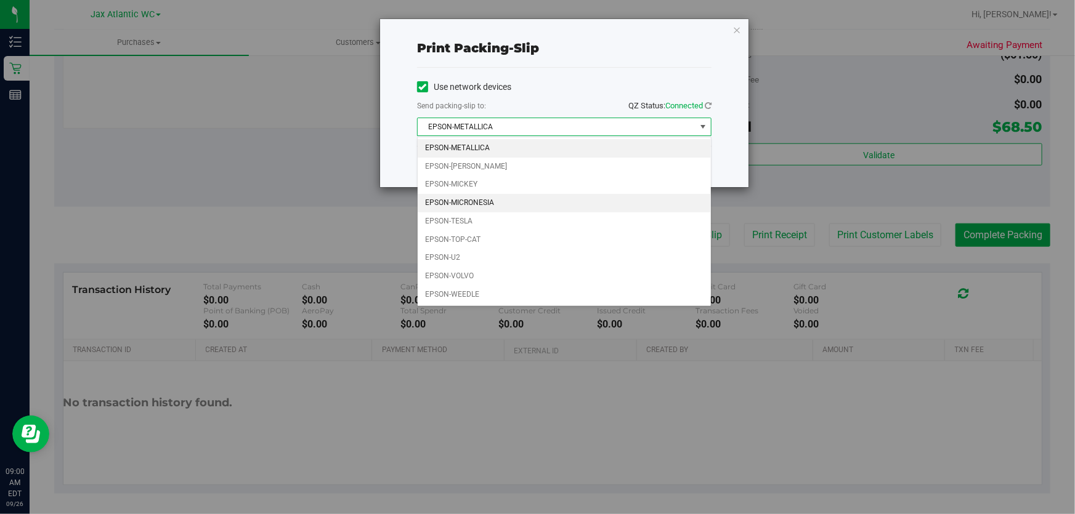
click at [482, 207] on li "EPSON-MICRONESIA" at bounding box center [564, 203] width 293 height 18
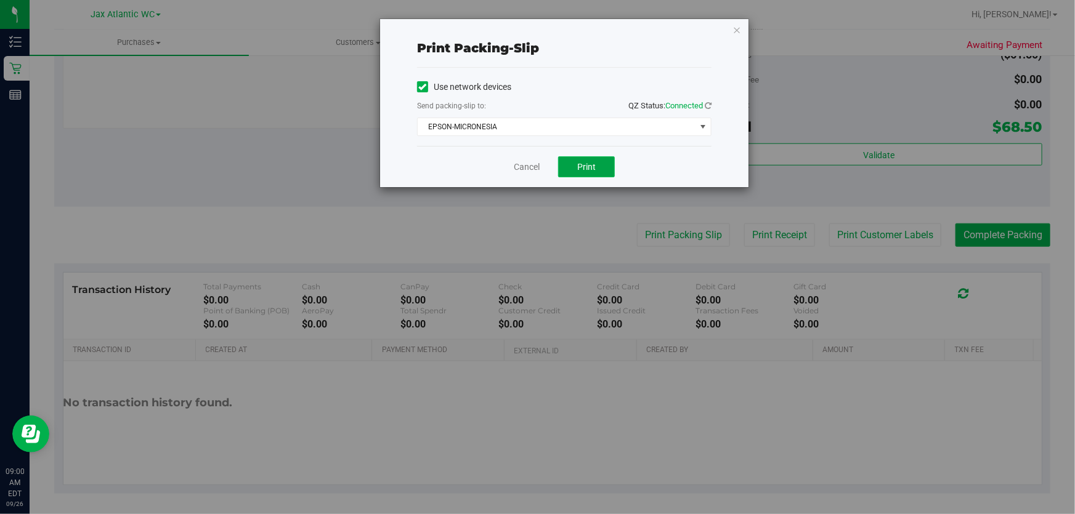
click at [566, 166] on button "Print" at bounding box center [586, 167] width 57 height 21
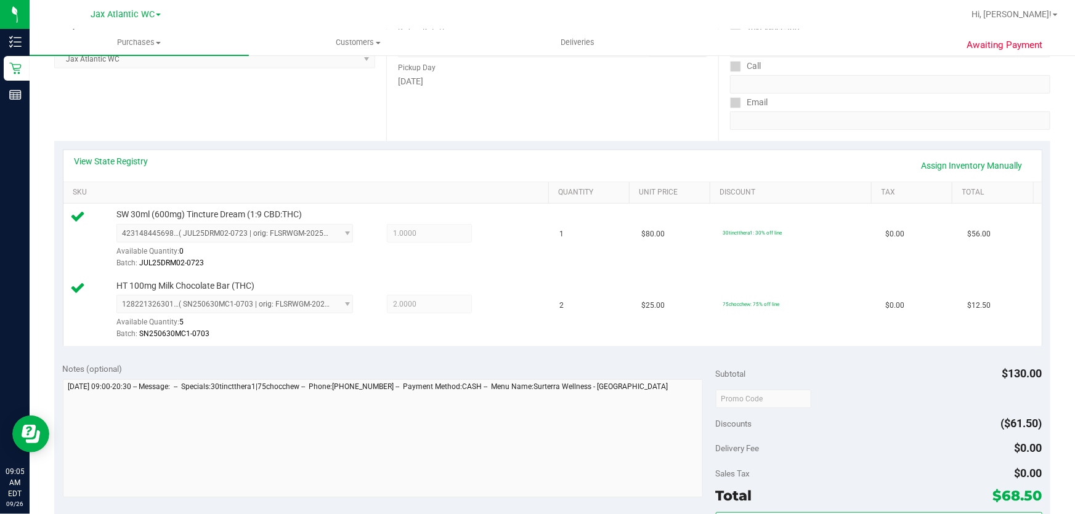
scroll to position [392, 0]
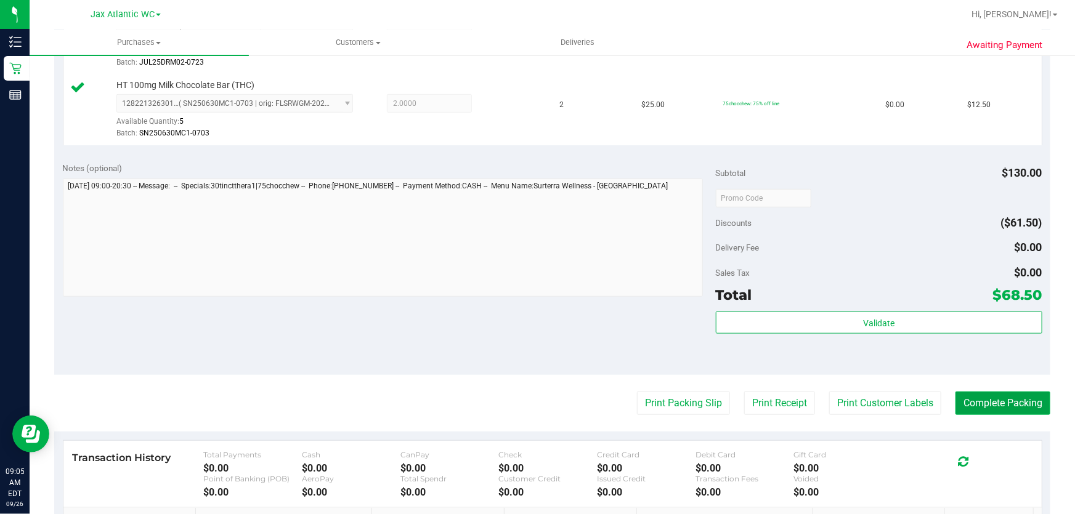
click at [961, 394] on button "Complete Packing" at bounding box center [1003, 403] width 95 height 23
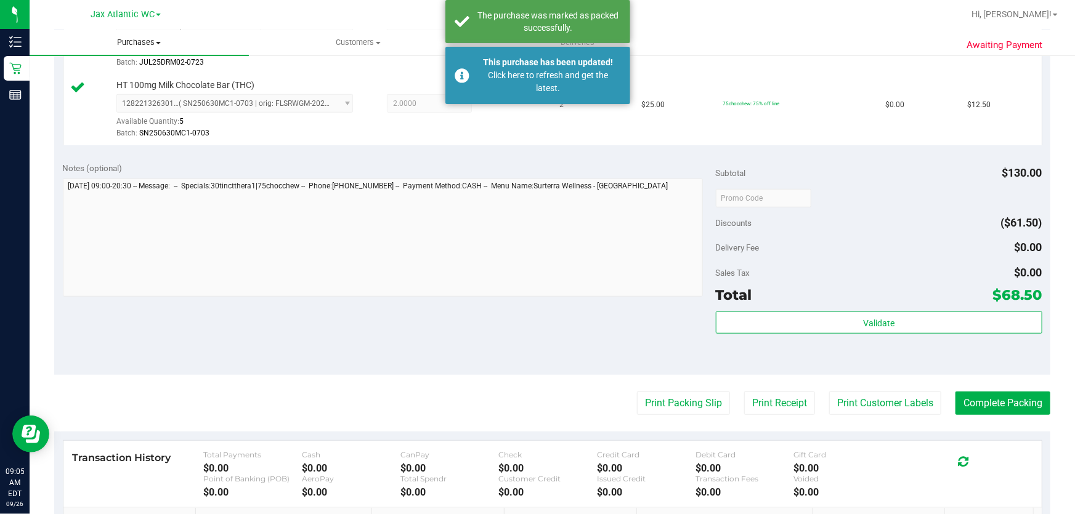
click at [153, 46] on span "Purchases" at bounding box center [139, 42] width 219 height 11
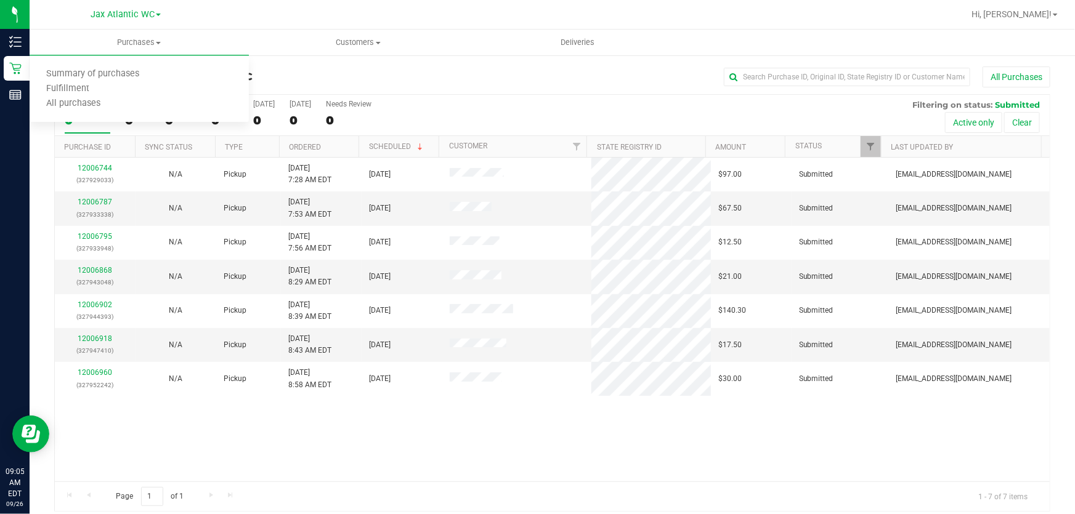
click at [465, 432] on div "12006744 (327929033) N/A Pickup [DATE] 7:28 AM EDT 9/26/2025 $97.00 Submitted […" at bounding box center [552, 320] width 995 height 324
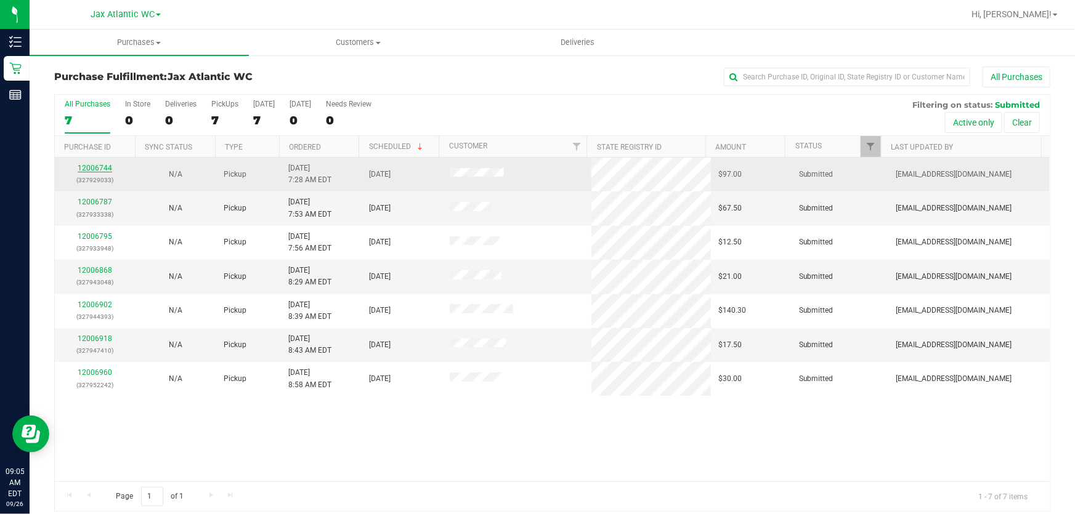
click at [105, 169] on link "12006744" at bounding box center [95, 168] width 35 height 9
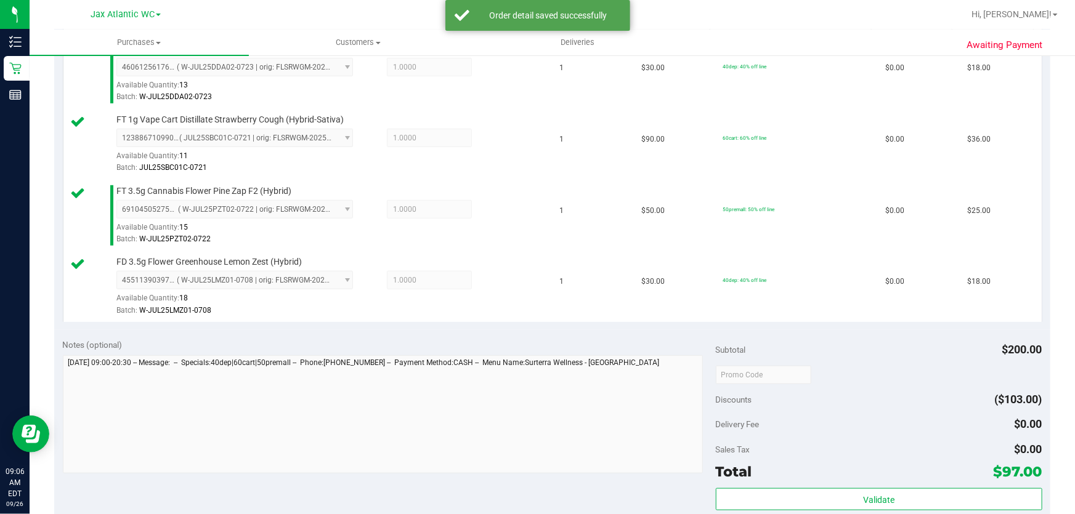
scroll to position [504, 0]
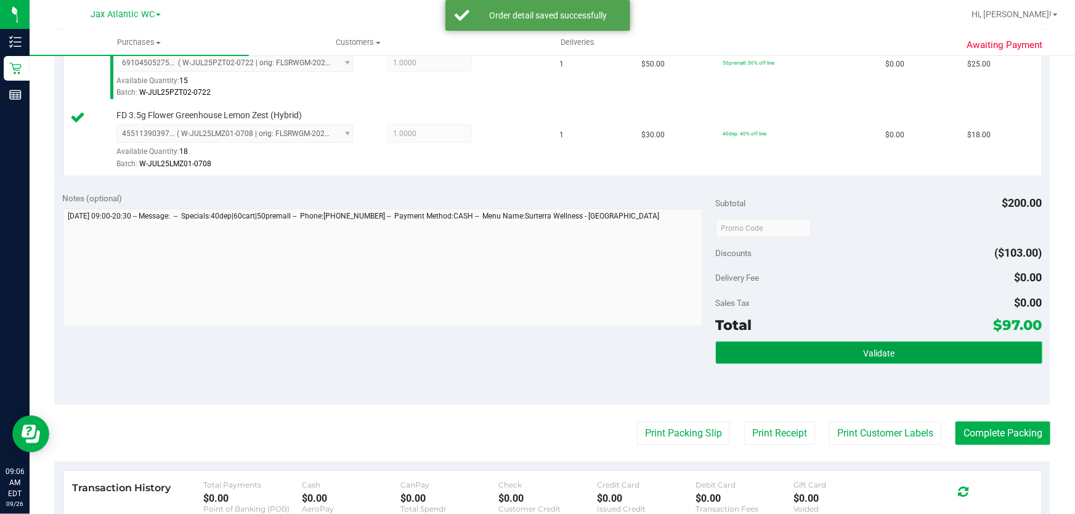
click at [815, 352] on button "Validate" at bounding box center [879, 353] width 327 height 22
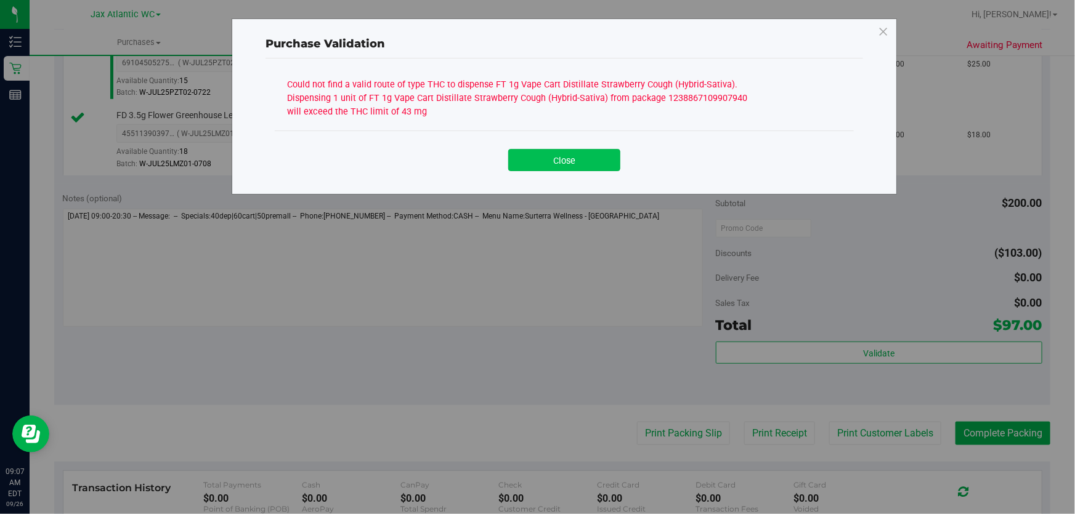
click at [545, 161] on button "Close" at bounding box center [564, 160] width 112 height 22
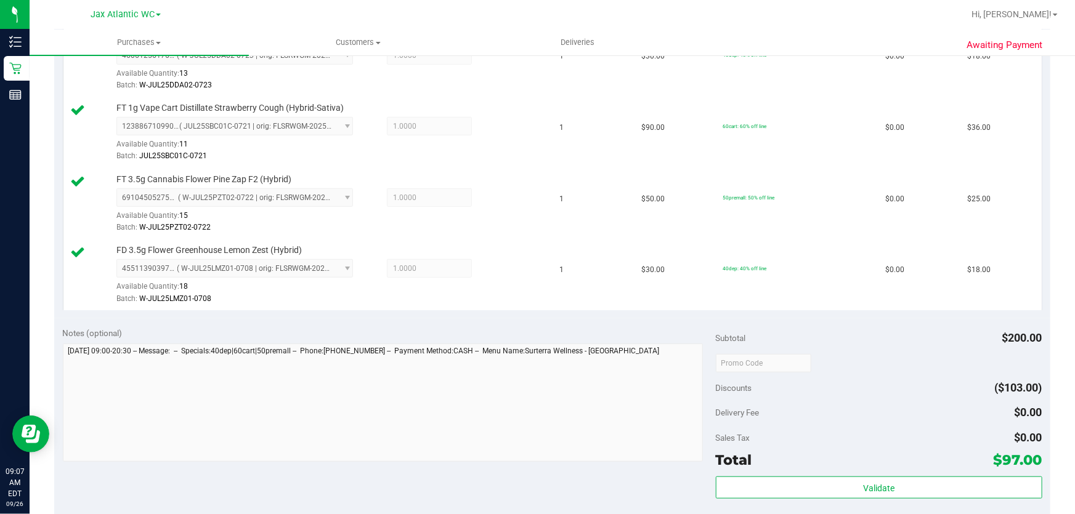
scroll to position [224, 0]
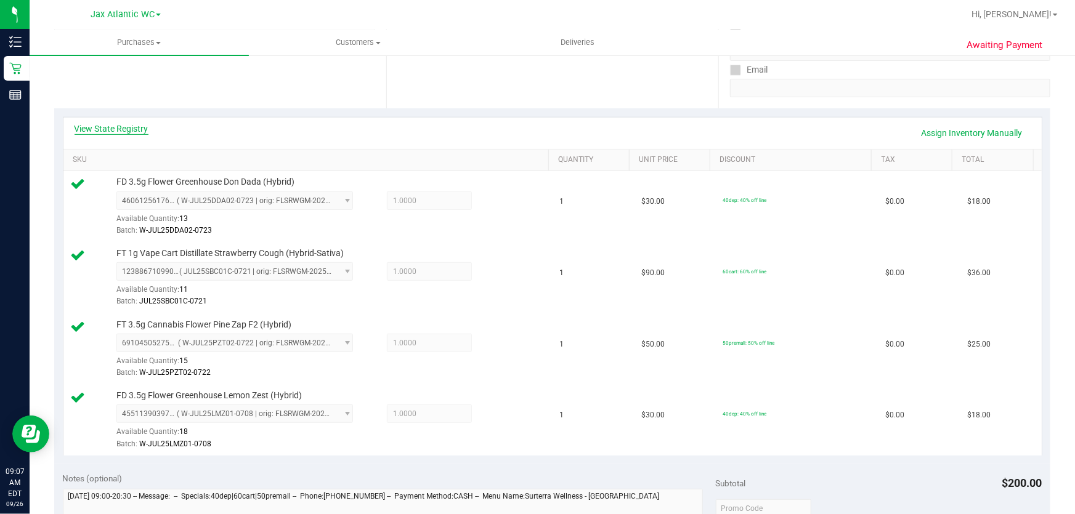
click at [110, 131] on link "View State Registry" at bounding box center [112, 129] width 74 height 12
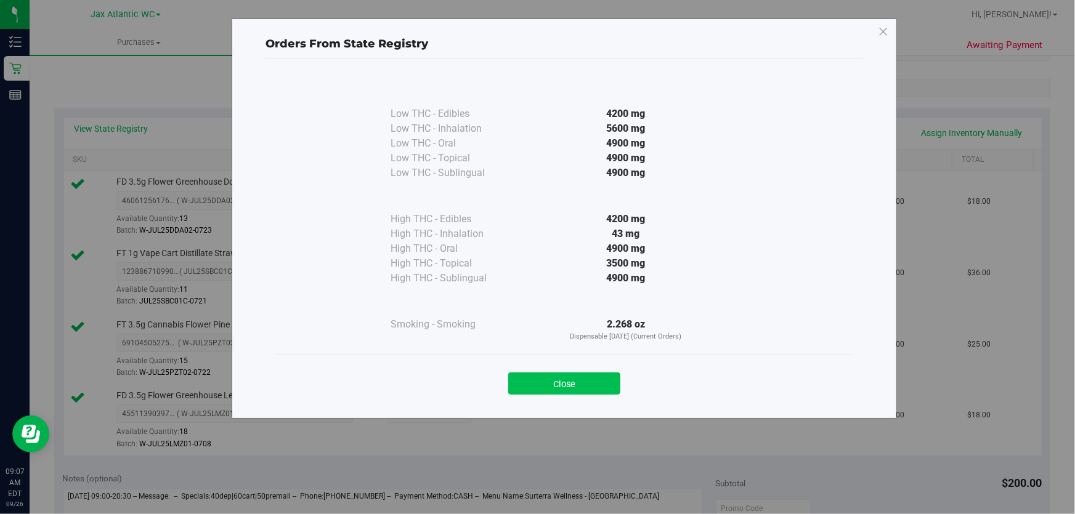
click at [567, 378] on button "Close" at bounding box center [564, 384] width 112 height 22
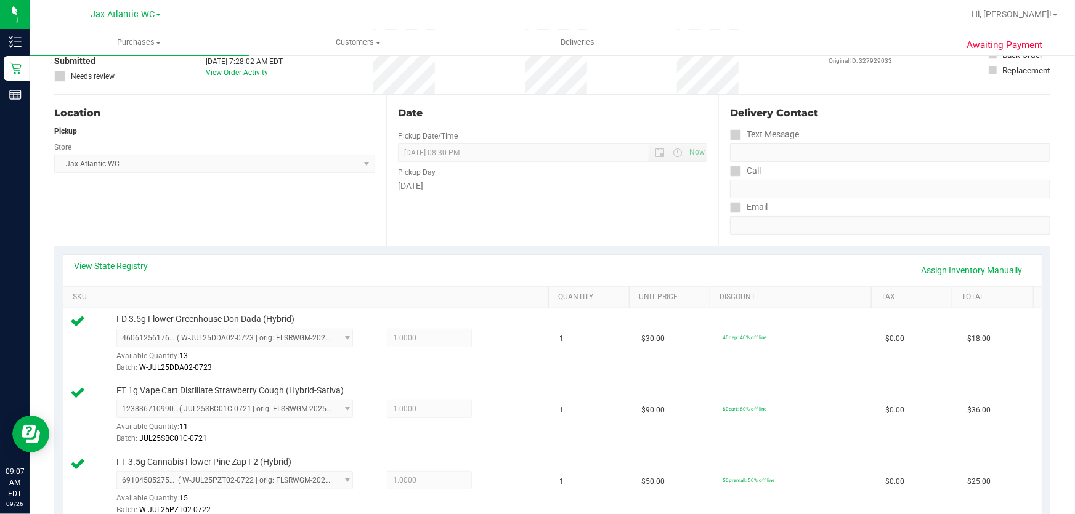
scroll to position [0, 0]
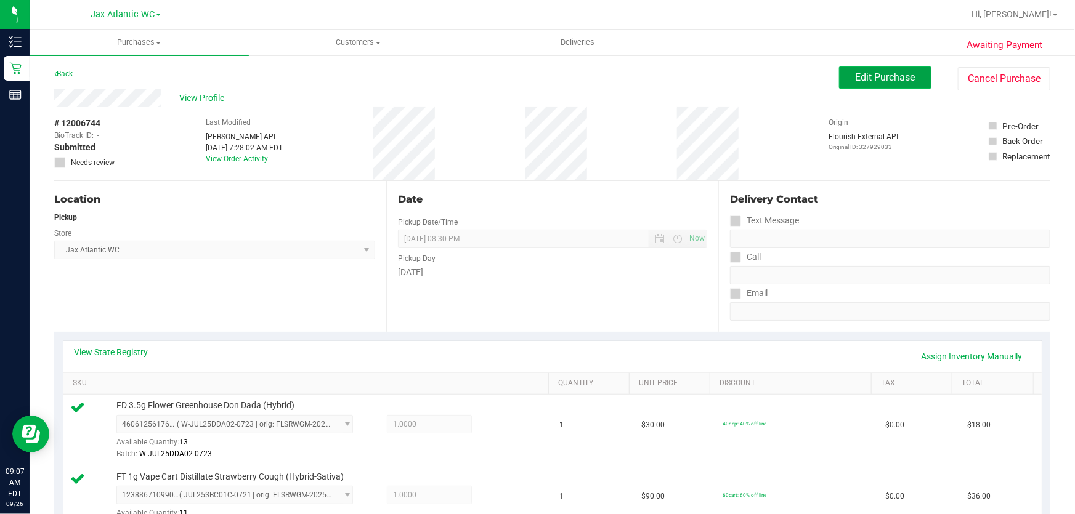
click at [877, 81] on span "Edit Purchase" at bounding box center [886, 77] width 60 height 12
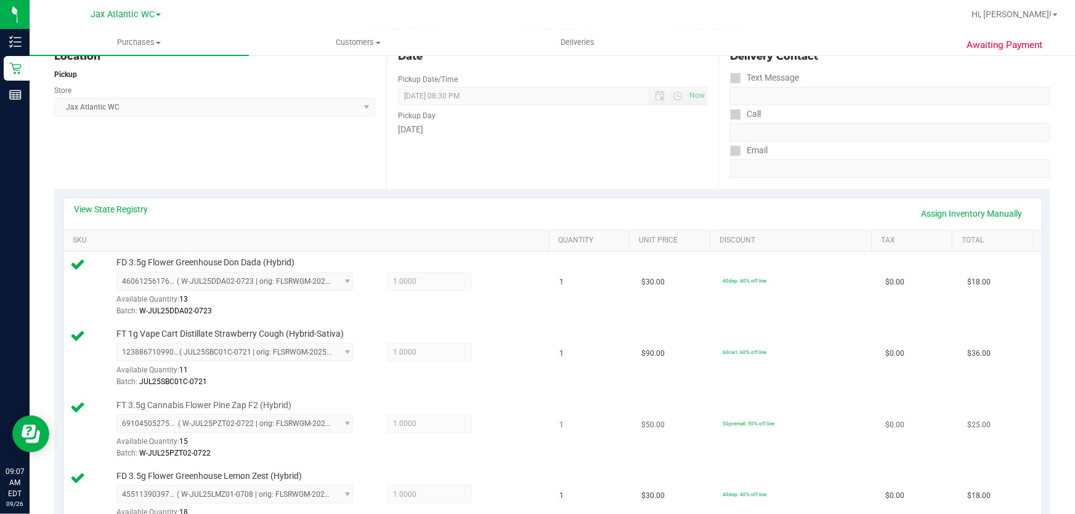
scroll to position [280, 0]
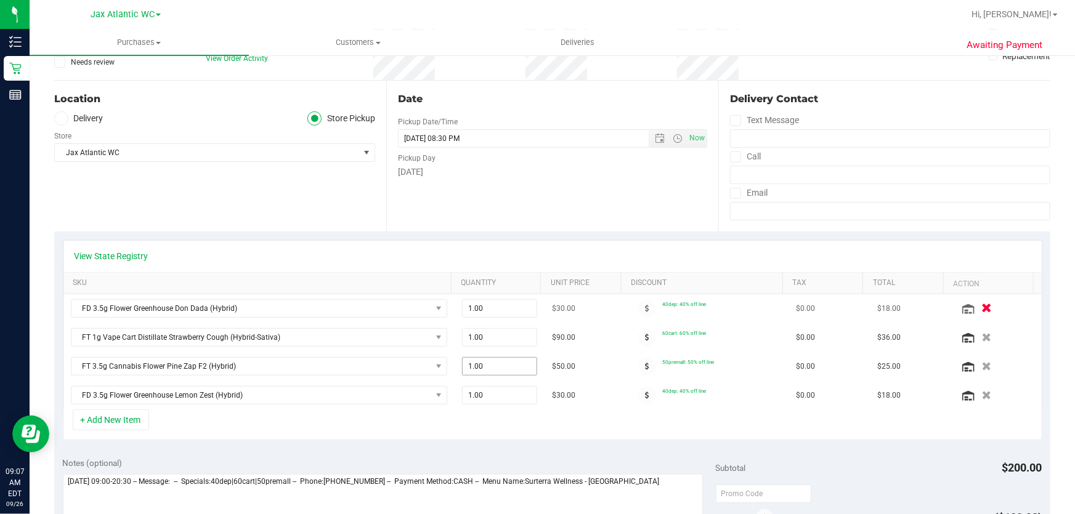
scroll to position [55, 0]
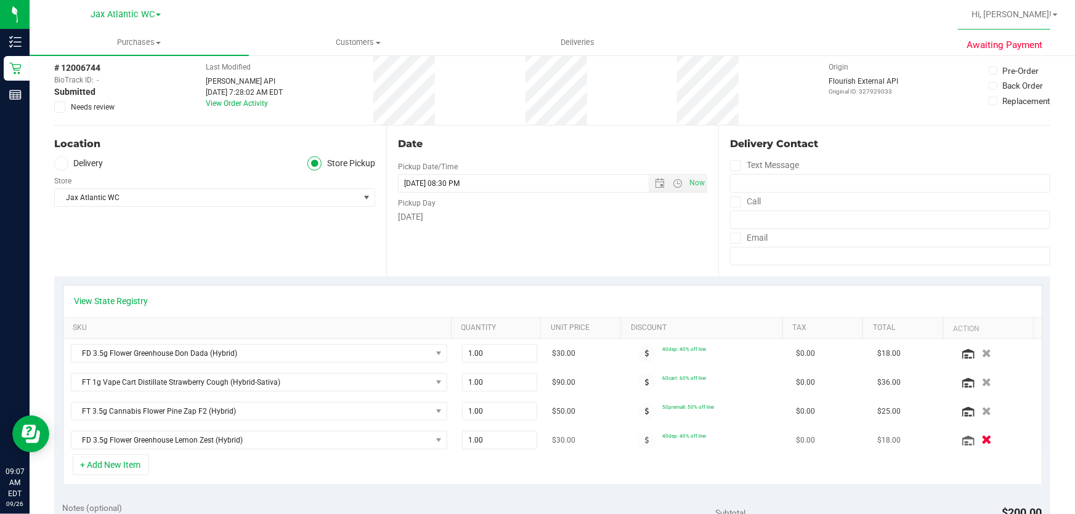
click at [982, 436] on icon "button" at bounding box center [987, 440] width 10 height 9
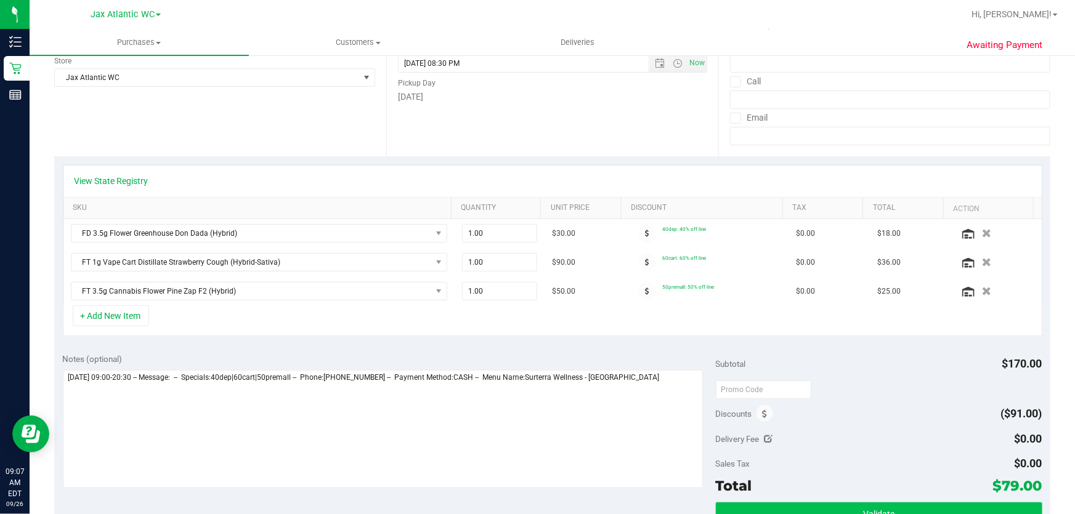
scroll to position [280, 0]
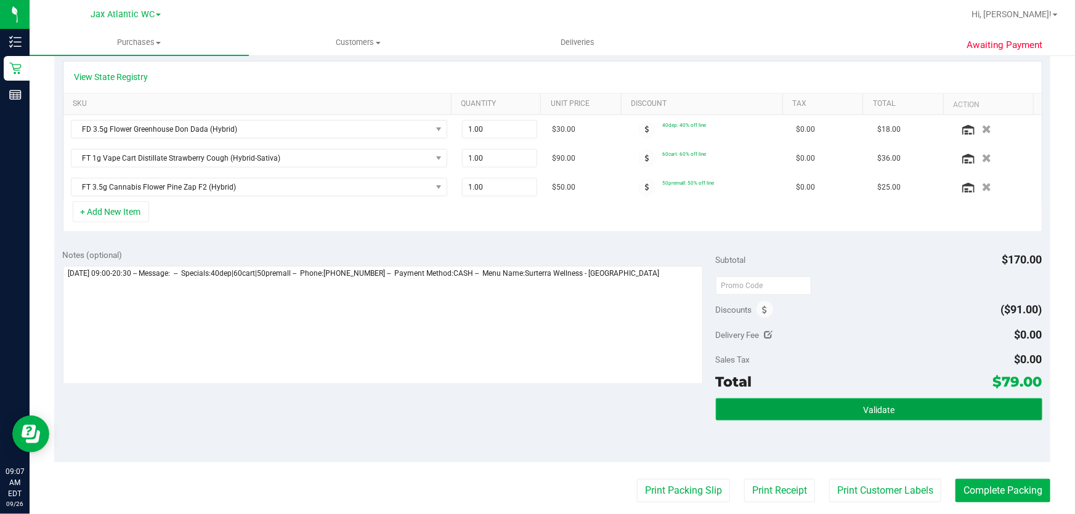
click at [863, 407] on span "Validate" at bounding box center [878, 410] width 31 height 10
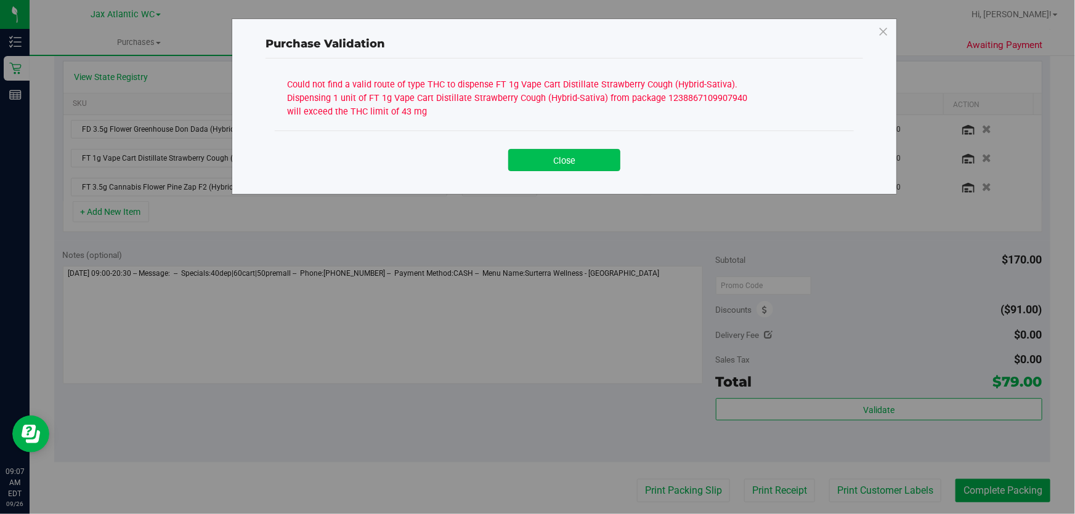
click at [587, 159] on button "Close" at bounding box center [564, 160] width 112 height 22
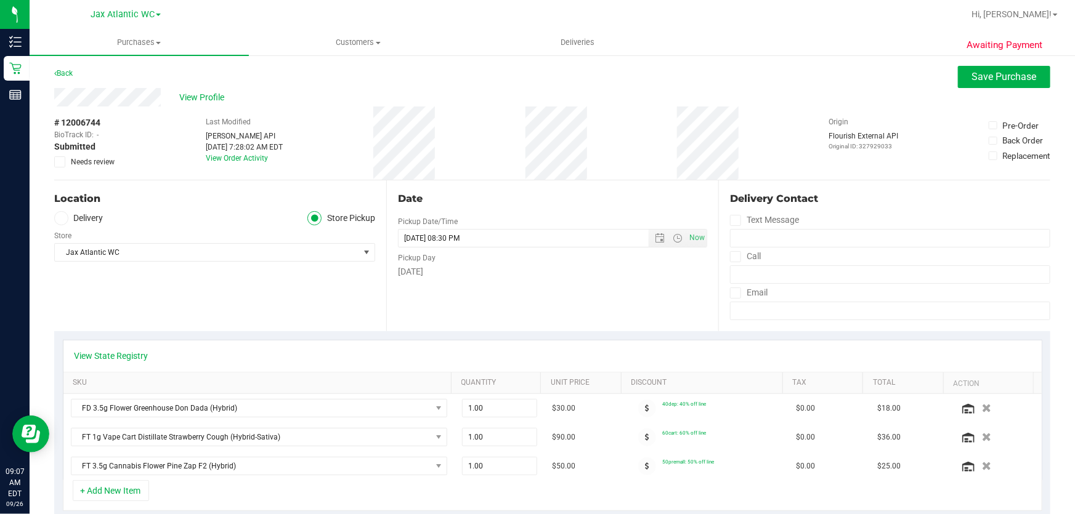
scroll to position [0, 0]
click at [962, 70] on button "Save Purchase" at bounding box center [1004, 78] width 92 height 22
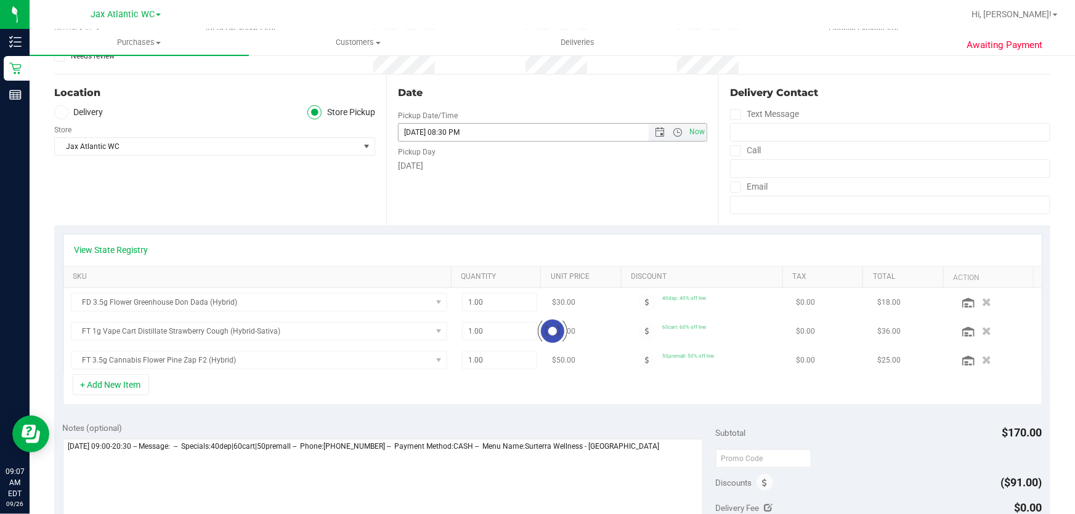
scroll to position [224, 0]
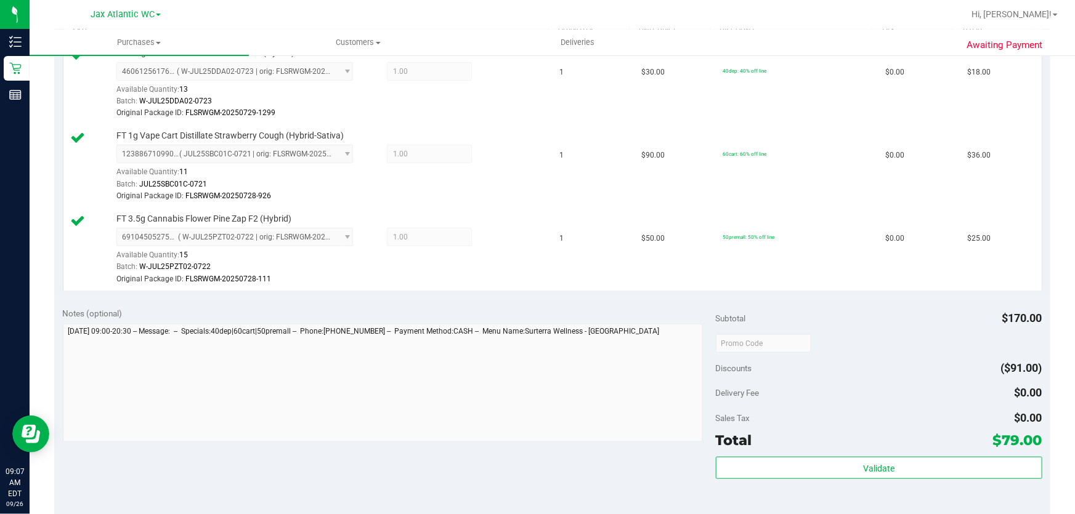
scroll to position [448, 0]
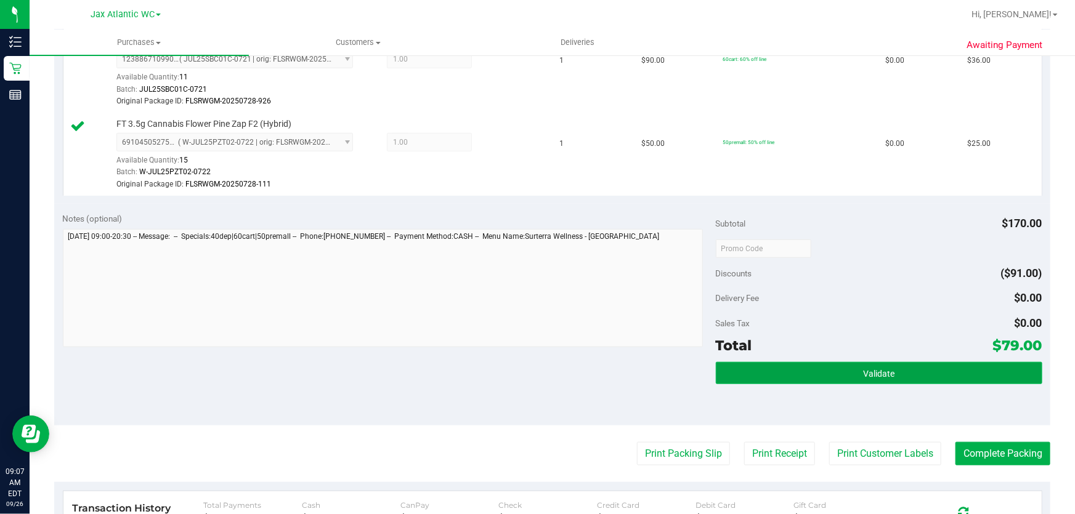
click at [802, 371] on button "Validate" at bounding box center [879, 373] width 327 height 22
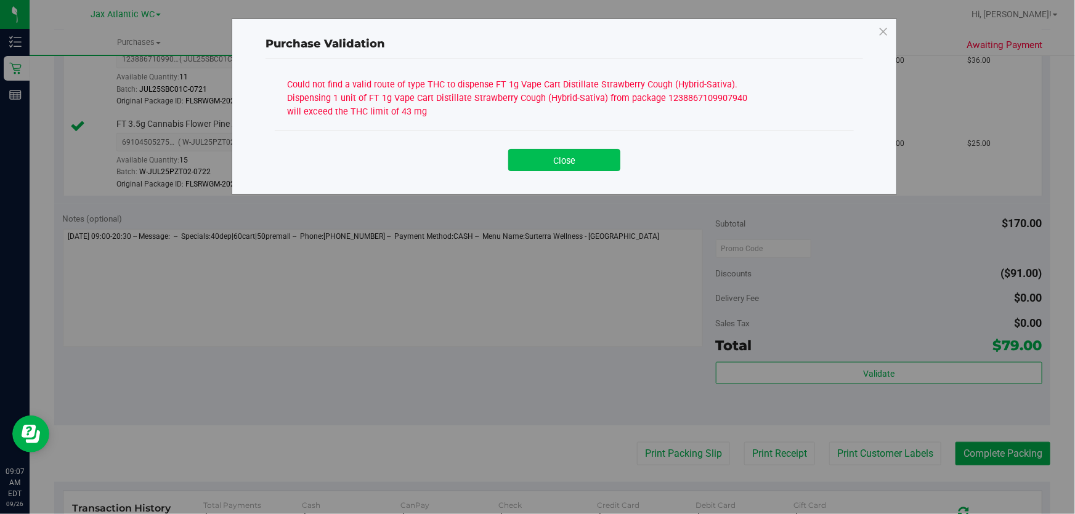
click at [551, 166] on button "Close" at bounding box center [564, 160] width 112 height 22
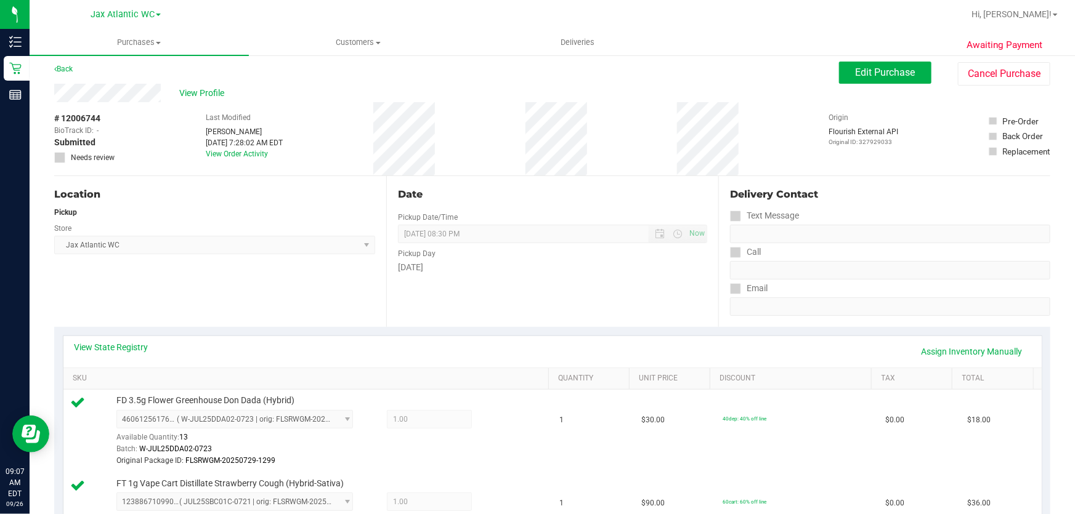
scroll to position [0, 0]
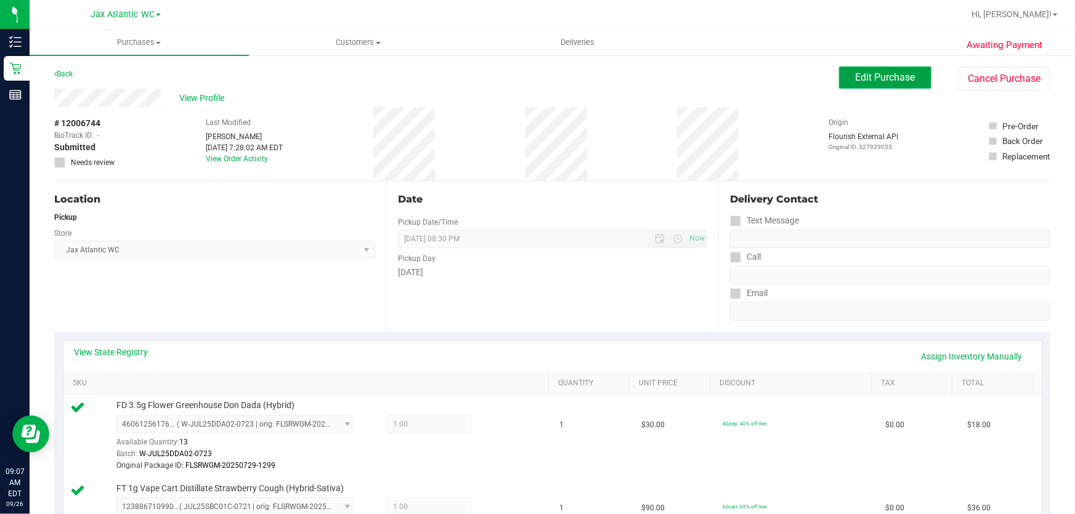
click at [896, 76] on span "Edit Purchase" at bounding box center [886, 77] width 60 height 12
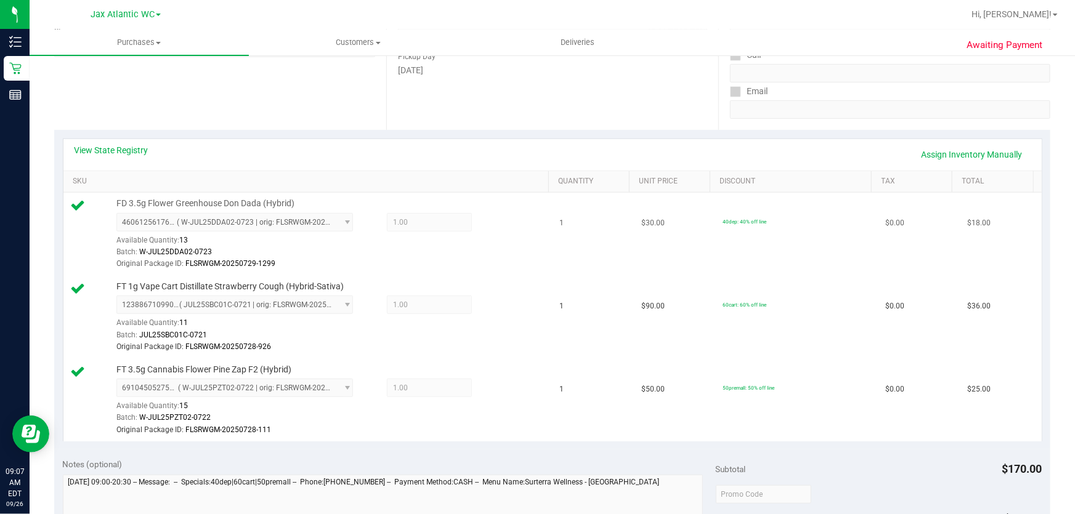
scroll to position [224, 0]
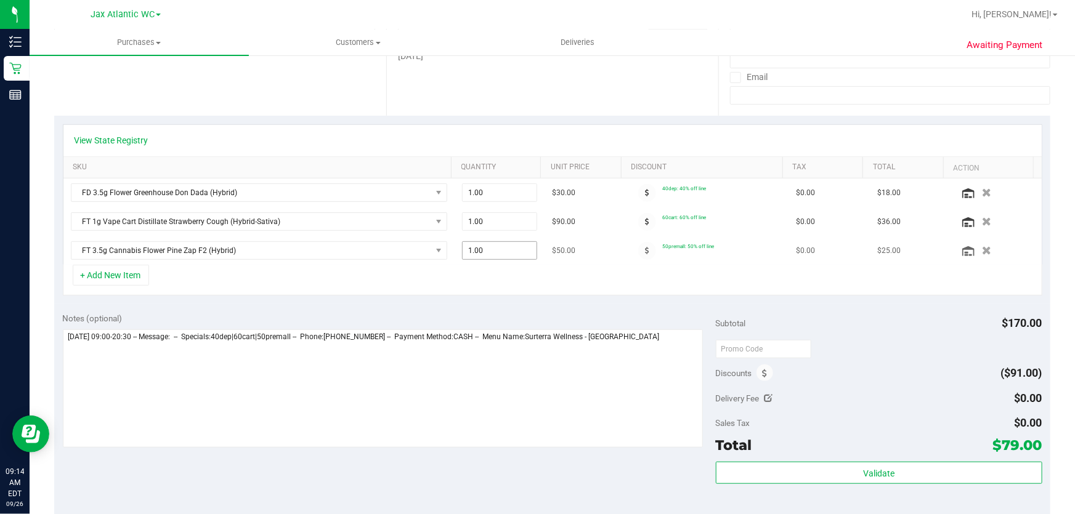
scroll to position [224, 0]
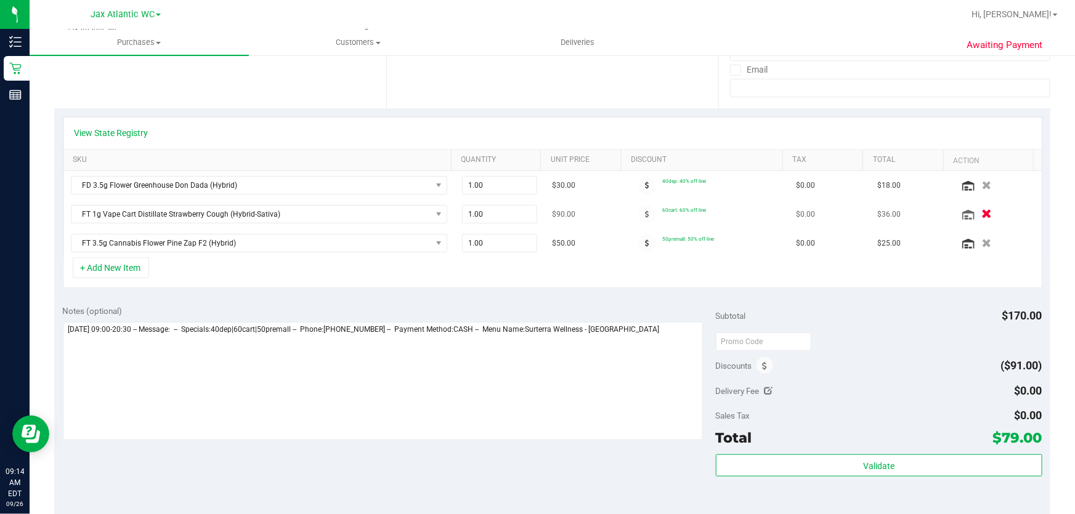
click at [982, 211] on icon "button" at bounding box center [987, 214] width 10 height 9
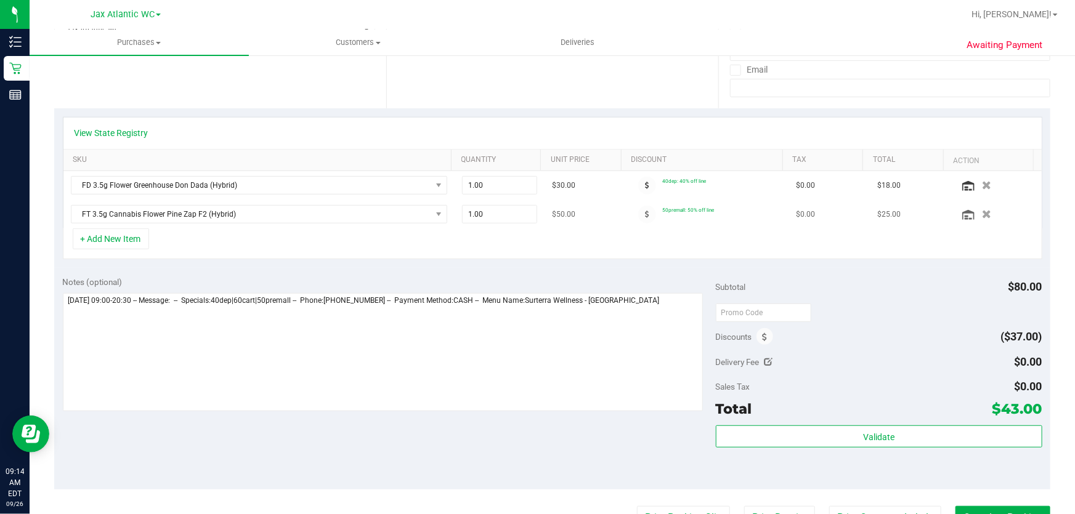
scroll to position [55, 0]
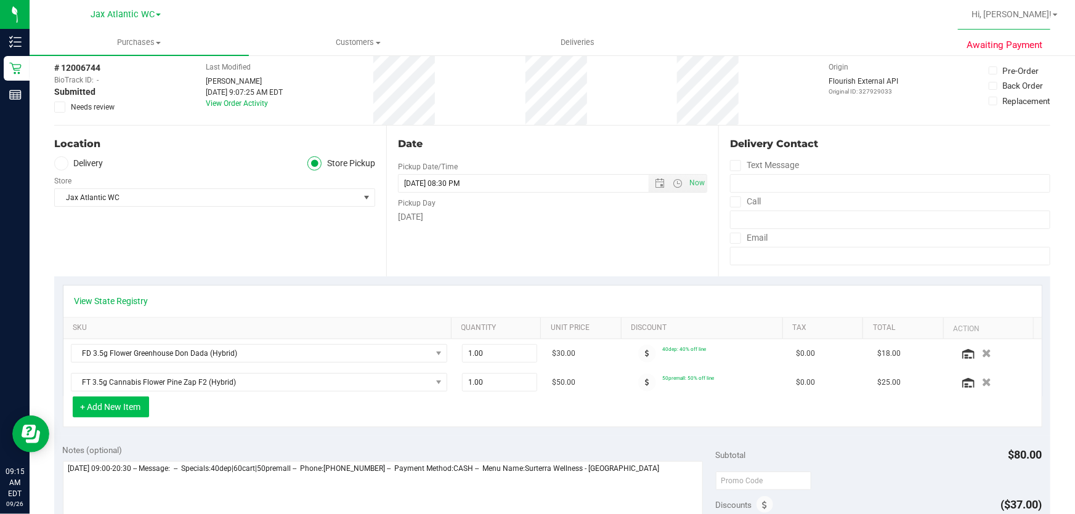
click at [107, 412] on button "+ Add New Item" at bounding box center [111, 407] width 76 height 21
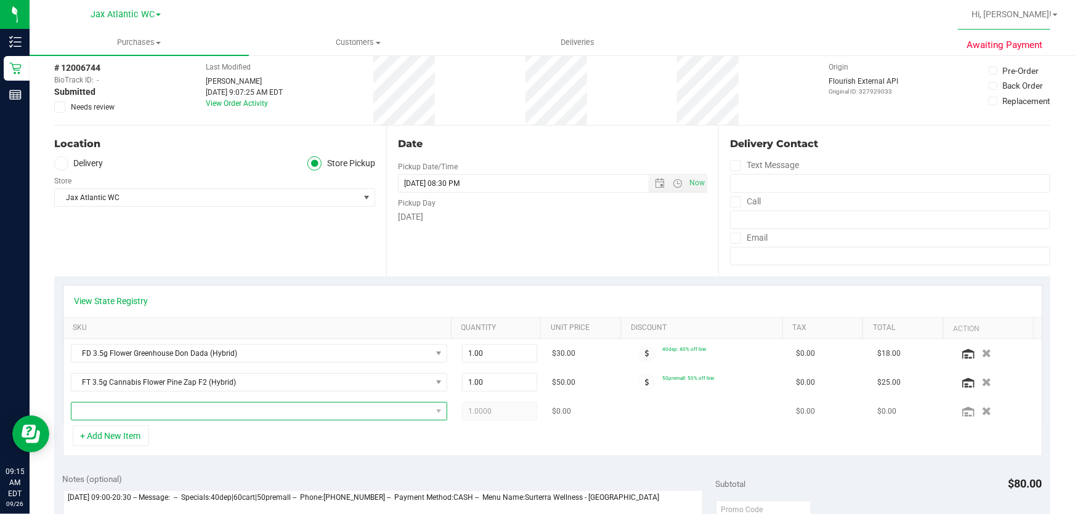
click at [148, 415] on span "NO DATA FOUND" at bounding box center [251, 411] width 360 height 17
type input "lmz"
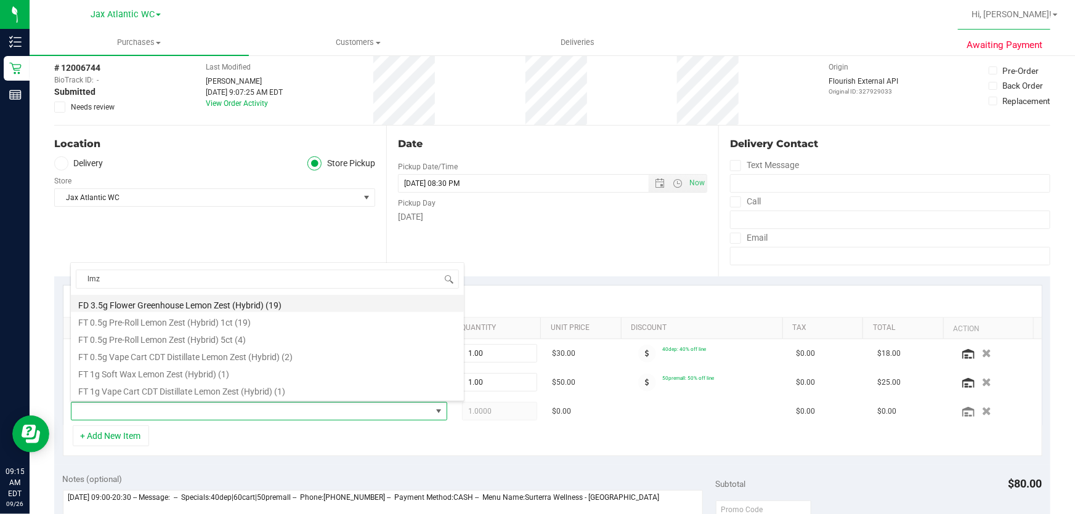
click at [242, 302] on li "FD 3.5g Flower Greenhouse Lemon Zest (Hybrid) (19)" at bounding box center [267, 303] width 393 height 17
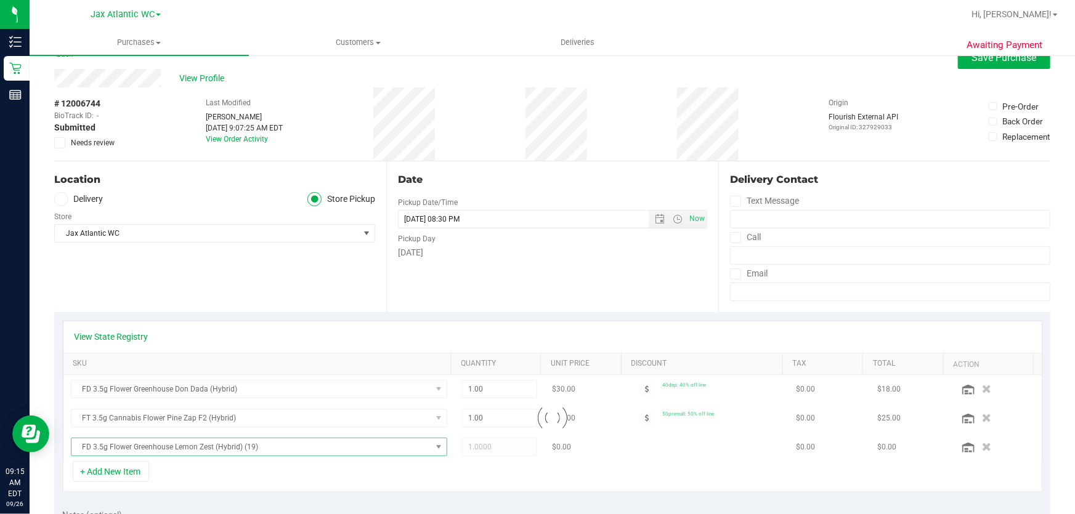
scroll to position [0, 0]
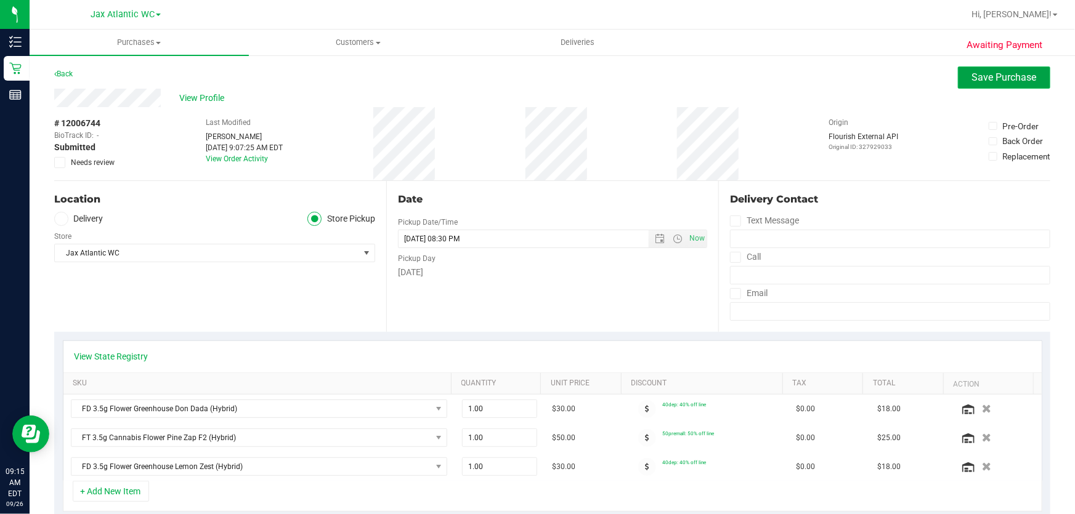
click at [974, 87] on button "Save Purchase" at bounding box center [1004, 78] width 92 height 22
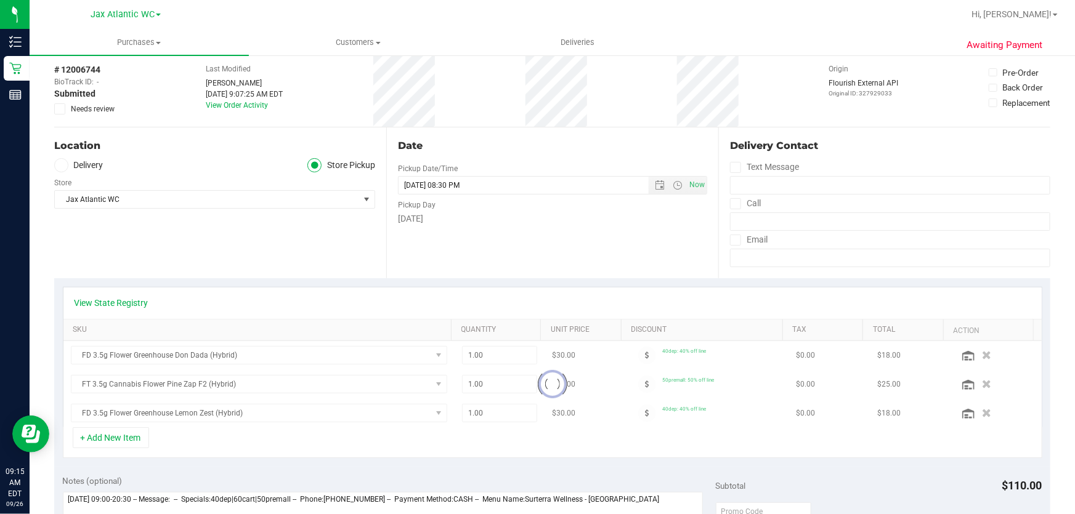
scroll to position [112, 0]
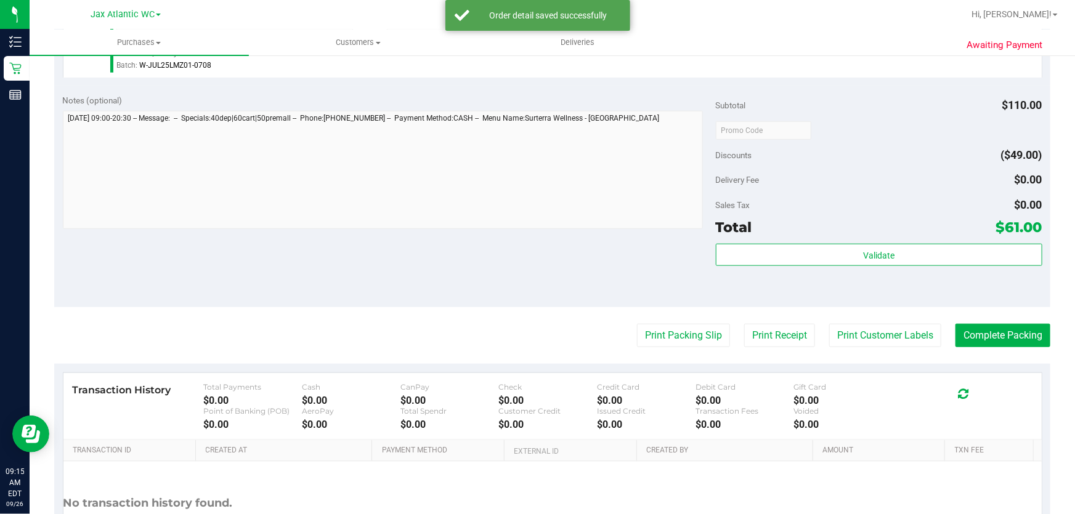
scroll to position [560, 0]
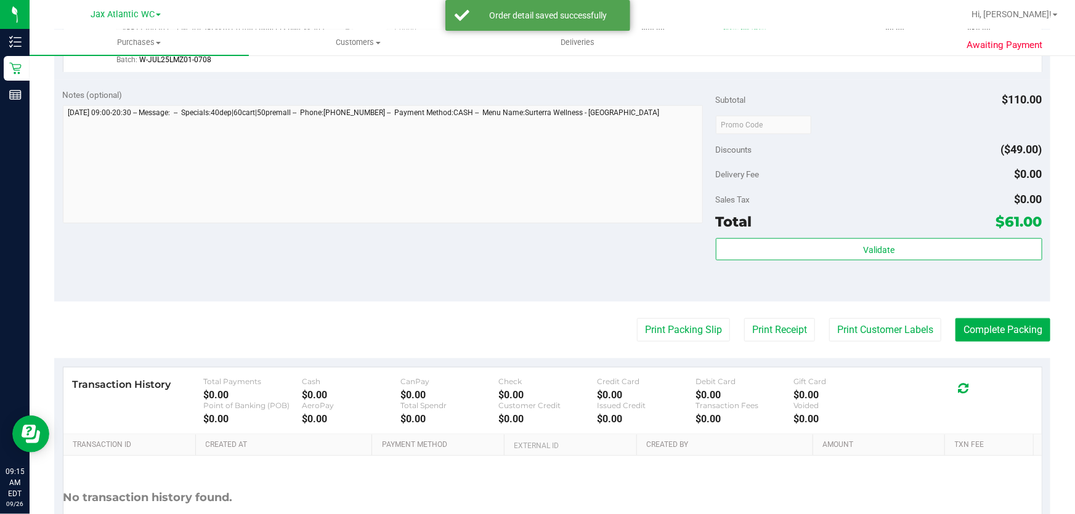
click at [817, 264] on div "Validate" at bounding box center [879, 265] width 327 height 55
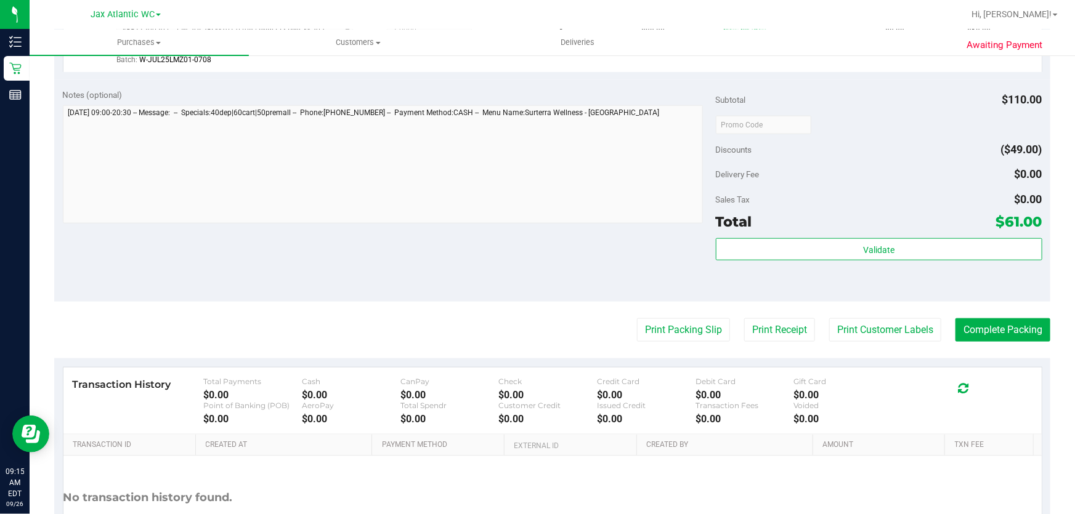
click at [817, 264] on div "Validate" at bounding box center [879, 265] width 327 height 55
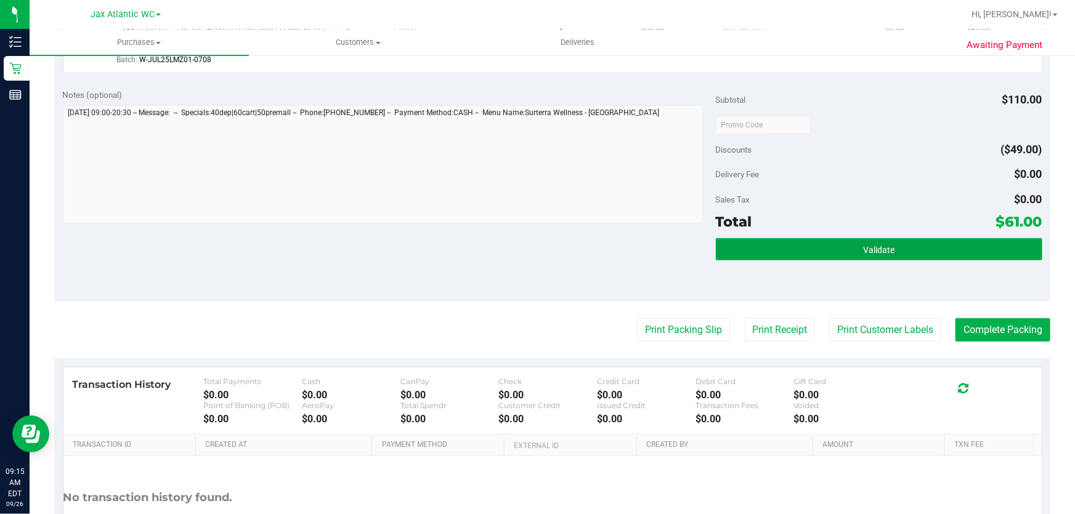
click at [816, 257] on button "Validate" at bounding box center [879, 249] width 327 height 22
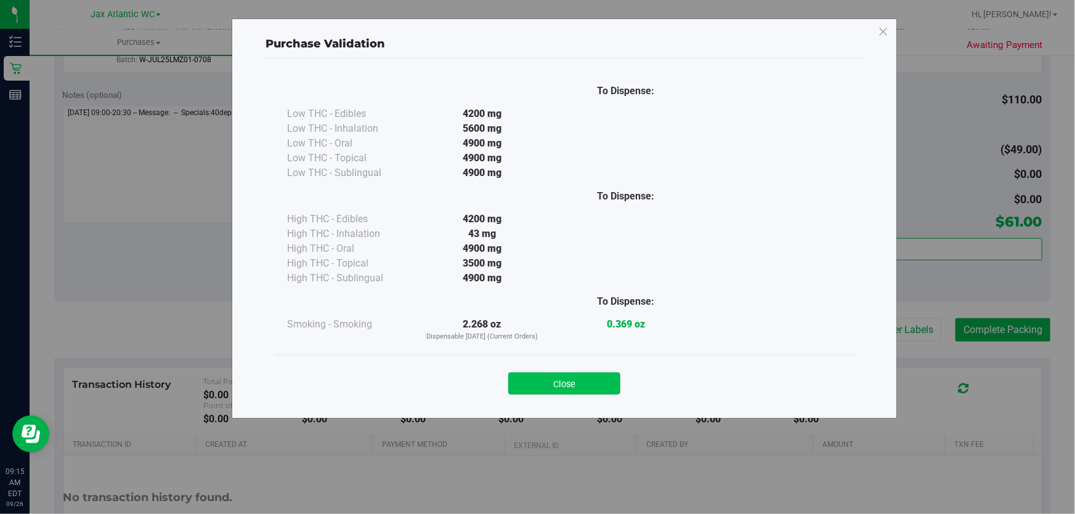
click at [601, 373] on button "Close" at bounding box center [564, 384] width 112 height 22
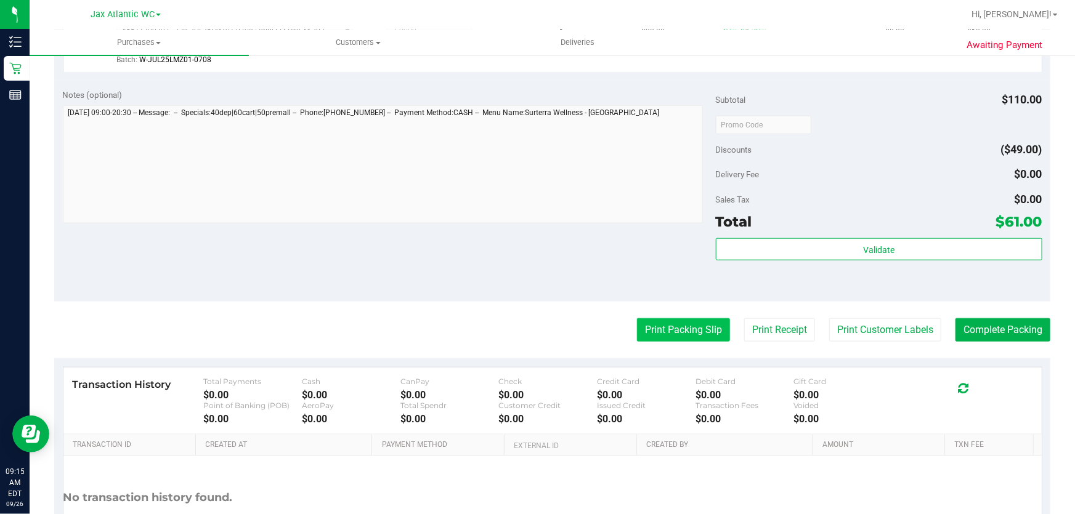
click at [671, 325] on button "Print Packing Slip" at bounding box center [683, 330] width 93 height 23
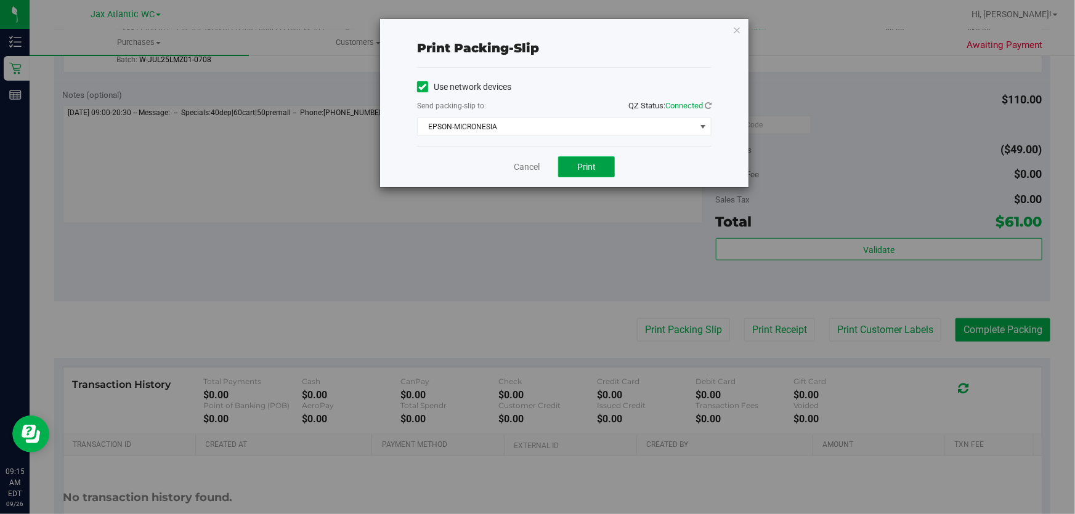
click at [574, 168] on button "Print" at bounding box center [586, 167] width 57 height 21
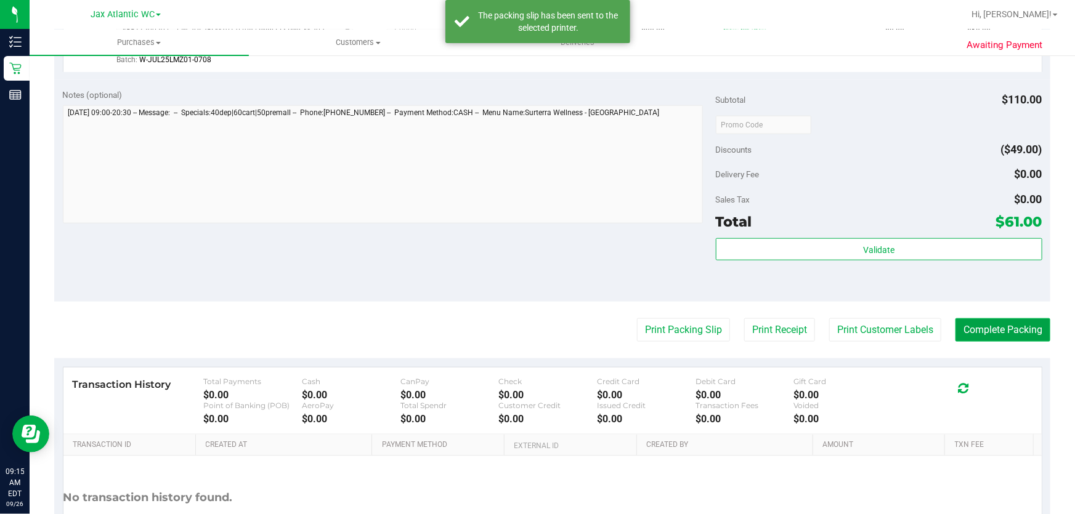
click at [980, 333] on button "Complete Packing" at bounding box center [1003, 330] width 95 height 23
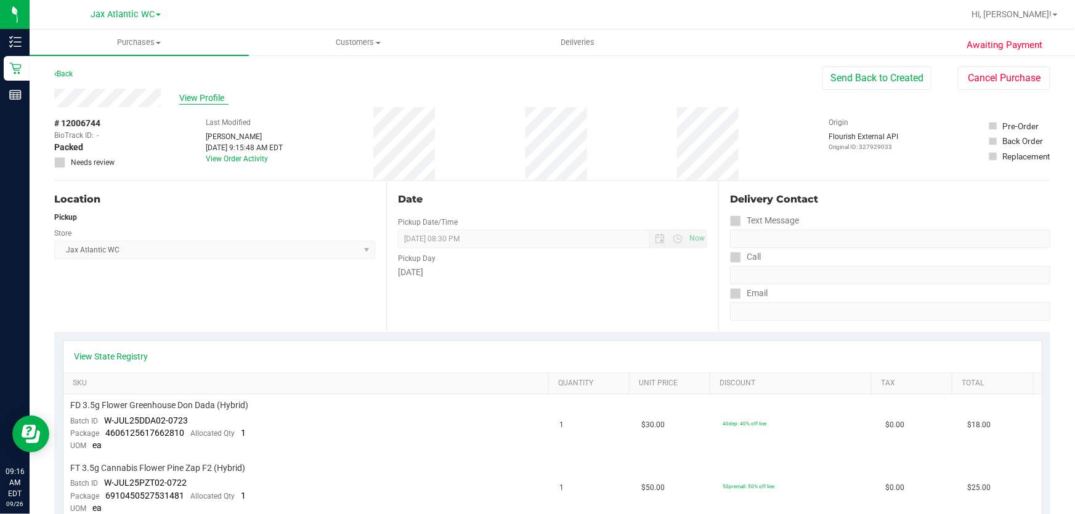
click at [191, 97] on span "View Profile" at bounding box center [203, 98] width 49 height 13
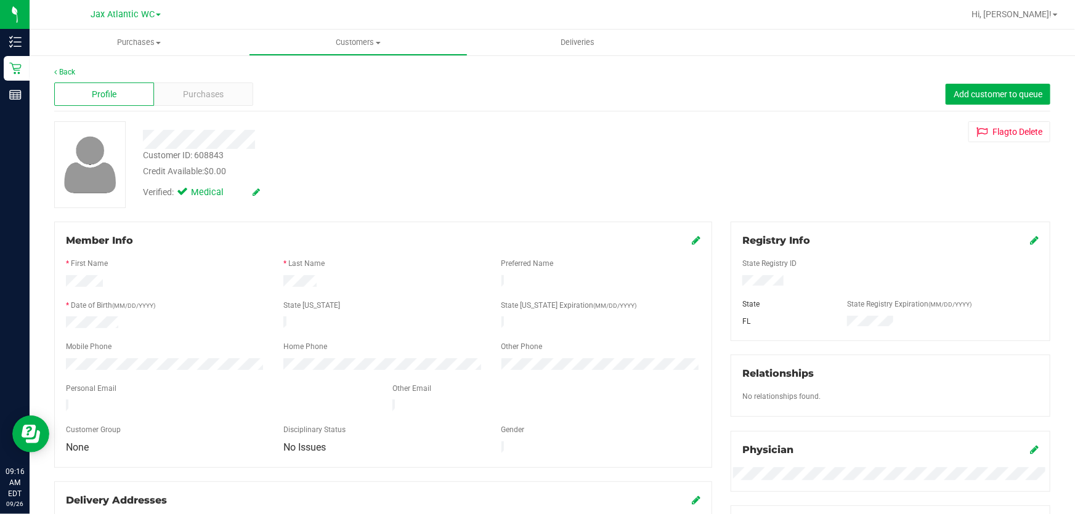
click at [218, 160] on div "Customer ID: 608843" at bounding box center [183, 155] width 81 height 13
copy div "Customer ID: 608843"
click at [55, 8] on div "Jax Atlantic WC" at bounding box center [126, 14] width 180 height 19
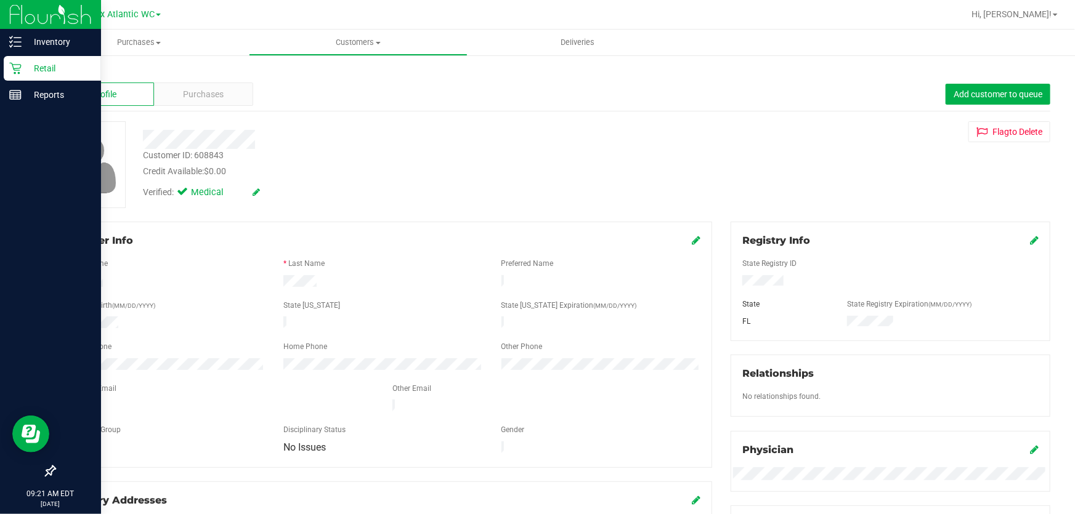
click at [22, 67] on p "Retail" at bounding box center [59, 68] width 74 height 15
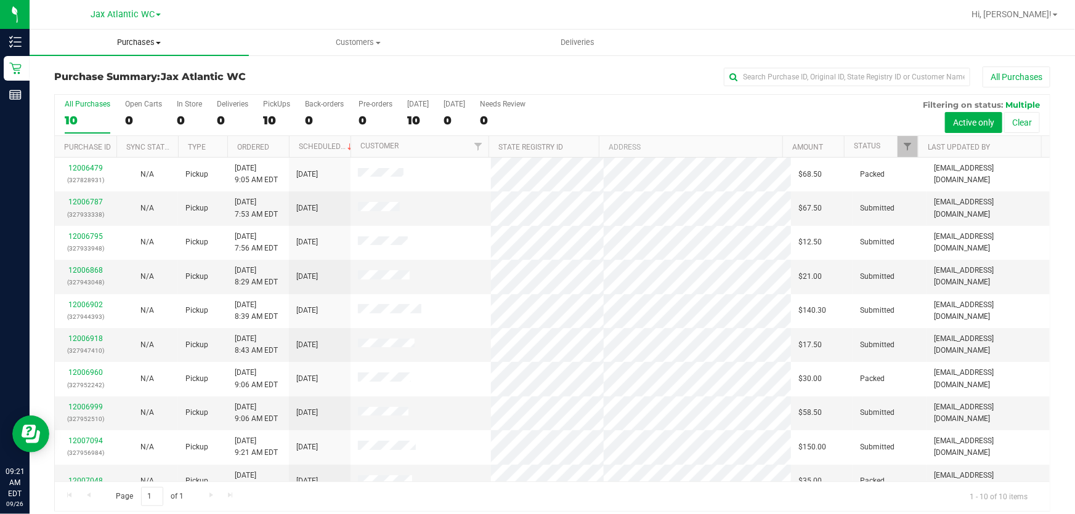
click at [155, 39] on span "Purchases" at bounding box center [139, 42] width 219 height 11
click at [97, 87] on span "Fulfillment" at bounding box center [68, 89] width 76 height 10
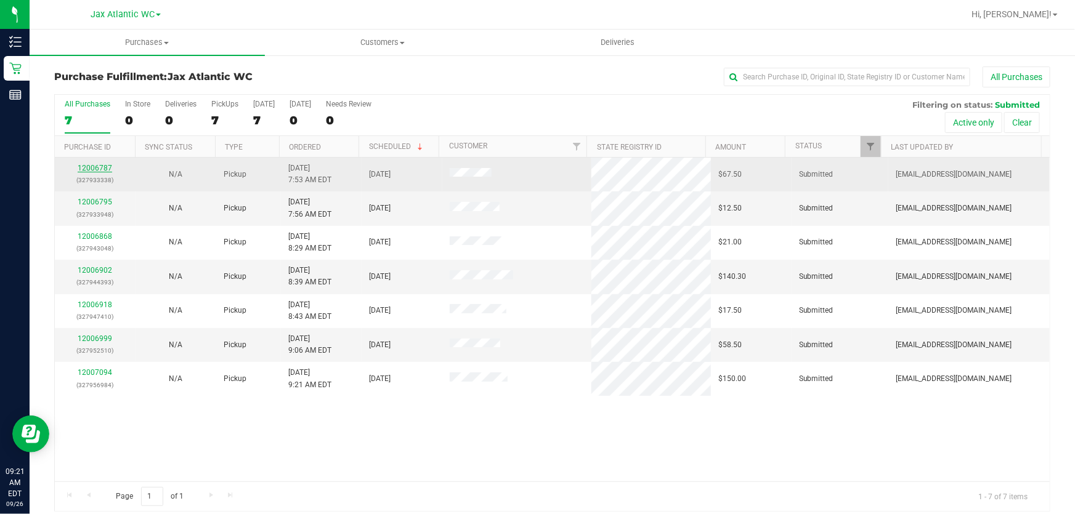
click at [104, 169] on link "12006787" at bounding box center [95, 168] width 35 height 9
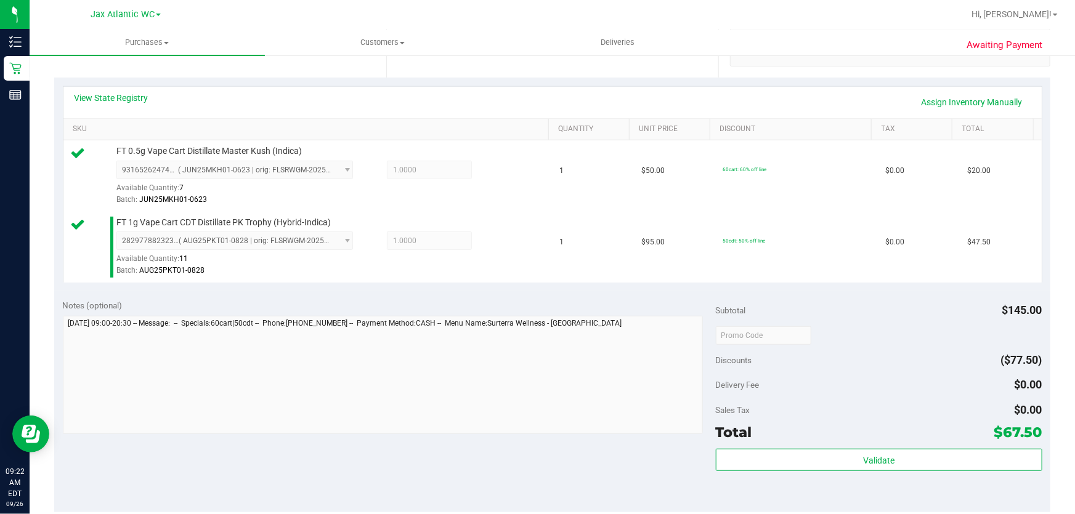
scroll to position [336, 0]
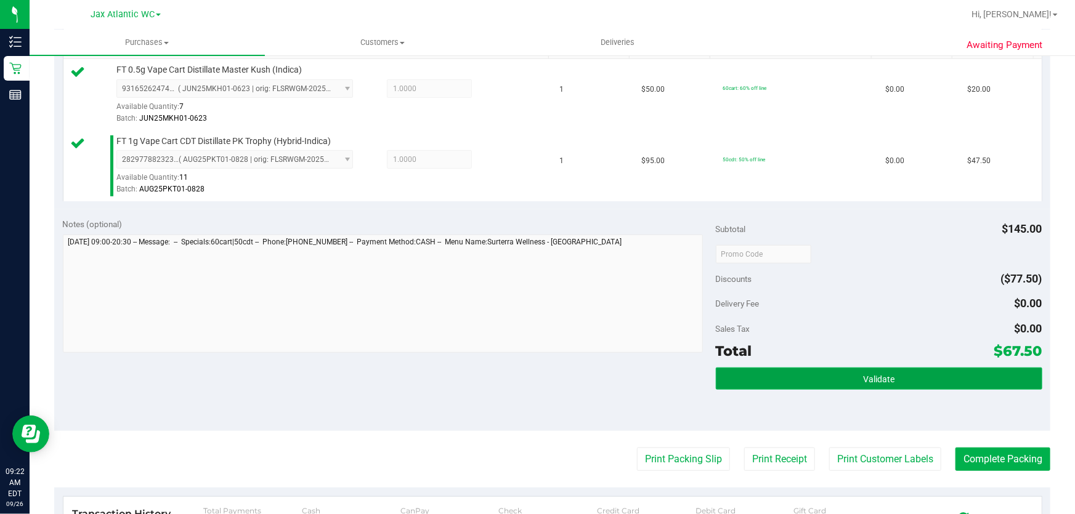
click at [783, 382] on button "Validate" at bounding box center [879, 379] width 327 height 22
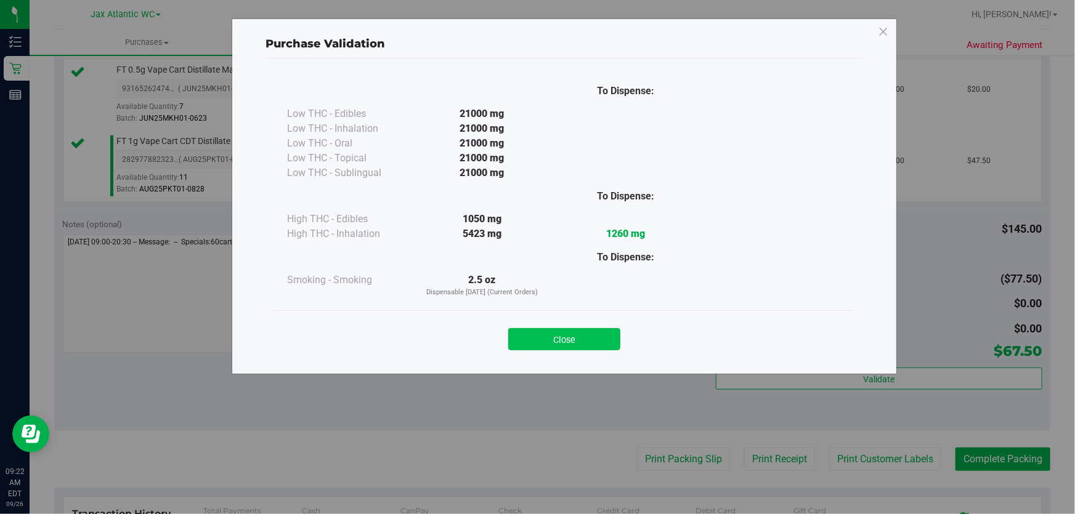
click at [561, 341] on button "Close" at bounding box center [564, 339] width 112 height 22
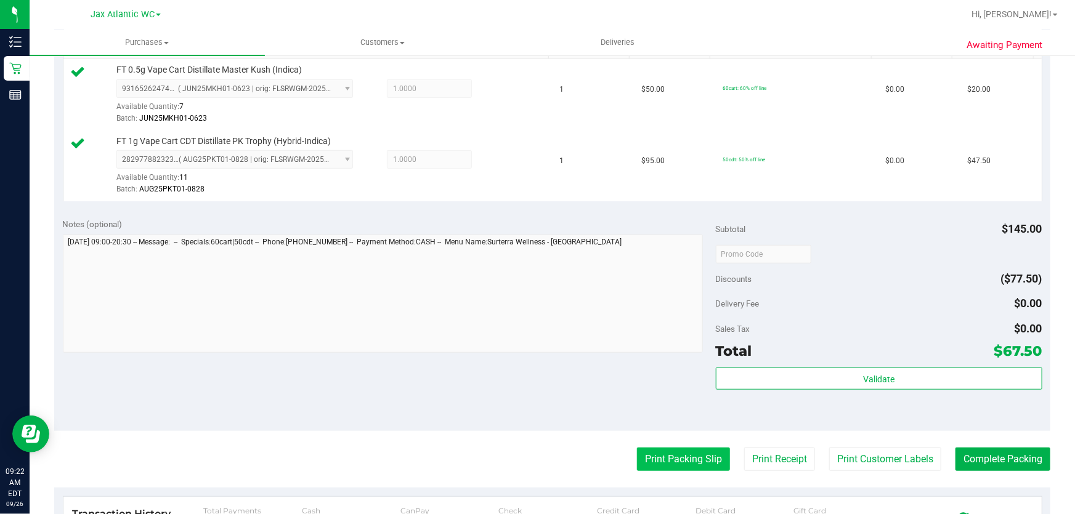
click at [692, 459] on button "Print Packing Slip" at bounding box center [683, 459] width 93 height 23
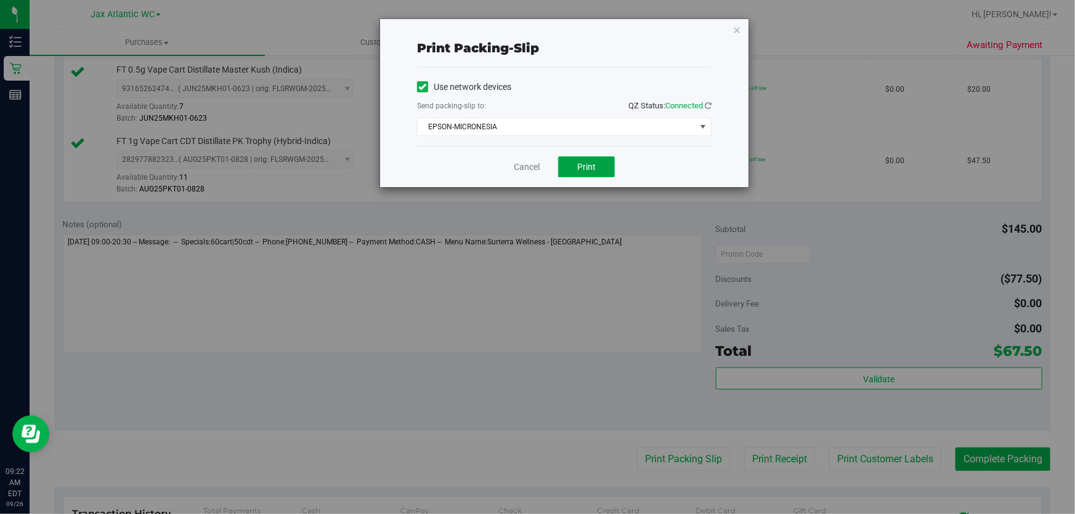
click at [596, 169] on button "Print" at bounding box center [586, 167] width 57 height 21
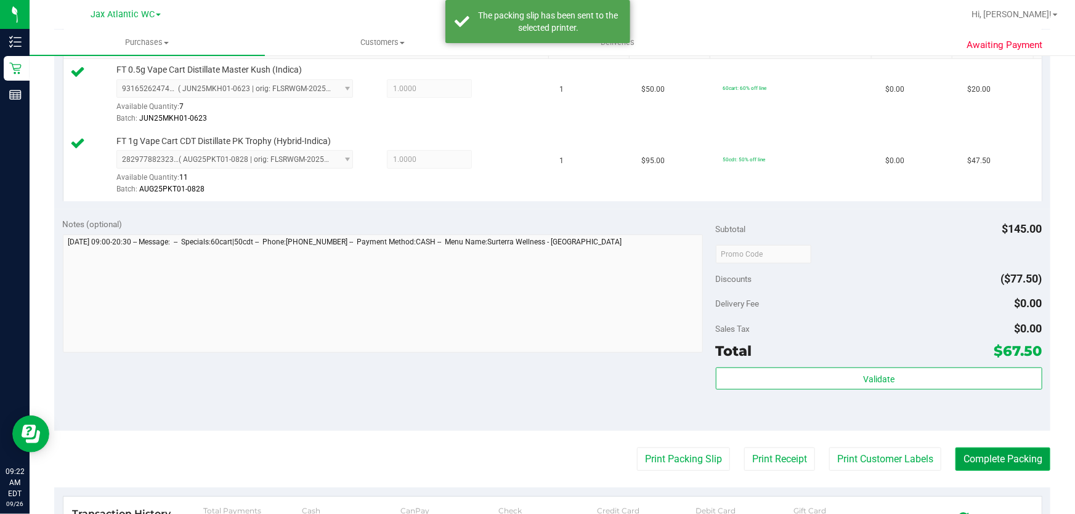
click at [1004, 460] on button "Complete Packing" at bounding box center [1003, 459] width 95 height 23
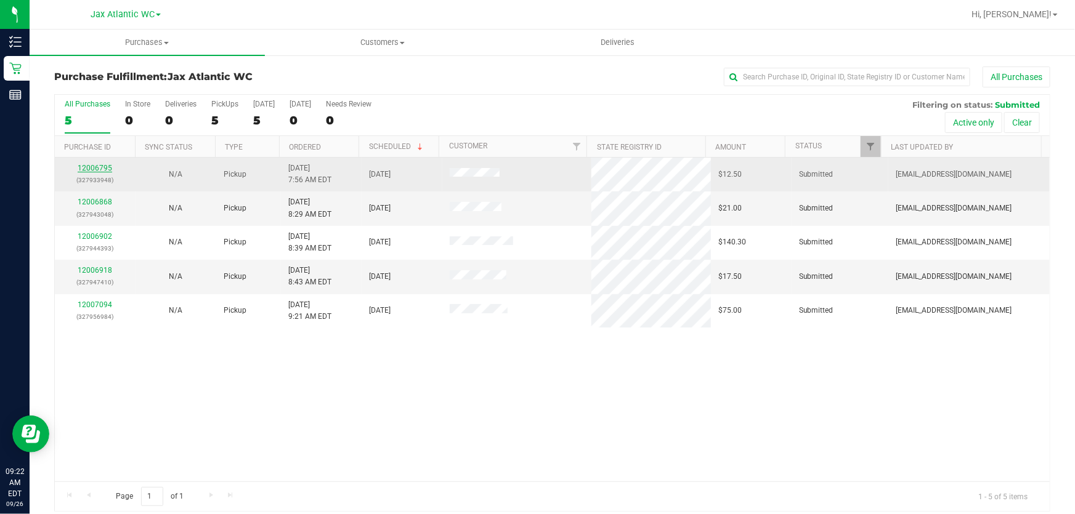
click at [107, 171] on link "12006795" at bounding box center [95, 168] width 35 height 9
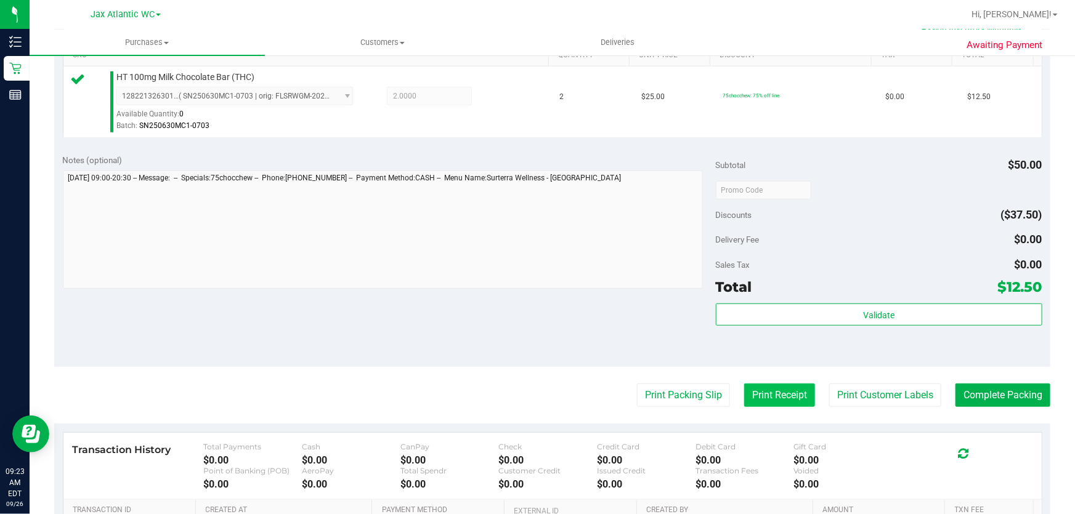
scroll to position [336, 0]
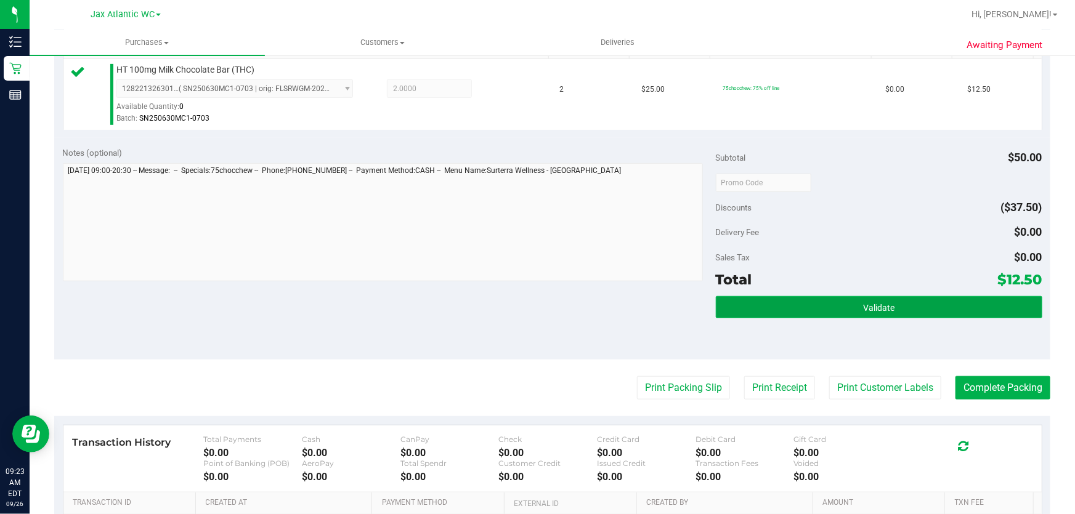
click at [815, 296] on button "Validate" at bounding box center [879, 307] width 327 height 22
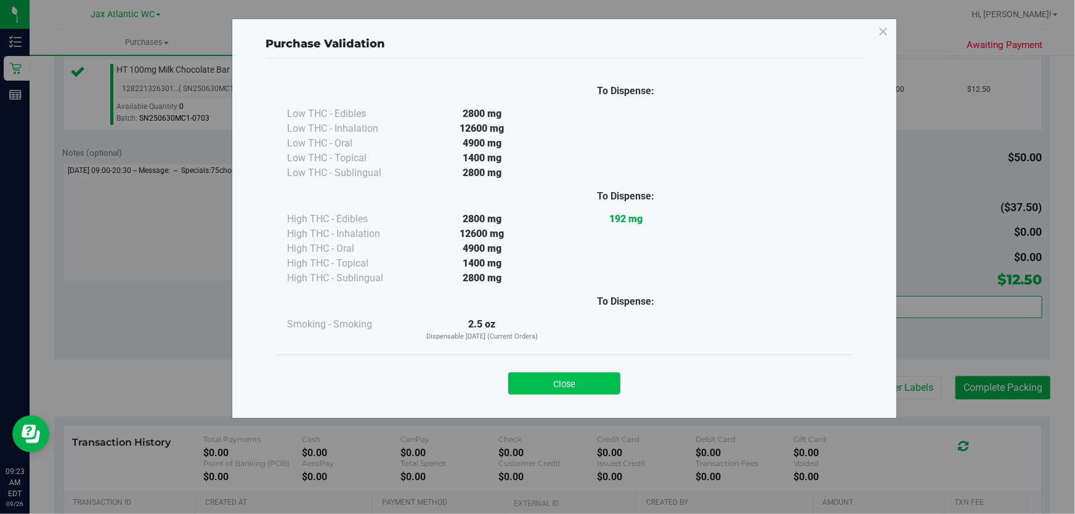
click at [588, 384] on button "Close" at bounding box center [564, 384] width 112 height 22
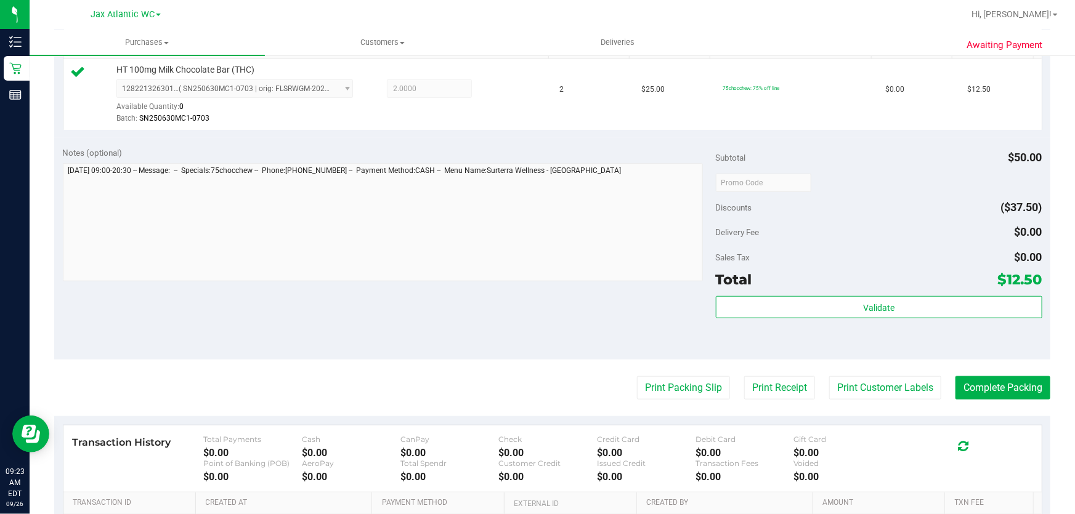
scroll to position [224, 0]
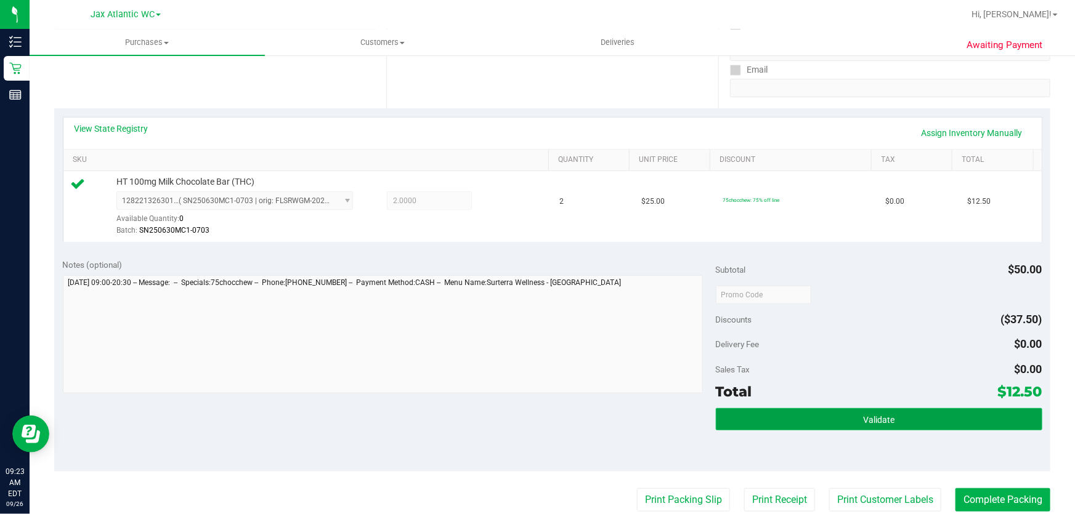
click at [791, 414] on button "Validate" at bounding box center [879, 420] width 327 height 22
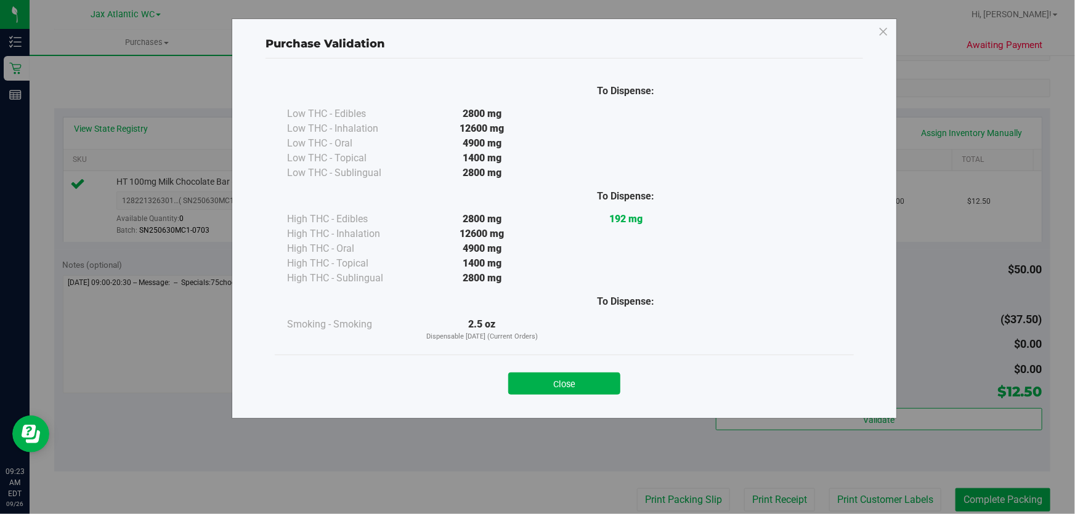
click at [577, 376] on button "Close" at bounding box center [564, 384] width 112 height 22
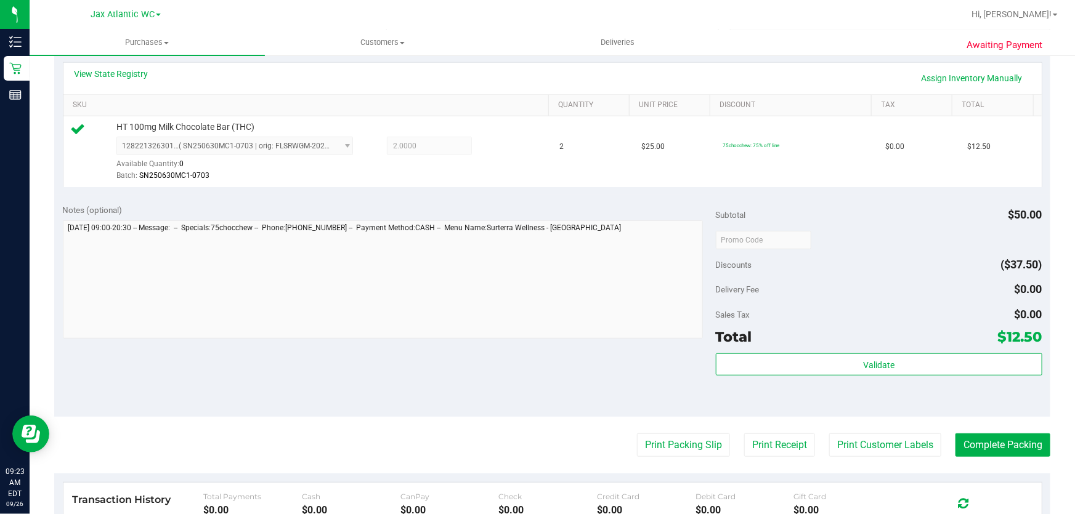
scroll to position [448, 0]
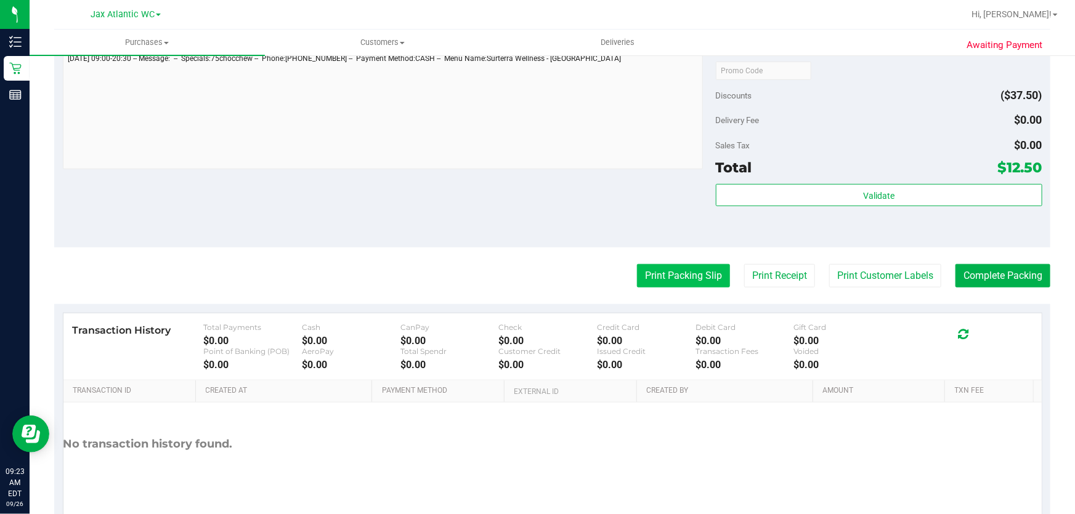
click at [675, 283] on button "Print Packing Slip" at bounding box center [683, 275] width 93 height 23
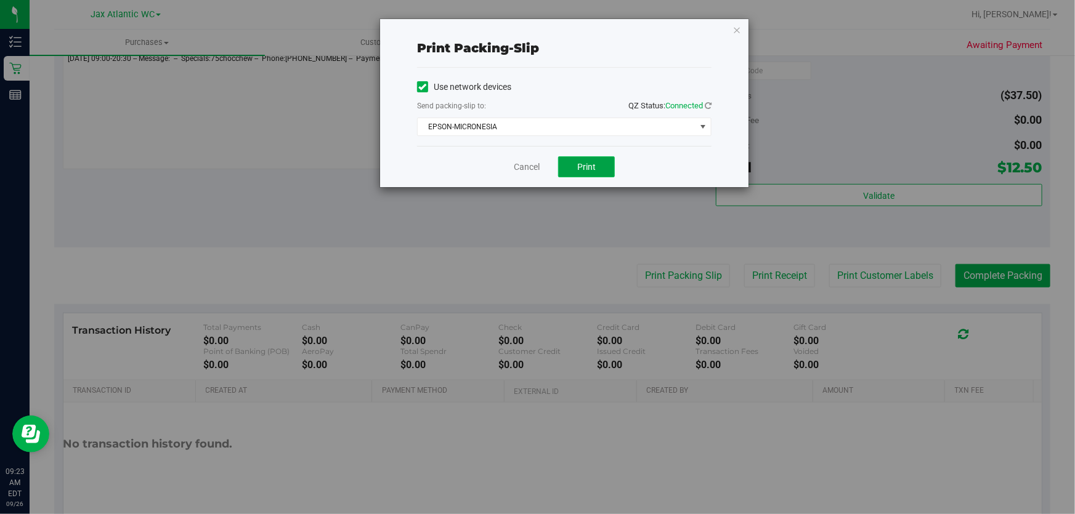
click at [566, 169] on button "Print" at bounding box center [586, 167] width 57 height 21
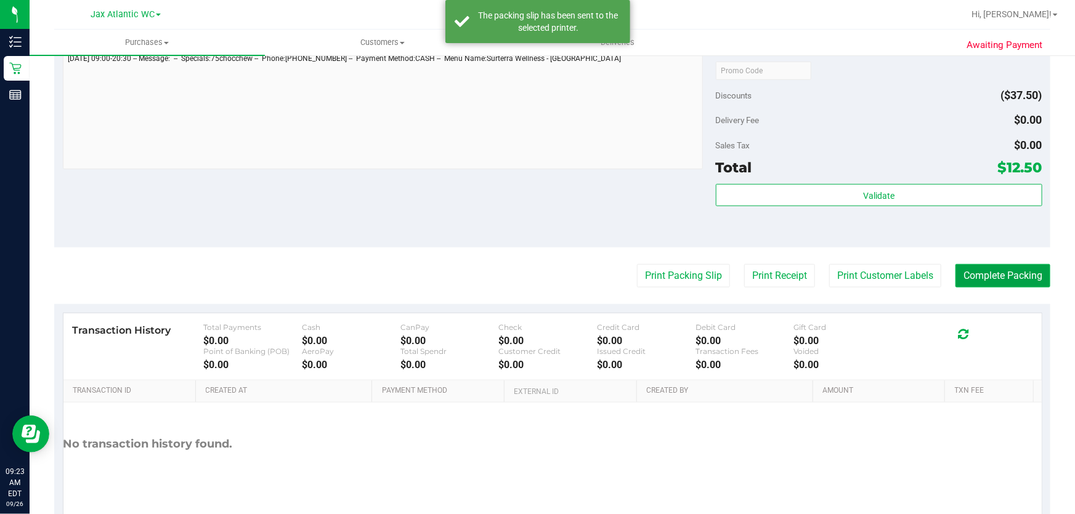
click at [978, 273] on button "Complete Packing" at bounding box center [1003, 275] width 95 height 23
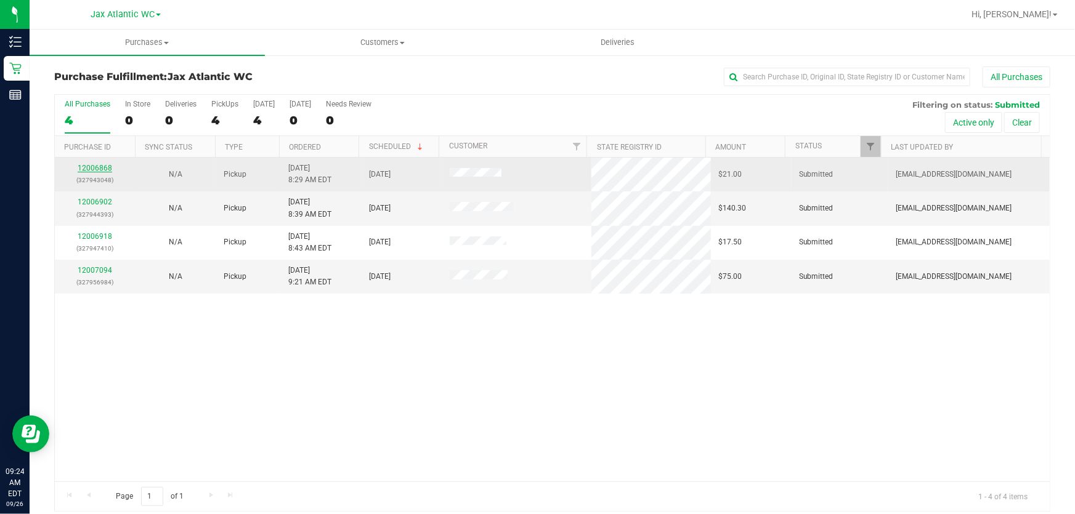
click at [92, 172] on link "12006868" at bounding box center [95, 168] width 35 height 9
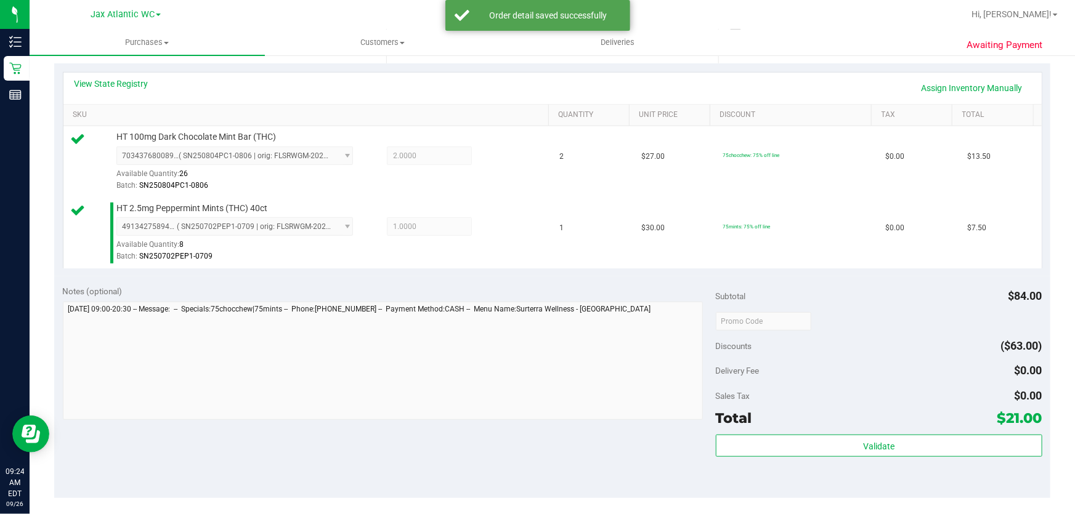
scroll to position [336, 0]
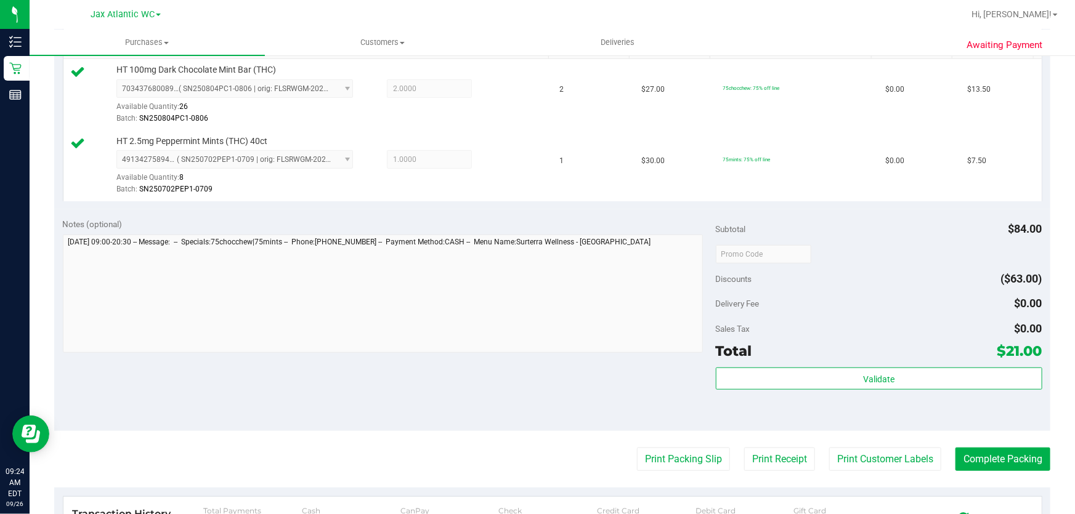
click at [928, 230] on div "Subtotal $84.00" at bounding box center [879, 229] width 327 height 22
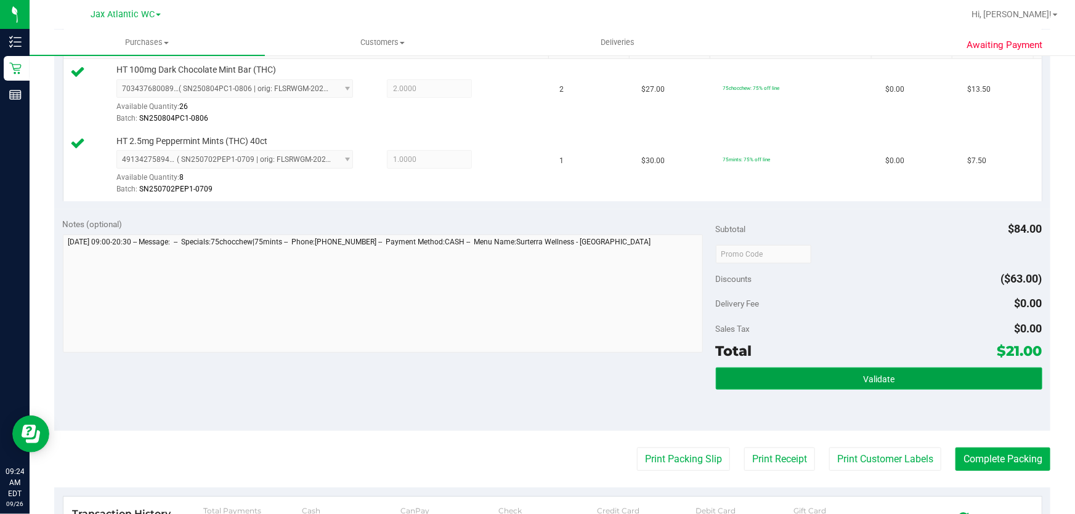
click at [893, 375] on button "Validate" at bounding box center [879, 379] width 327 height 22
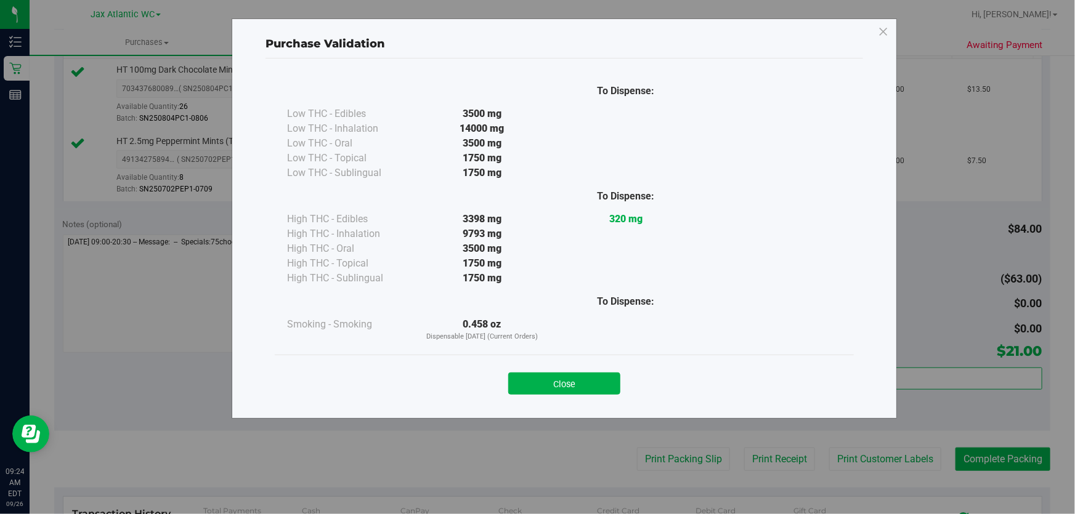
click at [582, 378] on button "Close" at bounding box center [564, 384] width 112 height 22
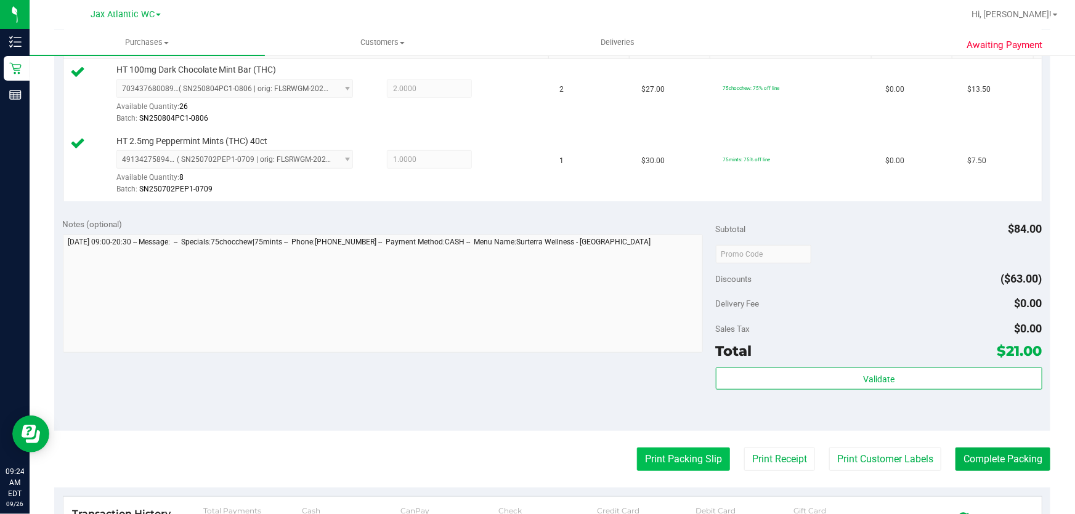
click at [637, 445] on purchase-details "Back Edit Purchase Cancel Purchase View Profile # 12006868 BioTrack ID: - Submi…" at bounding box center [552, 225] width 996 height 988
click at [646, 462] on button "Print Packing Slip" at bounding box center [683, 459] width 93 height 23
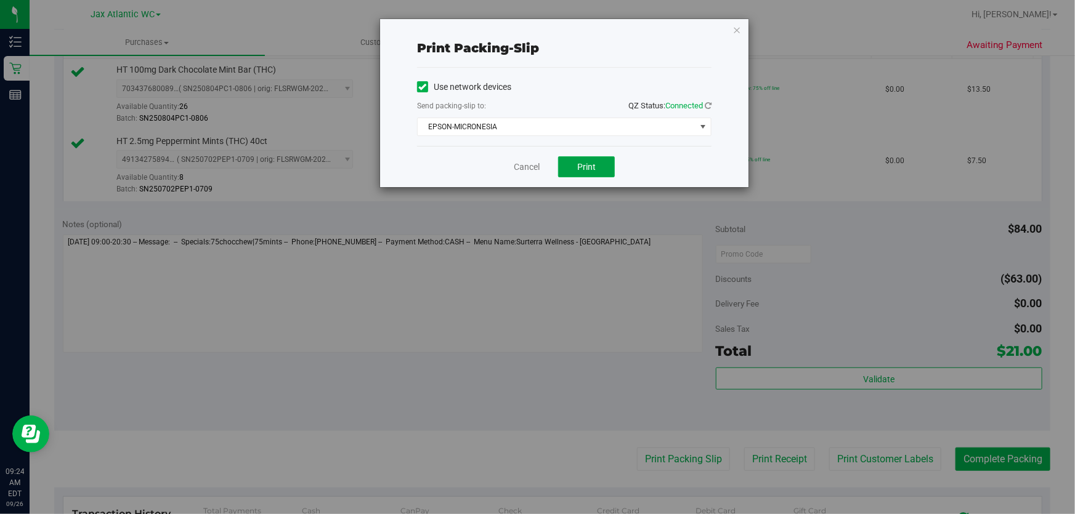
drag, startPoint x: 583, startPoint y: 163, endPoint x: 585, endPoint y: 190, distance: 26.6
click at [583, 163] on span "Print" at bounding box center [586, 167] width 18 height 10
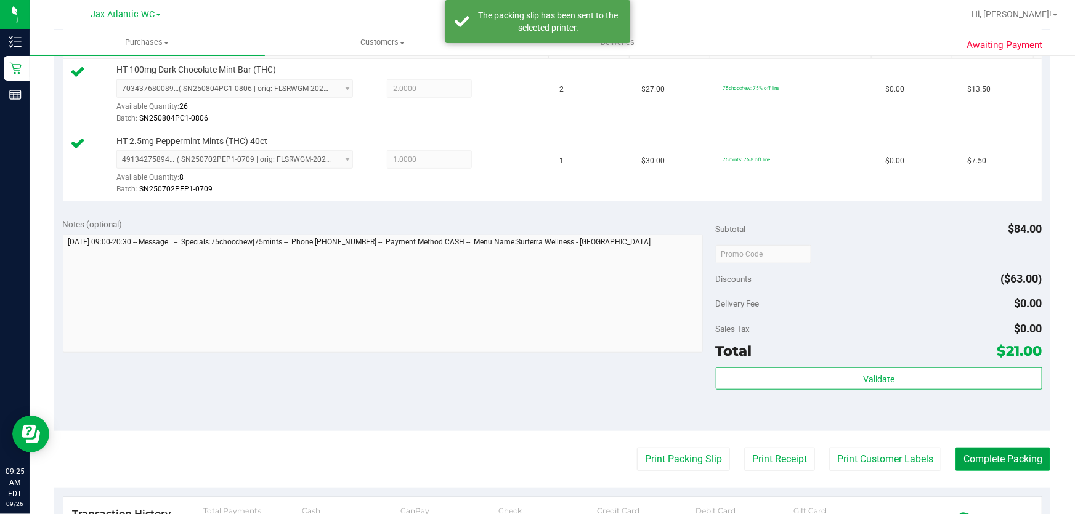
click at [980, 469] on button "Complete Packing" at bounding box center [1003, 459] width 95 height 23
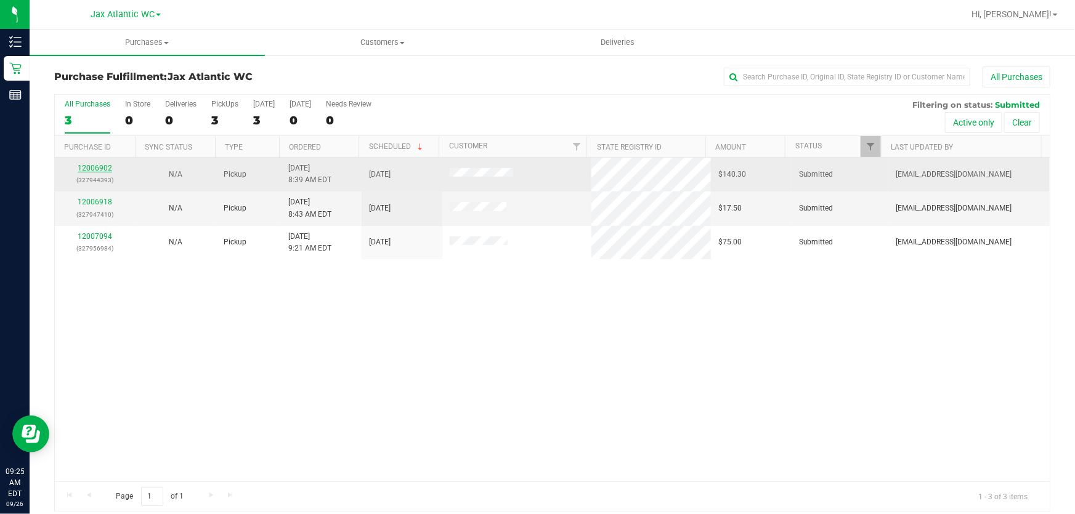
click at [102, 168] on link "12006902" at bounding box center [95, 168] width 35 height 9
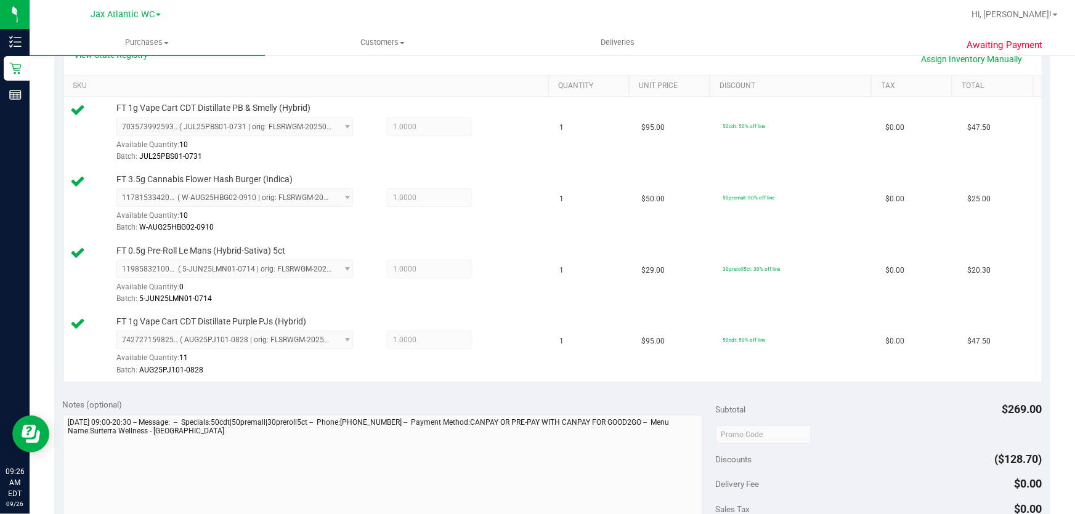
scroll to position [560, 0]
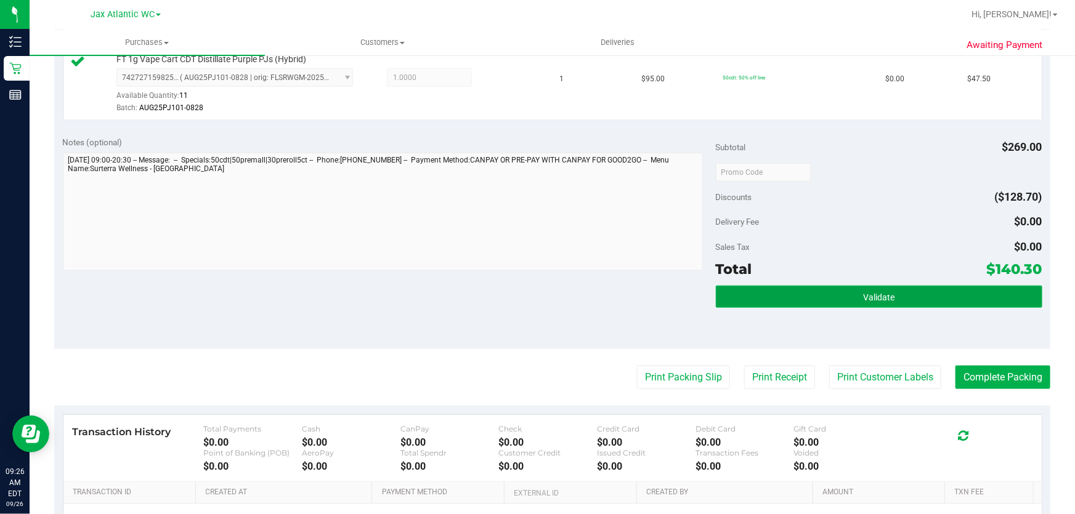
click at [815, 295] on button "Validate" at bounding box center [879, 297] width 327 height 22
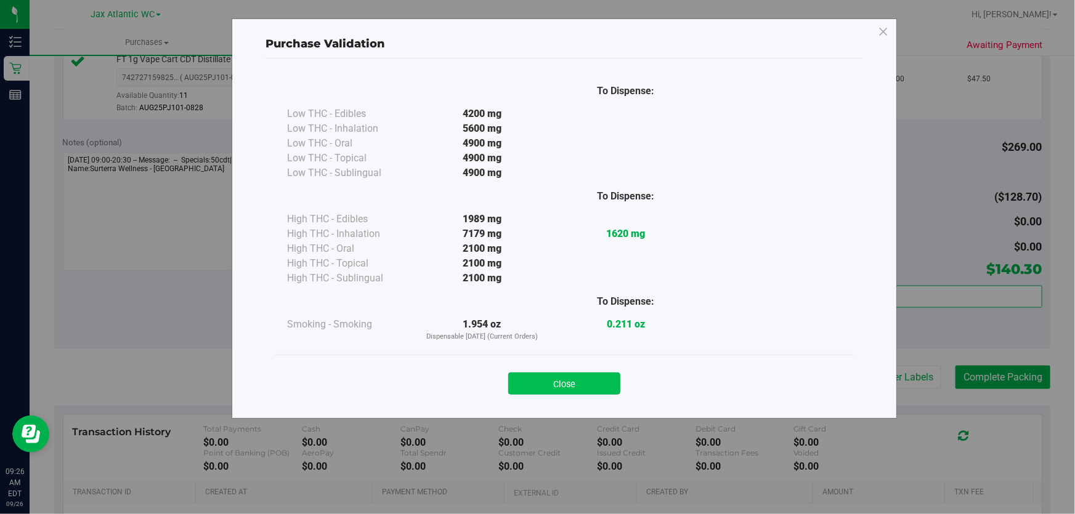
click at [572, 388] on button "Close" at bounding box center [564, 384] width 112 height 22
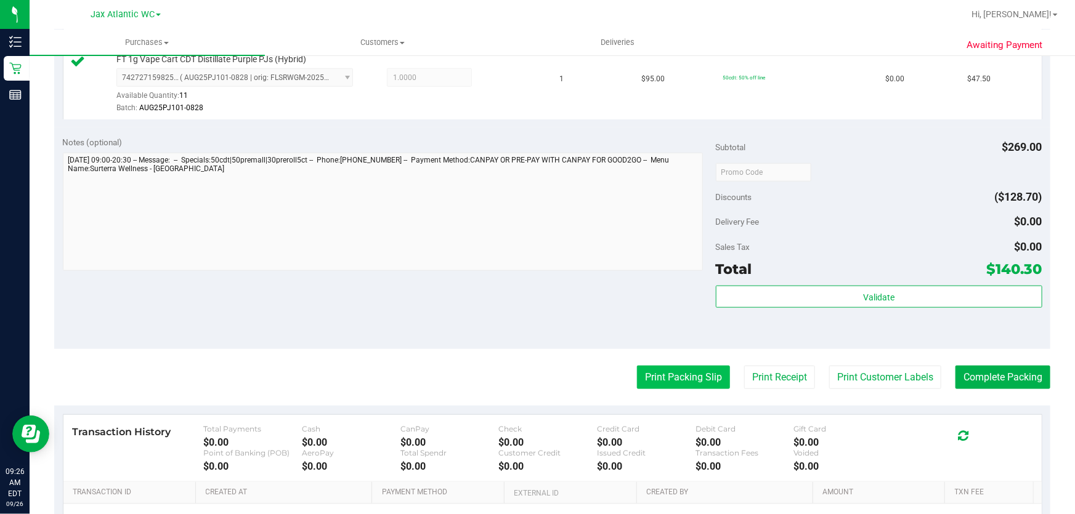
click at [672, 377] on button "Print Packing Slip" at bounding box center [683, 377] width 93 height 23
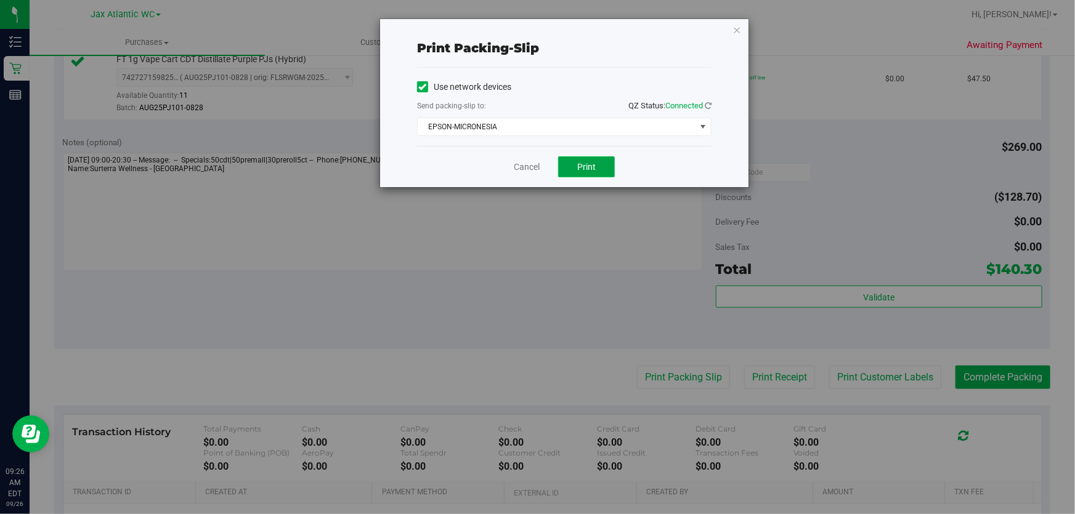
click at [577, 171] on button "Print" at bounding box center [586, 167] width 57 height 21
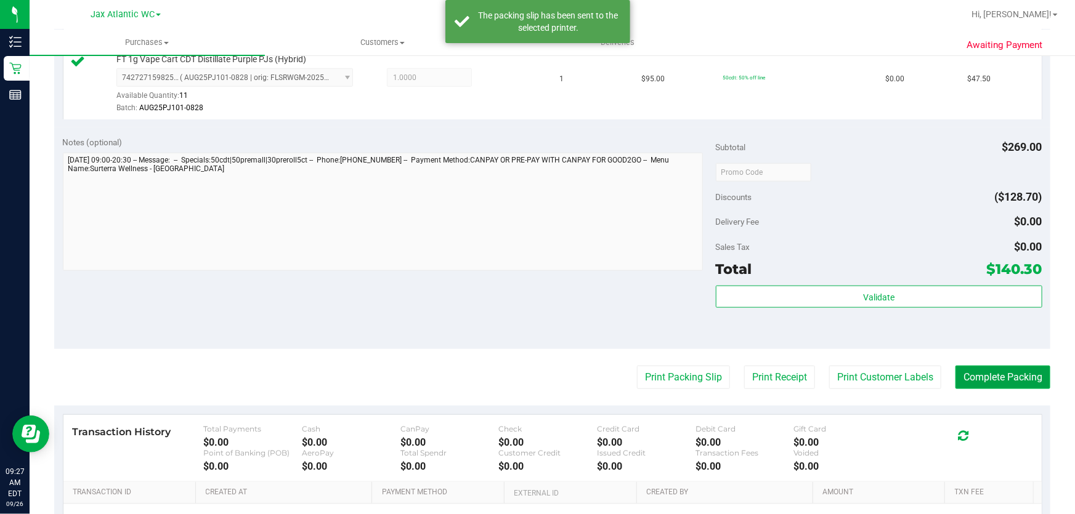
click at [1001, 373] on button "Complete Packing" at bounding box center [1003, 377] width 95 height 23
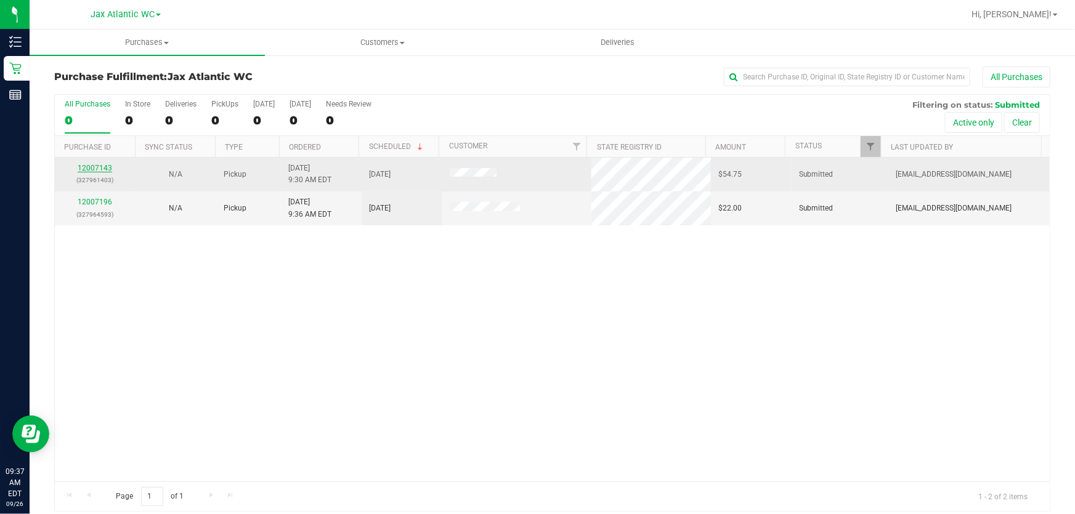
click at [108, 168] on link "12007143" at bounding box center [95, 168] width 35 height 9
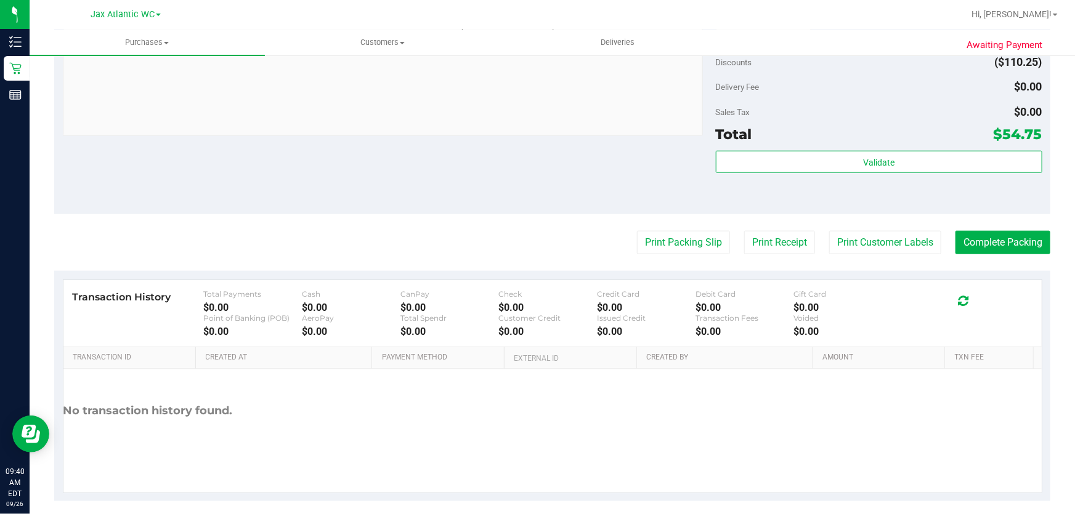
scroll to position [610, 0]
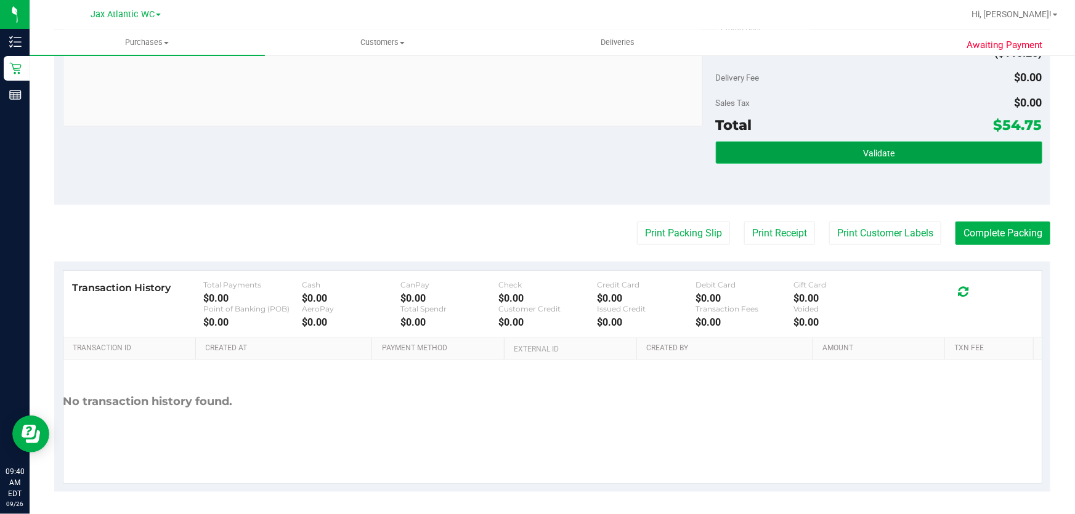
click at [787, 142] on button "Validate" at bounding box center [879, 153] width 327 height 22
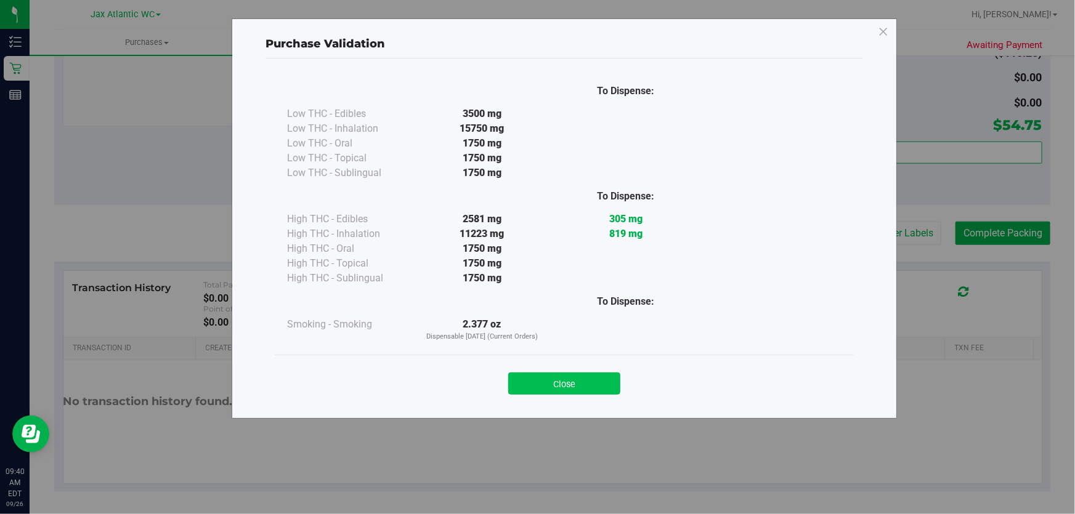
click at [542, 380] on button "Close" at bounding box center [564, 384] width 112 height 22
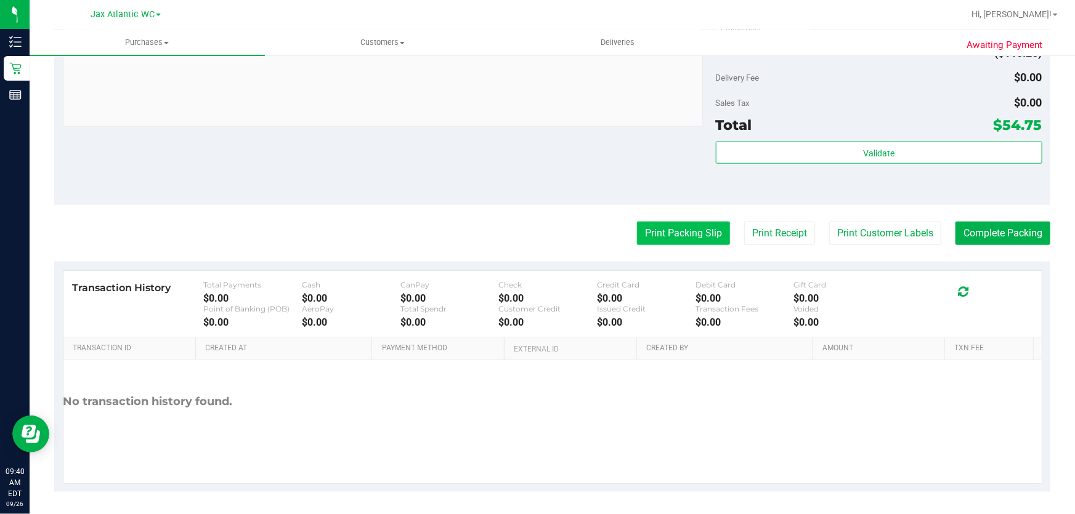
click at [655, 232] on button "Print Packing Slip" at bounding box center [683, 233] width 93 height 23
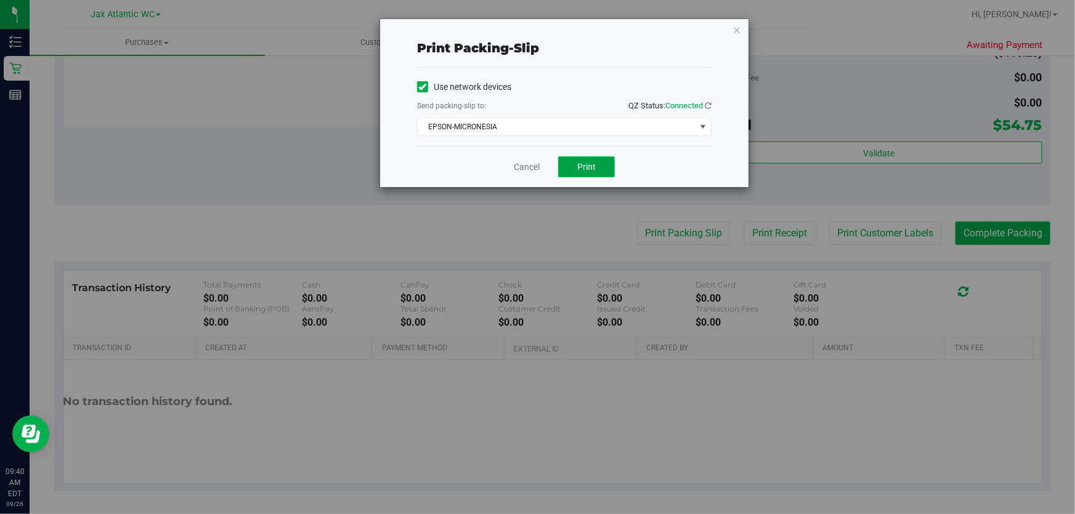
click at [565, 166] on button "Print" at bounding box center [586, 167] width 57 height 21
click at [532, 173] on link "Cancel" at bounding box center [527, 167] width 26 height 13
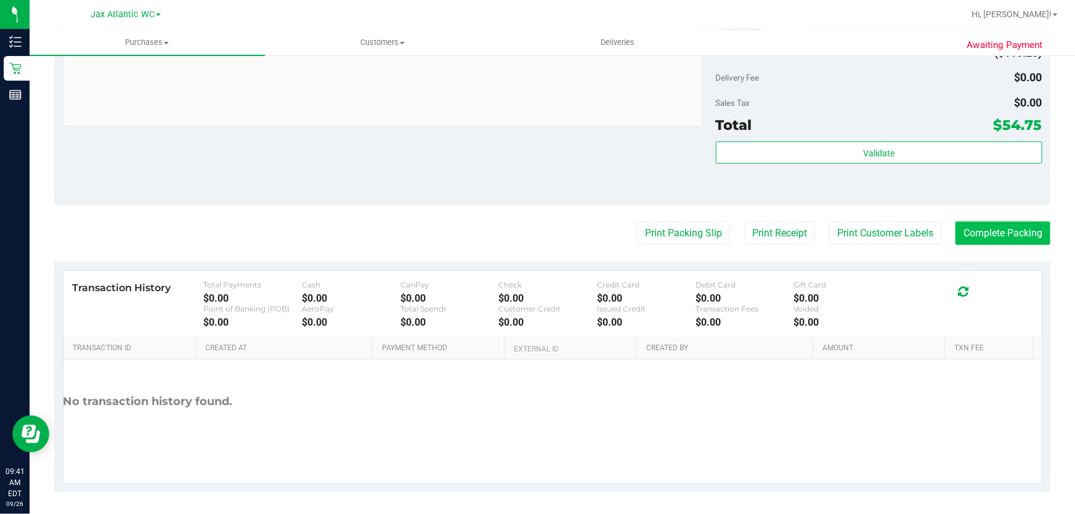
click at [998, 235] on button "Complete Packing" at bounding box center [1003, 233] width 95 height 23
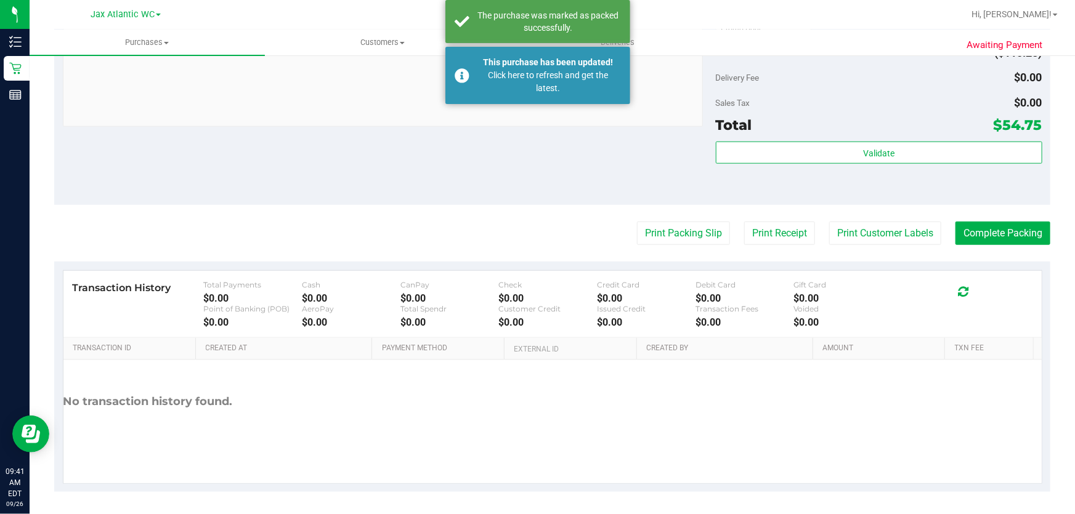
click at [566, 173] on div "Notes (optional) Subtotal $165.00 Discounts ($110.25) Delivery Fee $0.00 Sales …" at bounding box center [552, 94] width 996 height 222
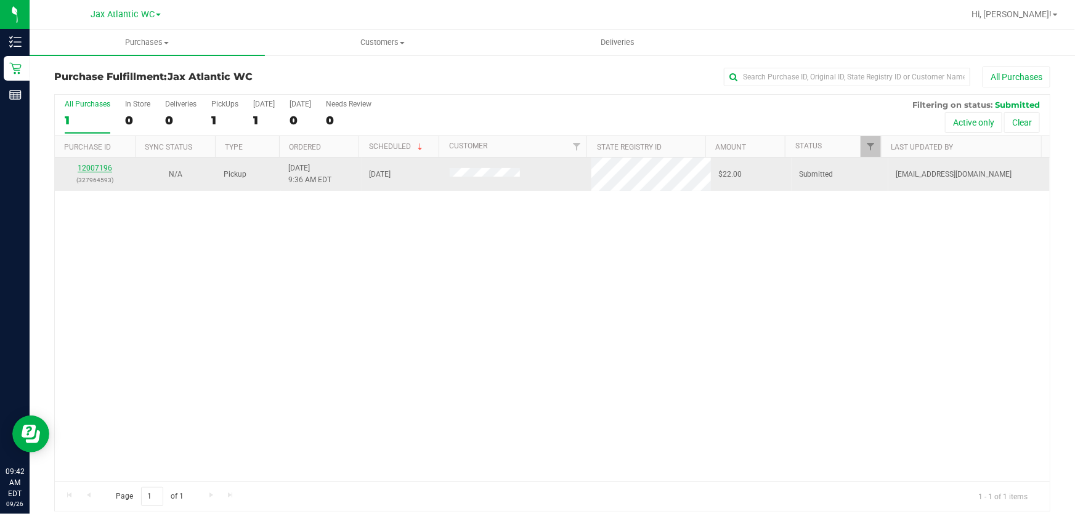
click at [99, 167] on link "12007196" at bounding box center [95, 168] width 35 height 9
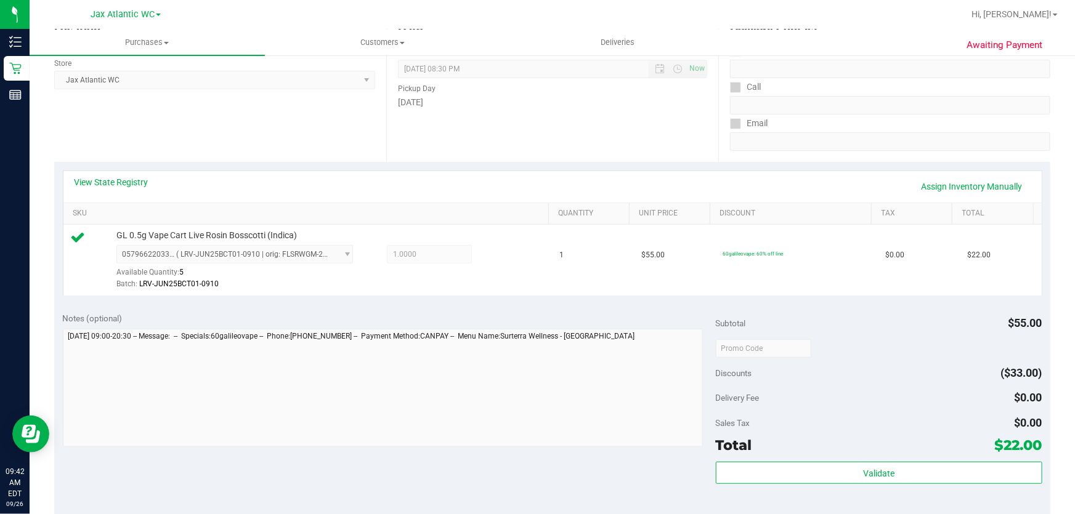
scroll to position [280, 0]
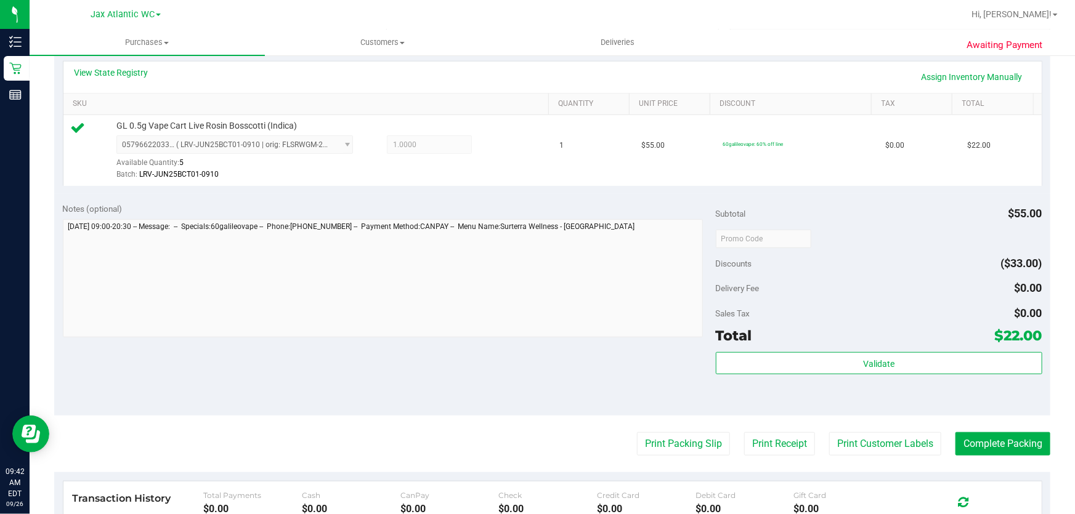
click at [743, 380] on div "Validate" at bounding box center [879, 379] width 327 height 55
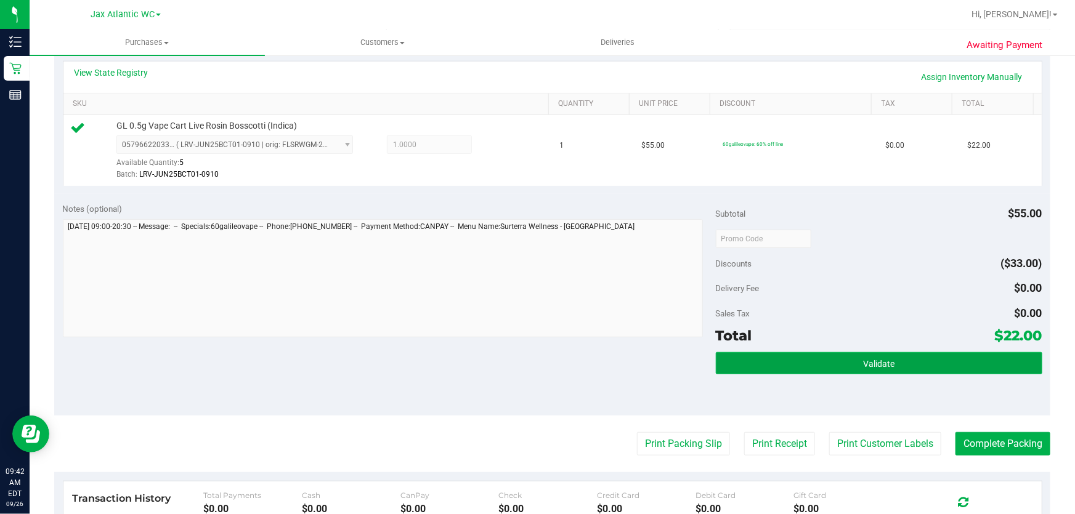
click at [742, 364] on button "Validate" at bounding box center [879, 363] width 327 height 22
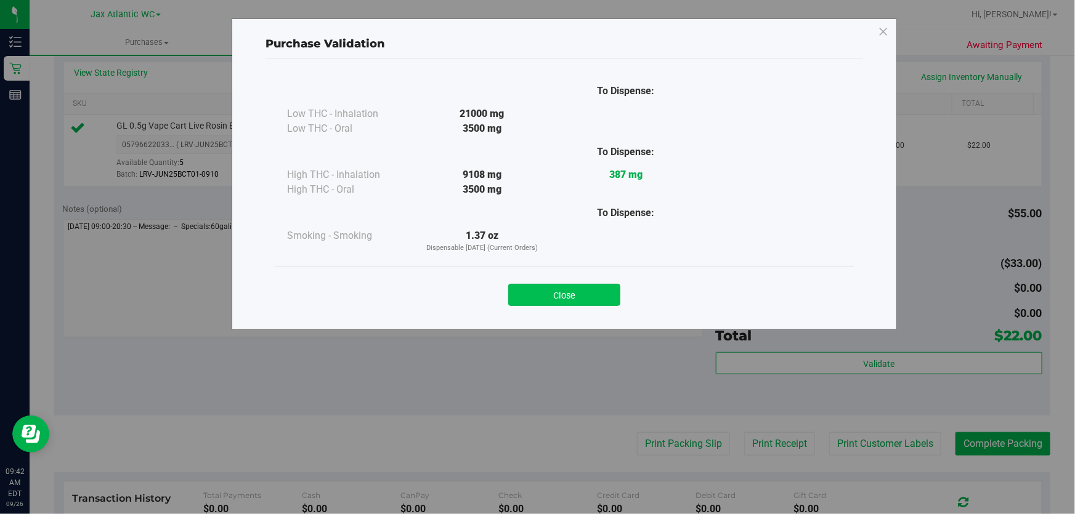
click at [540, 301] on button "Close" at bounding box center [564, 295] width 112 height 22
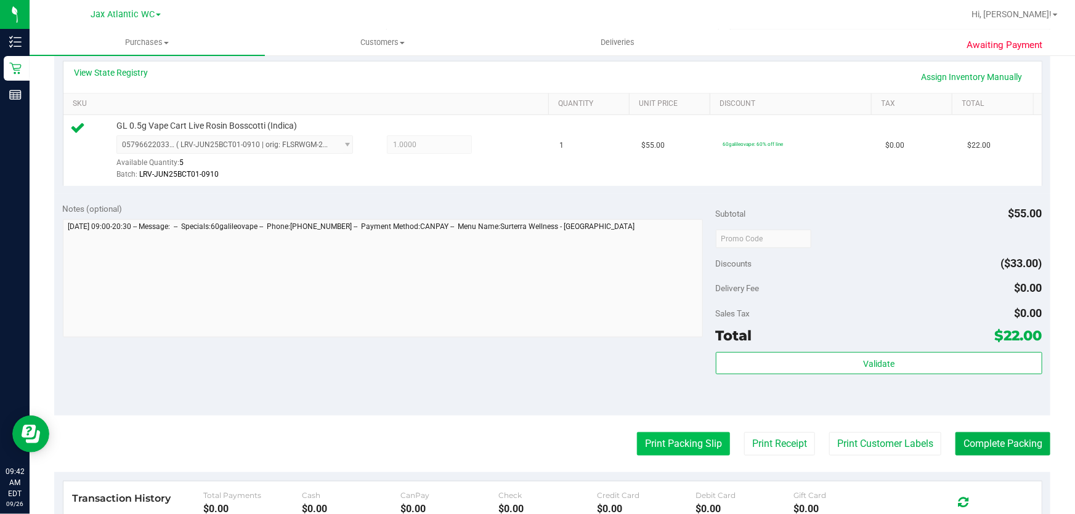
click at [644, 436] on button "Print Packing Slip" at bounding box center [683, 444] width 93 height 23
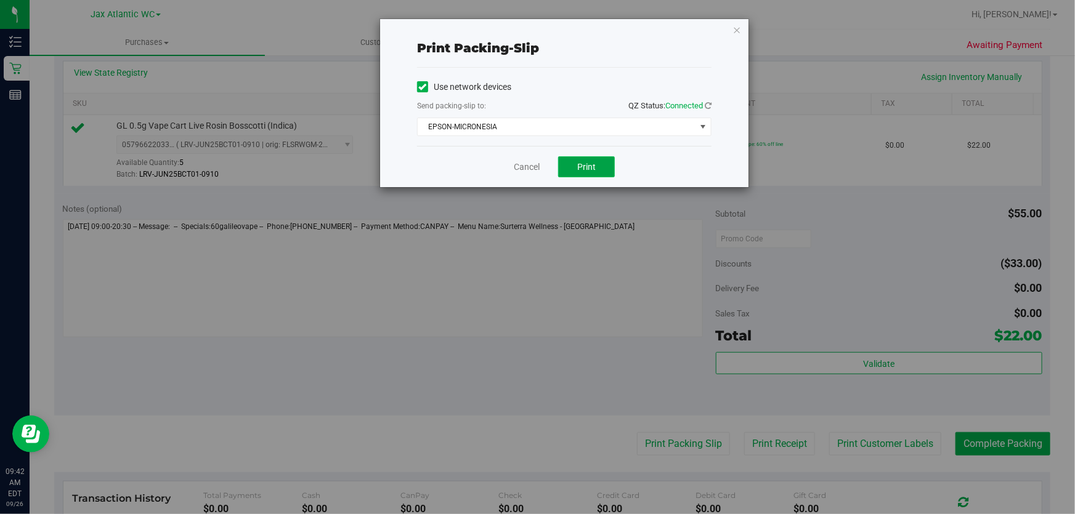
click at [583, 162] on span "Print" at bounding box center [586, 167] width 18 height 10
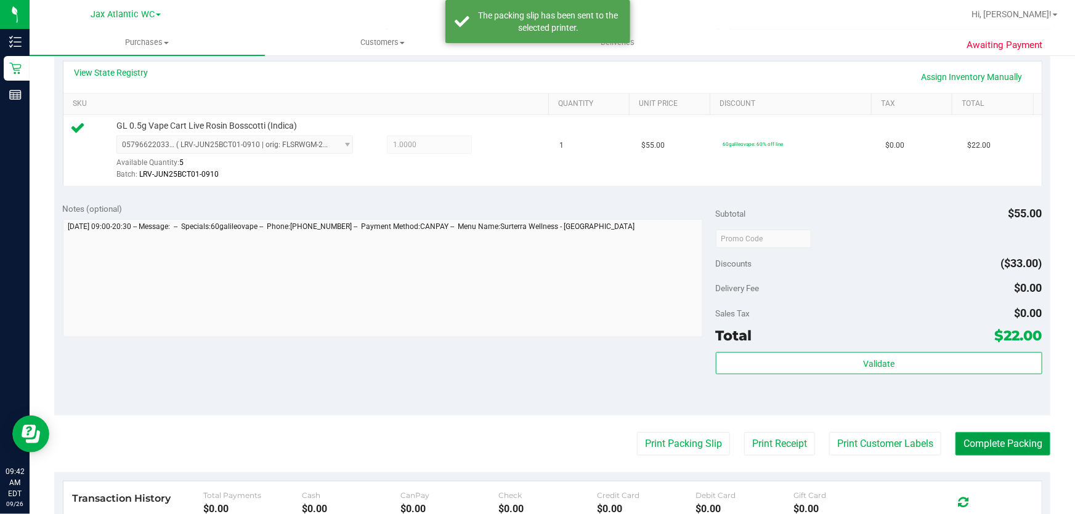
click at [965, 443] on button "Complete Packing" at bounding box center [1003, 444] width 95 height 23
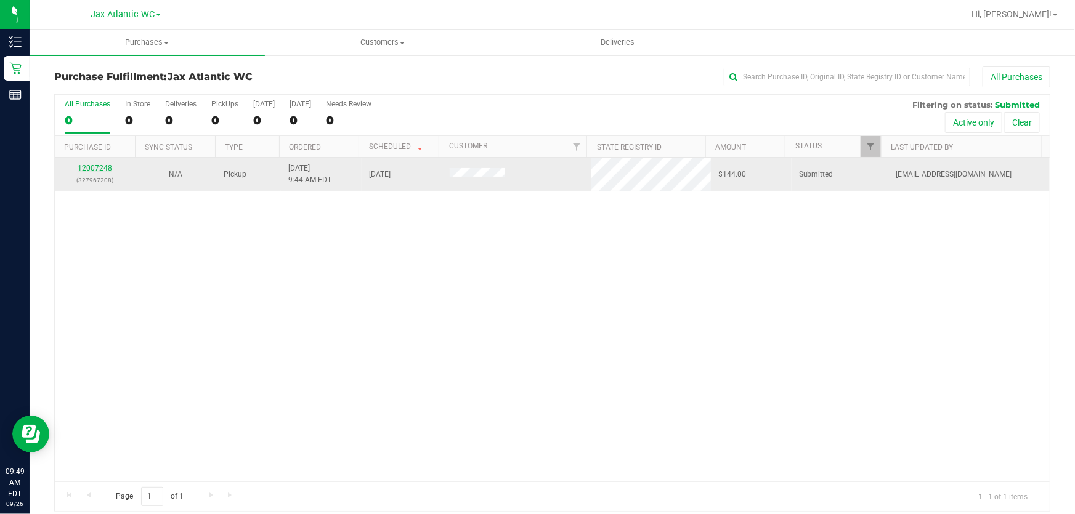
click at [104, 166] on link "12007248" at bounding box center [95, 168] width 35 height 9
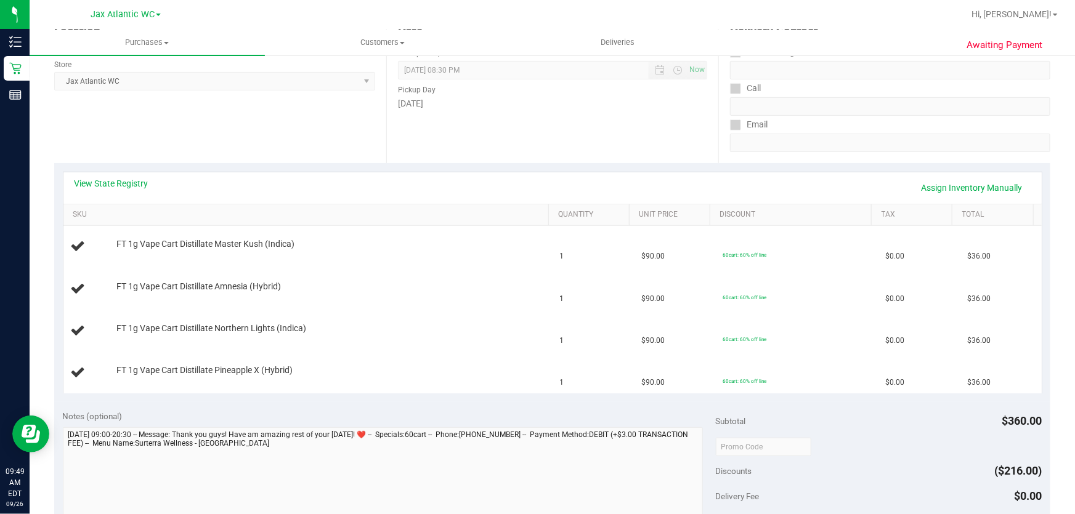
scroll to position [224, 0]
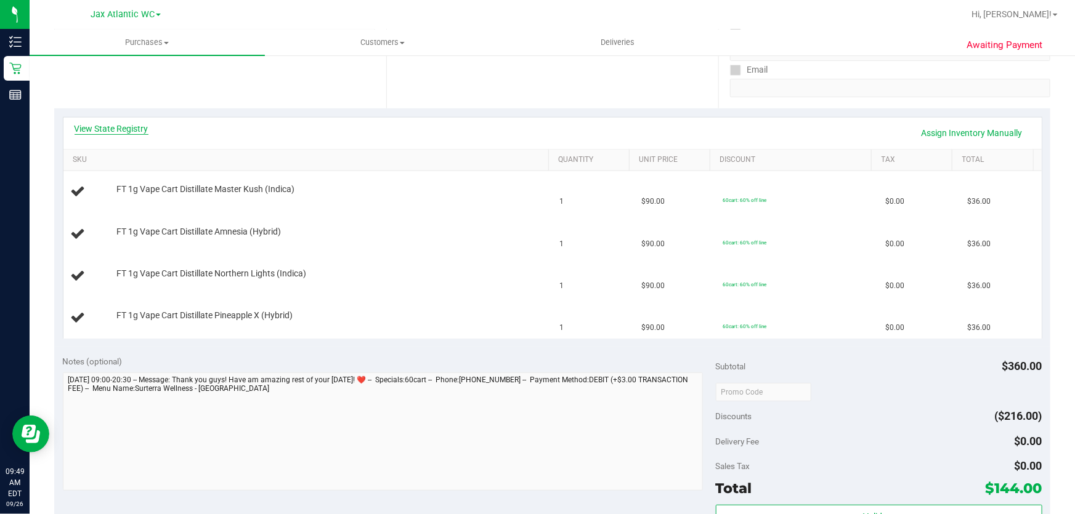
click at [124, 134] on link "View State Registry" at bounding box center [112, 129] width 74 height 12
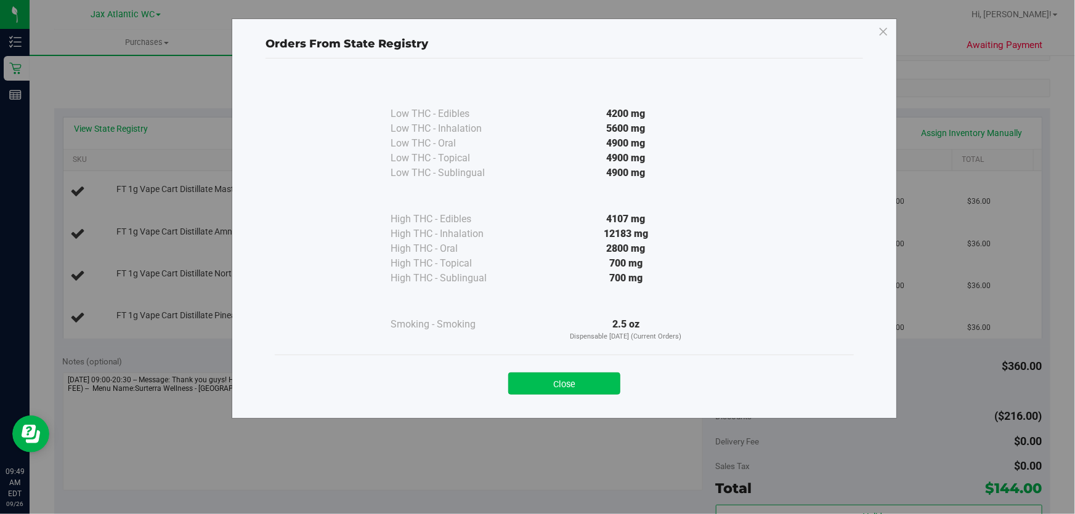
click at [560, 378] on button "Close" at bounding box center [564, 384] width 112 height 22
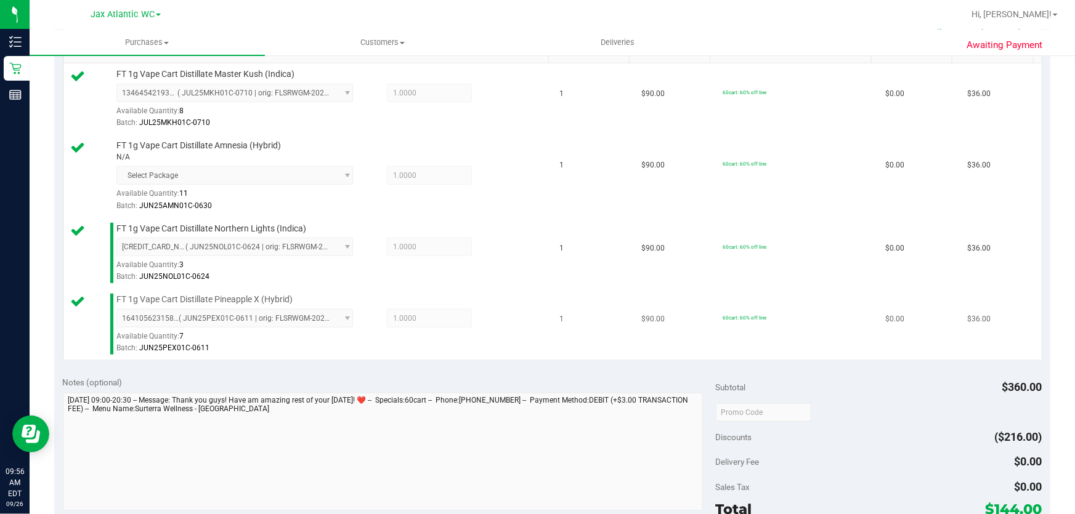
scroll to position [560, 0]
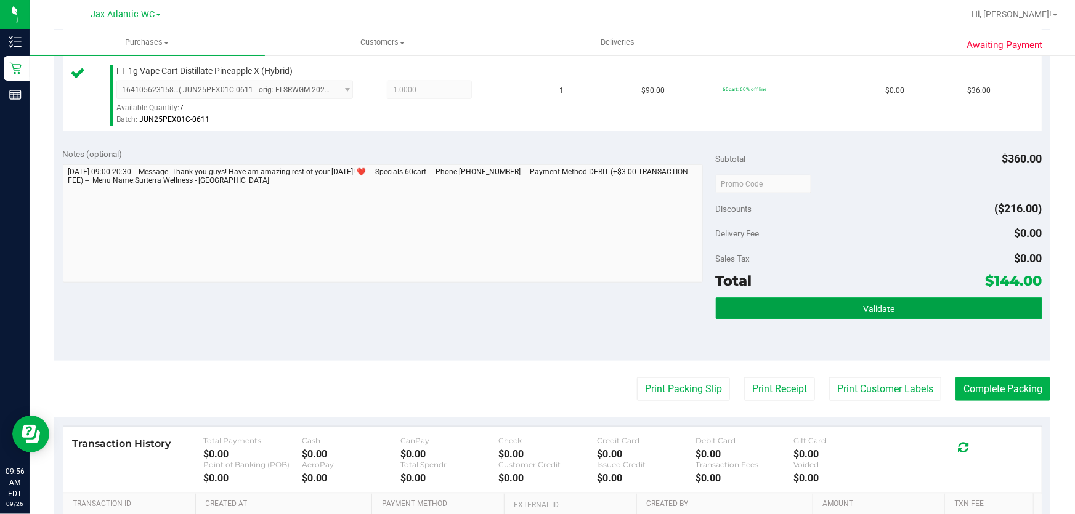
click at [828, 298] on button "Validate" at bounding box center [879, 309] width 327 height 22
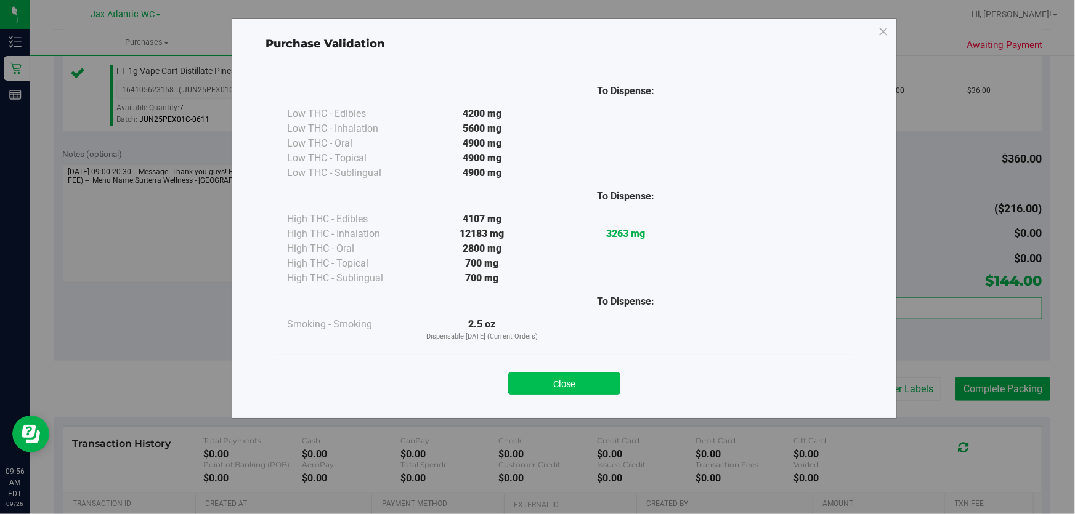
click at [555, 376] on button "Close" at bounding box center [564, 384] width 112 height 22
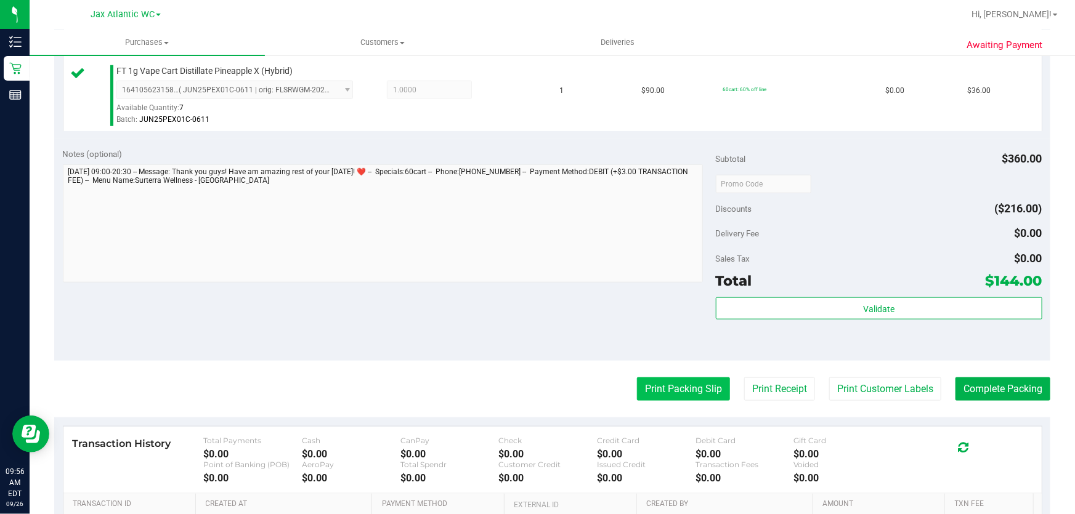
click at [665, 380] on button "Print Packing Slip" at bounding box center [683, 389] width 93 height 23
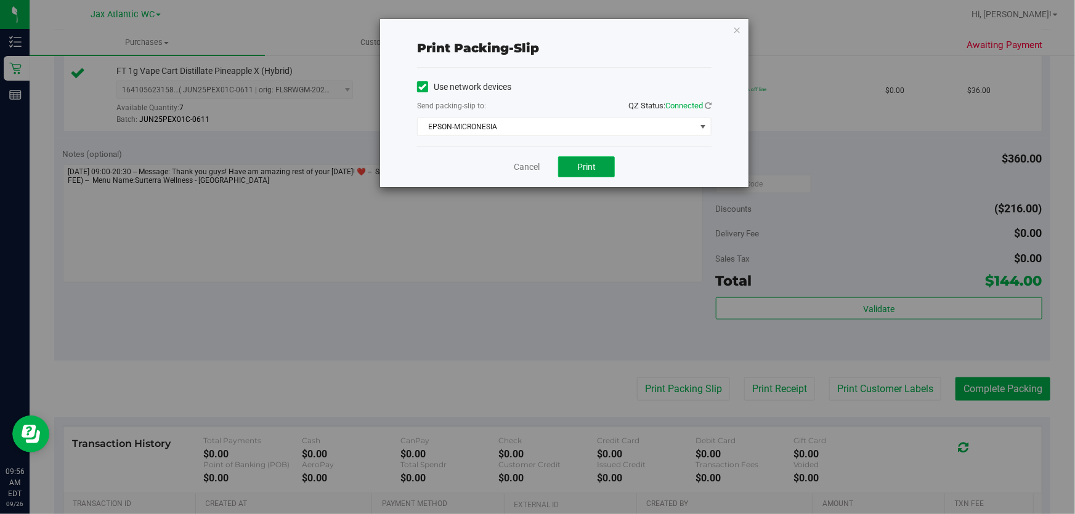
click at [587, 158] on button "Print" at bounding box center [586, 167] width 57 height 21
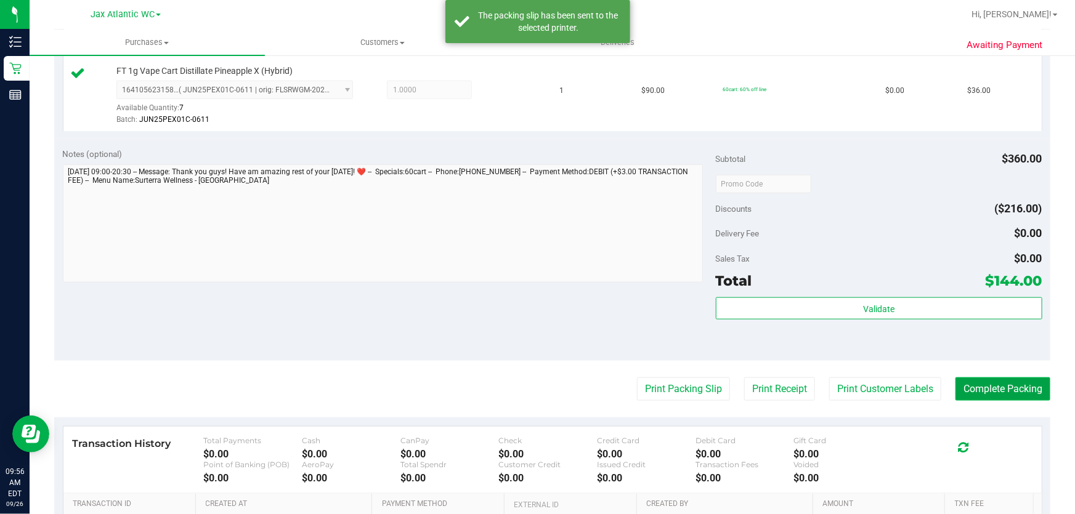
click at [967, 381] on button "Complete Packing" at bounding box center [1003, 389] width 95 height 23
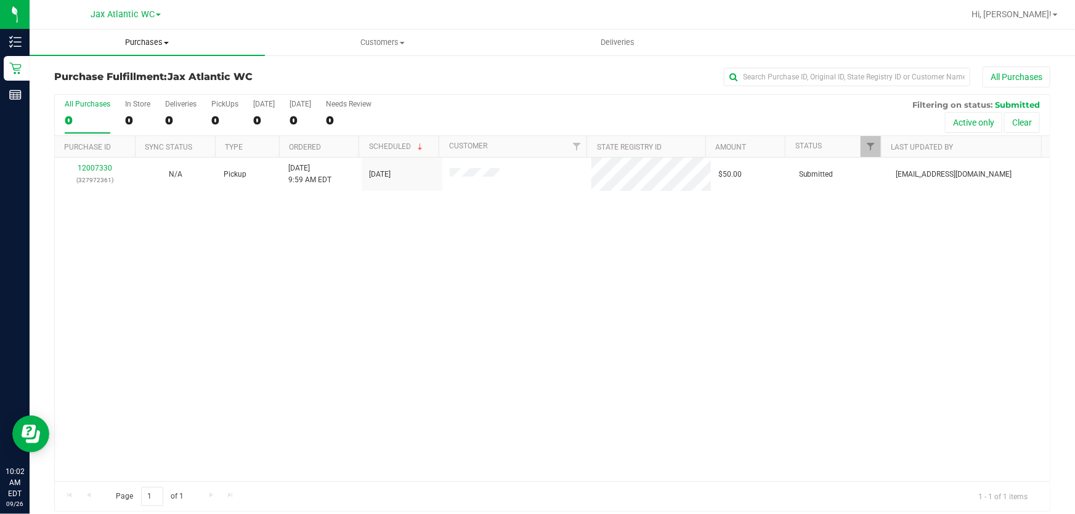
click at [136, 41] on span "Purchases" at bounding box center [147, 42] width 235 height 11
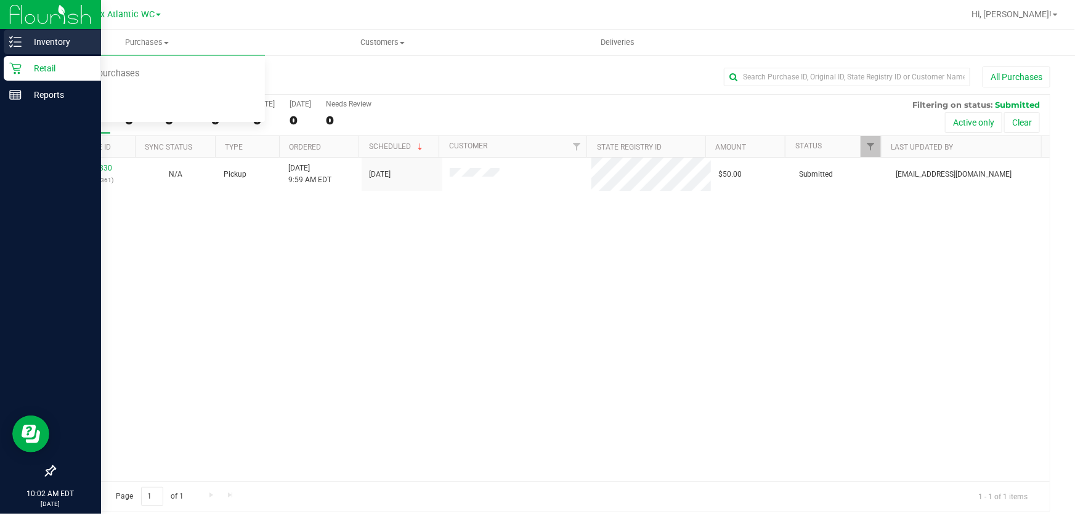
click at [22, 42] on p "Inventory" at bounding box center [59, 42] width 74 height 15
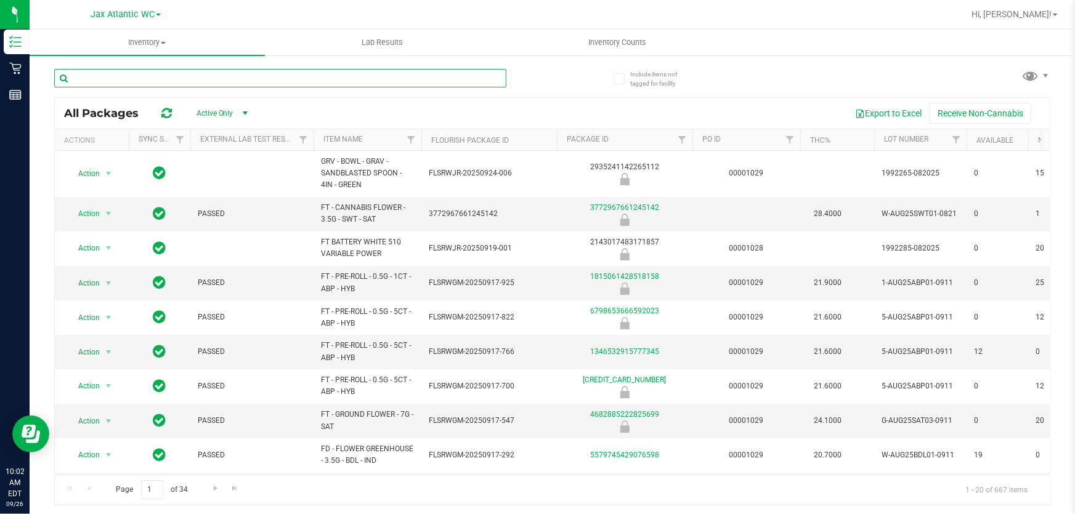
click at [185, 83] on input "text" at bounding box center [280, 78] width 452 height 18
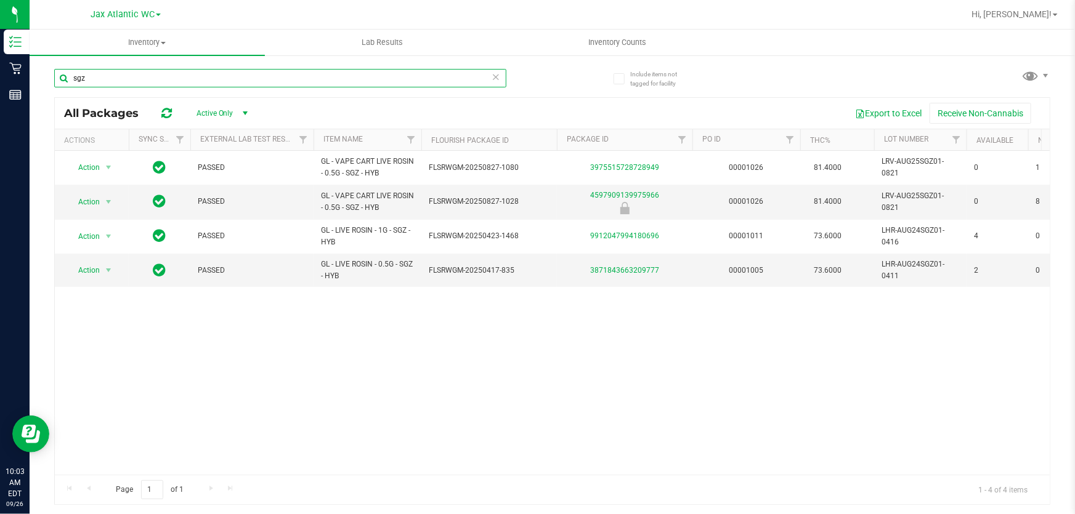
type input "sgz"
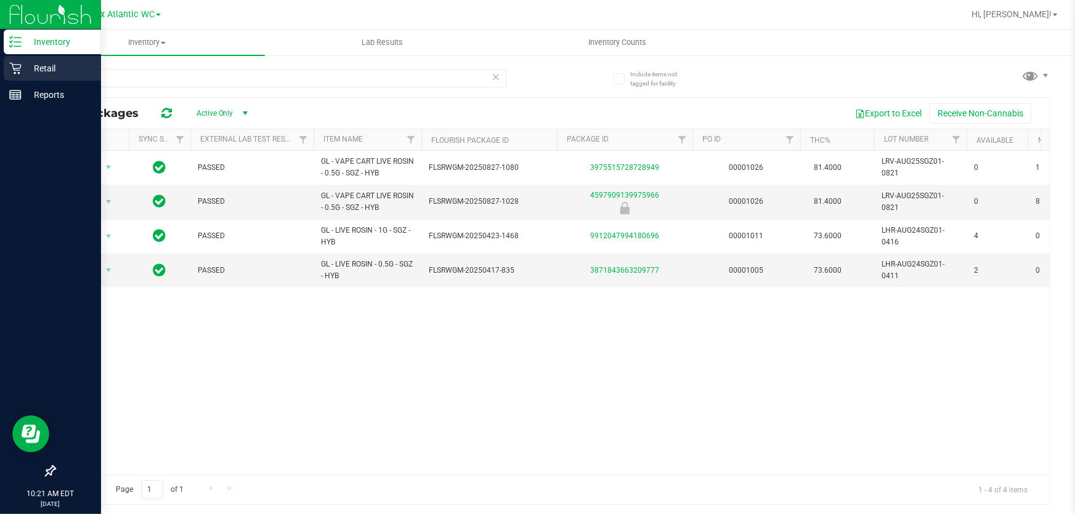
click at [33, 63] on p "Retail" at bounding box center [59, 68] width 74 height 15
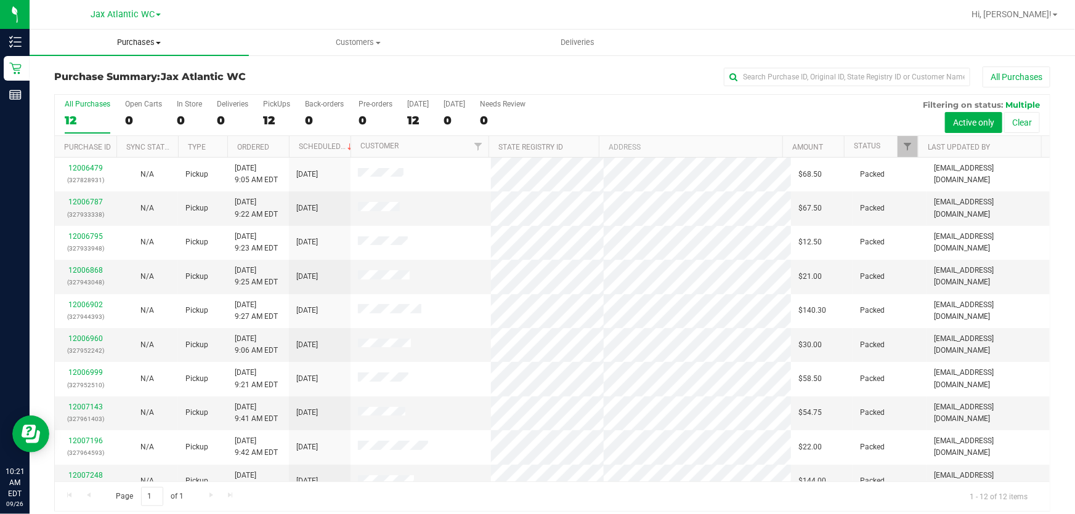
click at [135, 44] on span "Purchases" at bounding box center [139, 42] width 219 height 11
click at [99, 86] on span "Fulfillment" at bounding box center [68, 89] width 76 height 10
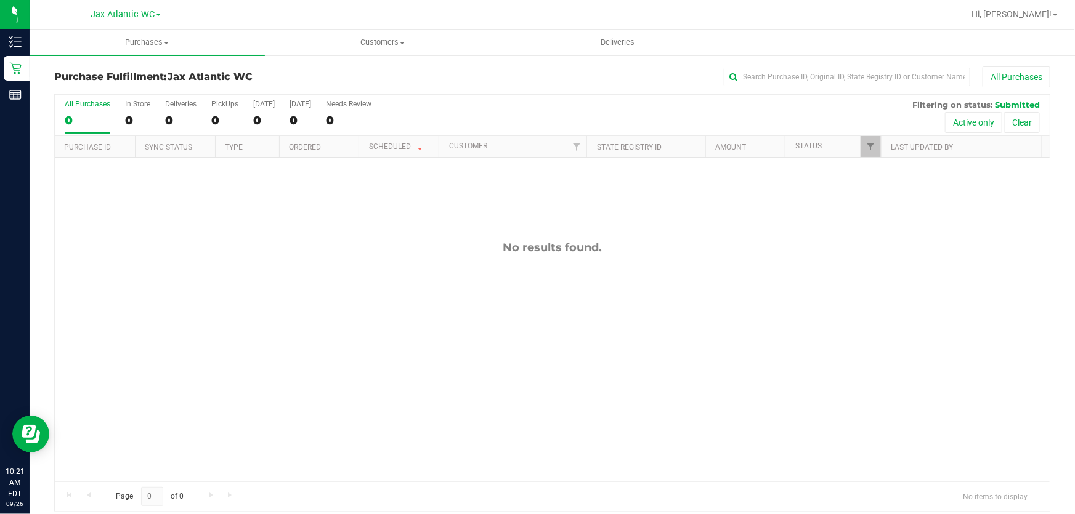
click at [216, 12] on div "Jax Atlantic WC" at bounding box center [128, 14] width 185 height 24
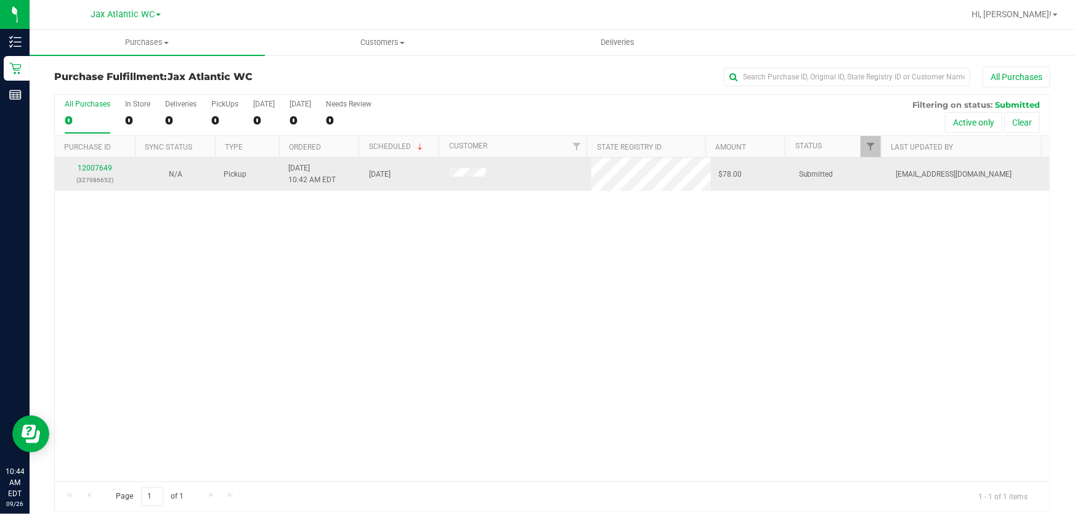
click at [91, 163] on div "12007649 (327986652)" at bounding box center [95, 174] width 66 height 23
click at [92, 169] on link "12007649" at bounding box center [95, 168] width 35 height 9
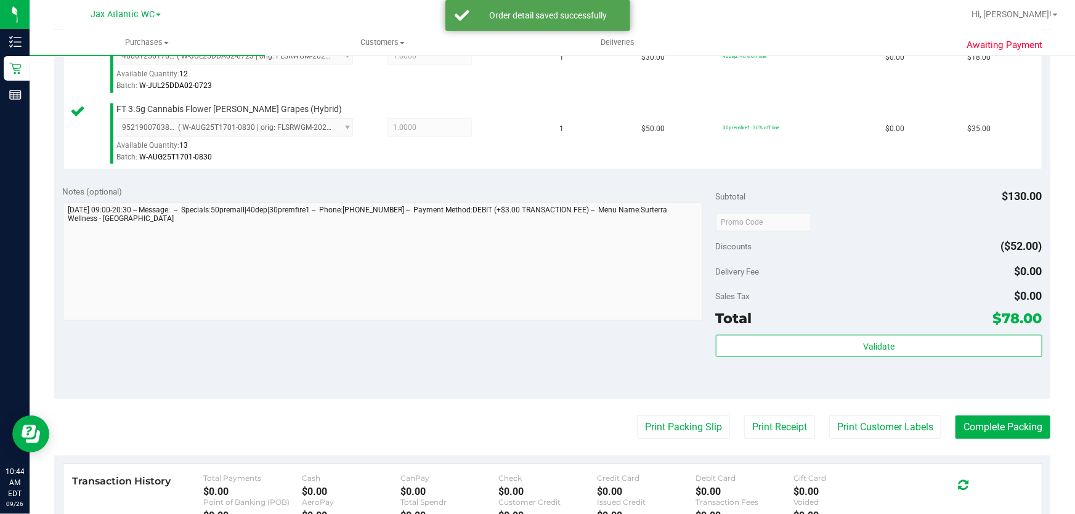
scroll to position [633, 0]
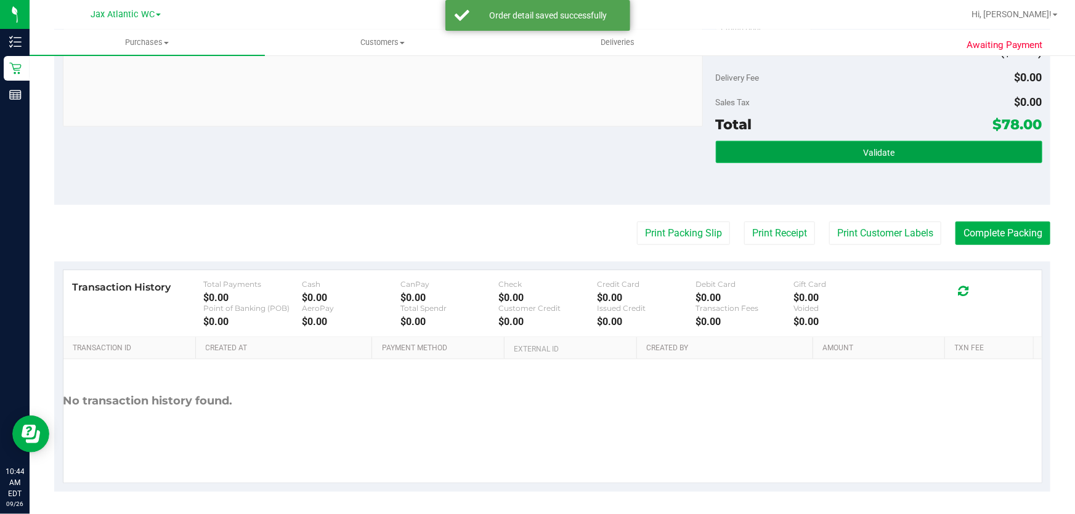
click at [761, 152] on button "Validate" at bounding box center [879, 152] width 327 height 22
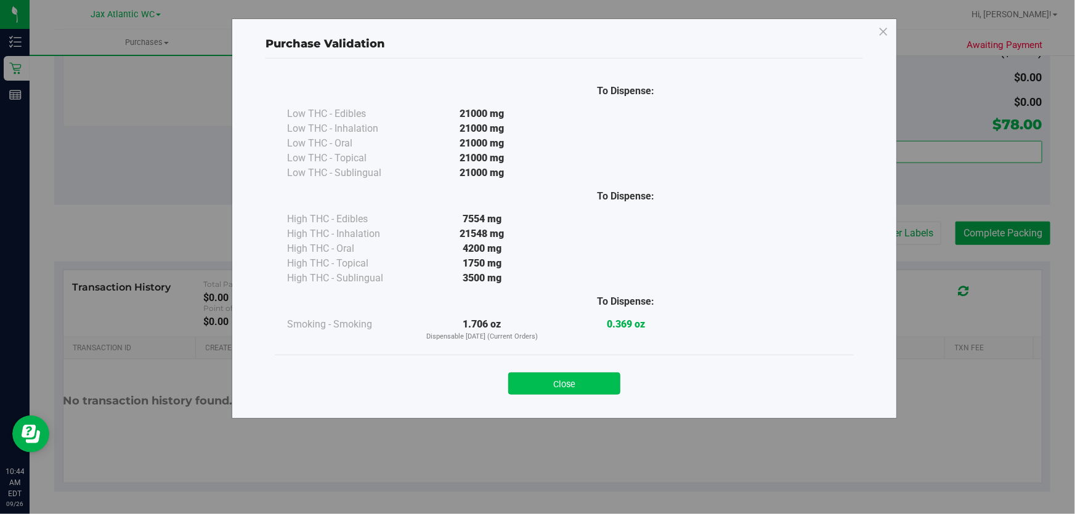
click at [572, 379] on button "Close" at bounding box center [564, 384] width 112 height 22
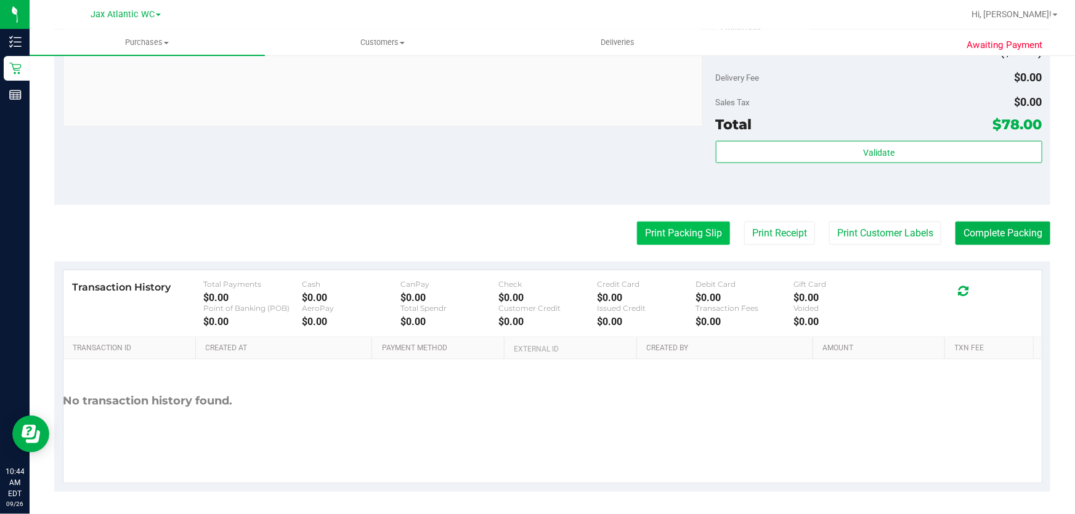
click at [693, 233] on button "Print Packing Slip" at bounding box center [683, 233] width 93 height 23
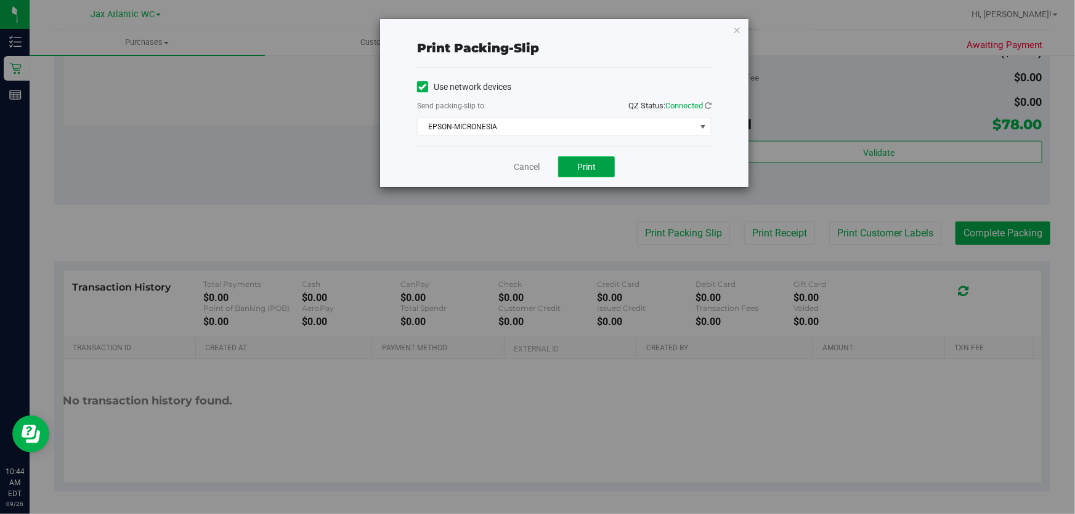
click at [578, 169] on span "Print" at bounding box center [586, 167] width 18 height 10
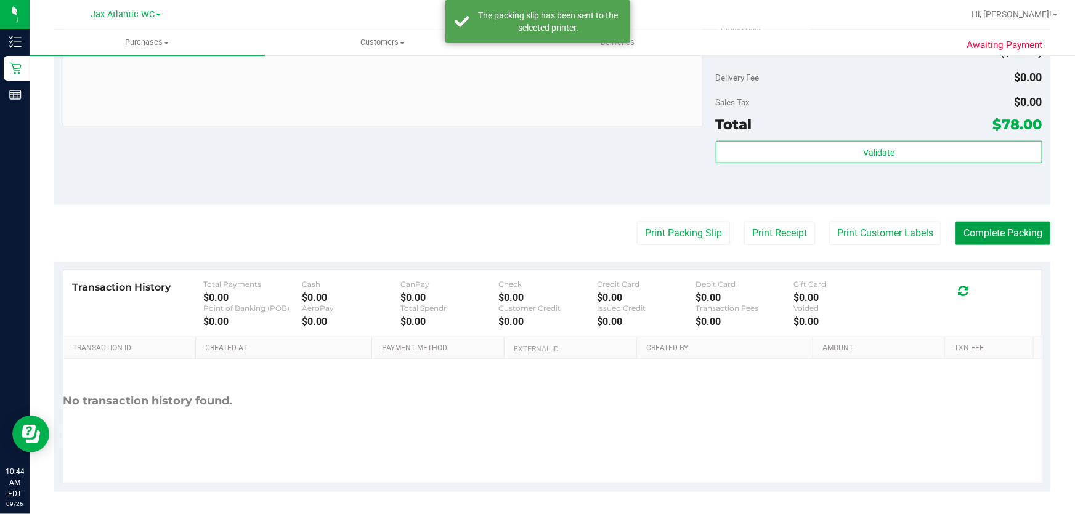
click at [960, 235] on button "Complete Packing" at bounding box center [1003, 233] width 95 height 23
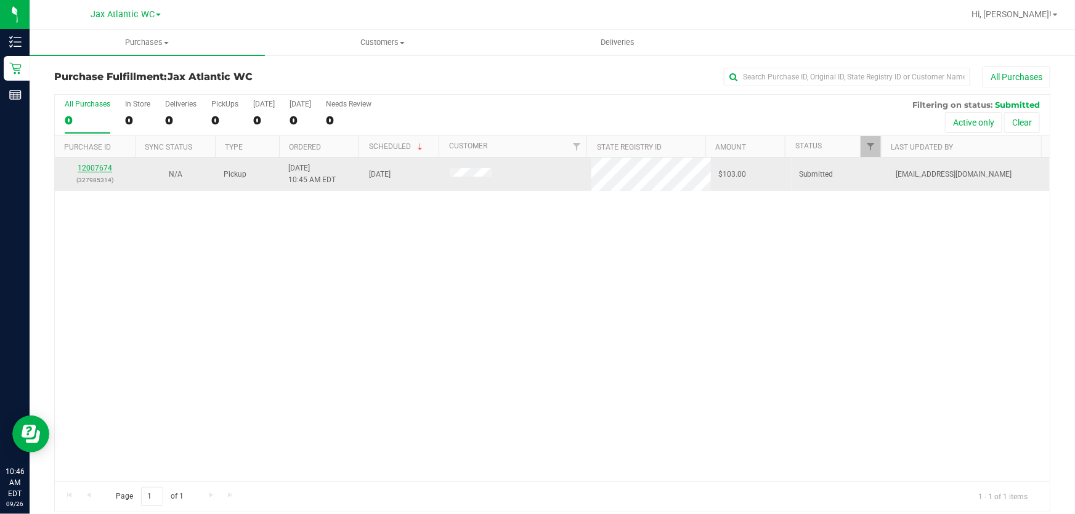
click at [97, 168] on link "12007674" at bounding box center [95, 168] width 35 height 9
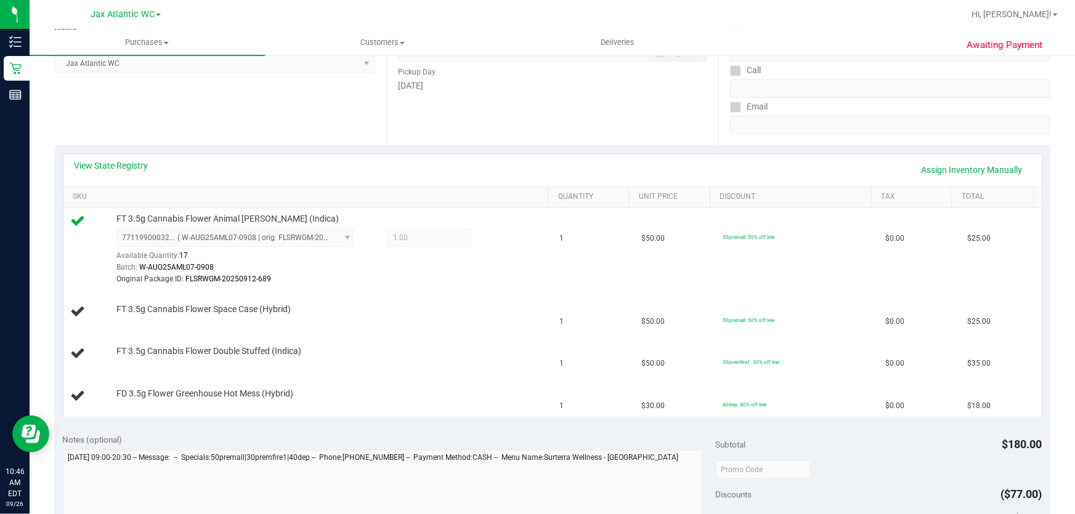
scroll to position [168, 0]
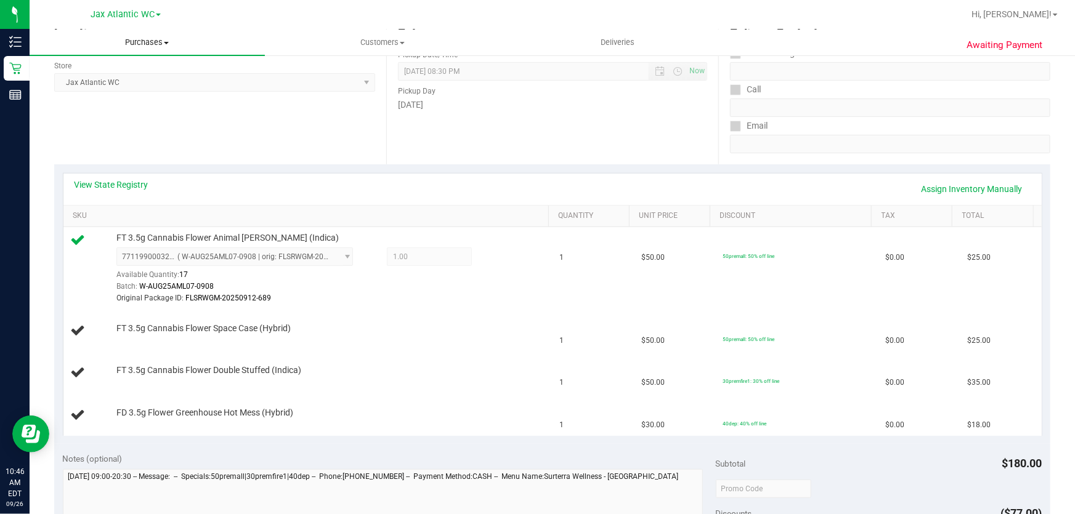
click at [140, 42] on span "Purchases" at bounding box center [147, 42] width 235 height 11
click at [104, 91] on li "Fulfillment" at bounding box center [147, 89] width 235 height 15
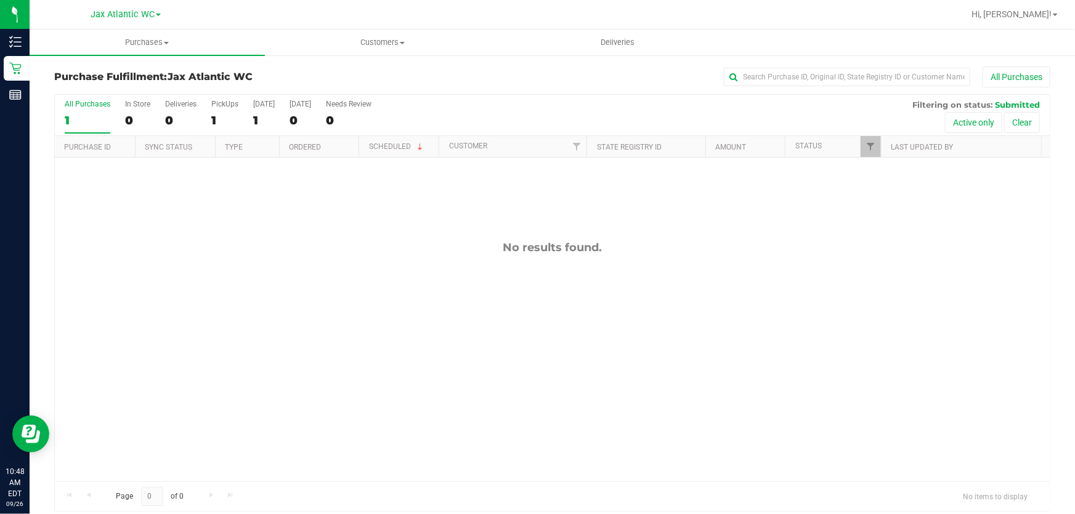
click at [504, 68] on div "All Purchases" at bounding box center [718, 77] width 664 height 21
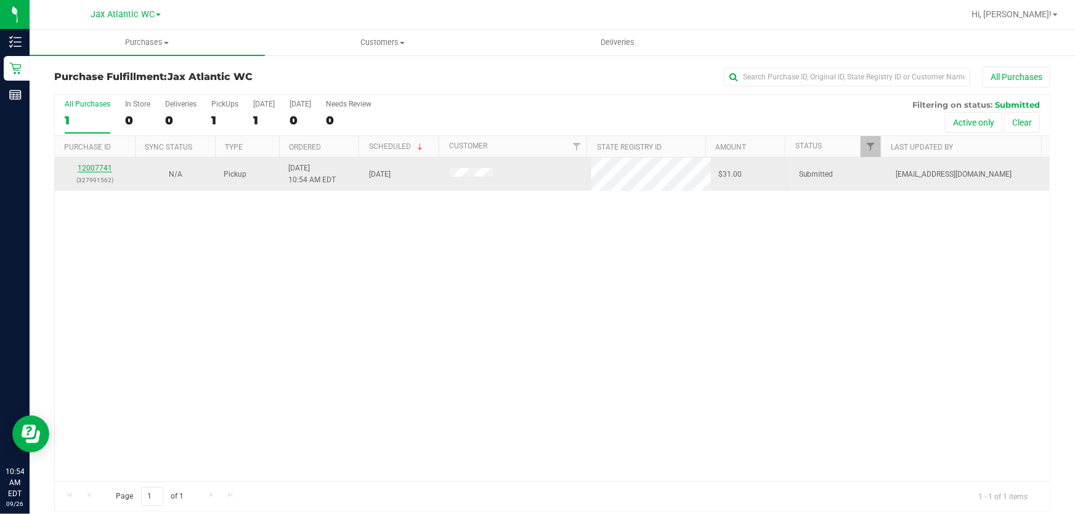
click at [102, 166] on link "12007741" at bounding box center [95, 168] width 35 height 9
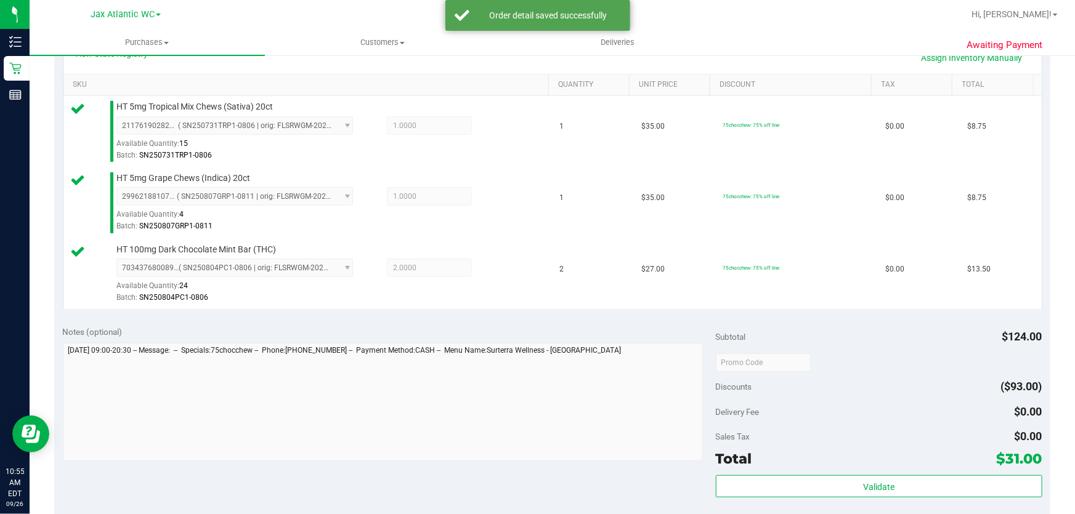
scroll to position [448, 0]
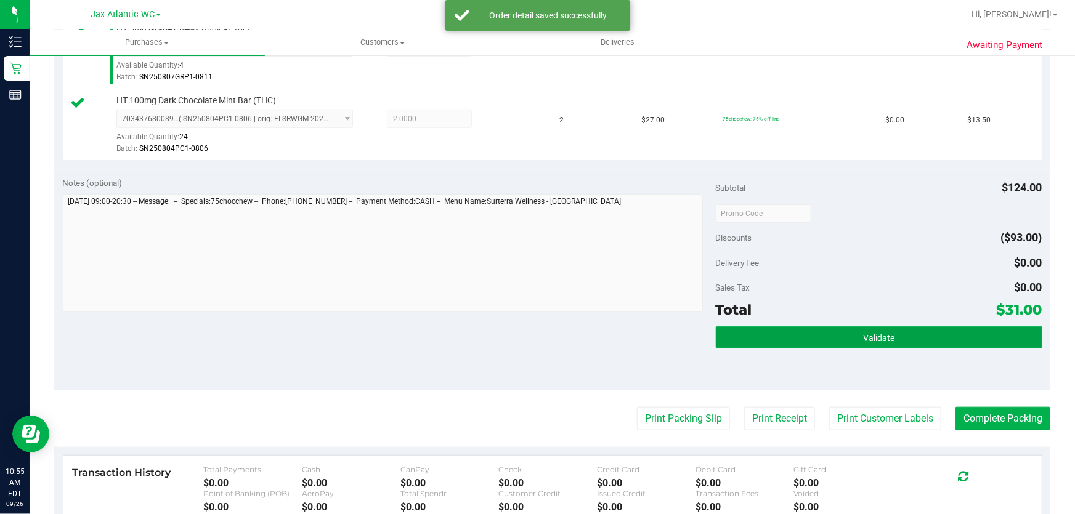
click at [790, 336] on button "Validate" at bounding box center [879, 338] width 327 height 22
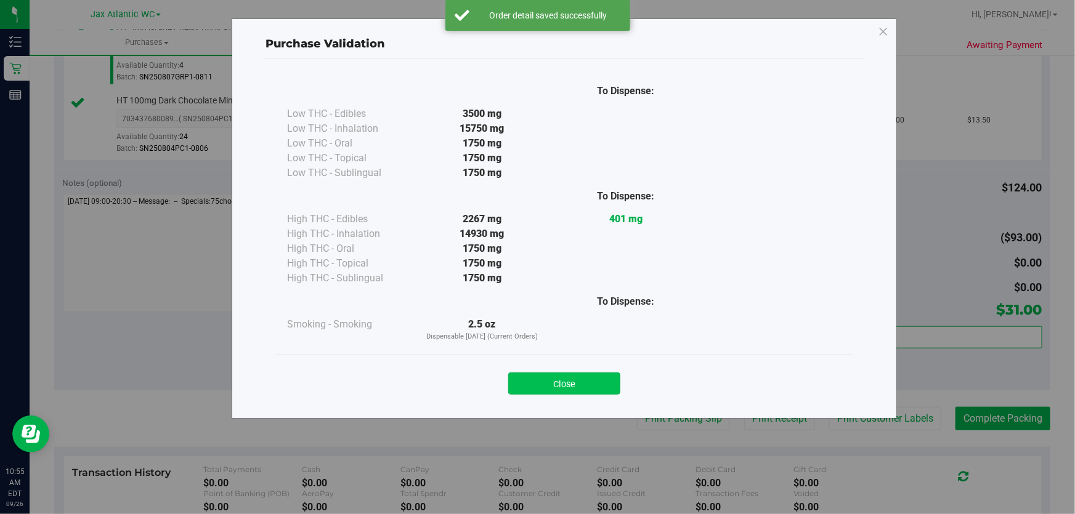
click at [583, 376] on button "Close" at bounding box center [564, 384] width 112 height 22
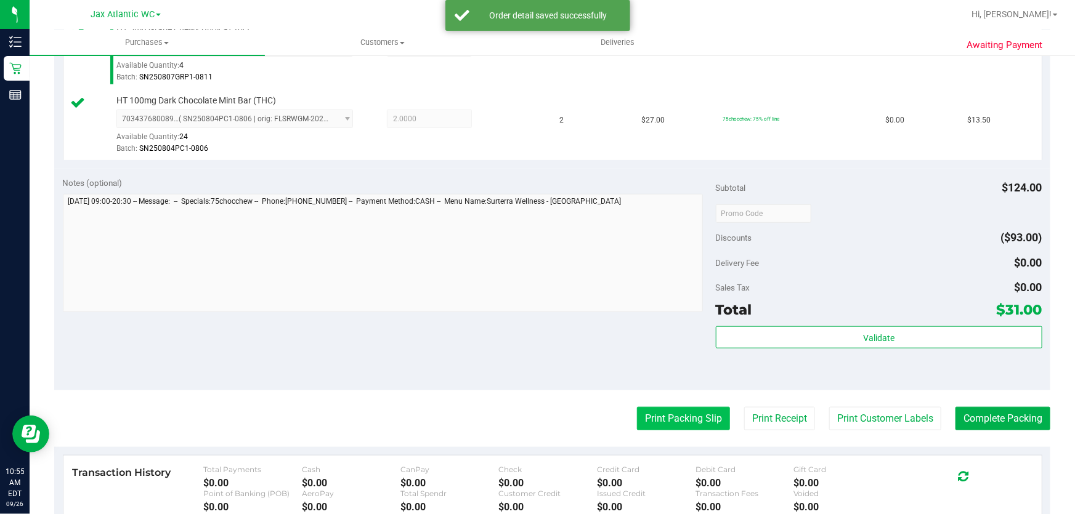
click at [641, 410] on button "Print Packing Slip" at bounding box center [683, 418] width 93 height 23
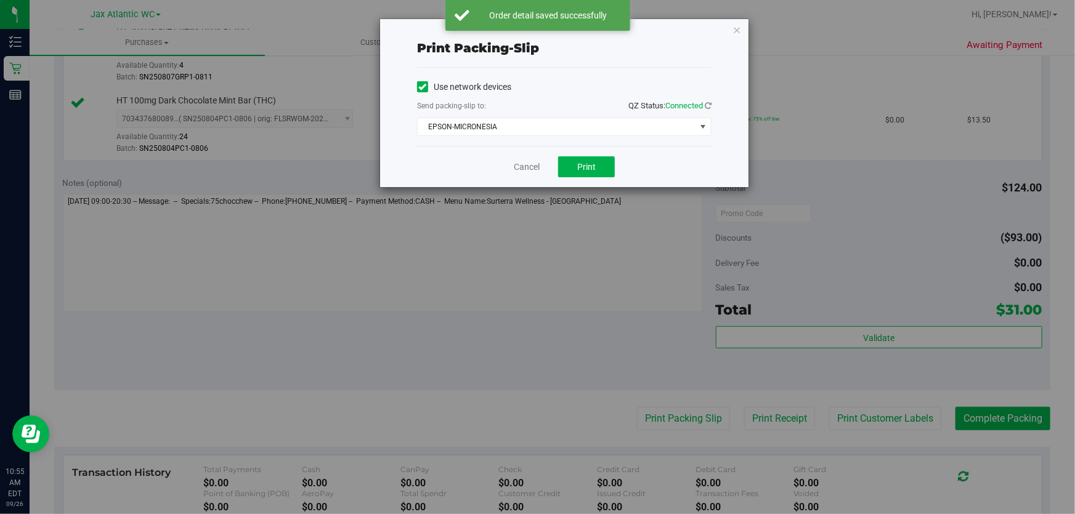
click at [593, 179] on div "Cancel Print" at bounding box center [564, 166] width 295 height 41
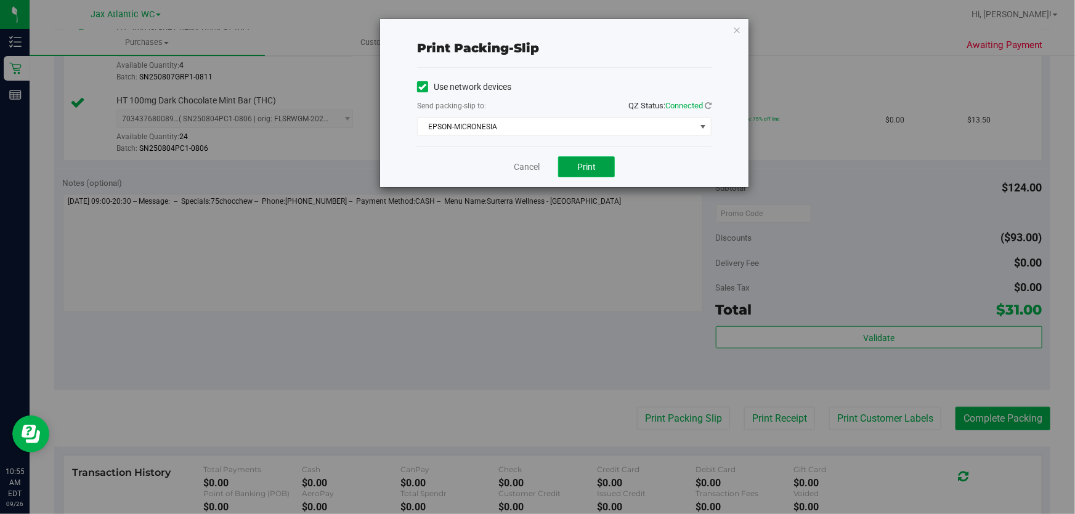
click at [591, 167] on span "Print" at bounding box center [586, 167] width 18 height 10
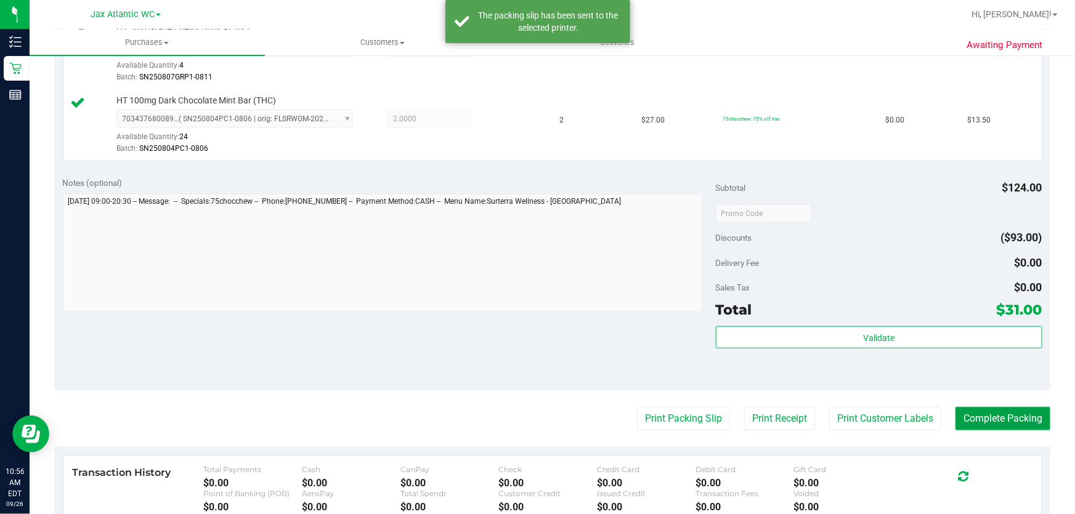
click at [1025, 423] on button "Complete Packing" at bounding box center [1003, 418] width 95 height 23
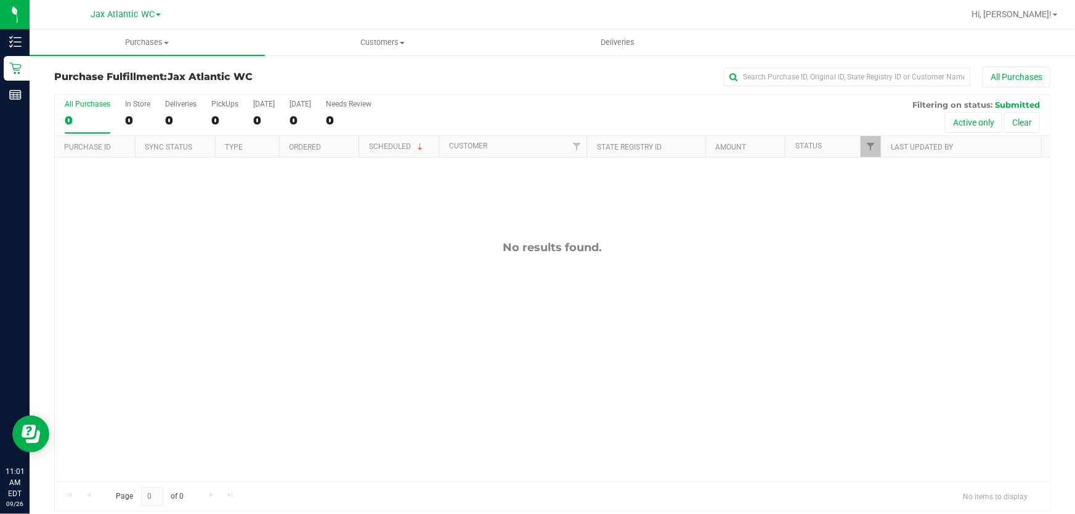
click at [404, 247] on div "No results found." at bounding box center [552, 248] width 995 height 14
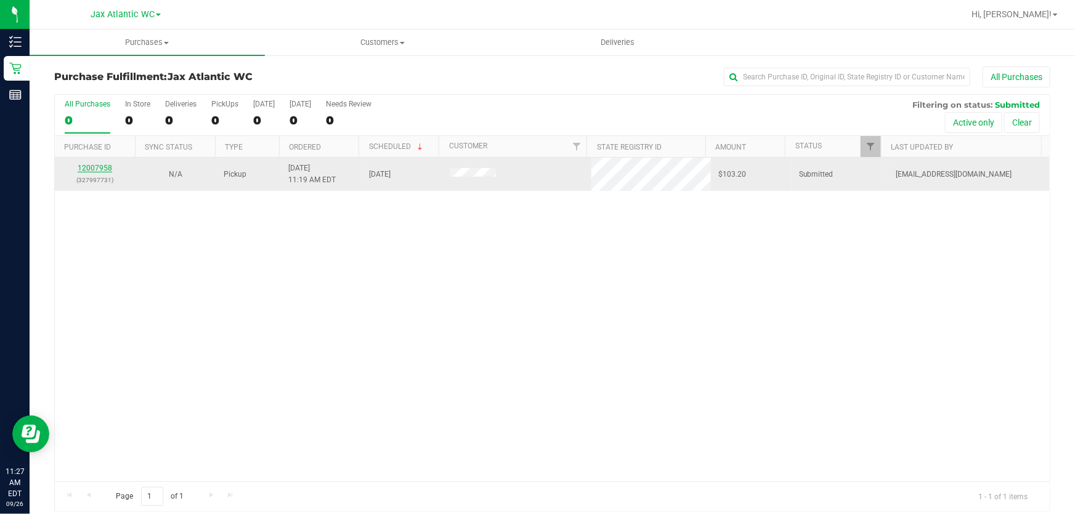
click at [82, 169] on link "12007958" at bounding box center [95, 168] width 35 height 9
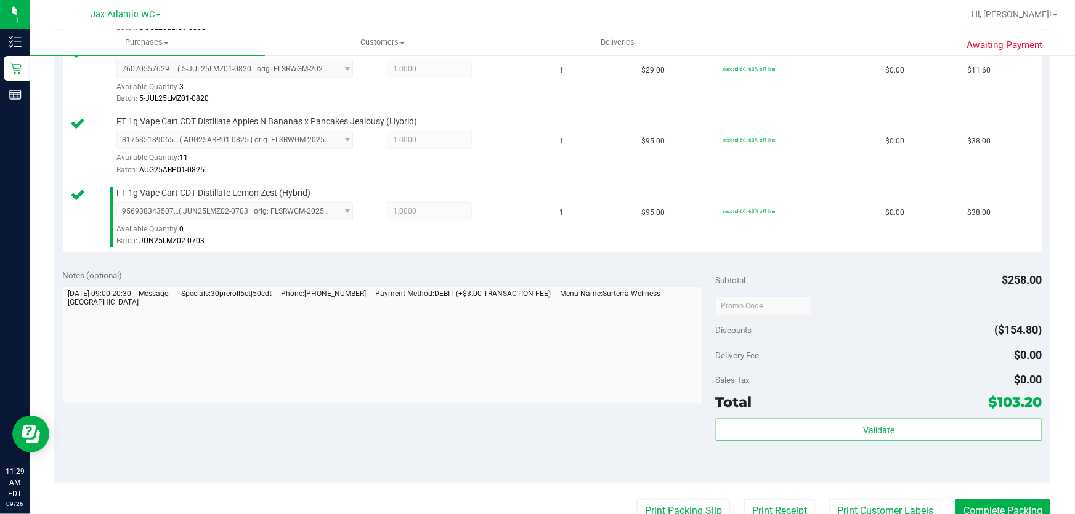
scroll to position [672, 0]
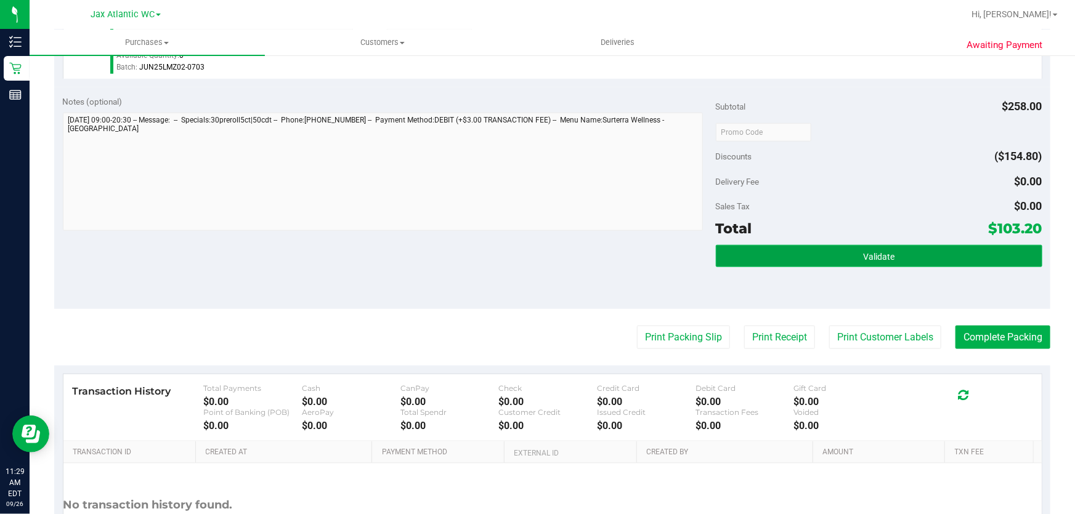
click at [879, 263] on button "Validate" at bounding box center [879, 256] width 327 height 22
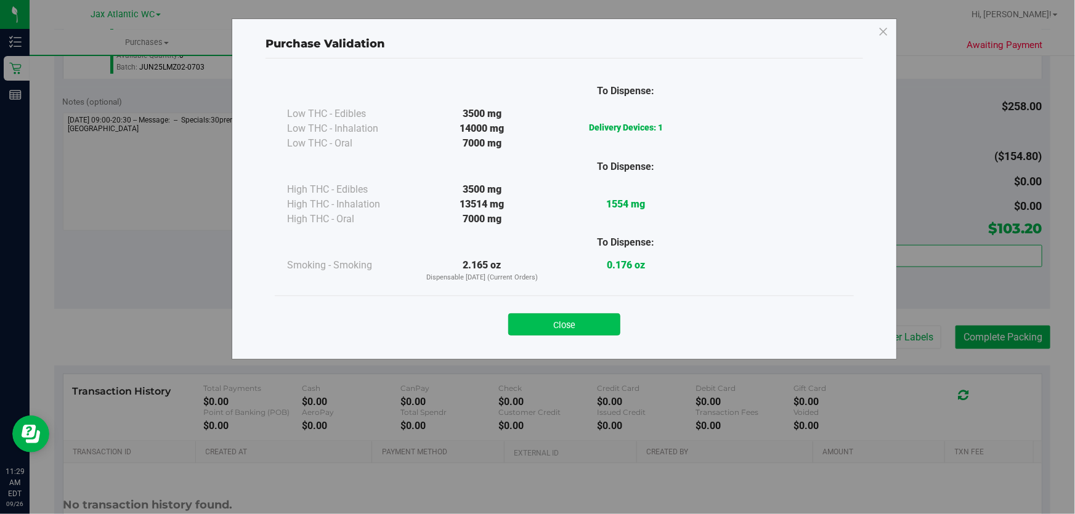
click at [539, 331] on button "Close" at bounding box center [564, 325] width 112 height 22
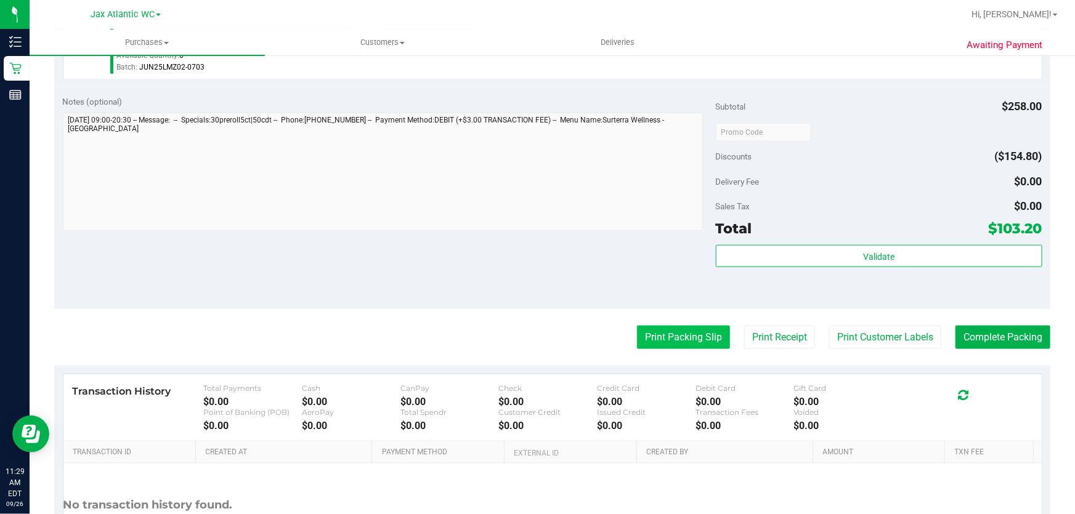
click at [695, 340] on button "Print Packing Slip" at bounding box center [683, 337] width 93 height 23
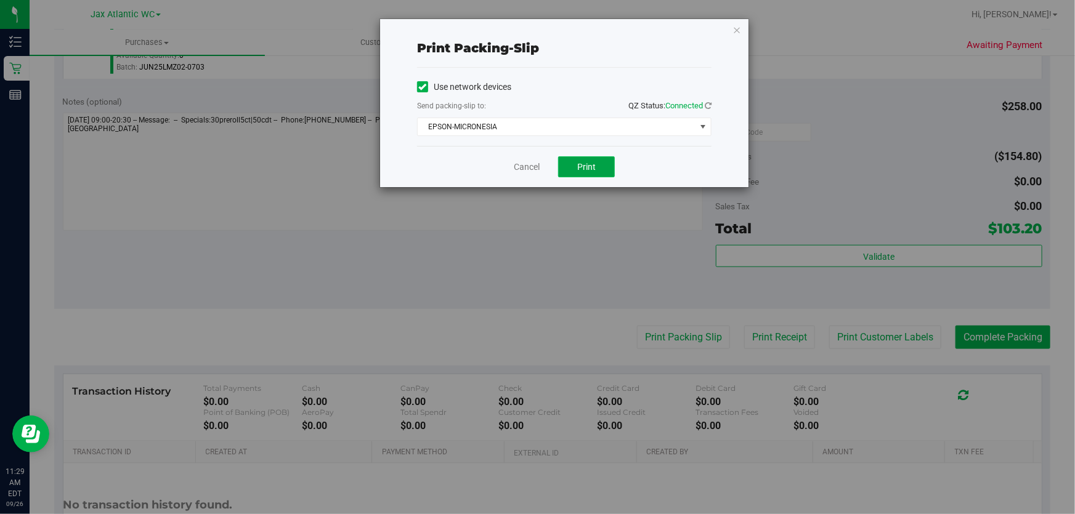
click at [588, 171] on span "Print" at bounding box center [586, 167] width 18 height 10
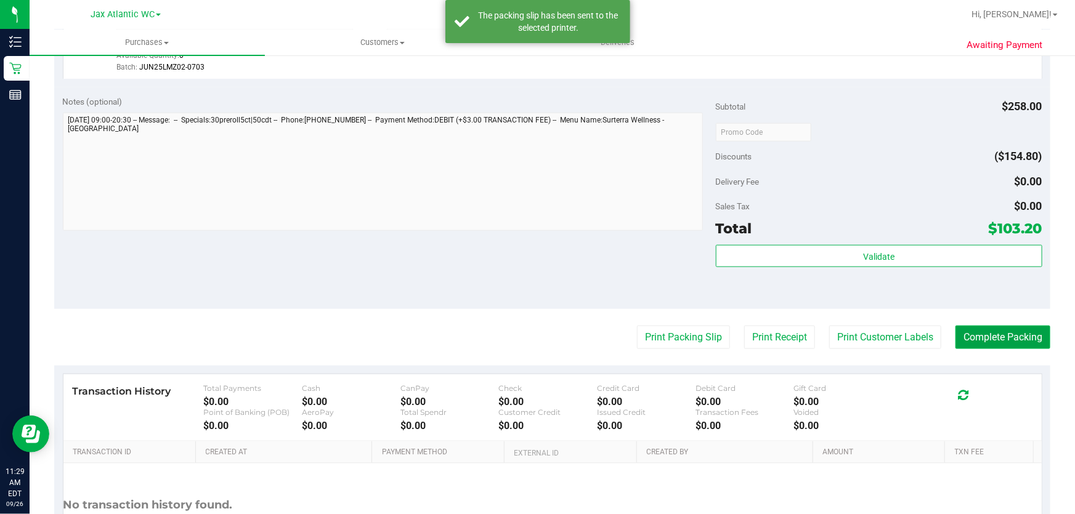
click at [956, 327] on button "Complete Packing" at bounding box center [1003, 337] width 95 height 23
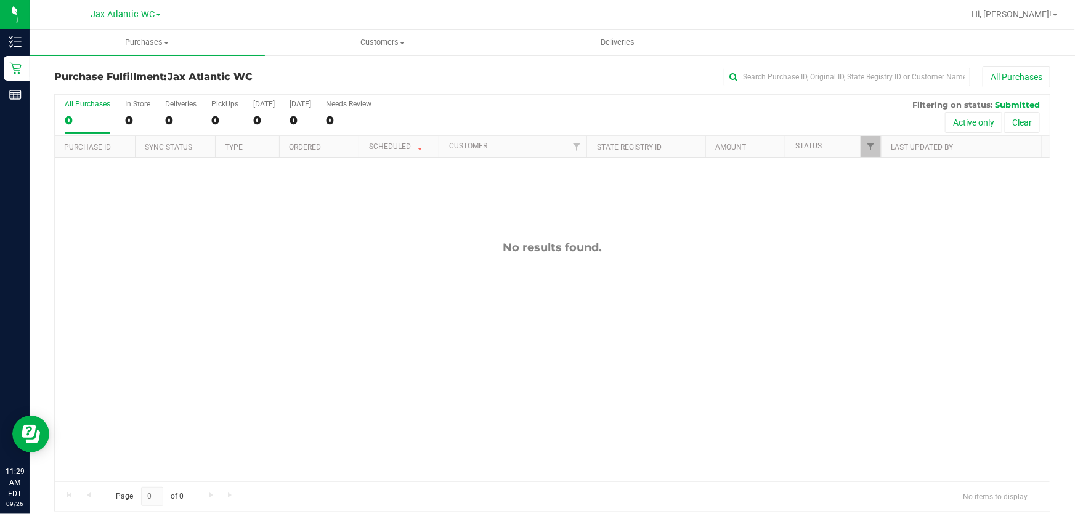
click at [421, 68] on div "All Purchases" at bounding box center [718, 77] width 664 height 21
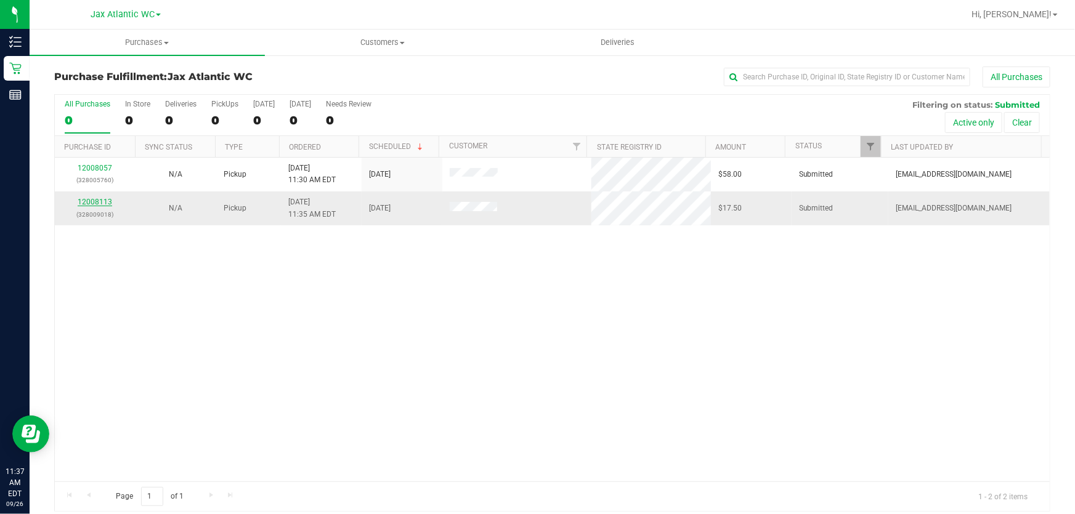
click at [97, 198] on link "12008113" at bounding box center [95, 202] width 35 height 9
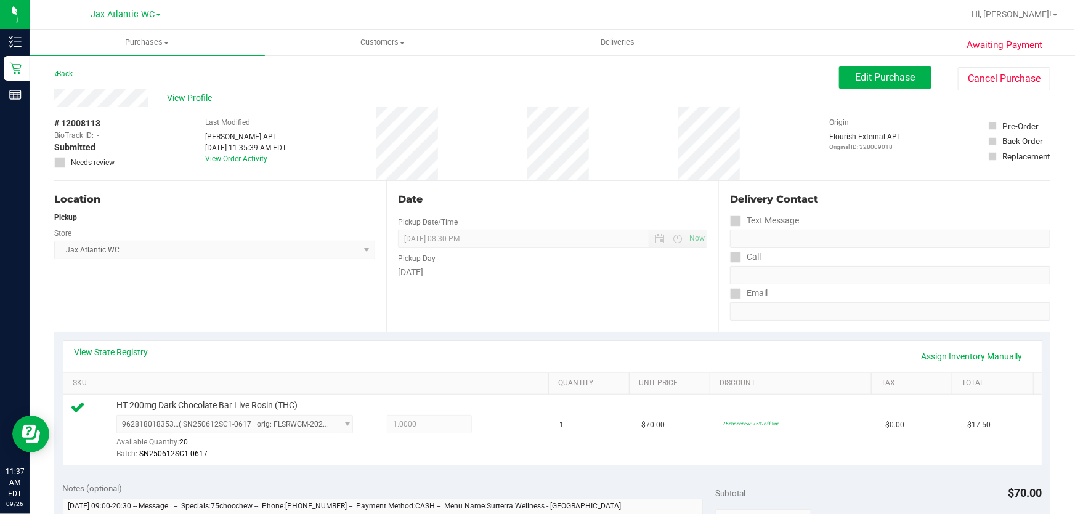
scroll to position [224, 0]
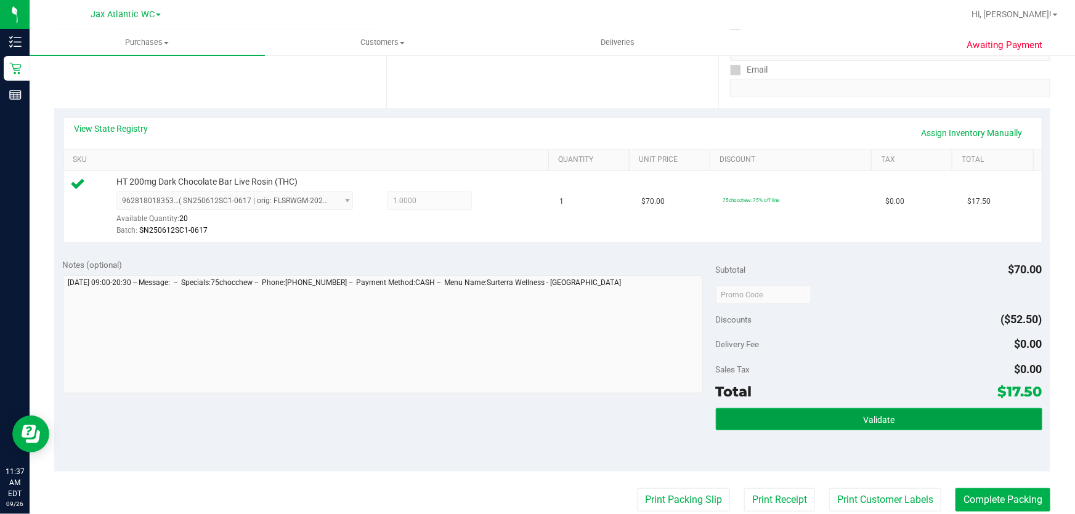
click at [828, 417] on button "Validate" at bounding box center [879, 420] width 327 height 22
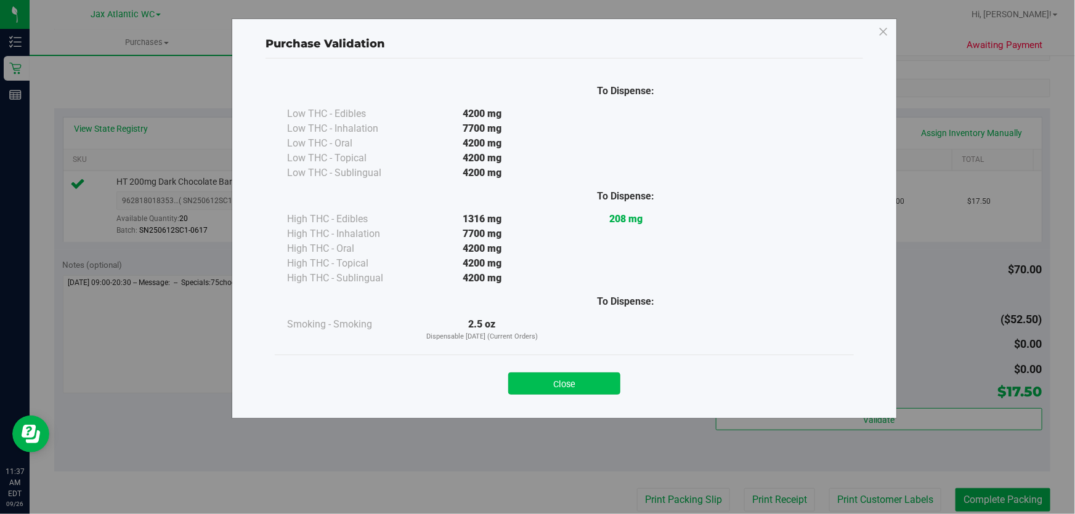
click at [579, 392] on button "Close" at bounding box center [564, 384] width 112 height 22
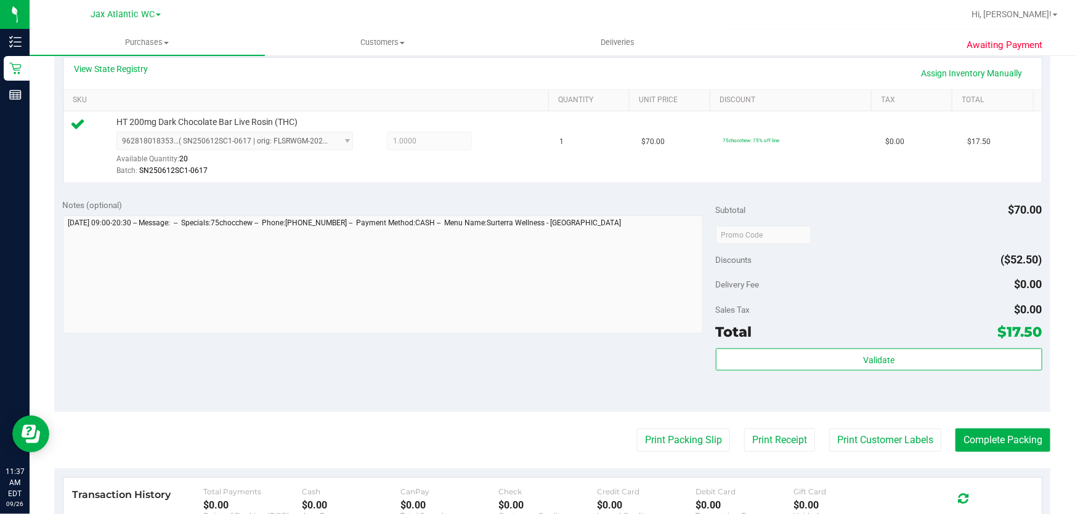
scroll to position [392, 0]
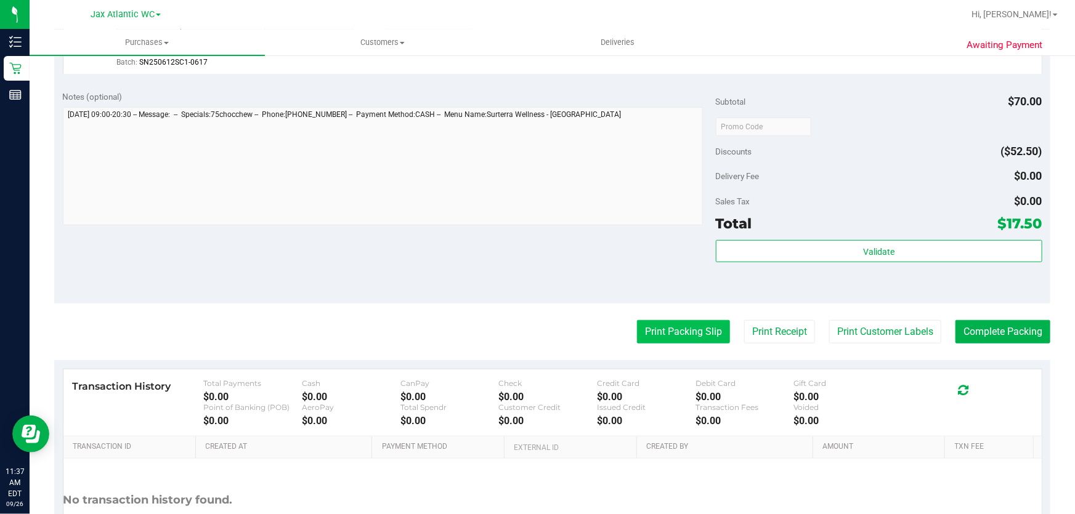
click at [673, 337] on button "Print Packing Slip" at bounding box center [683, 331] width 93 height 23
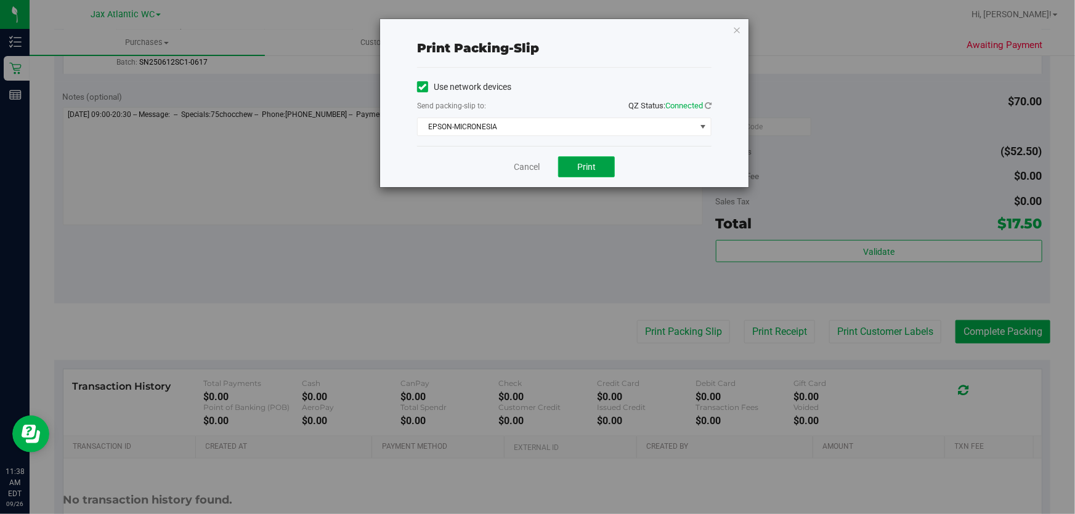
click at [583, 175] on button "Print" at bounding box center [586, 167] width 57 height 21
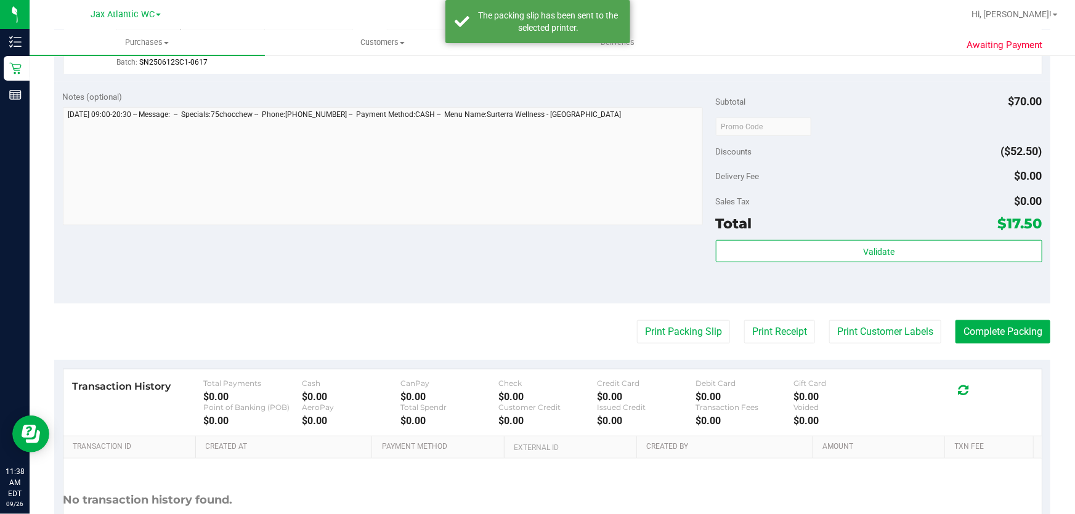
click at [947, 315] on purchase-details "Back Edit Purchase Cancel Purchase View Profile # 12008113 BioTrack ID: - Submi…" at bounding box center [552, 133] width 996 height 916
click at [956, 320] on button "Complete Packing" at bounding box center [1003, 331] width 95 height 23
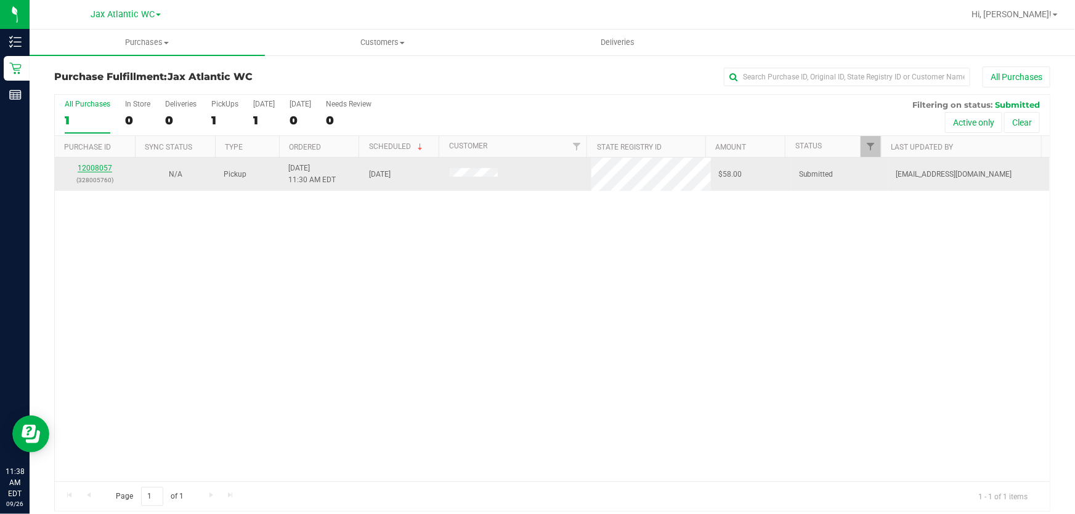
click at [89, 170] on link "12008057" at bounding box center [95, 168] width 35 height 9
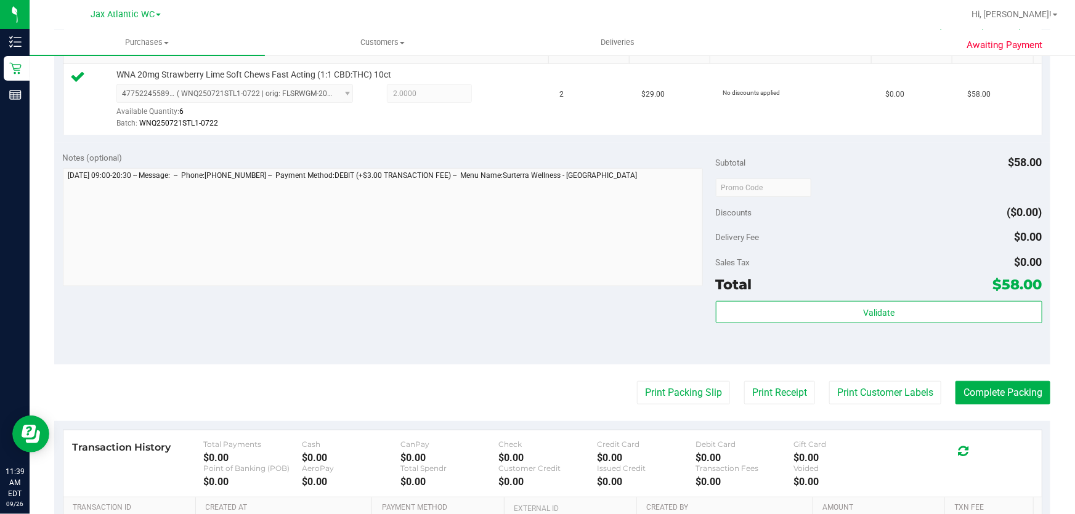
scroll to position [392, 0]
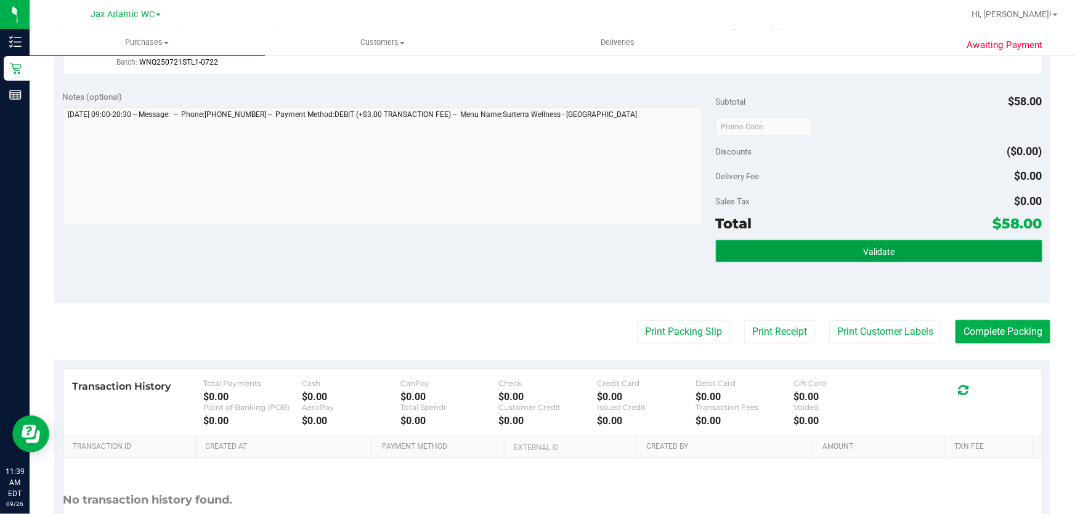
click at [843, 259] on button "Validate" at bounding box center [879, 251] width 327 height 22
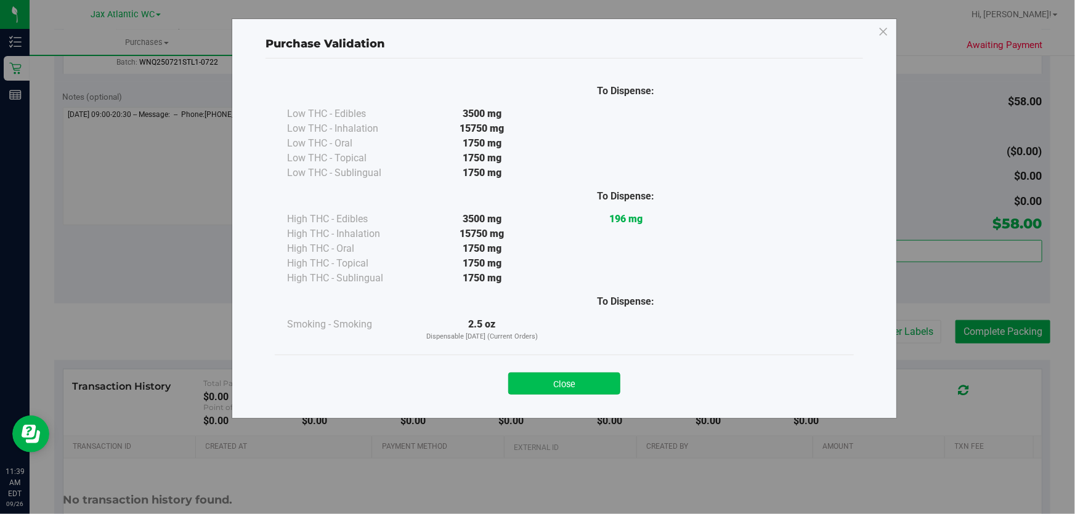
click at [609, 391] on button "Close" at bounding box center [564, 384] width 112 height 22
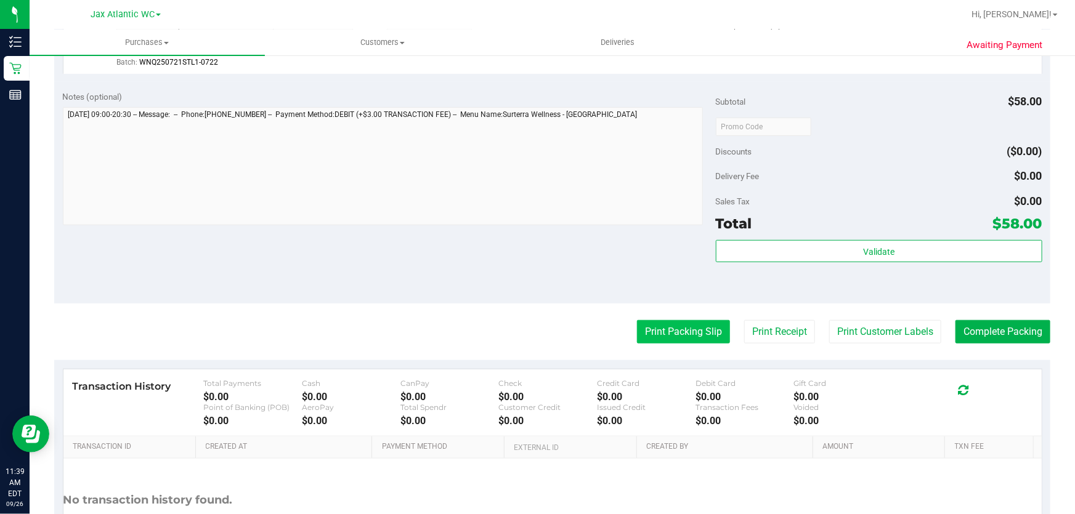
click at [651, 337] on button "Print Packing Slip" at bounding box center [683, 331] width 93 height 23
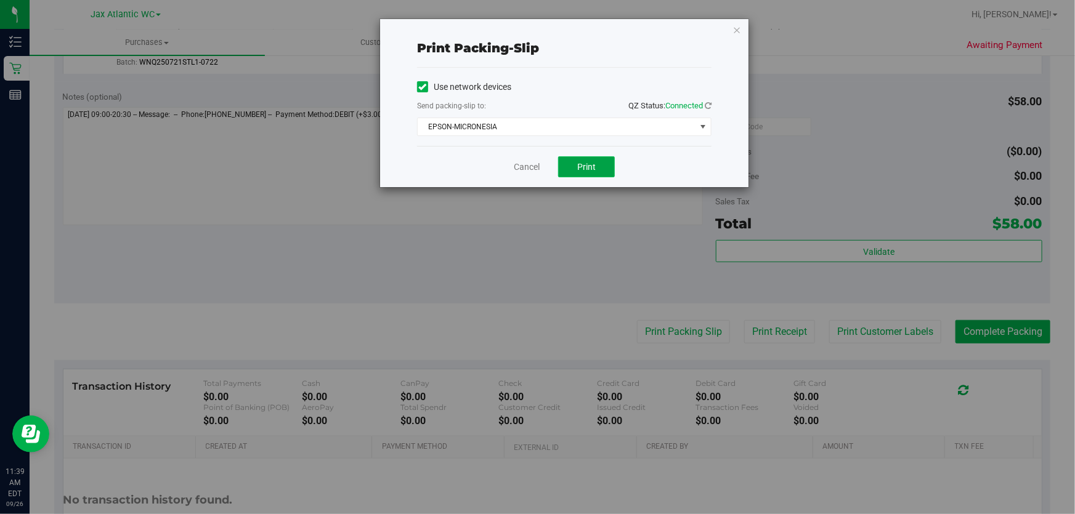
click at [609, 173] on button "Print" at bounding box center [586, 167] width 57 height 21
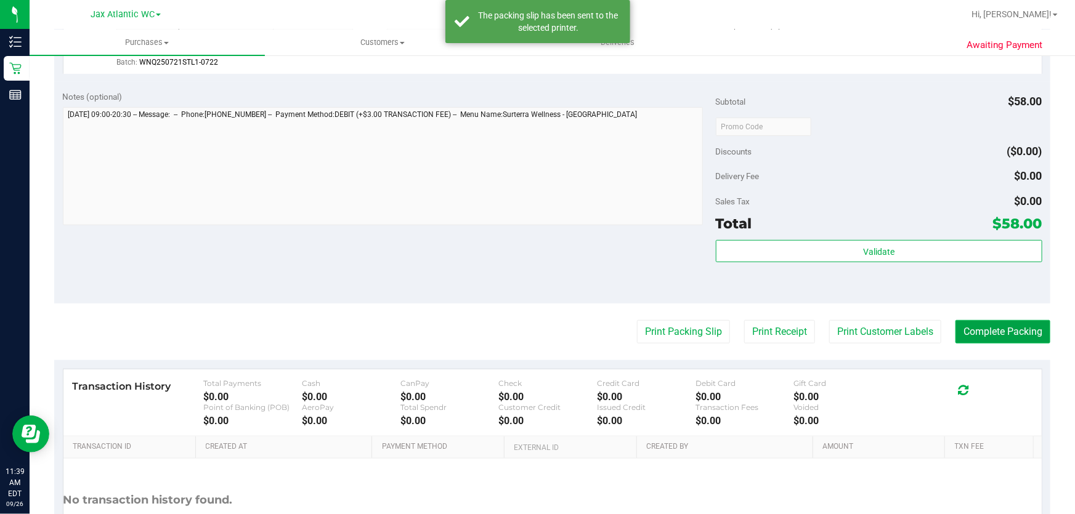
click at [972, 330] on button "Complete Packing" at bounding box center [1003, 331] width 95 height 23
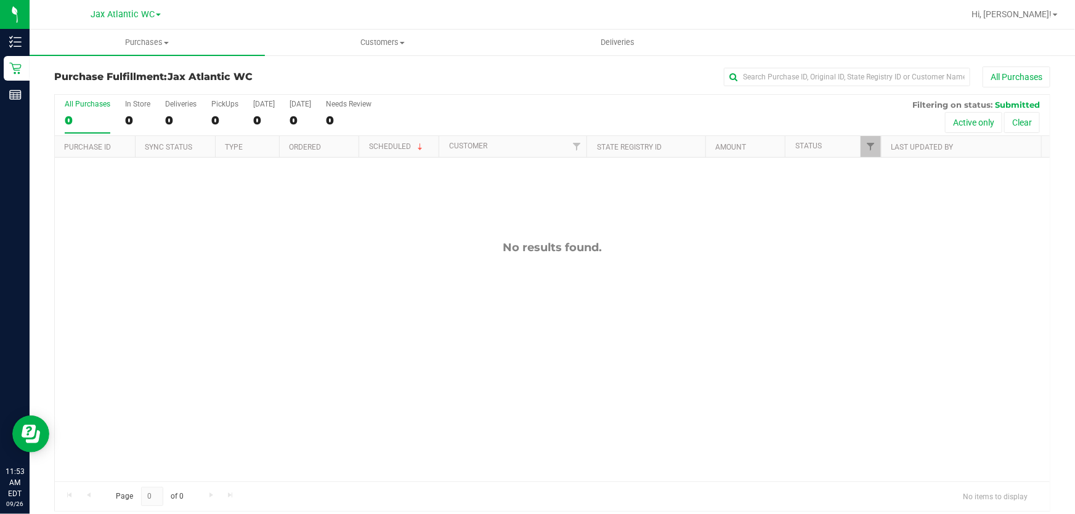
click at [539, 265] on div "No results found." at bounding box center [552, 361] width 995 height 407
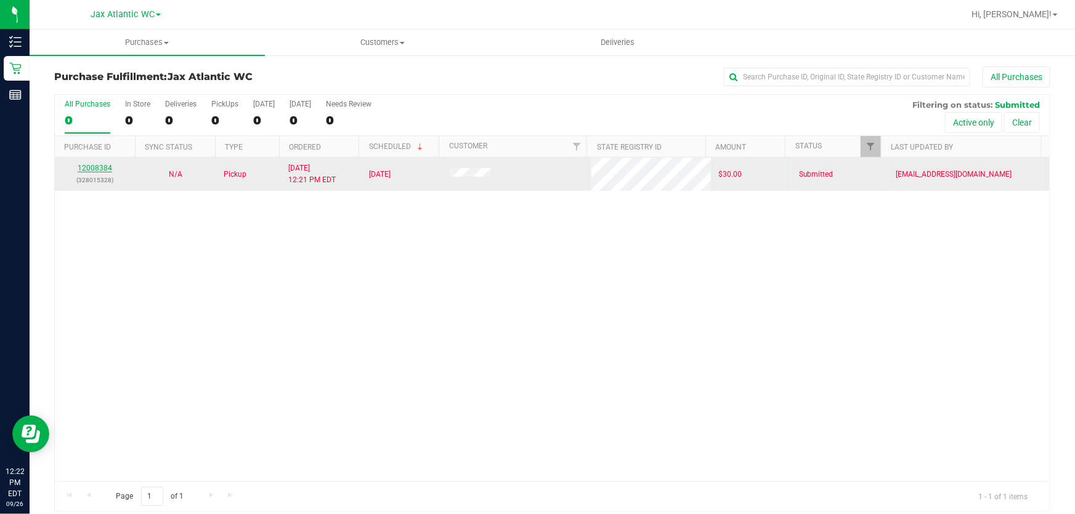
click at [93, 169] on link "12008384" at bounding box center [95, 168] width 35 height 9
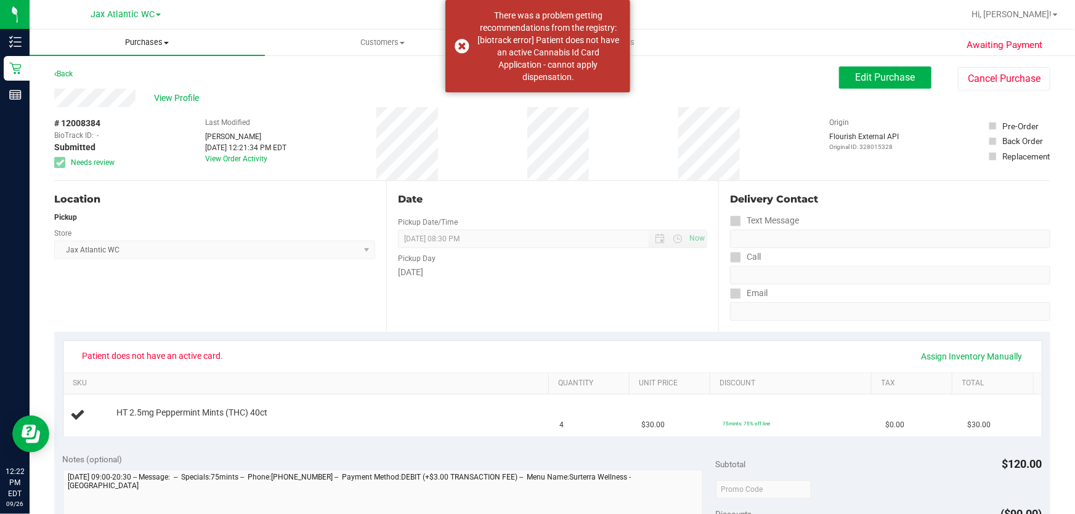
click at [152, 44] on span "Purchases" at bounding box center [147, 42] width 235 height 11
click at [100, 88] on span "Fulfillment" at bounding box center [68, 89] width 76 height 10
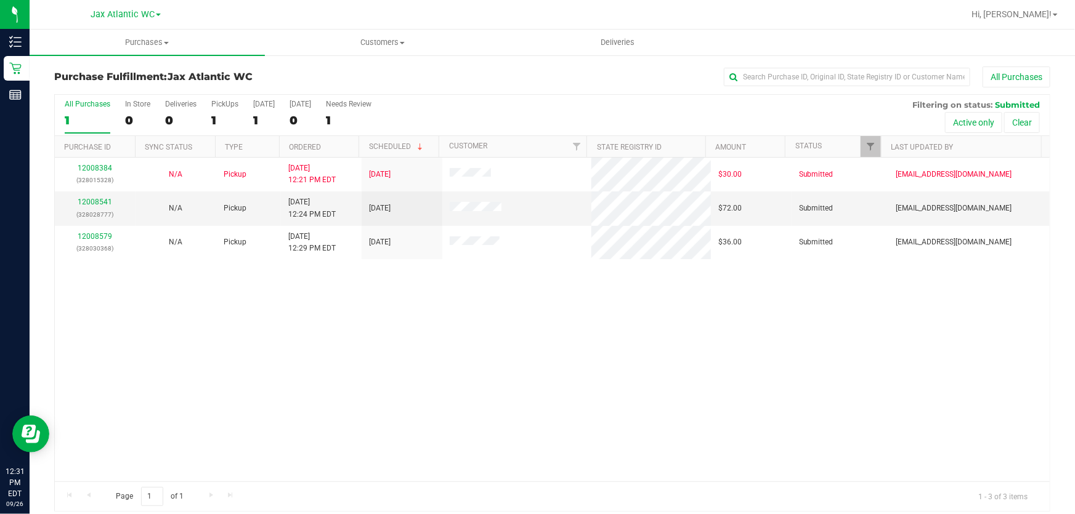
click at [68, 282] on div "12008384 (328015328) N/A Pickup [DATE] 12:21 PM EDT 9/26/2025 $30.00 Submitted …" at bounding box center [552, 320] width 995 height 324
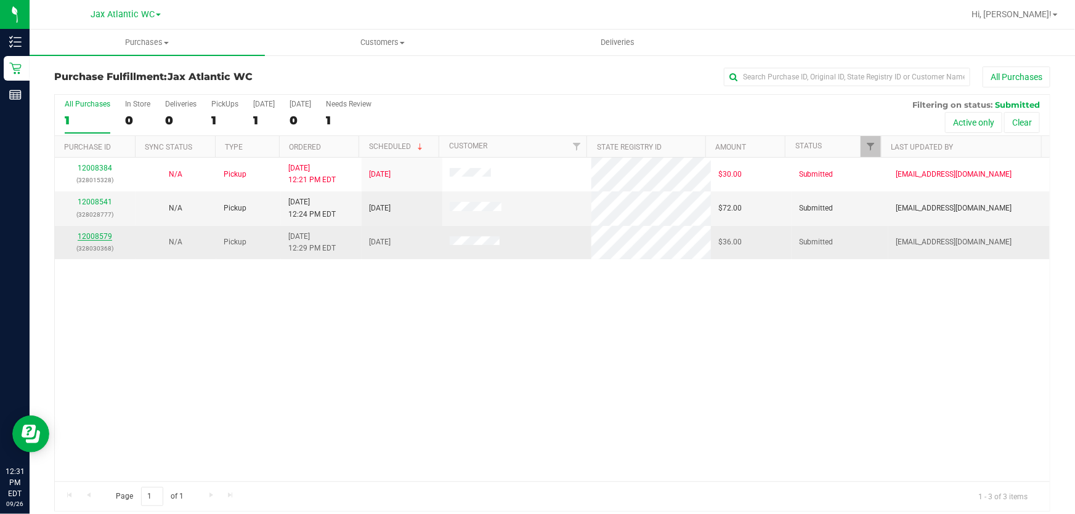
click at [86, 237] on link "12008579" at bounding box center [95, 236] width 35 height 9
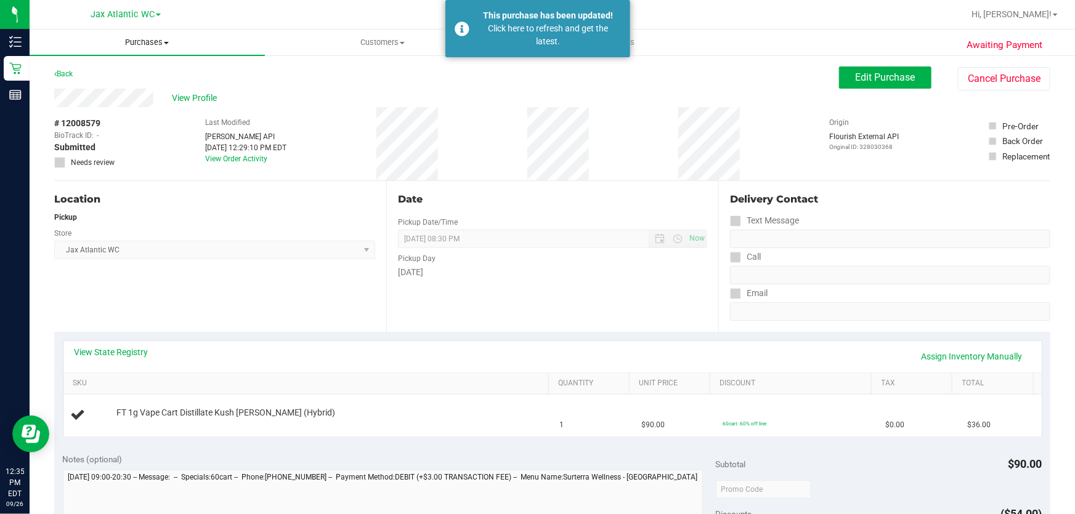
click at [158, 36] on uib-tab-heading "Purchases Summary of purchases Fulfillment All purchases" at bounding box center [147, 43] width 235 height 26
click at [101, 91] on span "Fulfillment" at bounding box center [68, 89] width 76 height 10
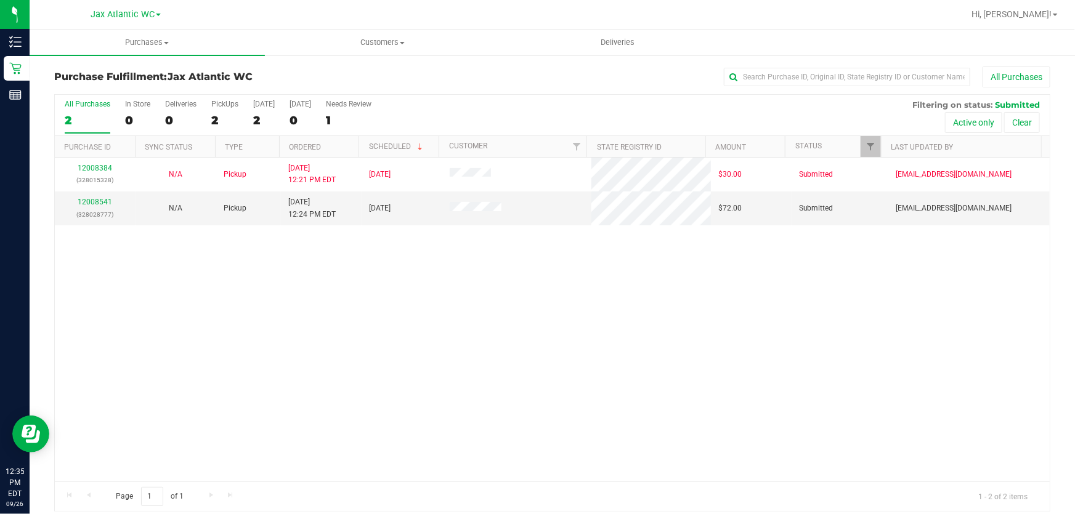
click at [357, 68] on div "Purchase Fulfillment: Jax Atlantic WC All Purchases" at bounding box center [552, 80] width 996 height 27
